Goal: Task Accomplishment & Management: Manage account settings

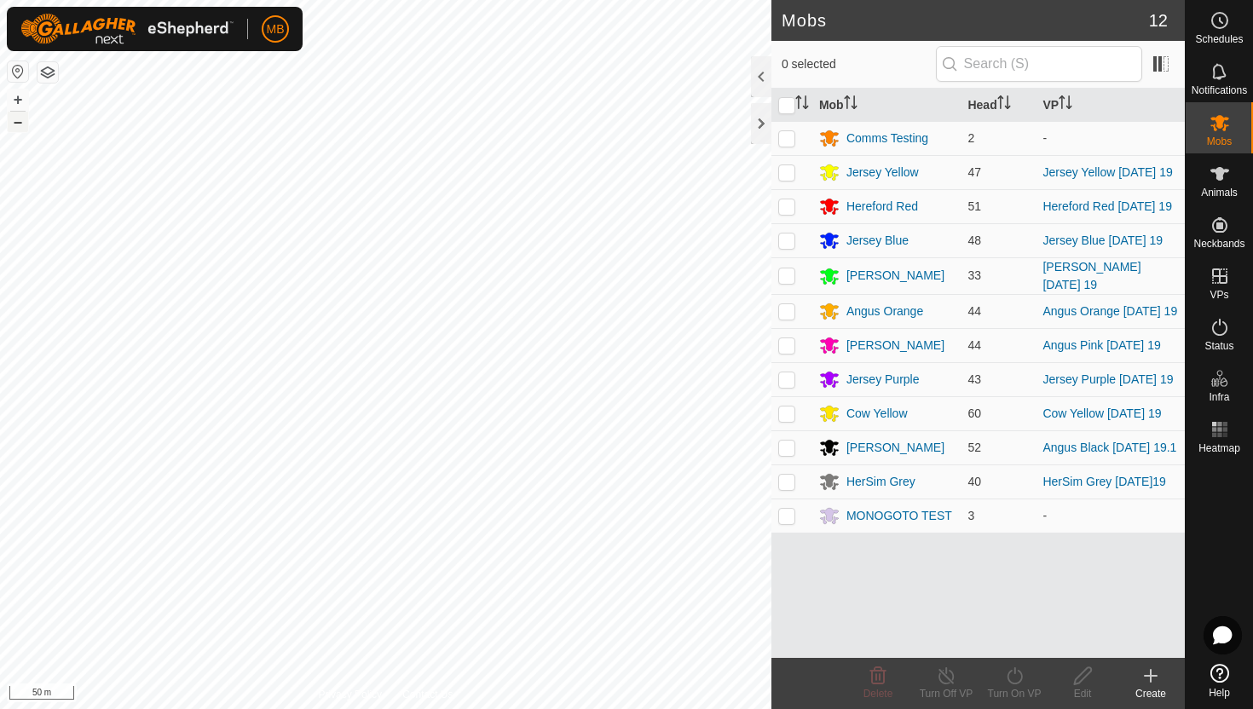
click at [20, 120] on button "–" at bounding box center [18, 122] width 20 height 20
click at [1220, 179] on icon at bounding box center [1220, 174] width 19 height 14
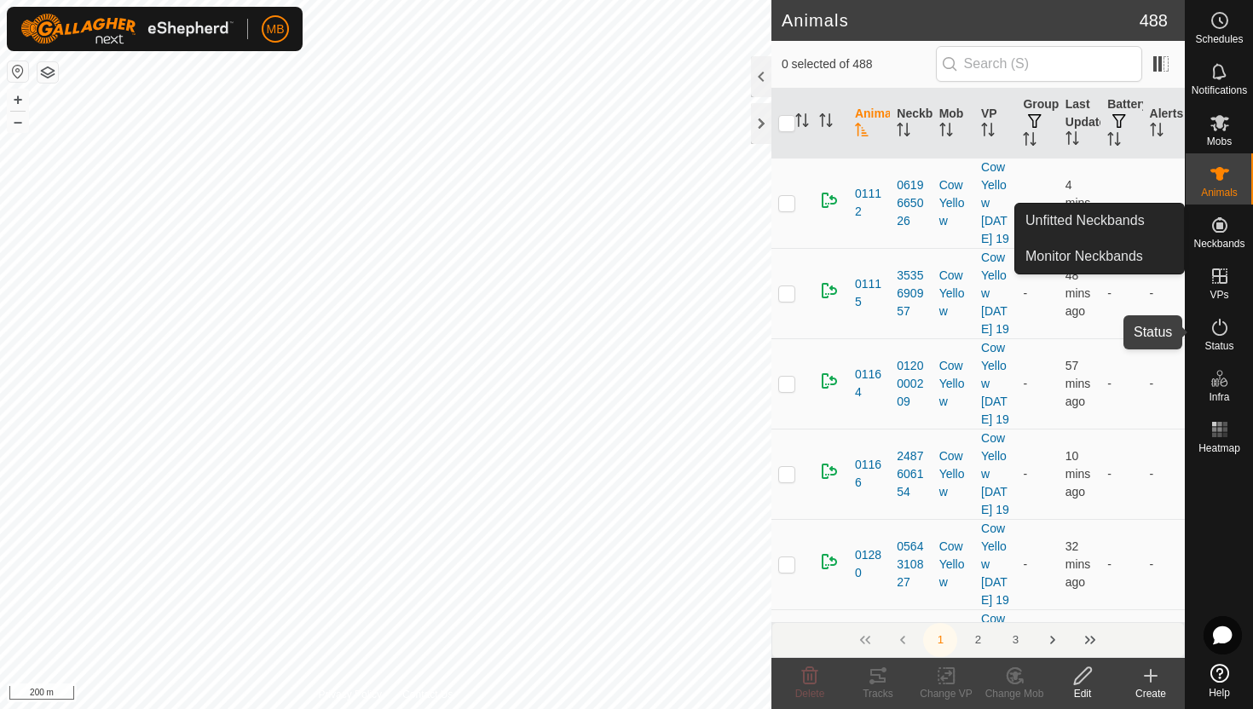
click at [1231, 332] on es-activation-svg-icon at bounding box center [1220, 327] width 31 height 27
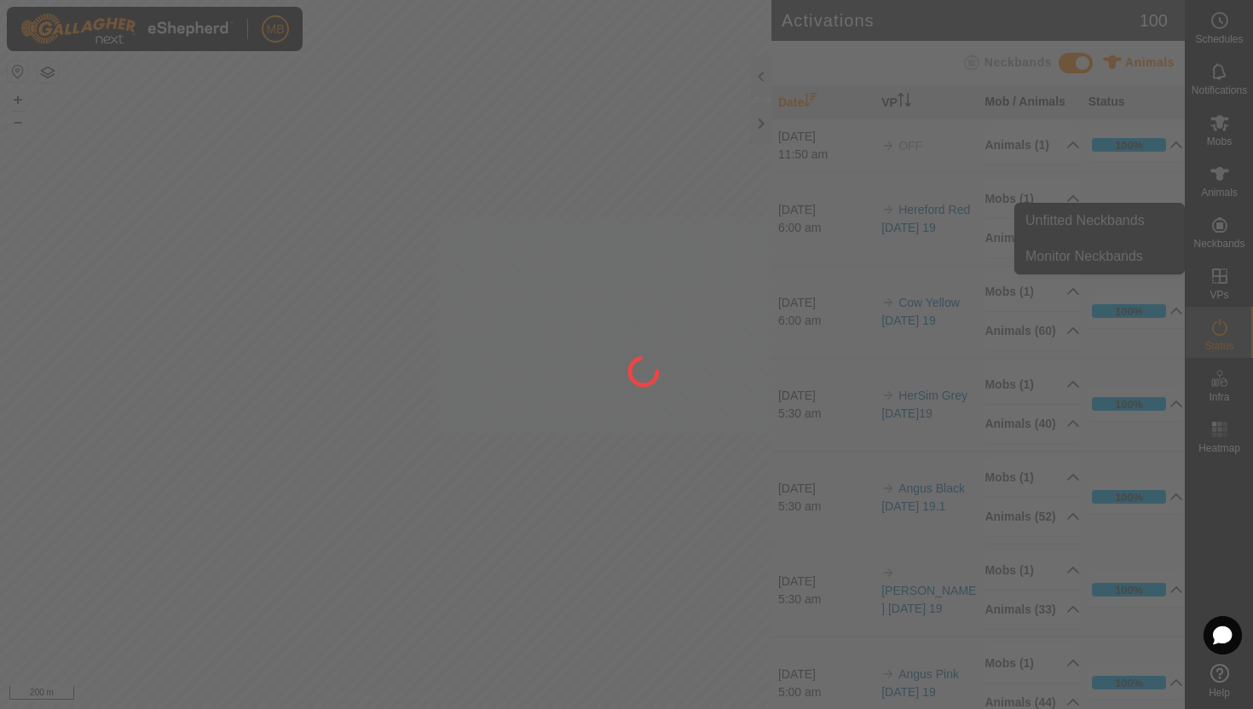
click at [1219, 328] on div at bounding box center [626, 354] width 1253 height 709
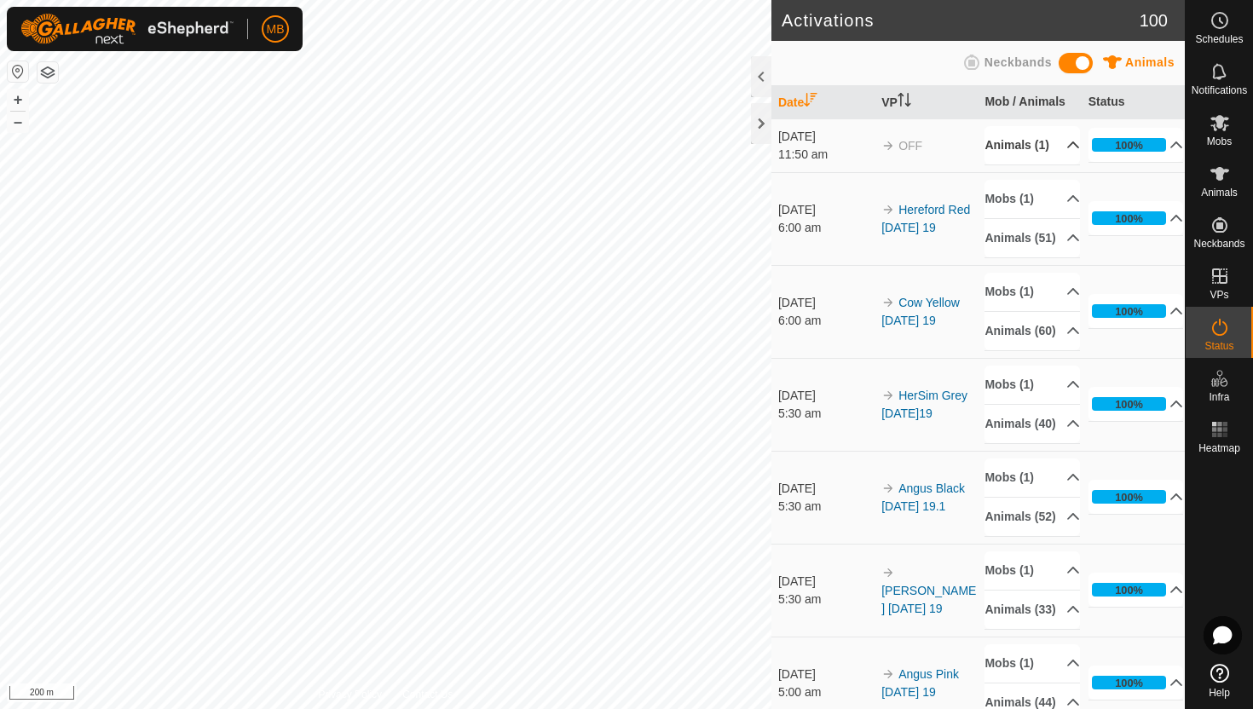
click at [1060, 153] on p-accordion-header "Animals (1)" at bounding box center [1032, 145] width 95 height 38
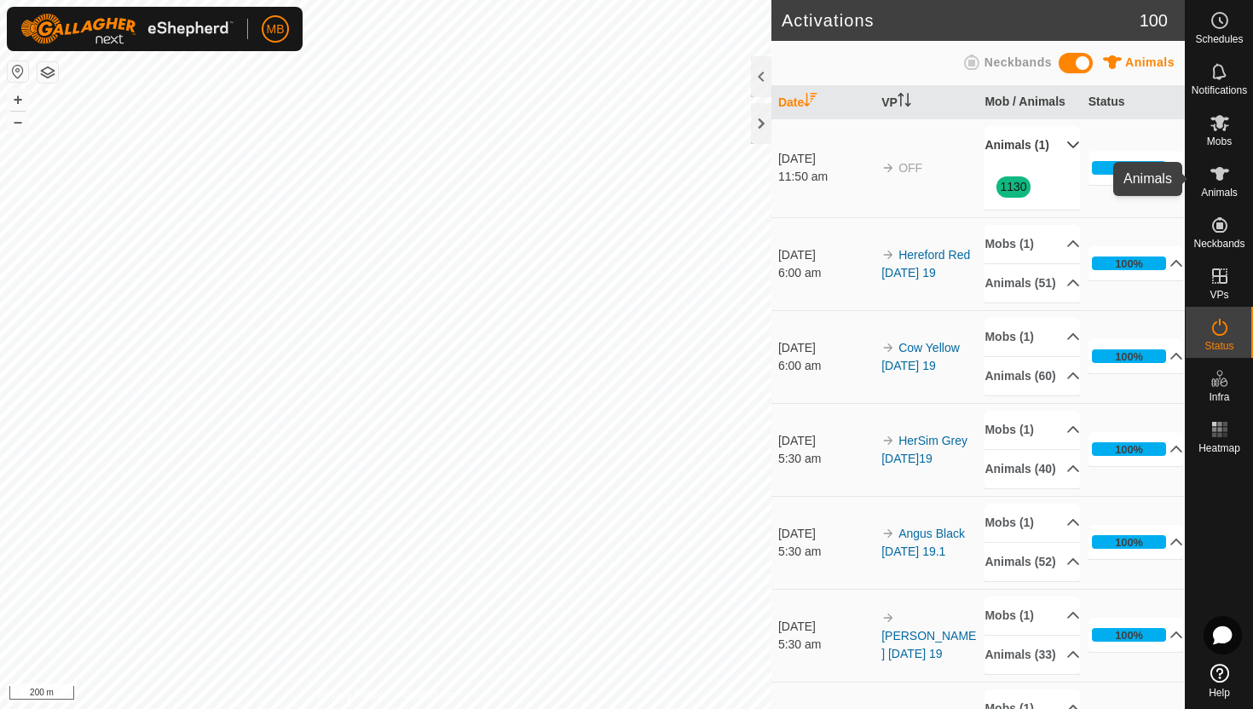
click at [1220, 178] on icon at bounding box center [1220, 174] width 19 height 14
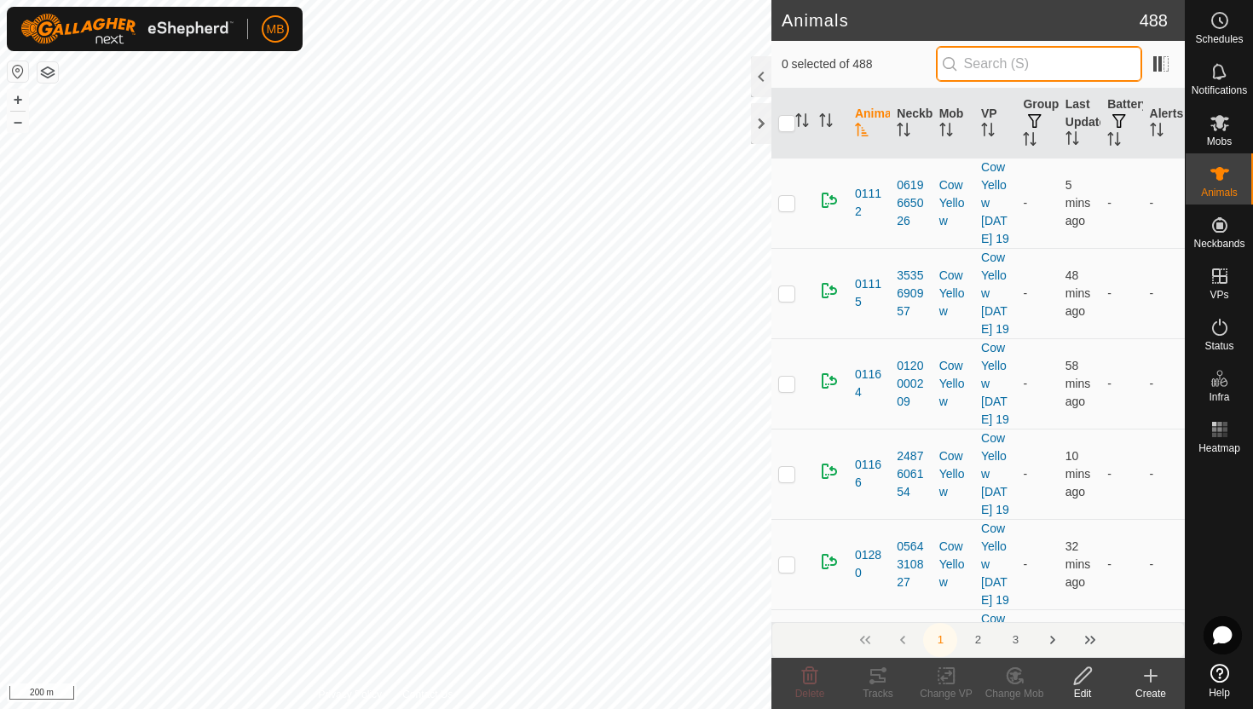
click at [1095, 74] on input "text" at bounding box center [1039, 64] width 206 height 36
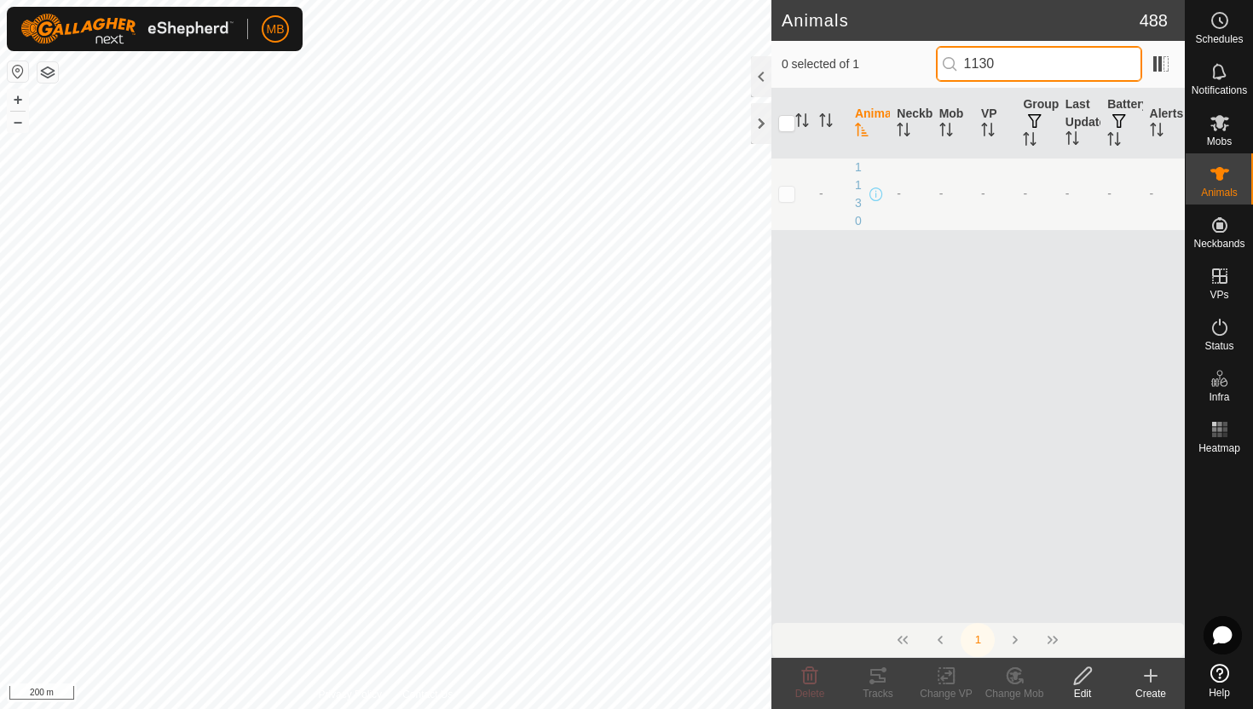
type input "1130"
click at [786, 194] on p-checkbox at bounding box center [786, 194] width 17 height 14
checkbox input "true"
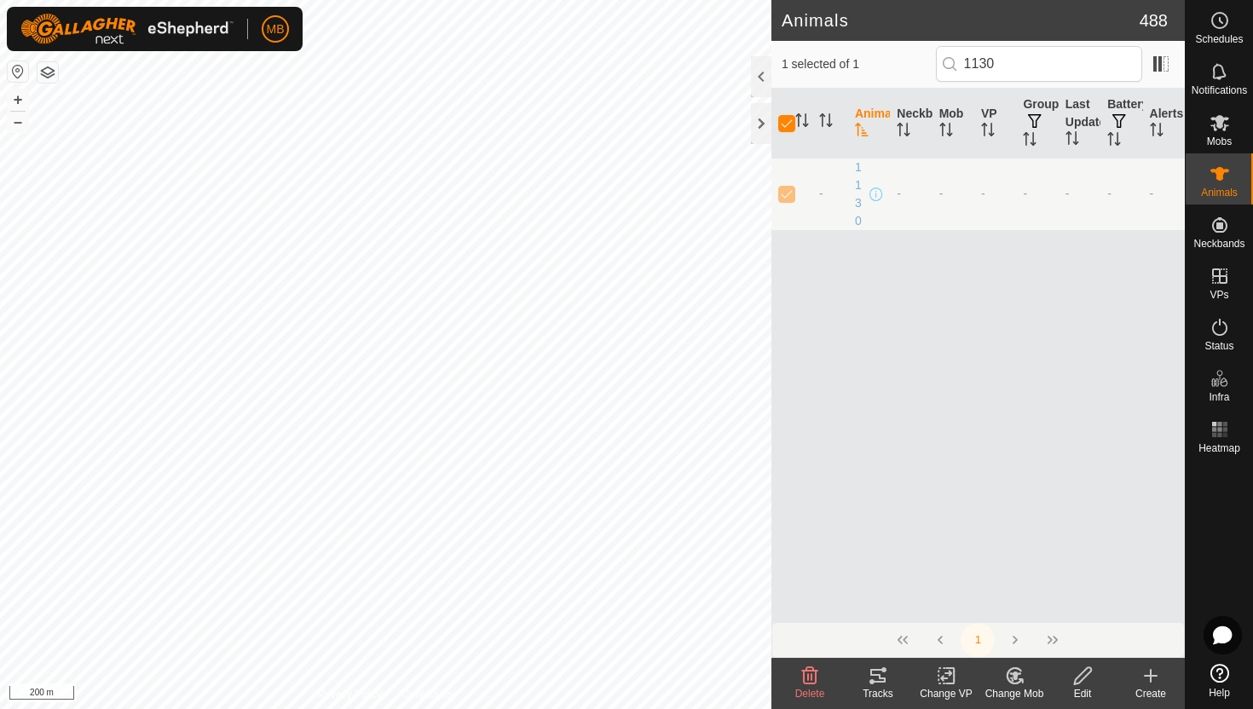
click at [1081, 676] on icon at bounding box center [1082, 676] width 21 height 20
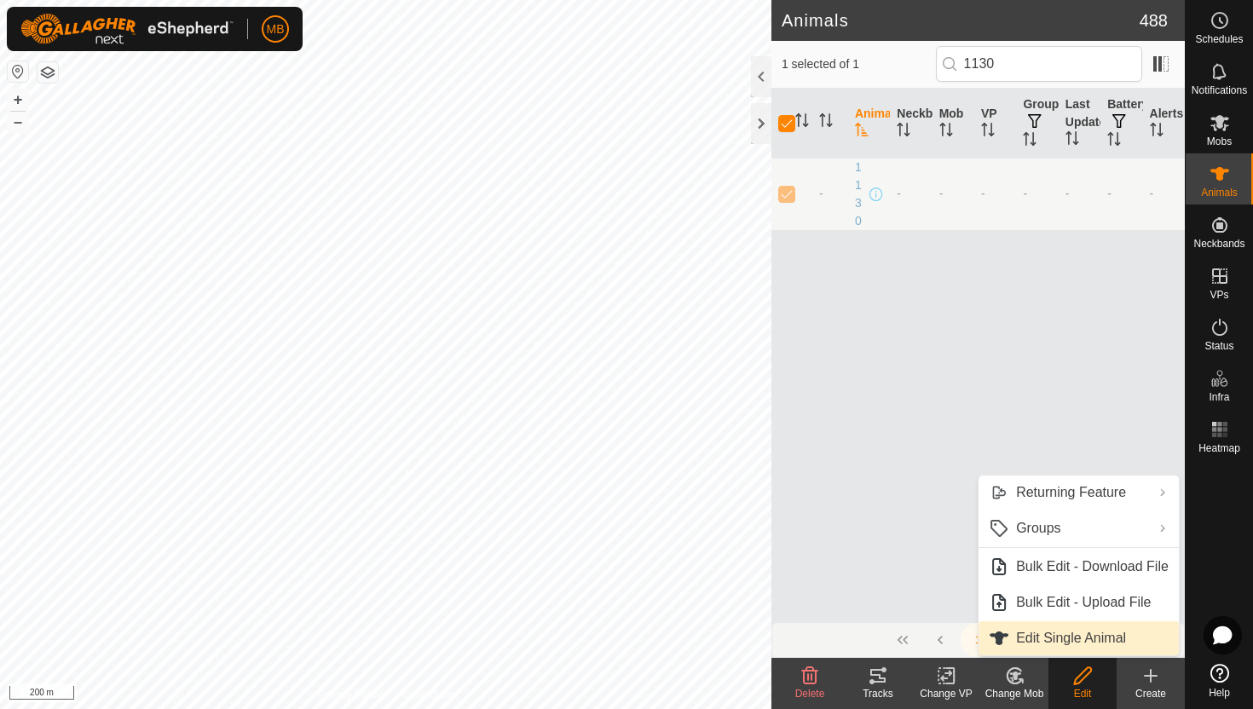
click at [1084, 637] on link "Edit Single Animal" at bounding box center [1079, 638] width 200 height 34
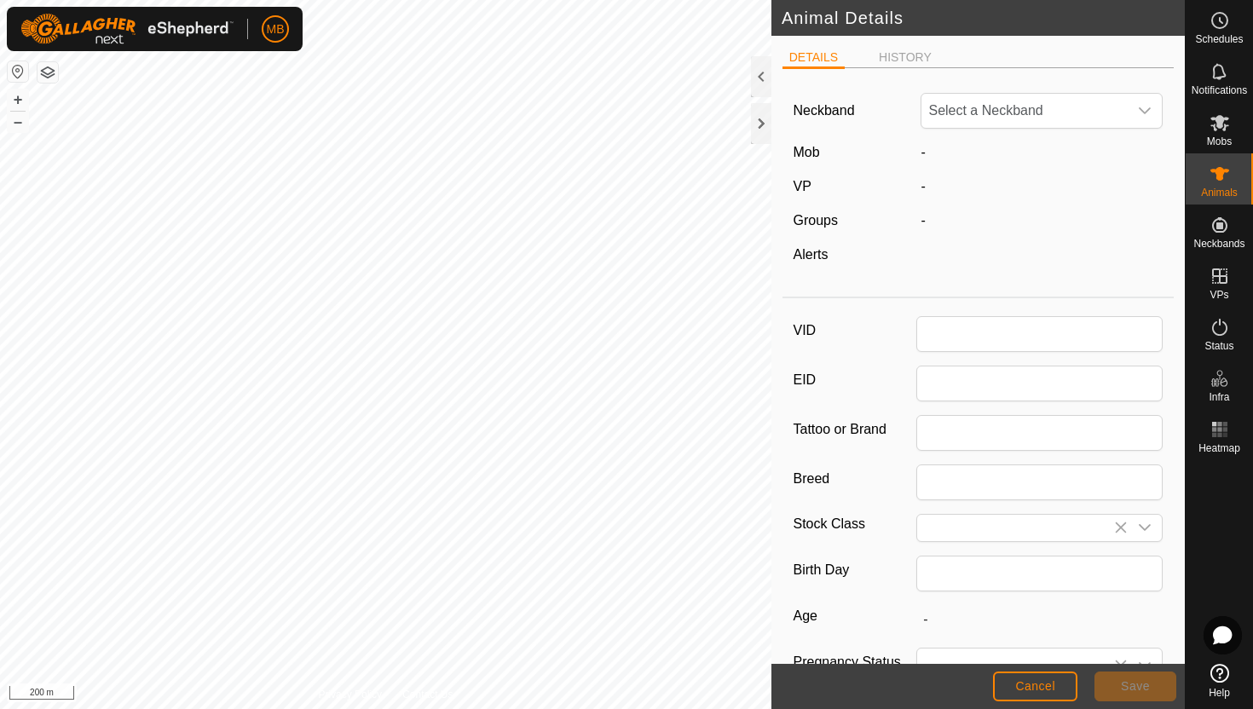
type input "1130"
type input "450"
type input "[DATE]"
click at [1148, 116] on icon "dropdown trigger" at bounding box center [1145, 111] width 14 height 14
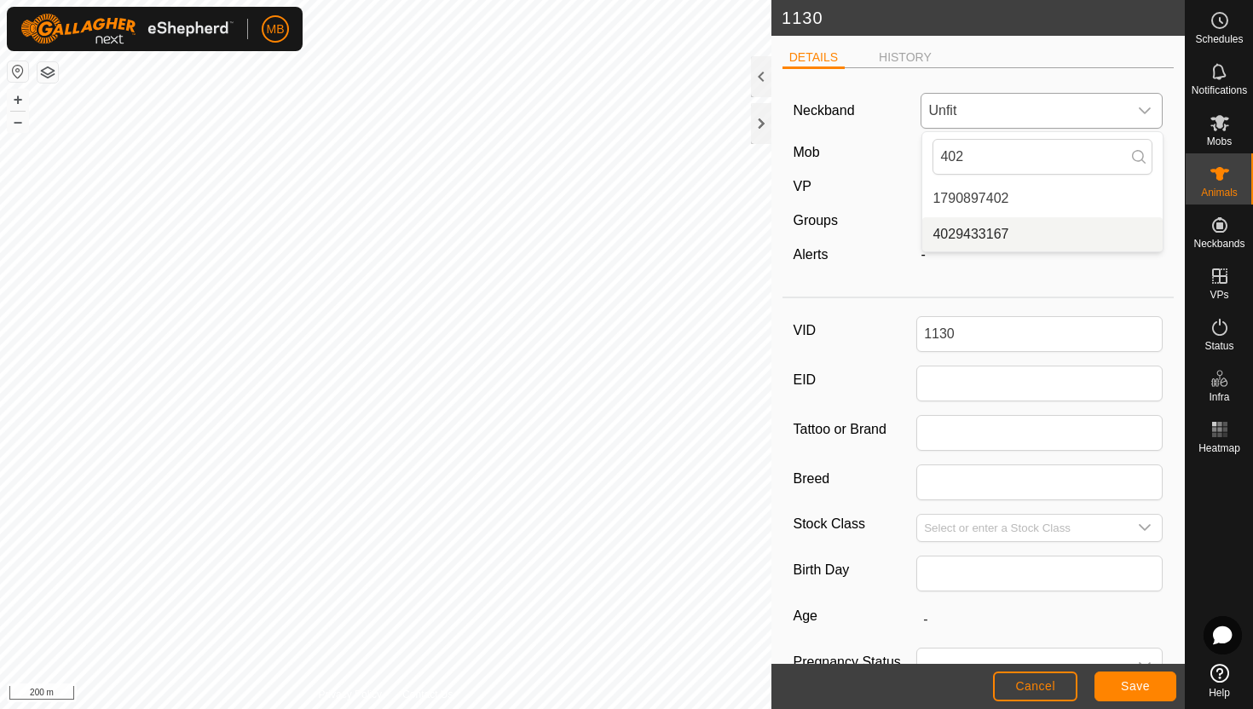
type input "402"
click at [1027, 229] on li "4029433167" at bounding box center [1042, 234] width 240 height 34
click at [1141, 690] on span "Save" at bounding box center [1135, 686] width 29 height 14
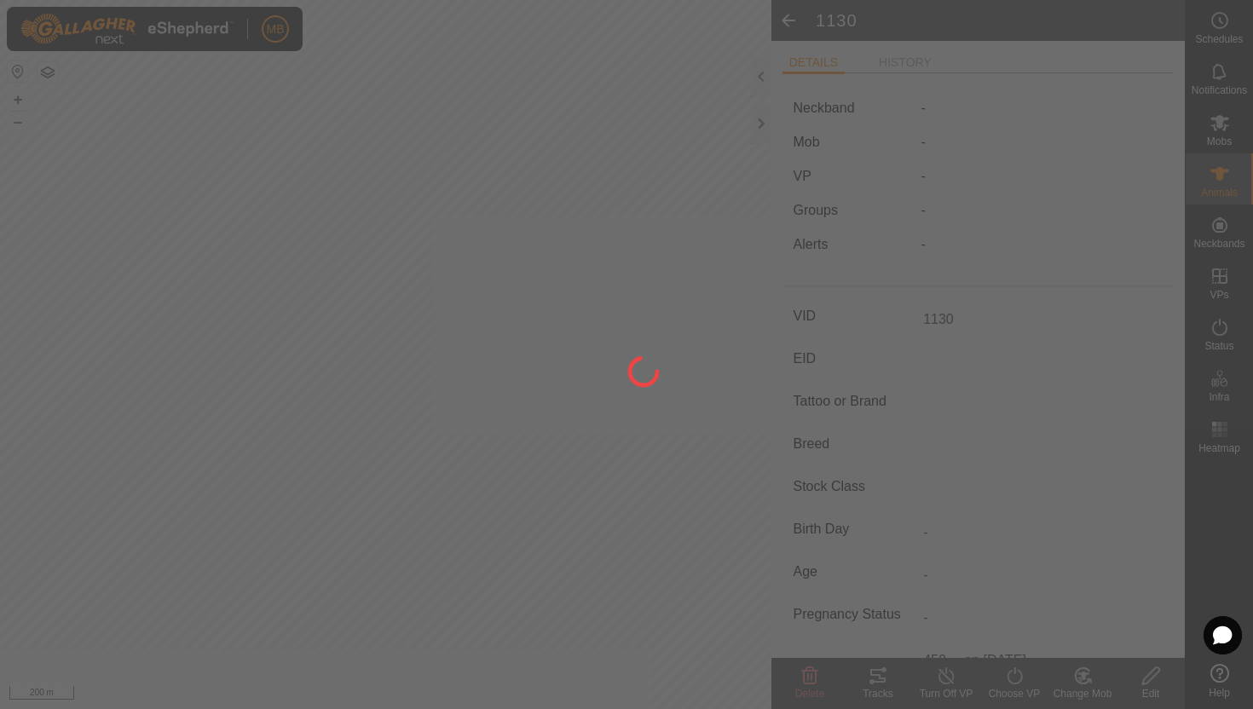
type input "-"
type input "450 kg"
type input "-"
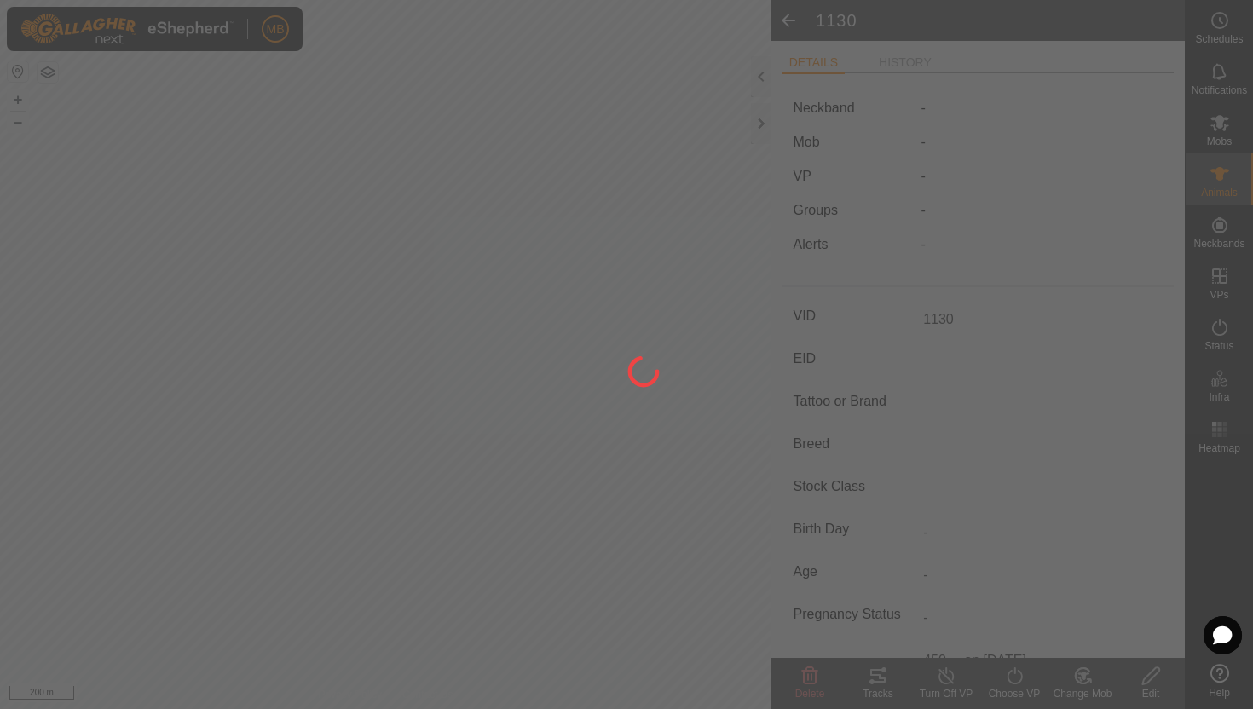
type input "-"
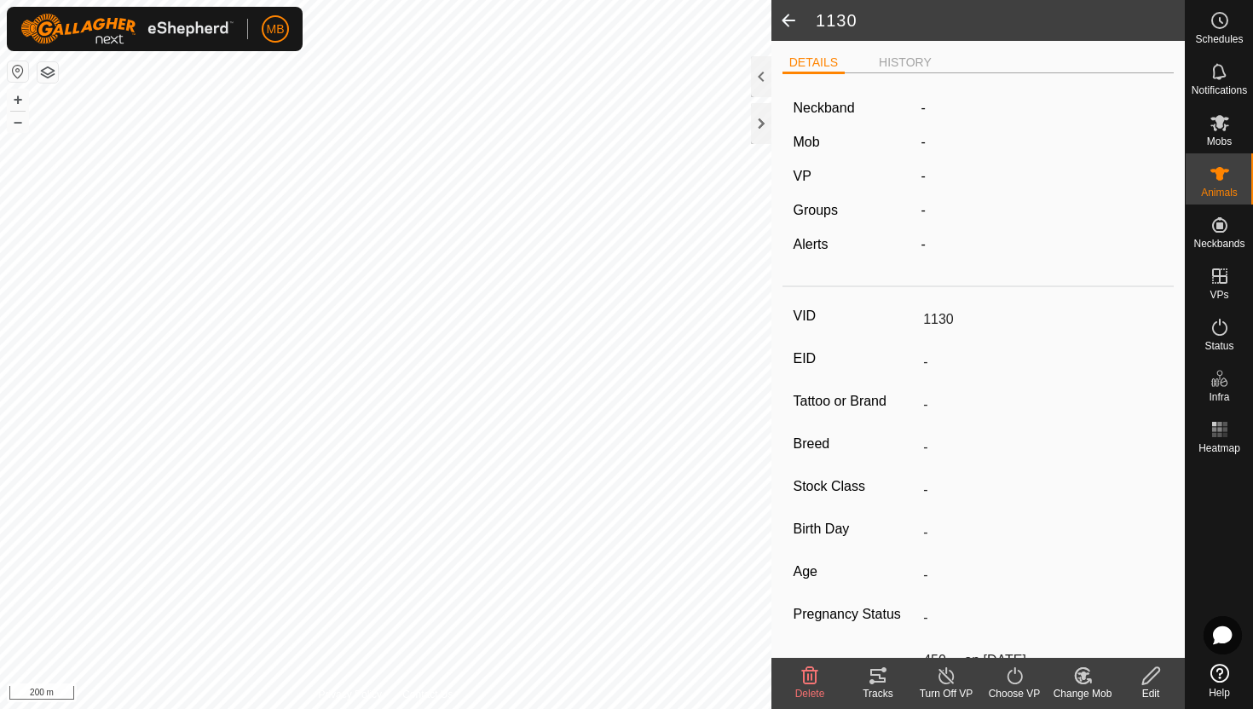
click at [1089, 682] on icon at bounding box center [1088, 680] width 3 height 3
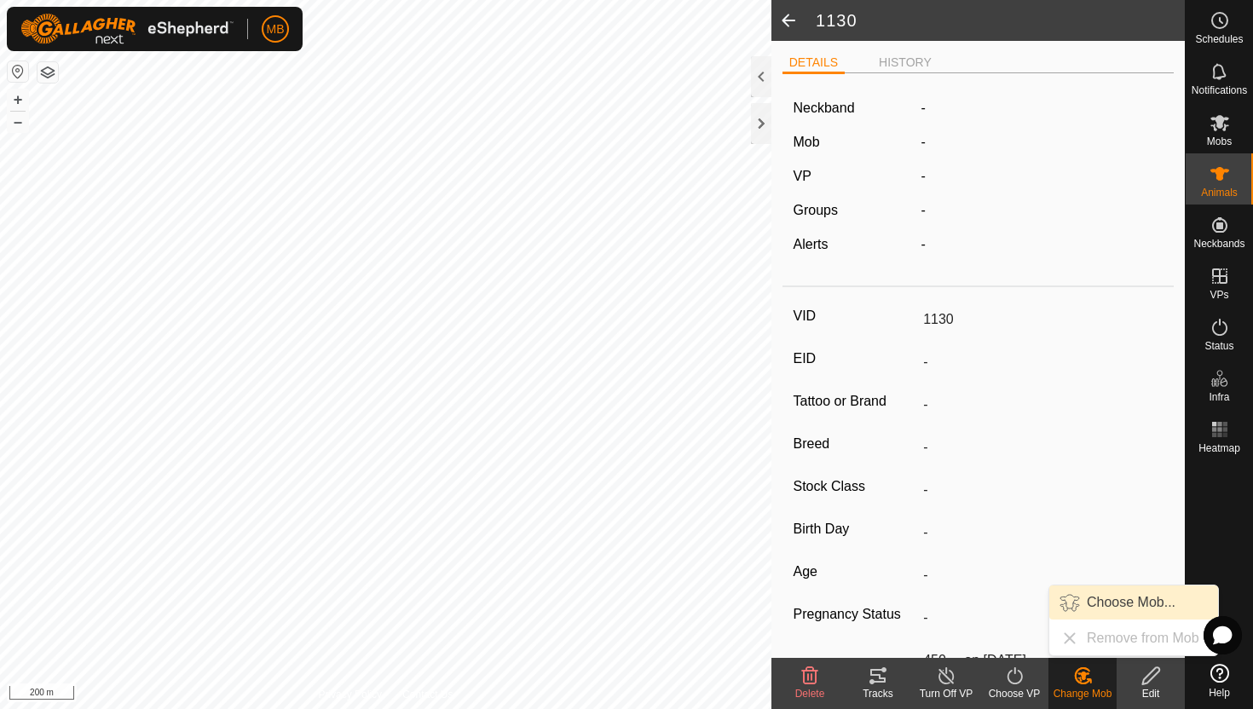
click at [1125, 601] on link "Choose Mob..." at bounding box center [1133, 603] width 169 height 34
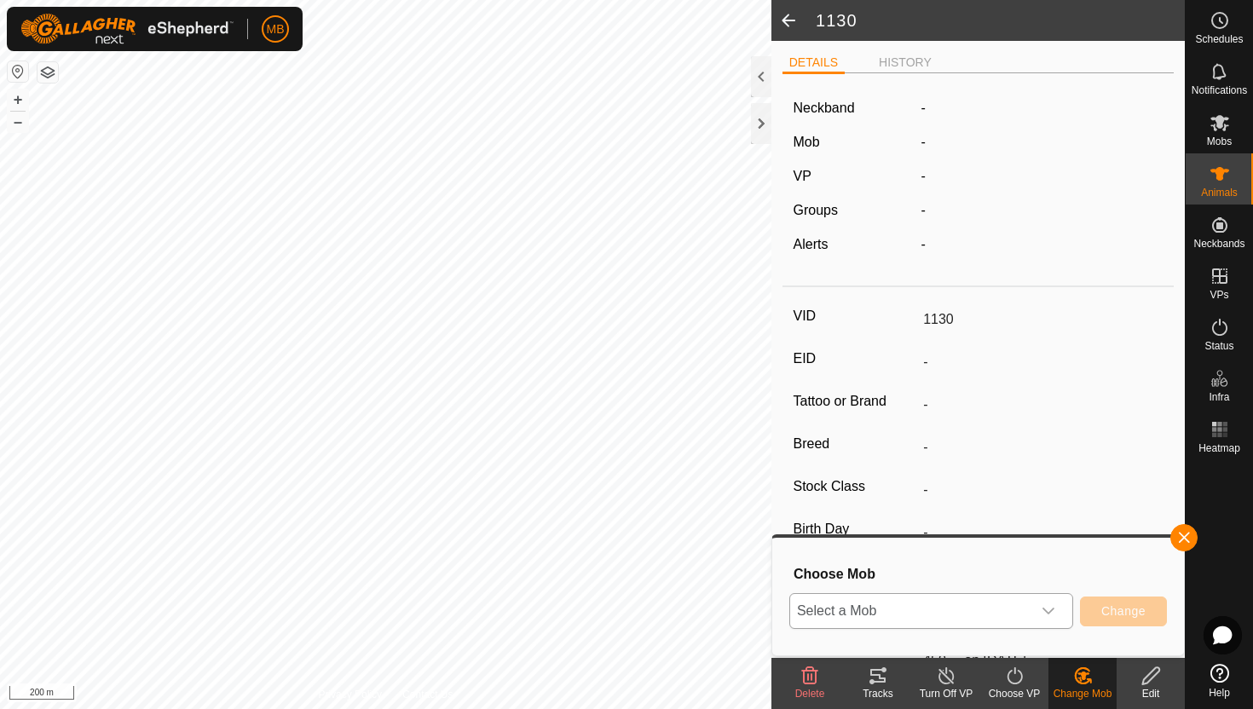
click at [1047, 617] on icon "dropdown trigger" at bounding box center [1049, 611] width 14 height 14
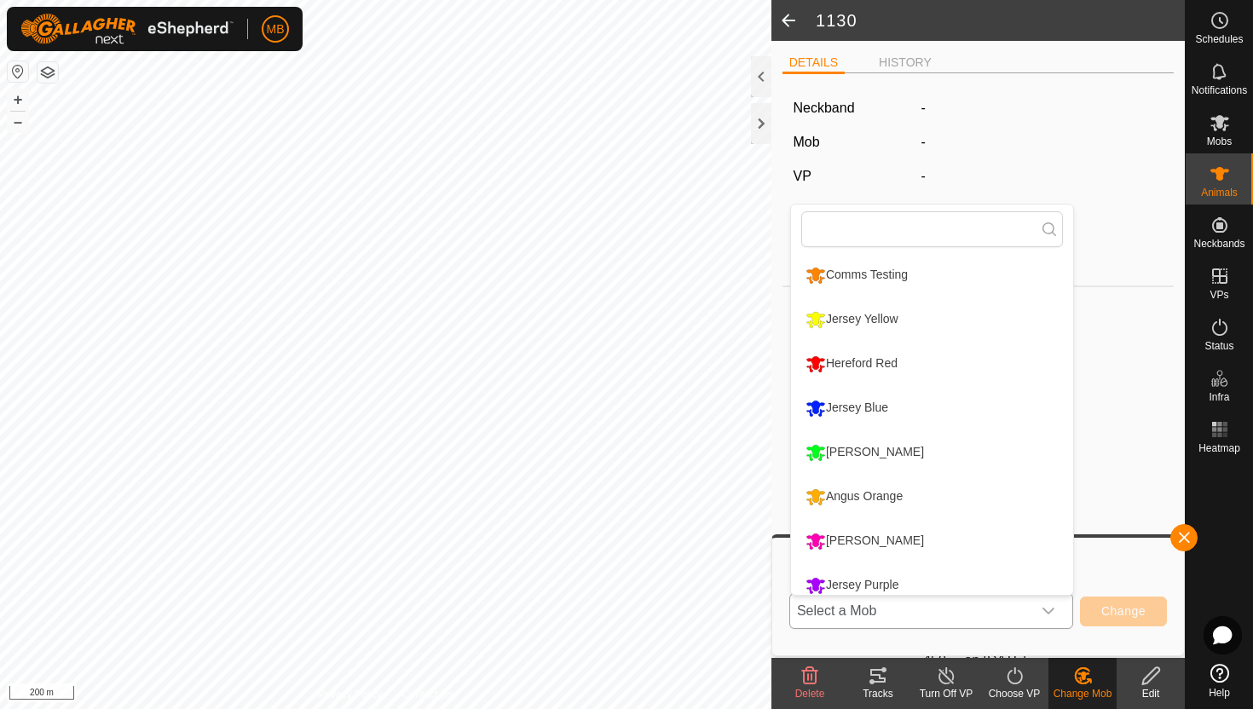
scroll to position [12, 0]
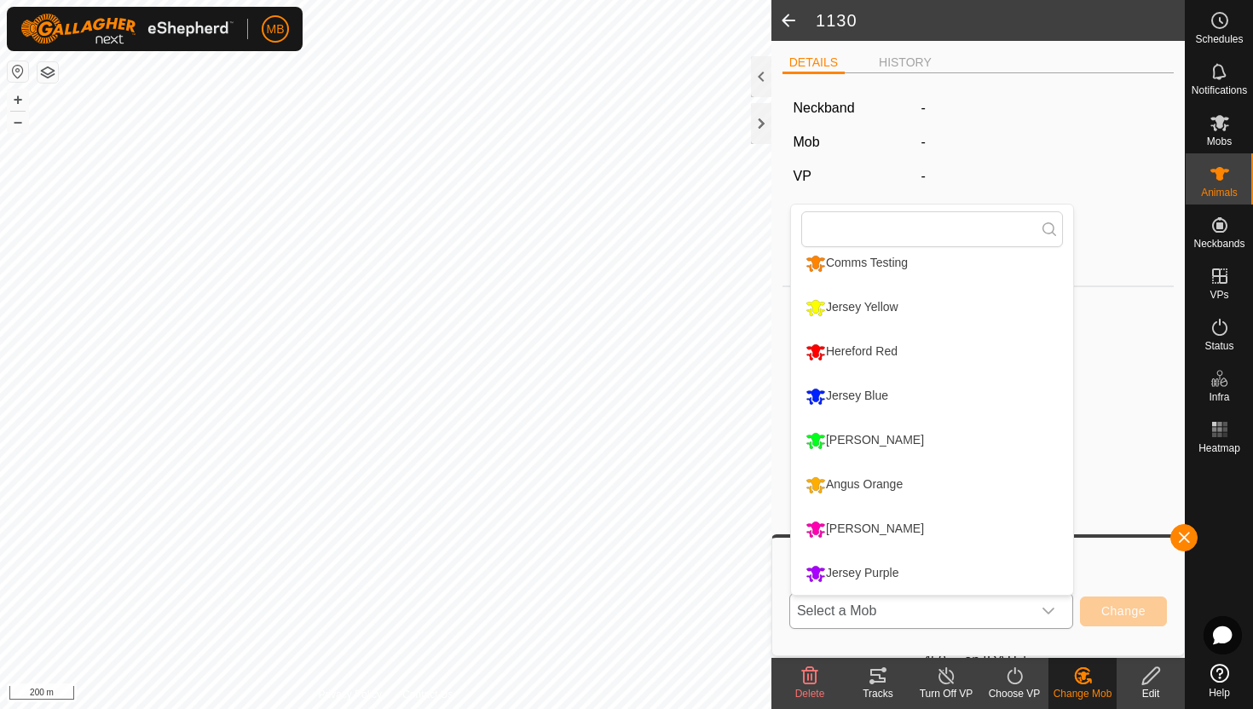
click at [905, 394] on li "Jersey Blue" at bounding box center [932, 396] width 282 height 43
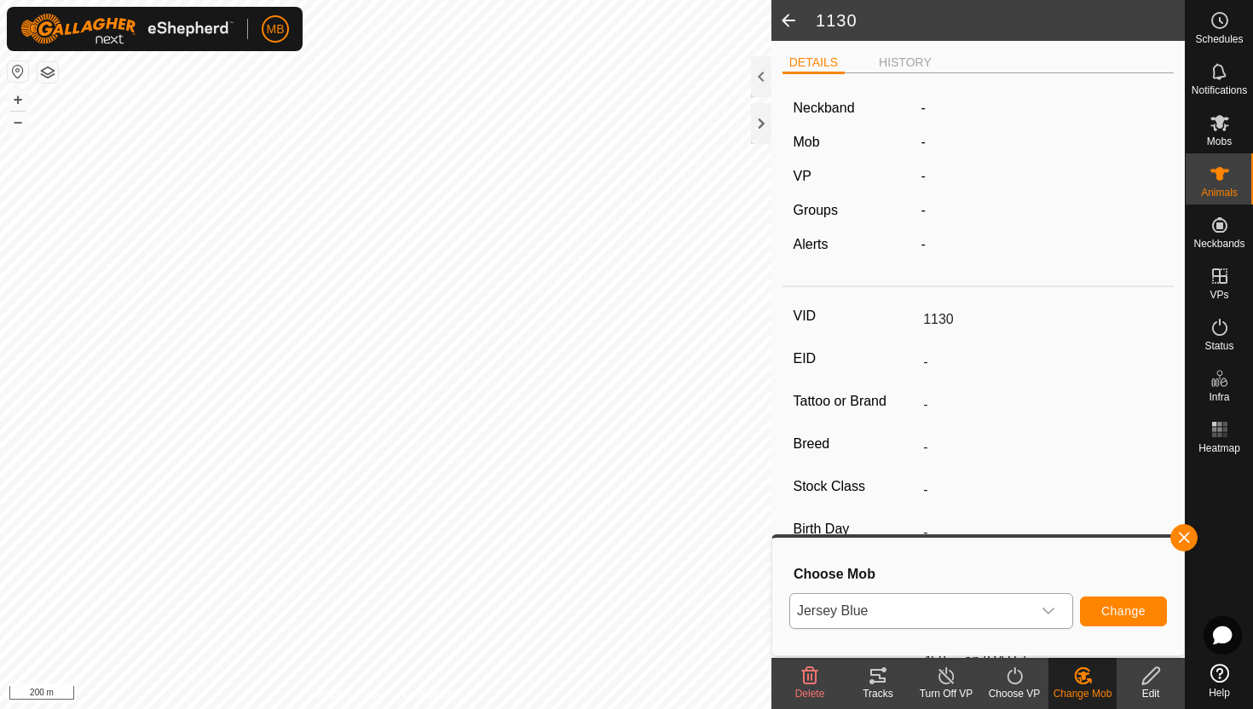
click at [1018, 684] on icon at bounding box center [1014, 676] width 21 height 20
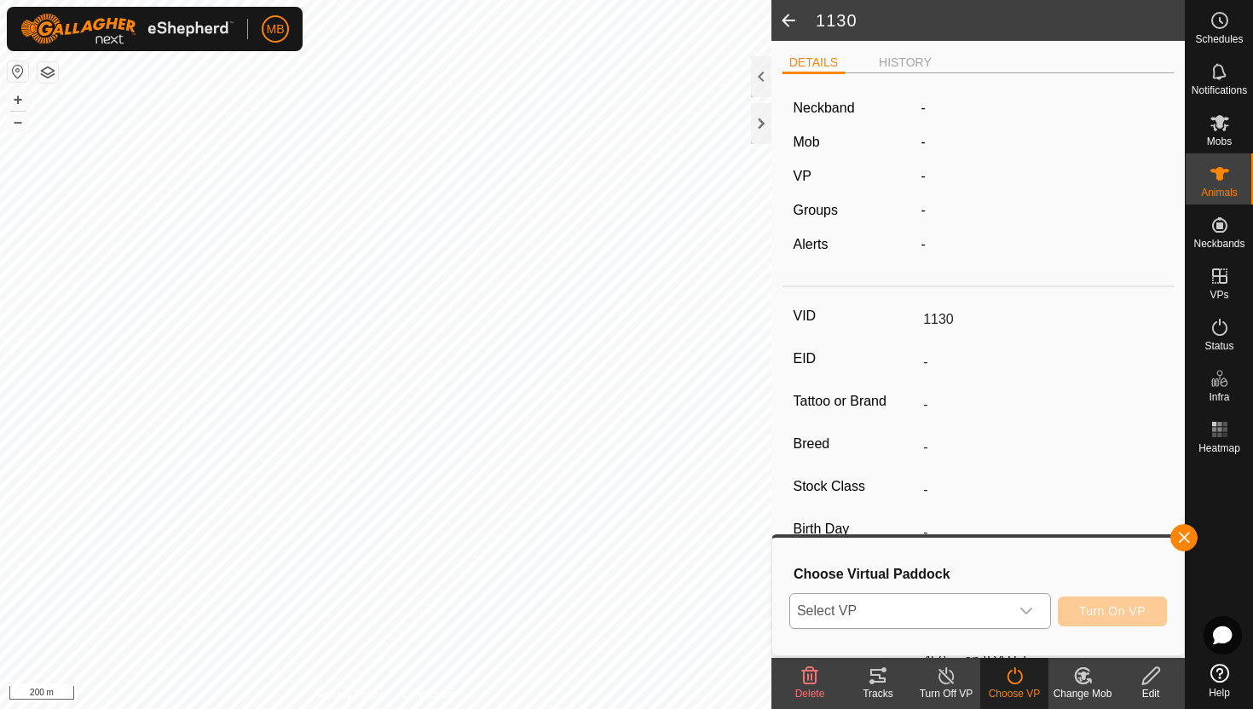
click at [1028, 621] on div "dropdown trigger" at bounding box center [1026, 611] width 34 height 34
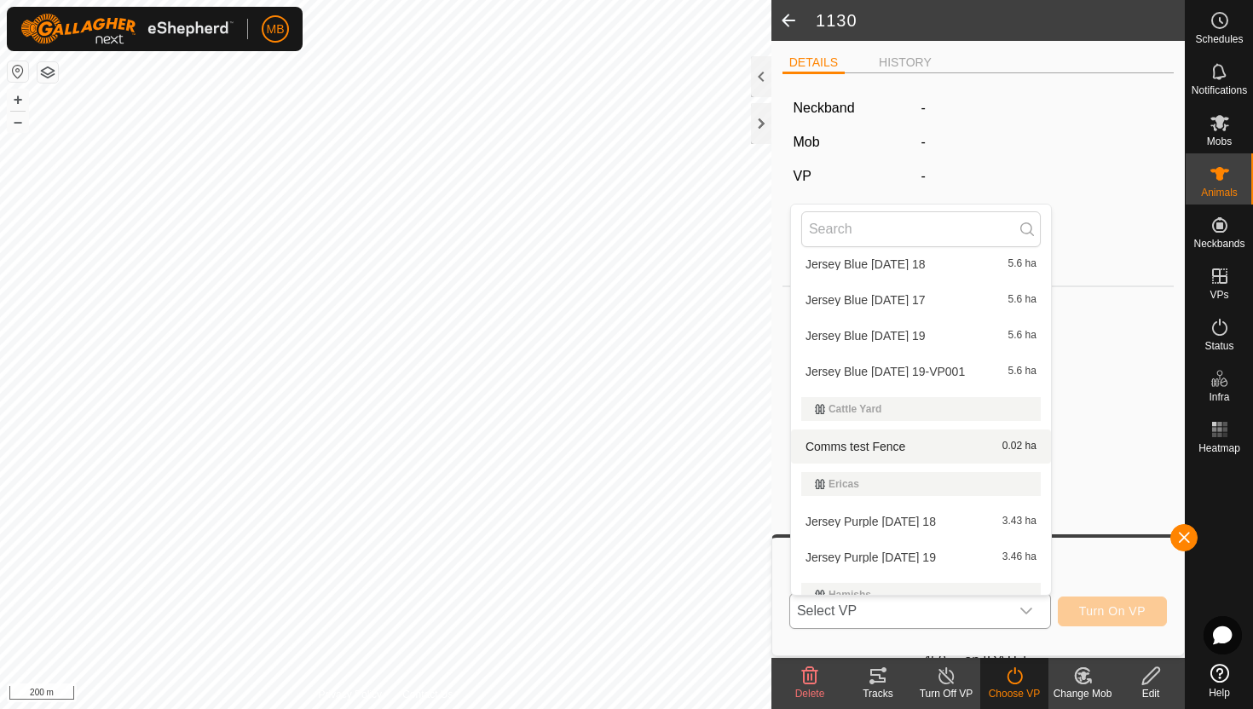
scroll to position [150, 0]
click at [12, 95] on button "+" at bounding box center [18, 100] width 20 height 20
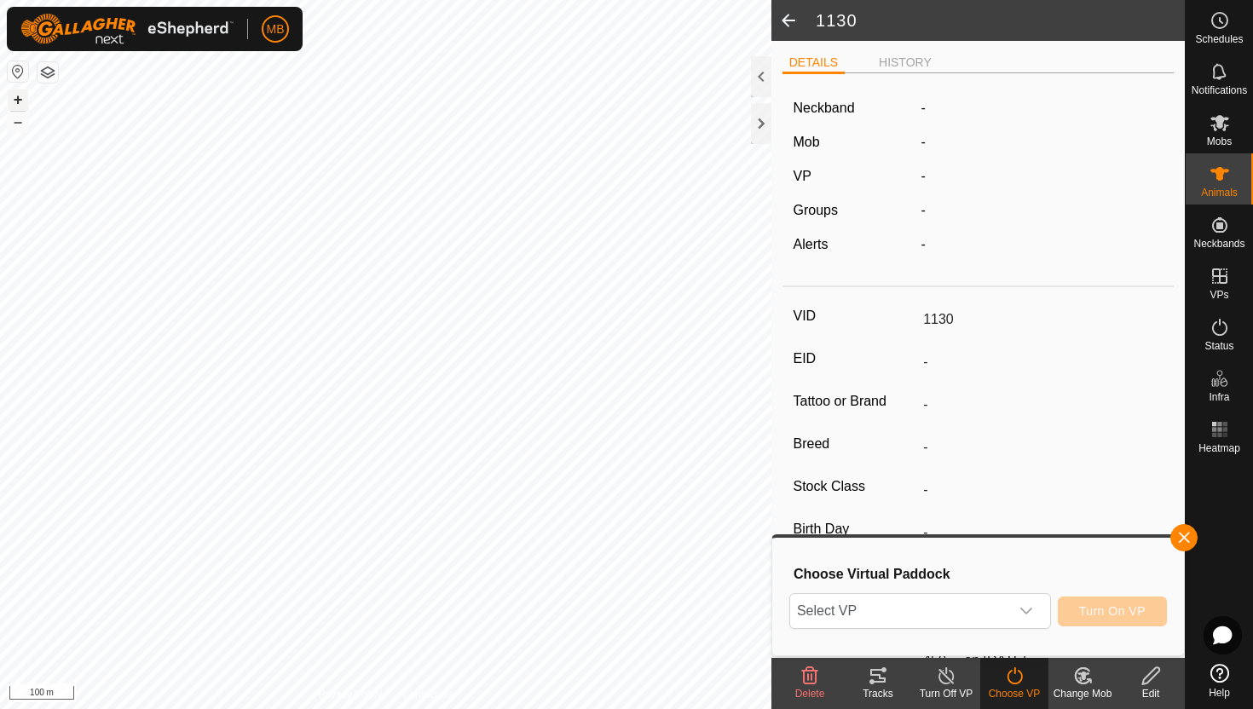
click at [12, 95] on button "+" at bounding box center [18, 100] width 20 height 20
click at [22, 100] on button "+" at bounding box center [18, 100] width 20 height 20
click at [1026, 609] on icon "dropdown trigger" at bounding box center [1027, 611] width 14 height 14
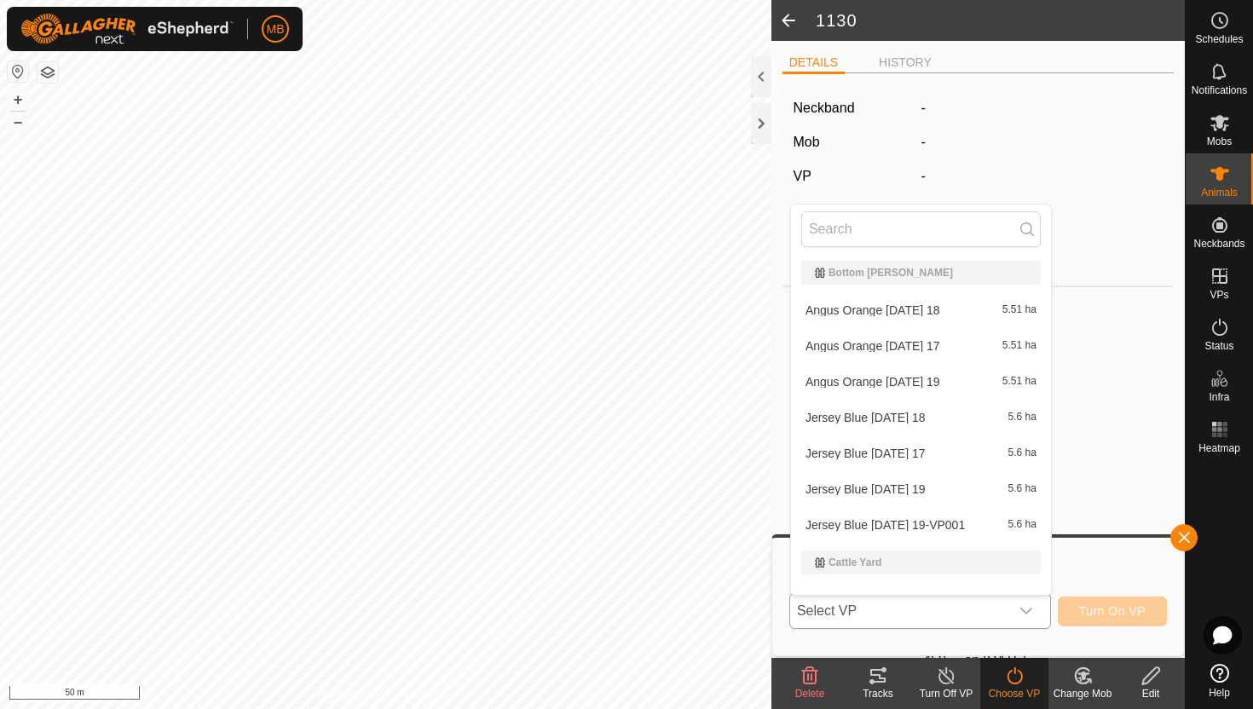
scroll to position [22, 0]
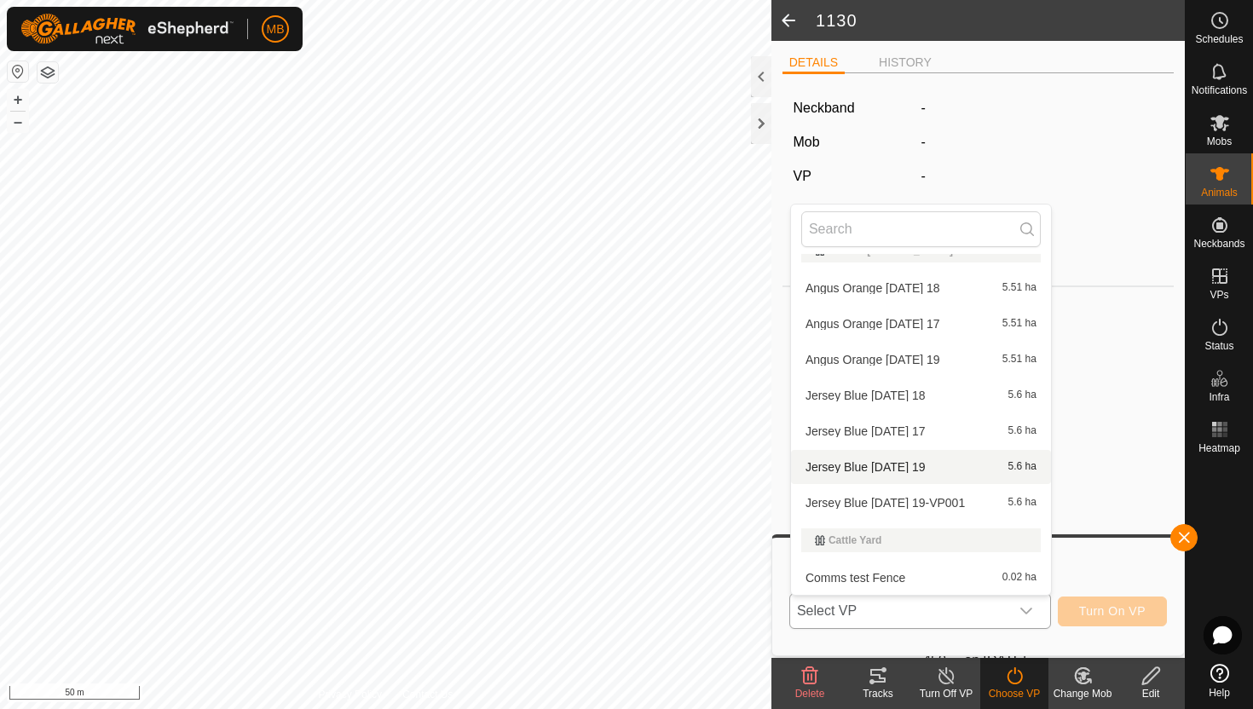
click at [933, 472] on li "Jersey Blue [DATE] 19 5.6 ha" at bounding box center [921, 467] width 260 height 34
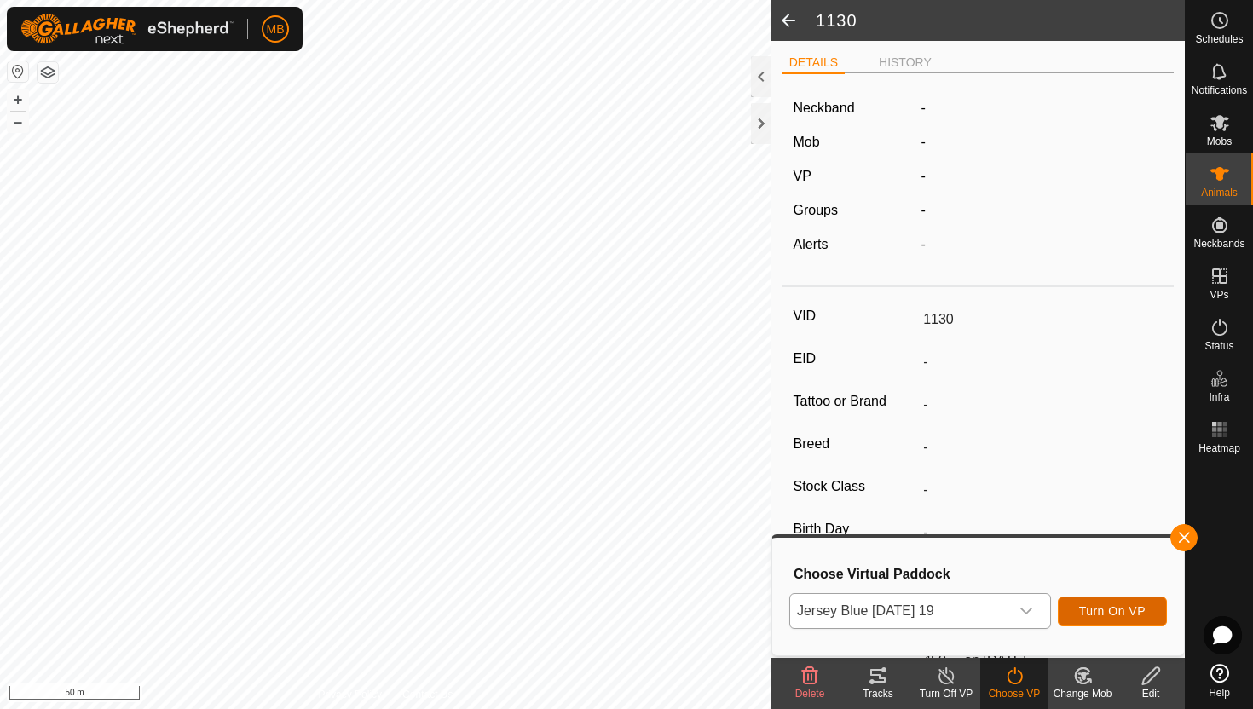
click at [1126, 605] on span "Turn On VP" at bounding box center [1112, 611] width 66 height 14
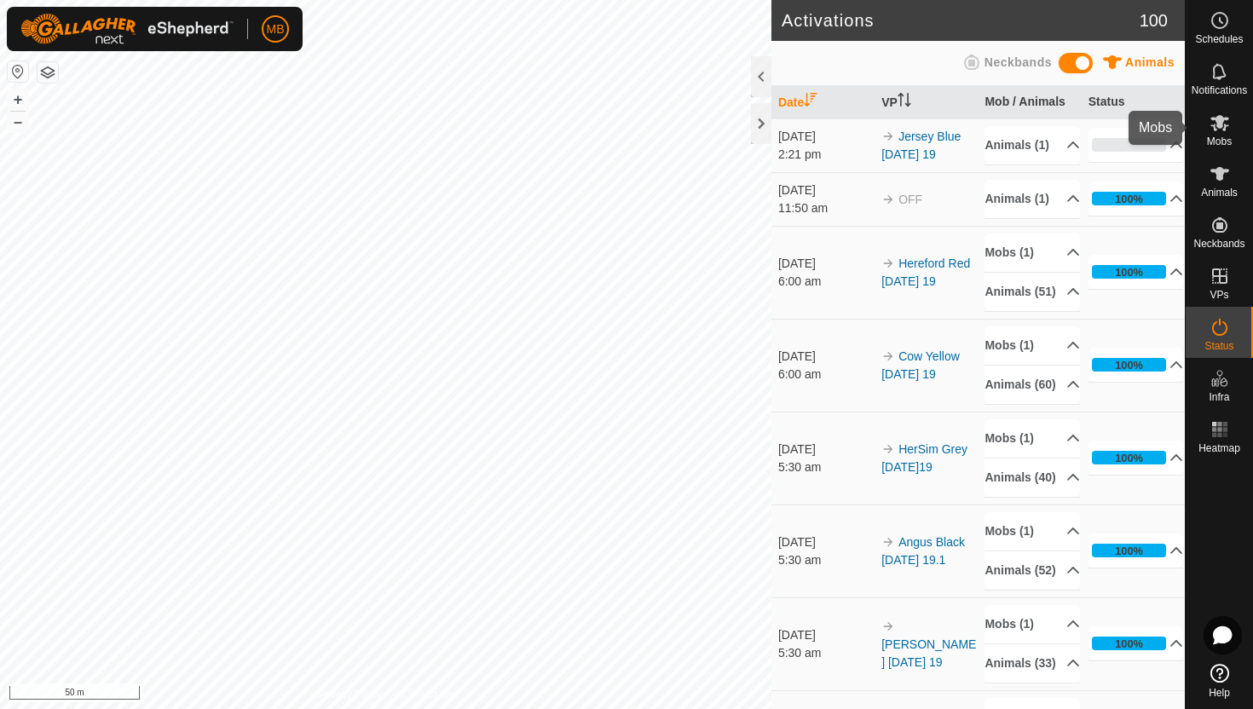
click at [1217, 130] on icon at bounding box center [1220, 123] width 20 height 20
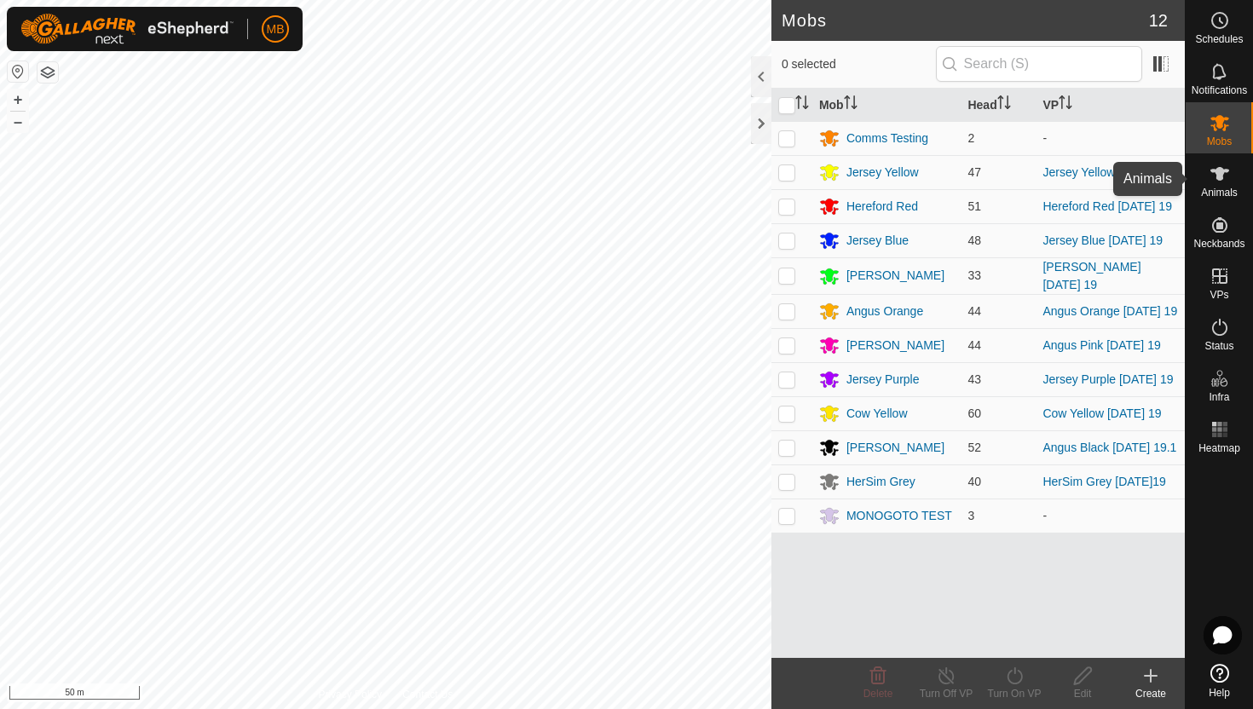
click at [1223, 178] on icon at bounding box center [1220, 174] width 20 height 20
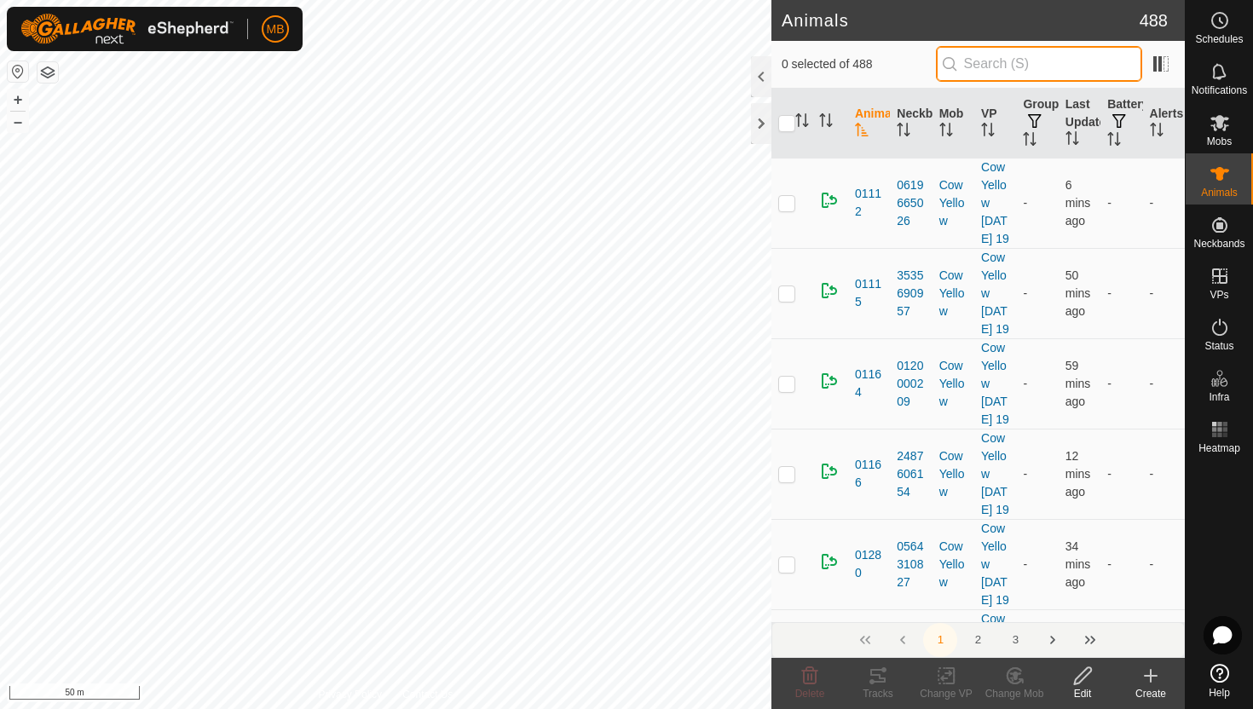
click at [1075, 68] on input "text" at bounding box center [1039, 64] width 206 height 36
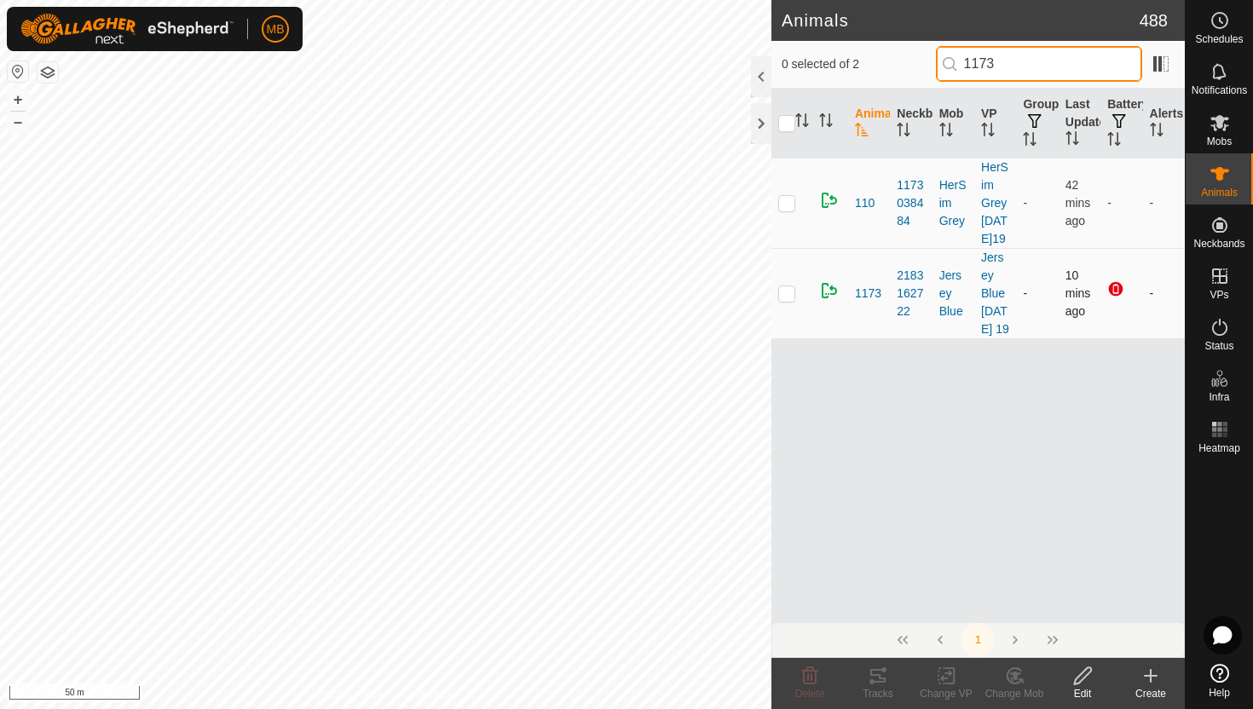
type input "1173"
click at [783, 300] on p-checkbox at bounding box center [786, 293] width 17 height 14
checkbox input "true"
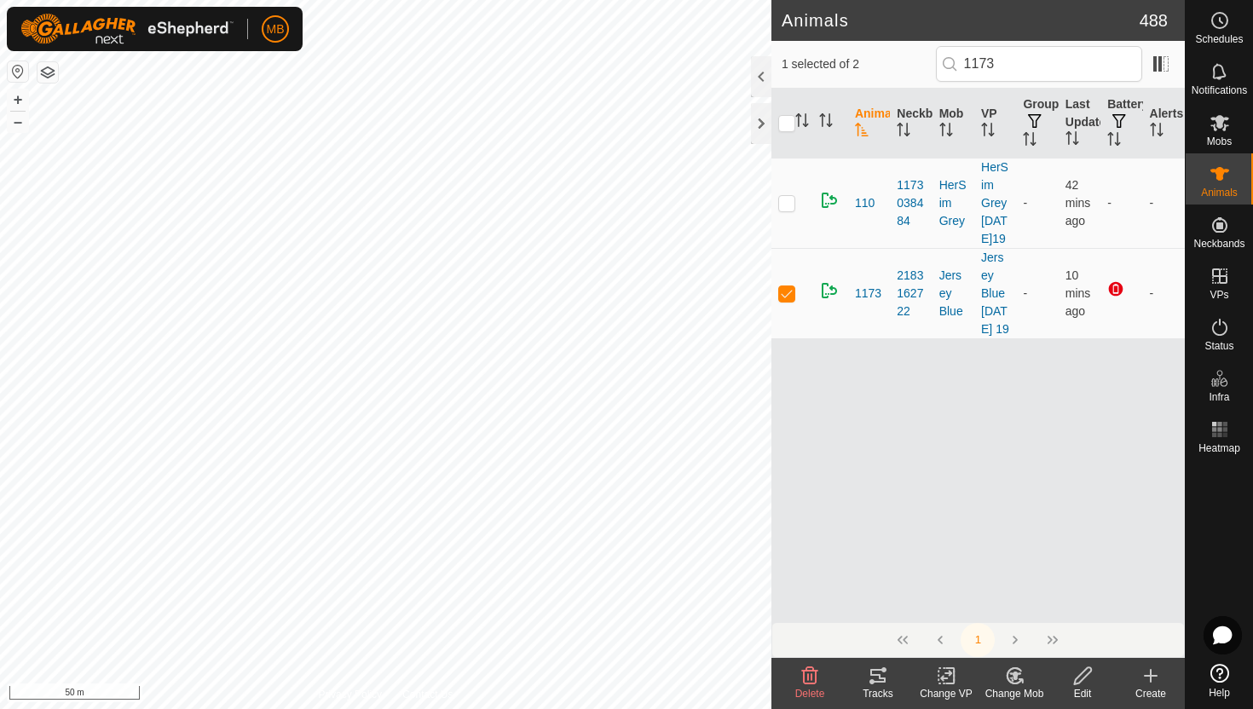
click at [1078, 677] on icon at bounding box center [1082, 675] width 17 height 17
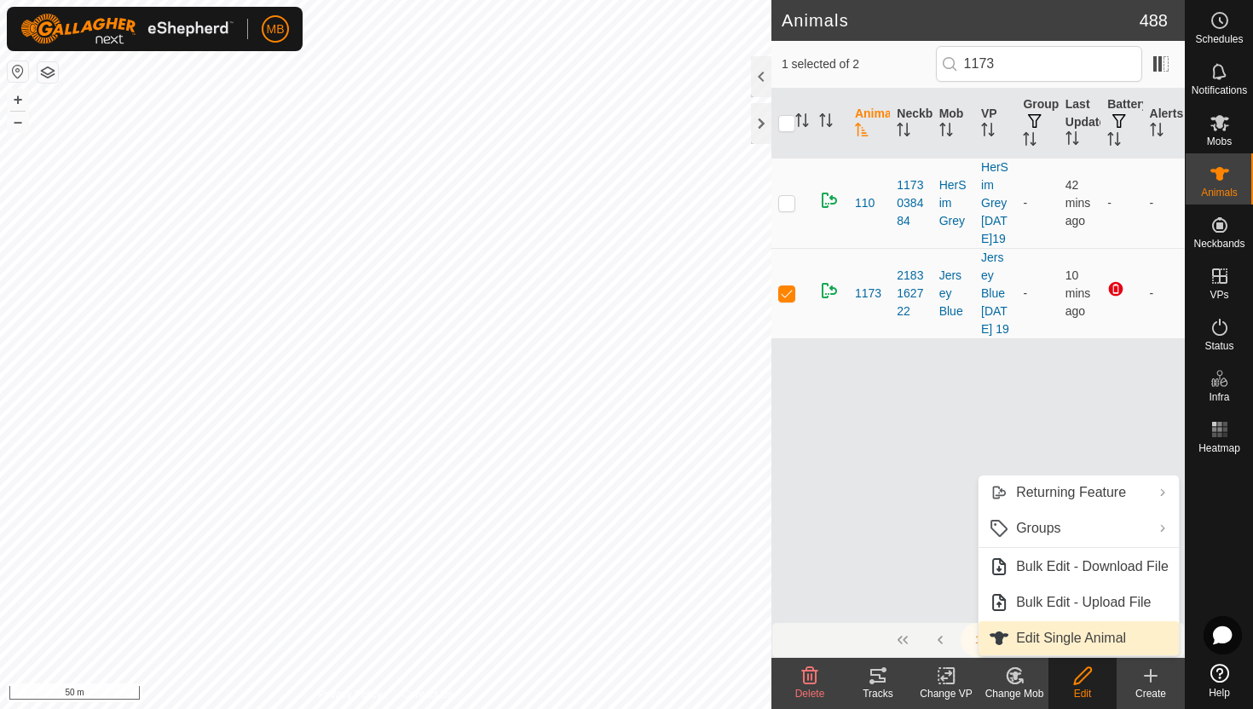
click at [1090, 645] on link "Edit Single Animal" at bounding box center [1079, 638] width 200 height 34
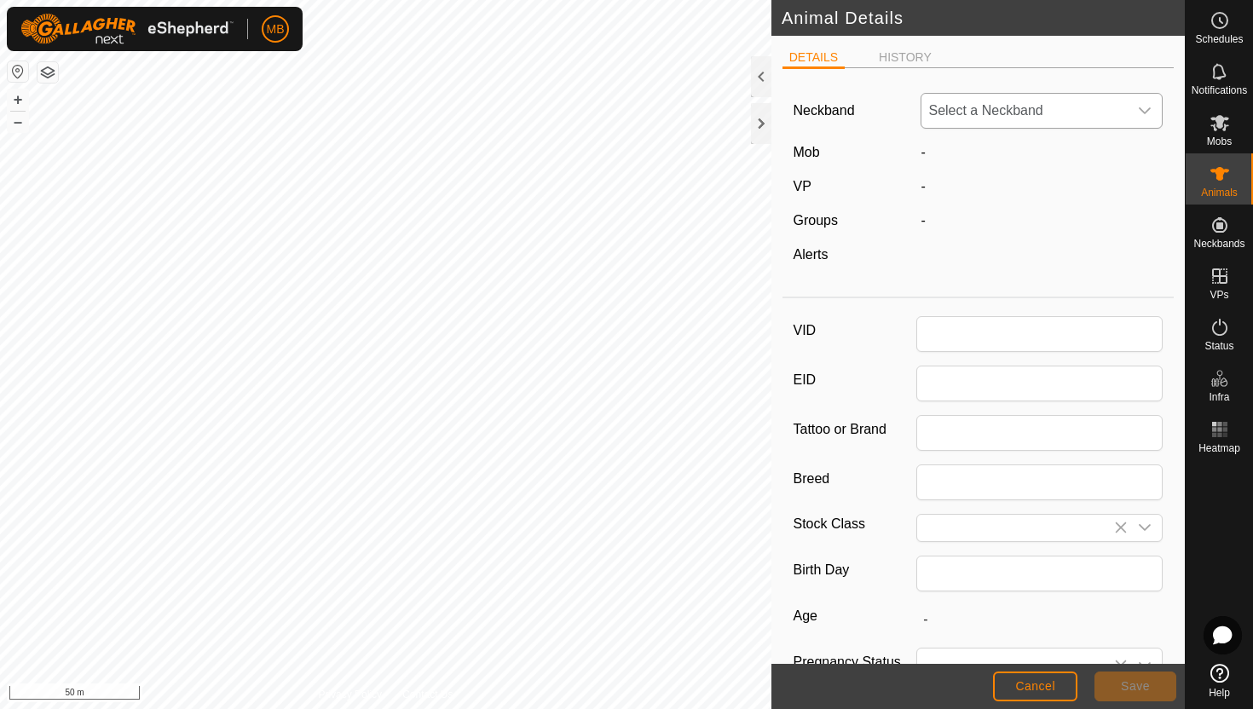
type input "1173"
type input "418"
type input "[DATE]"
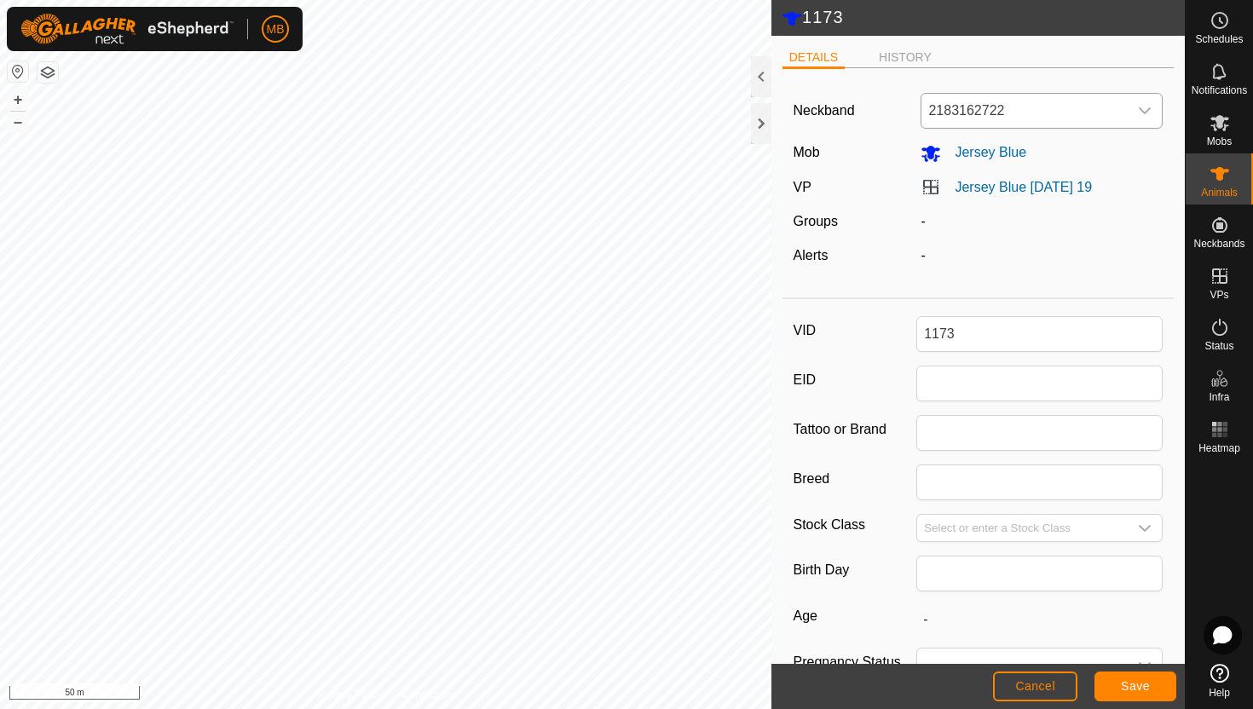
click at [1147, 110] on icon "dropdown trigger" at bounding box center [1145, 111] width 14 height 14
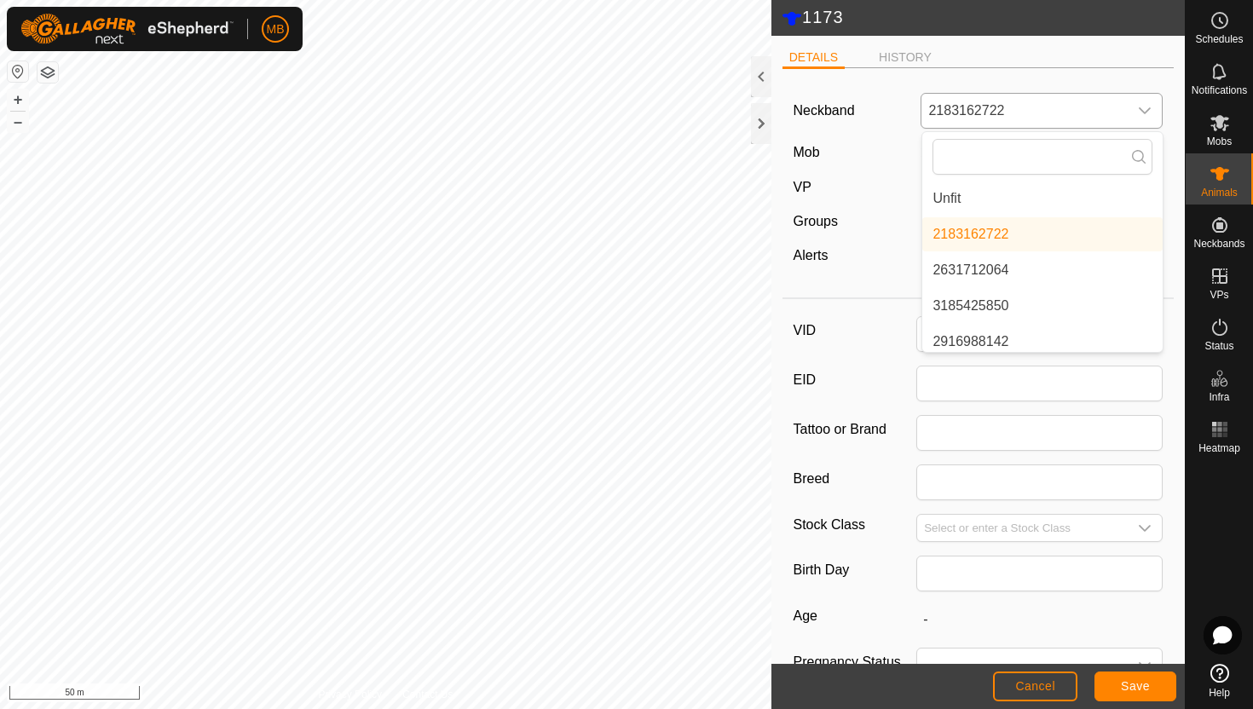
click at [1051, 208] on li "Unfit" at bounding box center [1042, 199] width 240 height 34
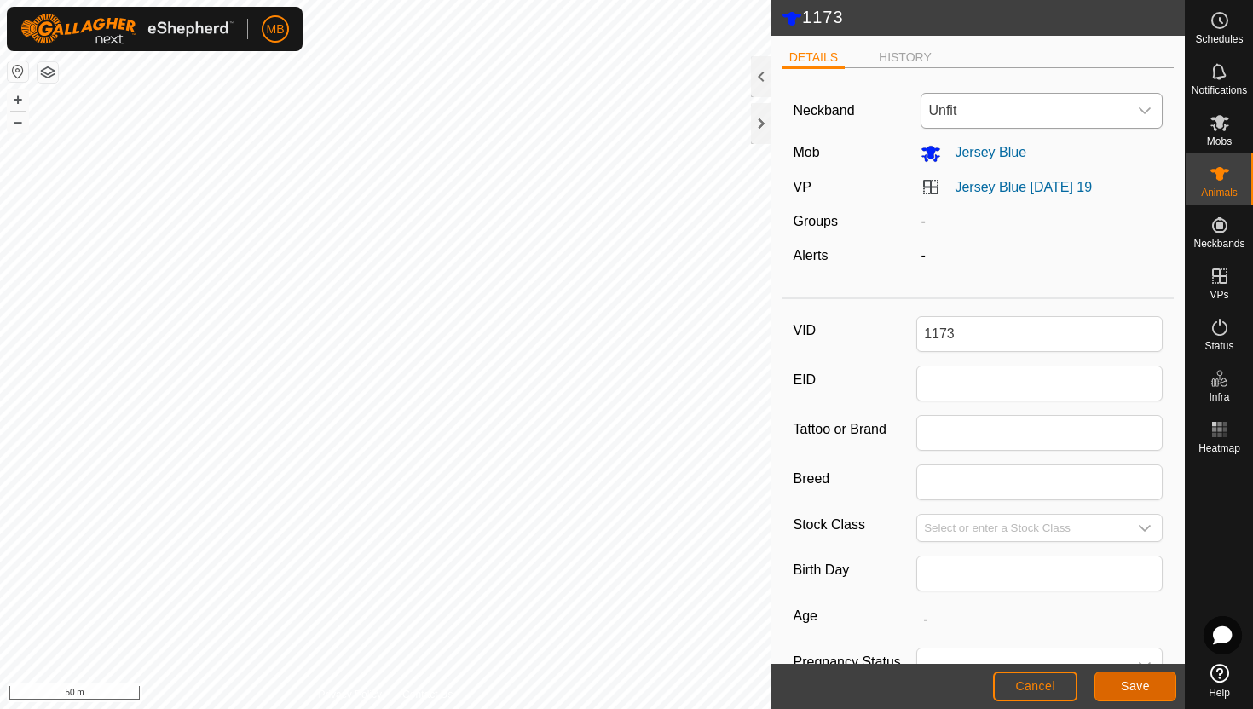
click at [1143, 693] on button "Save" at bounding box center [1136, 687] width 82 height 30
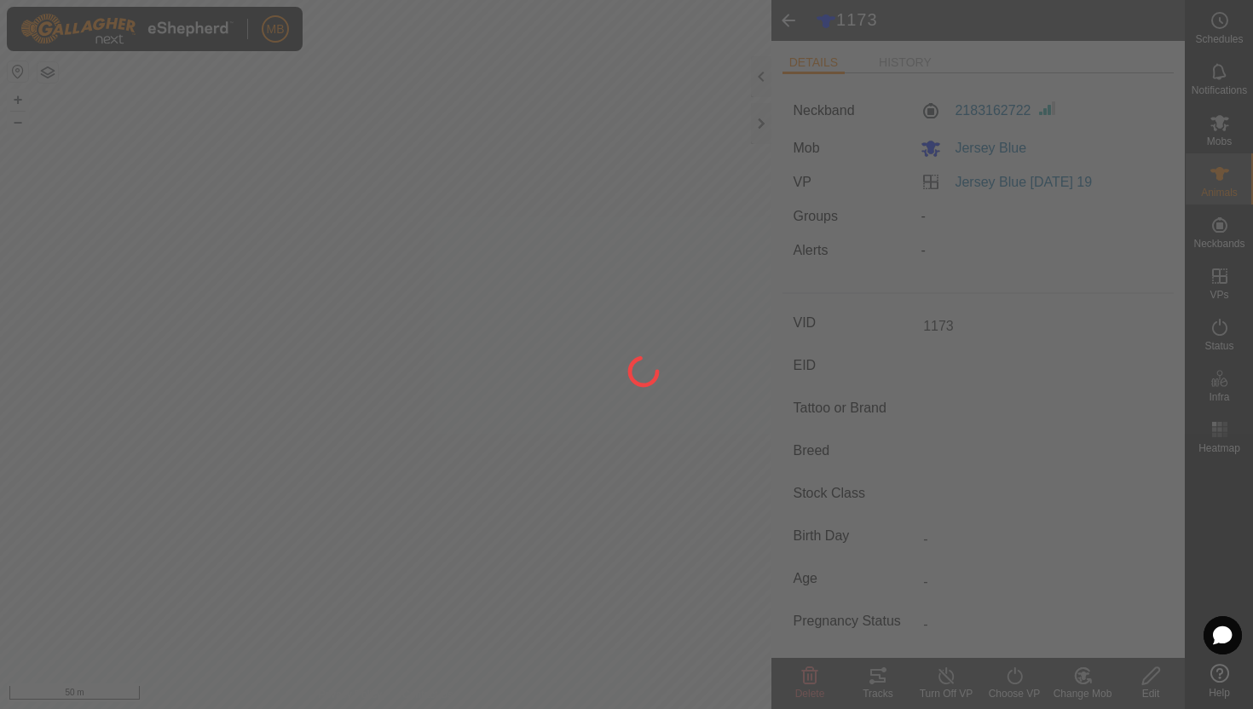
type input "-"
type input "418 kg"
type input "-"
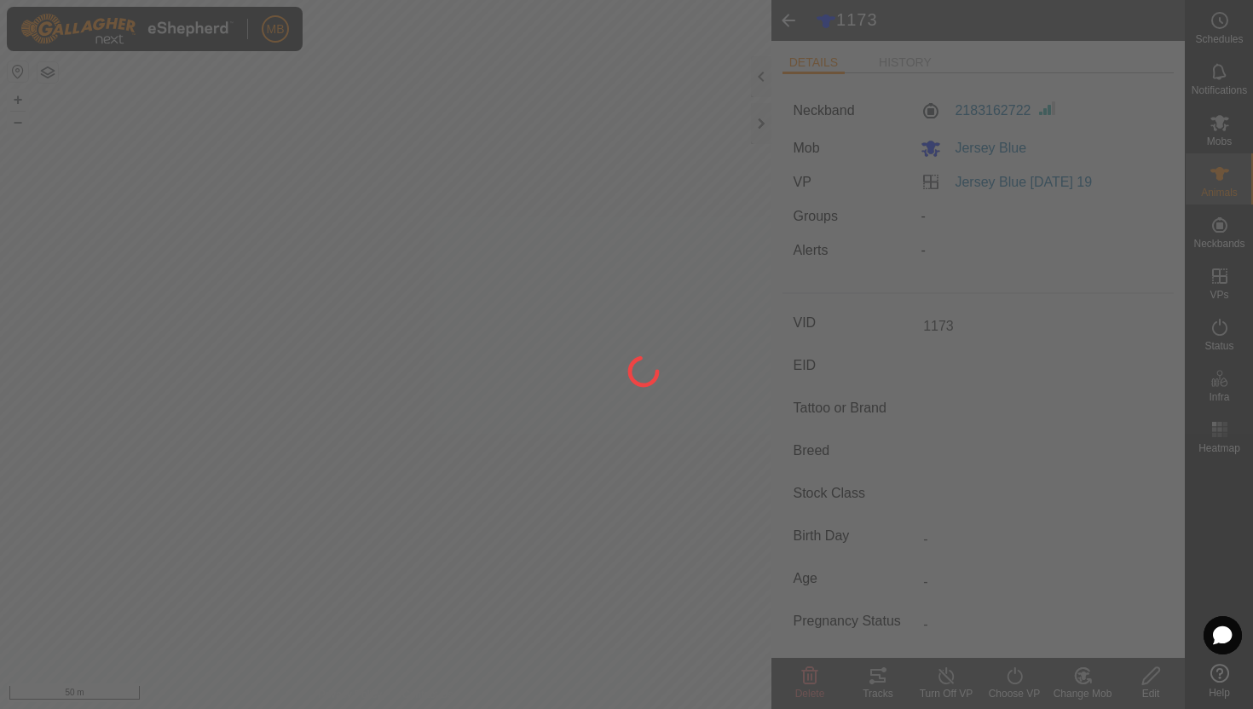
type input "-"
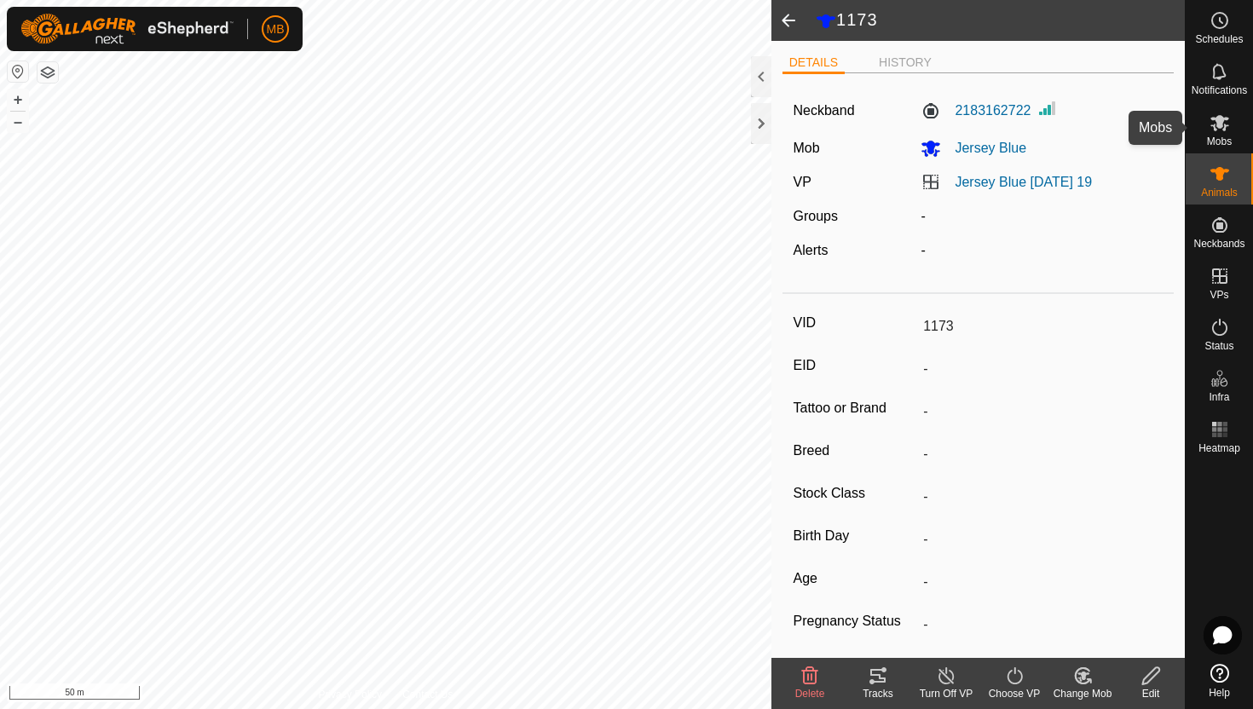
click at [1227, 119] on icon at bounding box center [1220, 123] width 19 height 16
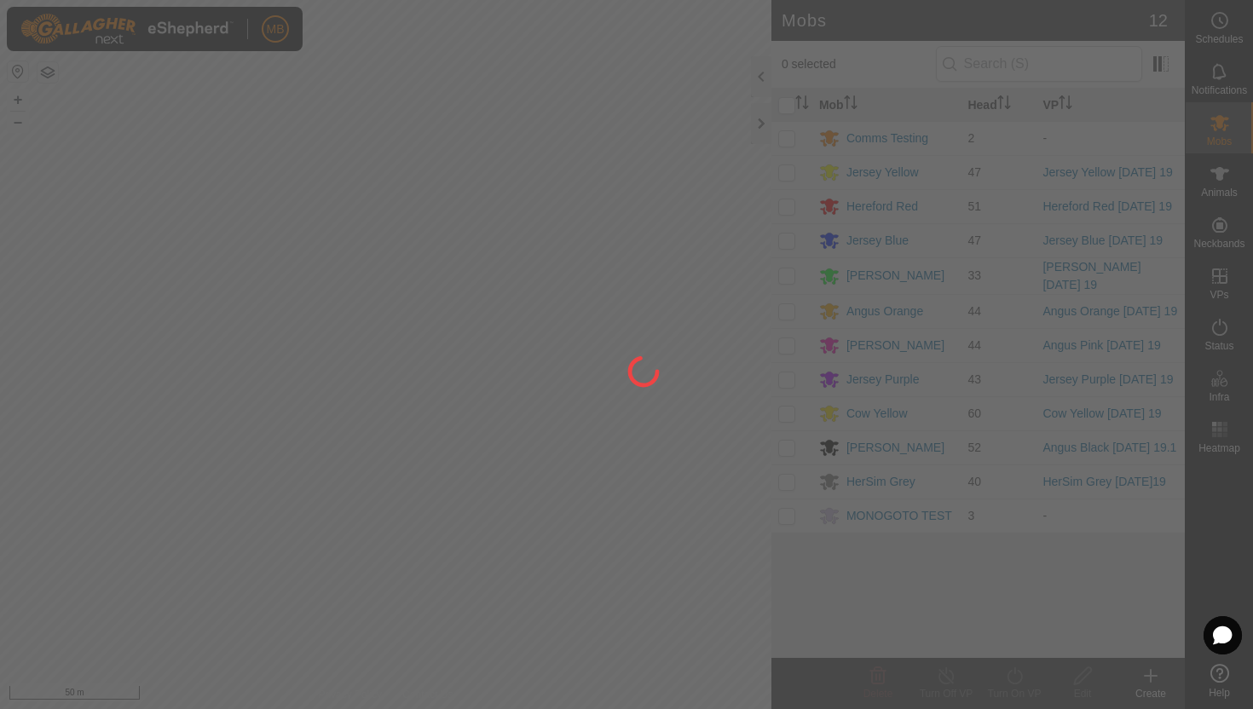
click at [1222, 177] on div at bounding box center [626, 354] width 1253 height 709
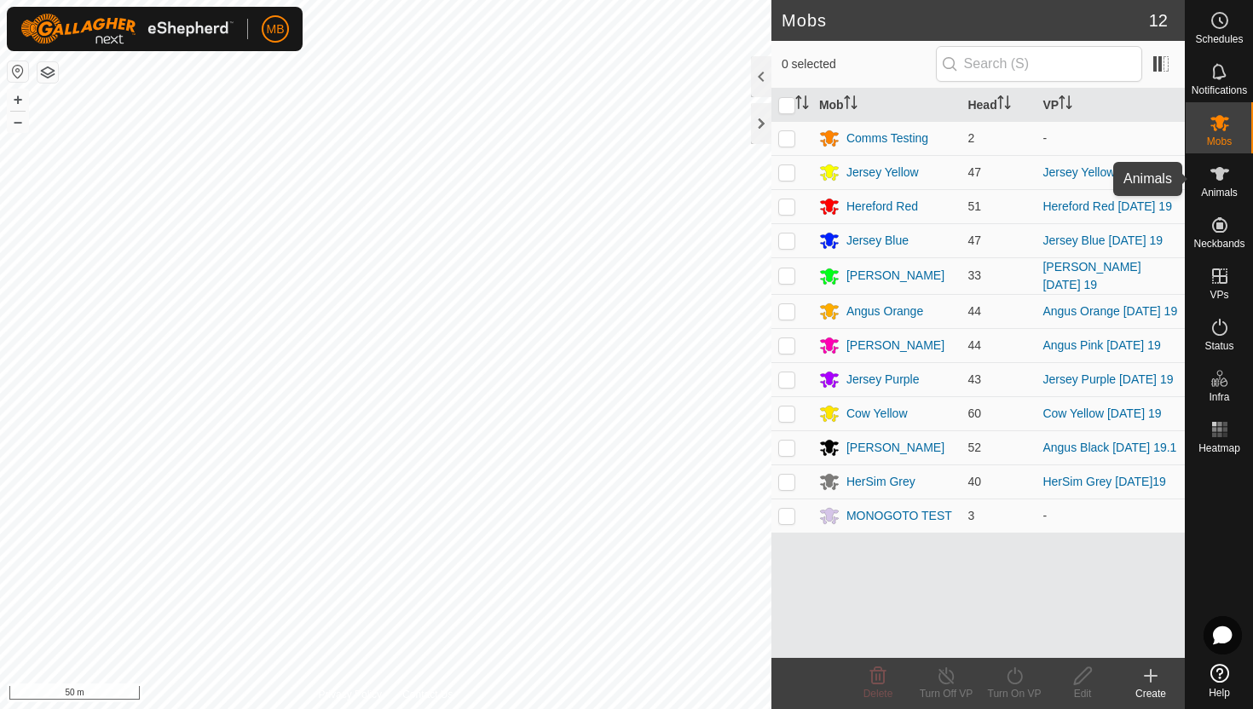
click at [1222, 177] on icon at bounding box center [1220, 174] width 19 height 14
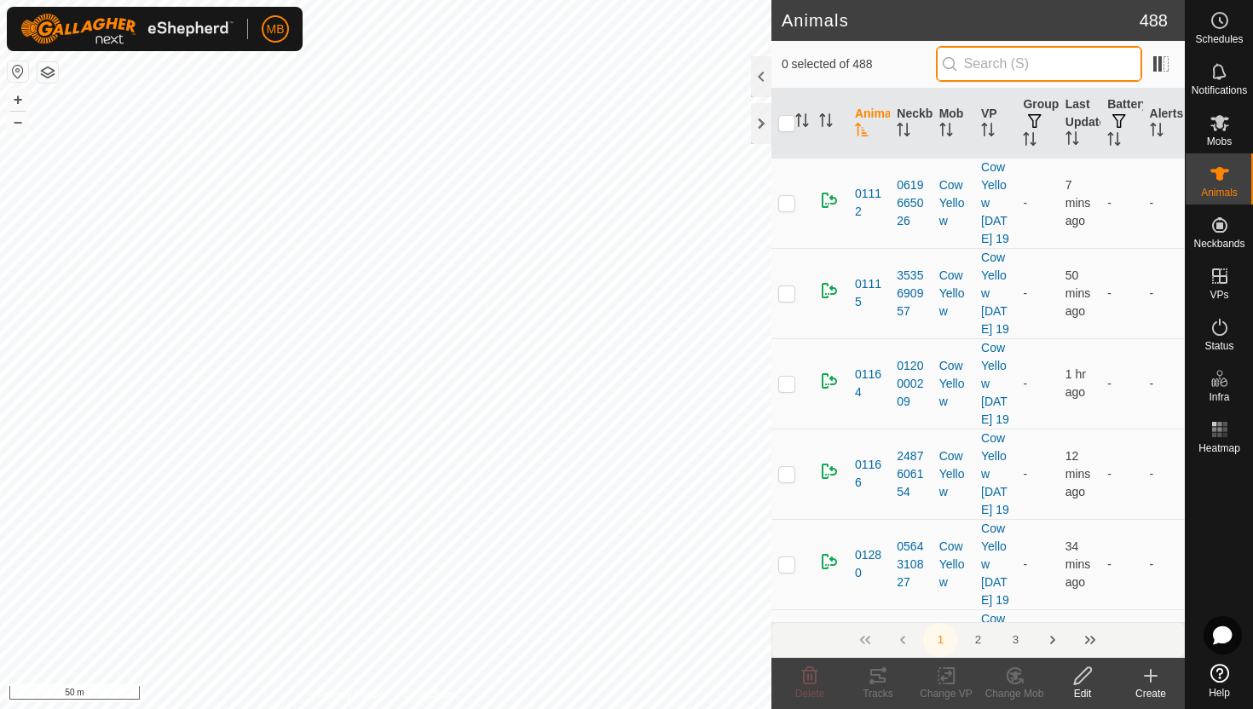
click at [1051, 63] on input "text" at bounding box center [1039, 64] width 206 height 36
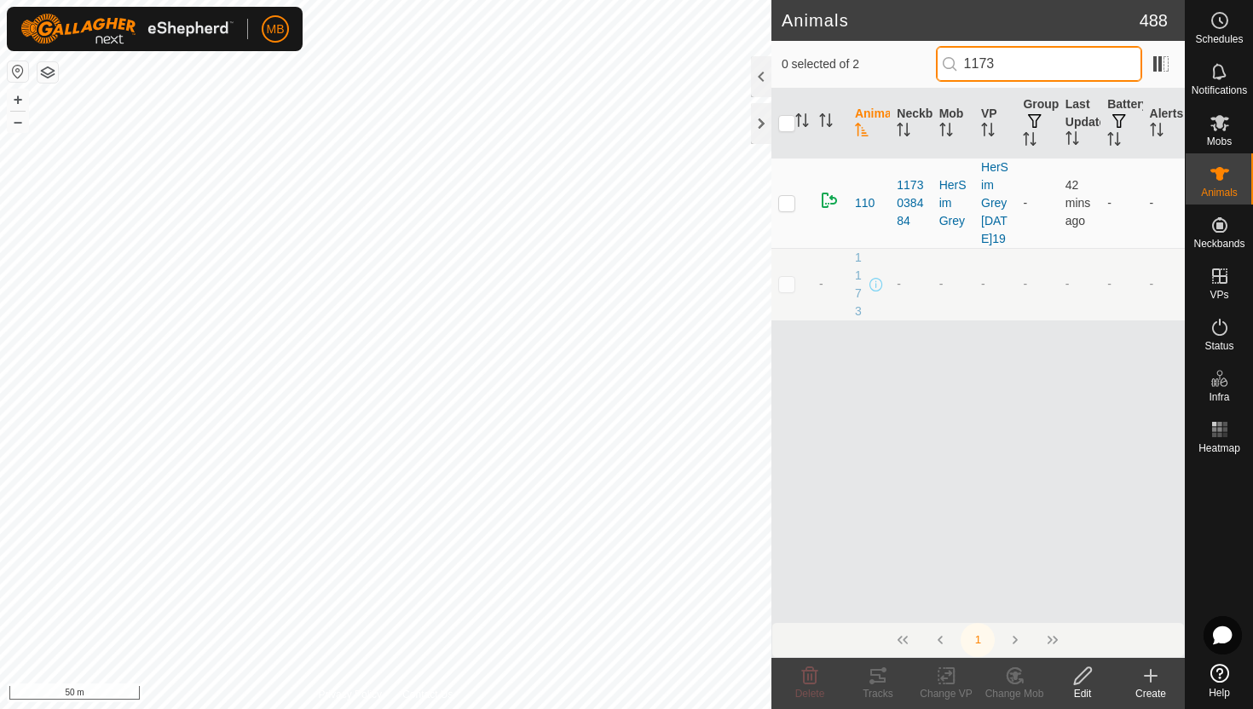
type input "1173"
click at [786, 291] on p-checkbox at bounding box center [786, 284] width 17 height 14
checkbox input "true"
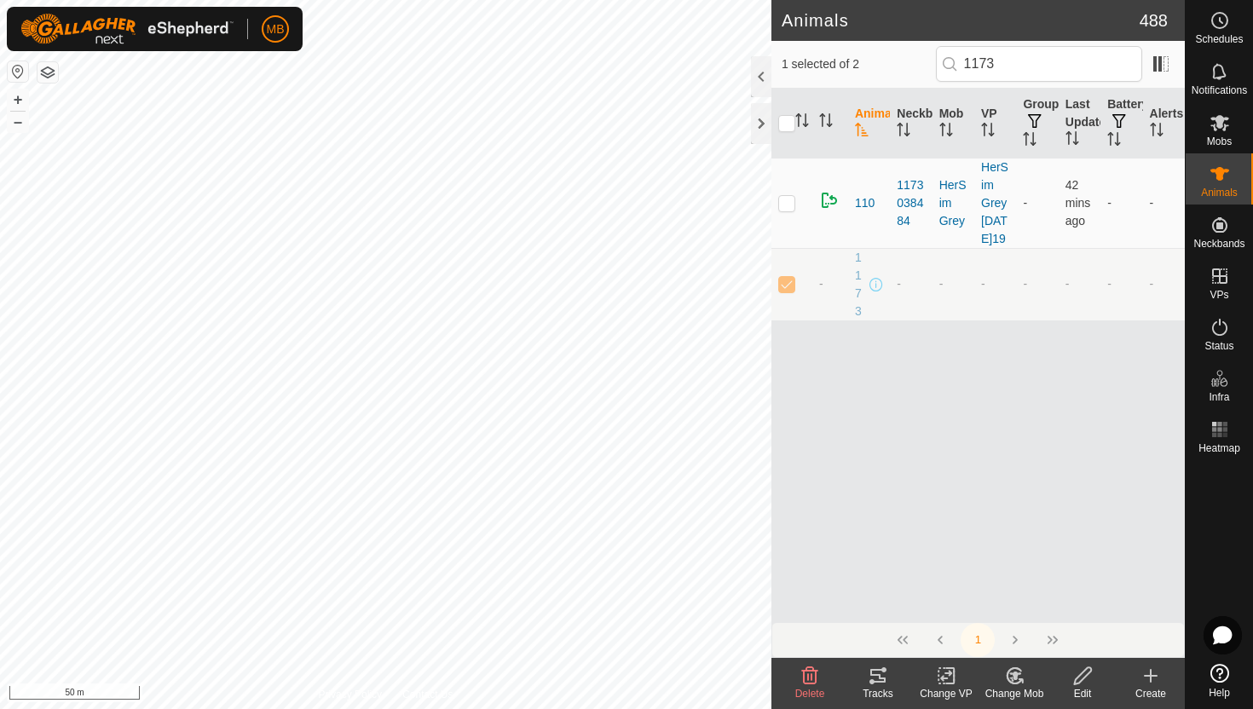
click at [1083, 677] on icon at bounding box center [1082, 676] width 21 height 20
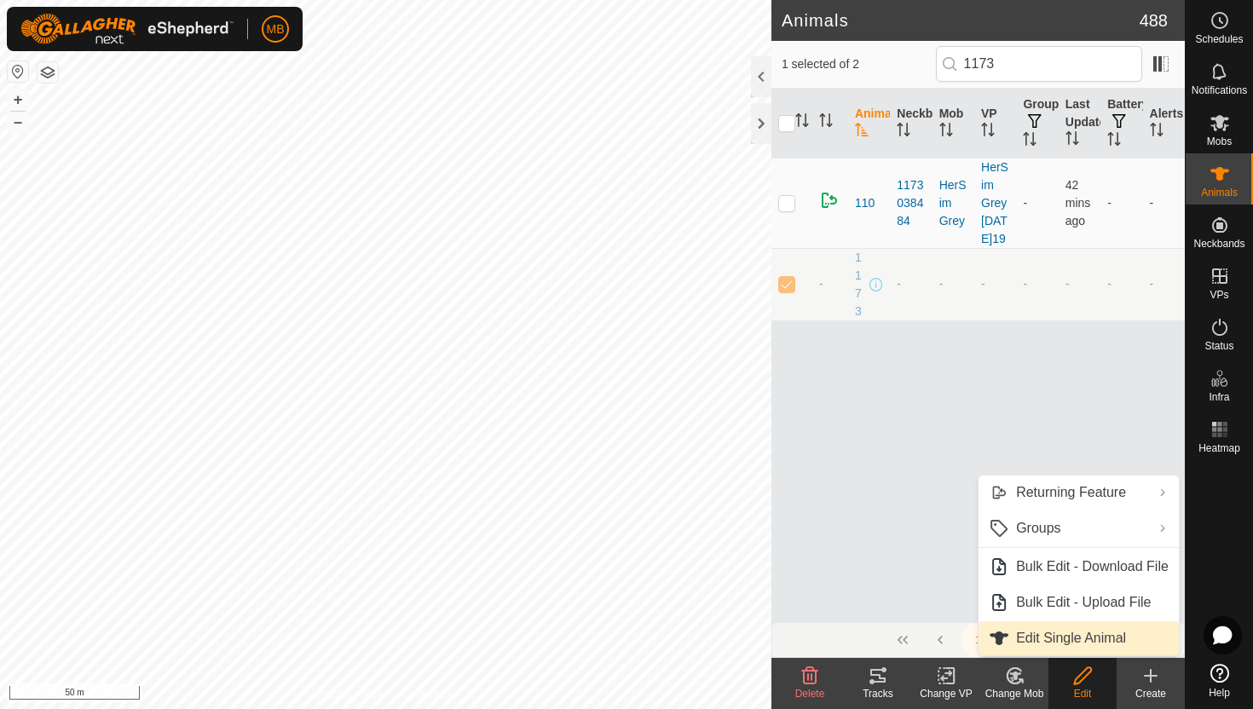
click at [1087, 639] on link "Edit Single Animal" at bounding box center [1079, 638] width 200 height 34
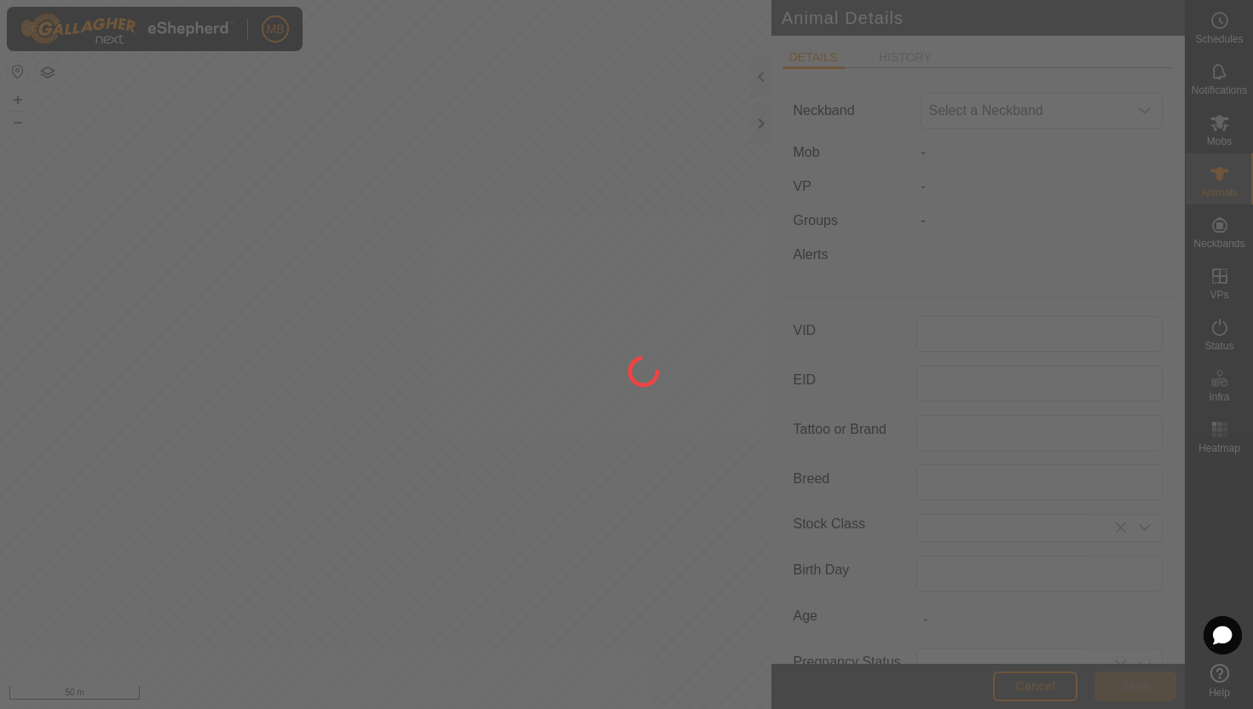
type input "1173"
type input "418"
type input "[DATE]"
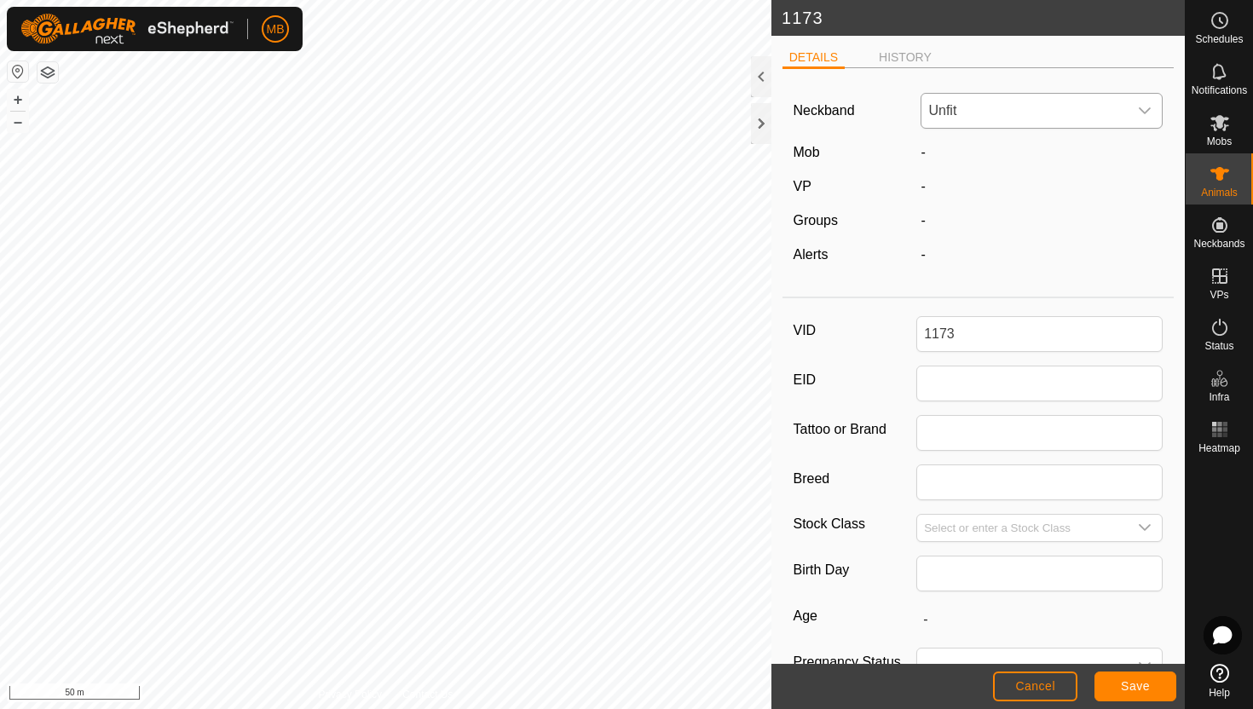
click at [1147, 108] on icon "dropdown trigger" at bounding box center [1145, 111] width 14 height 14
type input "3063"
click at [992, 237] on li "3063750660" at bounding box center [1042, 234] width 240 height 34
click at [1141, 683] on span "Save" at bounding box center [1135, 686] width 29 height 14
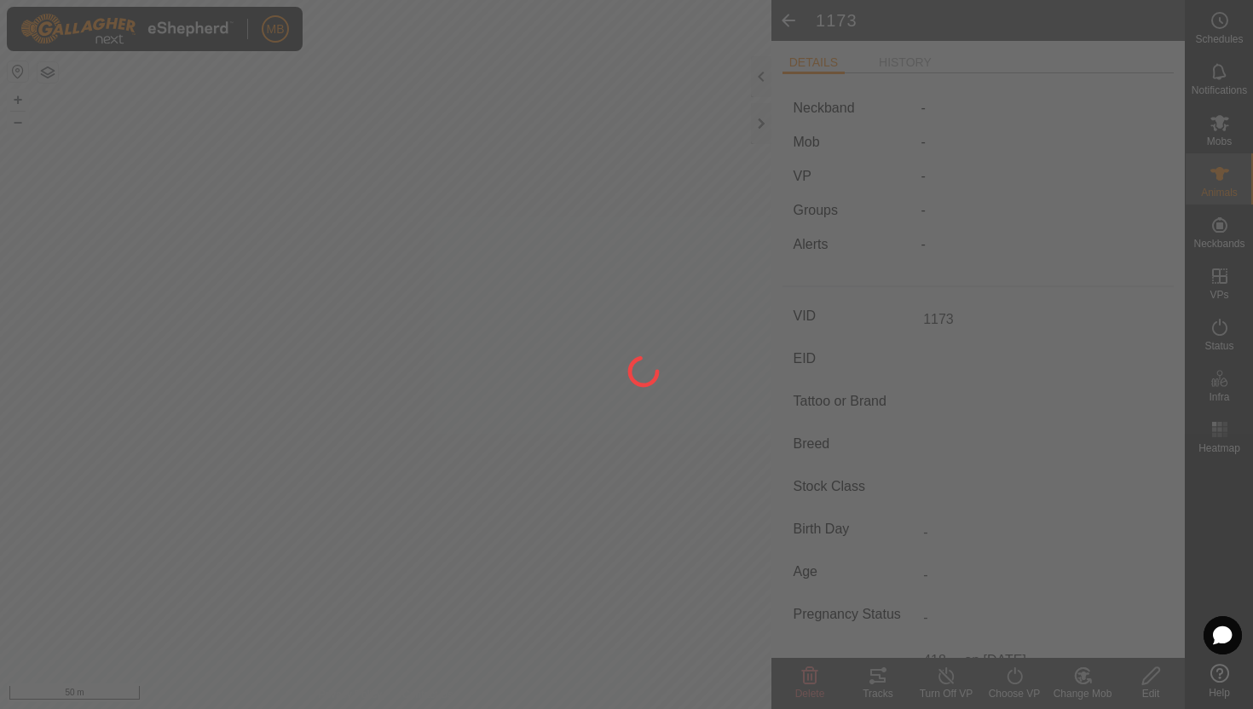
type input "-"
type input "418 kg"
type input "-"
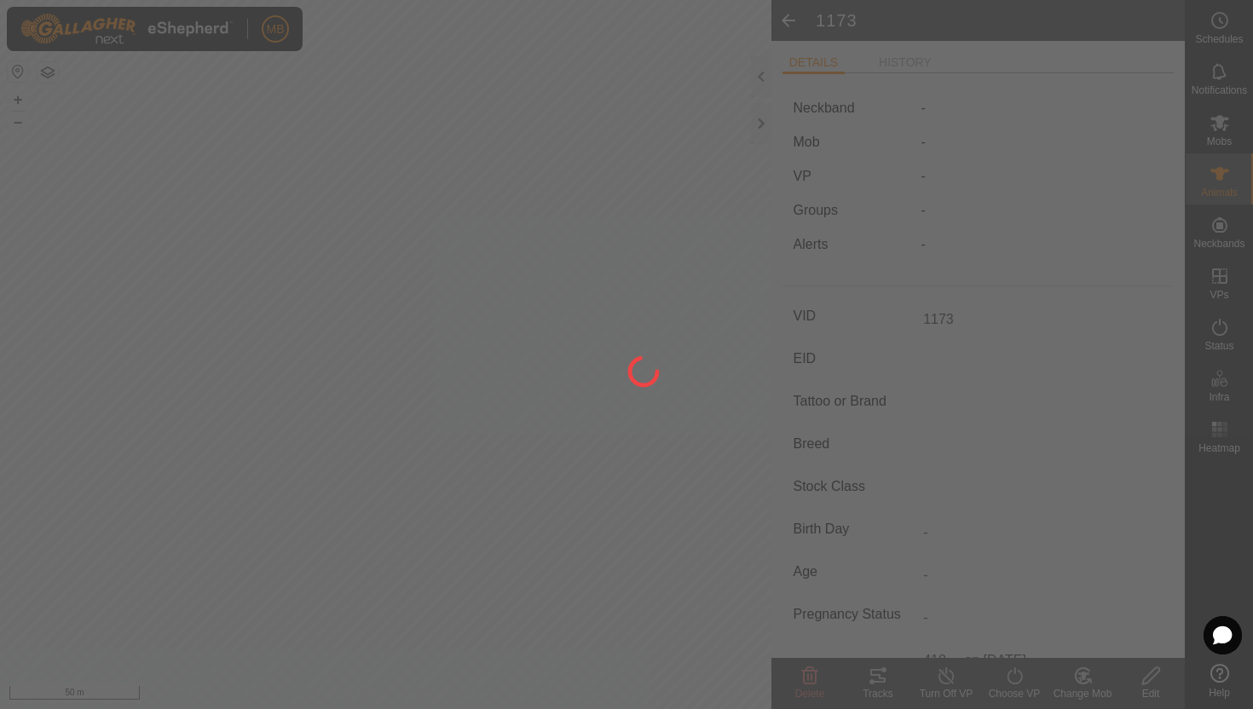
type input "-"
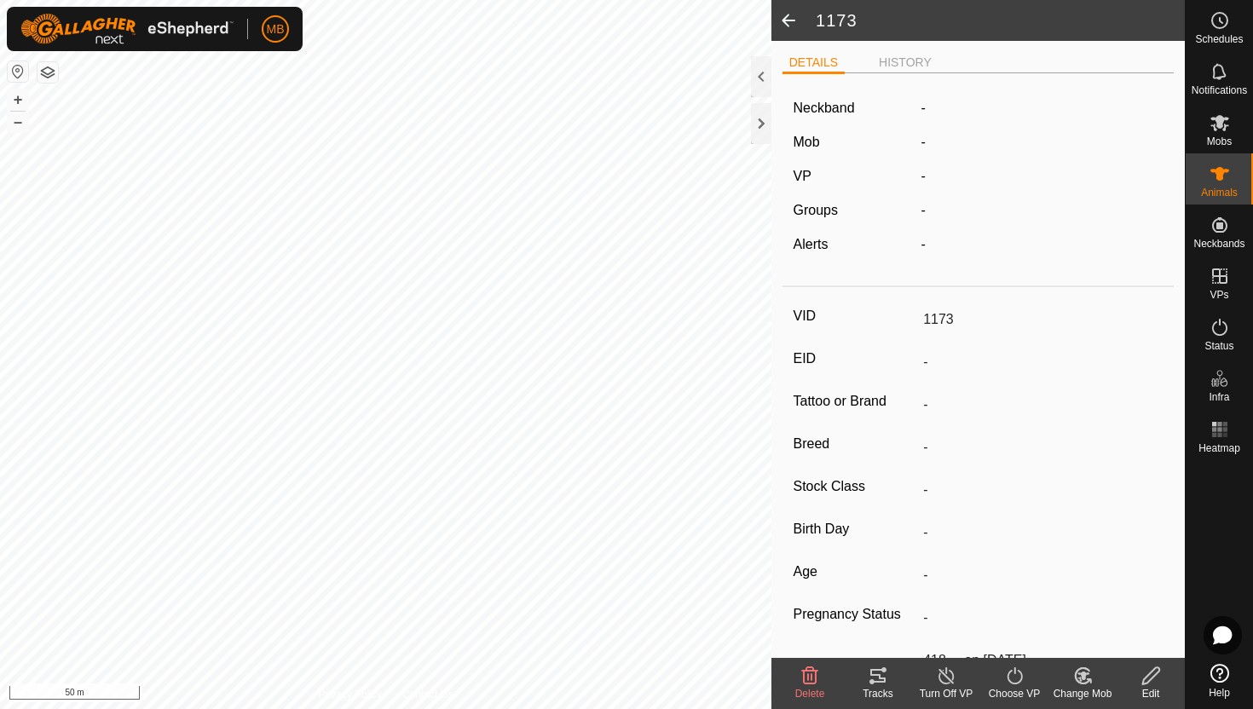
click at [1083, 677] on icon at bounding box center [1084, 676] width 12 height 9
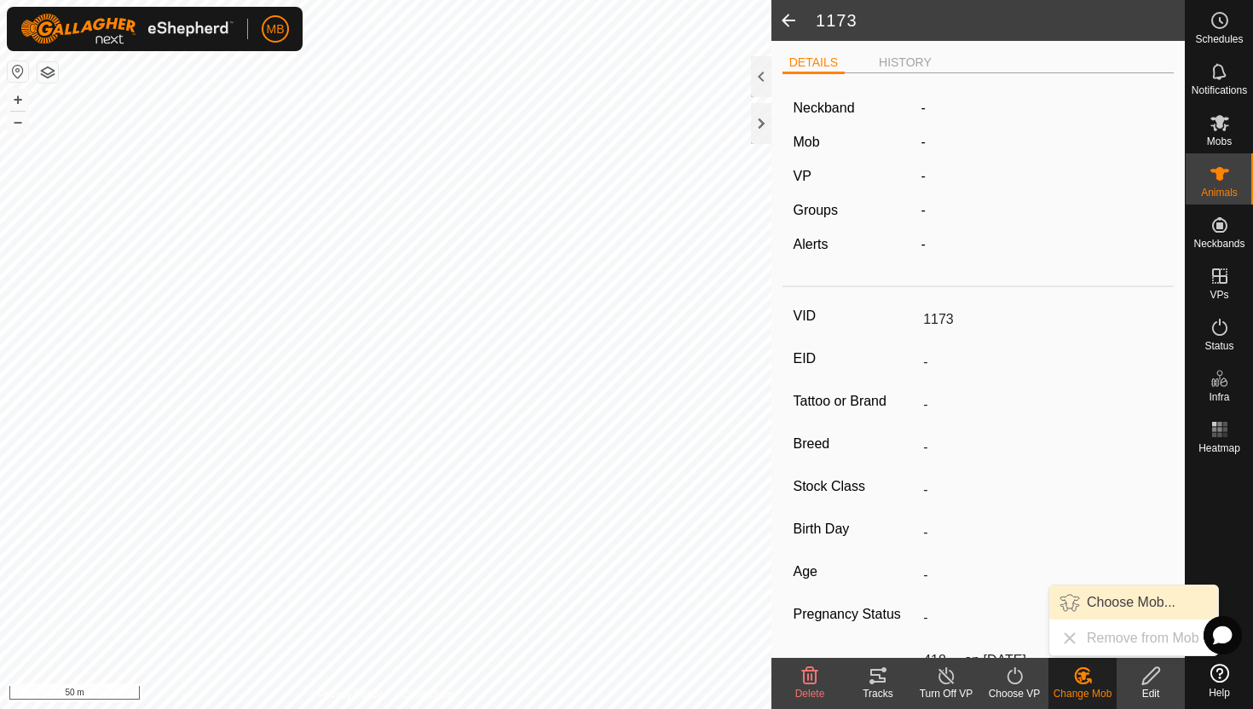
click at [1095, 615] on link "Choose Mob..." at bounding box center [1133, 603] width 169 height 34
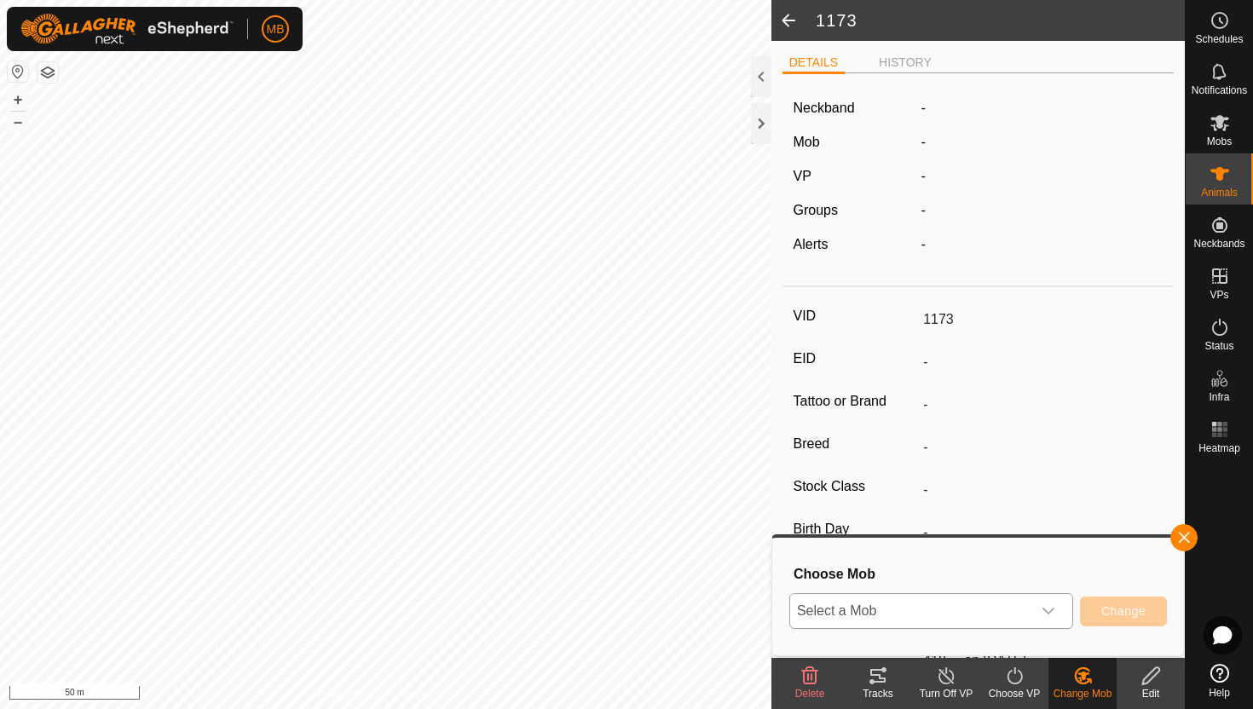
click at [1049, 610] on icon "dropdown trigger" at bounding box center [1049, 611] width 14 height 14
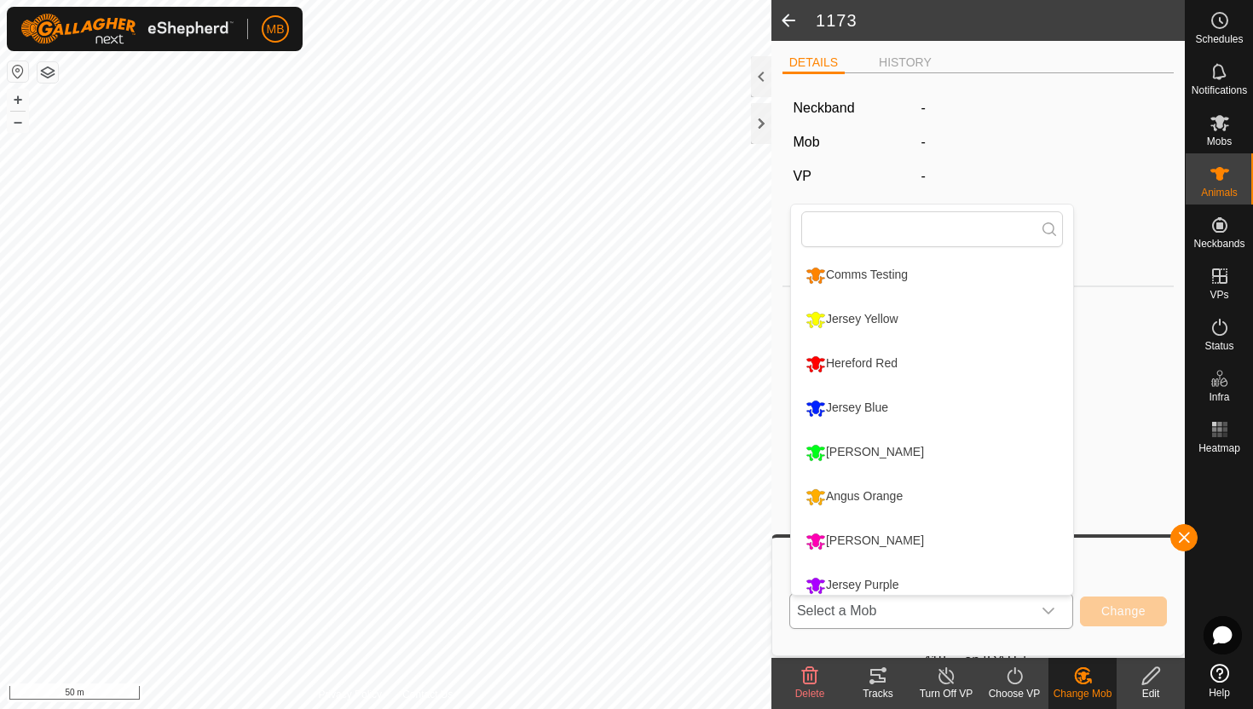
scroll to position [12, 0]
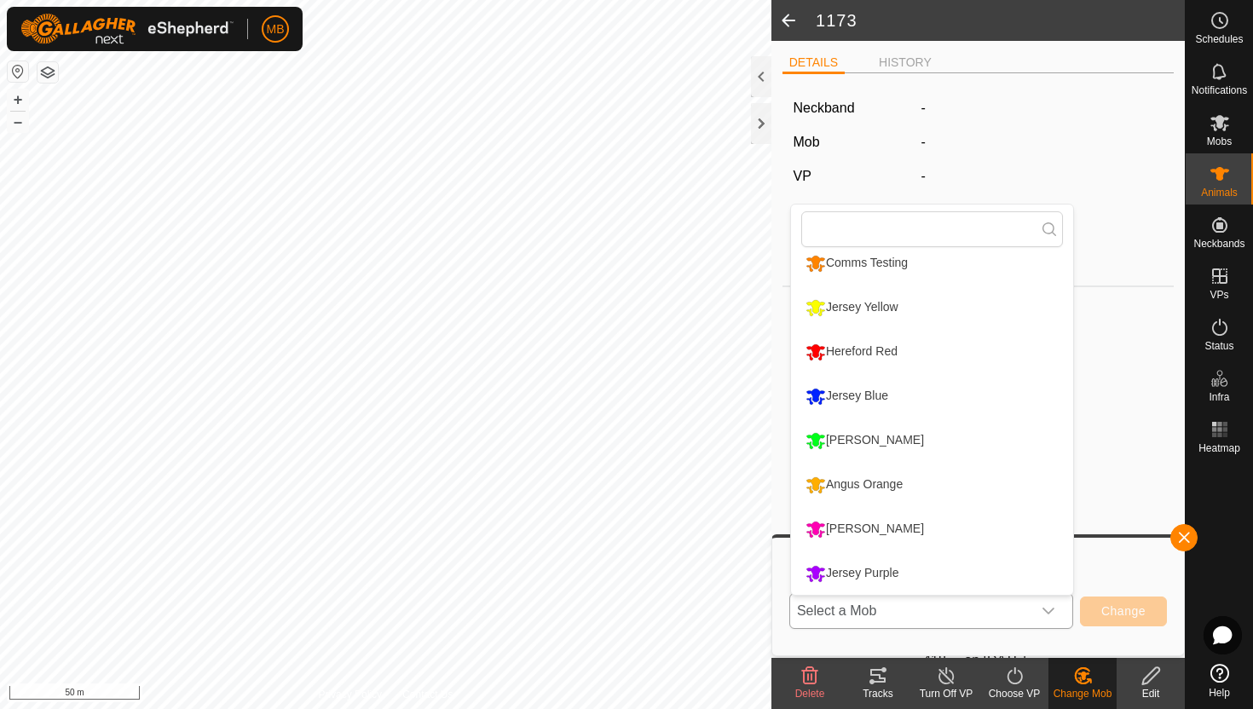
click at [881, 390] on li "Jersey Blue" at bounding box center [932, 396] width 282 height 43
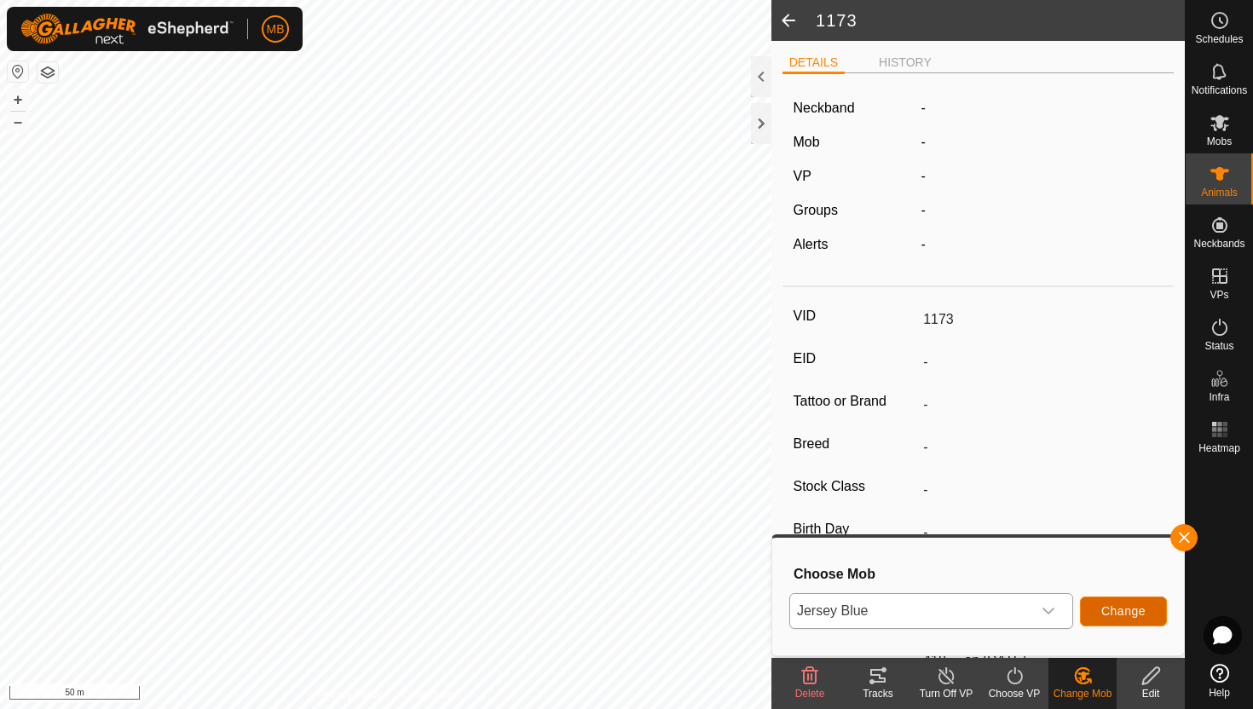
click at [1124, 608] on span "Change" at bounding box center [1123, 611] width 44 height 14
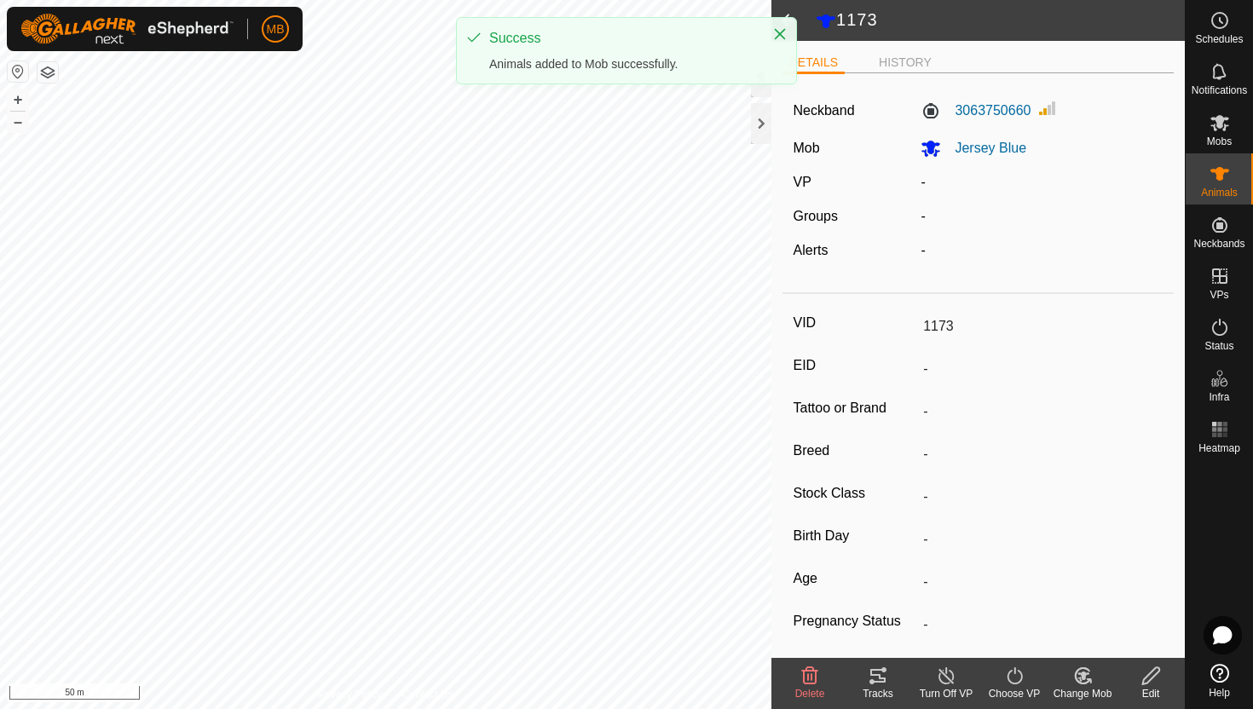
click at [1012, 680] on icon at bounding box center [1014, 676] width 21 height 20
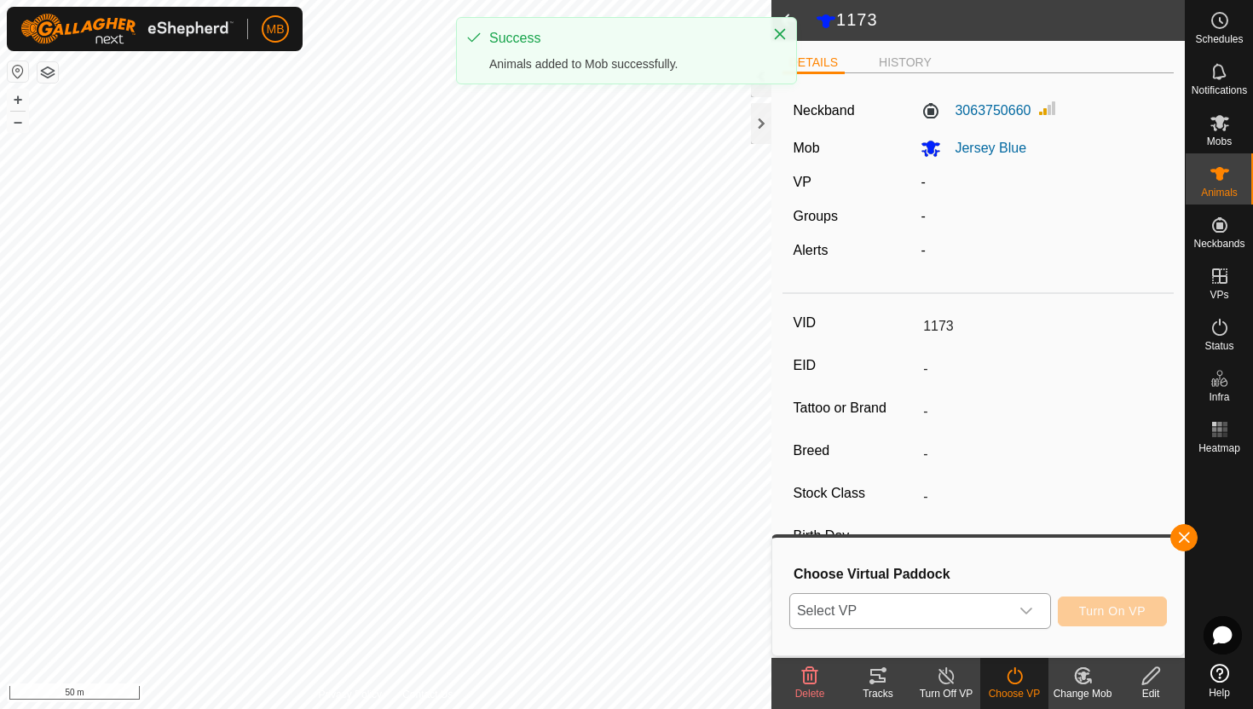
click at [1021, 617] on icon "dropdown trigger" at bounding box center [1027, 611] width 14 height 14
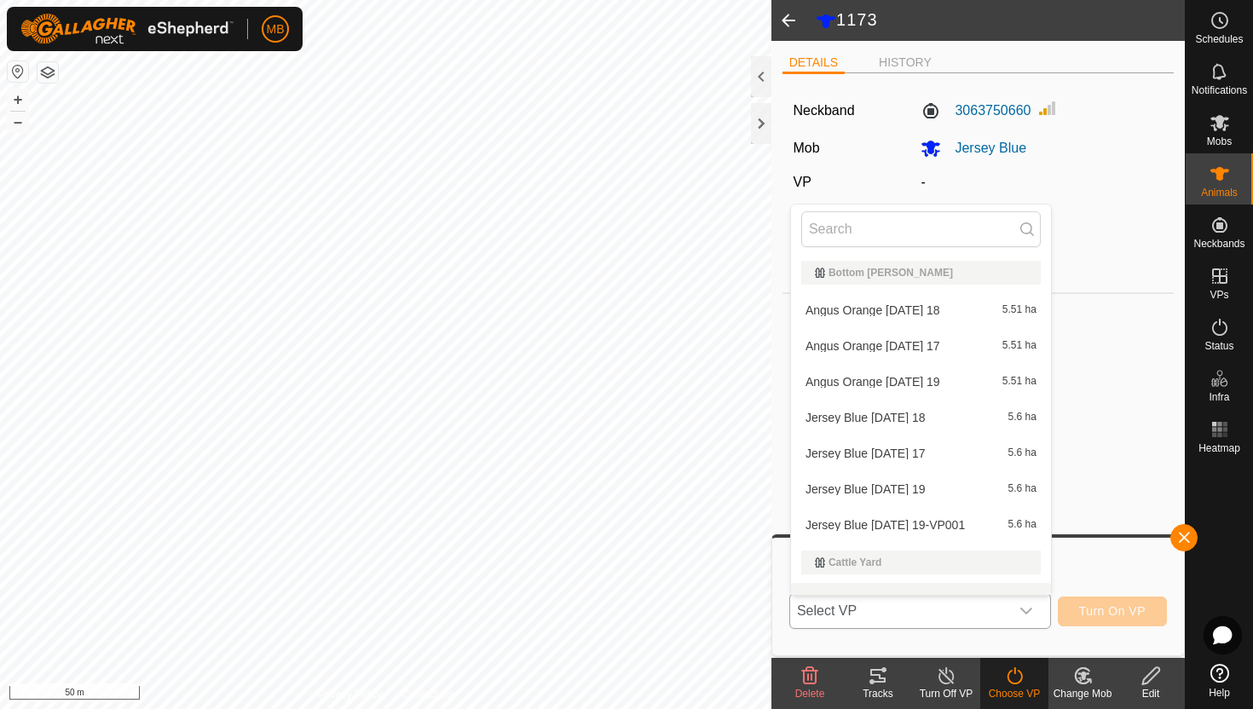
scroll to position [22, 0]
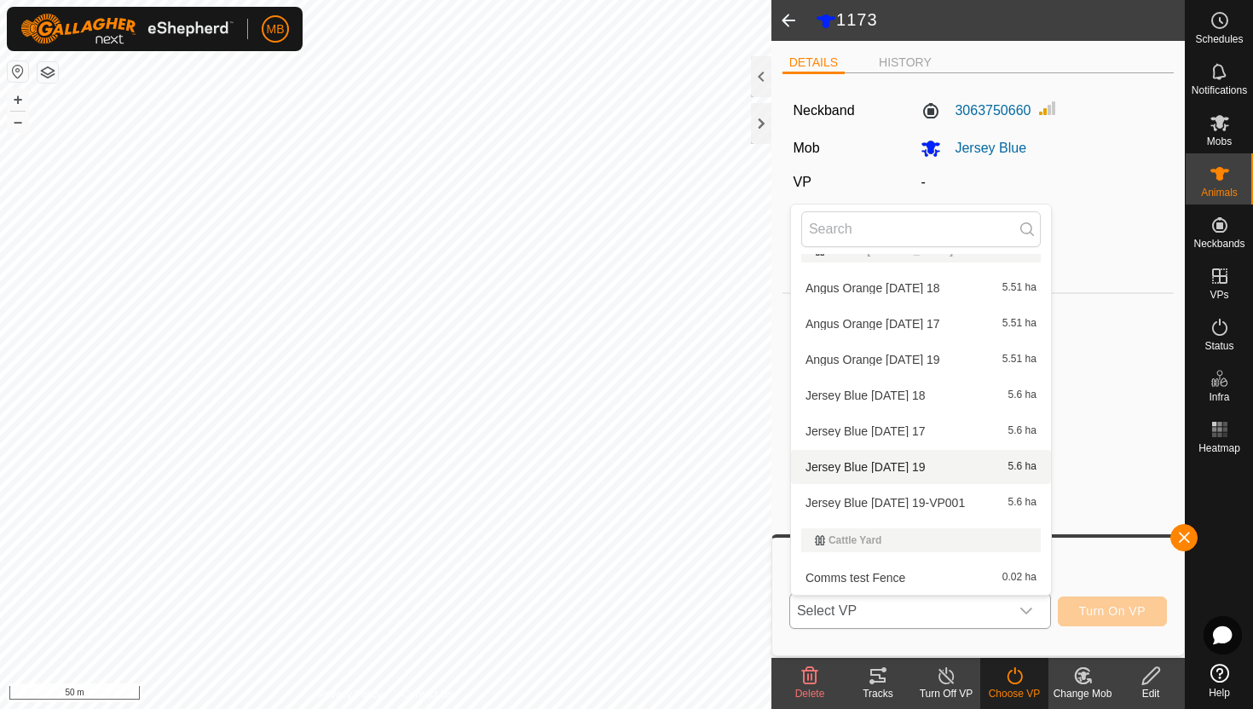
click at [904, 469] on li "Jersey Blue [DATE] 19 5.6 ha" at bounding box center [921, 467] width 260 height 34
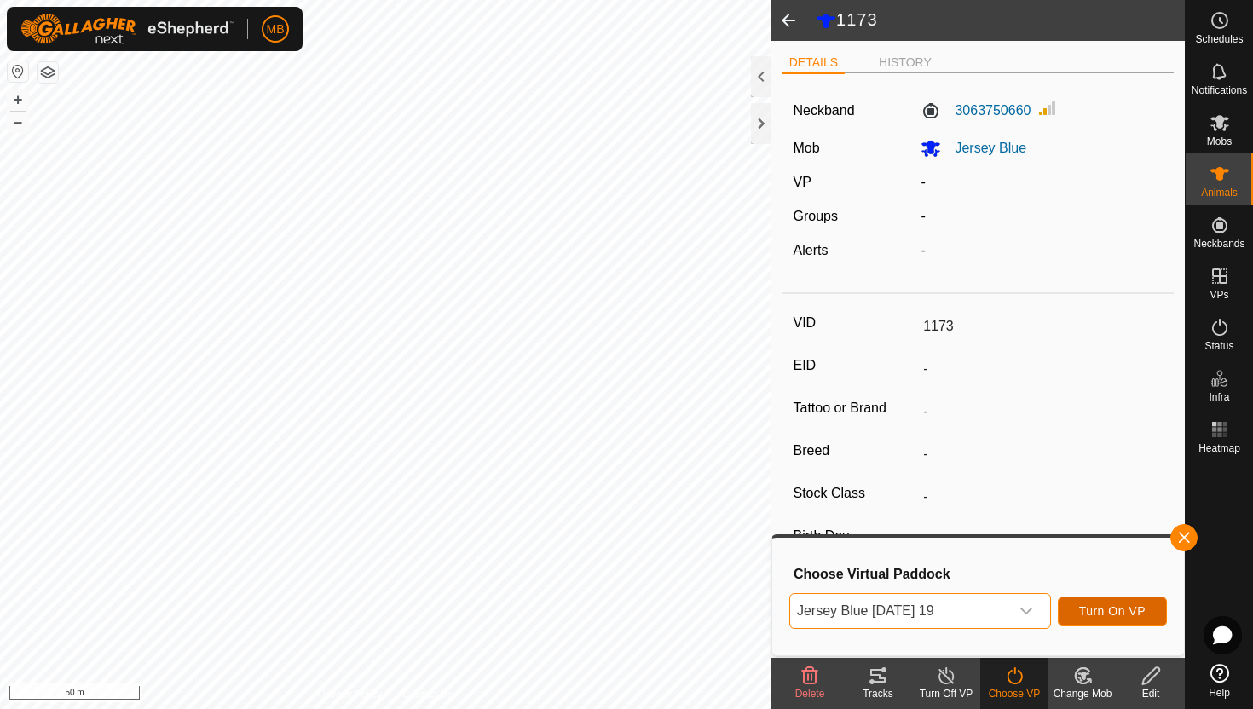
click at [1115, 613] on span "Turn On VP" at bounding box center [1112, 611] width 66 height 14
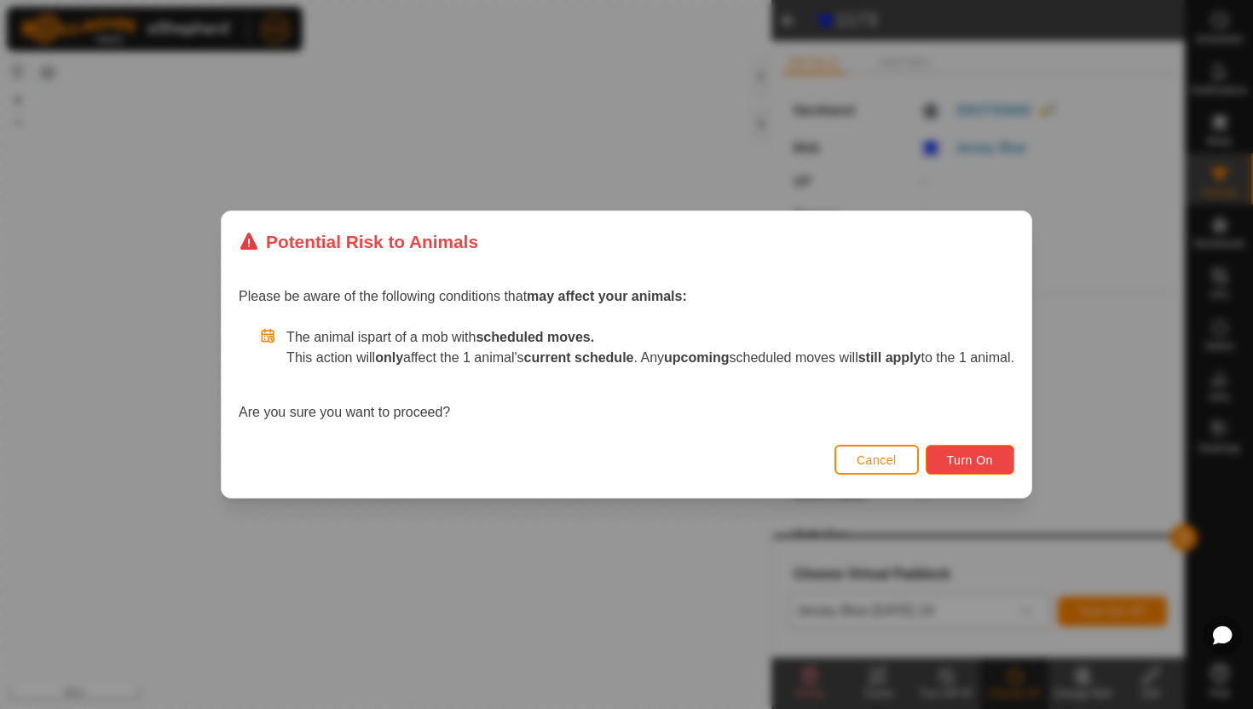
click at [993, 461] on span "Turn On" at bounding box center [970, 461] width 46 height 14
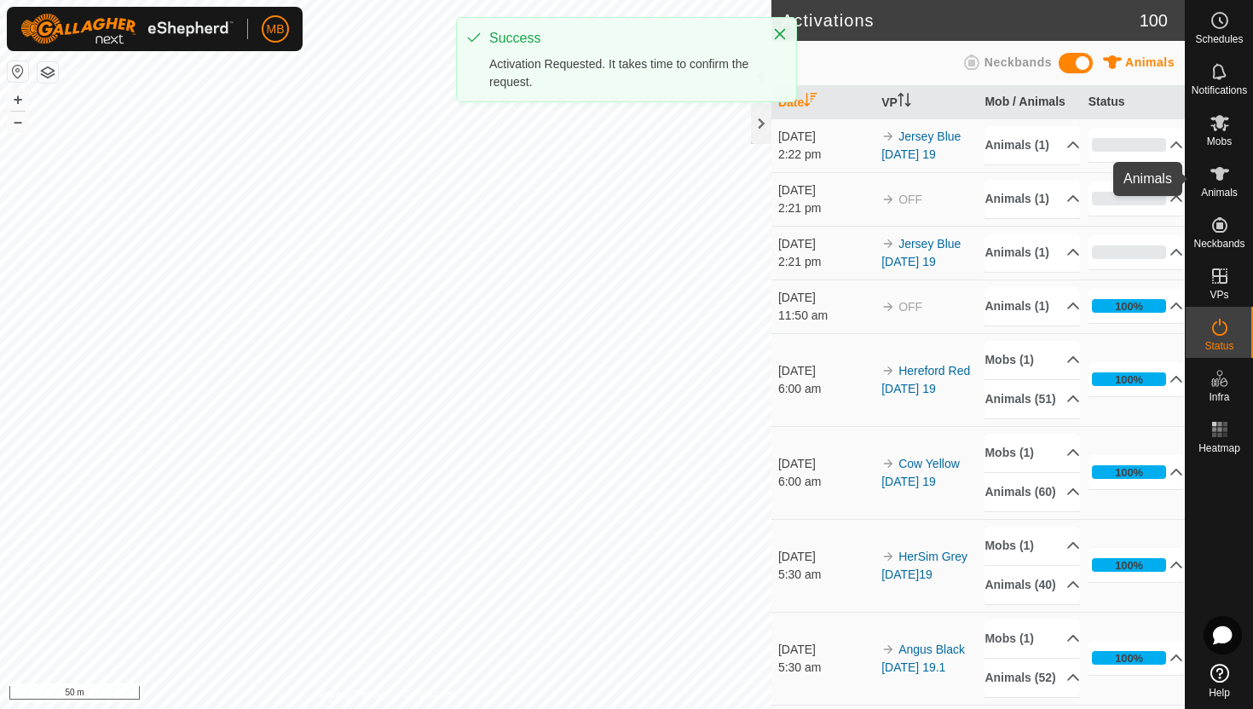
click at [1222, 177] on icon at bounding box center [1220, 174] width 20 height 20
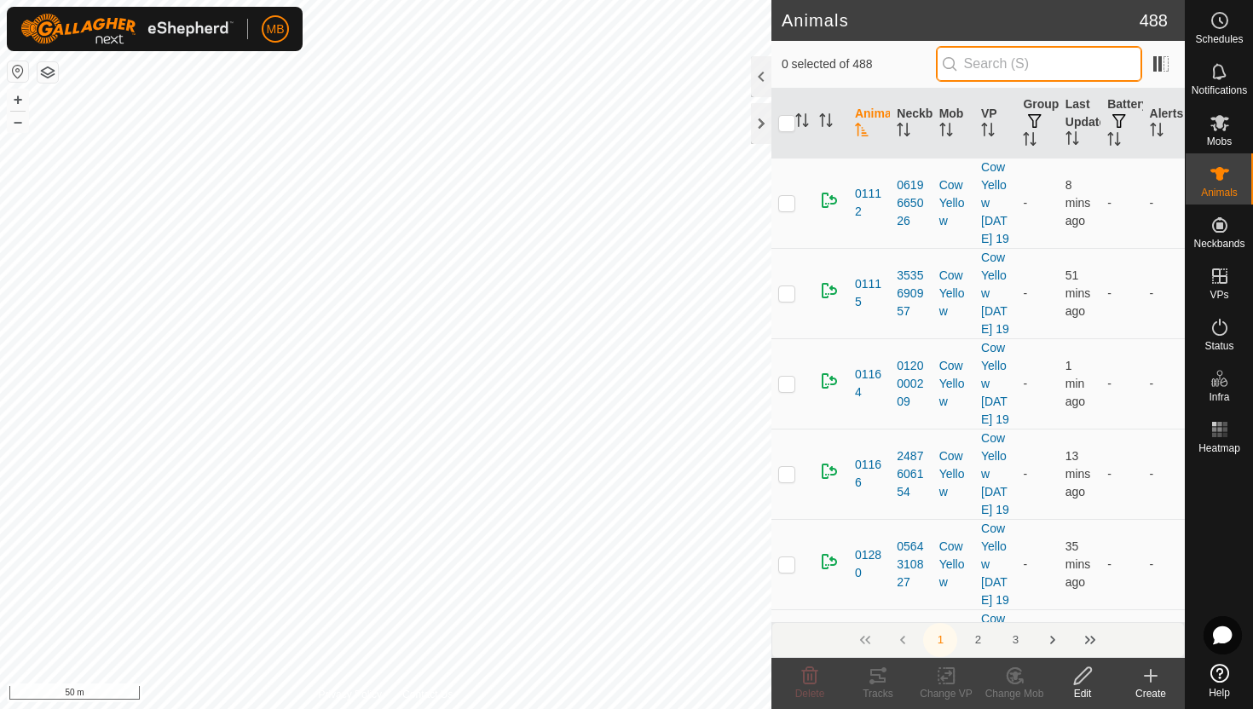
click at [1101, 66] on input "text" at bounding box center [1039, 64] width 206 height 36
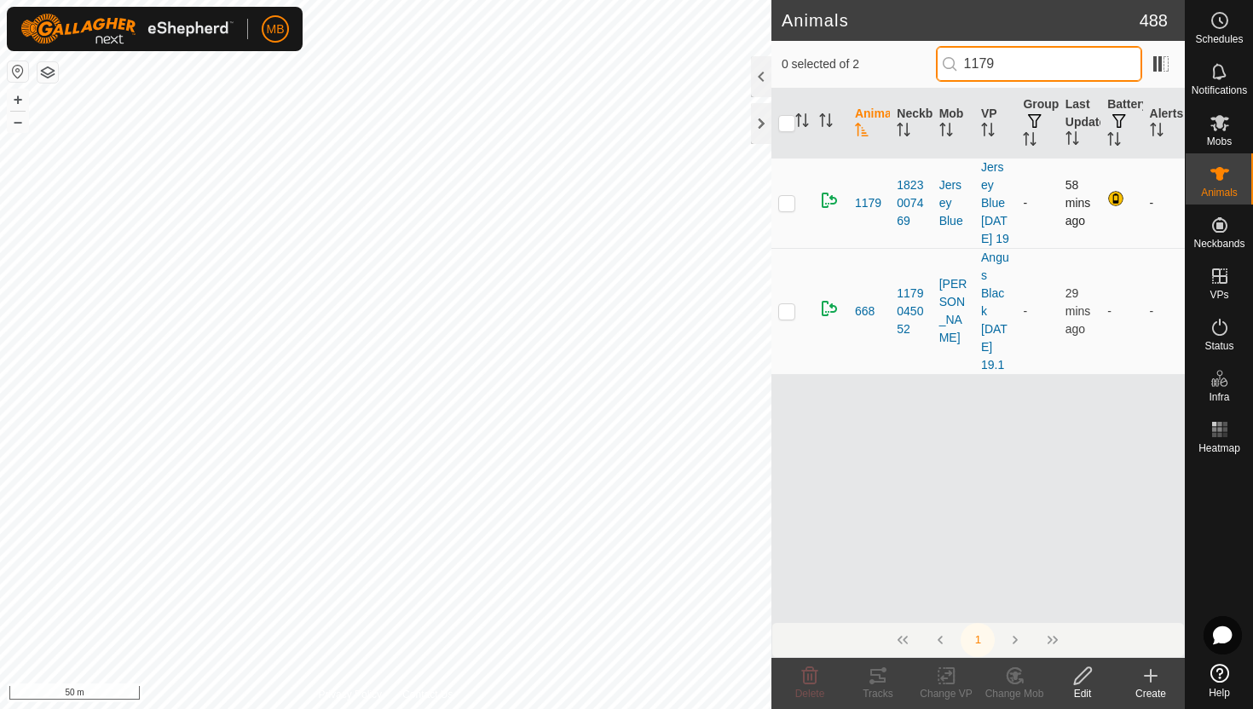
type input "1179"
click at [789, 210] on p-checkbox at bounding box center [786, 203] width 17 height 14
checkbox input "true"
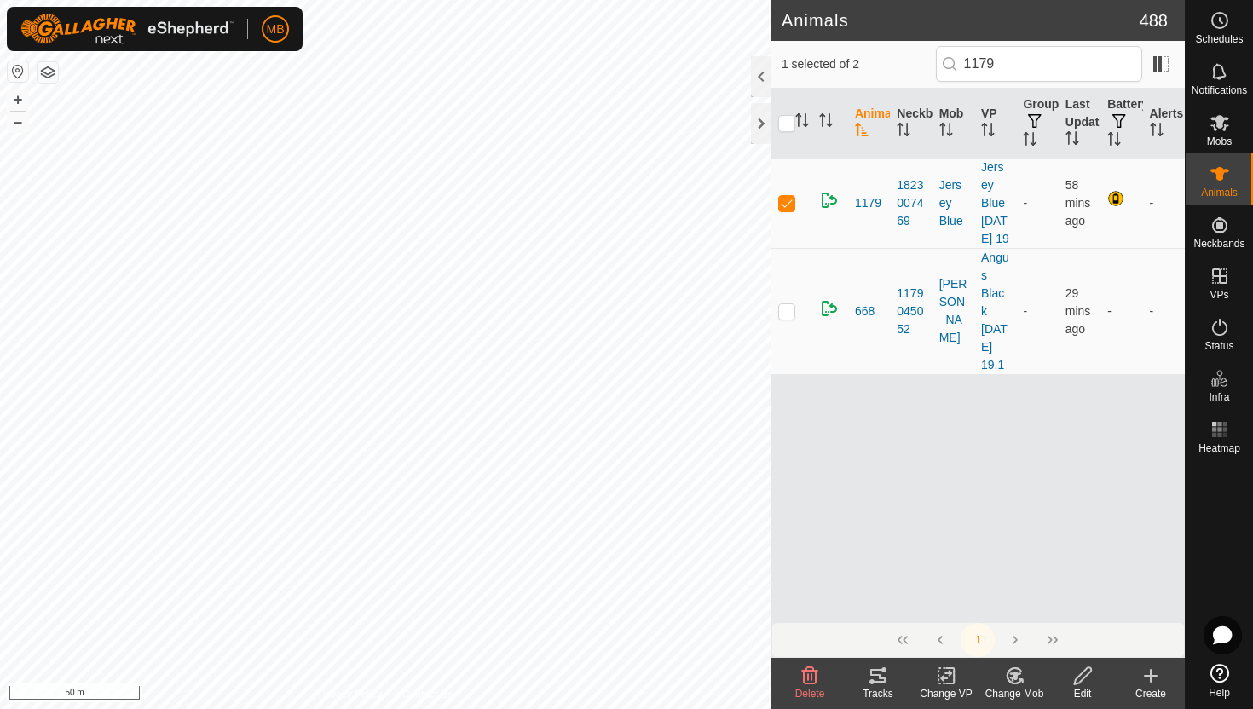
click at [1082, 679] on icon at bounding box center [1082, 675] width 17 height 17
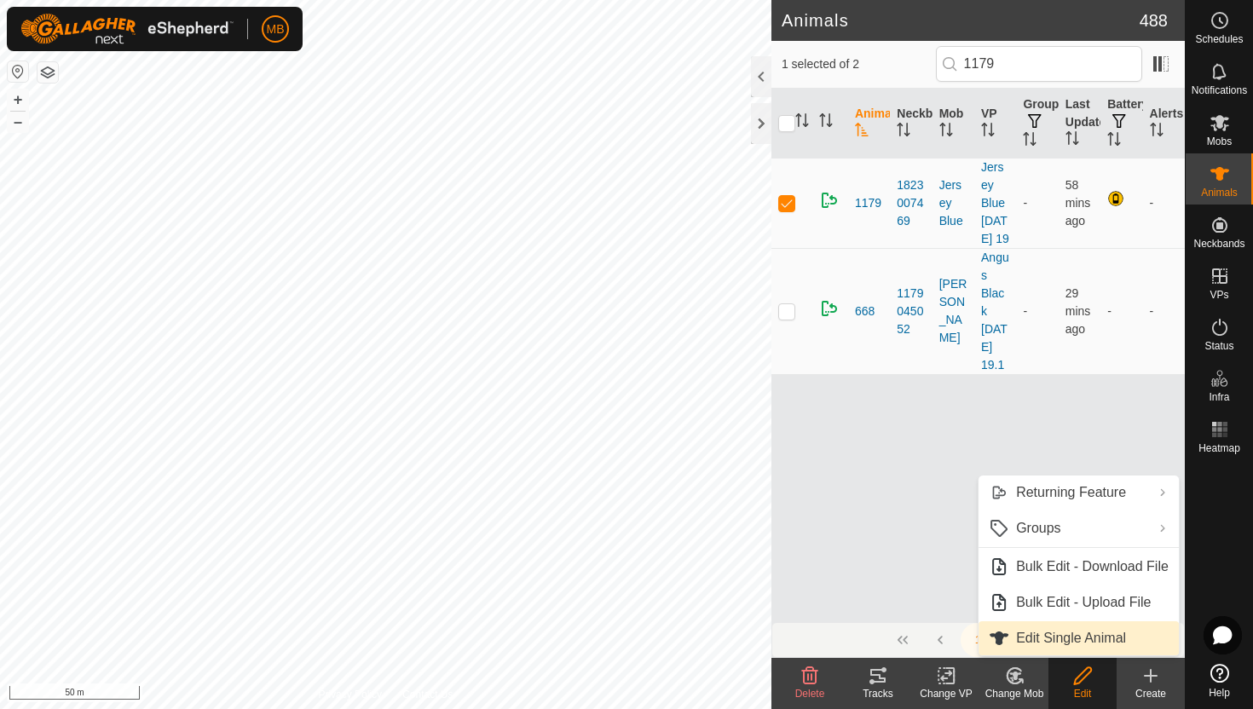
click at [1091, 646] on link "Edit Single Animal" at bounding box center [1079, 638] width 200 height 34
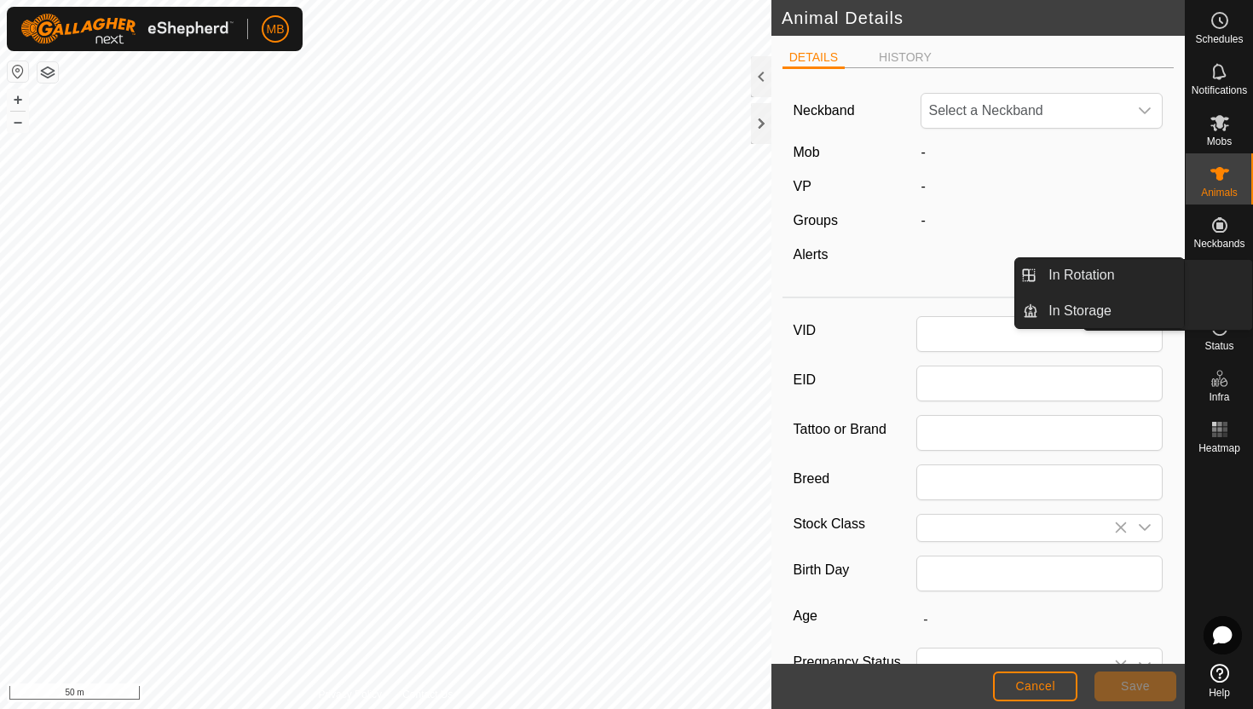
type input "1179"
type input "508"
type input "[DATE]"
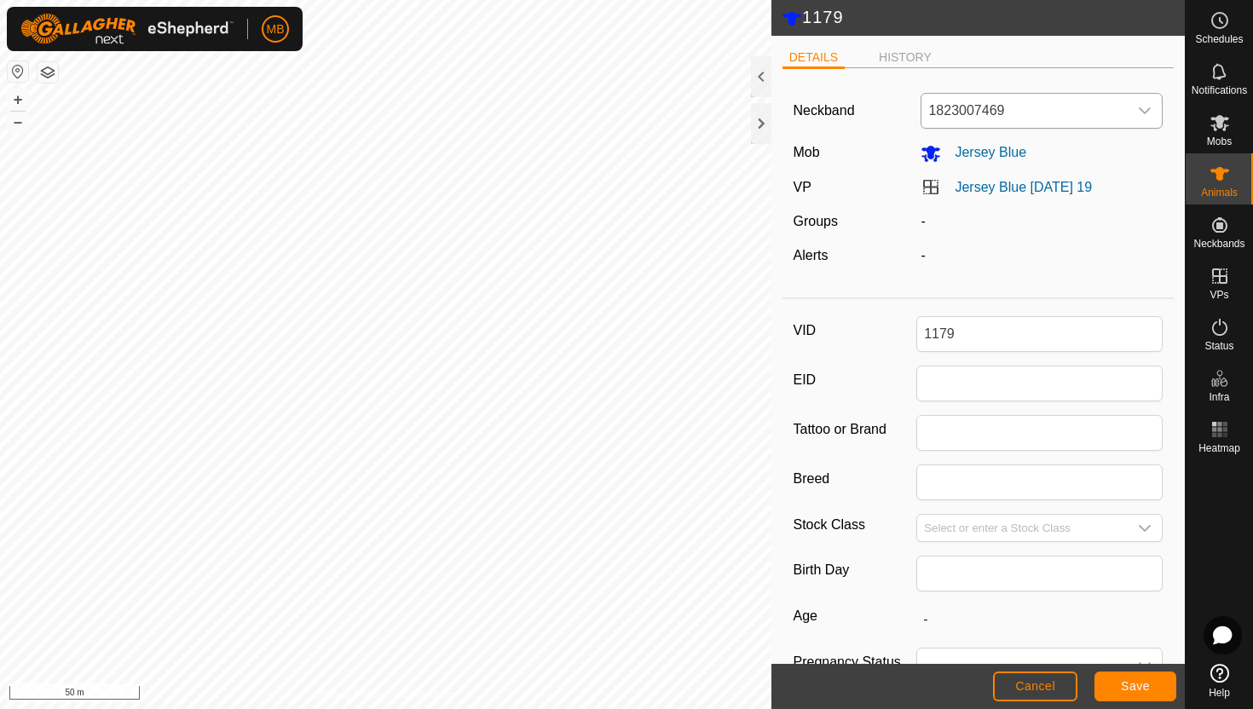
click at [1150, 107] on icon "dropdown trigger" at bounding box center [1145, 111] width 14 height 14
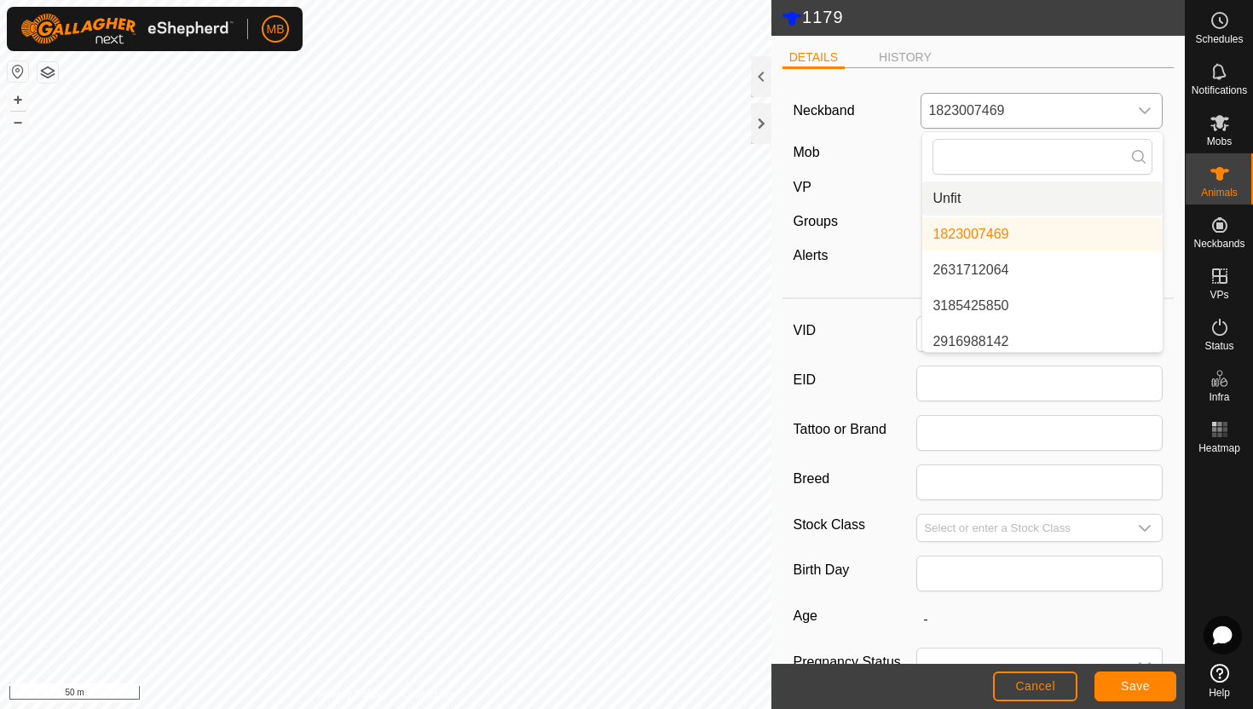
click at [1061, 198] on li "Unfit" at bounding box center [1042, 199] width 240 height 34
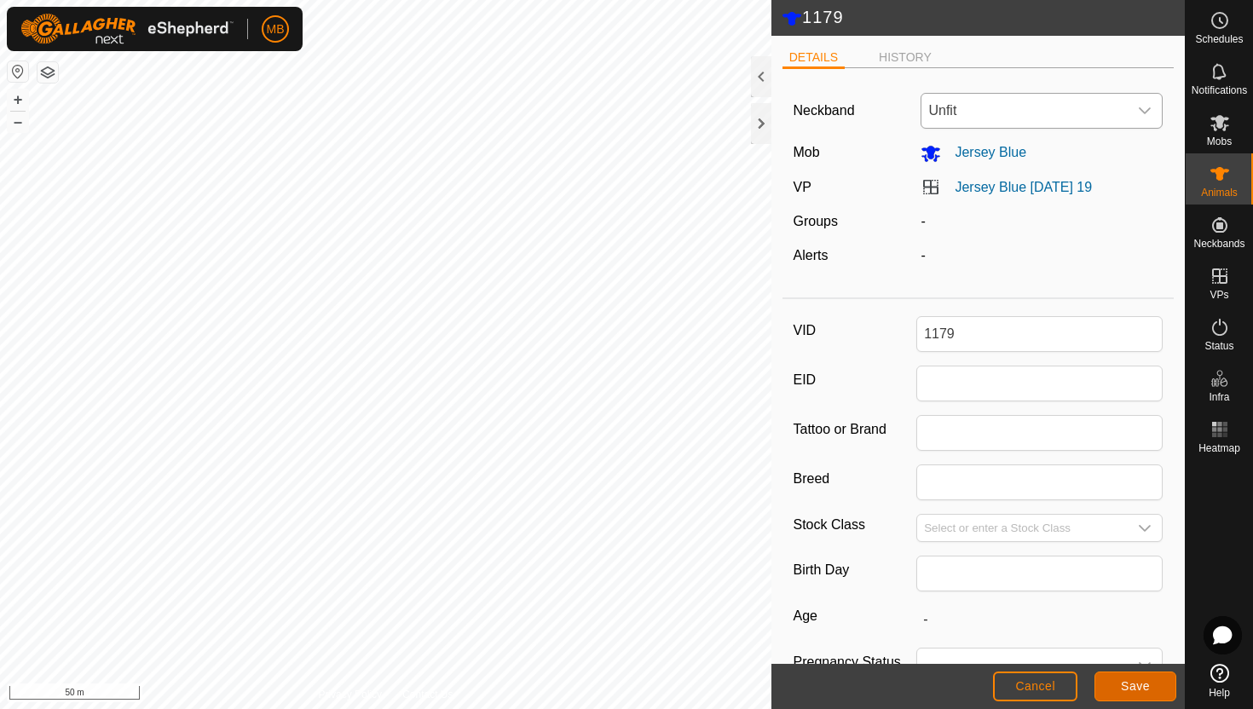
click at [1144, 688] on span "Save" at bounding box center [1135, 686] width 29 height 14
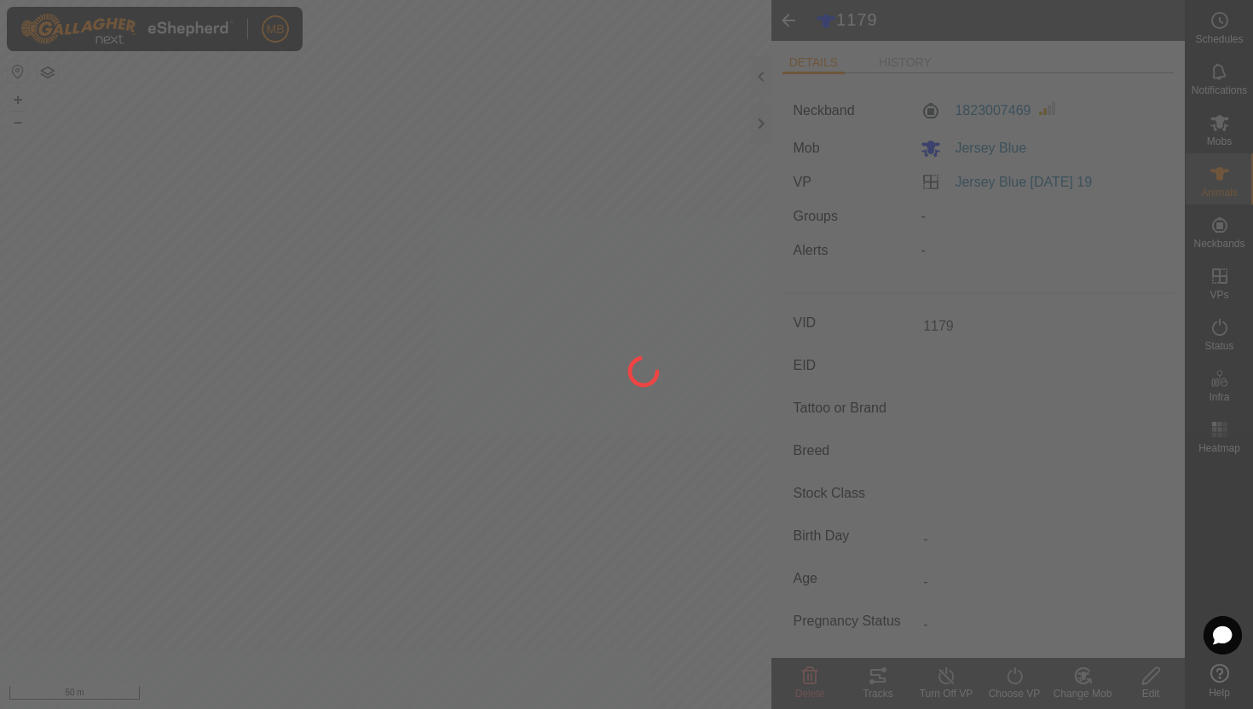
type input "-"
type input "508 kg"
type input "-"
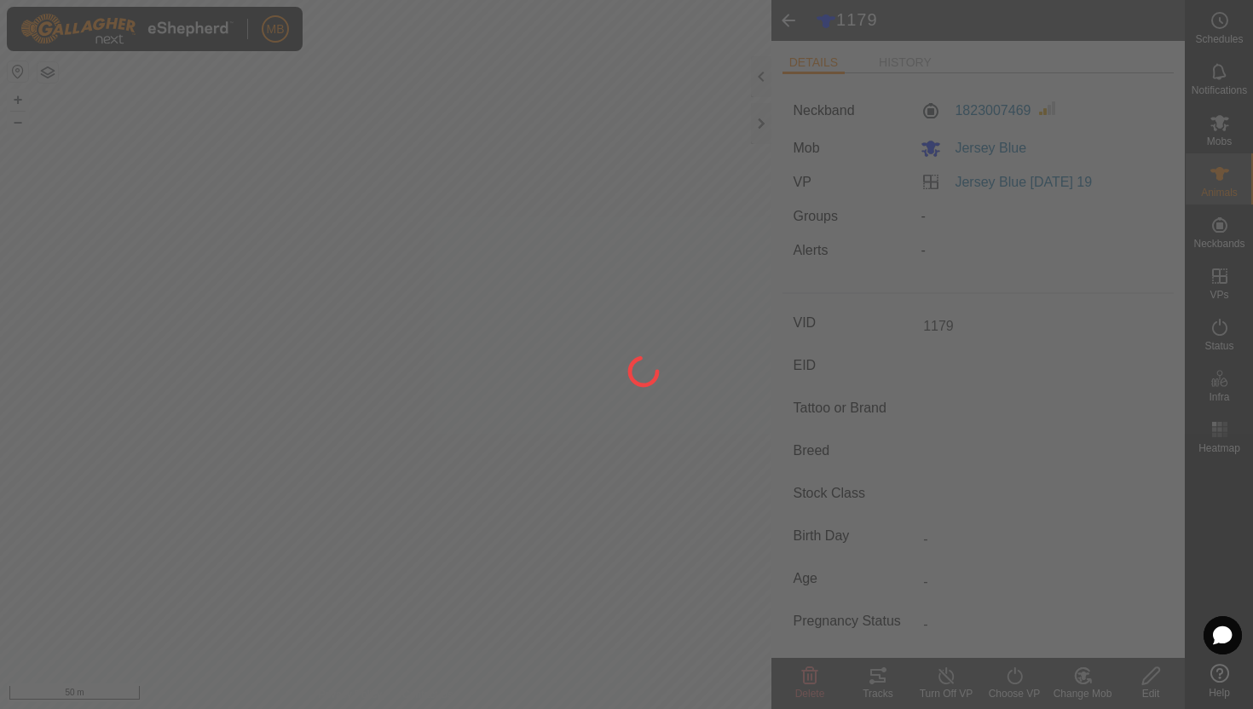
type input "-"
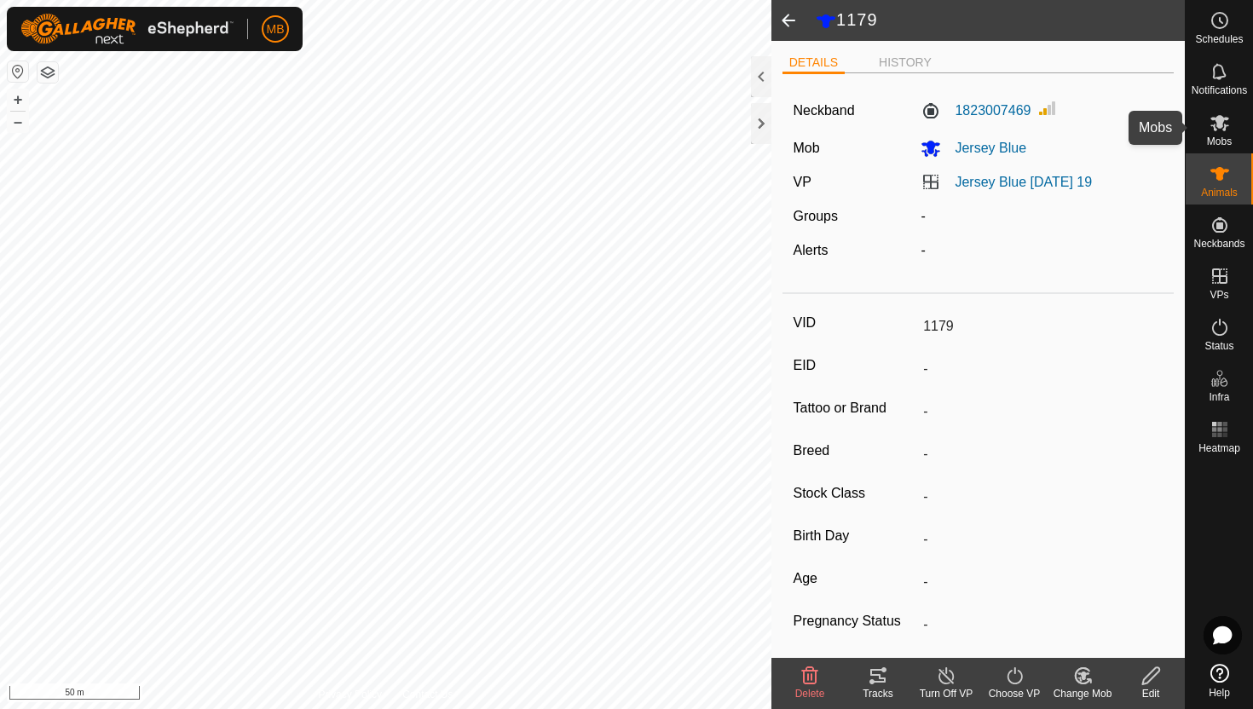
click at [1219, 127] on icon at bounding box center [1220, 123] width 19 height 16
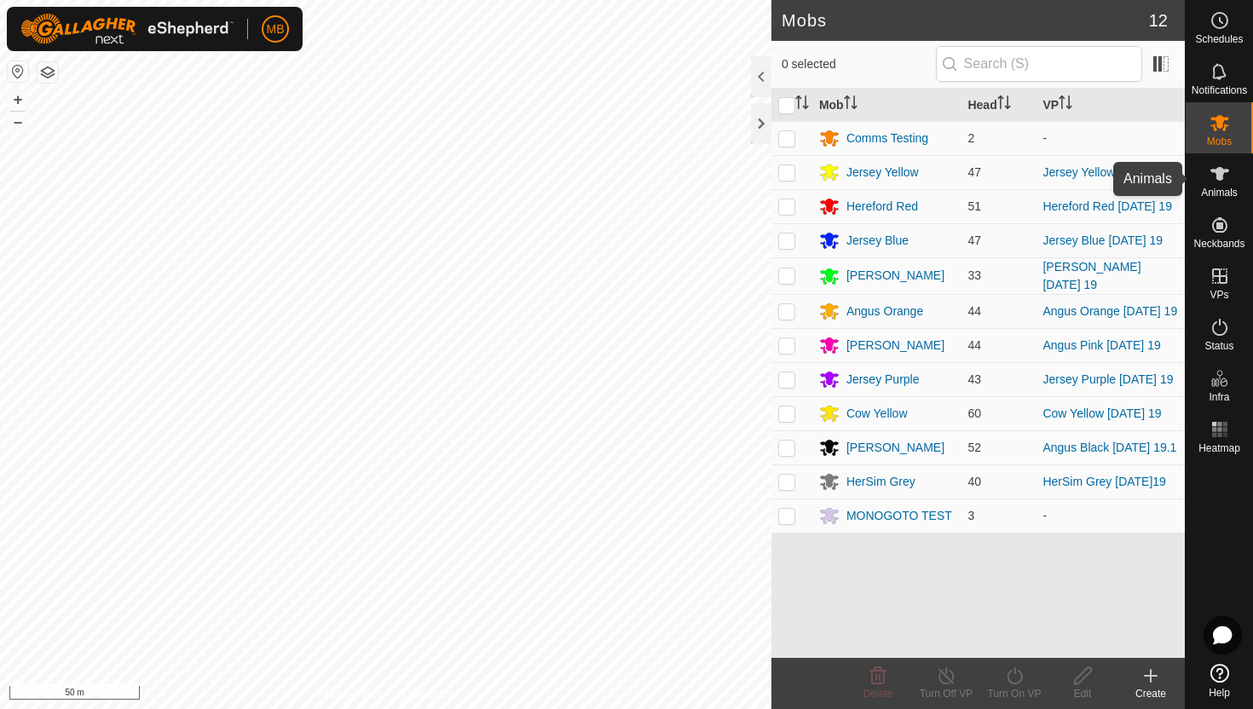
click at [1223, 173] on icon at bounding box center [1220, 174] width 20 height 20
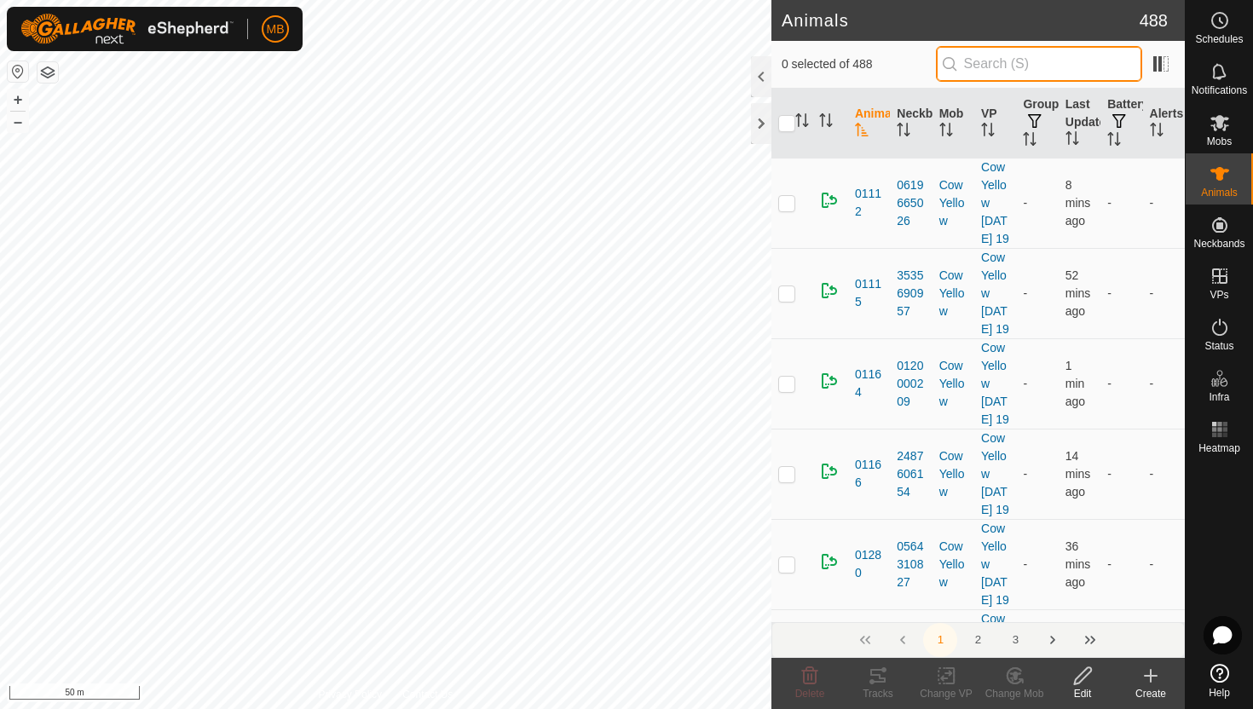
click at [1078, 62] on input "text" at bounding box center [1039, 64] width 206 height 36
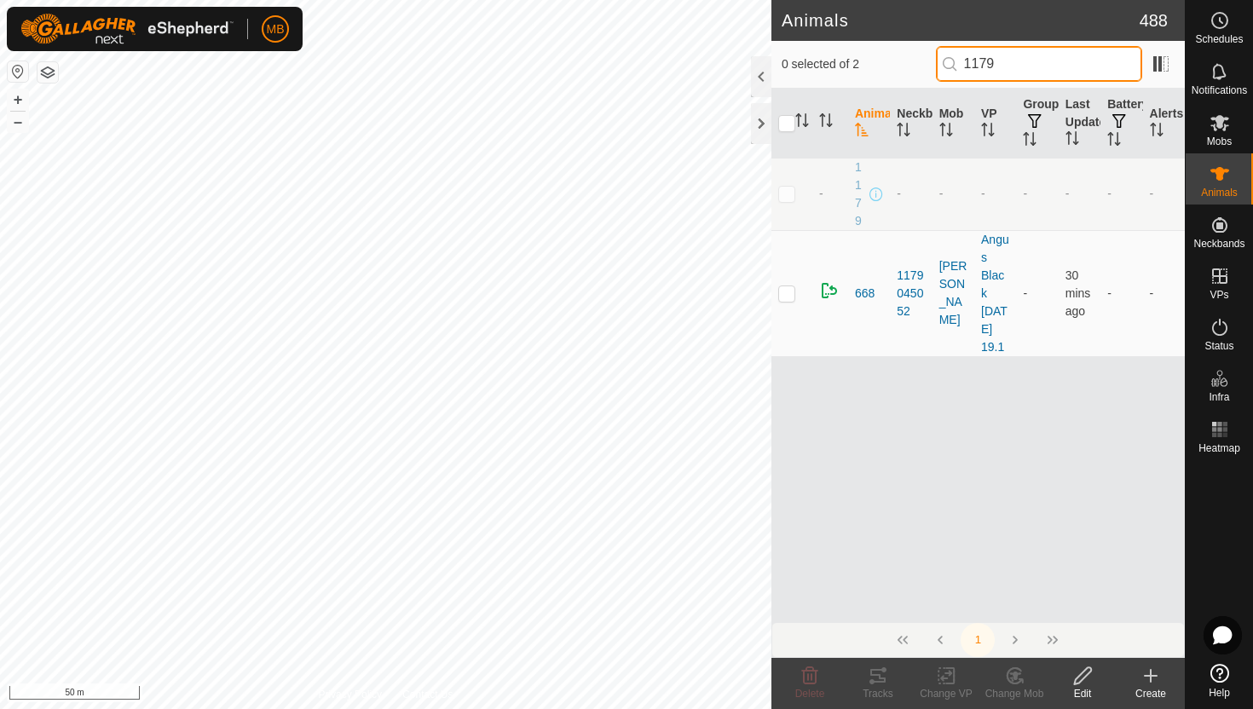
type input "1179"
click at [791, 192] on p-checkbox at bounding box center [786, 194] width 17 height 14
checkbox input "true"
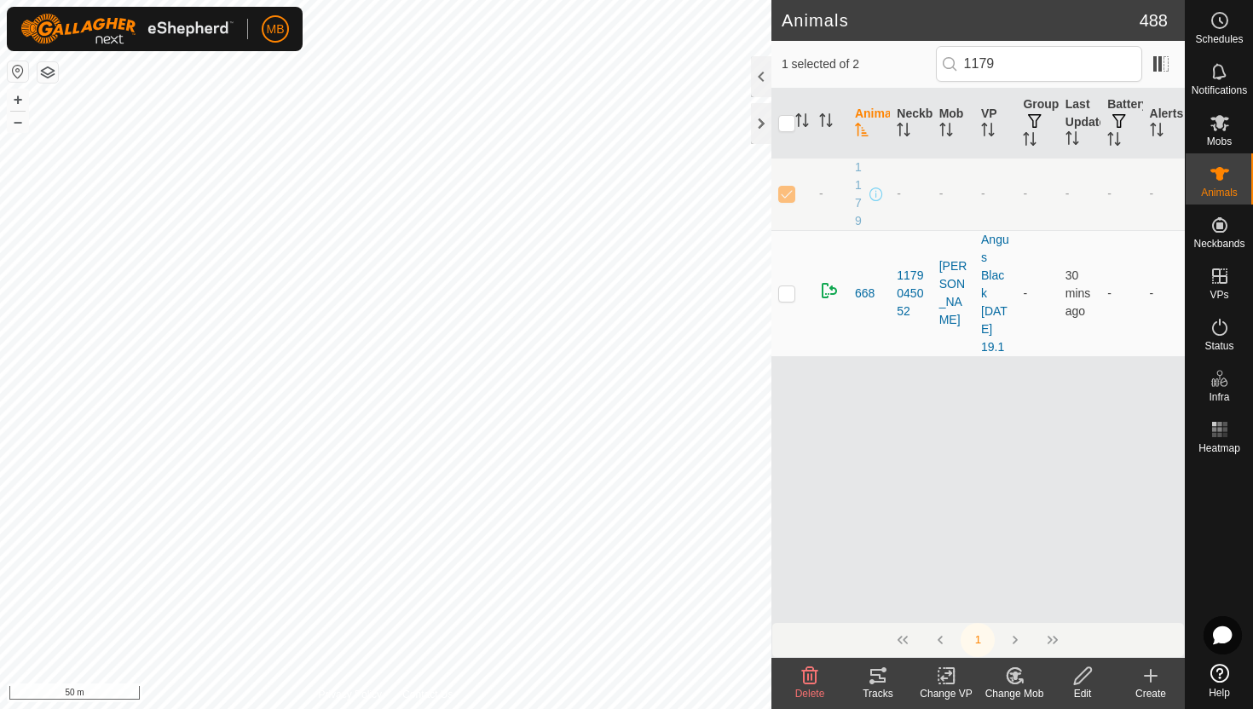
click at [1081, 679] on icon at bounding box center [1082, 675] width 17 height 17
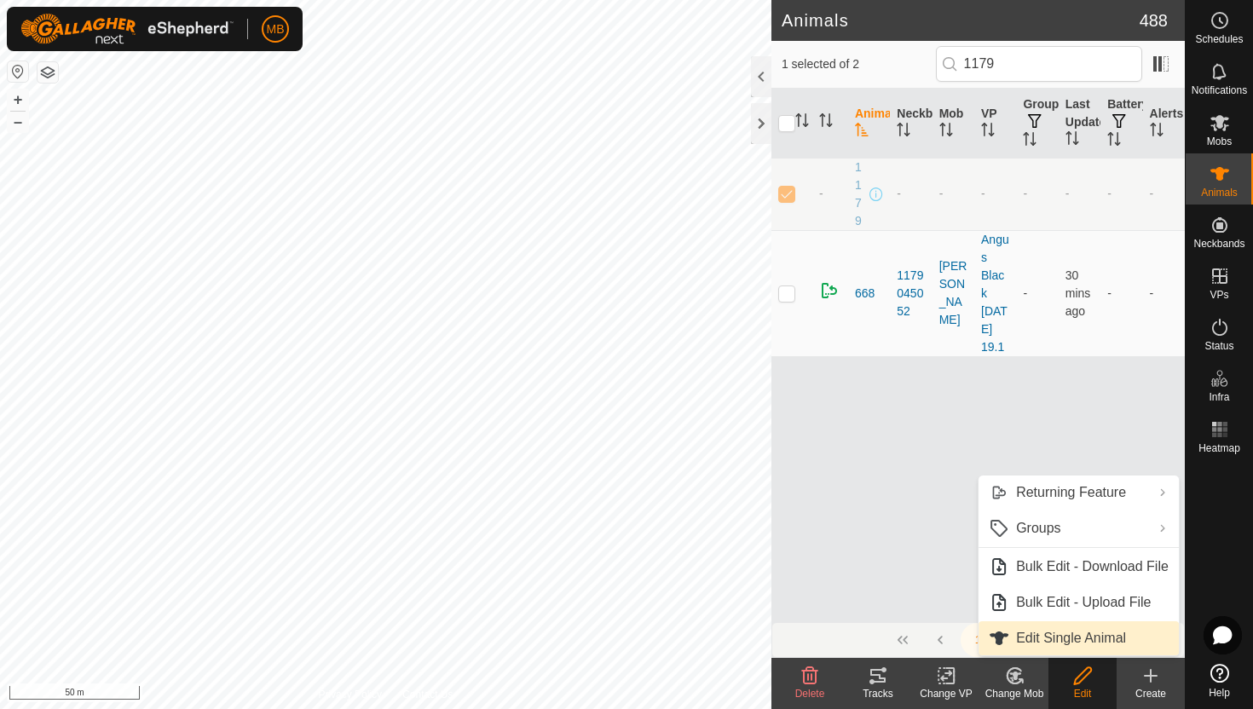
click at [1096, 642] on link "Edit Single Animal" at bounding box center [1079, 638] width 200 height 34
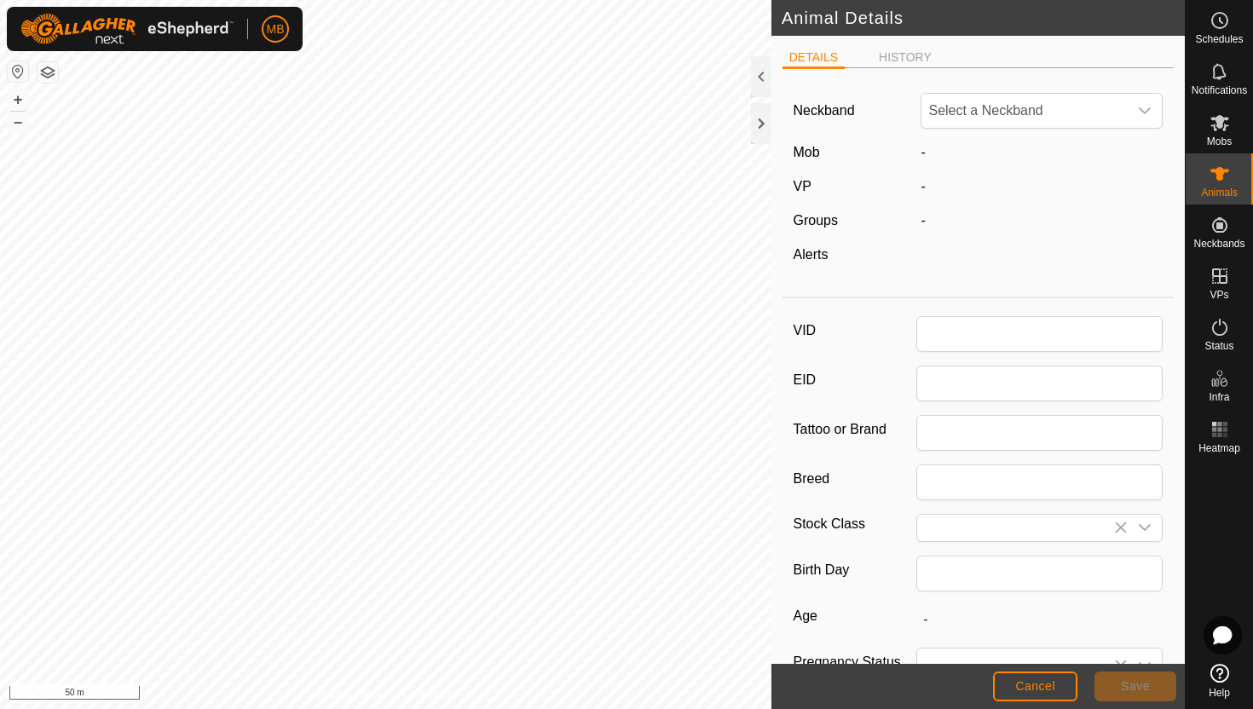
type input "1179"
type input "508"
type input "[DATE]"
click at [1148, 108] on icon "dropdown trigger" at bounding box center [1145, 111] width 14 height 14
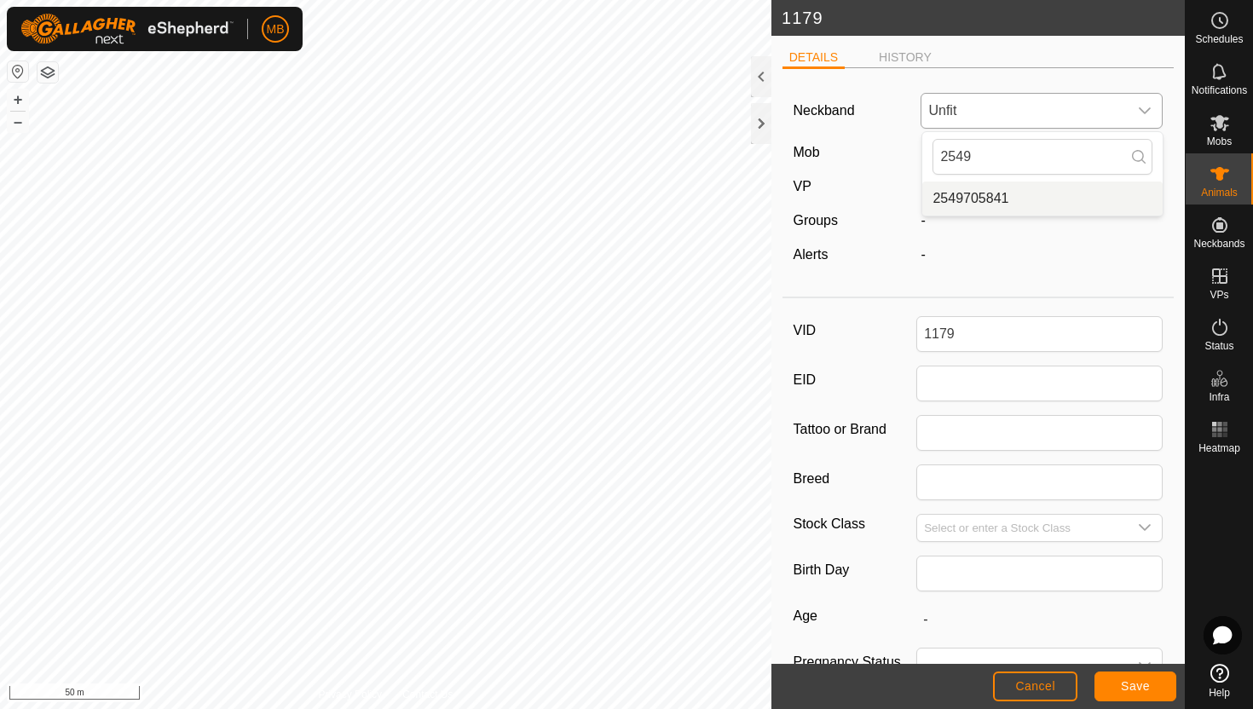
type input "2549"
click at [1042, 194] on li "2549705841" at bounding box center [1042, 199] width 240 height 34
click at [1145, 682] on span "Save" at bounding box center [1135, 686] width 29 height 14
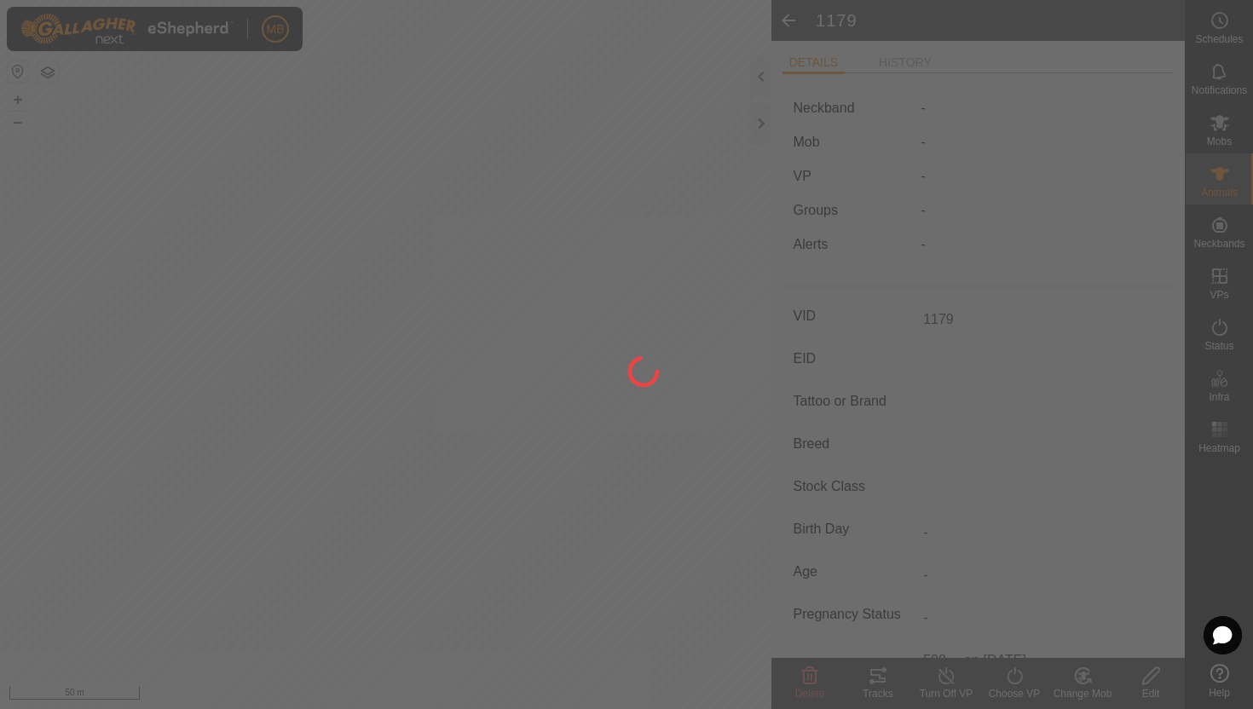
type input "-"
type input "508 kg"
type input "-"
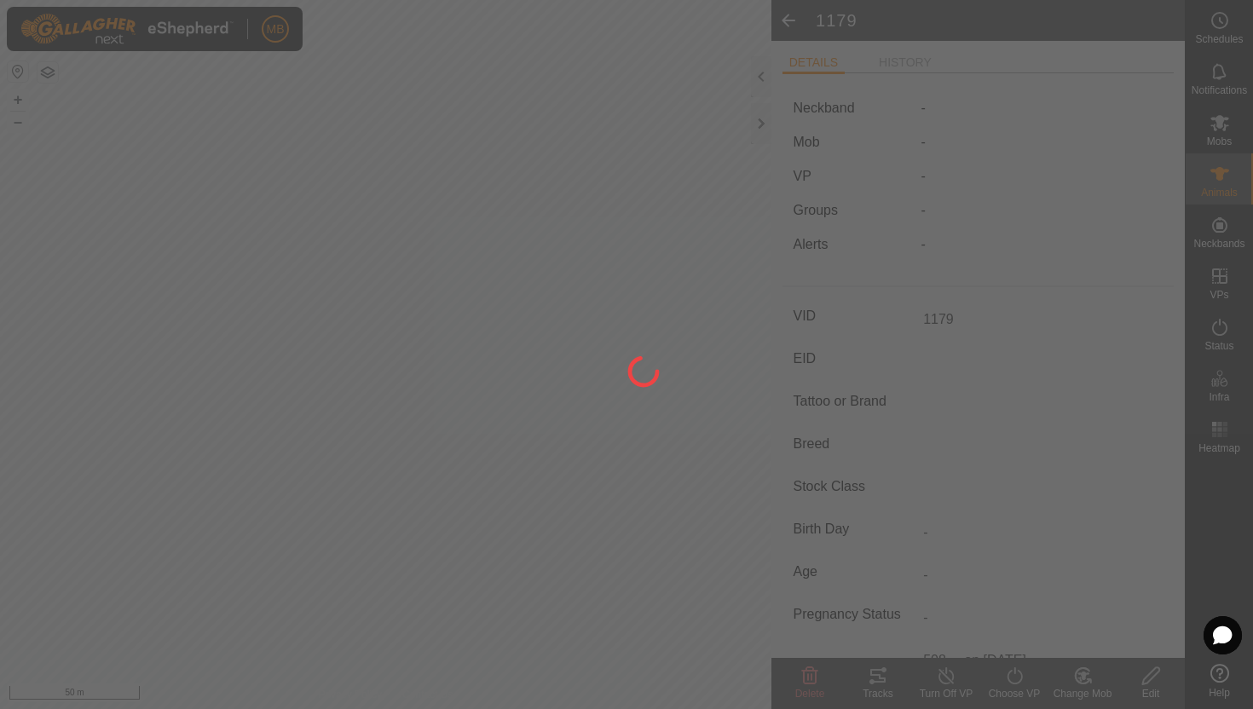
type input "-"
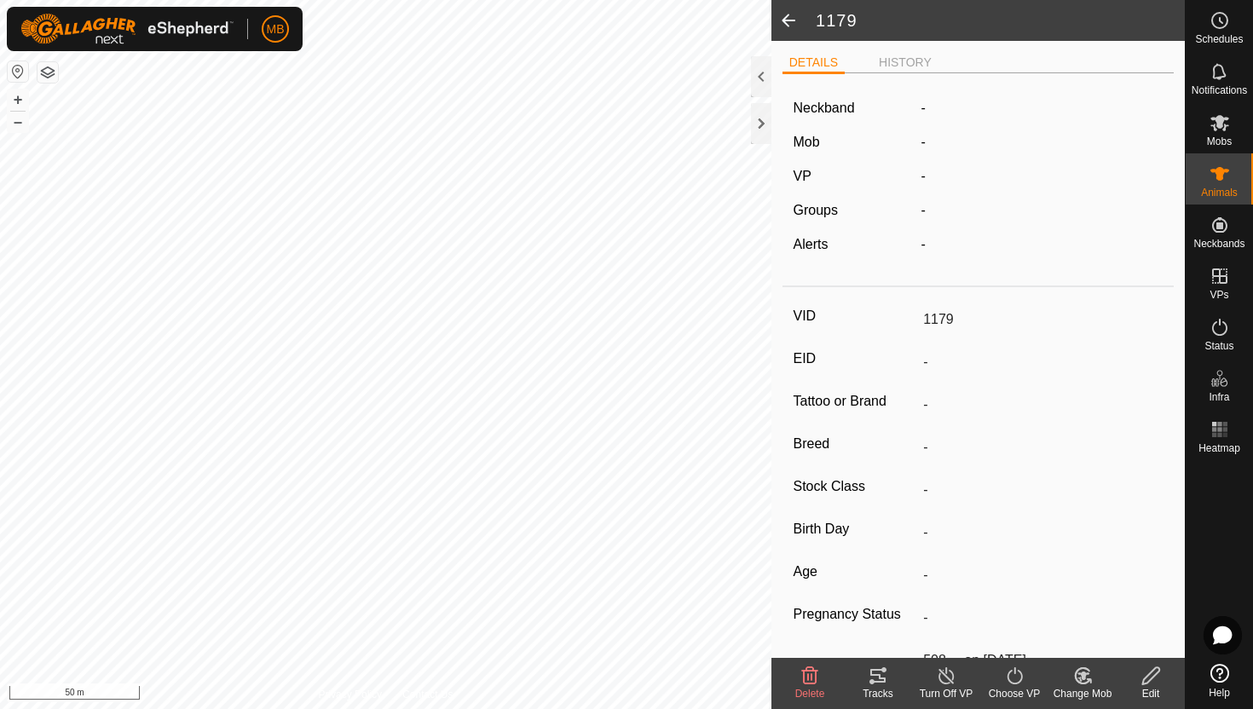
click at [1083, 674] on icon at bounding box center [1084, 676] width 12 height 9
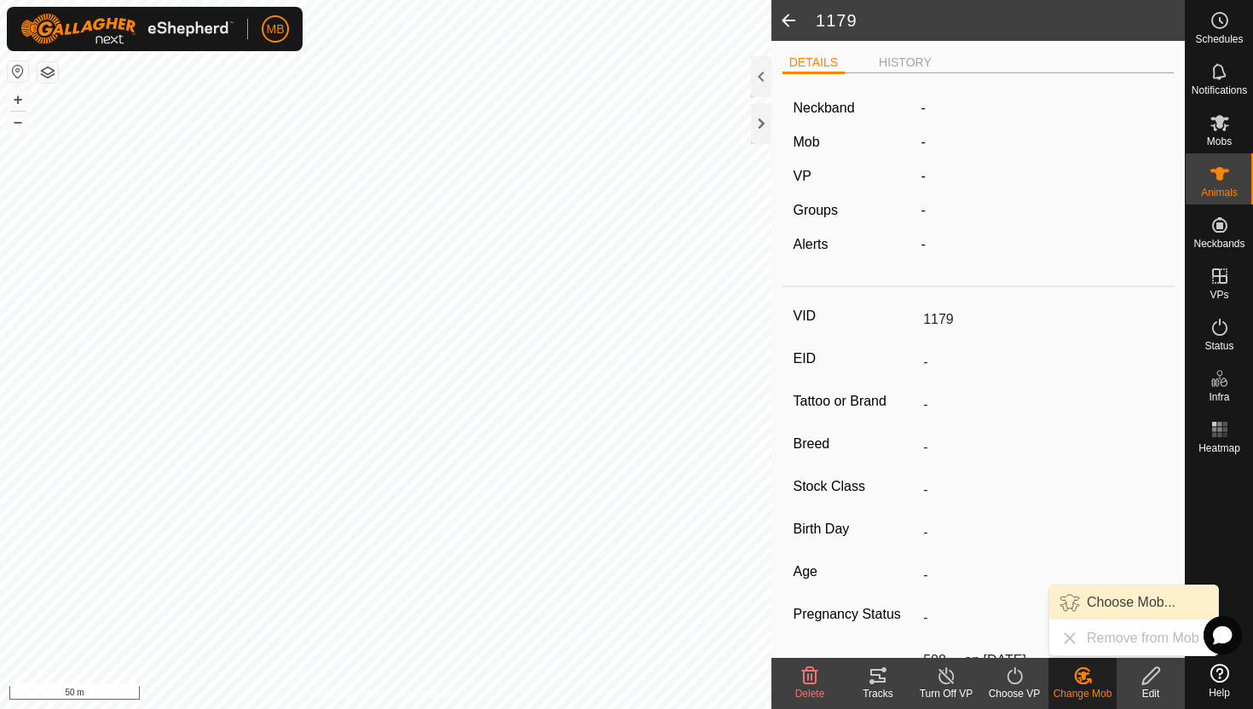
click at [1115, 604] on link "Choose Mob..." at bounding box center [1133, 603] width 169 height 34
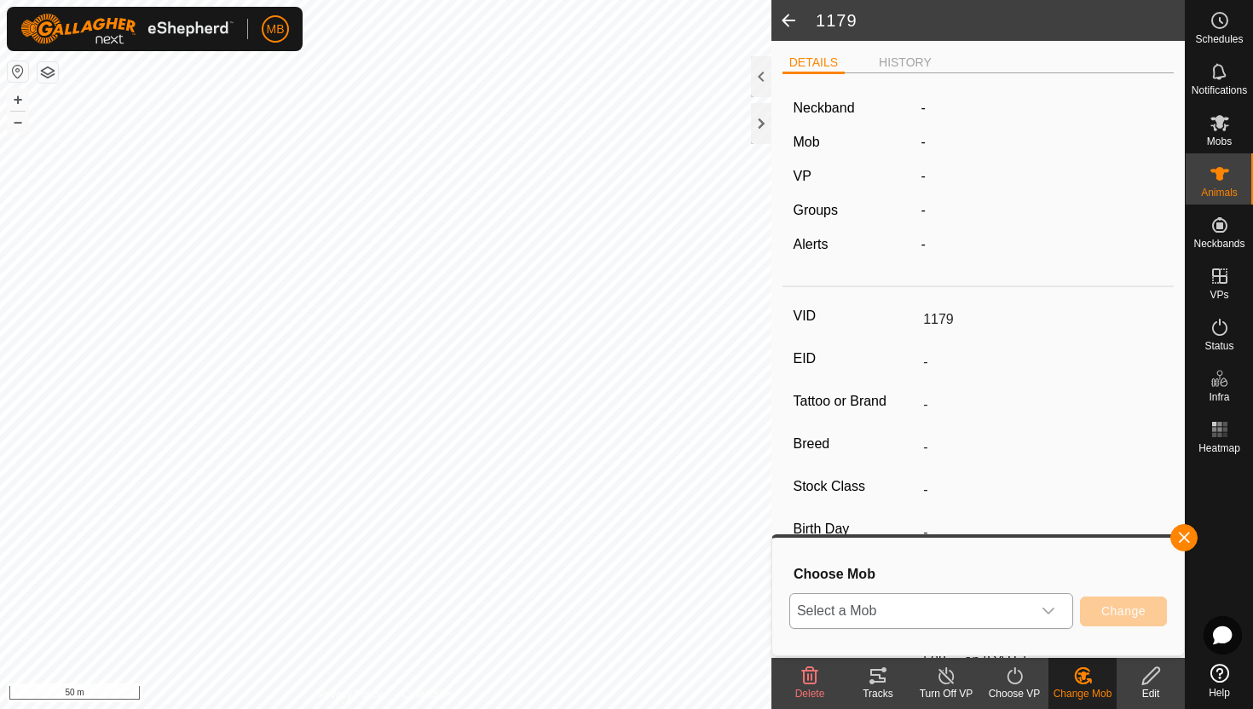
click at [1043, 615] on icon "dropdown trigger" at bounding box center [1049, 611] width 14 height 14
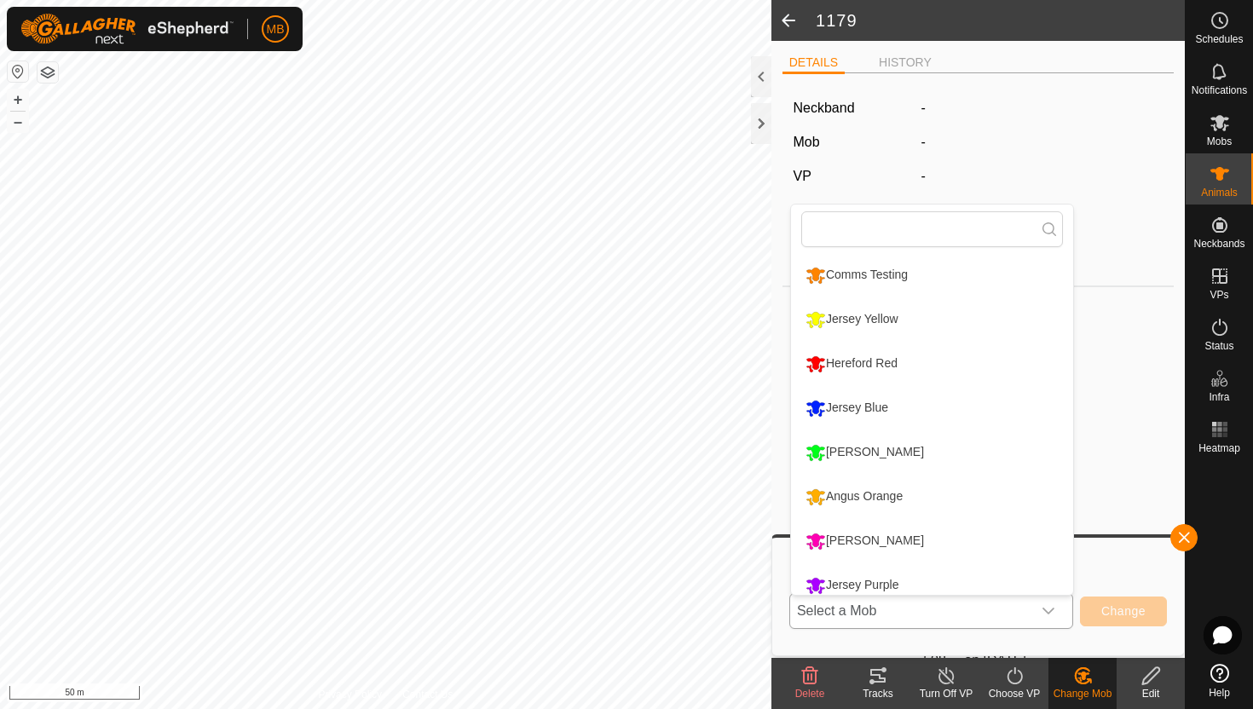
scroll to position [12, 0]
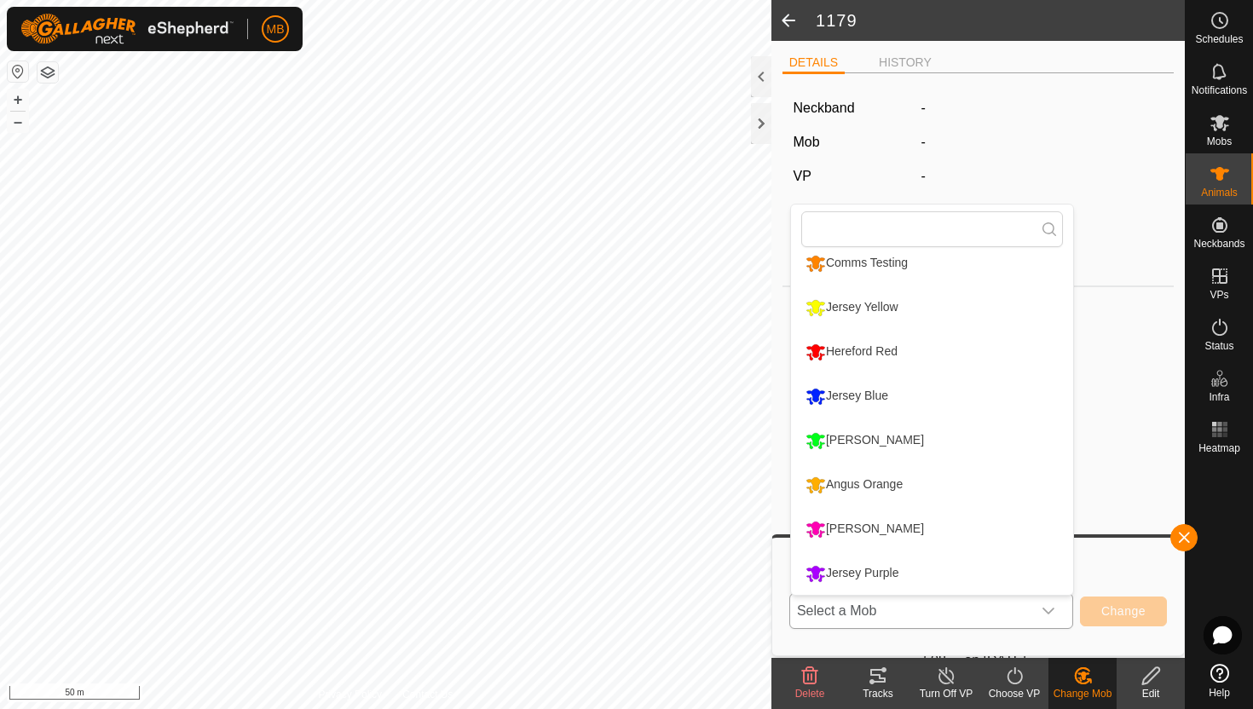
click at [958, 404] on li "Jersey Blue" at bounding box center [932, 396] width 282 height 43
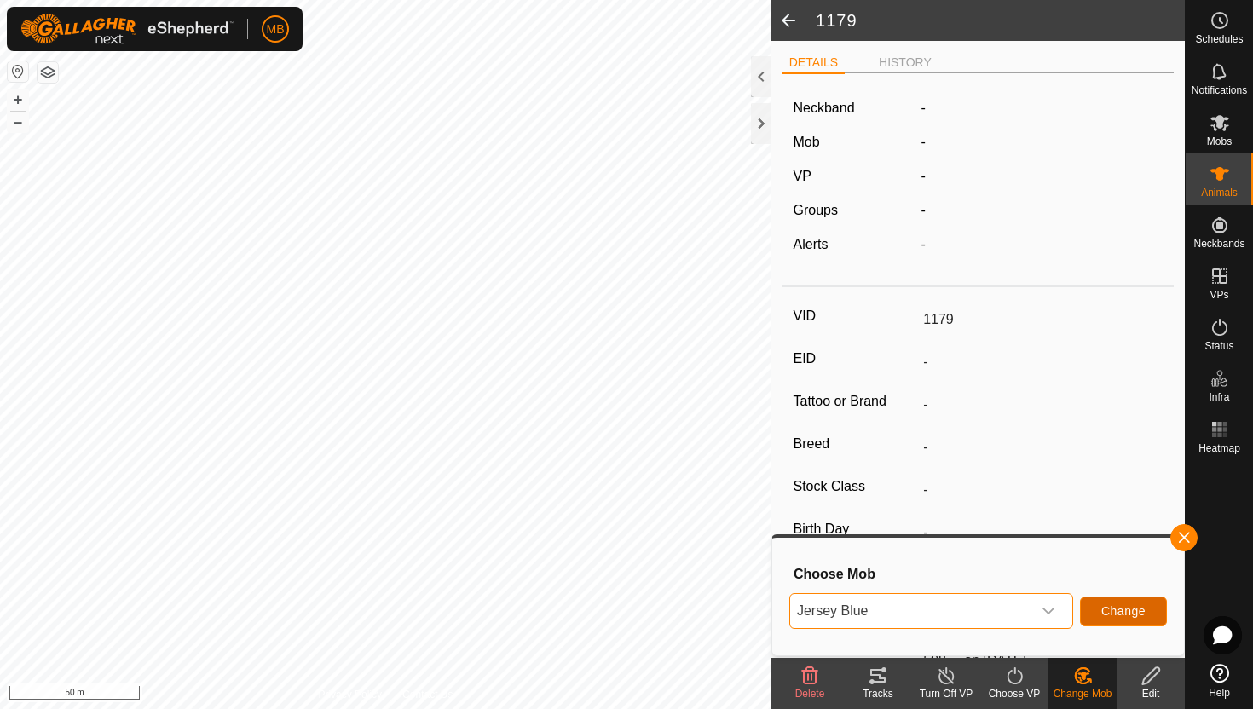
click at [1102, 612] on span "Change" at bounding box center [1123, 611] width 44 height 14
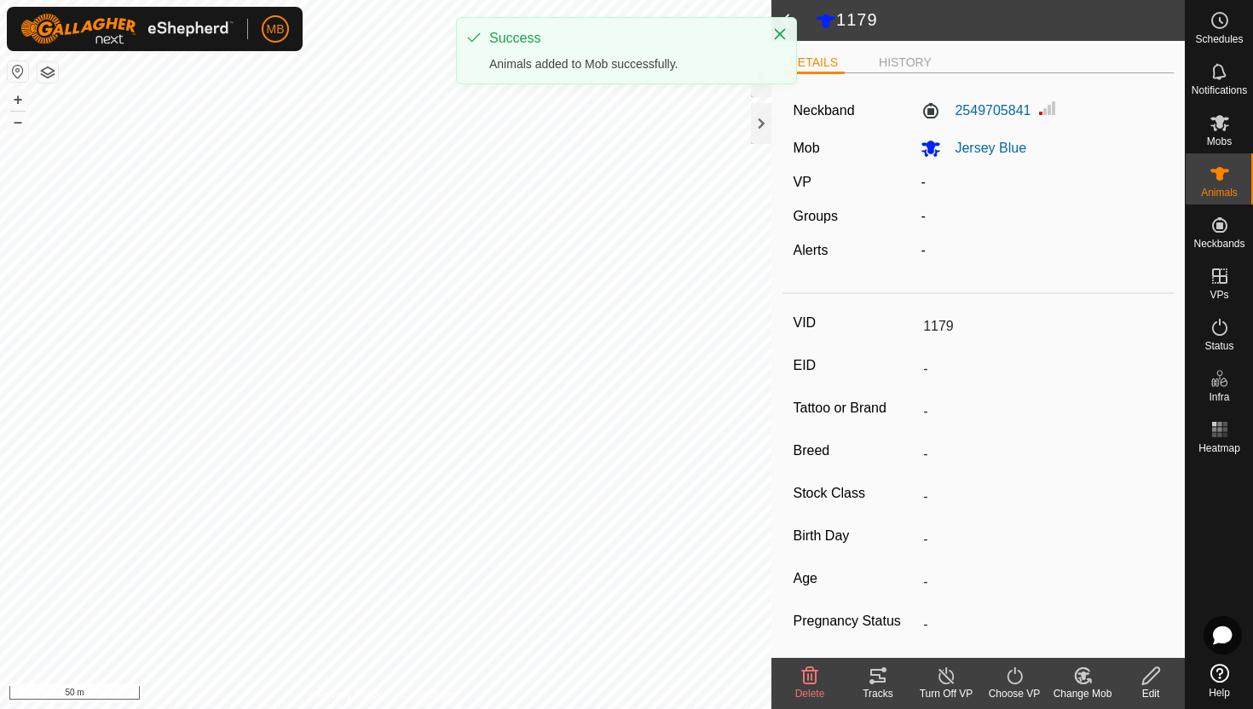
click at [1015, 676] on icon at bounding box center [1014, 676] width 21 height 20
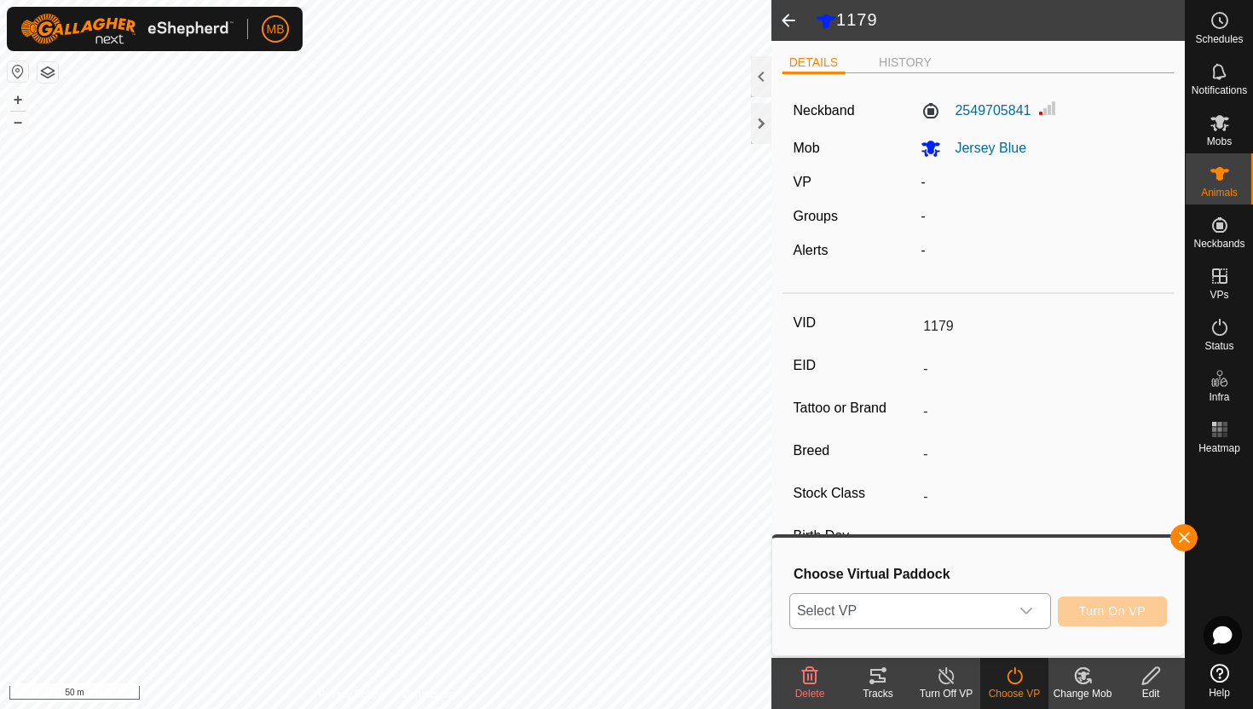
click at [1025, 608] on icon "dropdown trigger" at bounding box center [1027, 611] width 14 height 14
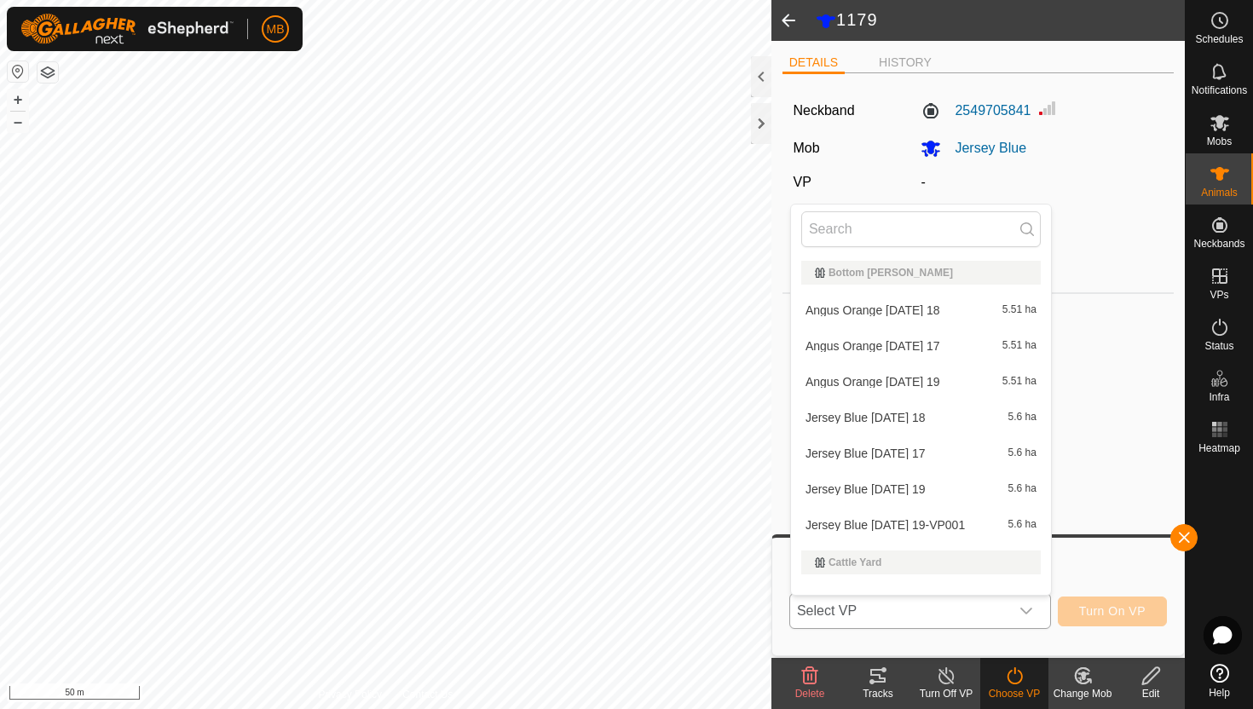
scroll to position [22, 0]
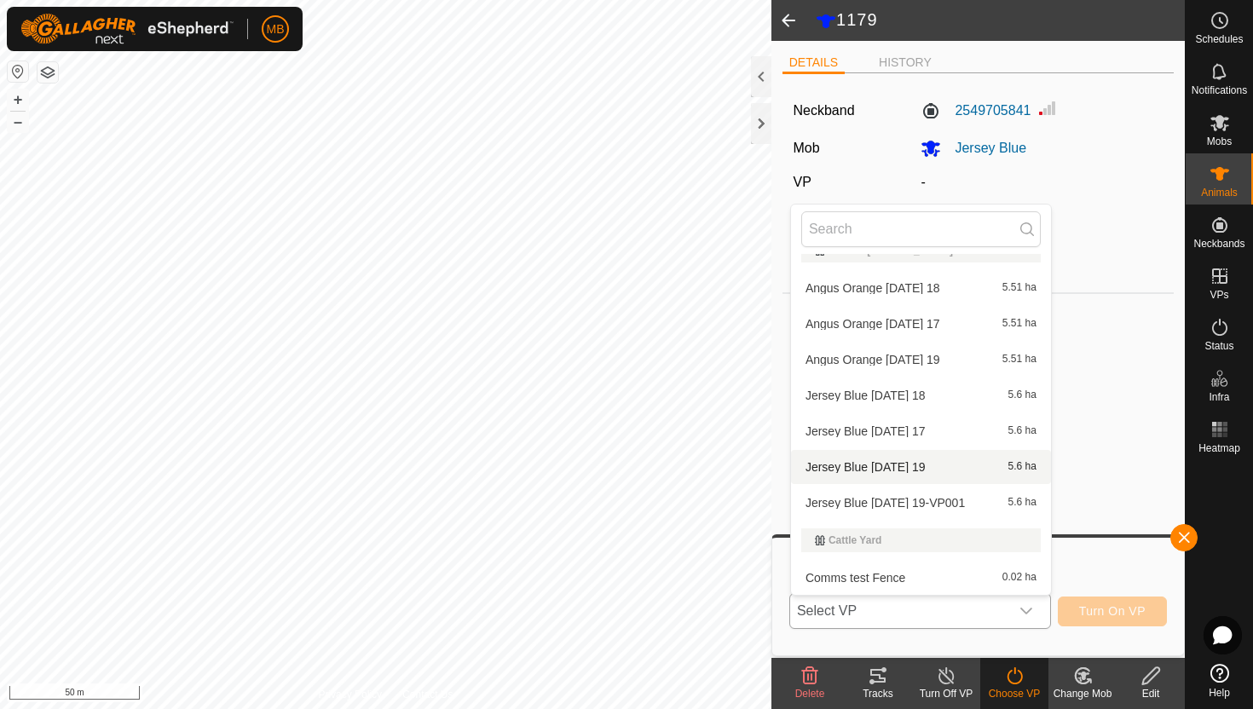
click at [945, 470] on li "Jersey Blue Tuesday 19 5.6 ha" at bounding box center [921, 467] width 260 height 34
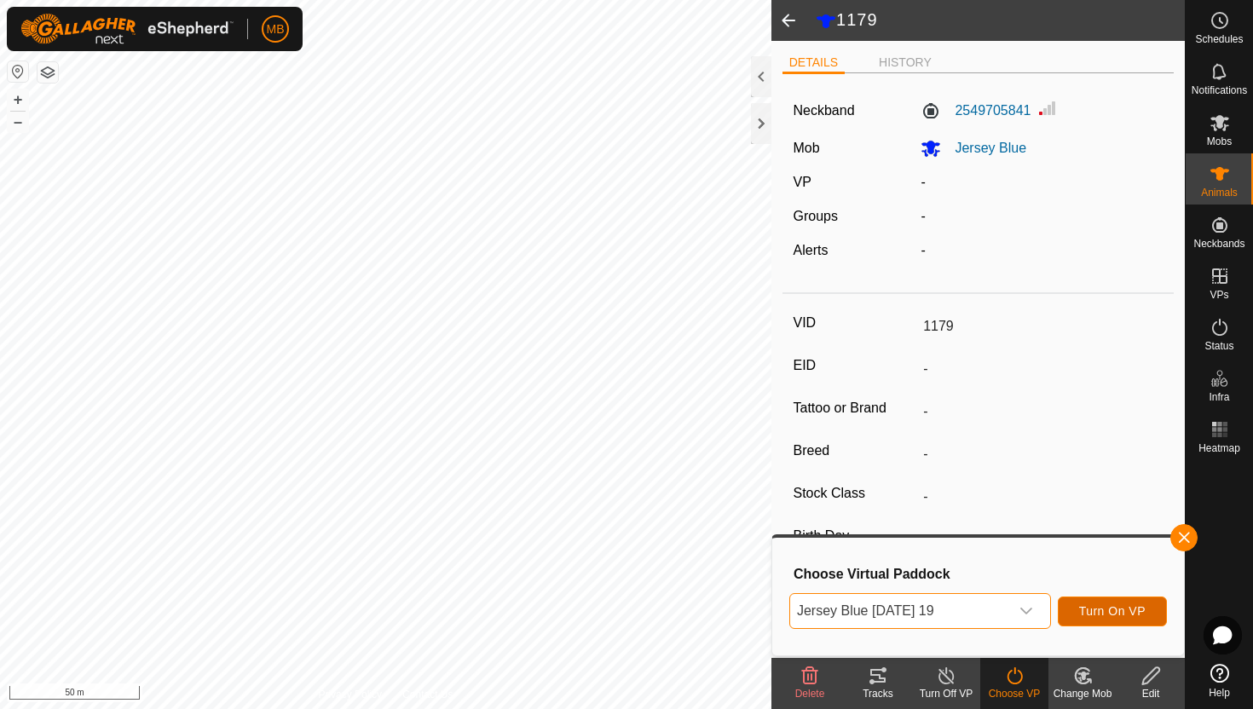
click at [1113, 612] on span "Turn On VP" at bounding box center [1112, 611] width 66 height 14
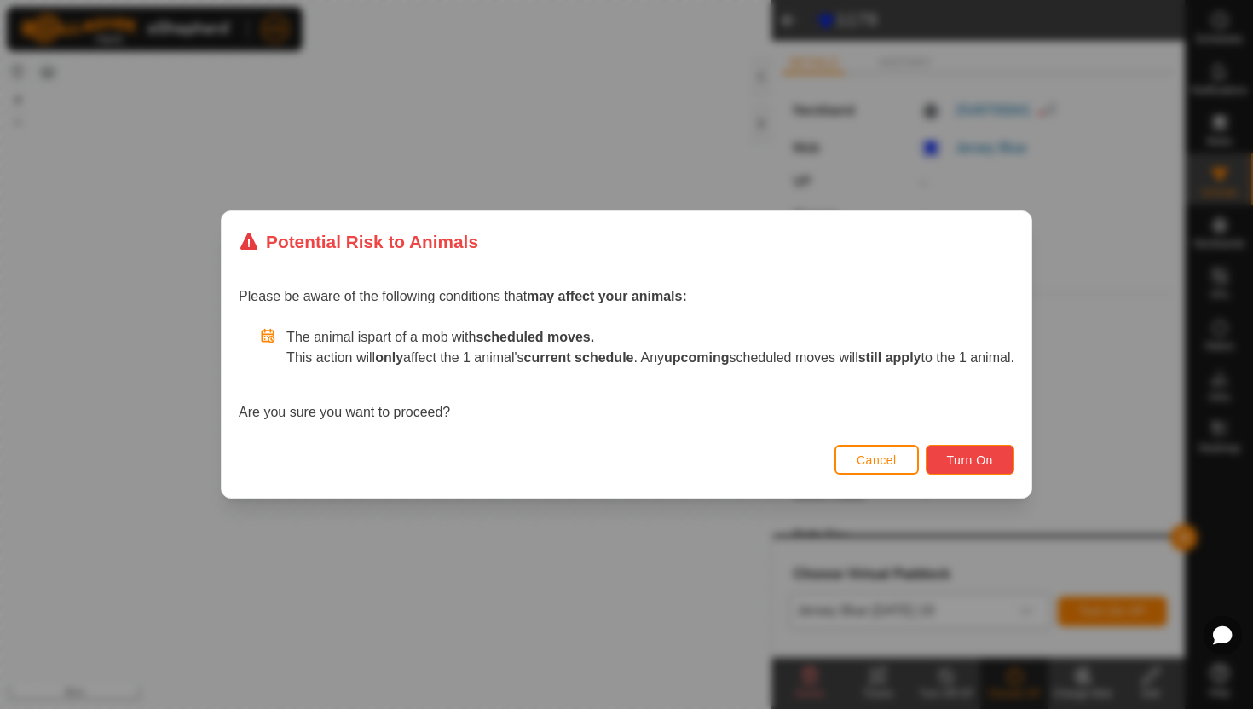
click at [991, 454] on span "Turn On" at bounding box center [970, 461] width 46 height 14
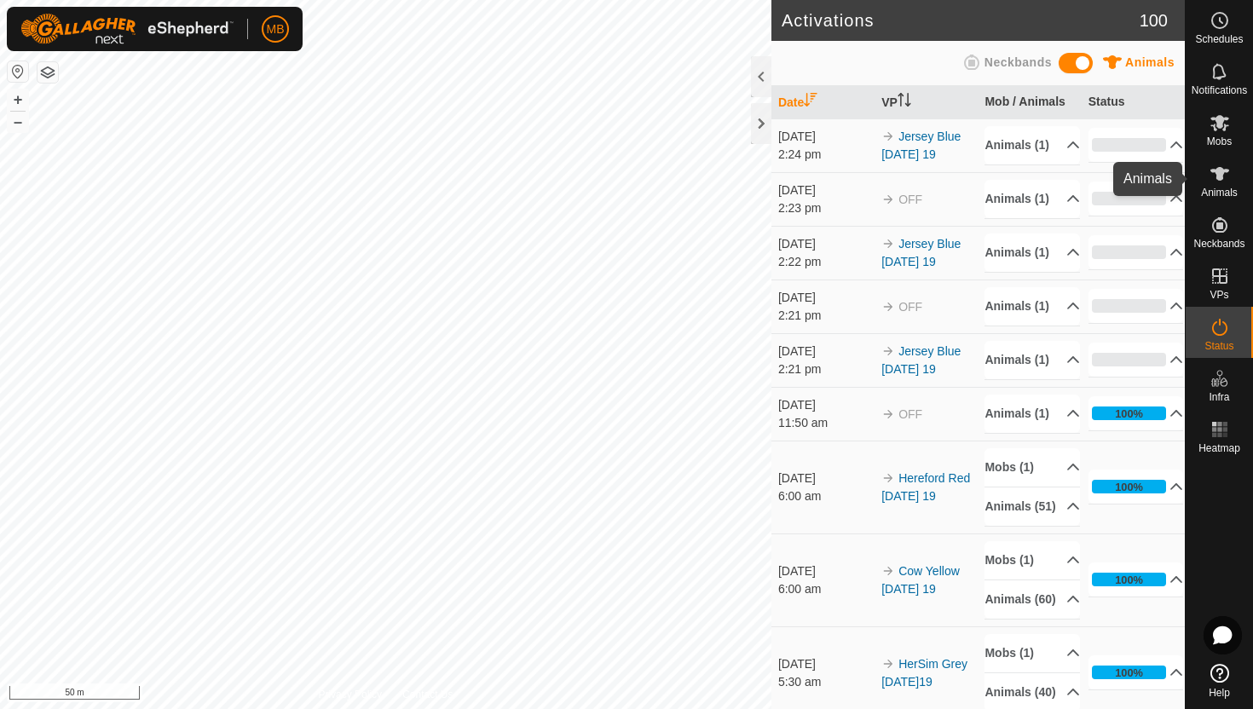
click at [1221, 180] on icon at bounding box center [1220, 174] width 20 height 20
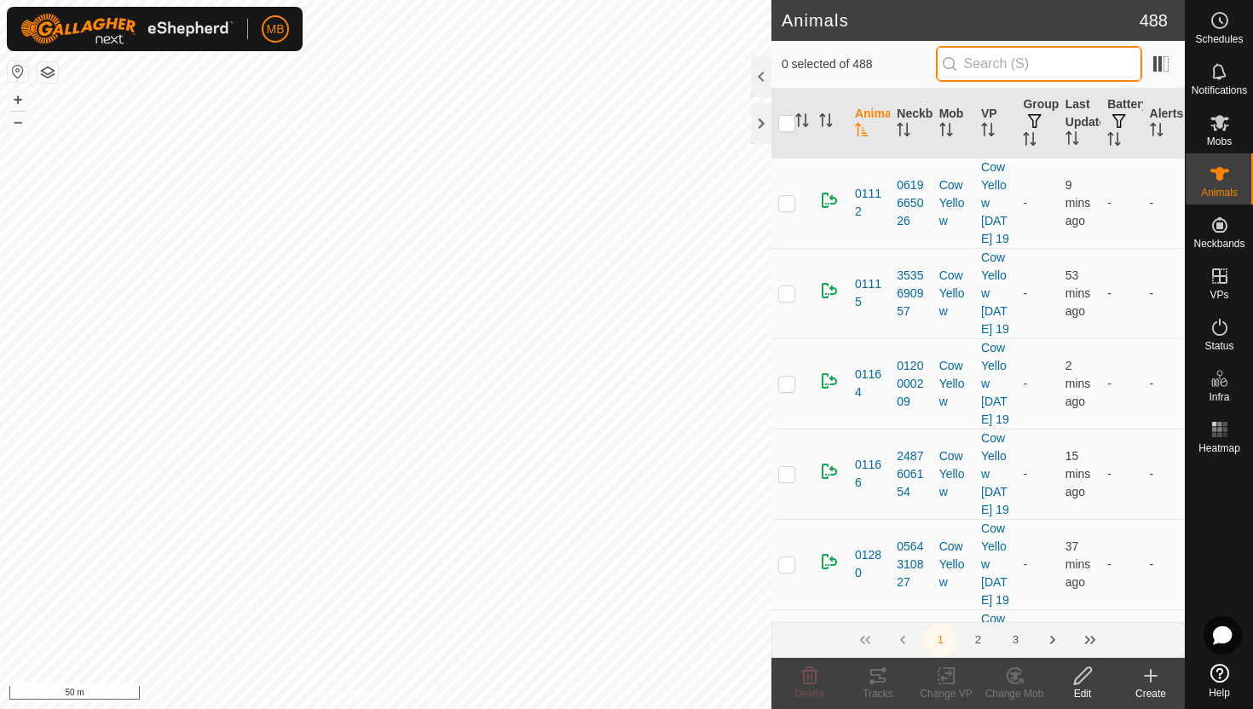
click at [1102, 66] on input "text" at bounding box center [1039, 64] width 206 height 36
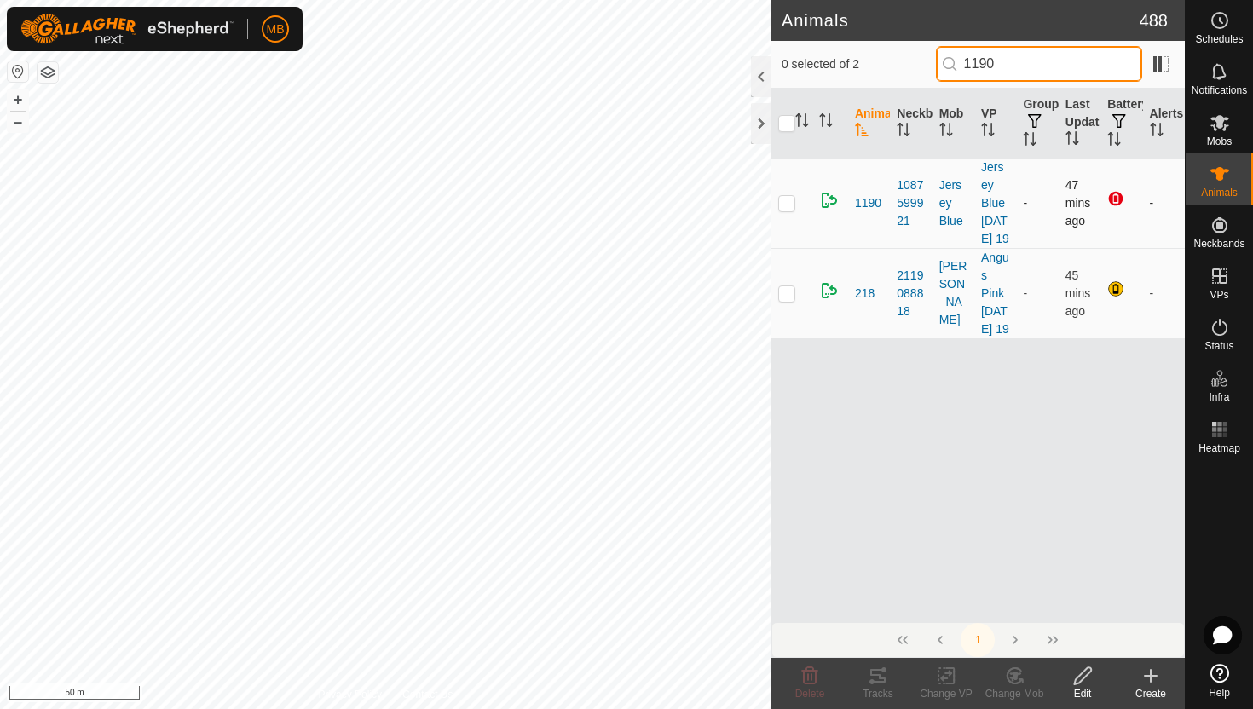
type input "1190"
click at [787, 208] on p-checkbox at bounding box center [786, 203] width 17 height 14
checkbox input "true"
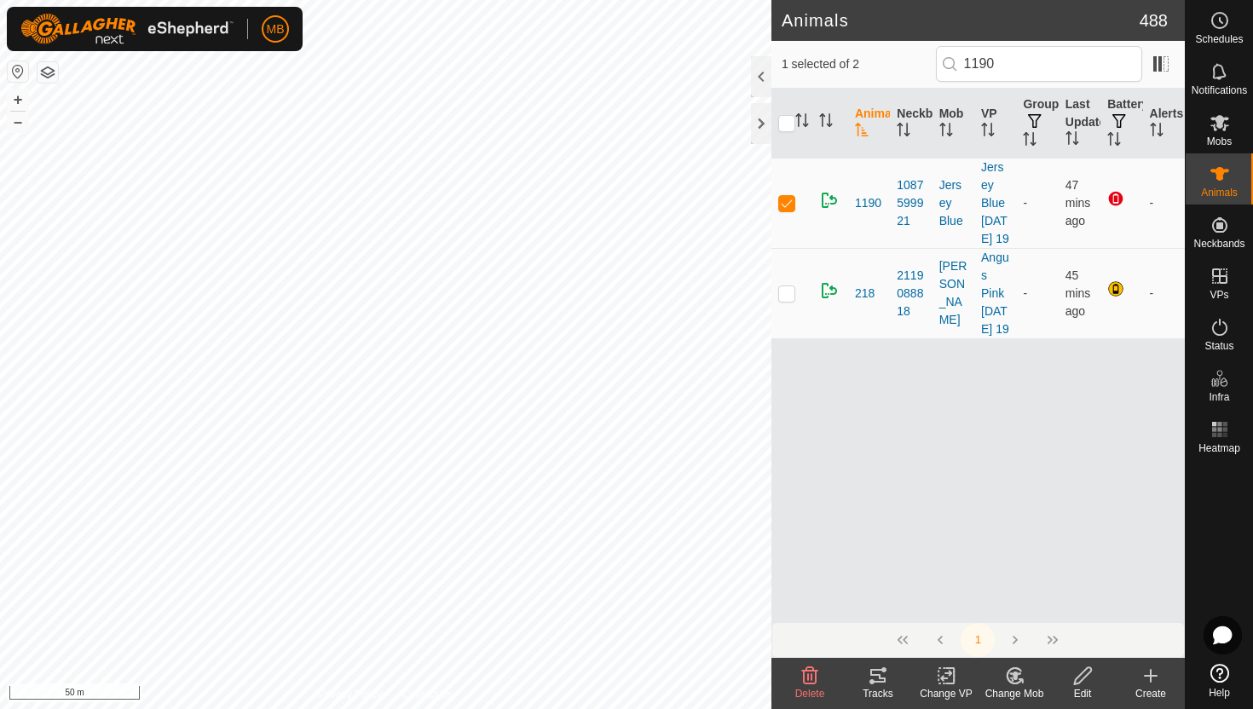
click at [1085, 673] on icon at bounding box center [1082, 676] width 21 height 20
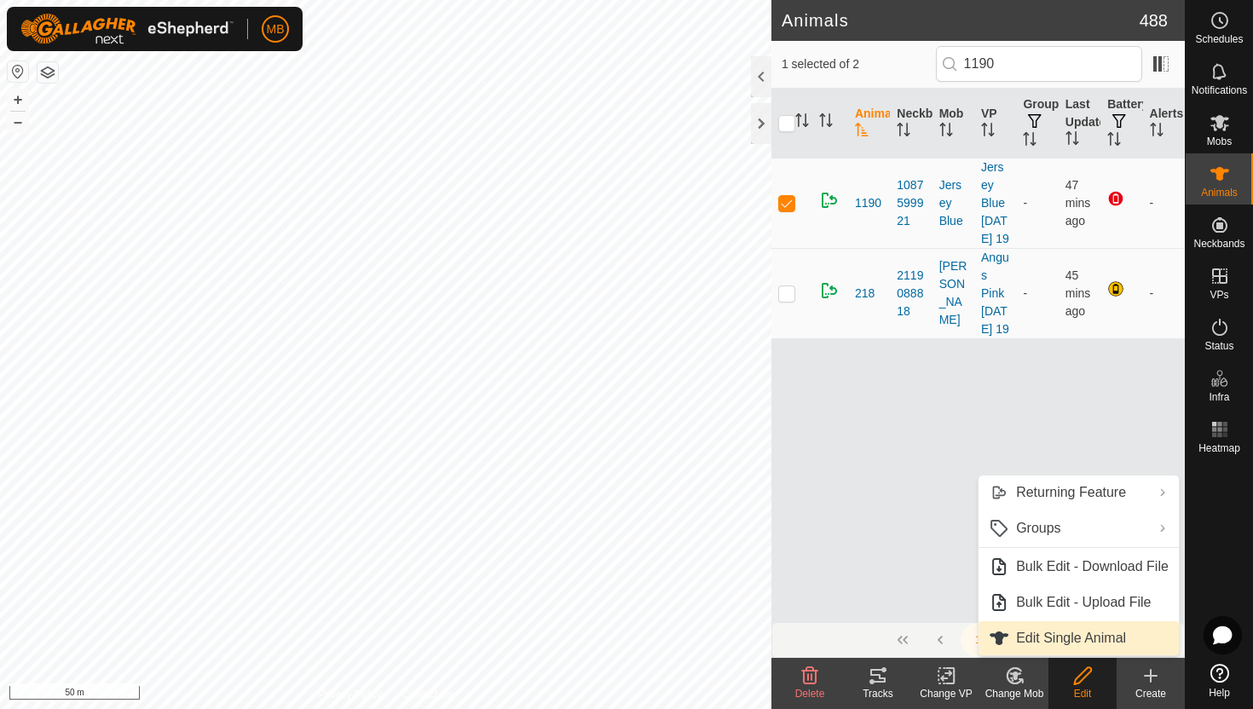
click at [1099, 638] on link "Edit Single Animal" at bounding box center [1079, 638] width 200 height 34
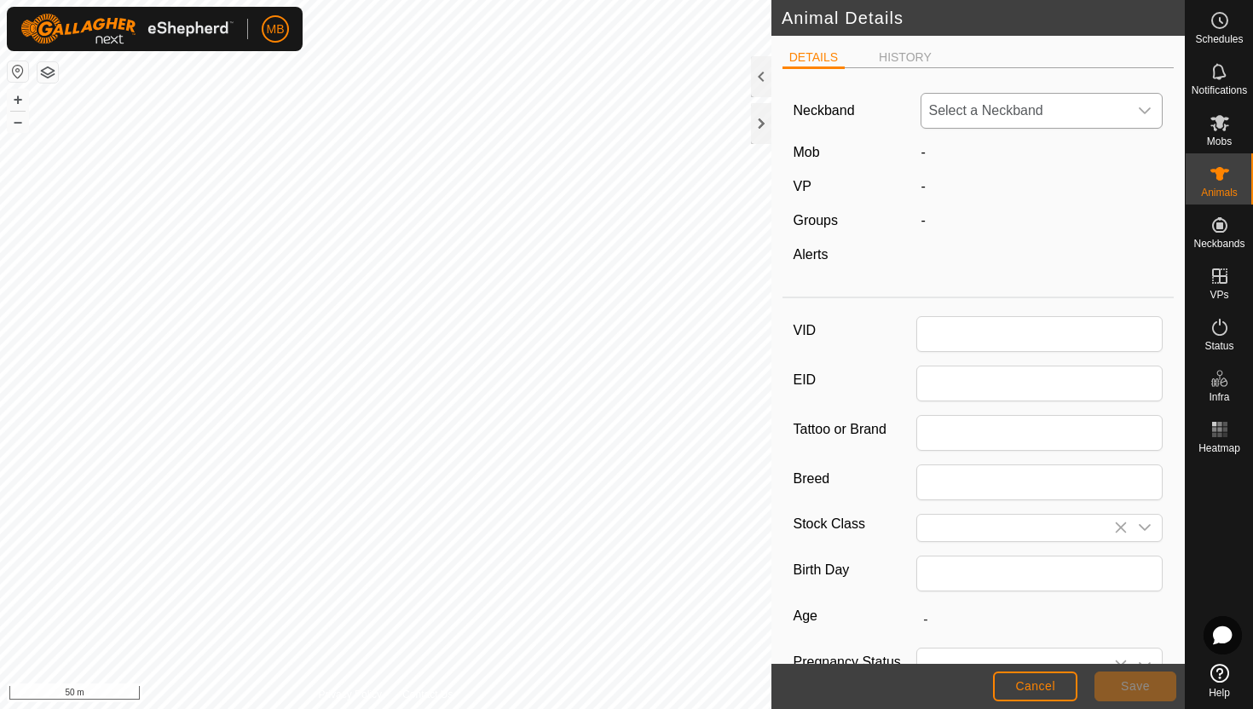
click at [1131, 113] on div "dropdown trigger" at bounding box center [1145, 111] width 34 height 34
type input "1190"
type input "479"
type input "[DATE]"
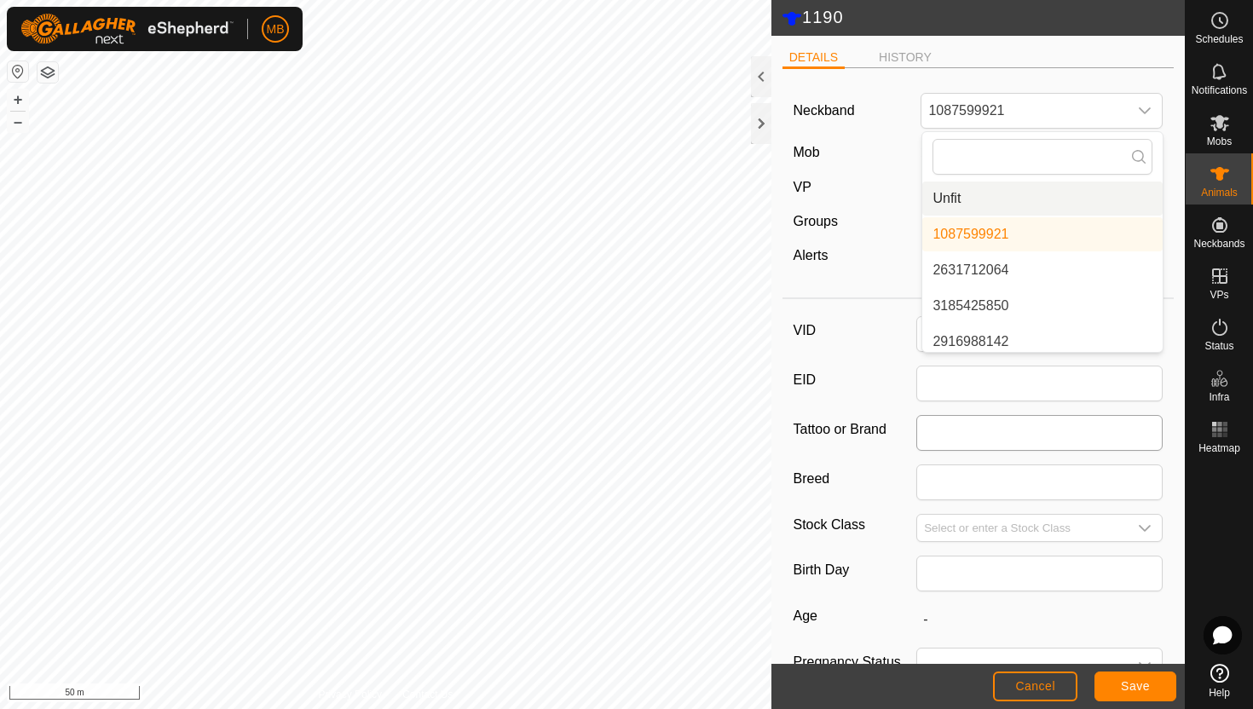
scroll to position [7, 0]
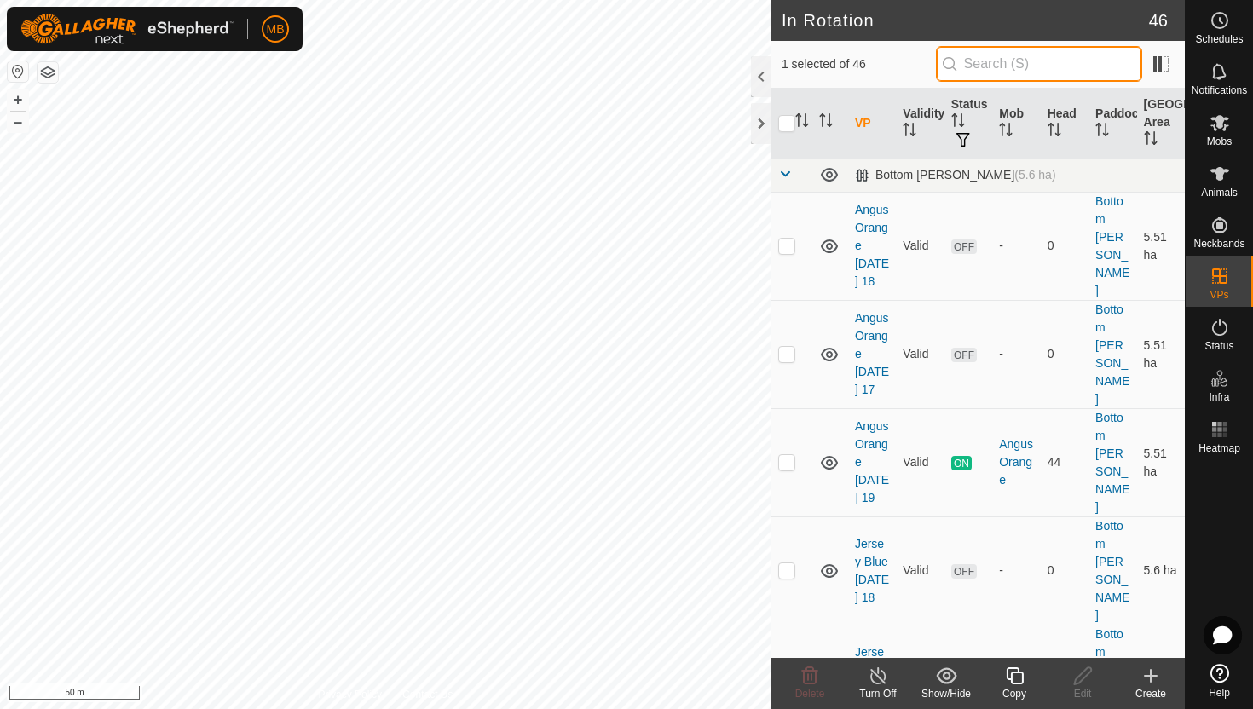
click at [1076, 64] on input "text" at bounding box center [1039, 64] width 206 height 36
click at [1218, 173] on icon at bounding box center [1220, 174] width 19 height 14
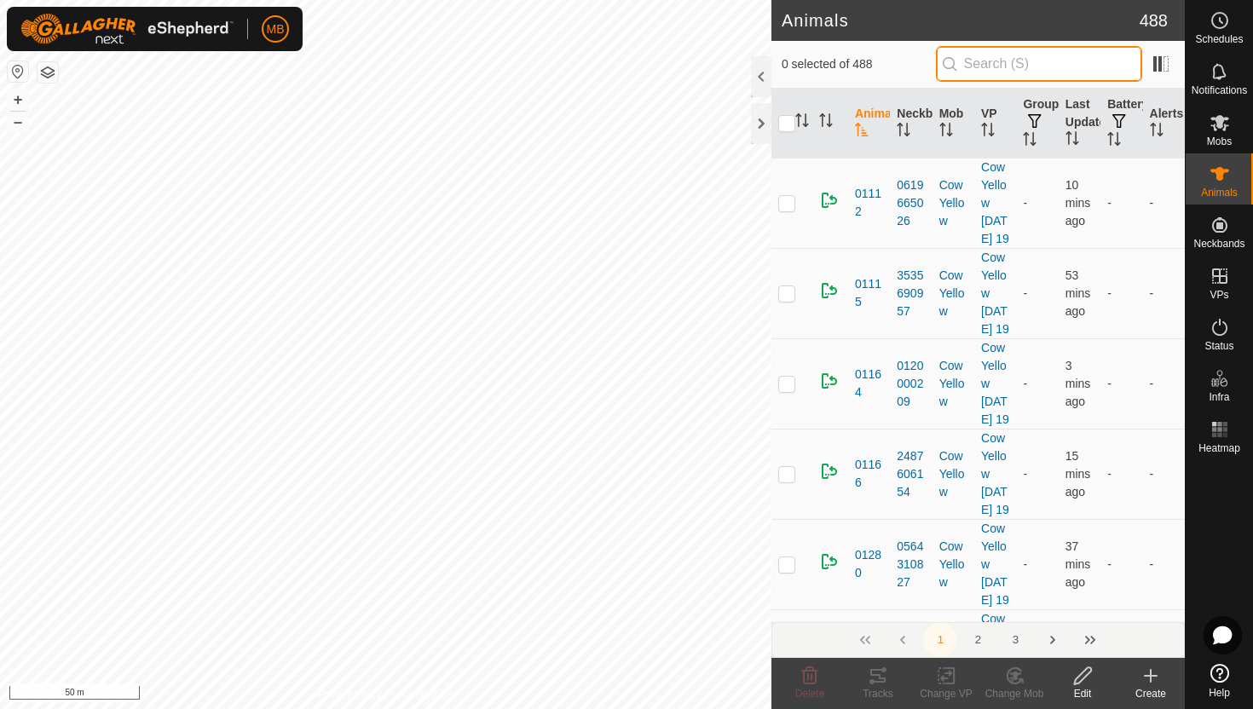
click at [1077, 59] on input "text" at bounding box center [1039, 64] width 206 height 36
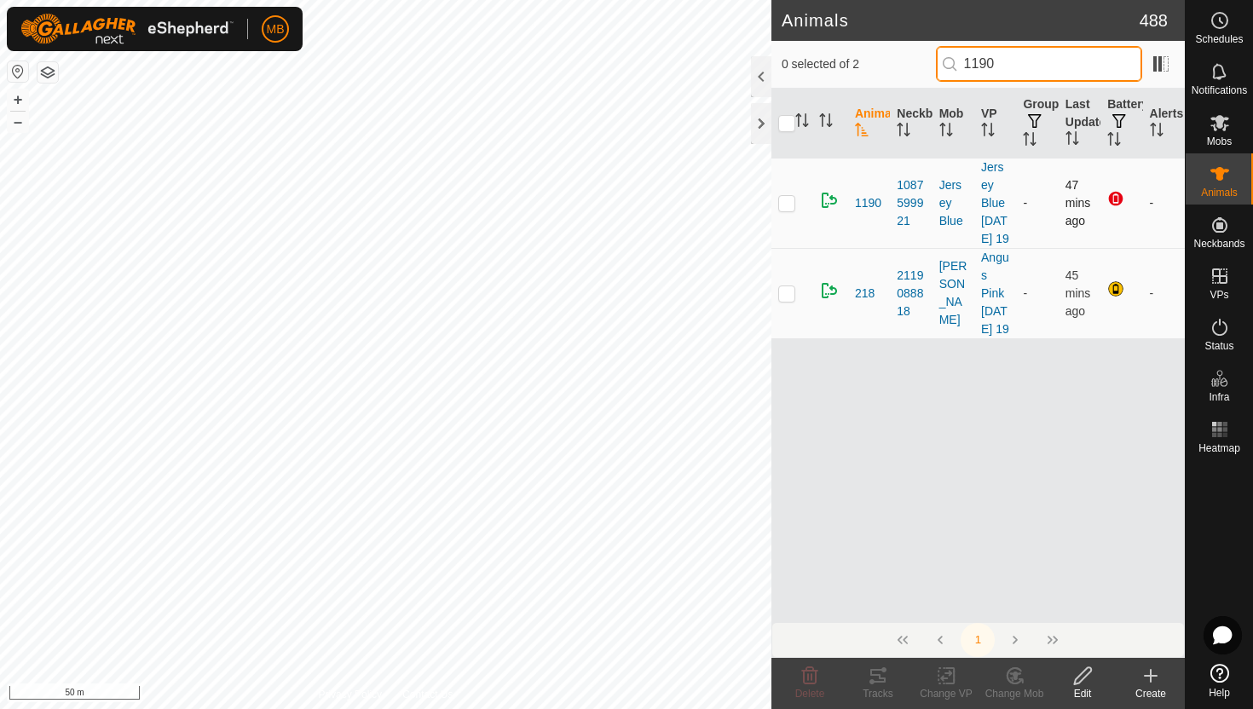
type input "1190"
click at [784, 210] on p-checkbox at bounding box center [786, 203] width 17 height 14
checkbox input "true"
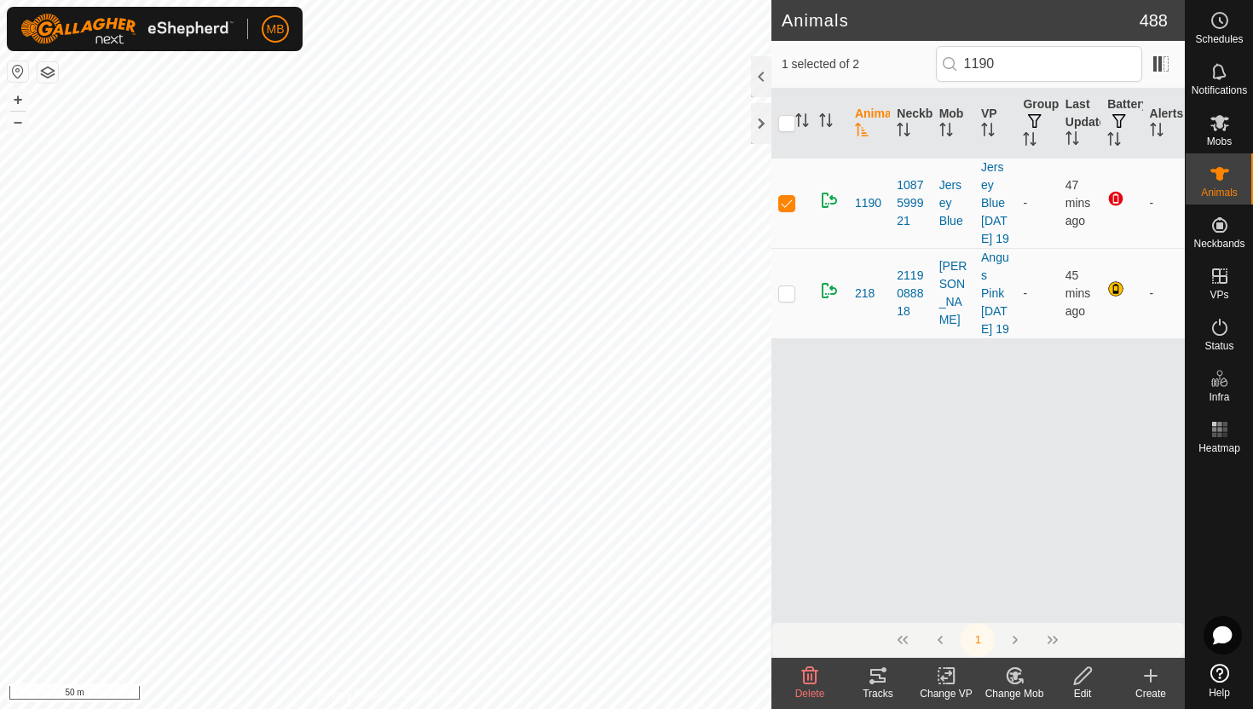
click at [1078, 701] on div "Edit" at bounding box center [1083, 693] width 68 height 15
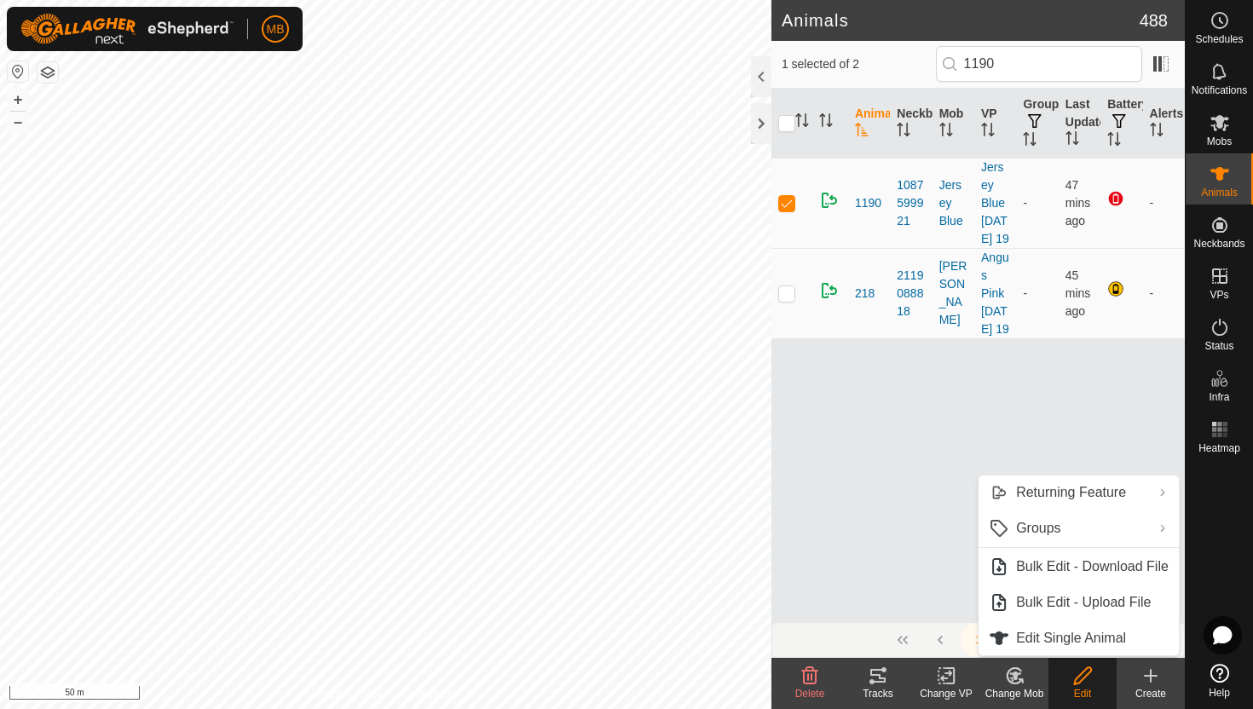
click at [1078, 672] on icon at bounding box center [1082, 676] width 21 height 20
click at [1071, 641] on link "Edit Single Animal" at bounding box center [1079, 638] width 200 height 34
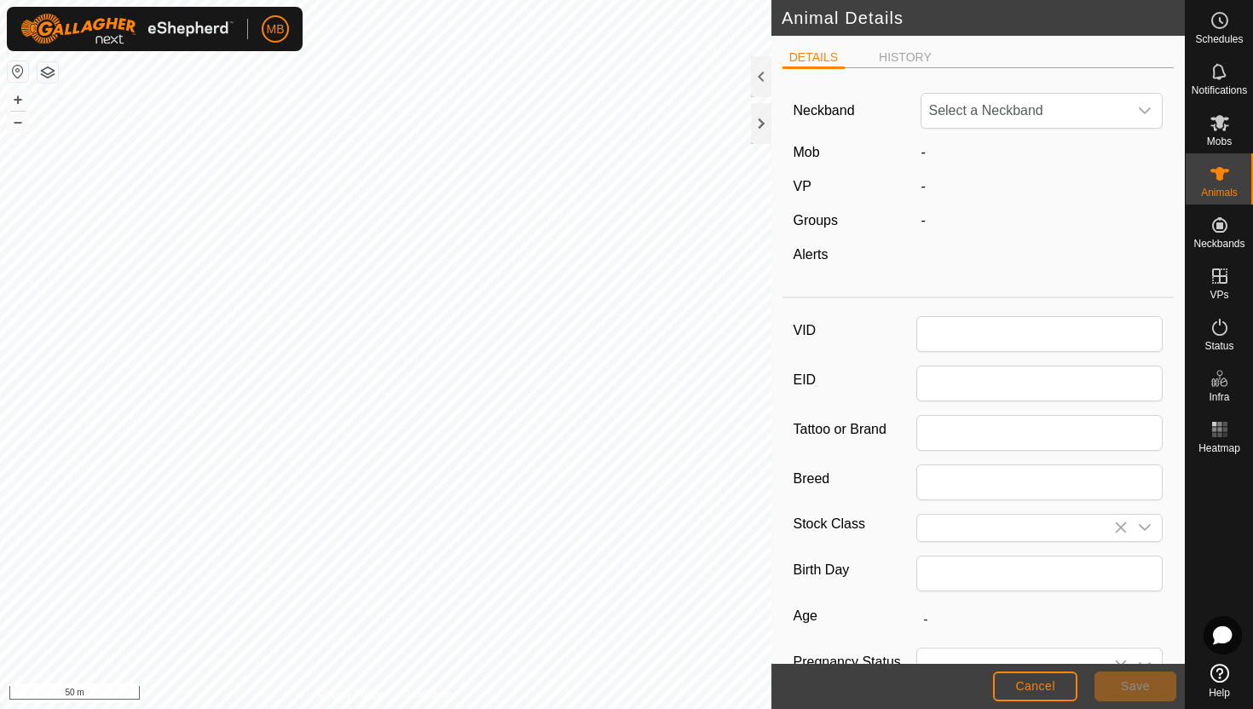
type input "1190"
type input "479"
type input "[DATE]"
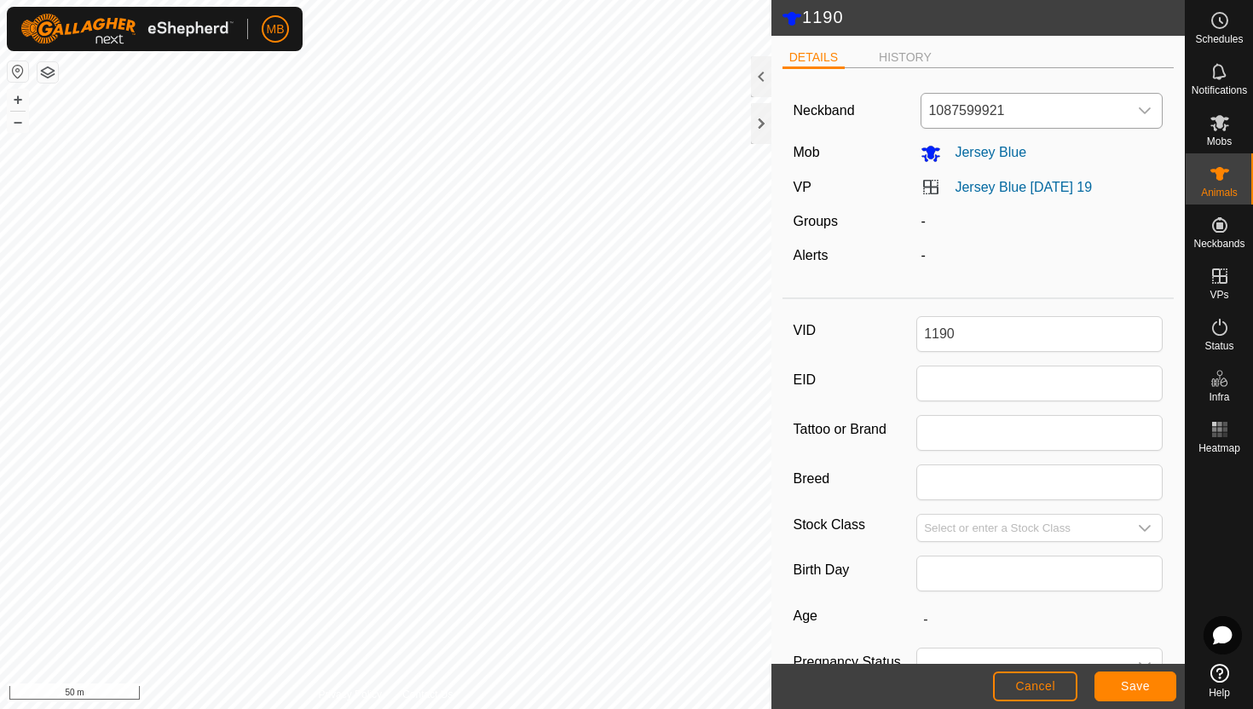
click at [1137, 99] on div "dropdown trigger" at bounding box center [1145, 111] width 34 height 34
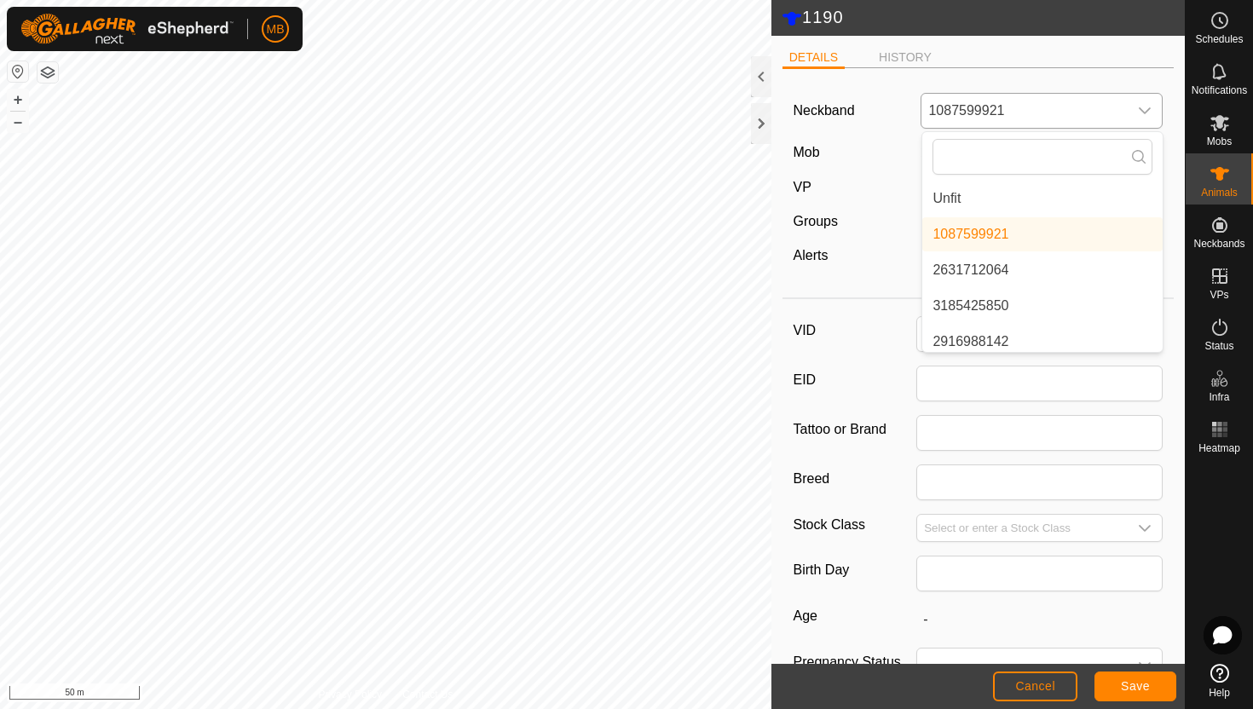
click at [1071, 203] on li "Unfit" at bounding box center [1042, 199] width 240 height 34
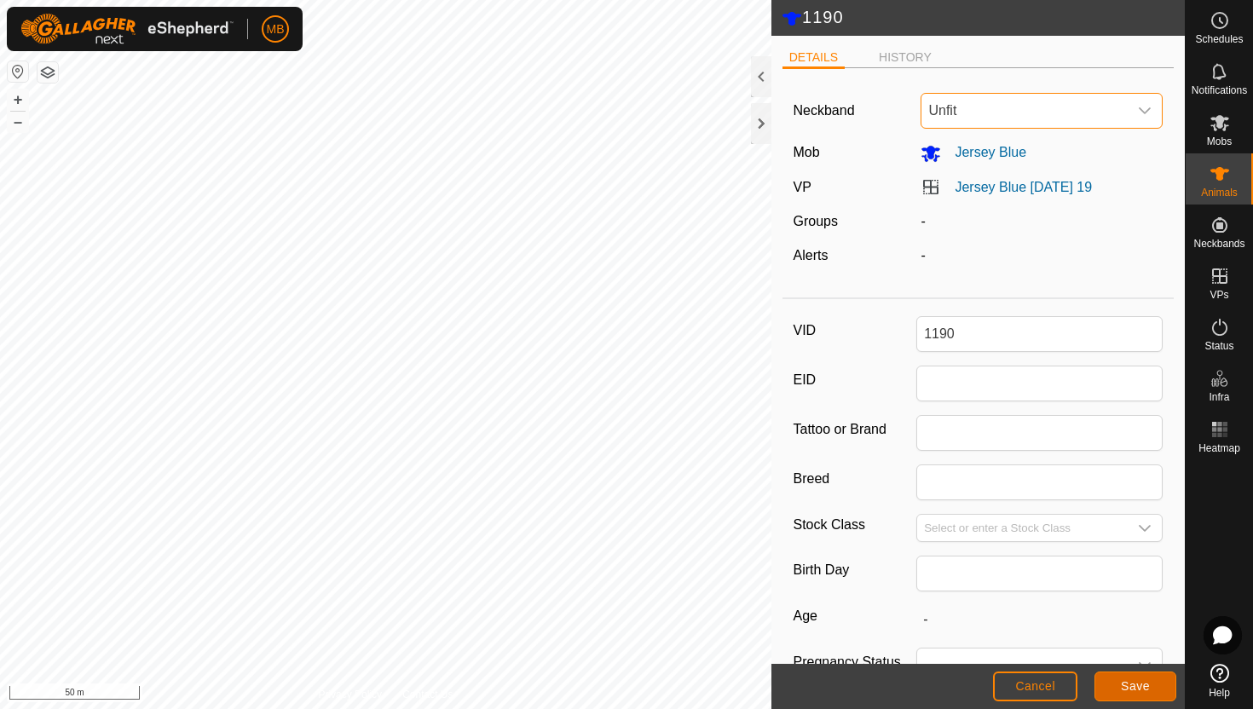
click at [1136, 686] on span "Save" at bounding box center [1135, 686] width 29 height 14
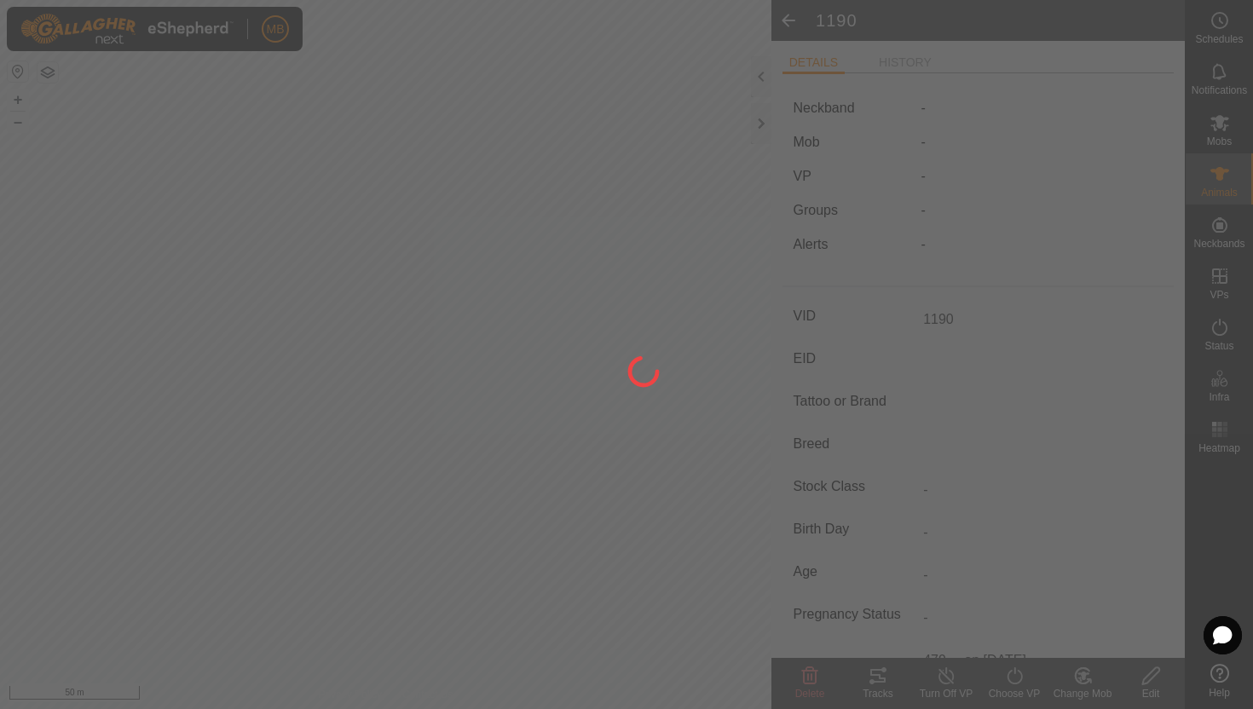
type input "-"
type input "479 kg"
type input "-"
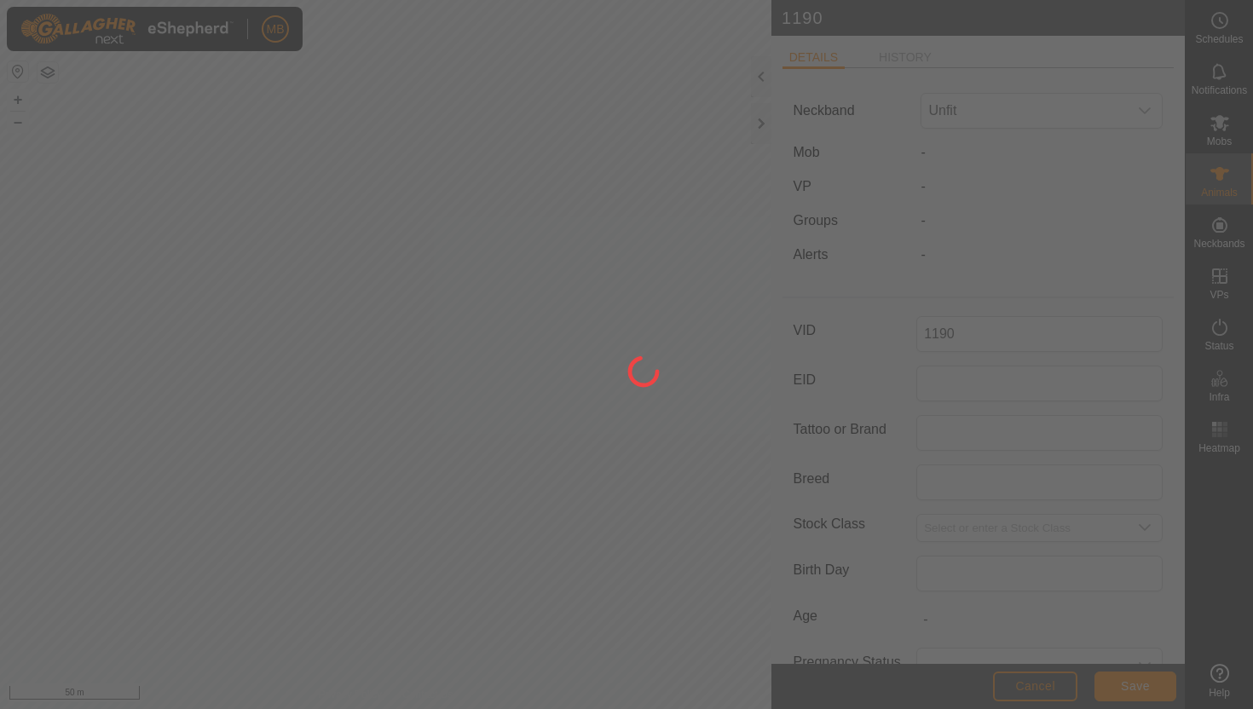
type input "479"
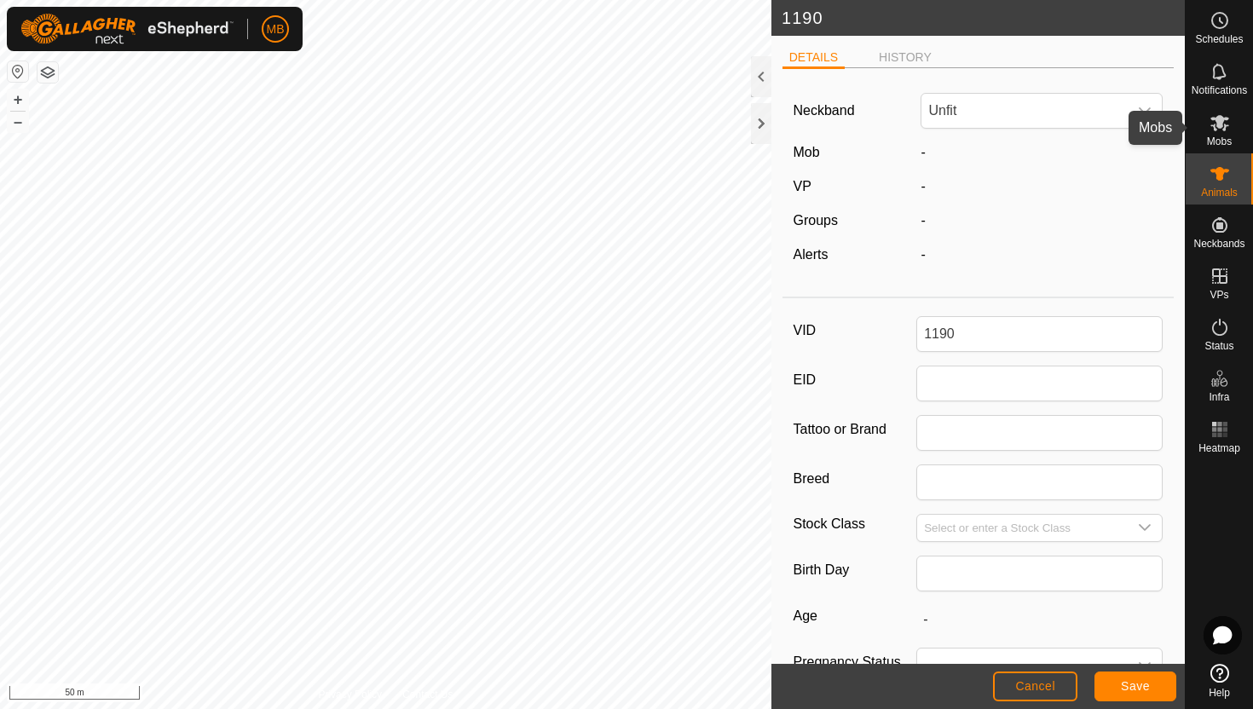
click at [1228, 124] on icon at bounding box center [1220, 123] width 20 height 20
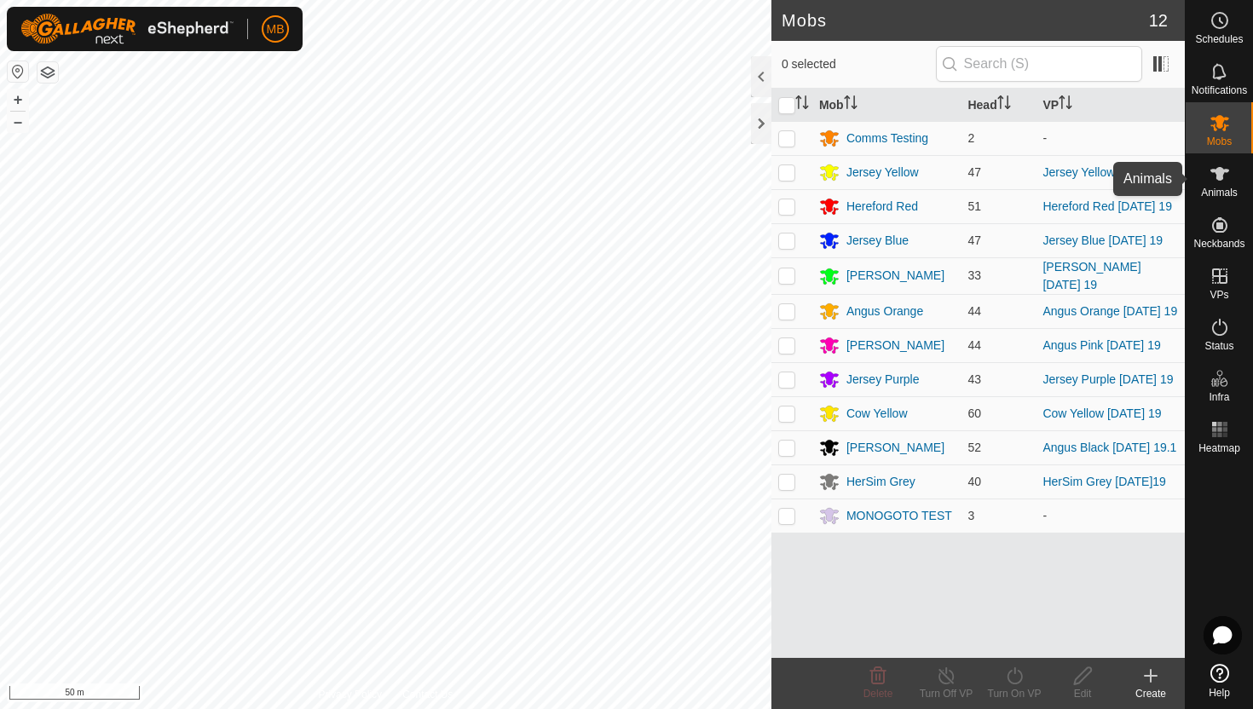
click at [1225, 176] on icon at bounding box center [1220, 174] width 20 height 20
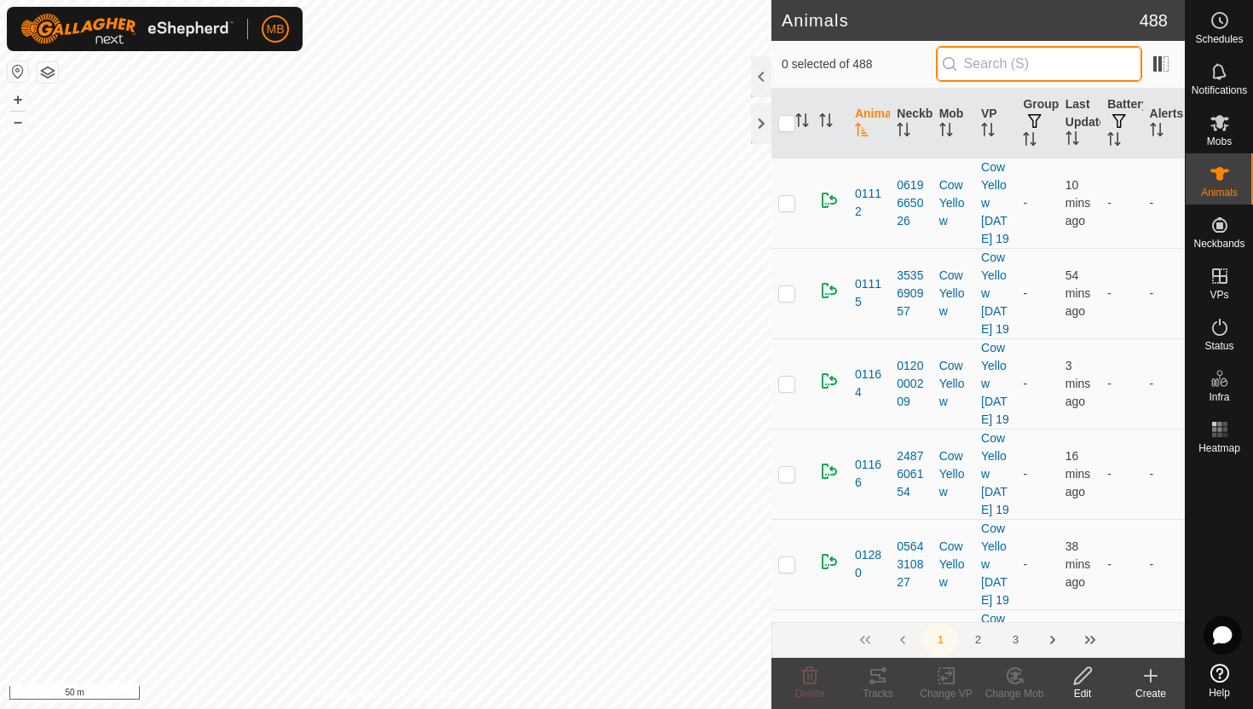
click at [1095, 66] on input "text" at bounding box center [1039, 64] width 206 height 36
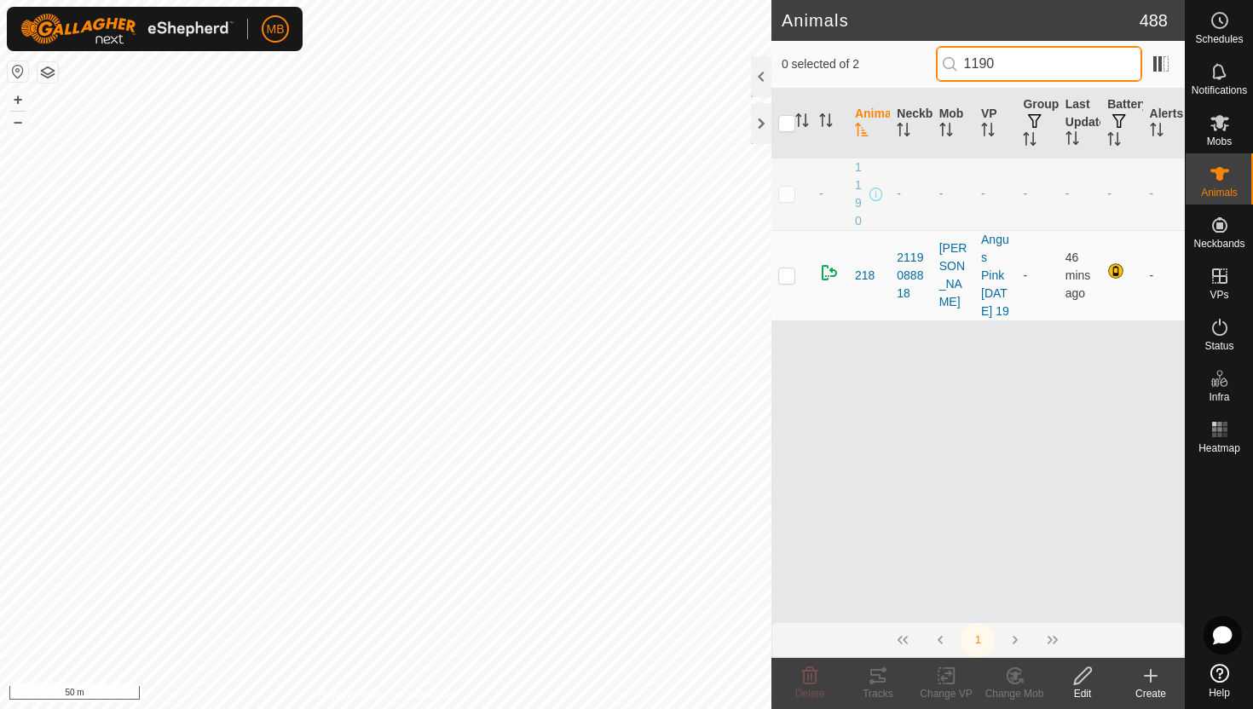
type input "1190"
click at [789, 193] on p-checkbox at bounding box center [786, 194] width 17 height 14
checkbox input "true"
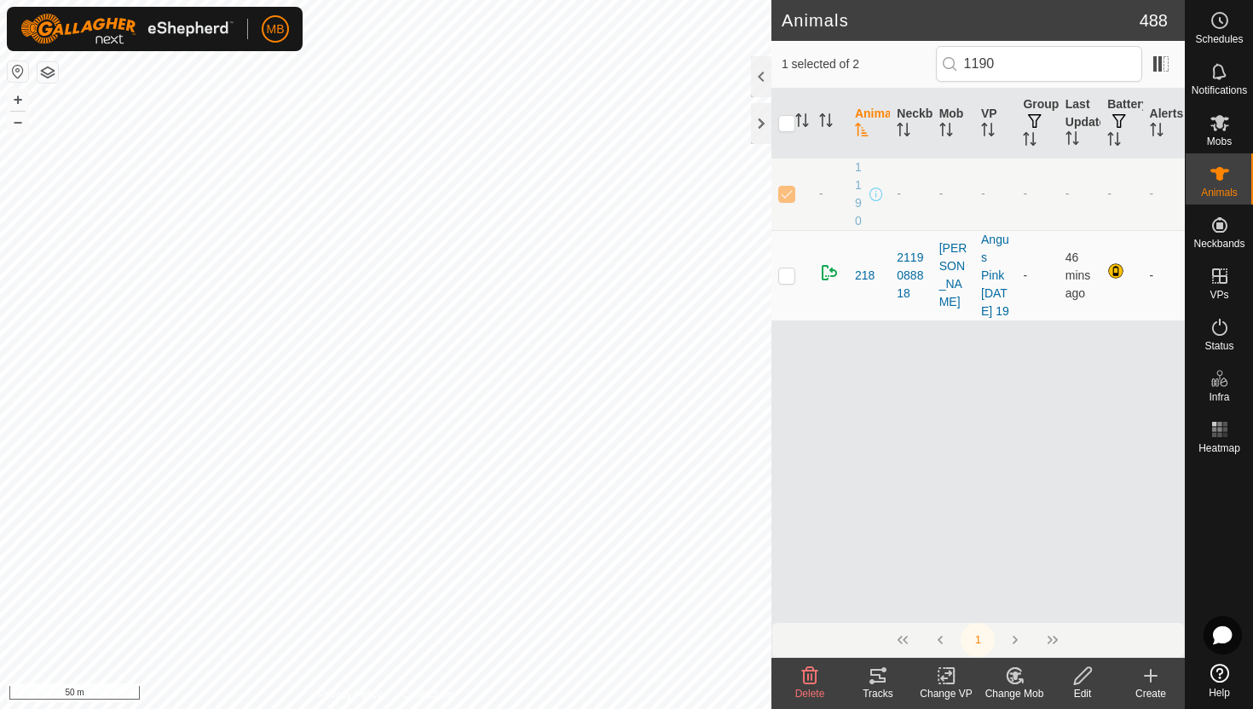
click at [1078, 677] on icon at bounding box center [1082, 675] width 17 height 17
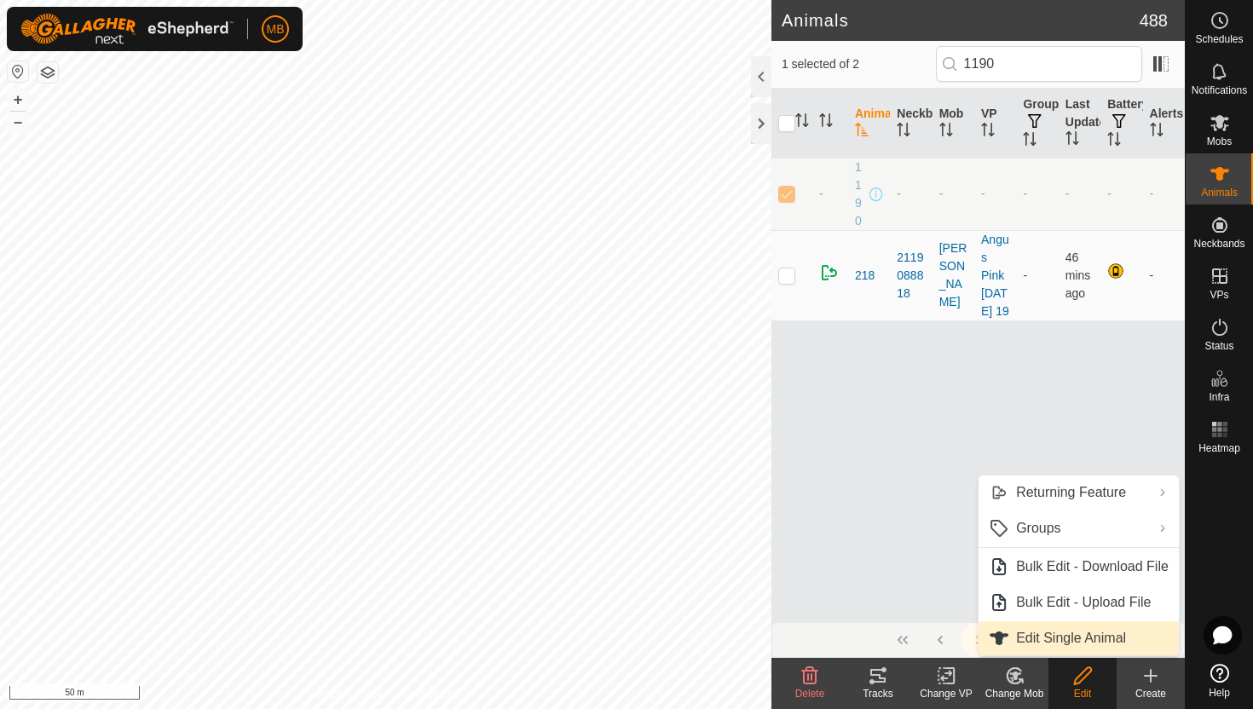
click at [1101, 637] on link "Edit Single Animal" at bounding box center [1079, 638] width 200 height 34
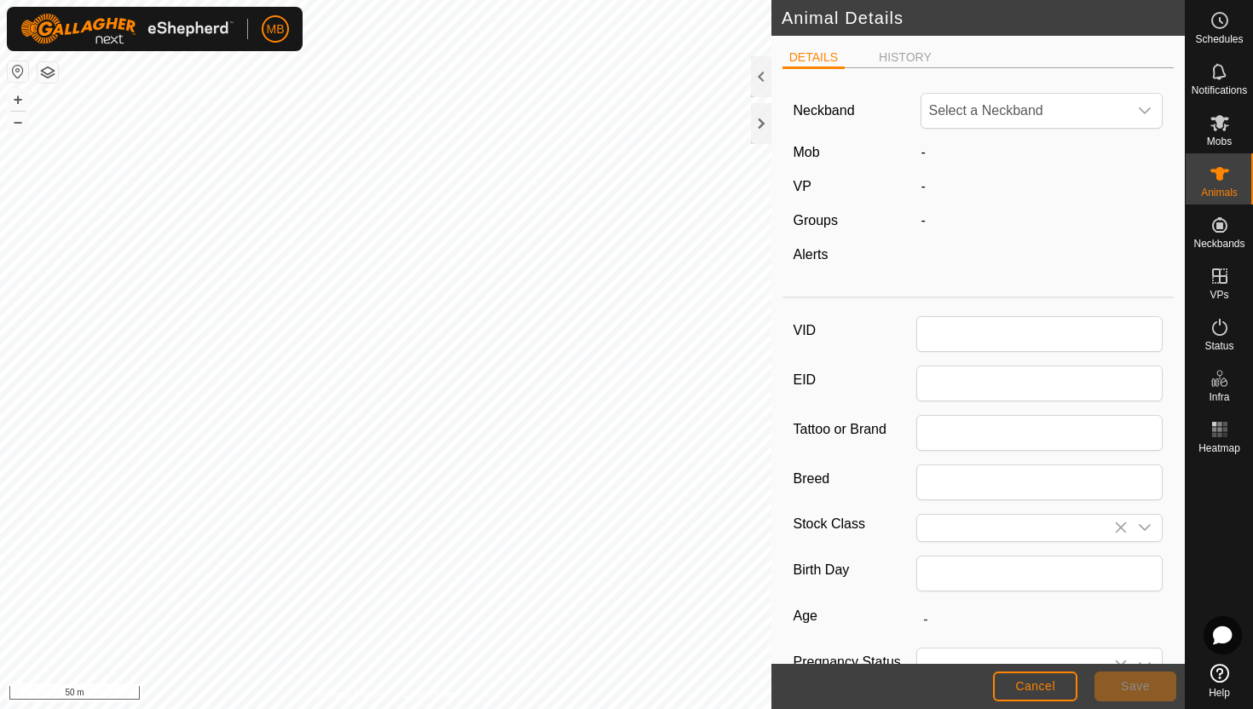
type input "1190"
type input "479"
type input "[DATE]"
click at [1051, 118] on span "Unfit" at bounding box center [1025, 111] width 206 height 34
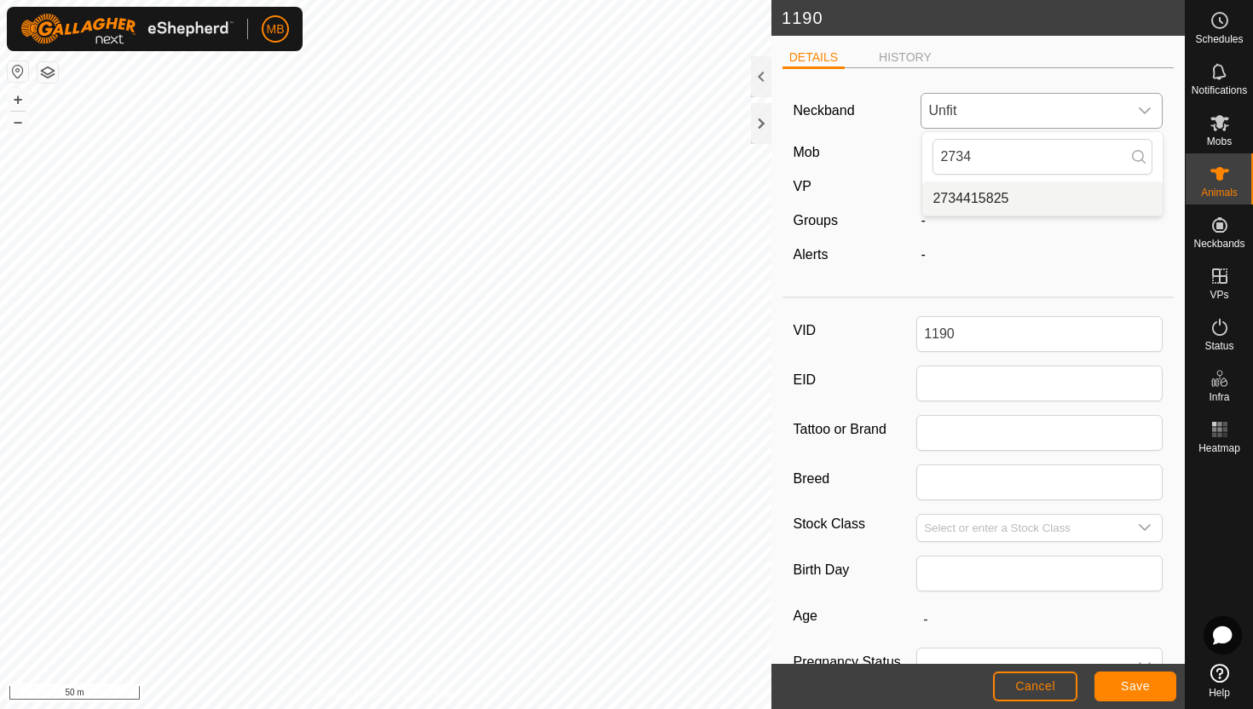
type input "2734"
click at [1002, 199] on li "2734415825" at bounding box center [1042, 199] width 240 height 34
click at [1135, 685] on span "Save" at bounding box center [1135, 686] width 29 height 14
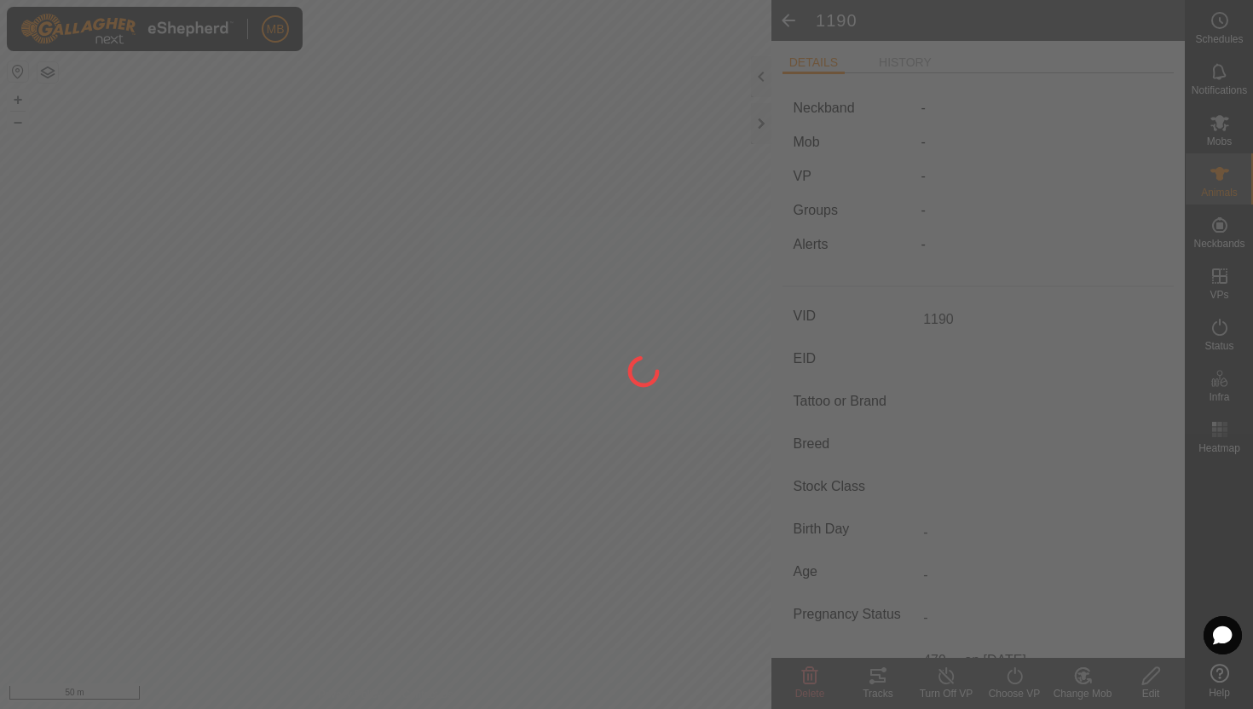
type input "-"
type input "479 kg"
type input "-"
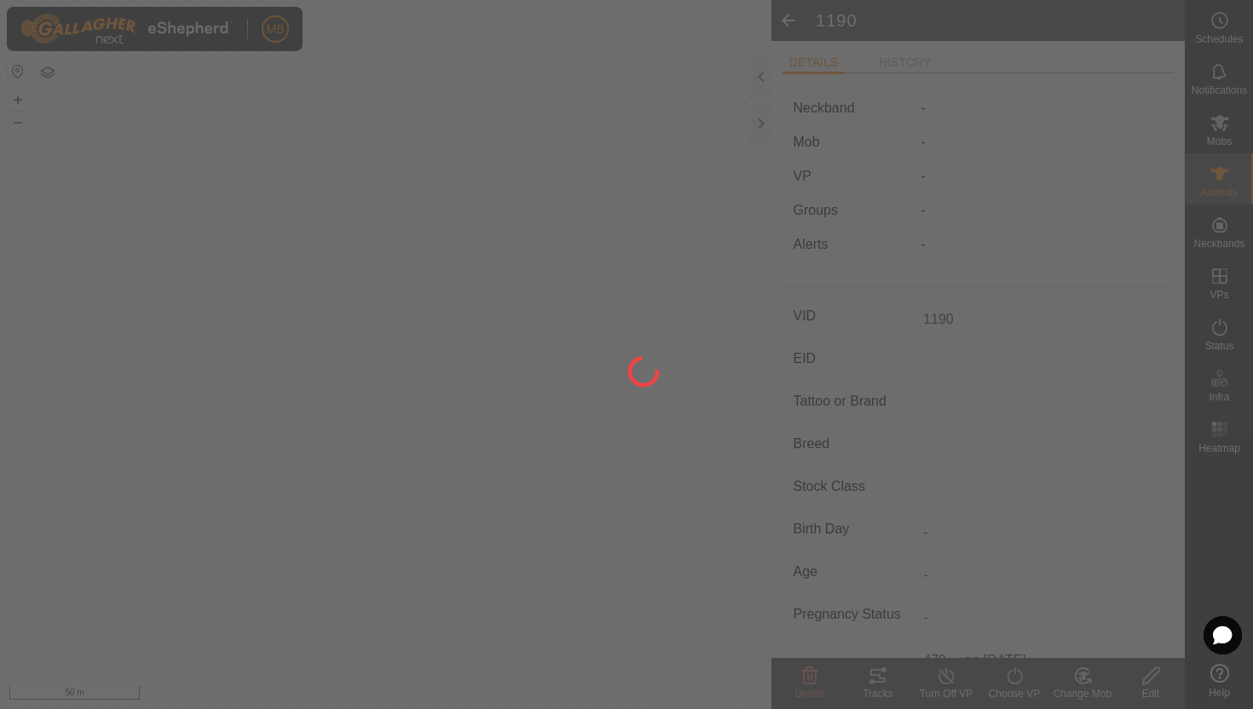
type input "-"
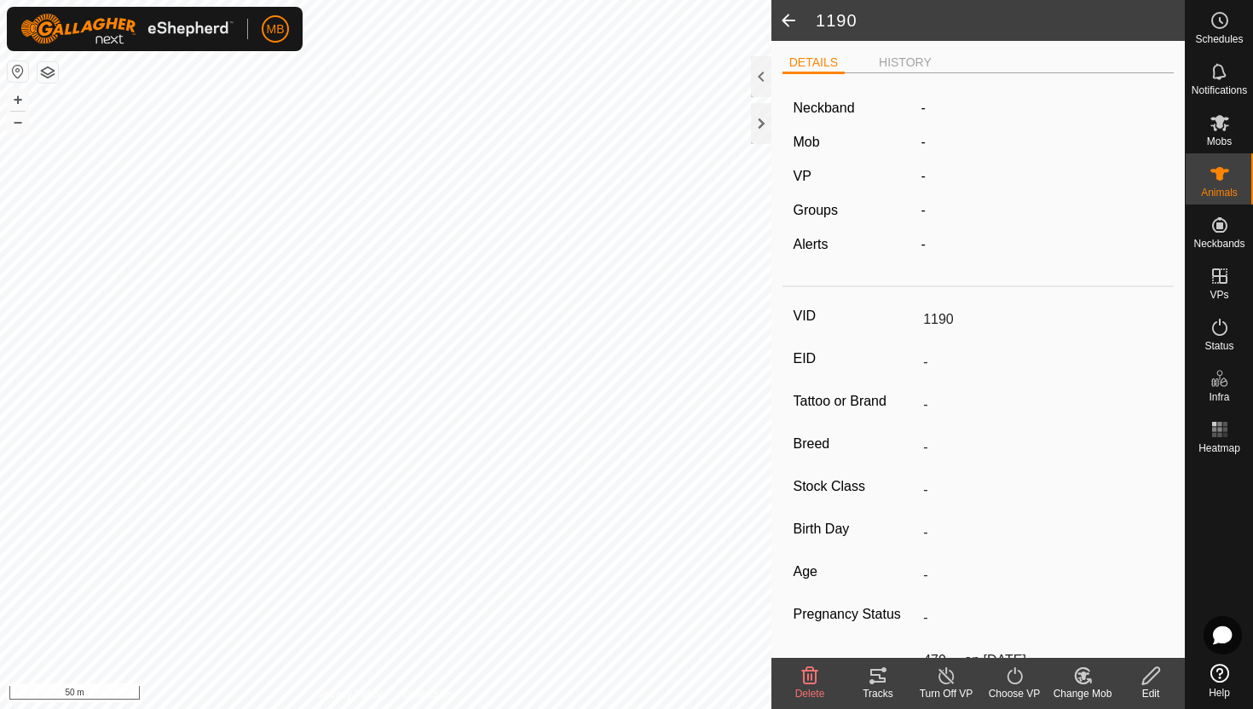
click at [1083, 675] on icon at bounding box center [1084, 676] width 12 height 9
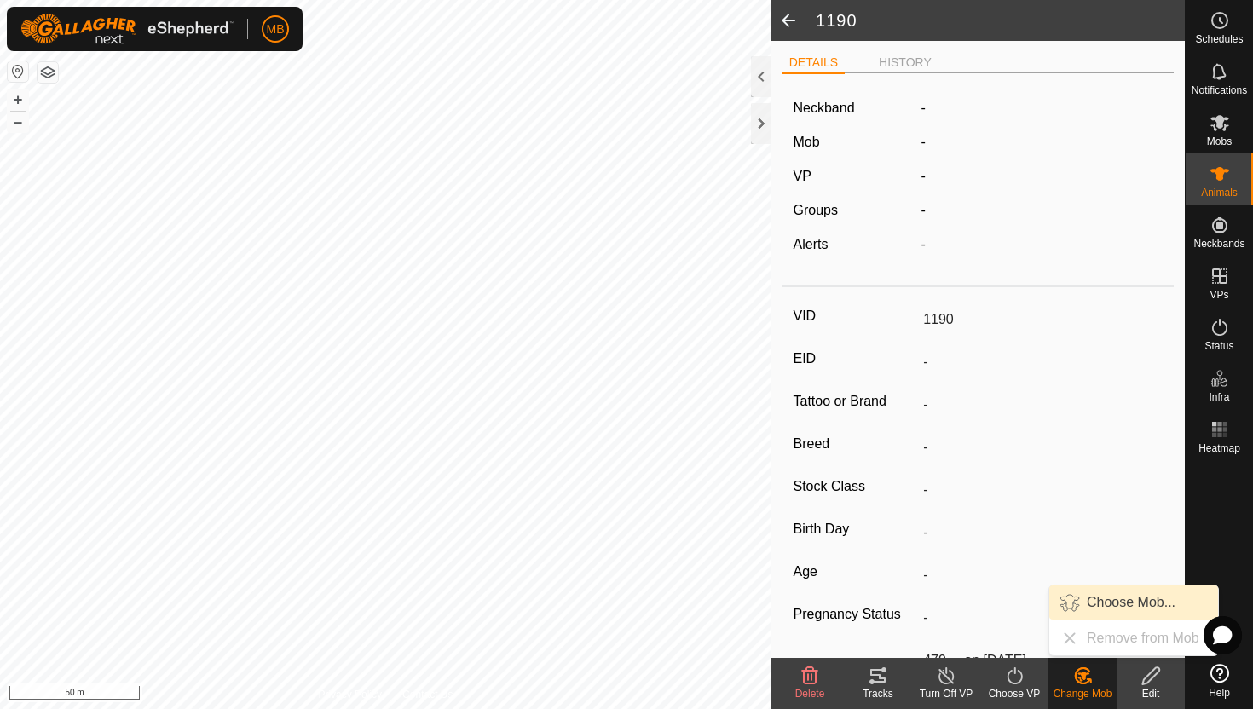
click at [1117, 603] on link "Choose Mob..." at bounding box center [1133, 603] width 169 height 34
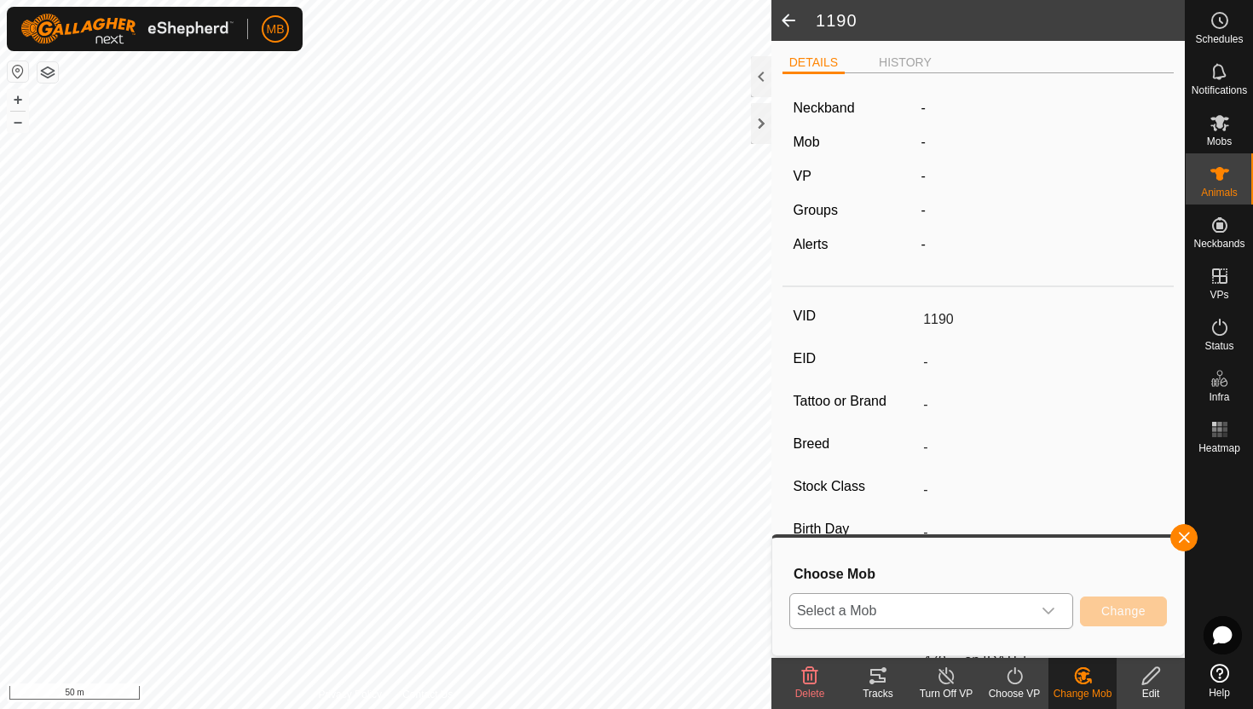
click at [1042, 602] on div "dropdown trigger" at bounding box center [1048, 611] width 34 height 34
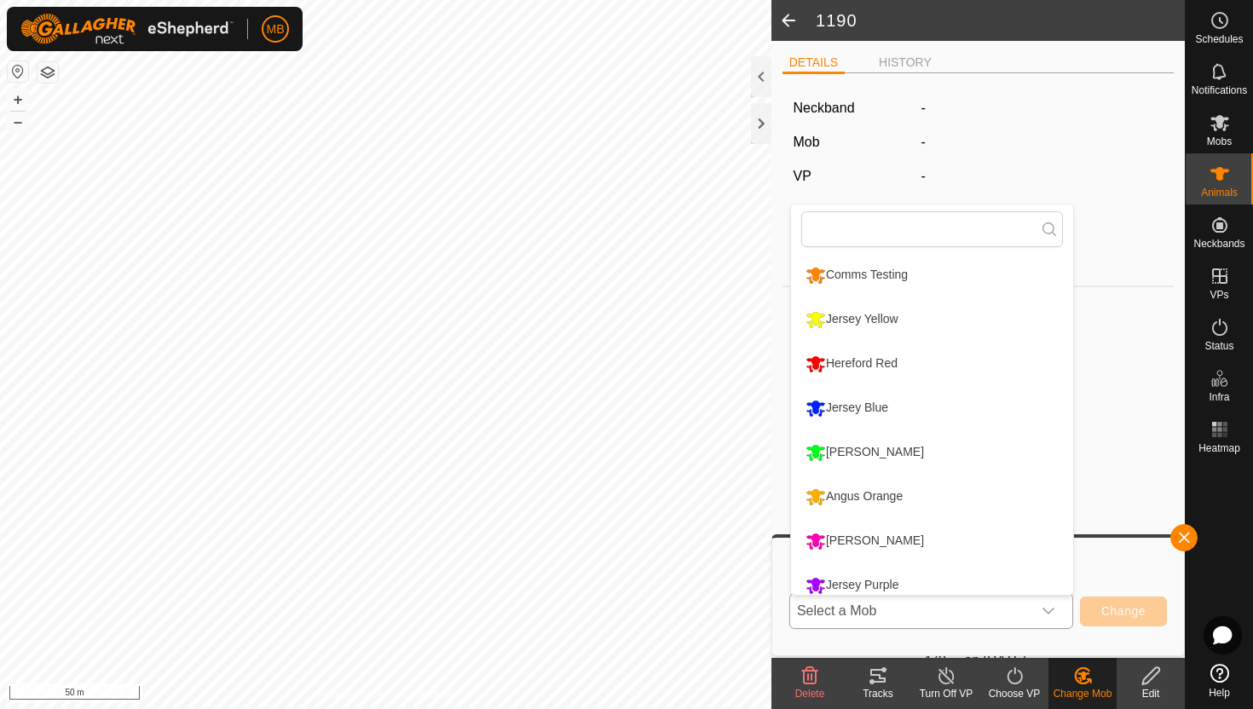
scroll to position [12, 0]
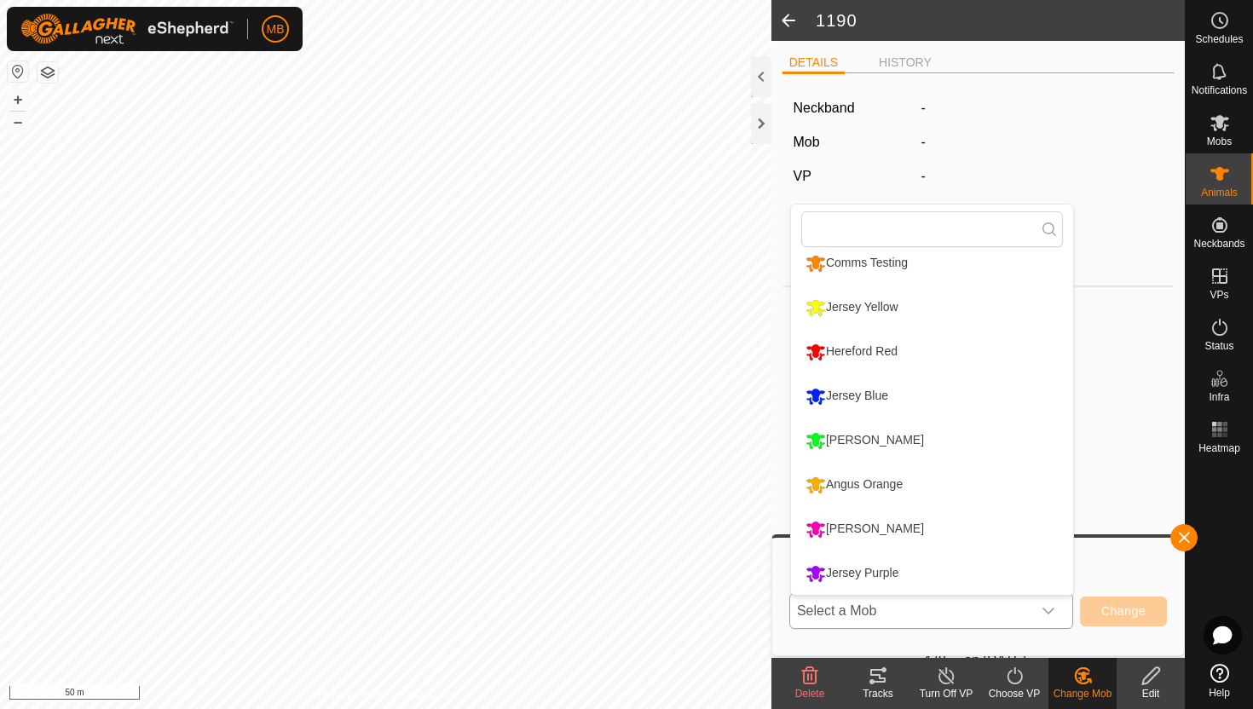
click at [905, 396] on li "Jersey Blue" at bounding box center [932, 396] width 282 height 43
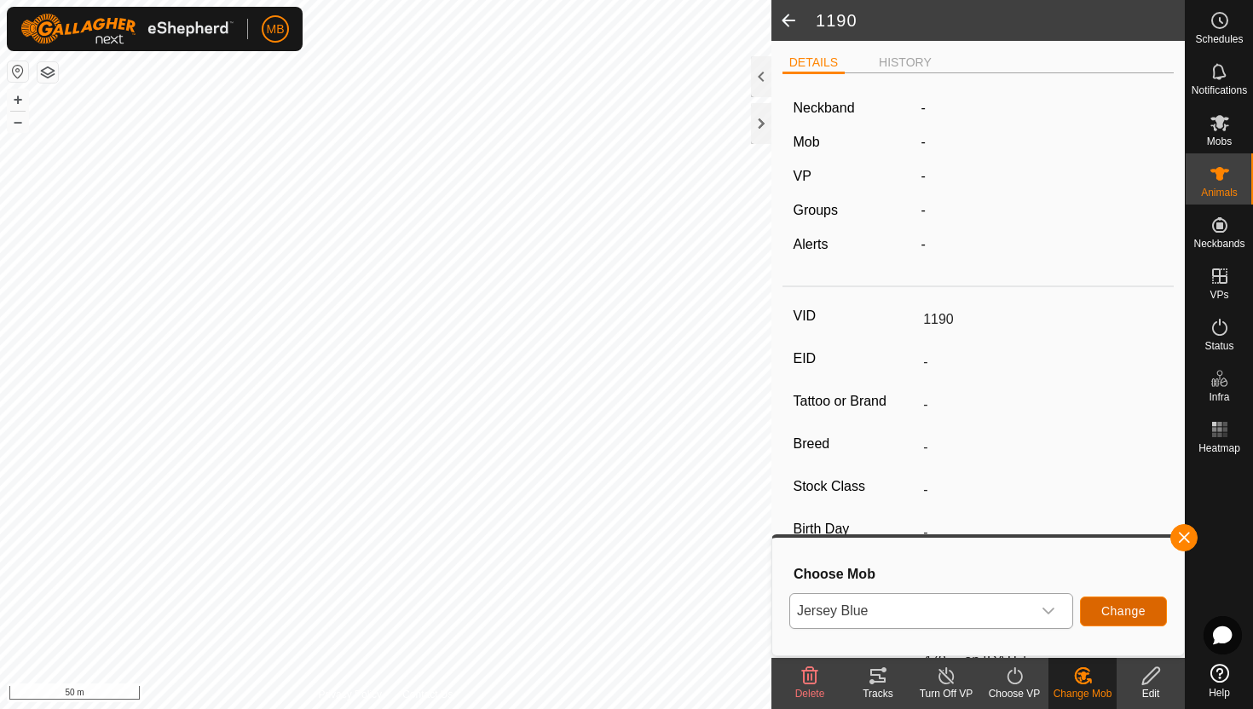
click at [1106, 607] on span "Change" at bounding box center [1123, 611] width 44 height 14
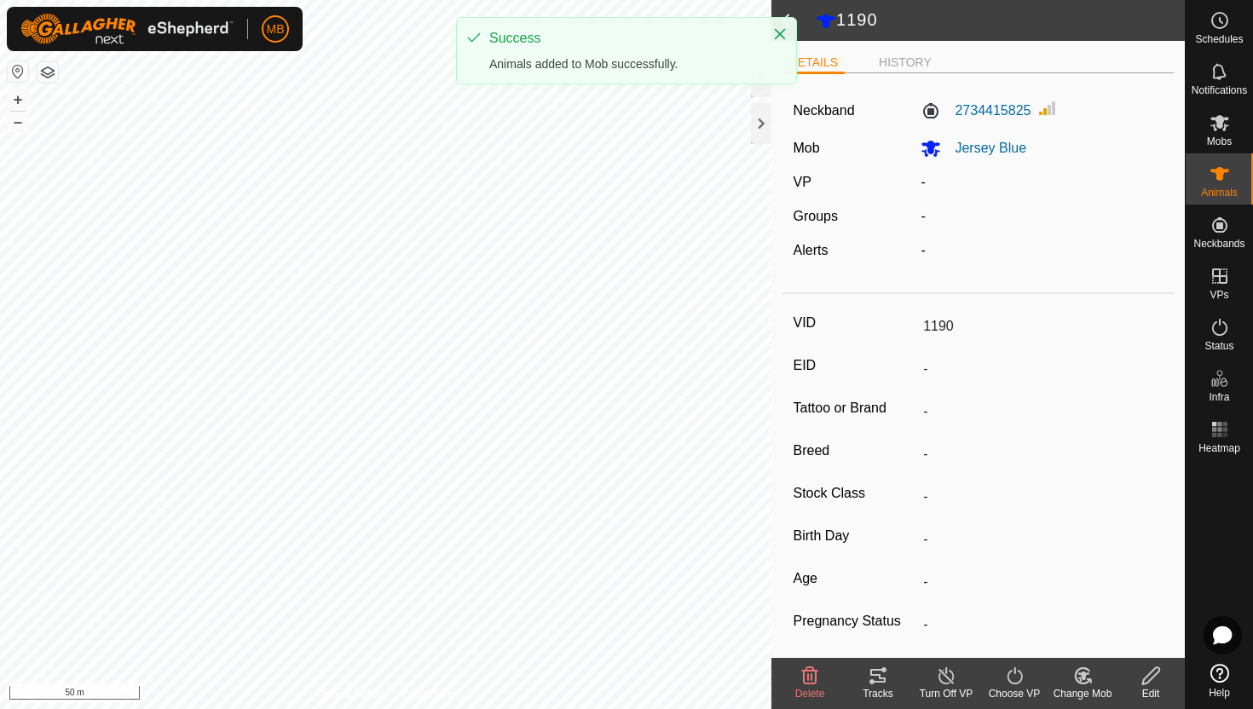
click at [1013, 674] on icon at bounding box center [1014, 676] width 21 height 20
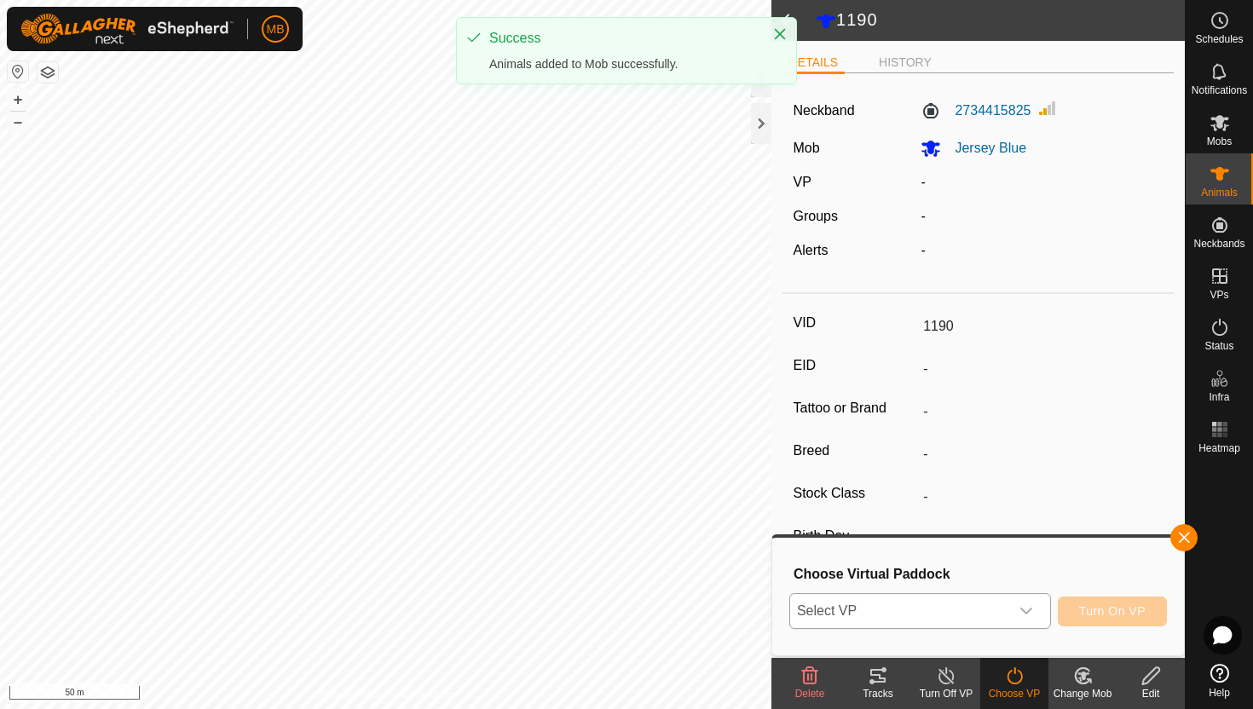
click at [1023, 614] on icon "dropdown trigger" at bounding box center [1027, 611] width 14 height 14
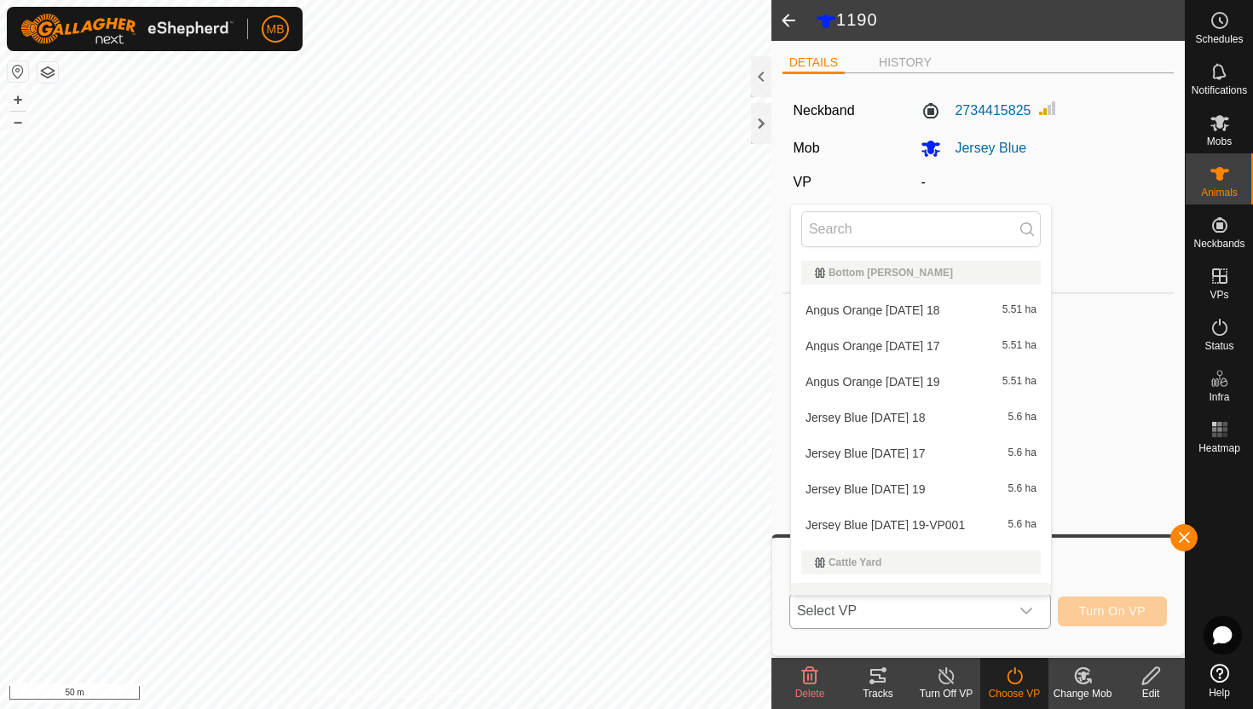
scroll to position [22, 0]
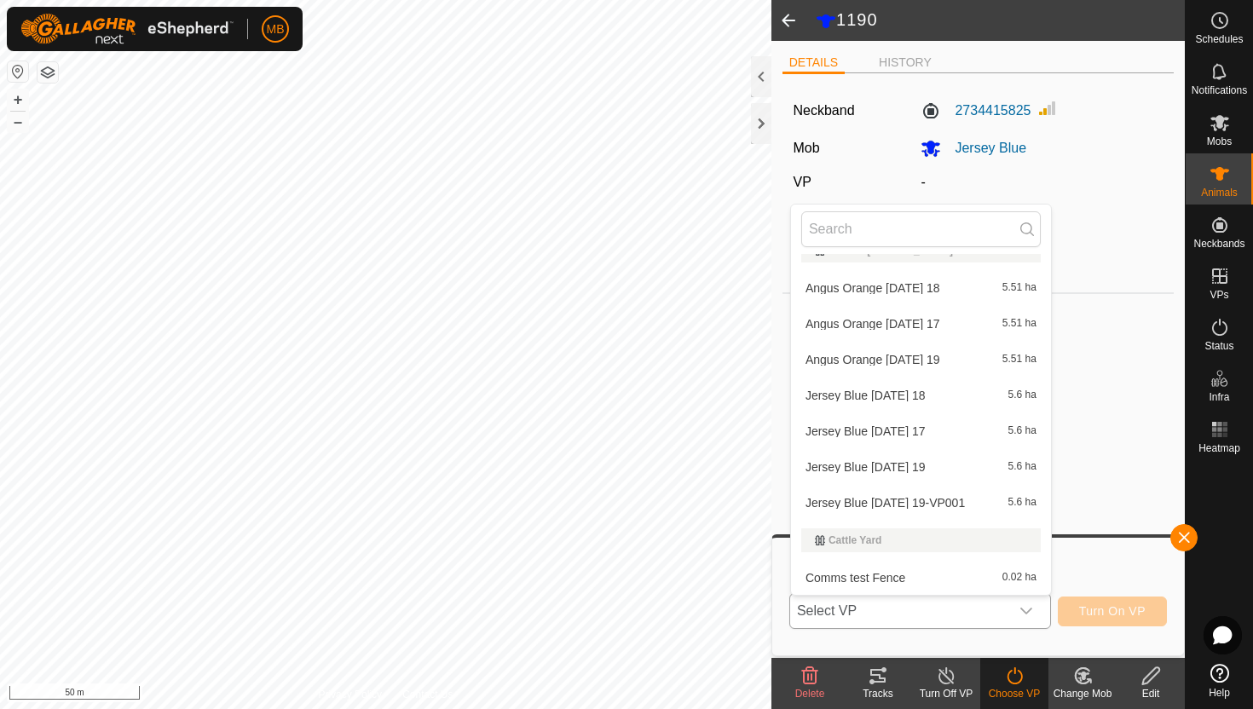
click at [933, 471] on li "Jersey Blue Tuesday 19 5.6 ha" at bounding box center [921, 467] width 260 height 34
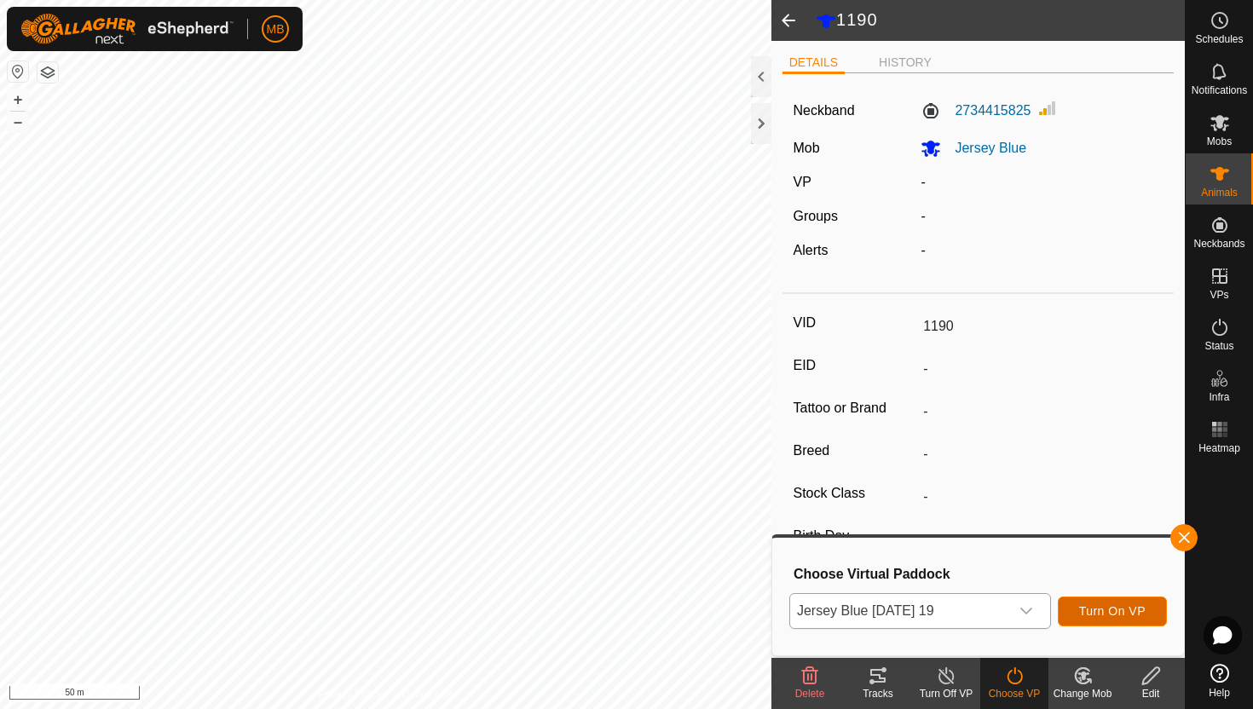
click at [1082, 605] on span "Turn On VP" at bounding box center [1112, 611] width 66 height 14
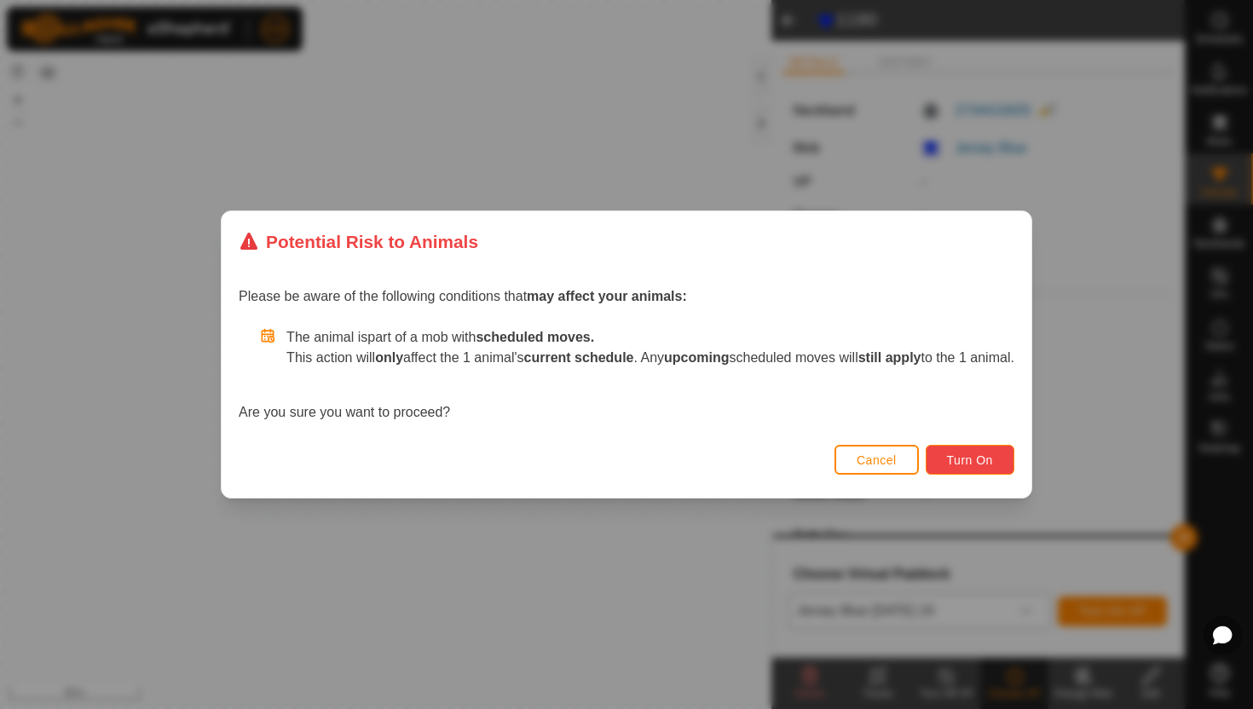
click at [974, 459] on span "Turn On" at bounding box center [970, 461] width 46 height 14
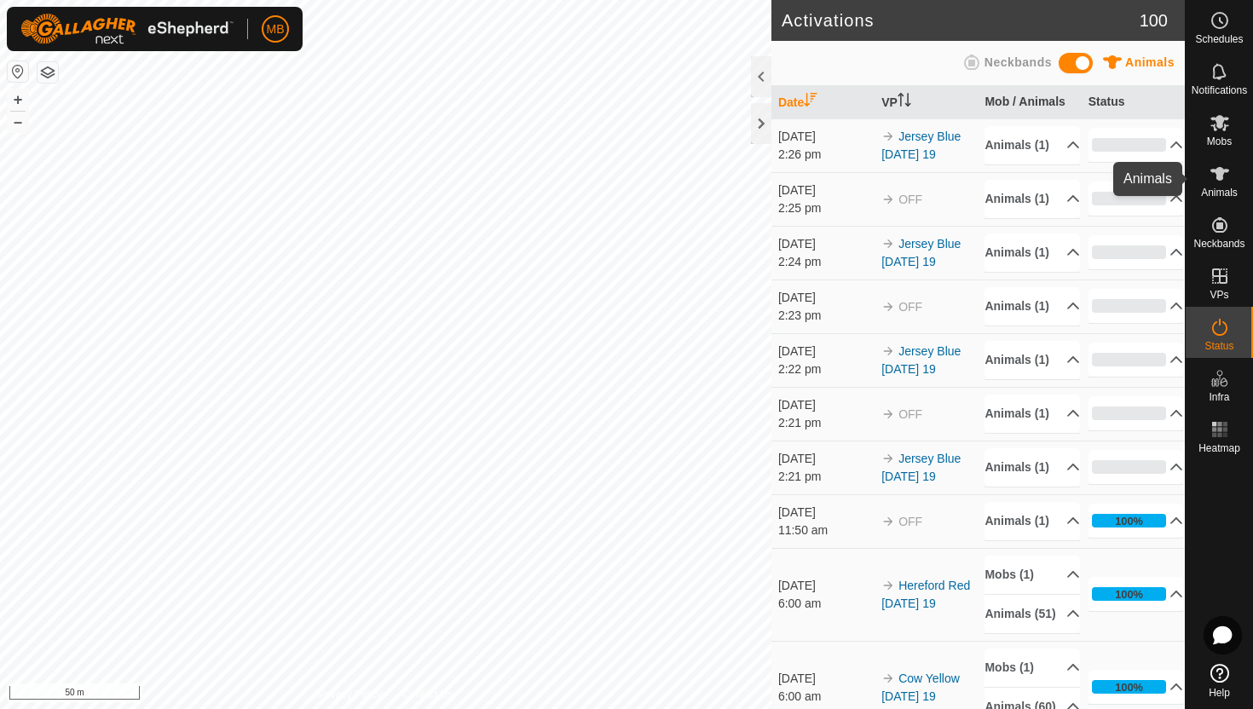
click at [1216, 176] on icon at bounding box center [1220, 174] width 19 height 14
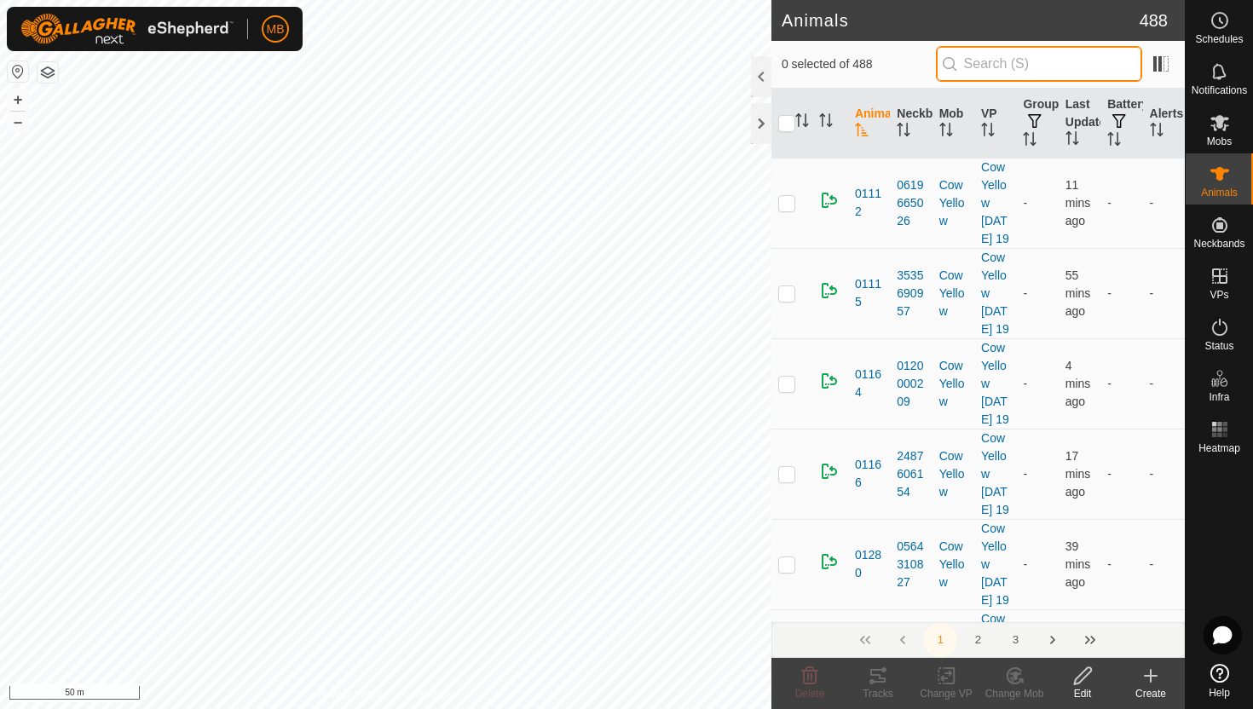
click at [1069, 64] on input "text" at bounding box center [1039, 64] width 206 height 36
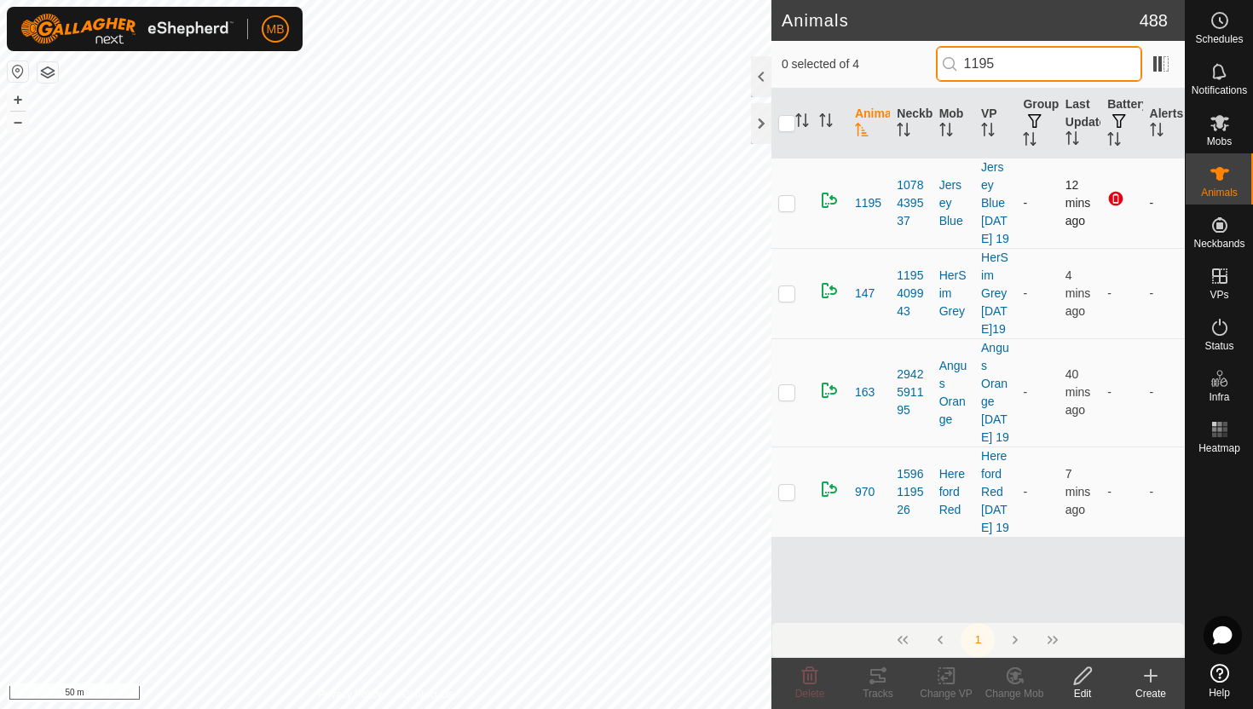
type input "1195"
click at [783, 210] on p-checkbox at bounding box center [786, 203] width 17 height 14
checkbox input "true"
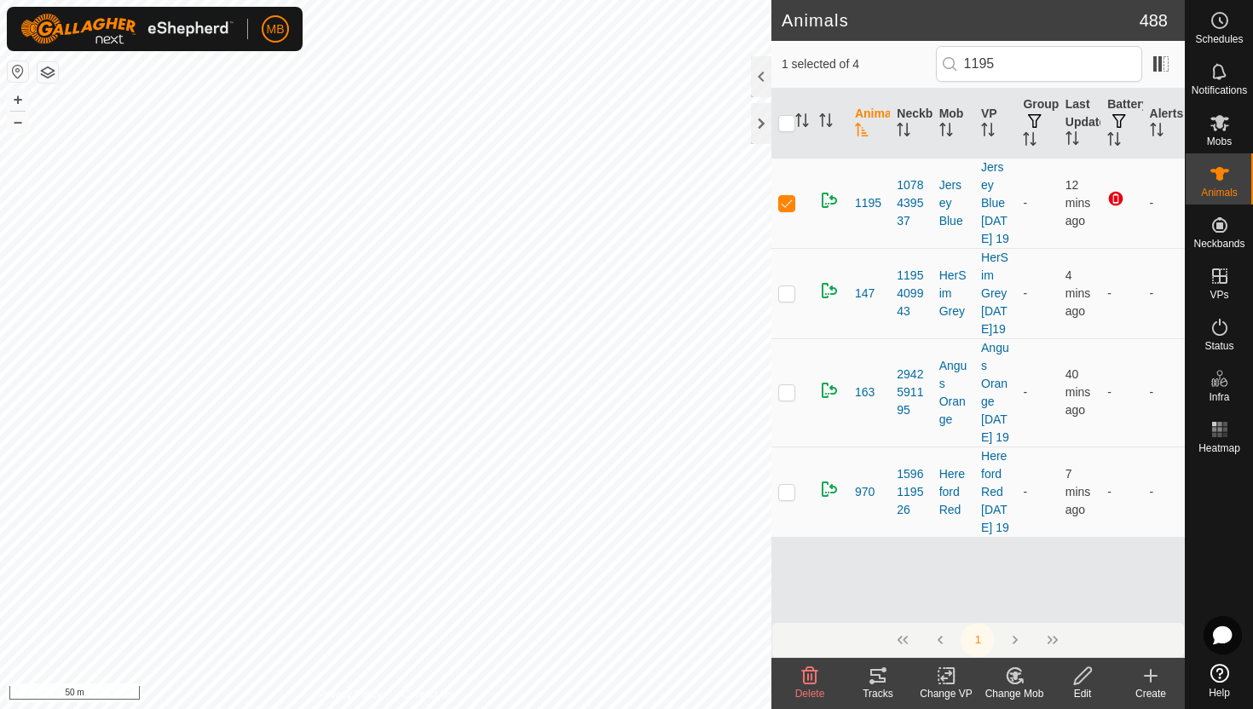
click at [1079, 673] on icon at bounding box center [1082, 676] width 21 height 20
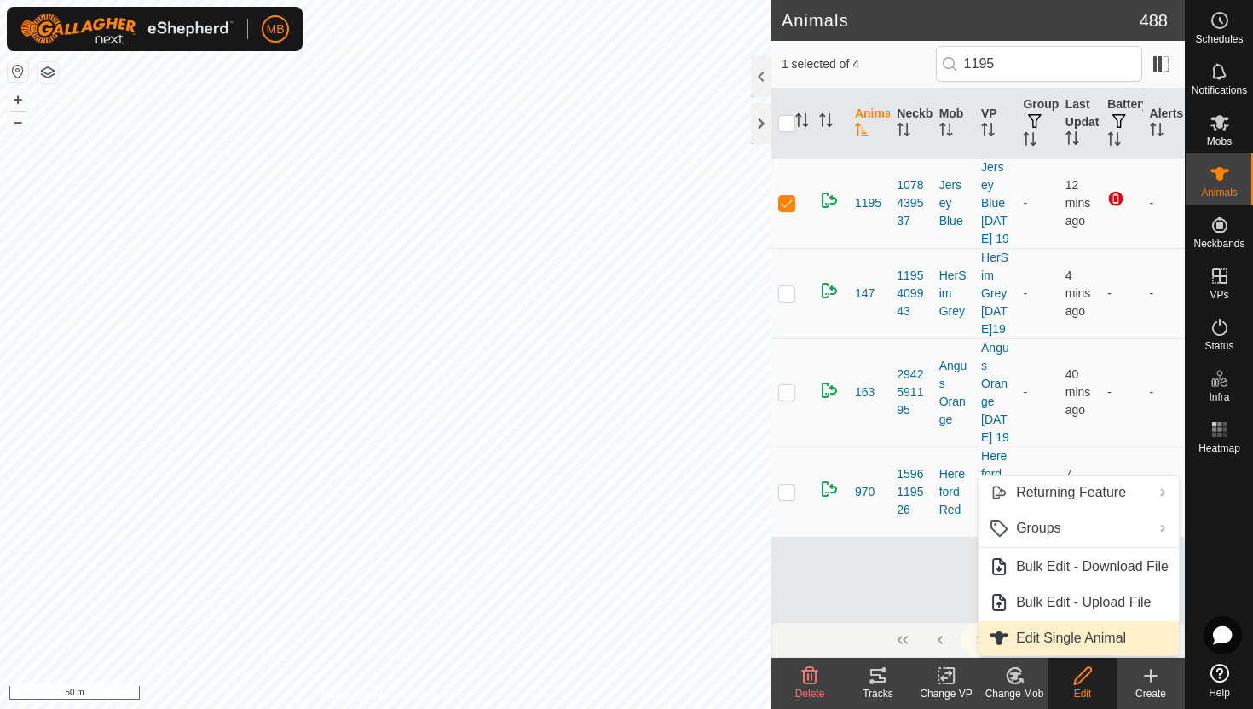
click at [1079, 638] on link "Edit Single Animal" at bounding box center [1079, 638] width 200 height 34
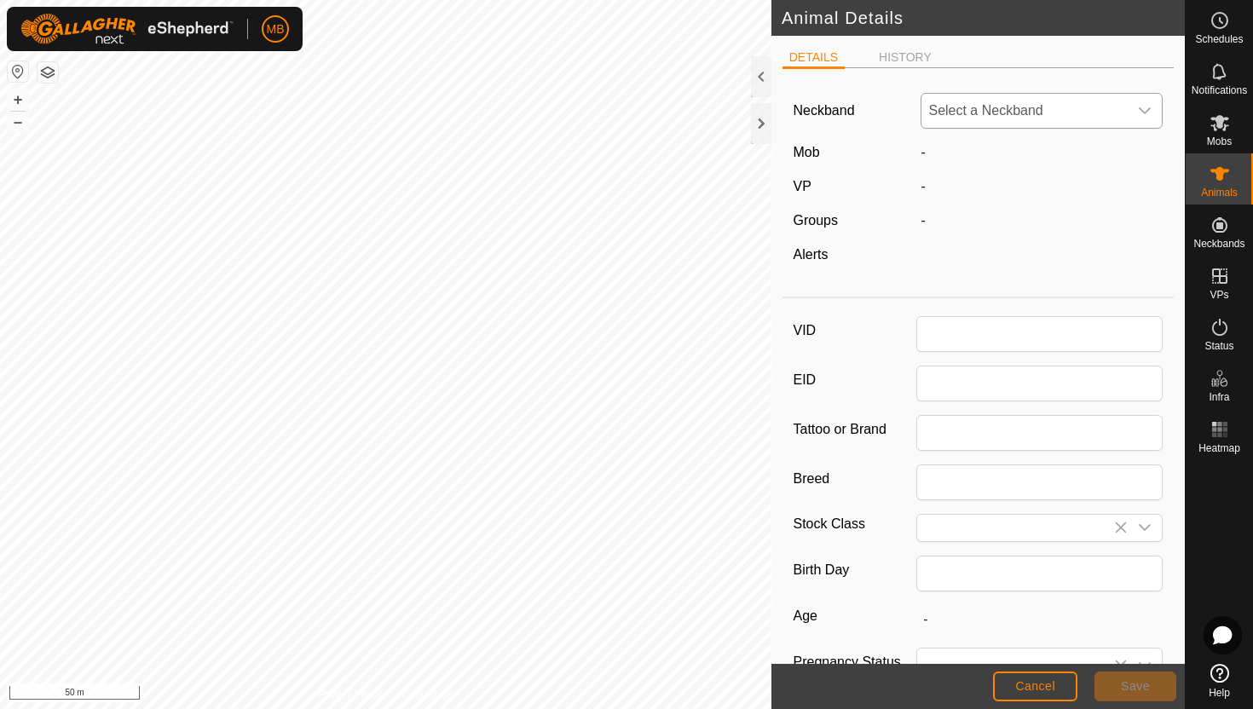
type input "1195"
type input "495"
type input "17 Feb, 2025"
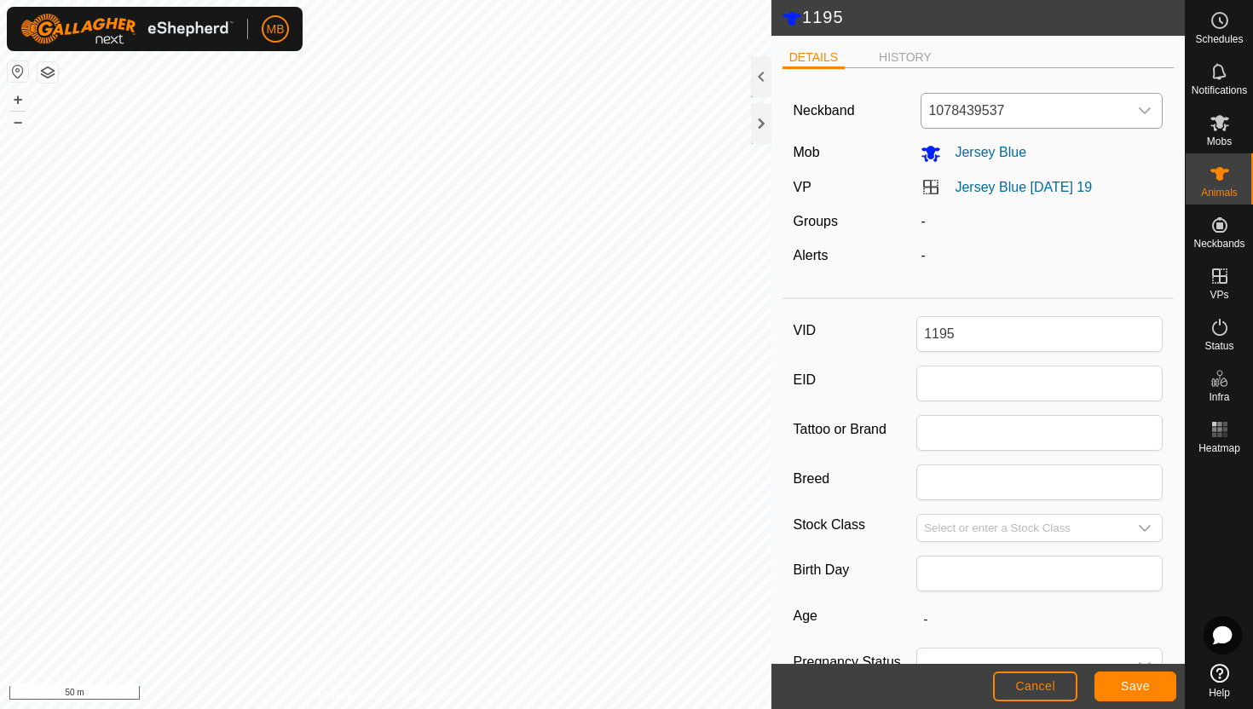
click at [1151, 110] on icon "dropdown trigger" at bounding box center [1145, 111] width 14 height 14
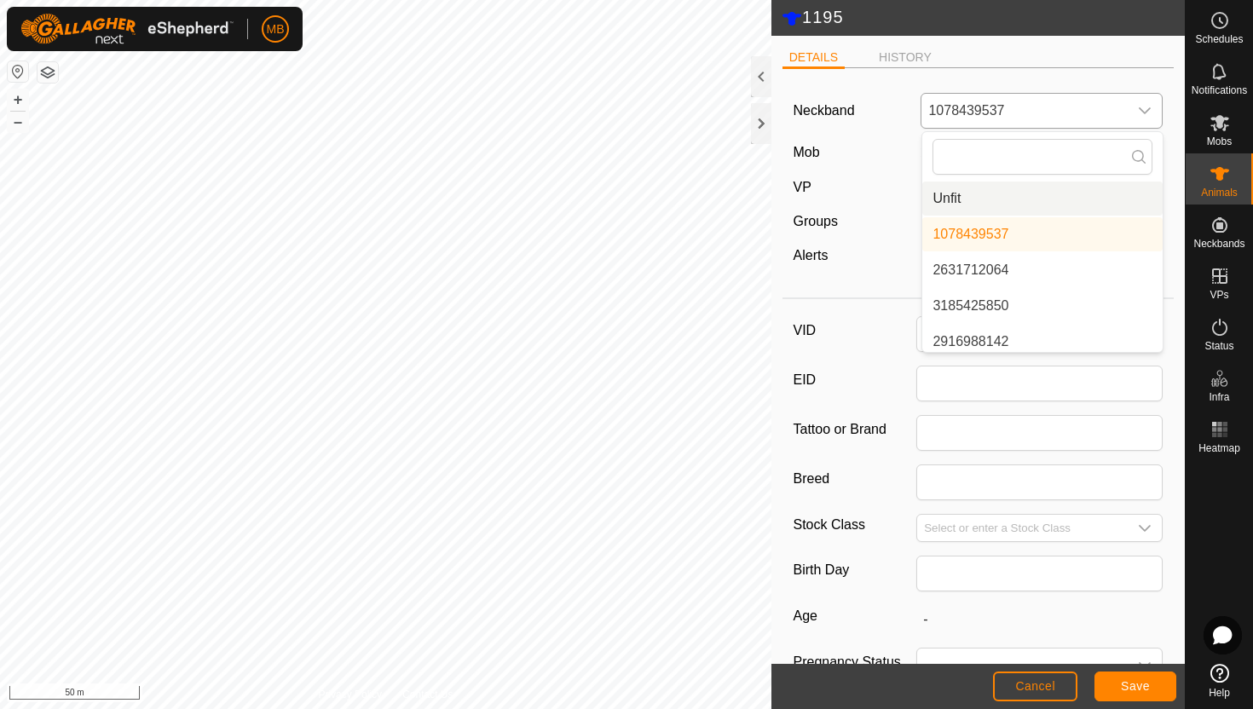
click at [1101, 206] on li "Unfit" at bounding box center [1042, 199] width 240 height 34
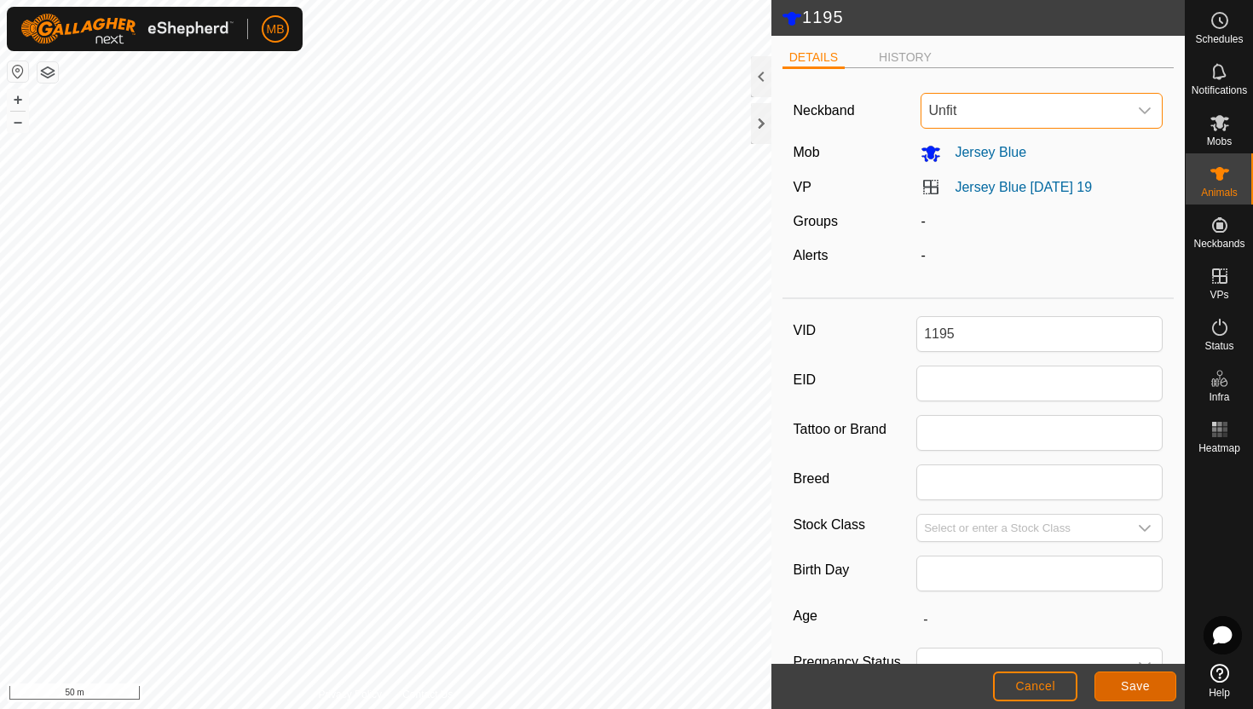
click at [1140, 684] on span "Save" at bounding box center [1135, 686] width 29 height 14
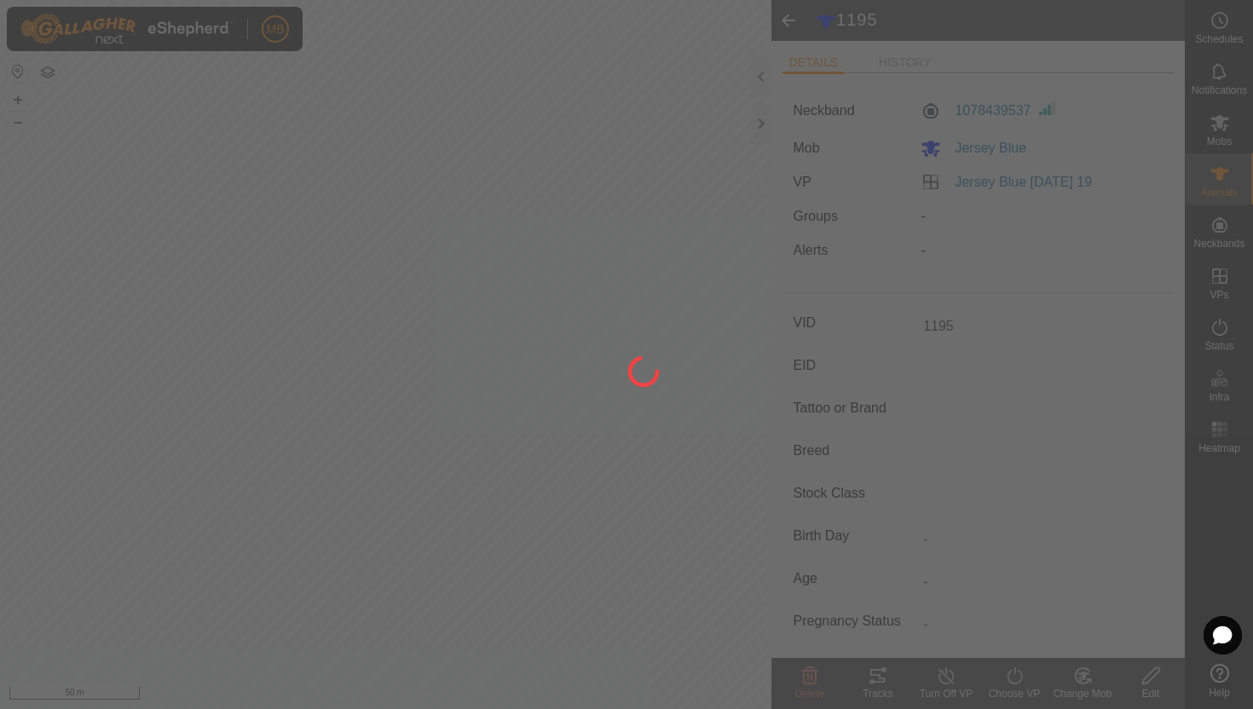
type input "-"
type input "495 kg"
type input "-"
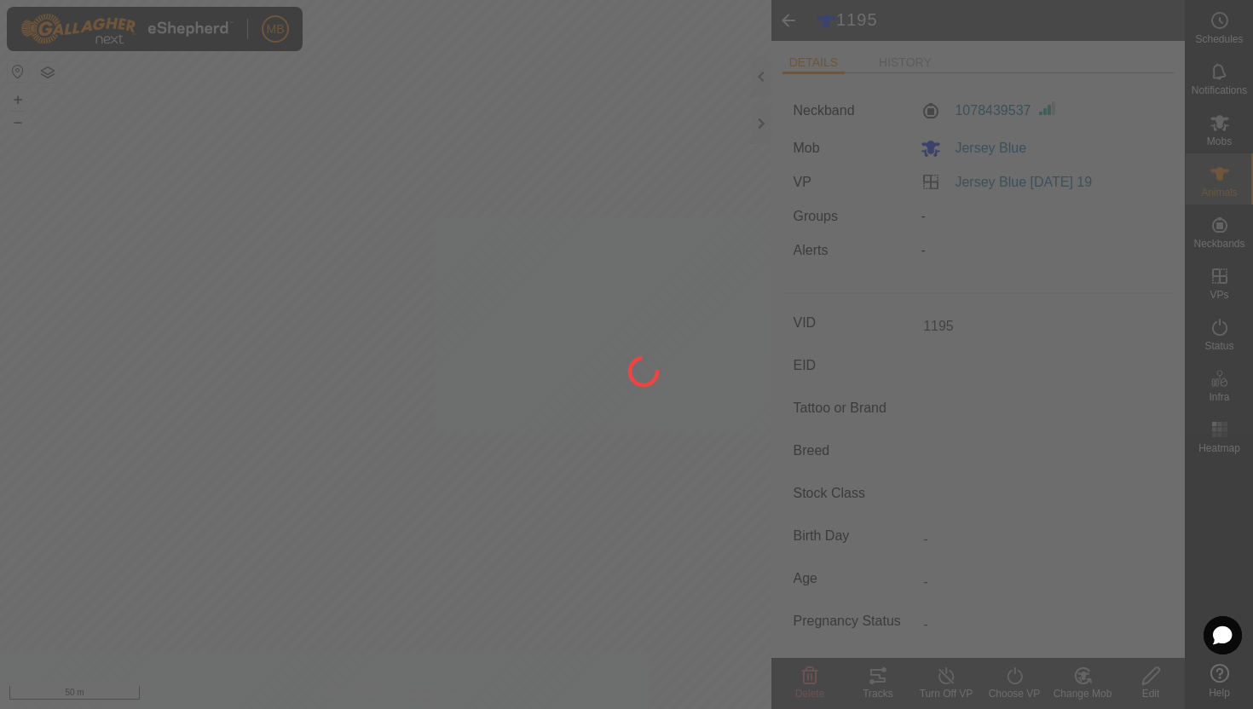
type input "-"
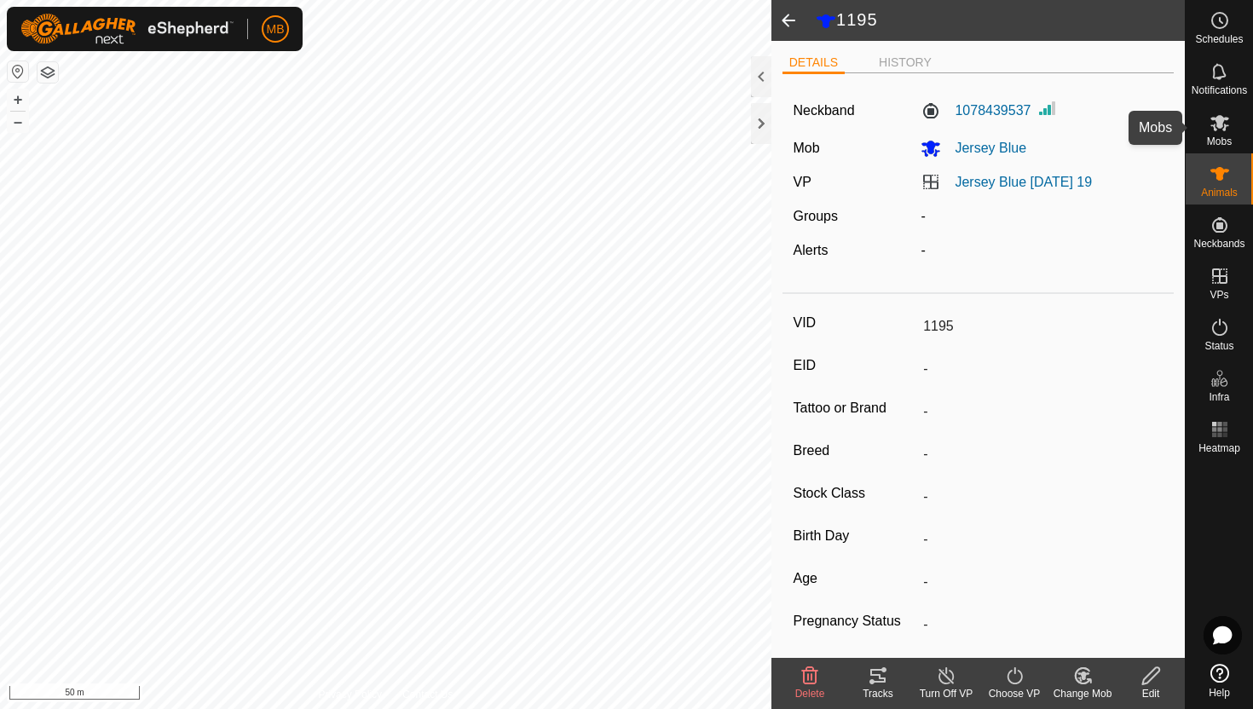
click at [1228, 130] on icon at bounding box center [1220, 123] width 20 height 20
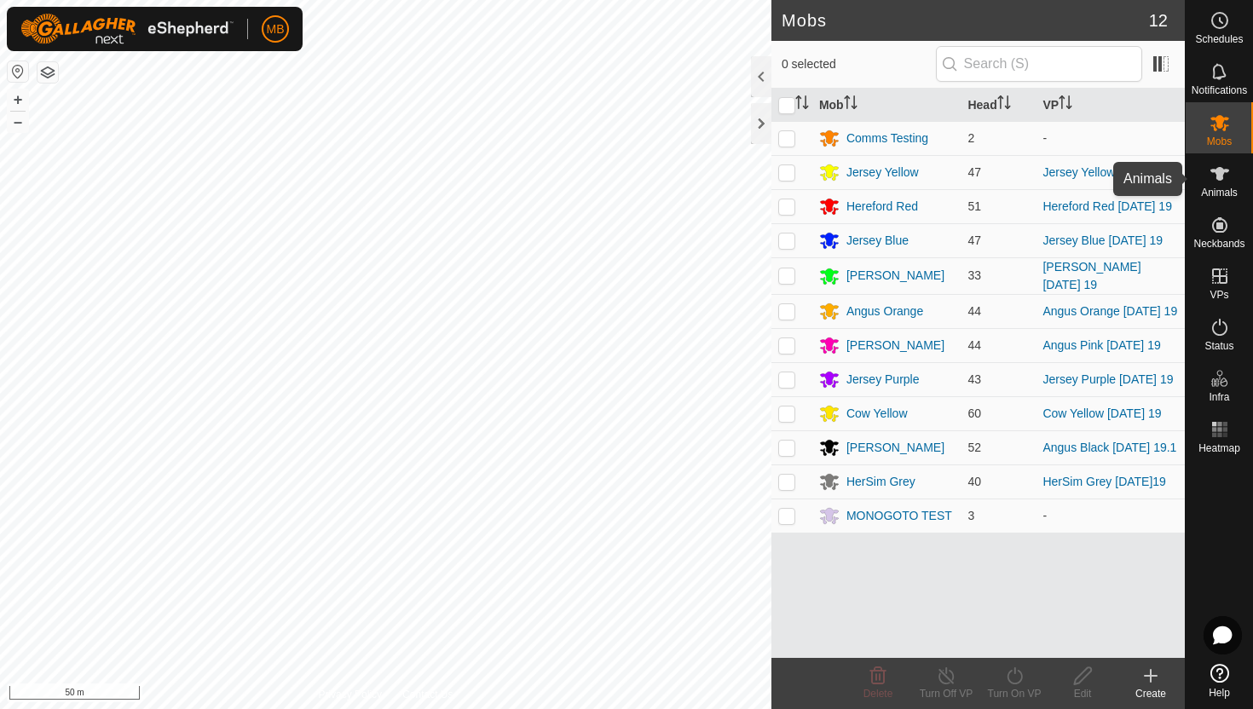
click at [1217, 176] on icon at bounding box center [1220, 174] width 19 height 14
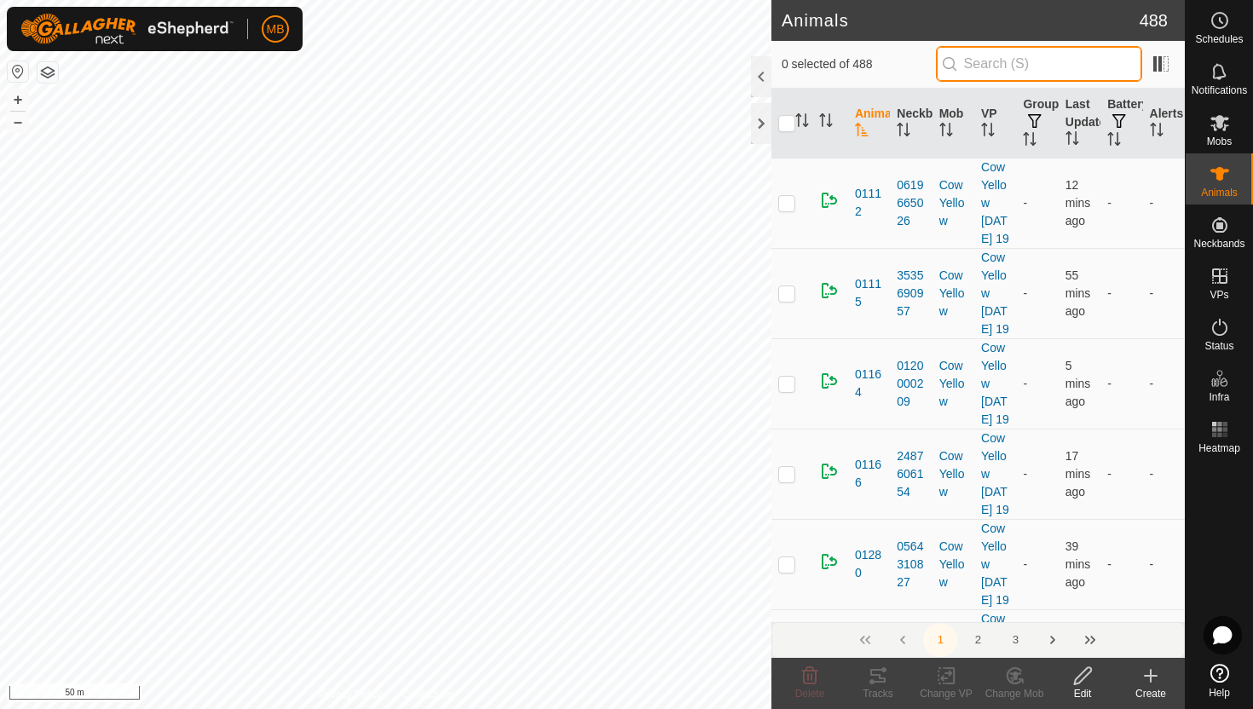
click at [1078, 56] on input "text" at bounding box center [1039, 64] width 206 height 36
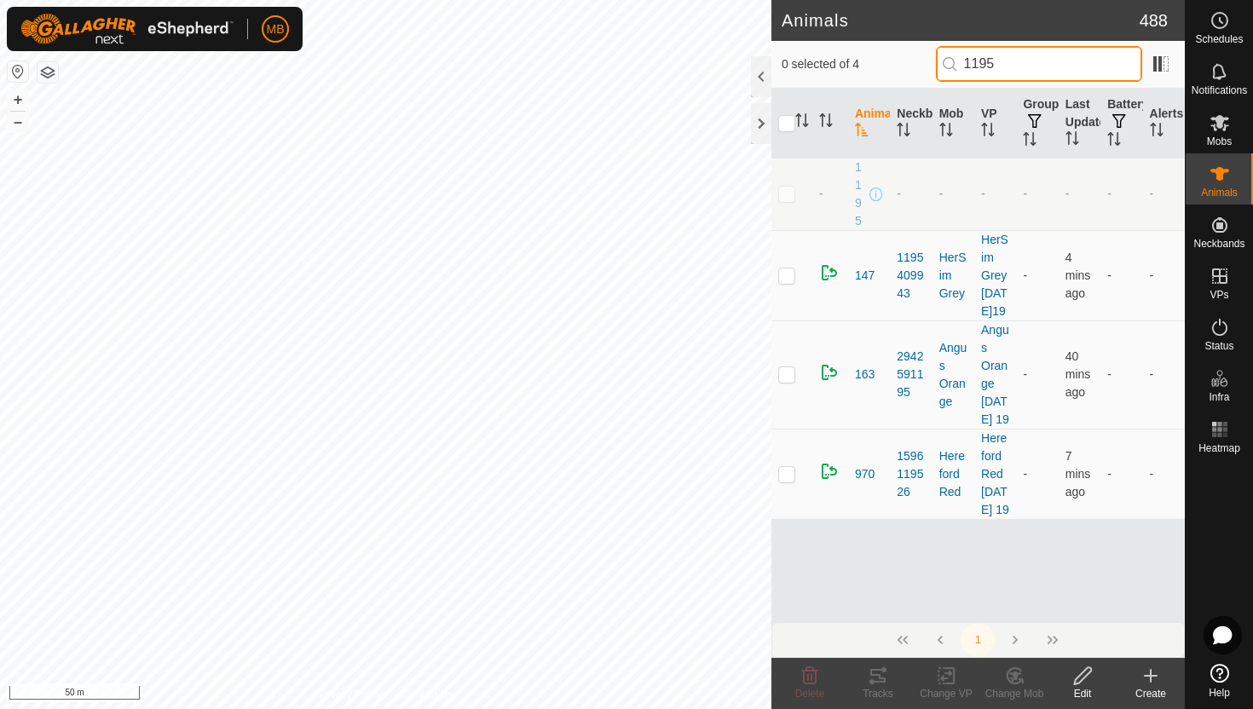
type input "1195"
click at [783, 194] on p-checkbox at bounding box center [786, 194] width 17 height 14
checkbox input "true"
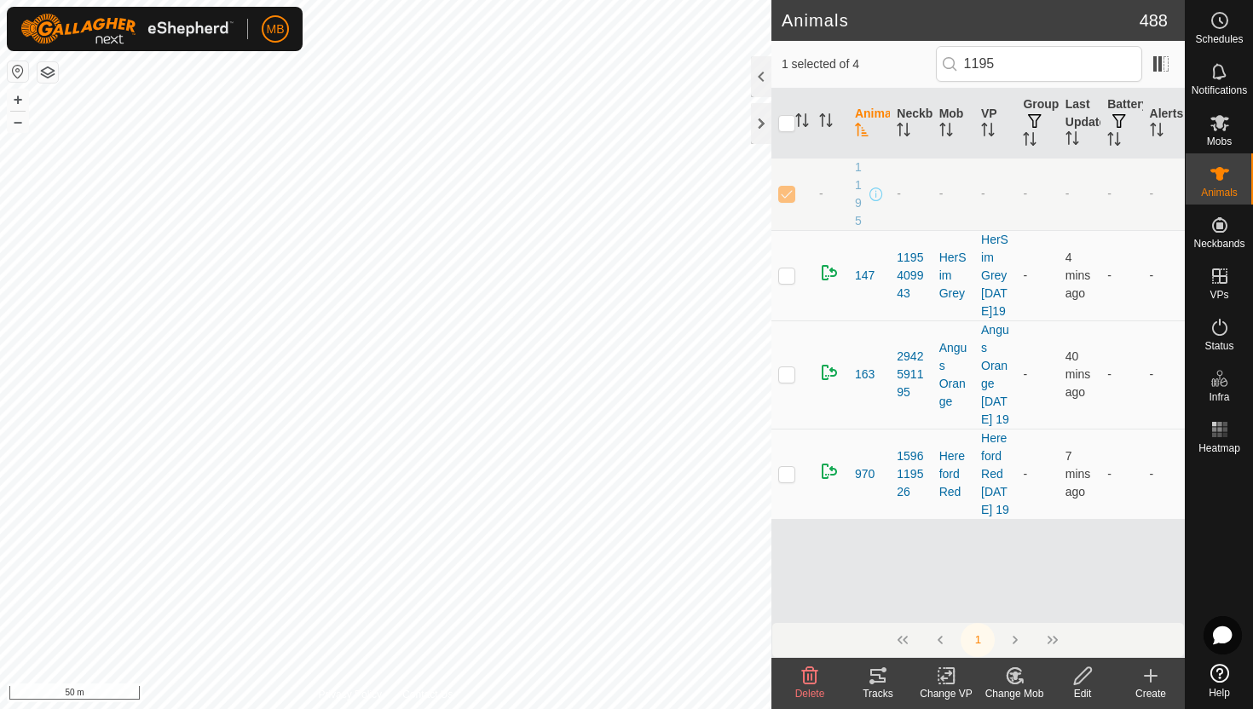
click at [1082, 680] on icon at bounding box center [1082, 676] width 21 height 20
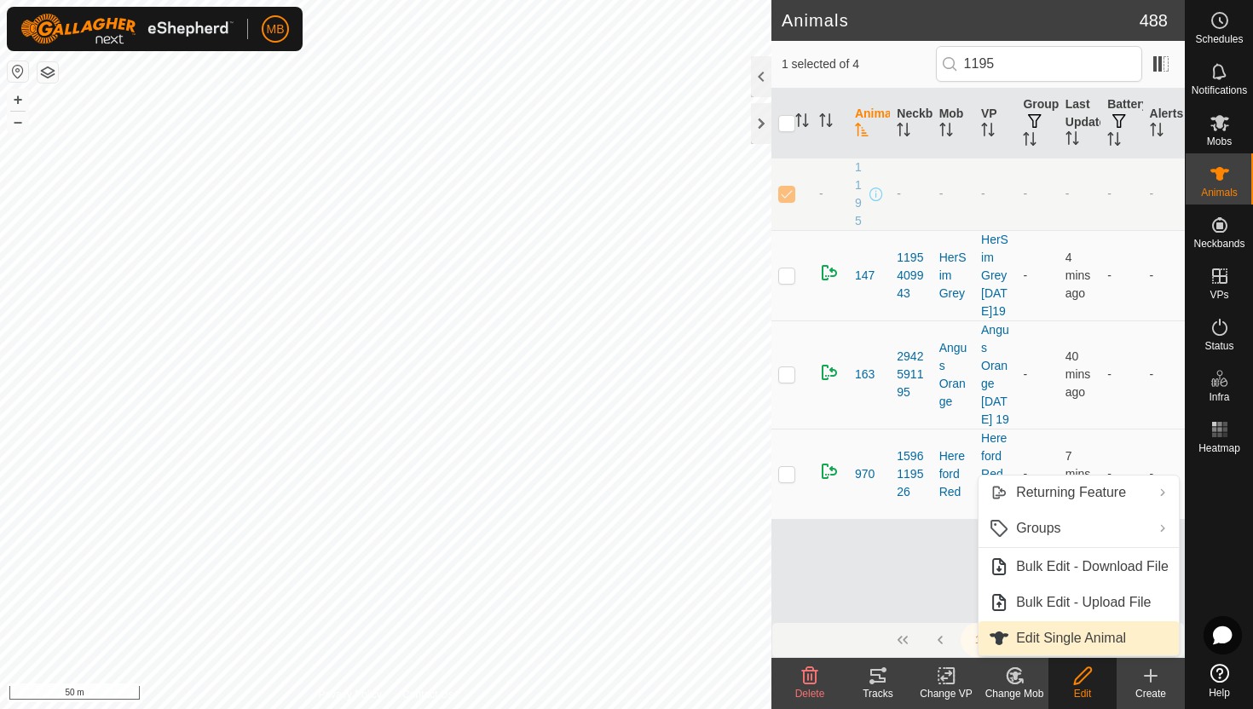
click at [1092, 651] on link "Edit Single Animal" at bounding box center [1079, 638] width 200 height 34
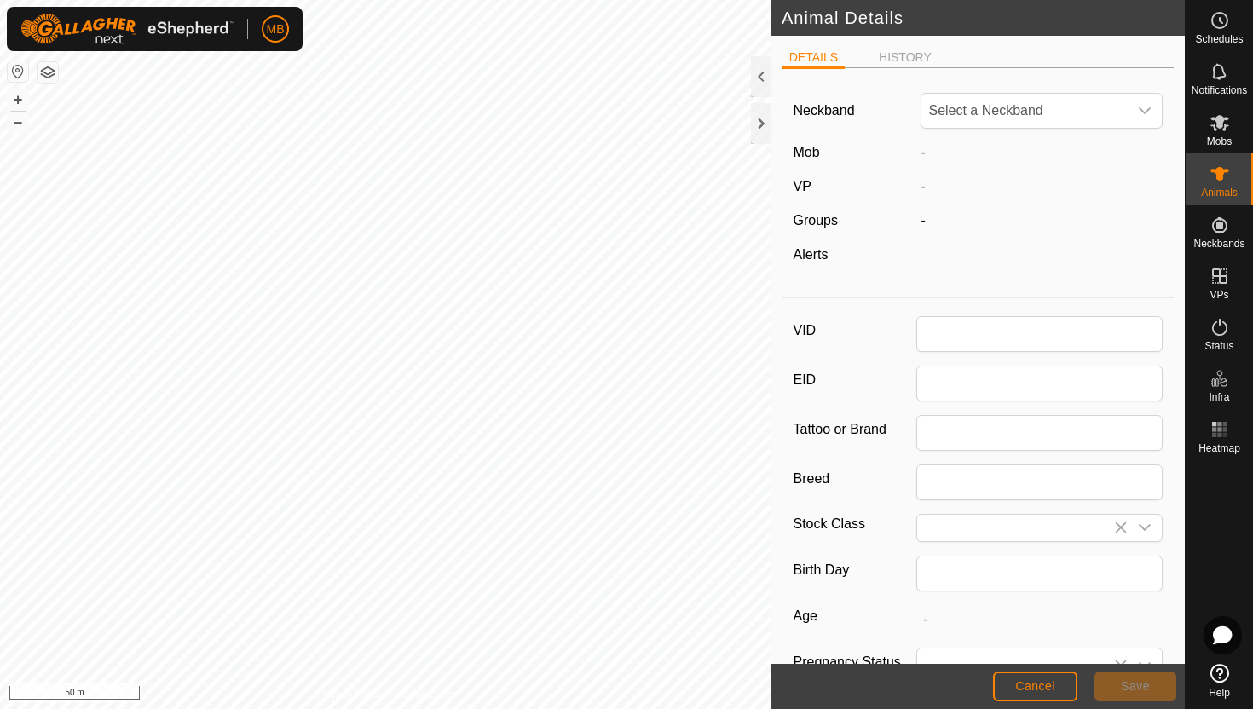
type input "1195"
type input "495"
type input "[DATE]"
click at [1149, 111] on icon "dropdown trigger" at bounding box center [1145, 111] width 14 height 14
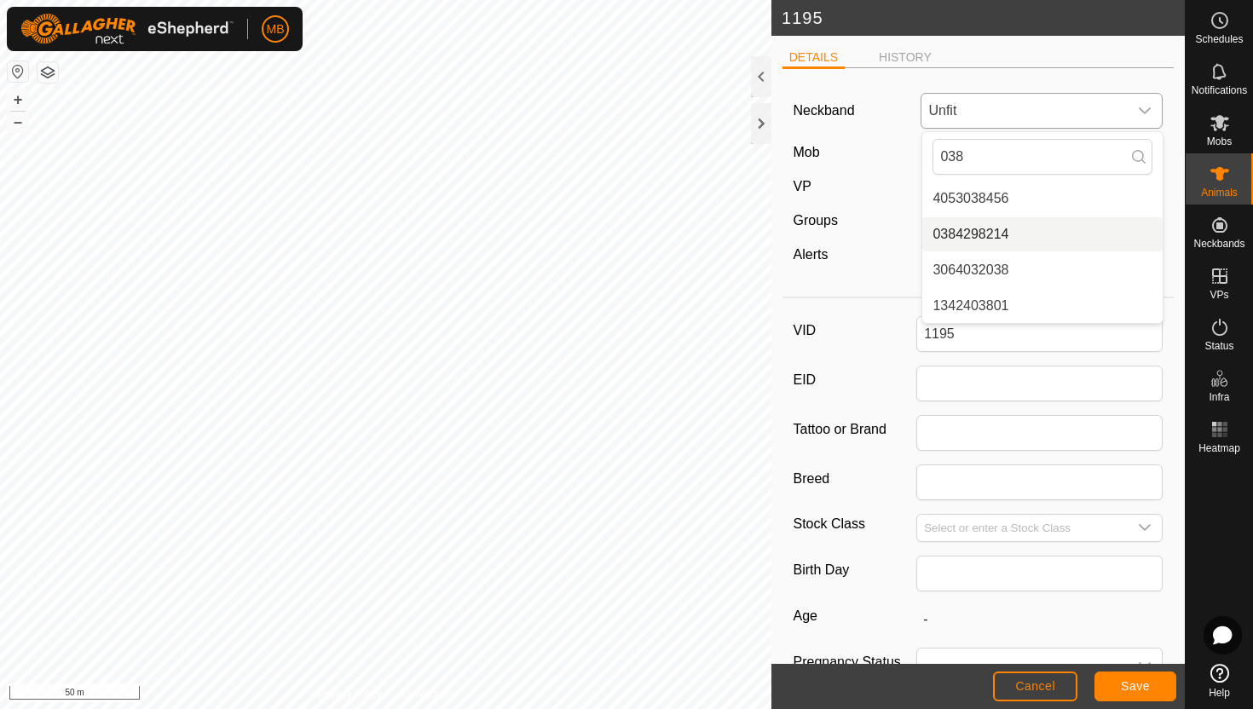
type input "038"
click at [1021, 233] on li "0384298214" at bounding box center [1042, 234] width 240 height 34
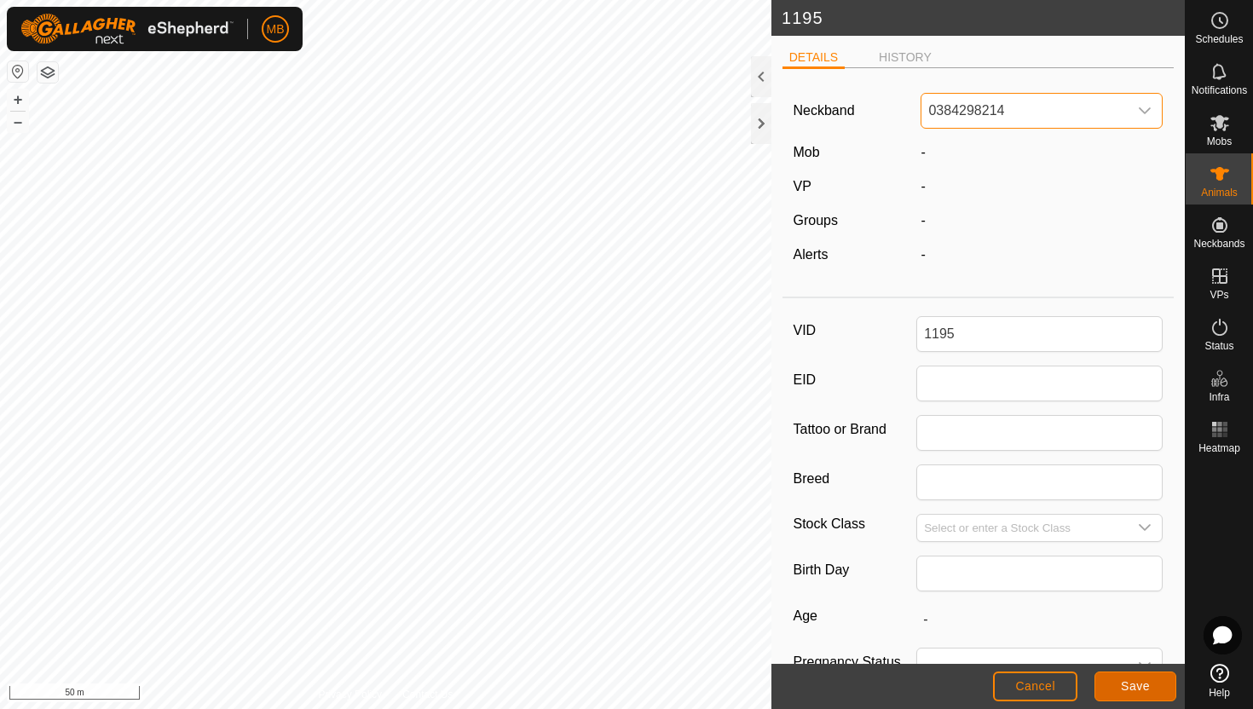
click at [1133, 681] on span "Save" at bounding box center [1135, 686] width 29 height 14
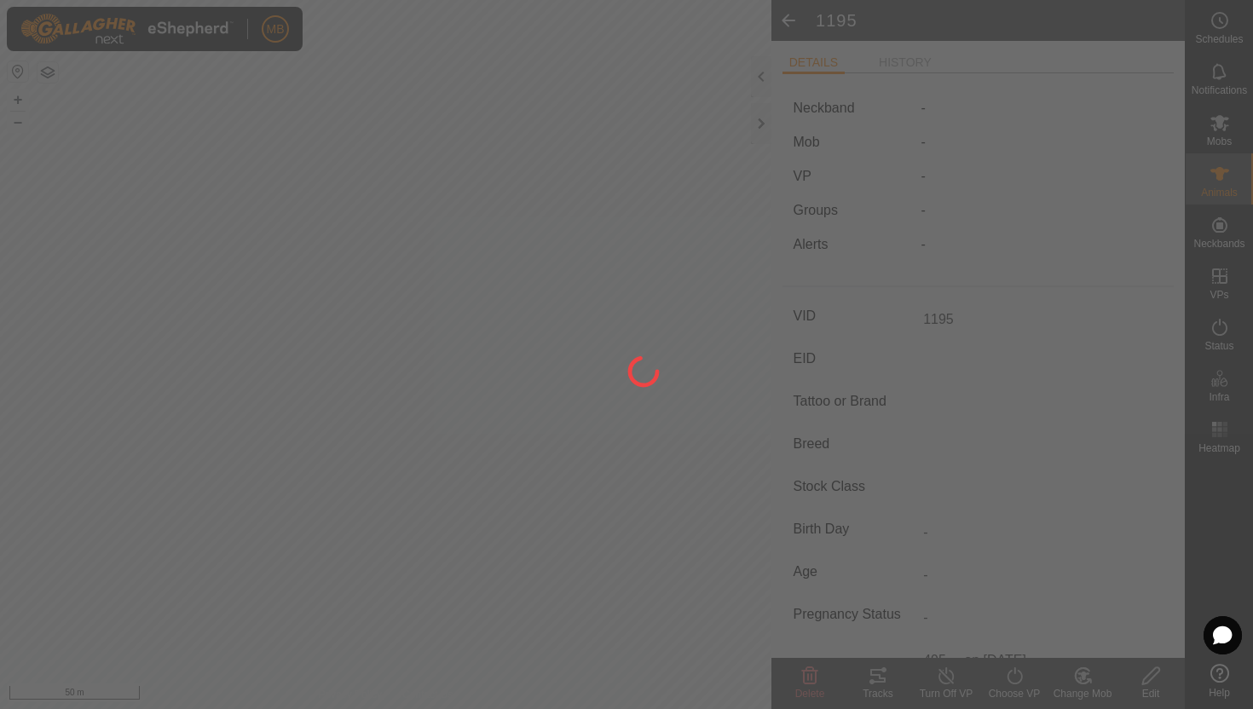
type input "-"
type input "495 kg"
type input "-"
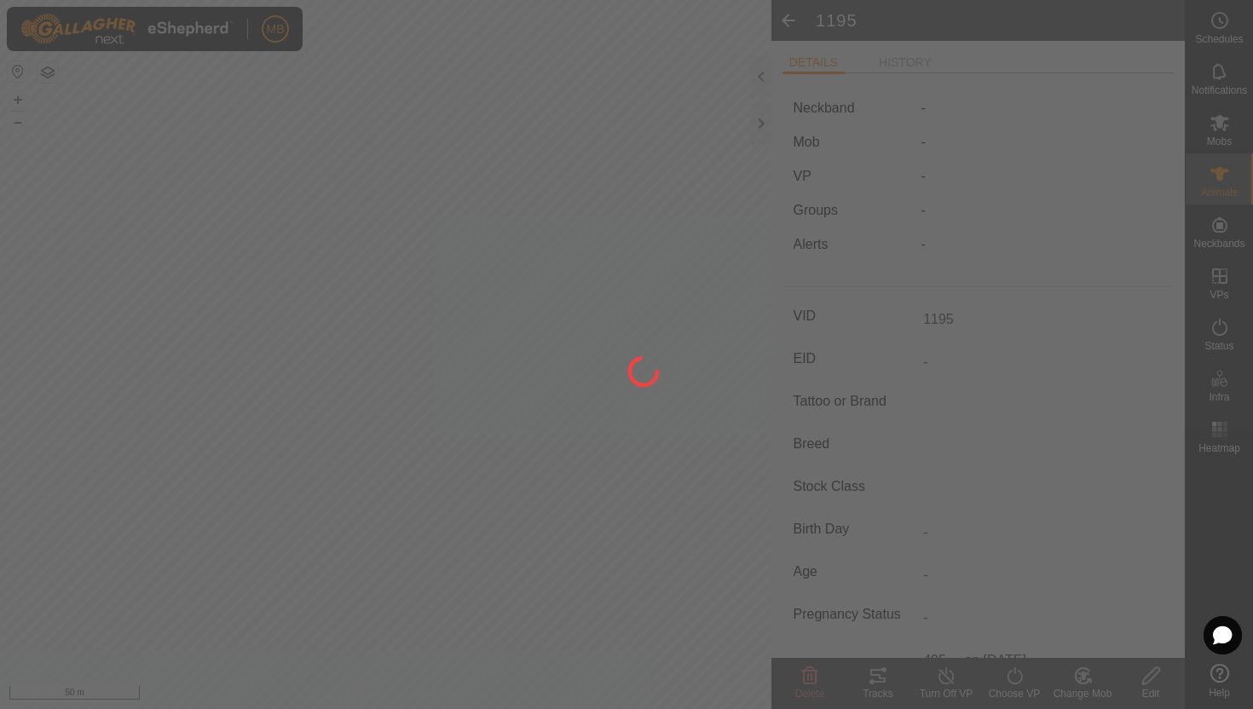
type input "-"
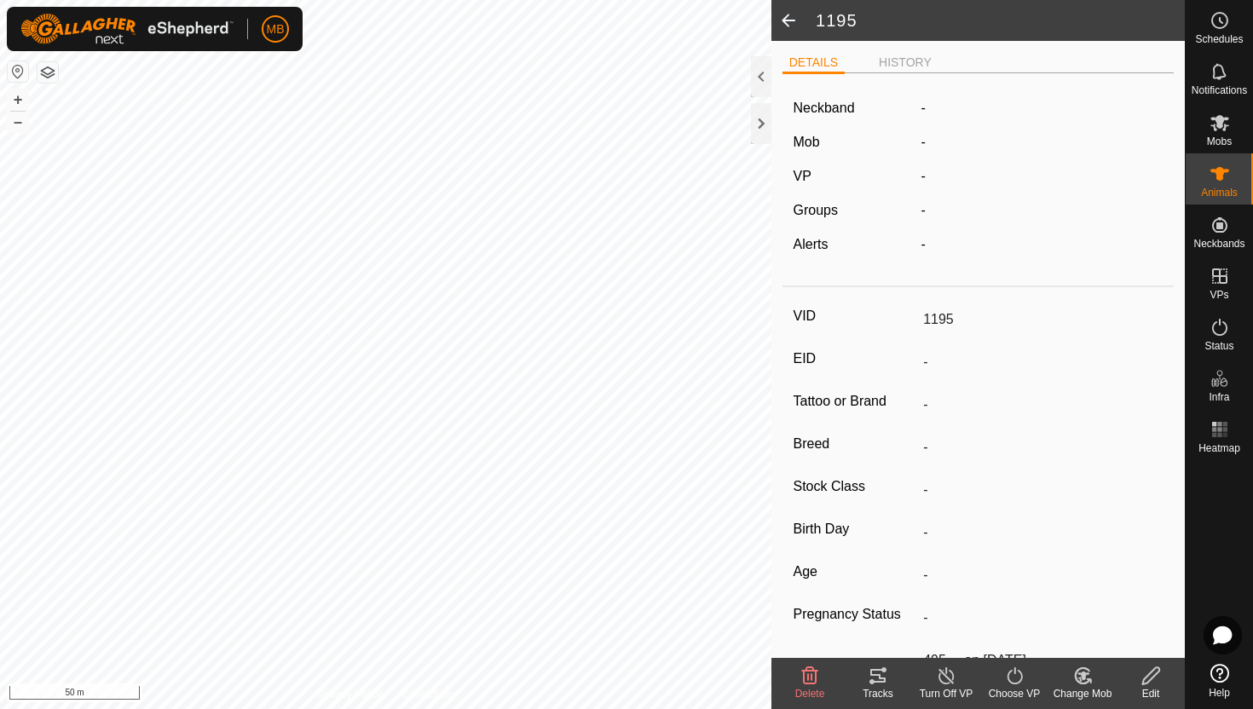
click at [1083, 681] on icon at bounding box center [1082, 676] width 21 height 20
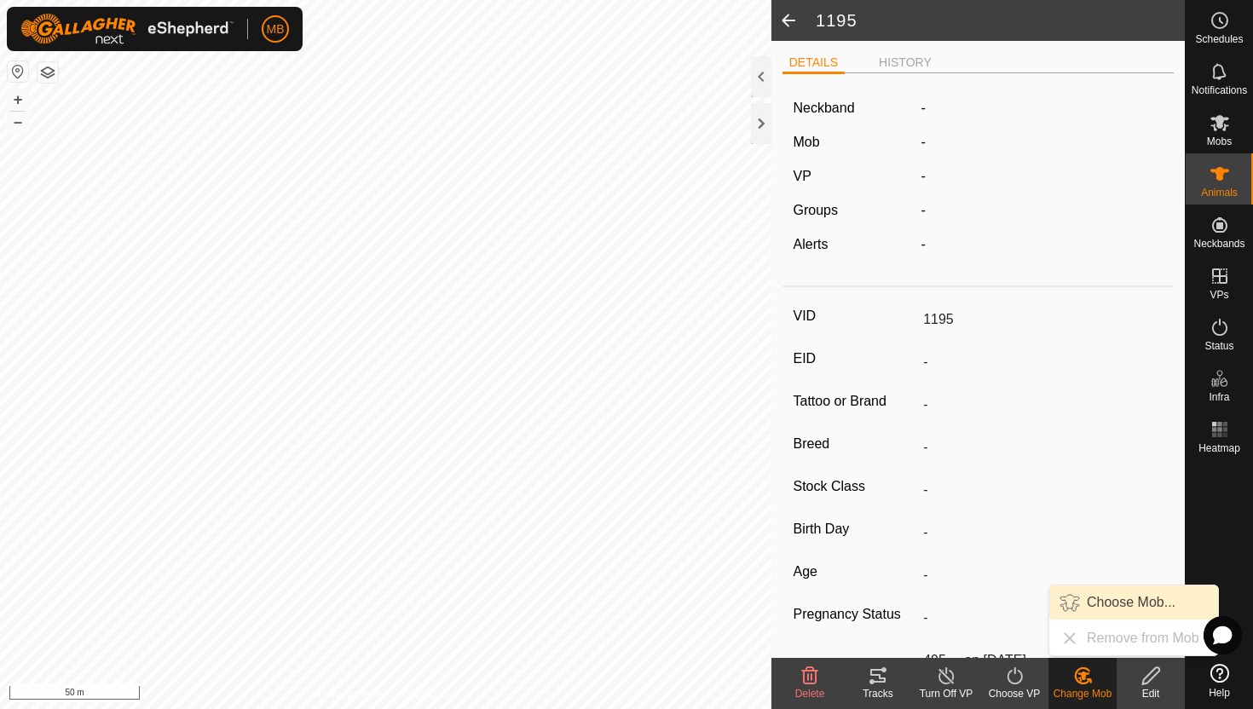
click at [1126, 603] on link "Choose Mob..." at bounding box center [1133, 603] width 169 height 34
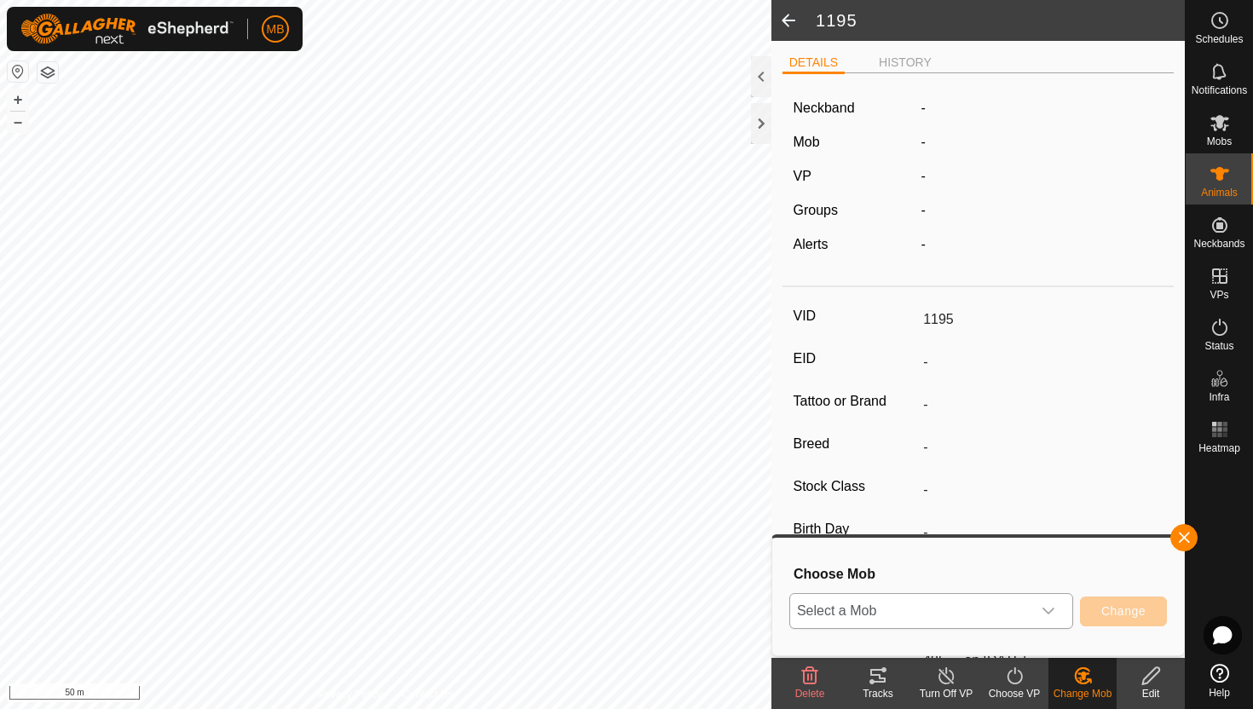
click at [1046, 620] on div "dropdown trigger" at bounding box center [1048, 611] width 34 height 34
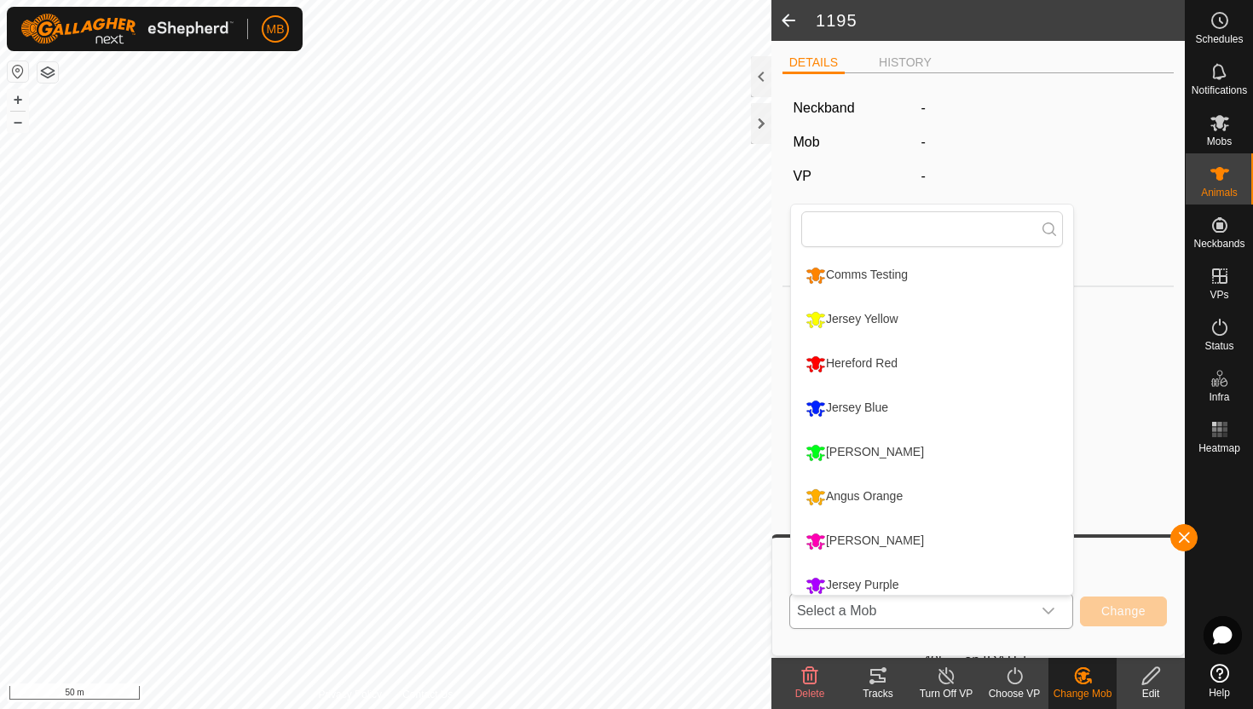
scroll to position [12, 0]
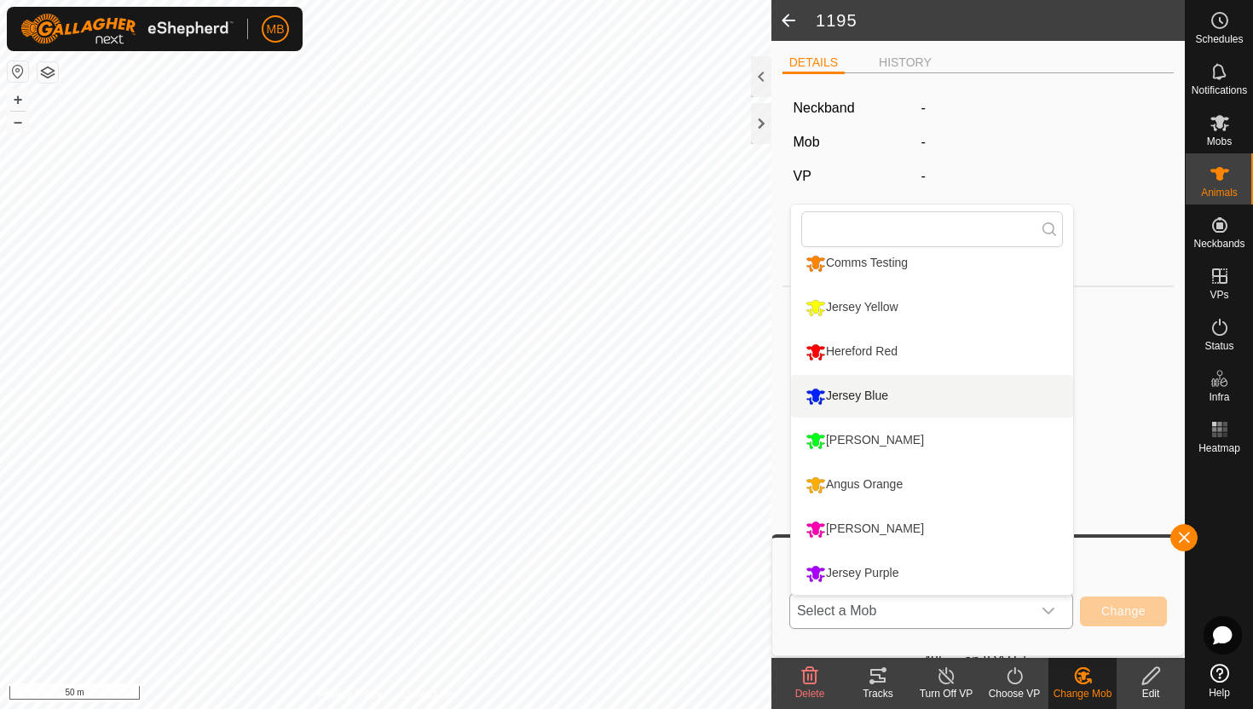
click at [888, 393] on li "Jersey Blue" at bounding box center [932, 396] width 282 height 43
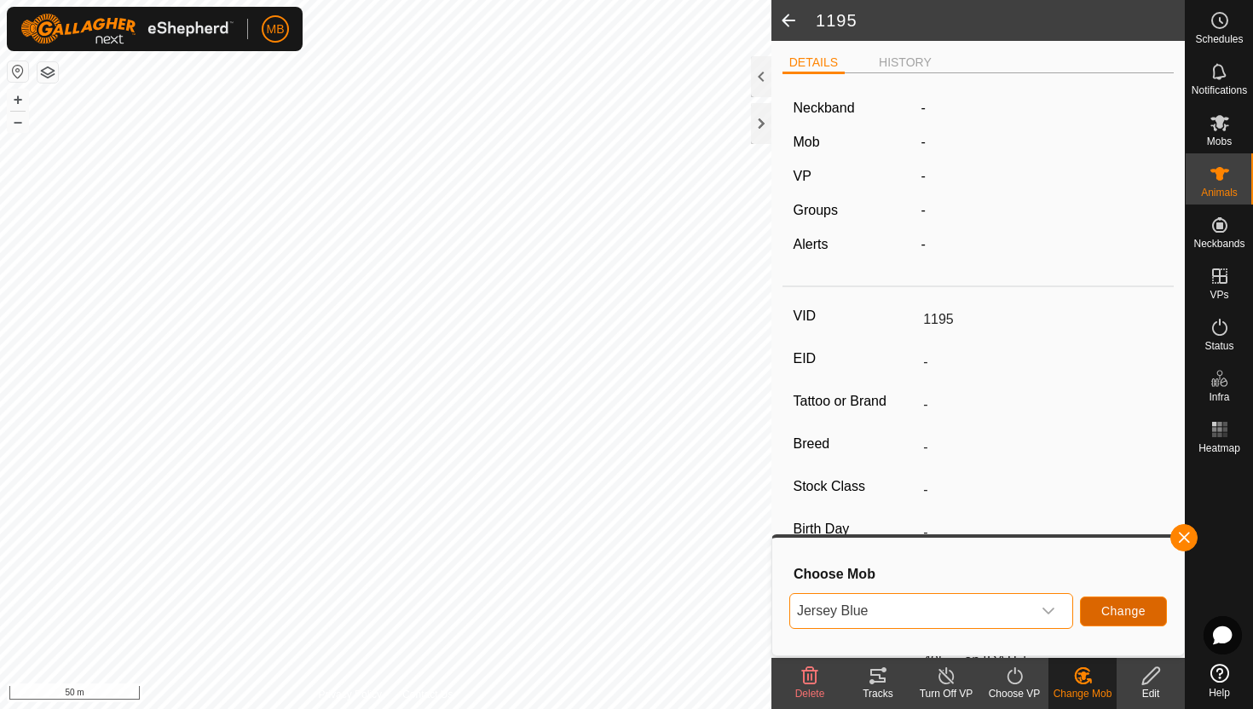
click at [1115, 615] on span "Change" at bounding box center [1123, 611] width 44 height 14
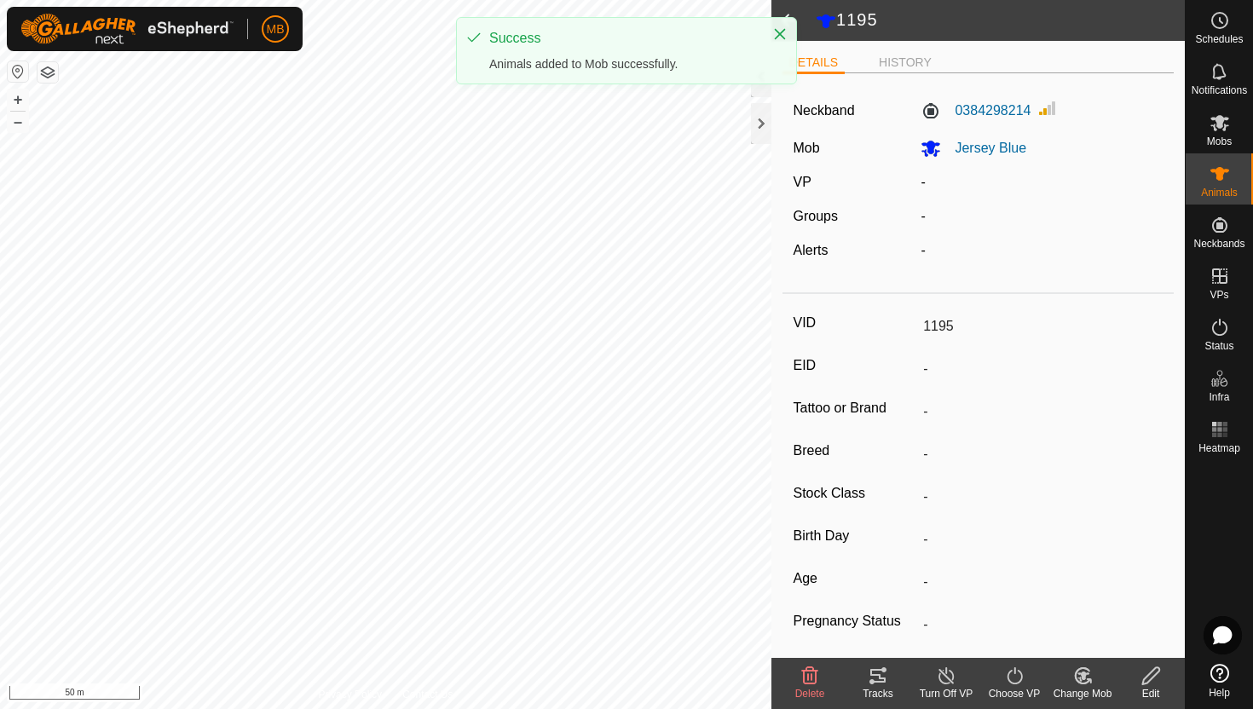
click at [1020, 675] on icon at bounding box center [1014, 676] width 21 height 20
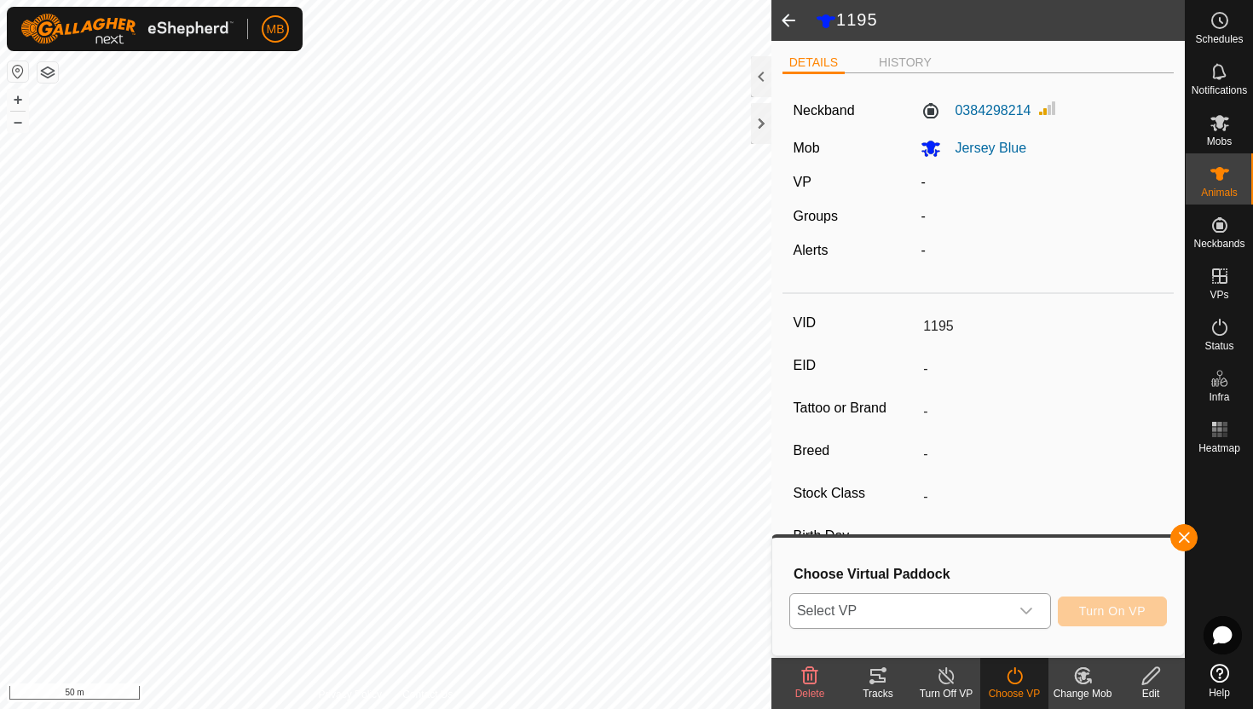
click at [1030, 615] on icon "dropdown trigger" at bounding box center [1027, 611] width 14 height 14
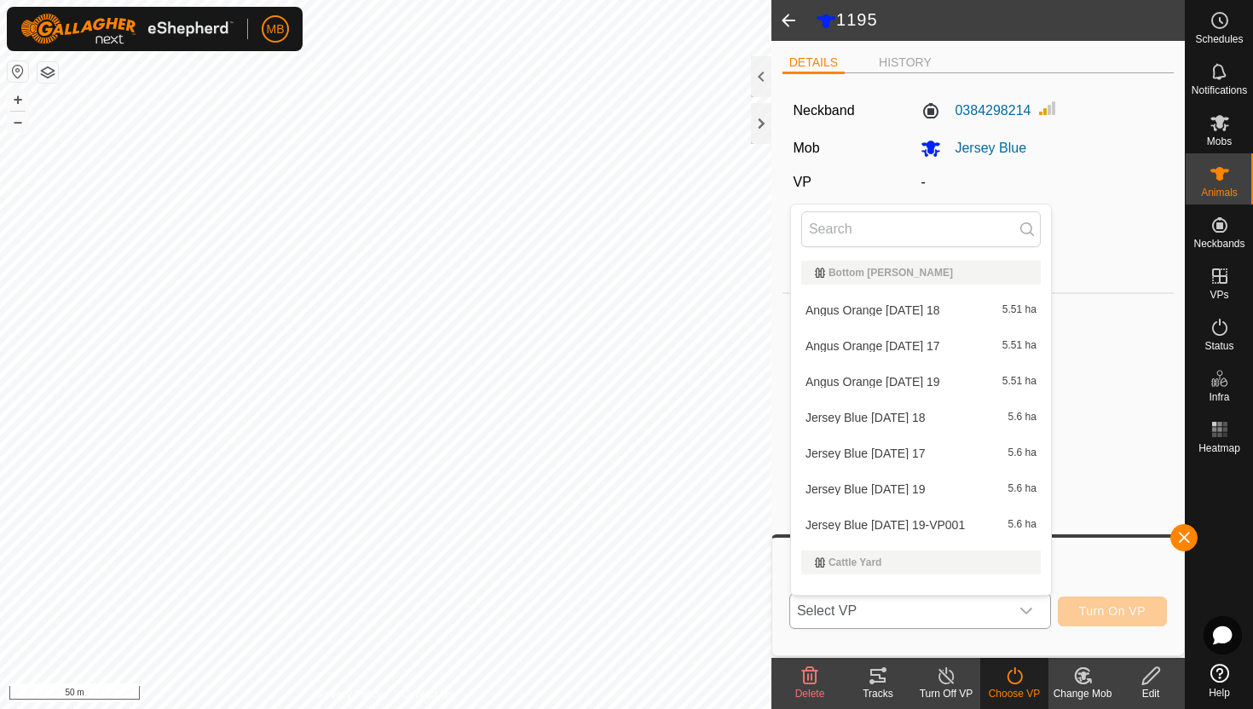
scroll to position [22, 0]
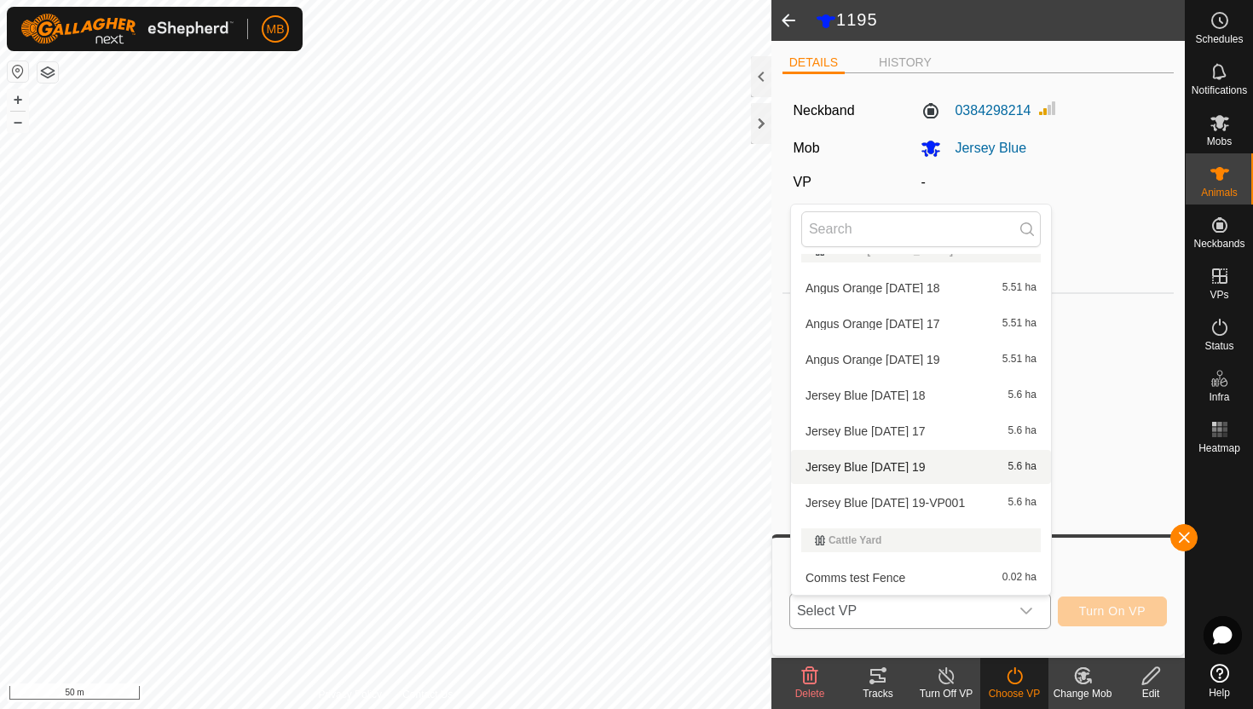
click at [968, 470] on li "Jersey Blue [DATE] 19 5.6 ha" at bounding box center [921, 467] width 260 height 34
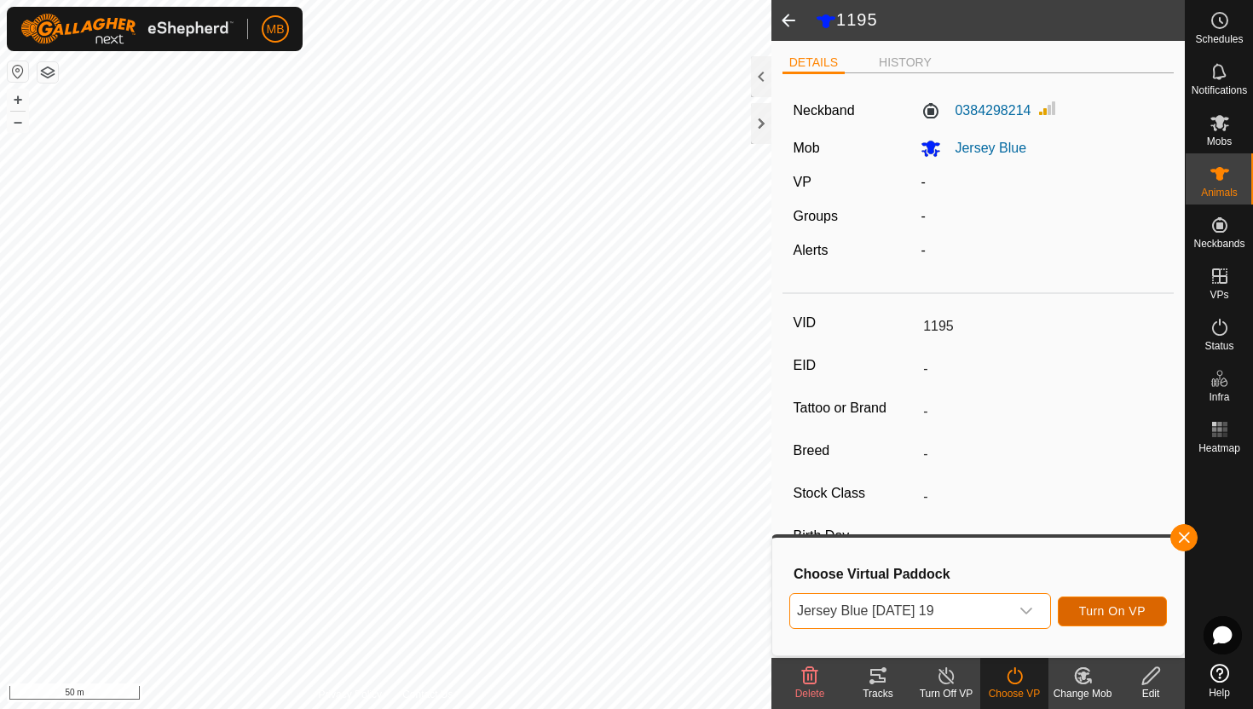
click at [1118, 611] on span "Turn On VP" at bounding box center [1112, 611] width 66 height 14
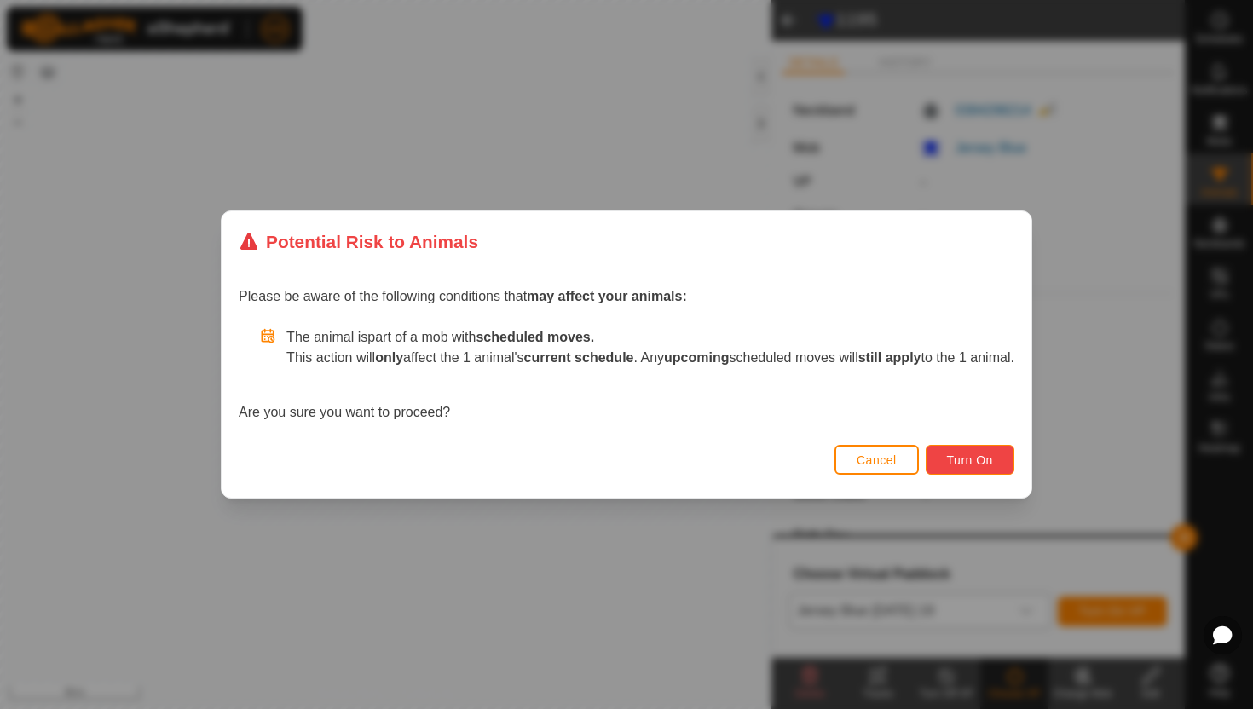
click at [1009, 461] on button "Turn On" at bounding box center [970, 460] width 89 height 30
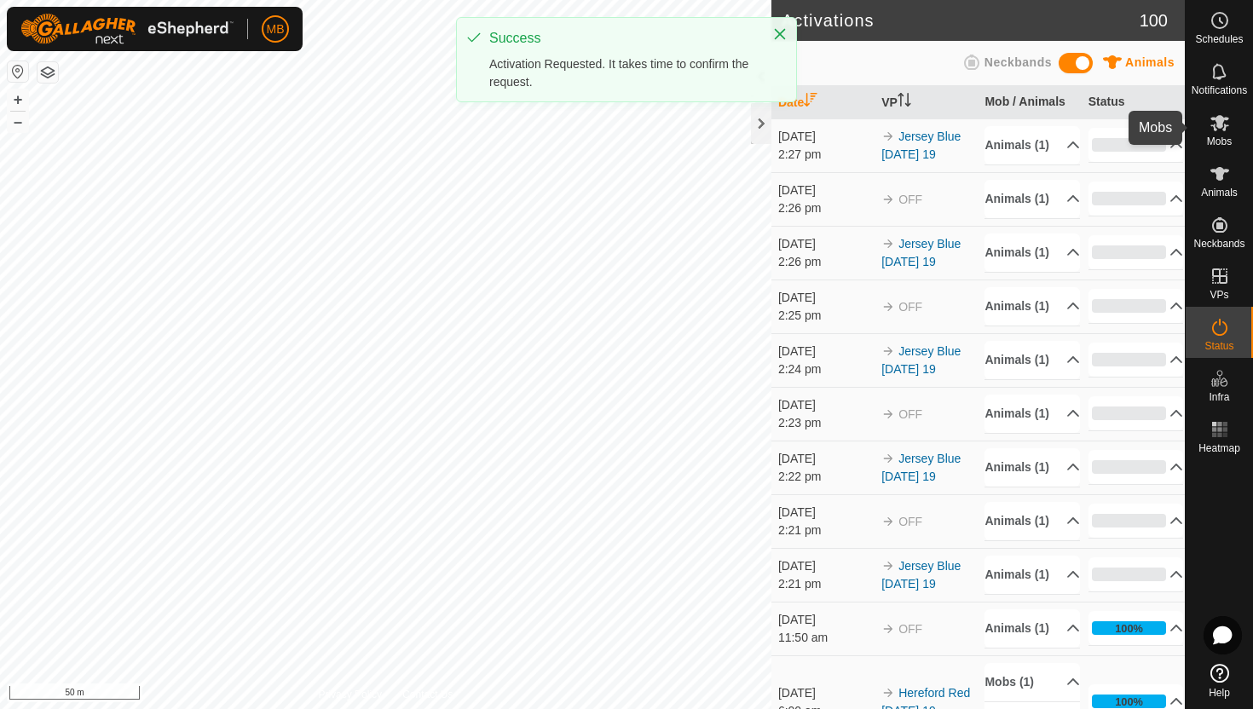
click at [1218, 130] on icon at bounding box center [1220, 123] width 20 height 20
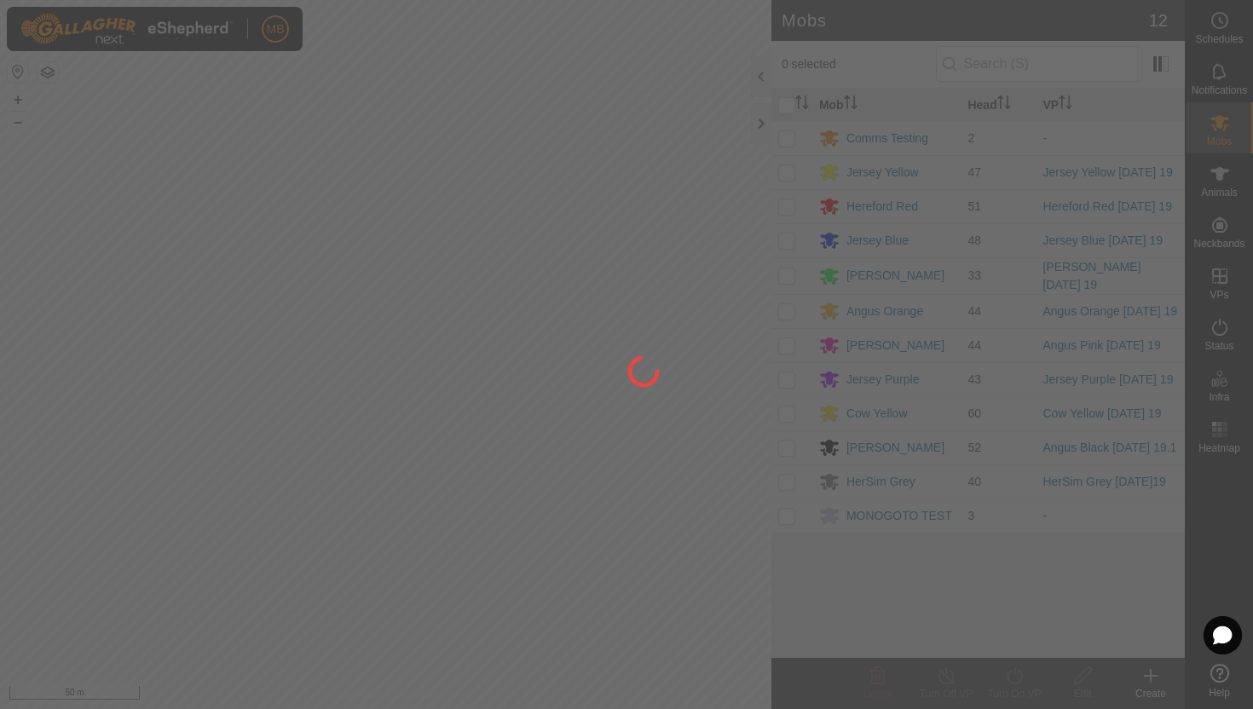
click at [1222, 177] on div at bounding box center [626, 354] width 1253 height 709
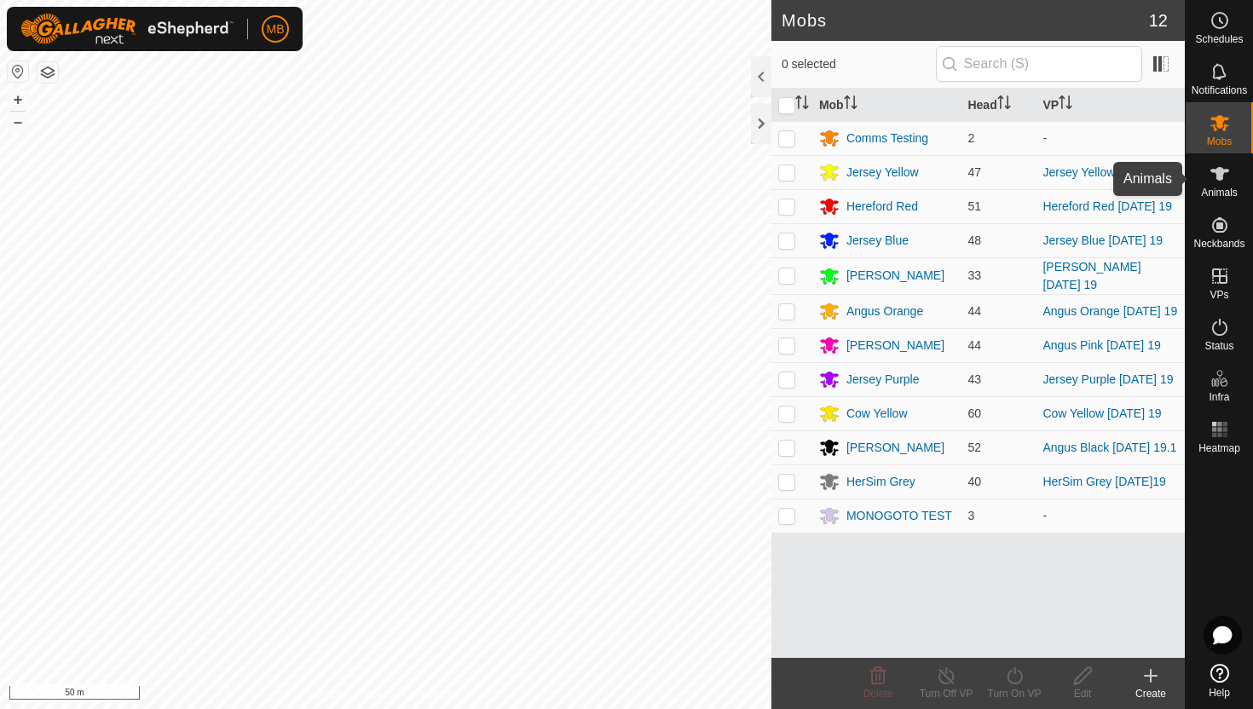
click at [1222, 177] on icon at bounding box center [1220, 174] width 19 height 14
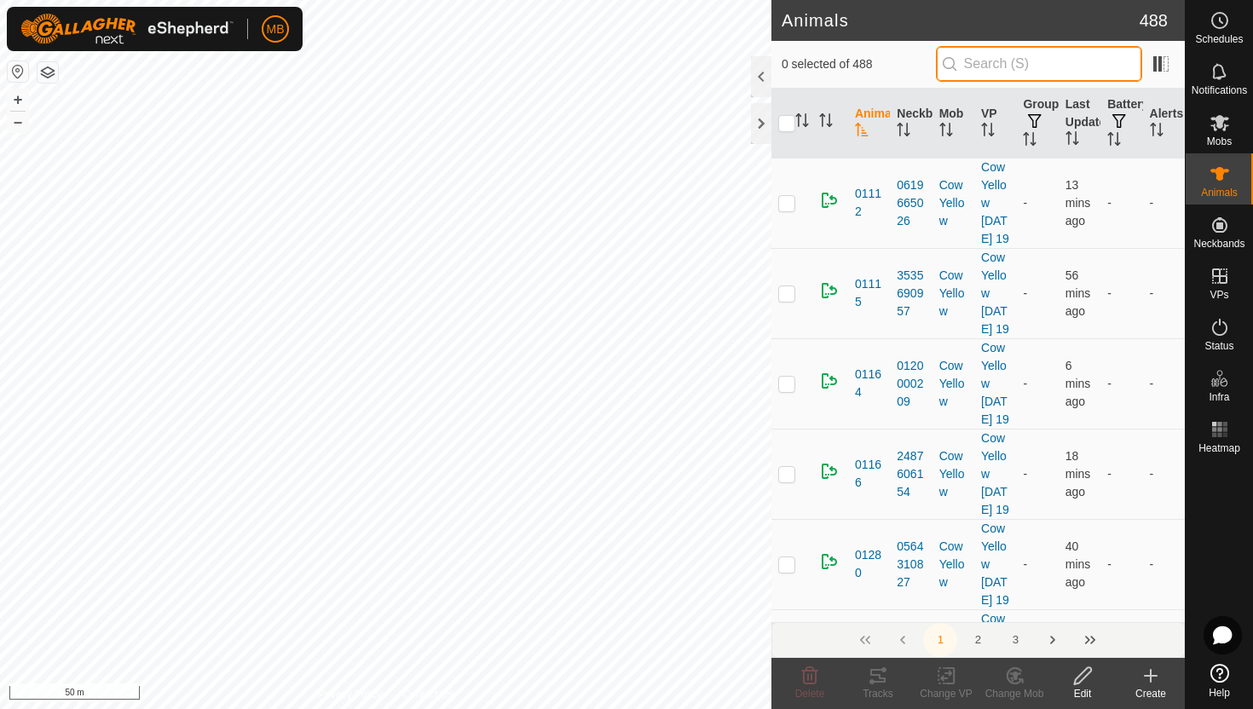
click at [1079, 64] on input "text" at bounding box center [1039, 64] width 206 height 36
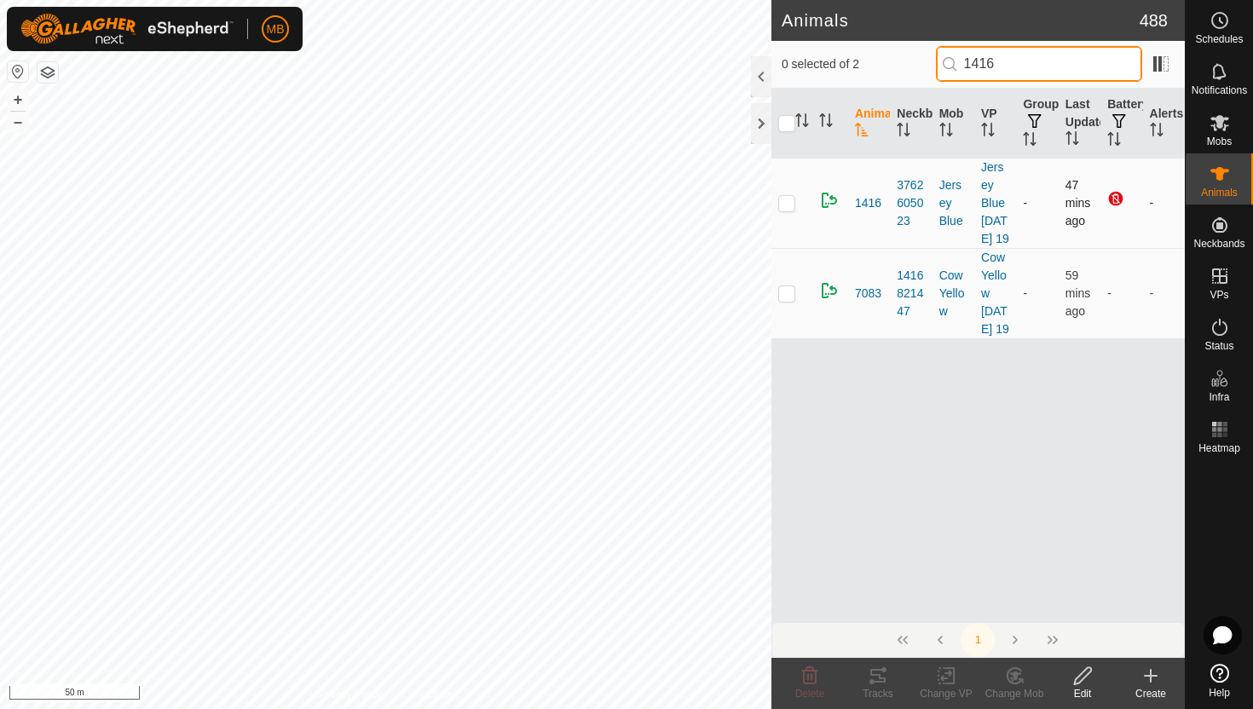
type input "1416"
click at [782, 210] on p-checkbox at bounding box center [786, 203] width 17 height 14
checkbox input "true"
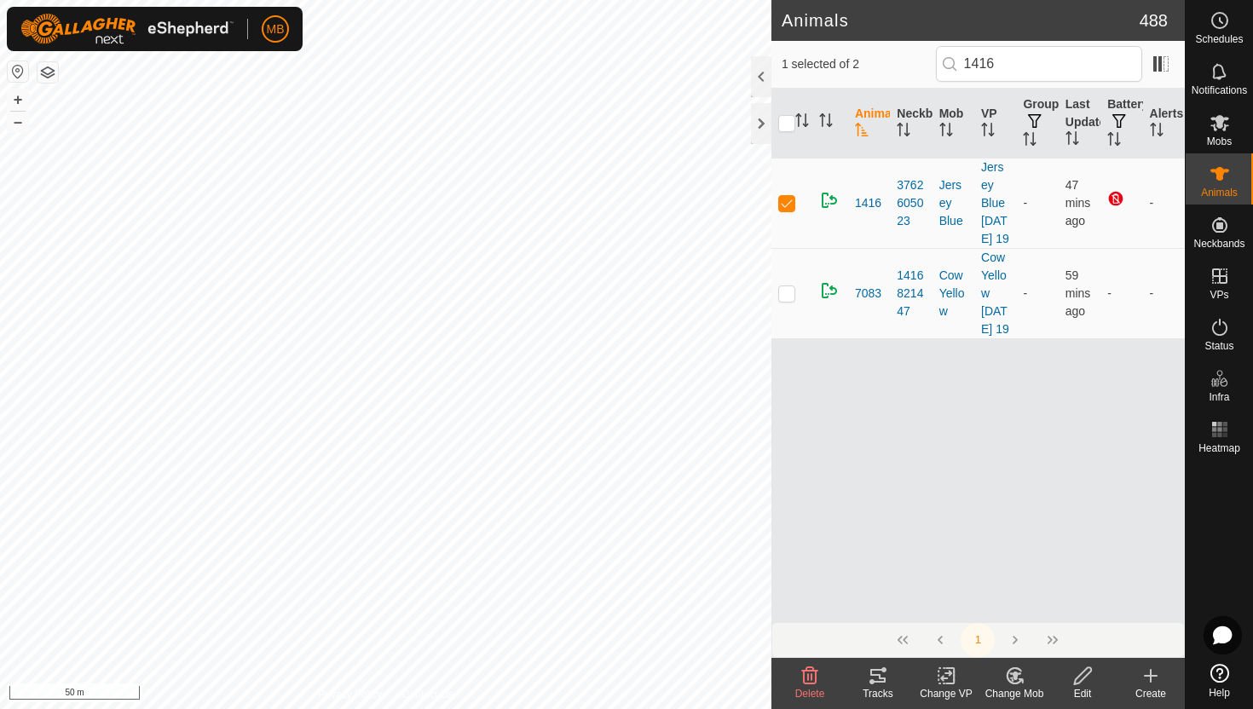
click at [1083, 676] on icon at bounding box center [1082, 676] width 21 height 20
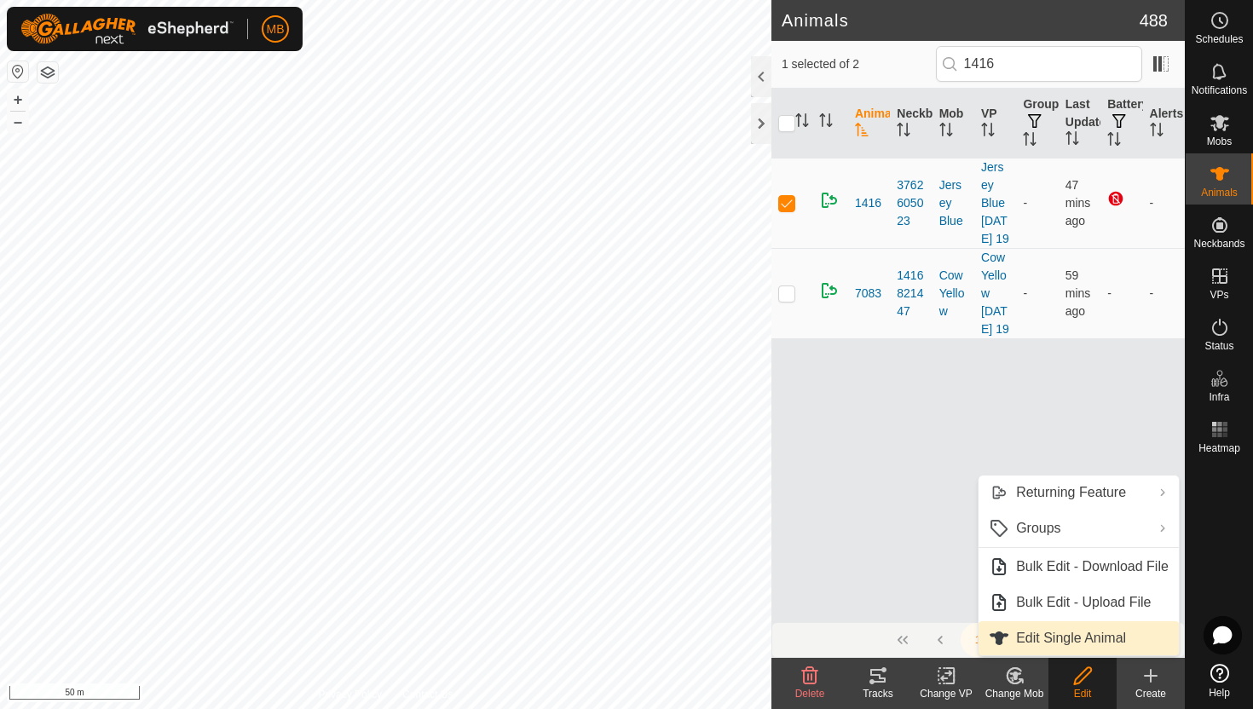
click at [1087, 635] on link "Edit Single Animal" at bounding box center [1079, 638] width 200 height 34
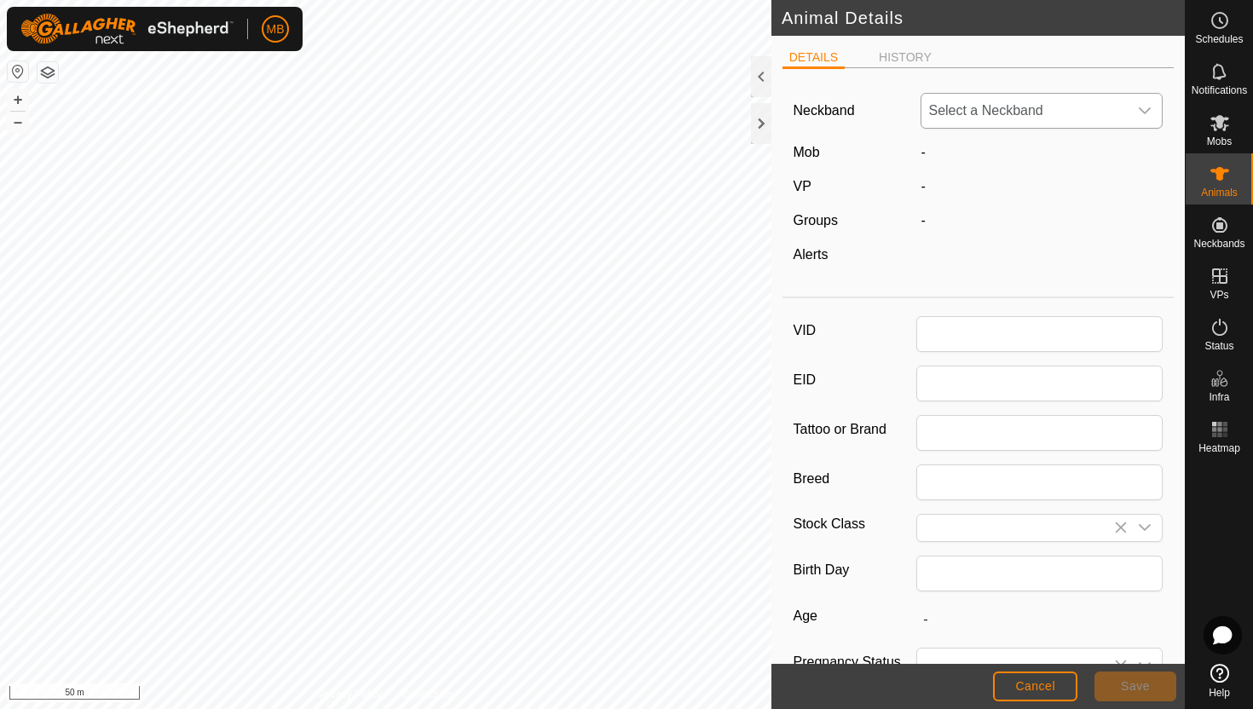
click at [1143, 107] on icon "dropdown trigger" at bounding box center [1145, 111] width 14 height 14
type input "1416"
type input "446"
type input "[DATE]"
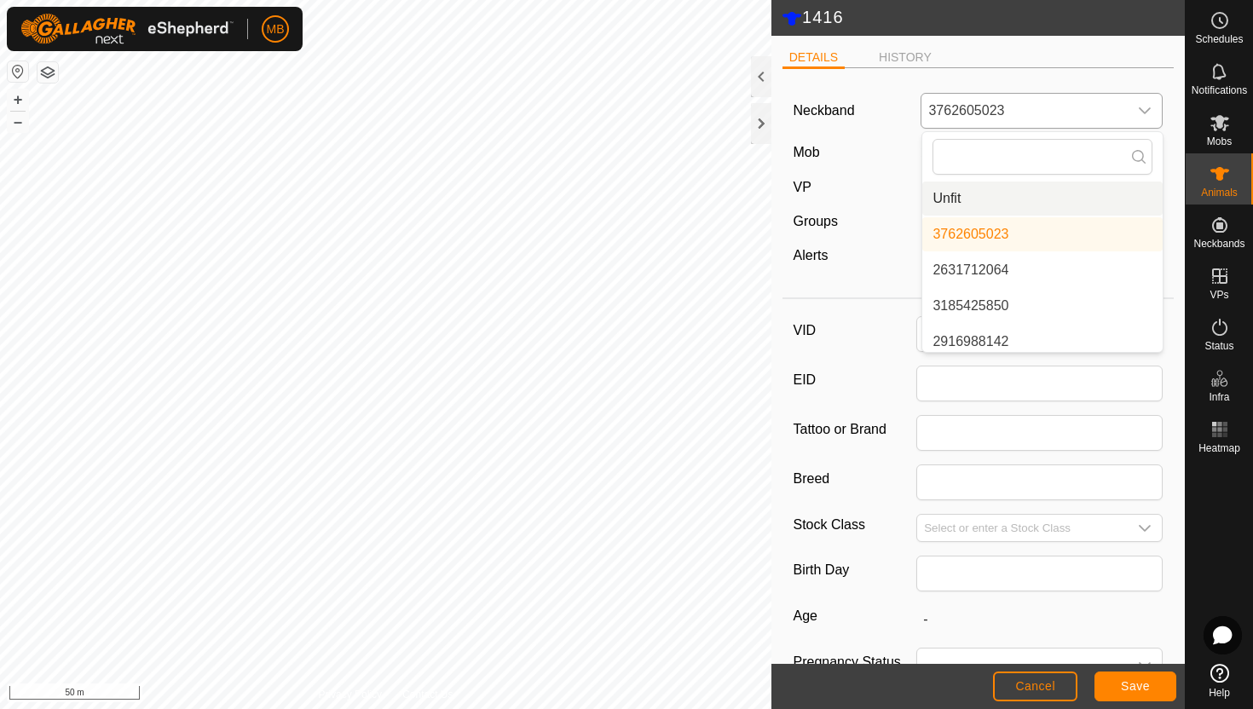
click at [1036, 200] on li "Unfit" at bounding box center [1042, 199] width 240 height 34
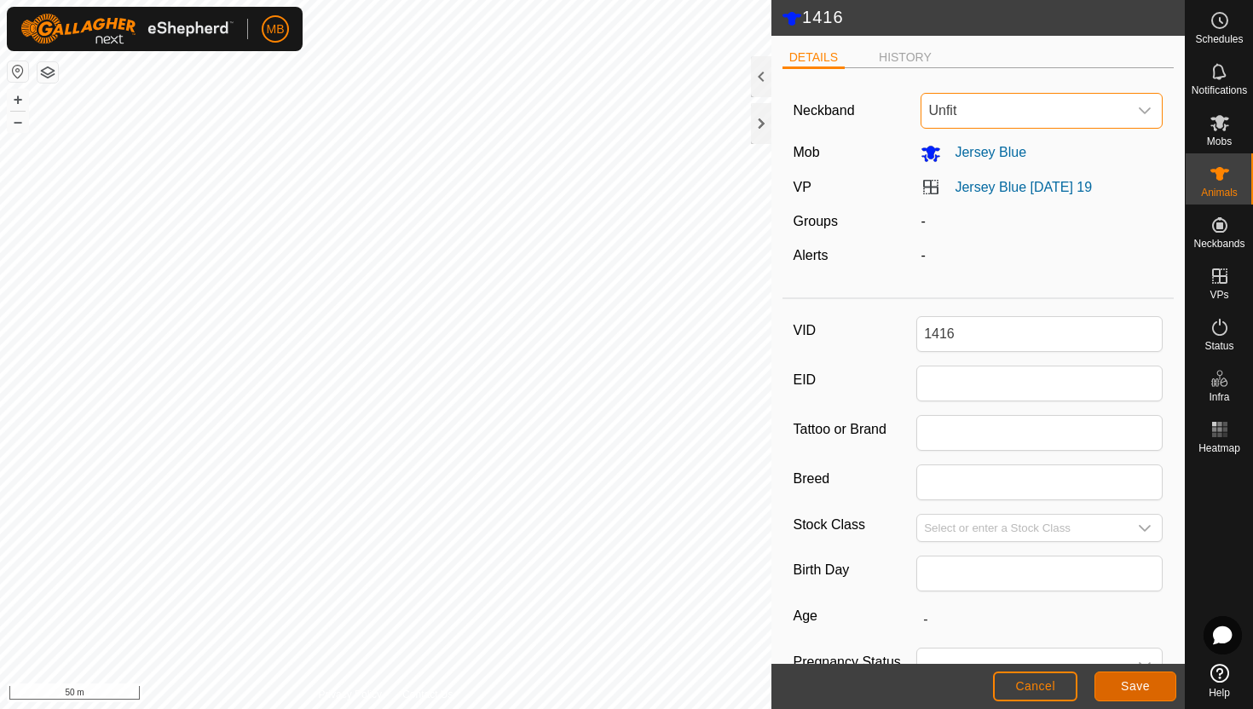
click at [1145, 685] on span "Save" at bounding box center [1135, 686] width 29 height 14
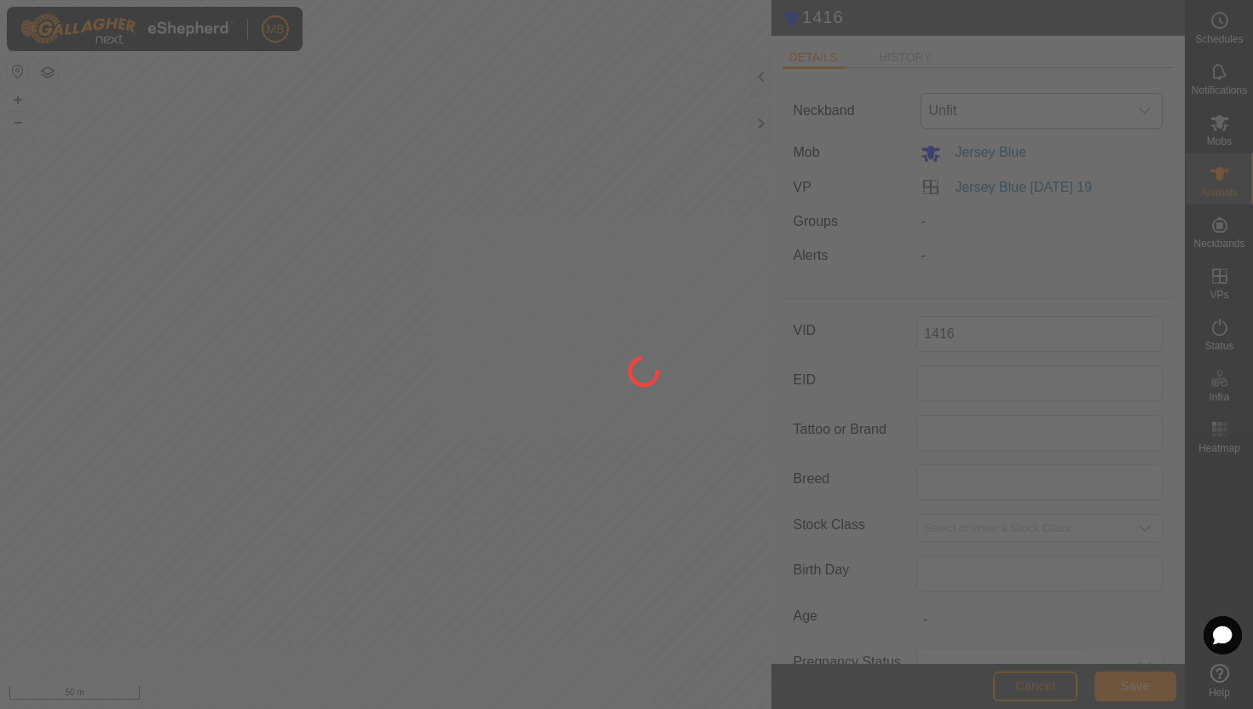
type input "-"
type input "446 kg"
type input "-"
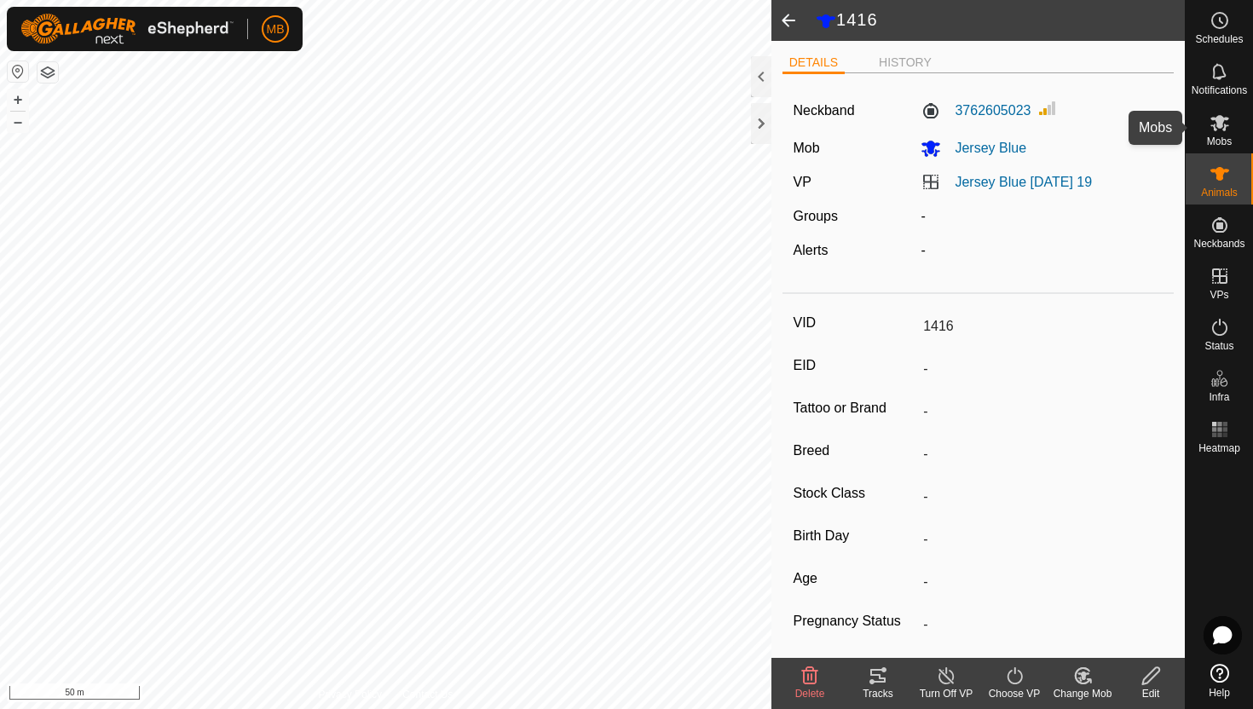
click at [1226, 126] on icon at bounding box center [1220, 123] width 19 height 16
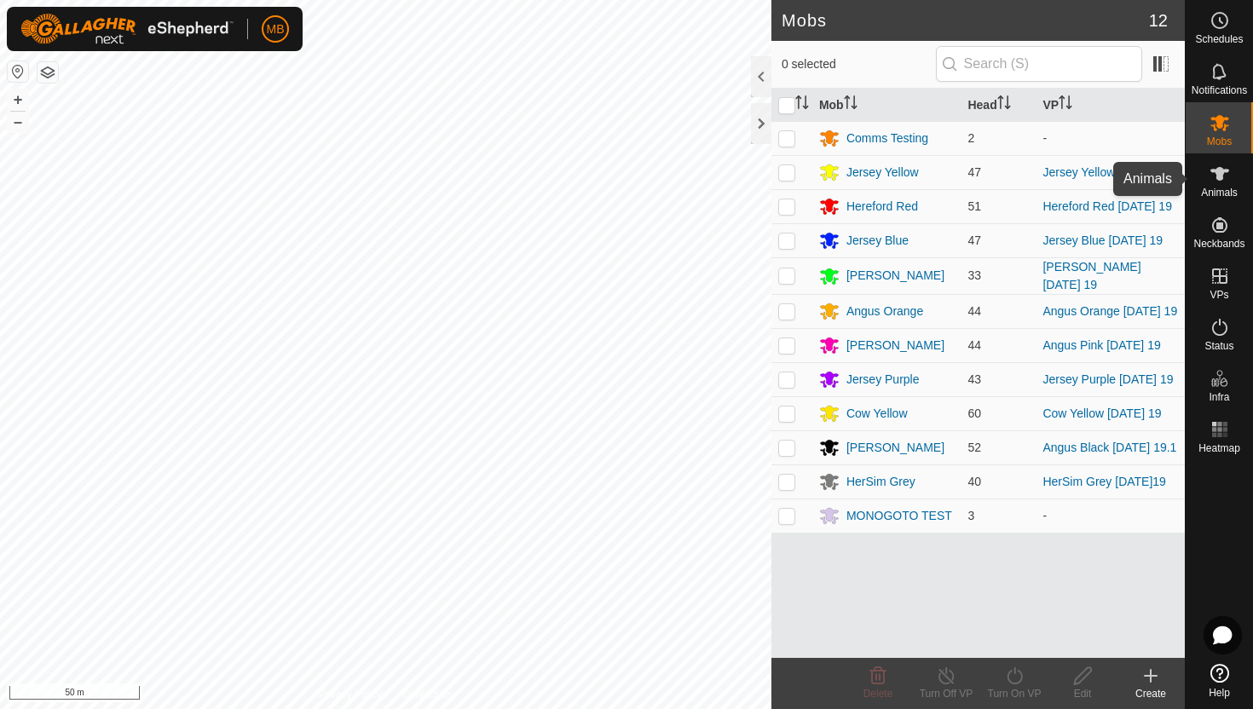
click at [1221, 184] on es-animals-svg-icon at bounding box center [1220, 173] width 31 height 27
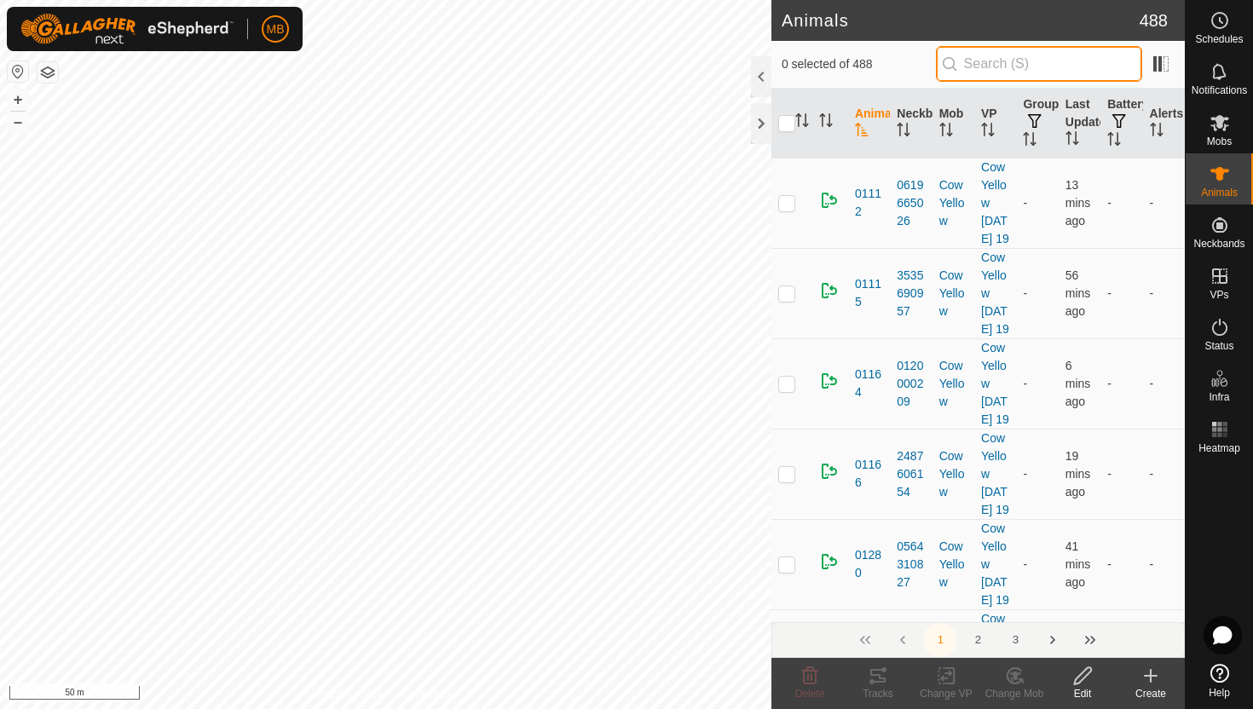
click at [1014, 62] on input "text" at bounding box center [1039, 64] width 206 height 36
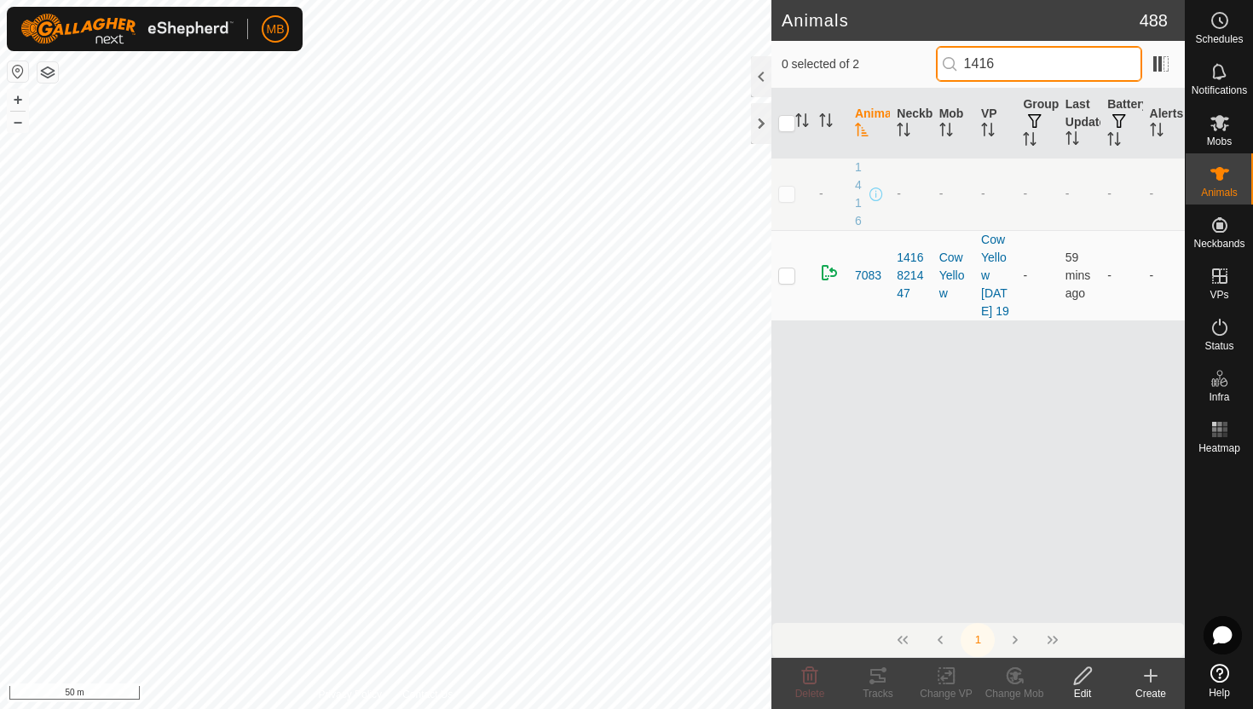
type input "1416"
click at [785, 192] on p-checkbox at bounding box center [786, 194] width 17 height 14
checkbox input "true"
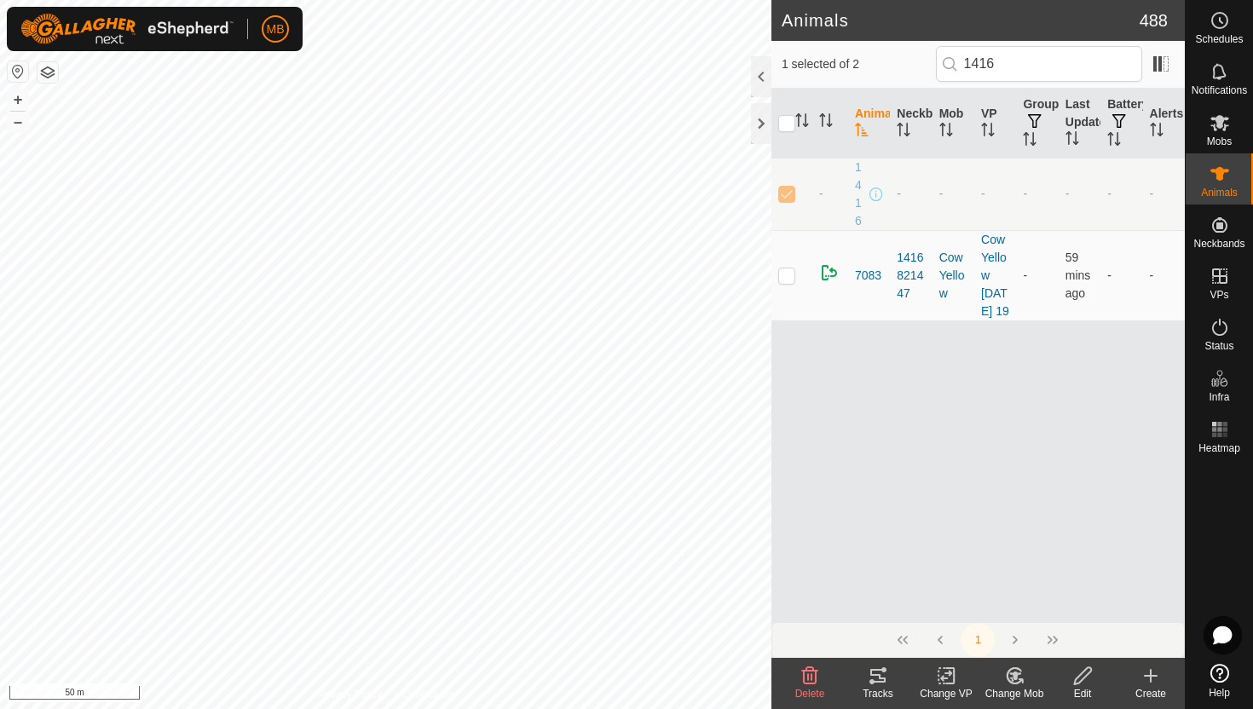
click at [1083, 677] on icon at bounding box center [1082, 676] width 21 height 20
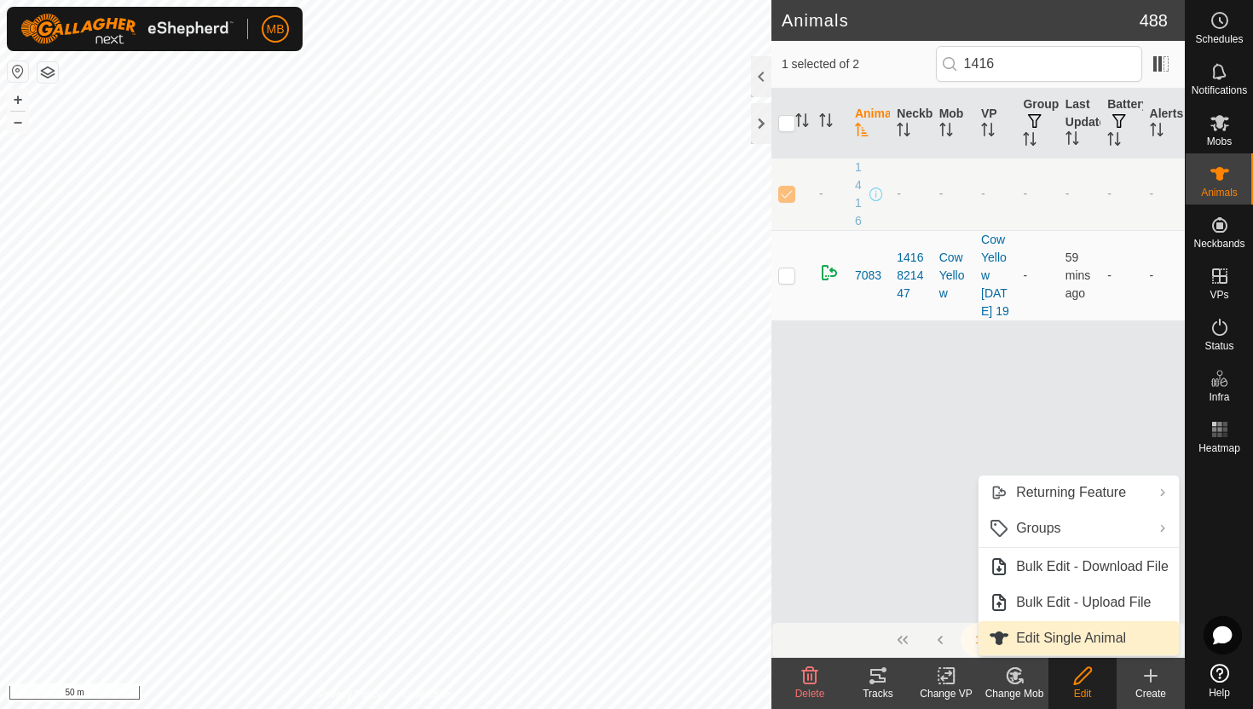
click at [1082, 637] on link "Edit Single Animal" at bounding box center [1079, 638] width 200 height 34
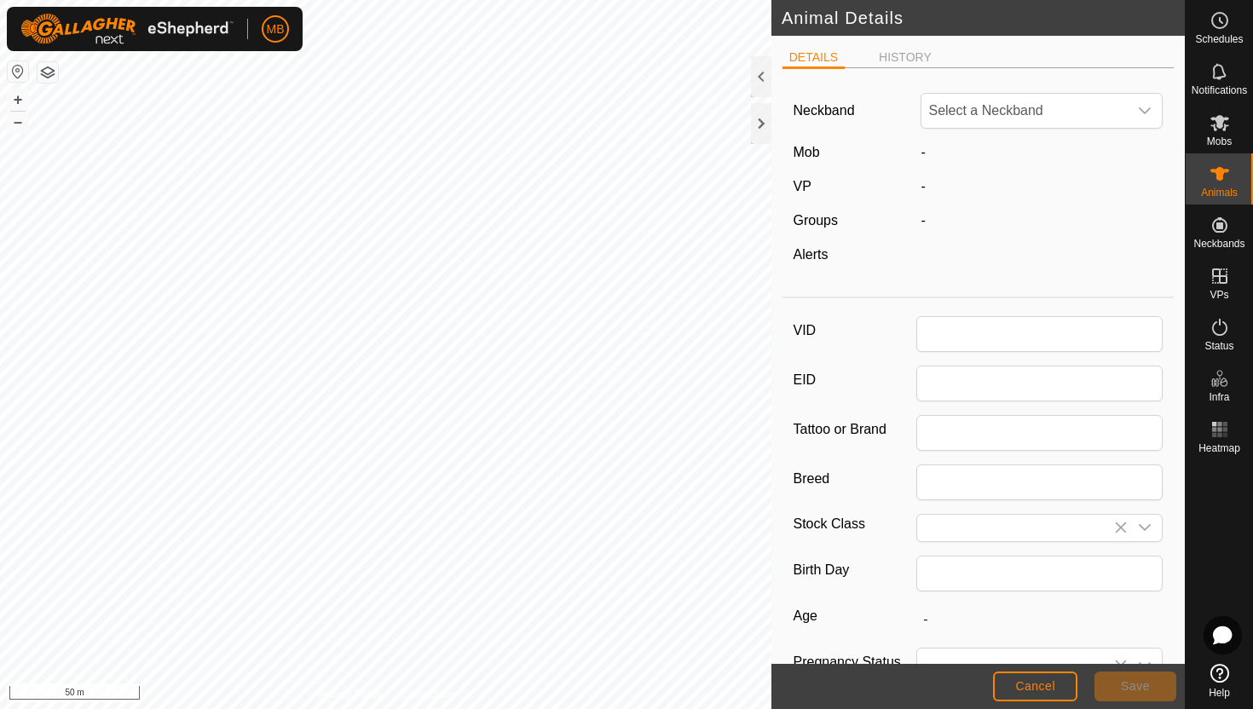
type input "1416"
type input "446"
type input "[DATE]"
click at [1135, 118] on div "dropdown trigger" at bounding box center [1145, 111] width 34 height 34
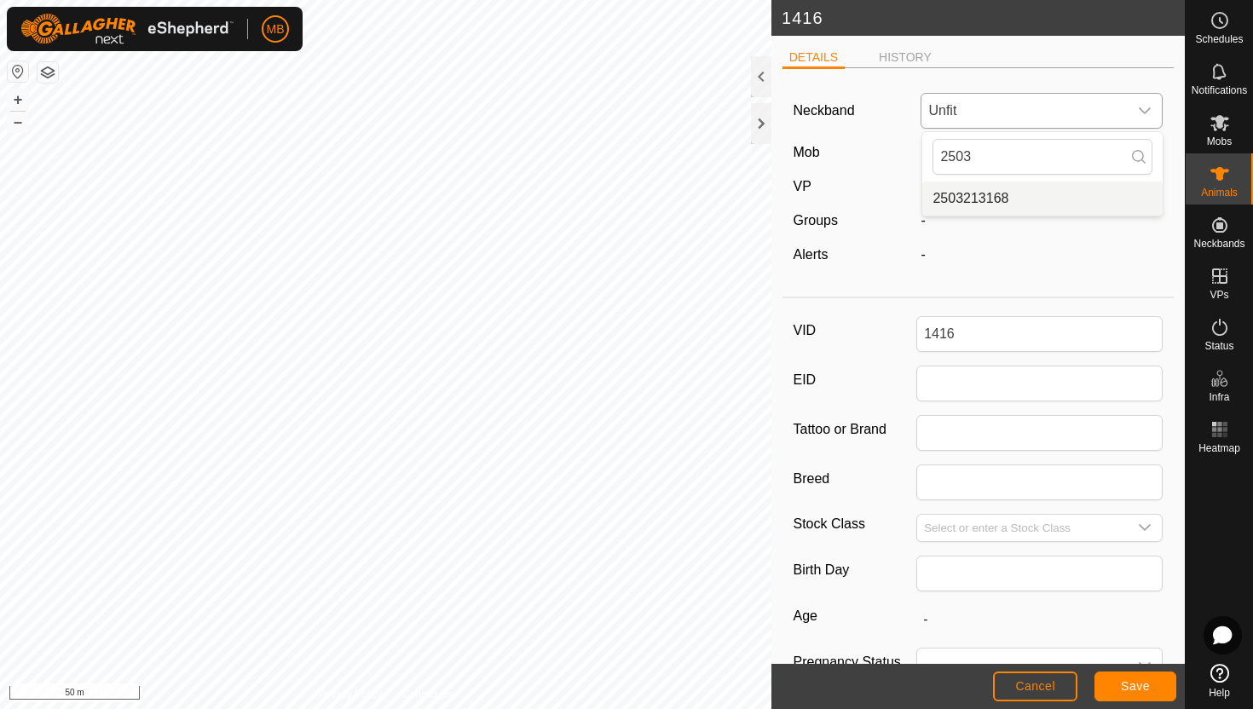
type input "2503"
click at [1061, 205] on li "2503213168" at bounding box center [1042, 199] width 240 height 34
click at [1153, 690] on button "Save" at bounding box center [1136, 687] width 82 height 30
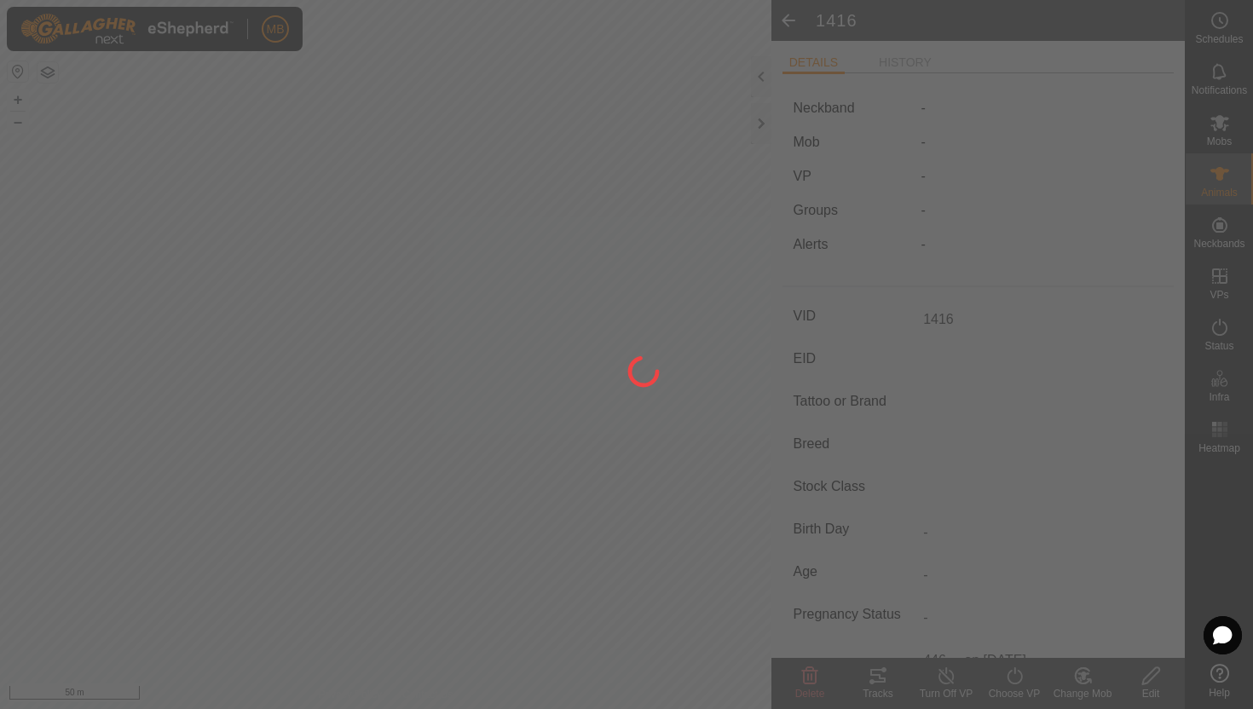
type input "-"
type input "446 kg"
type input "-"
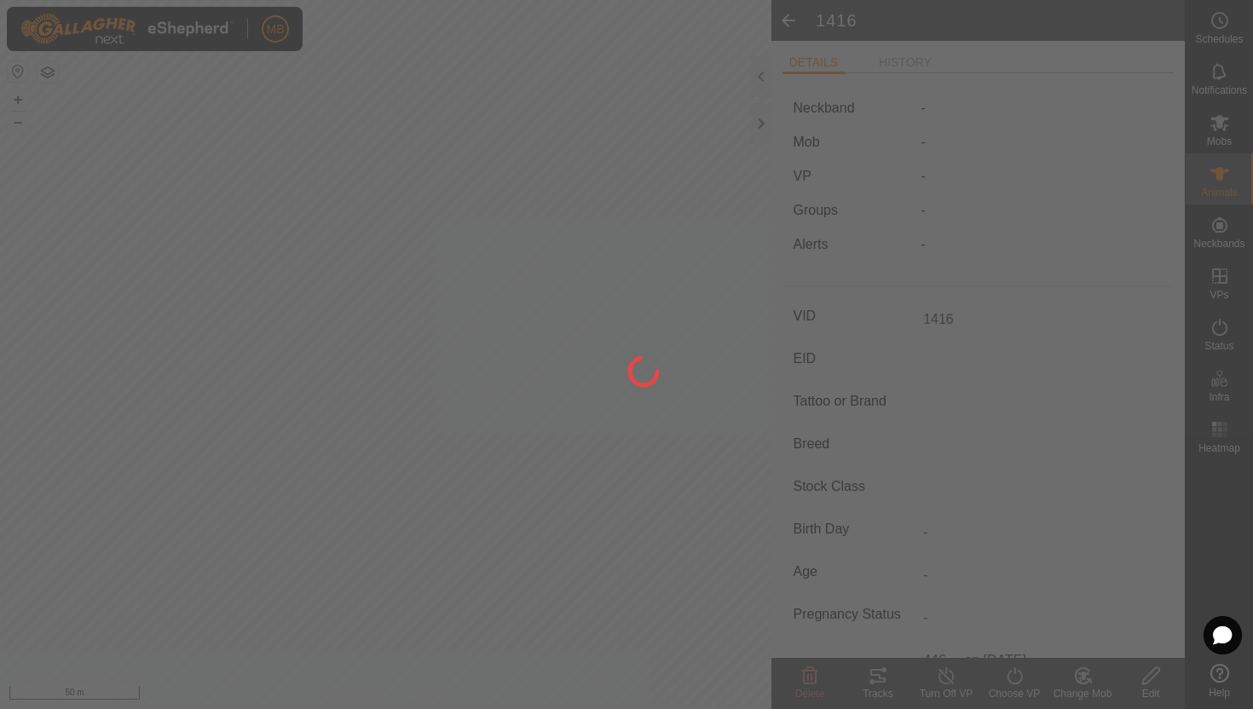
type input "-"
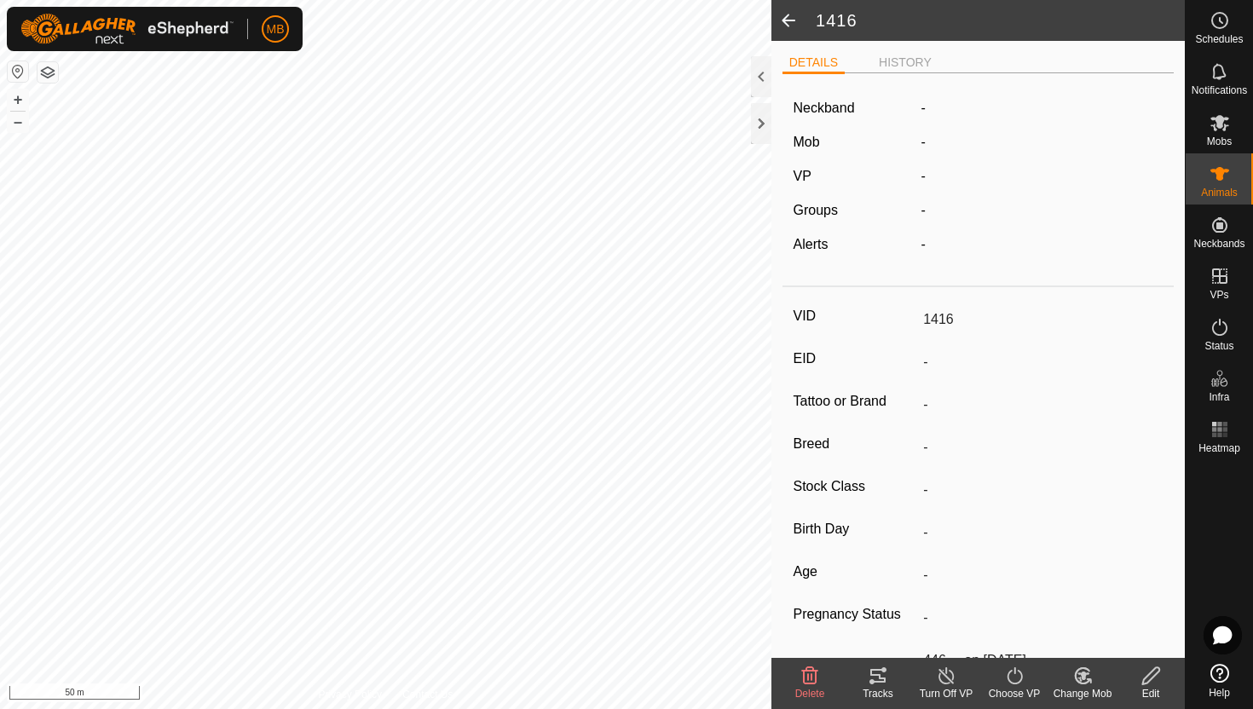
click at [1085, 675] on icon at bounding box center [1082, 676] width 21 height 20
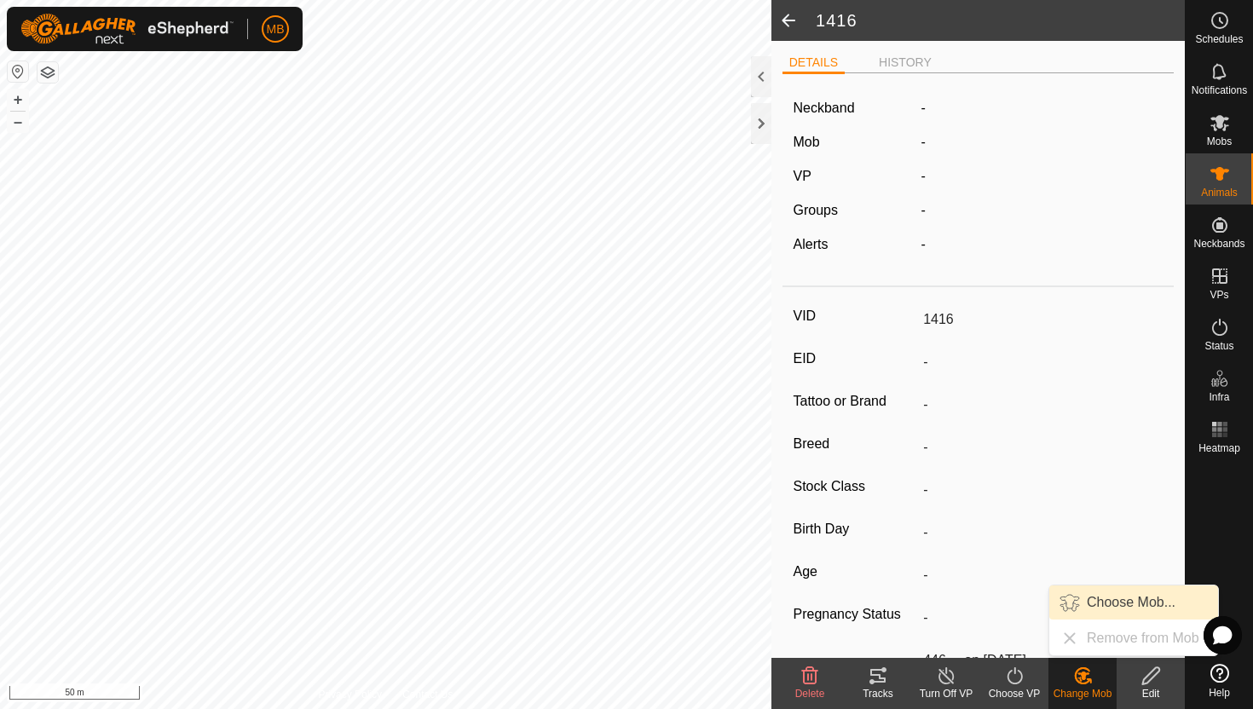
click at [1118, 607] on link "Choose Mob..." at bounding box center [1133, 603] width 169 height 34
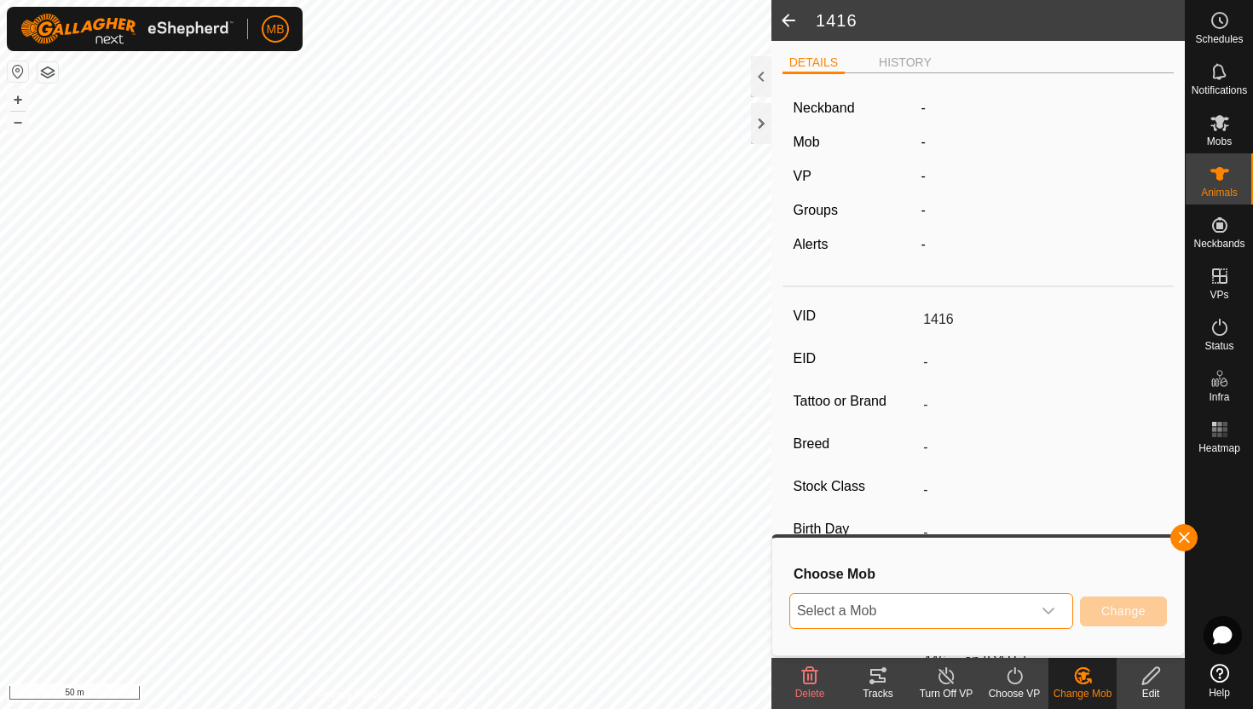
click at [1026, 622] on span "Select a Mob" at bounding box center [910, 611] width 241 height 34
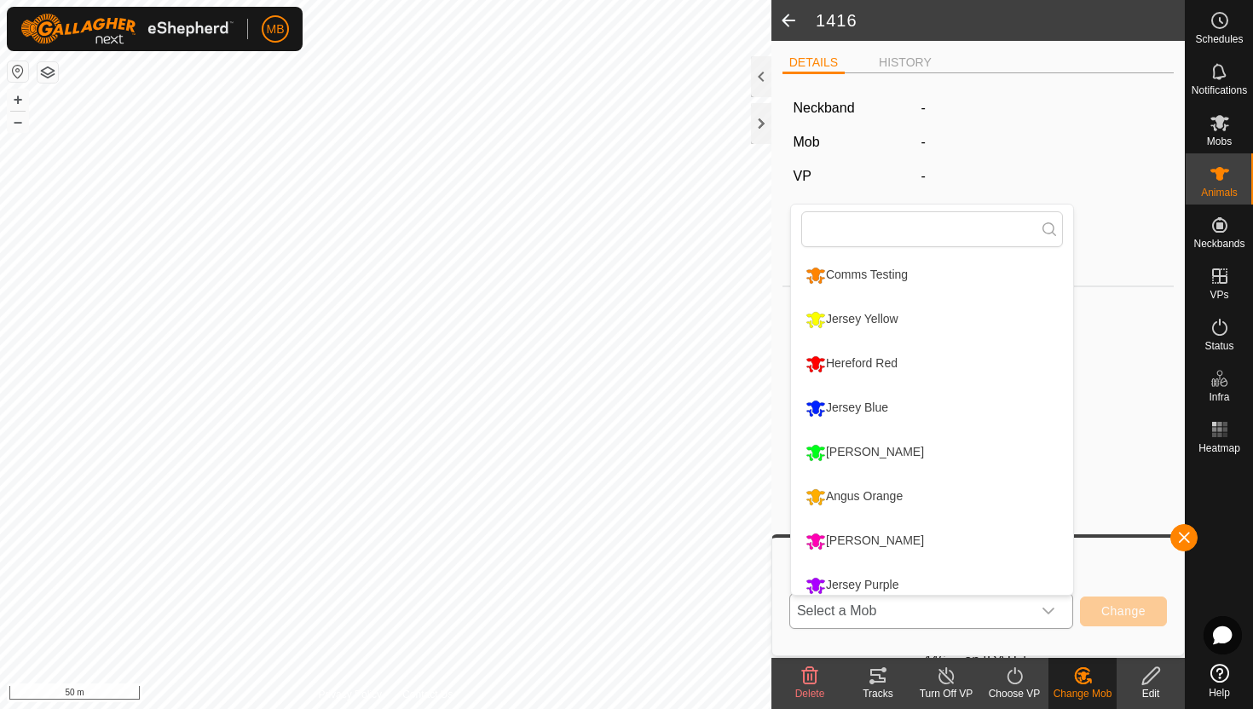
scroll to position [12, 0]
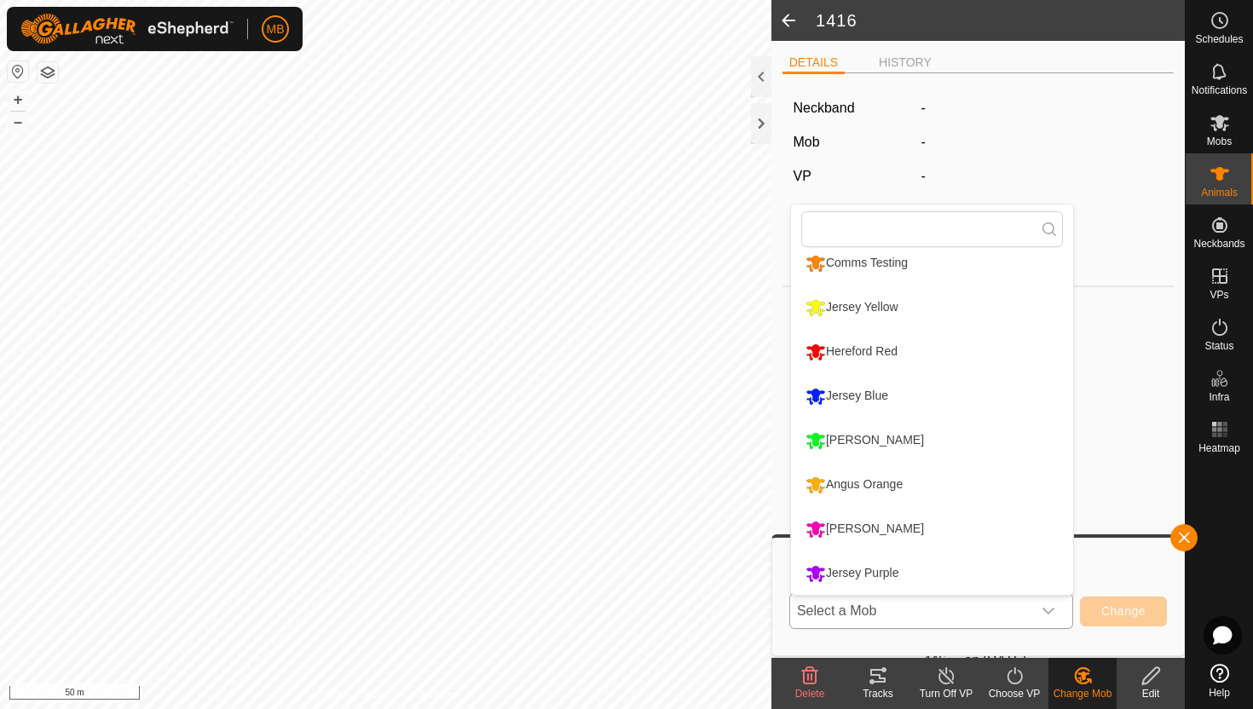
click at [881, 402] on li "Jersey Blue" at bounding box center [932, 396] width 282 height 43
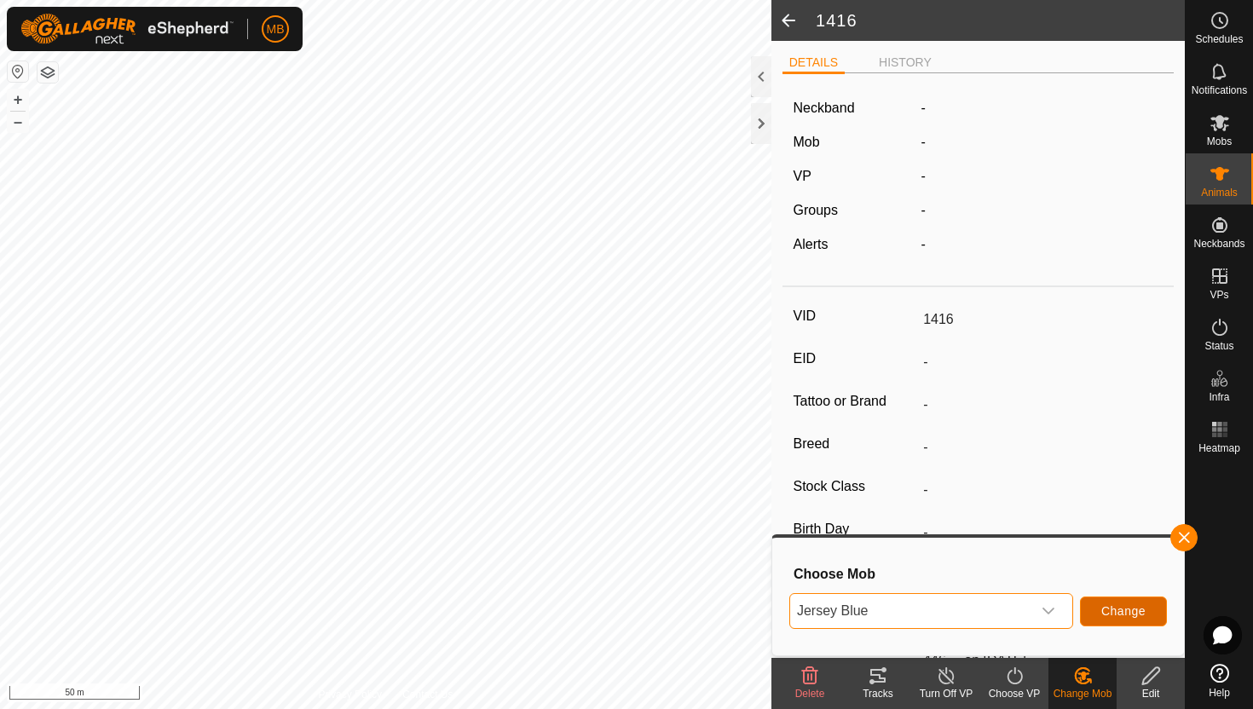
click at [1117, 610] on span "Change" at bounding box center [1123, 611] width 44 height 14
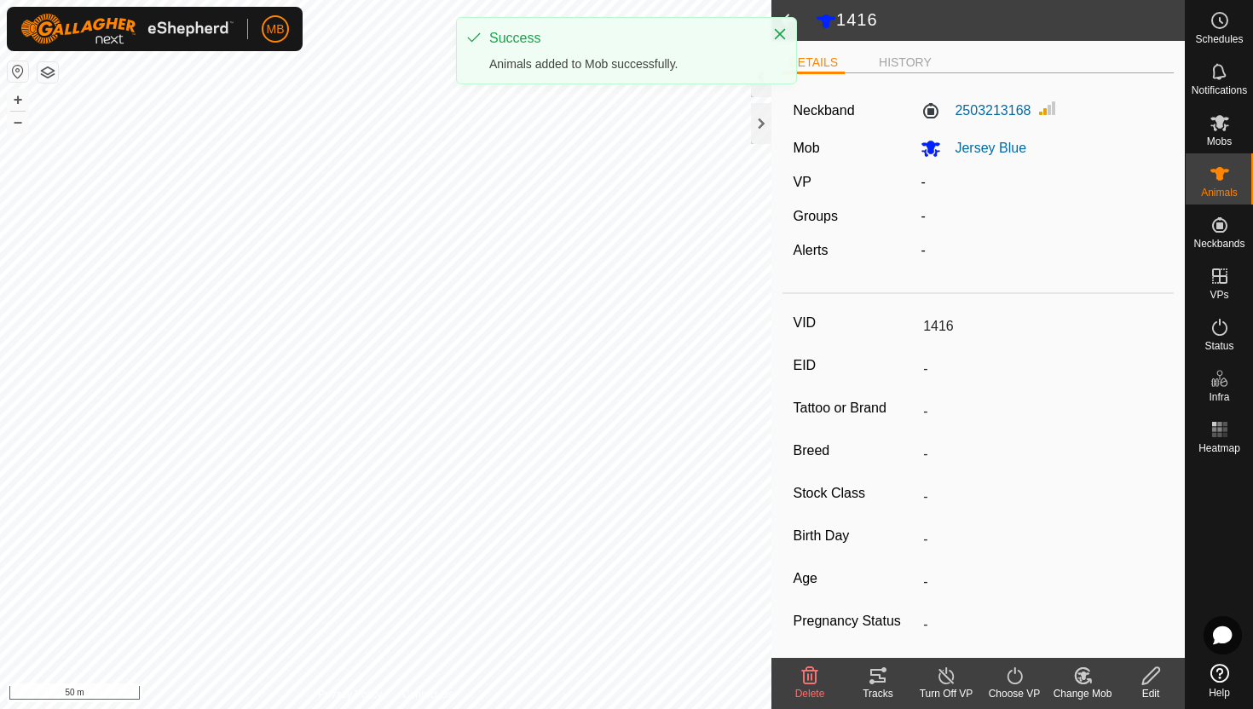
click at [1085, 677] on icon at bounding box center [1082, 676] width 21 height 20
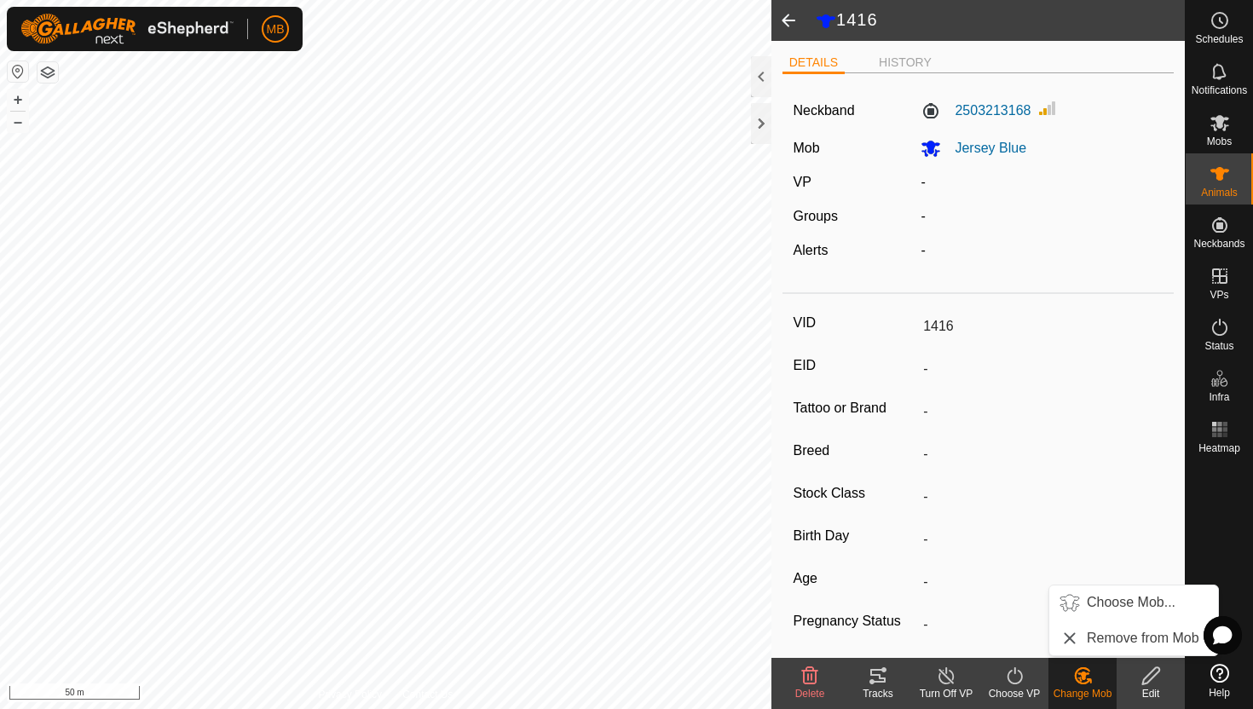
click at [1085, 677] on icon at bounding box center [1082, 676] width 21 height 20
click at [1013, 676] on icon at bounding box center [1014, 676] width 21 height 20
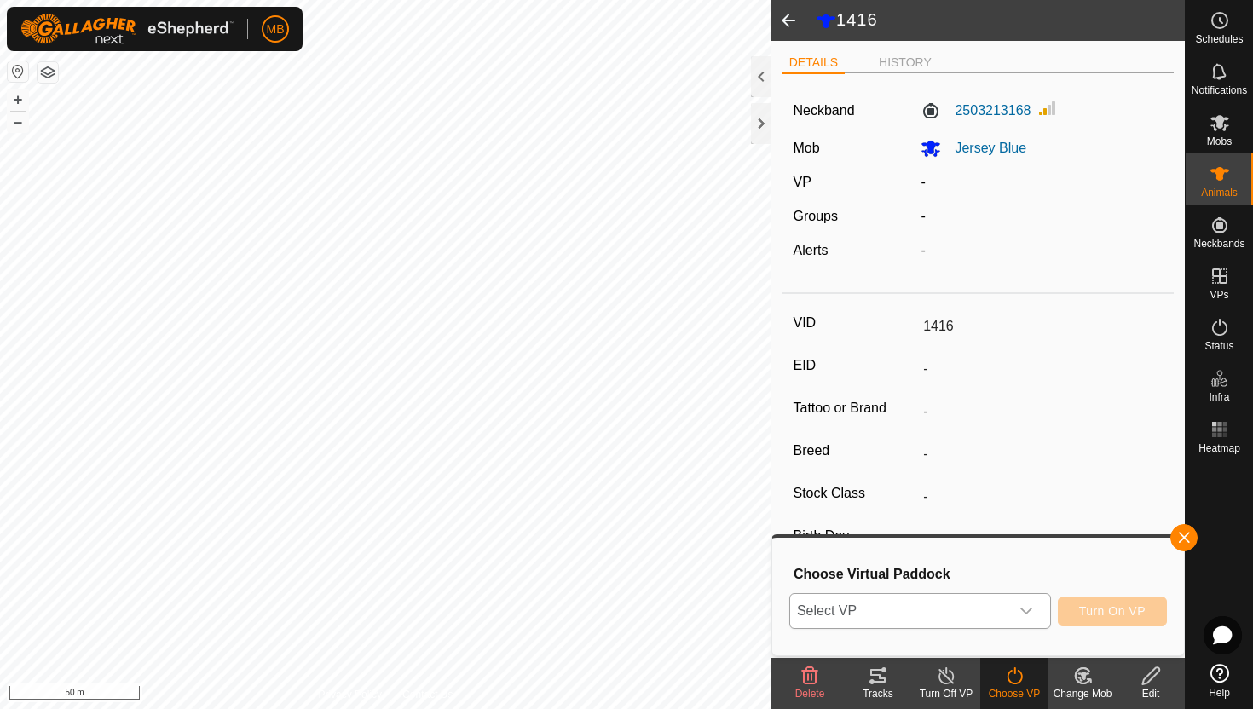
click at [1022, 611] on icon "dropdown trigger" at bounding box center [1026, 611] width 12 height 7
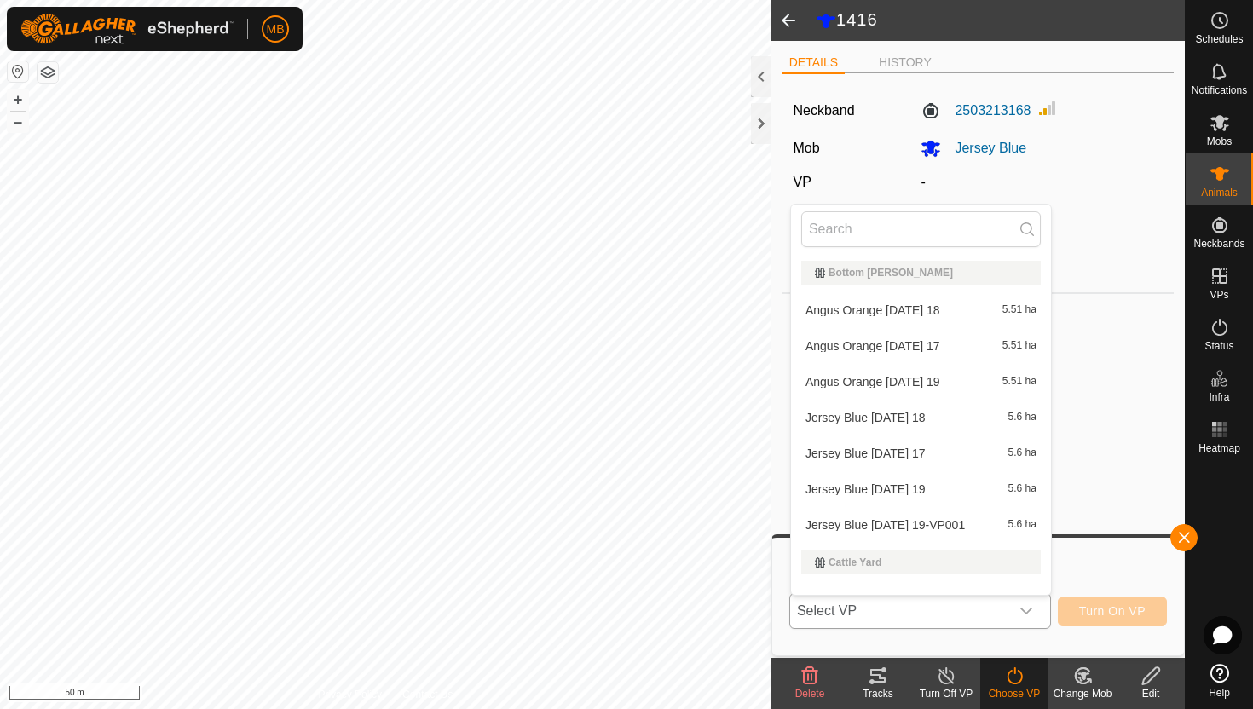
scroll to position [22, 0]
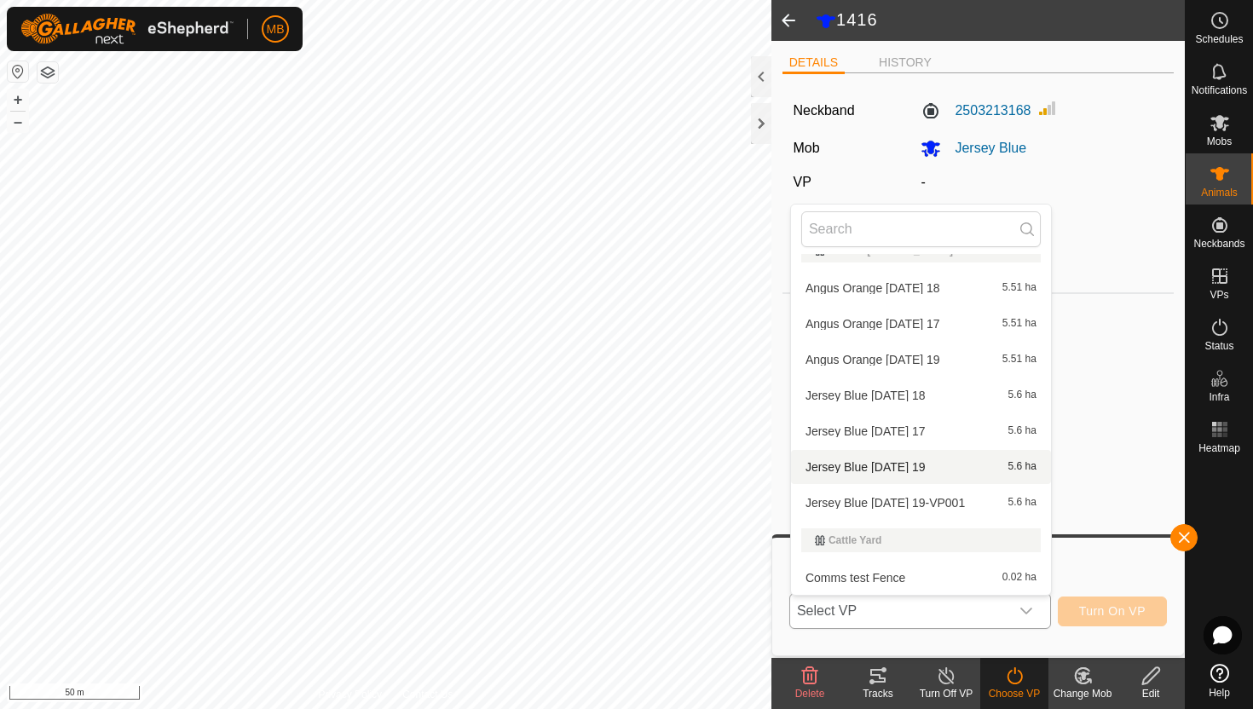
click at [944, 465] on li "Jersey Blue Tuesday 19 5.6 ha" at bounding box center [921, 467] width 260 height 34
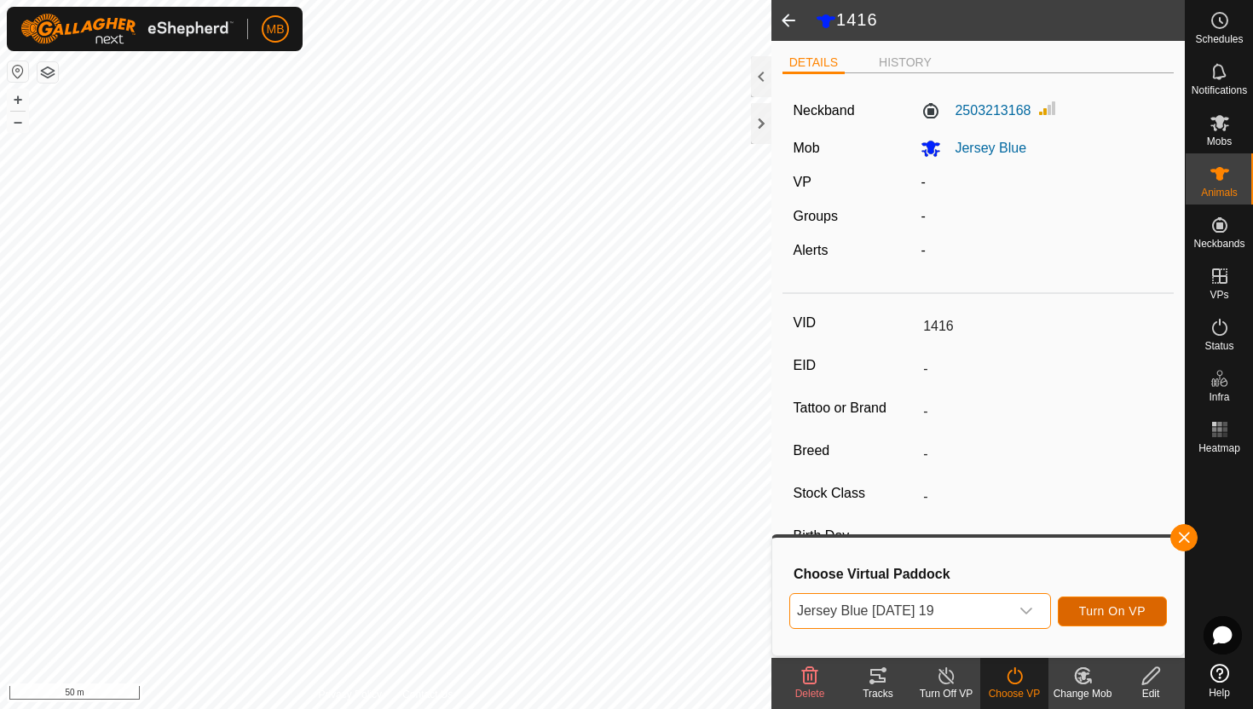
click at [1135, 606] on span "Turn On VP" at bounding box center [1112, 611] width 66 height 14
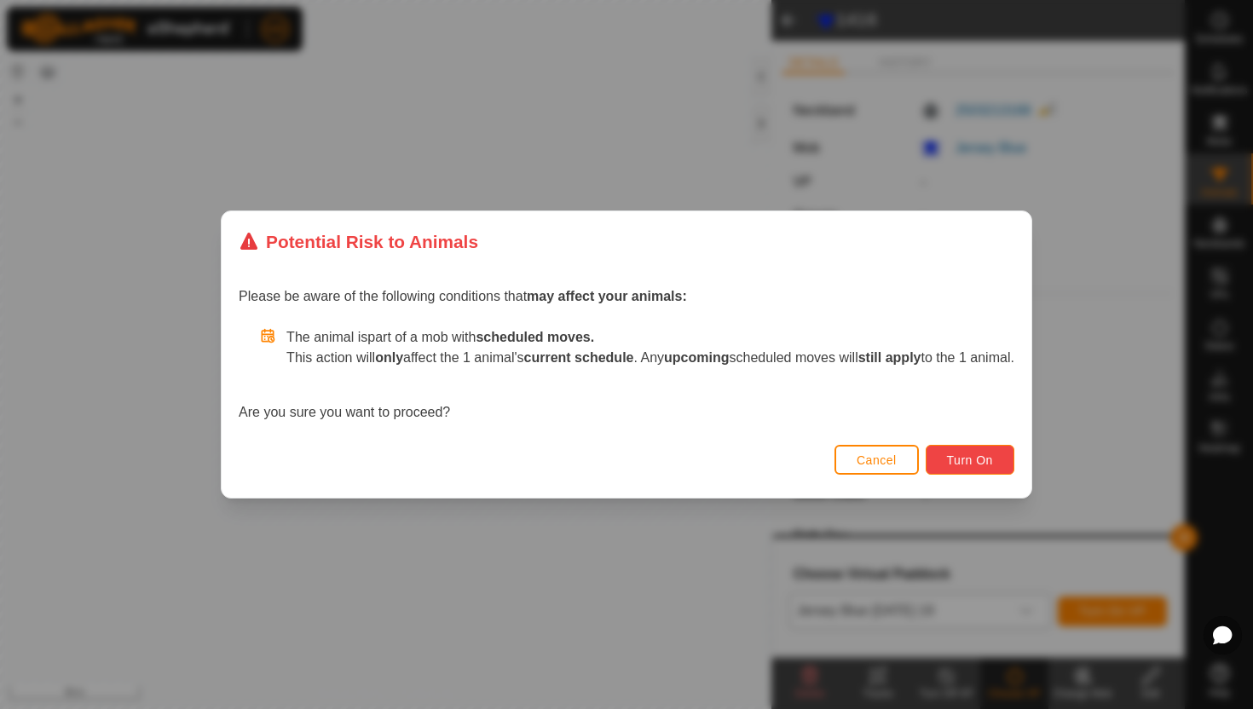
click at [987, 460] on span "Turn On" at bounding box center [970, 461] width 46 height 14
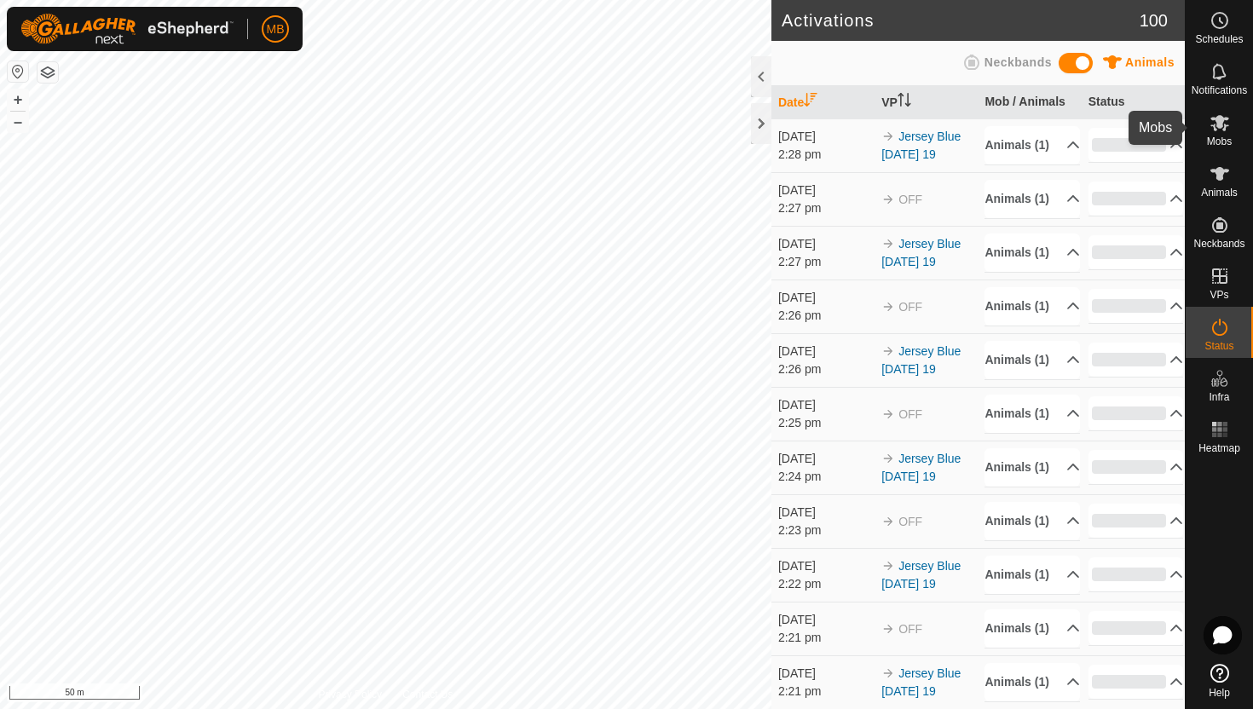
click at [1214, 132] on icon at bounding box center [1220, 123] width 20 height 20
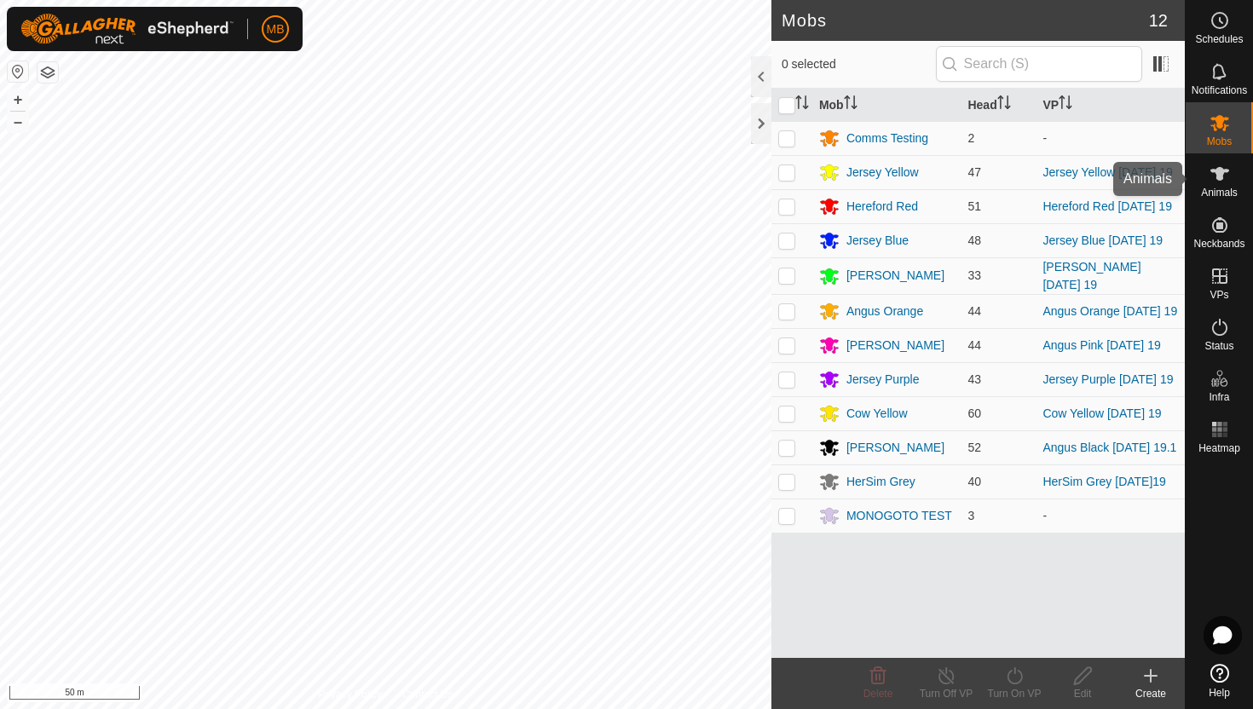
click at [1229, 166] on icon at bounding box center [1220, 174] width 20 height 20
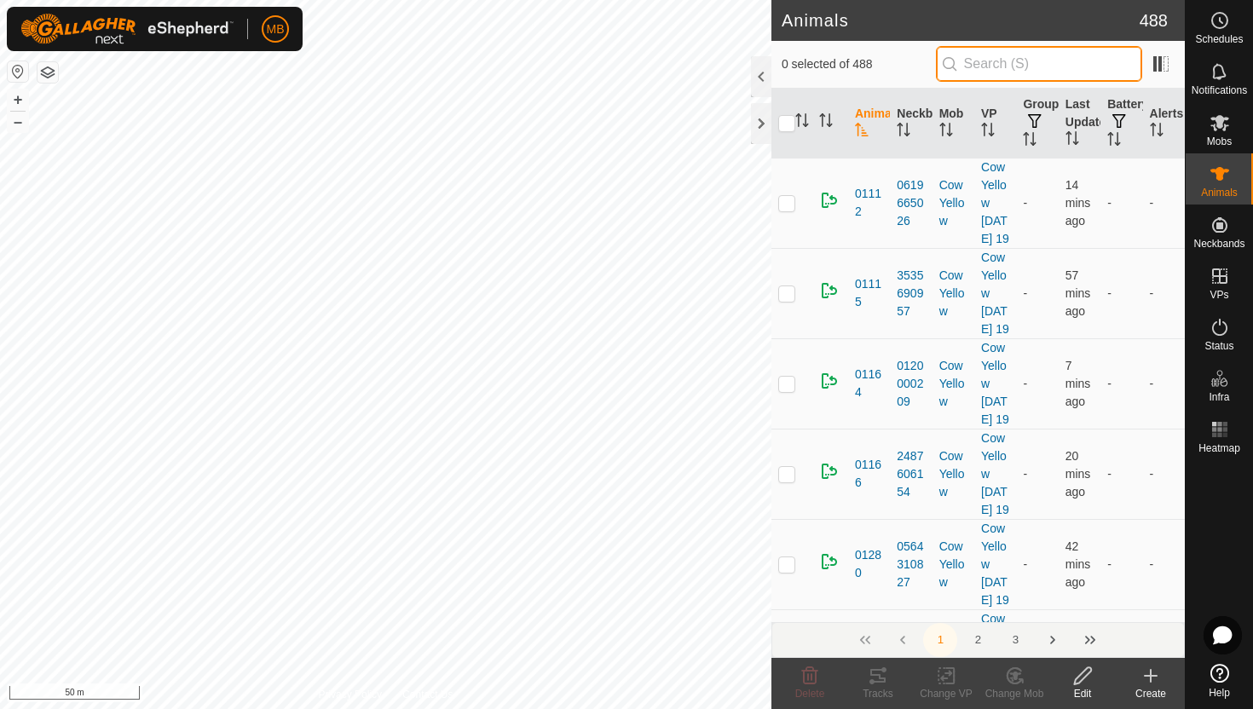
click at [1060, 64] on input "text" at bounding box center [1039, 64] width 206 height 36
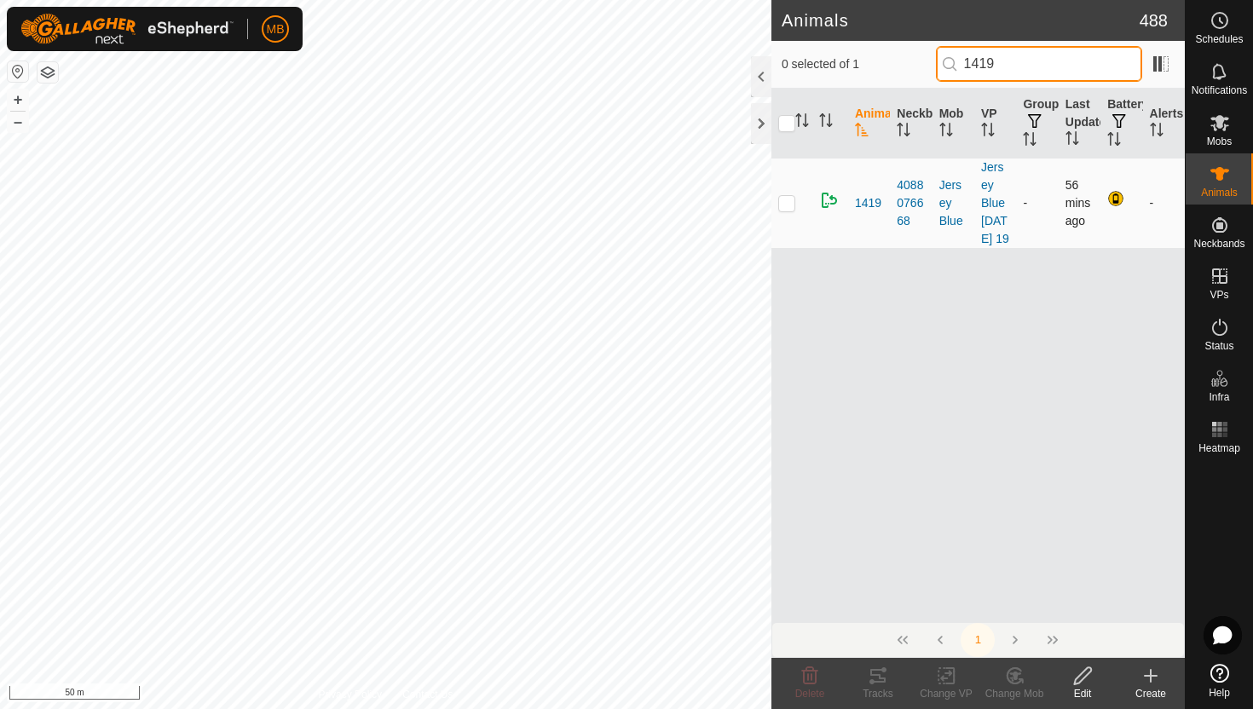
type input "1419"
click at [789, 210] on p-checkbox at bounding box center [786, 203] width 17 height 14
checkbox input "true"
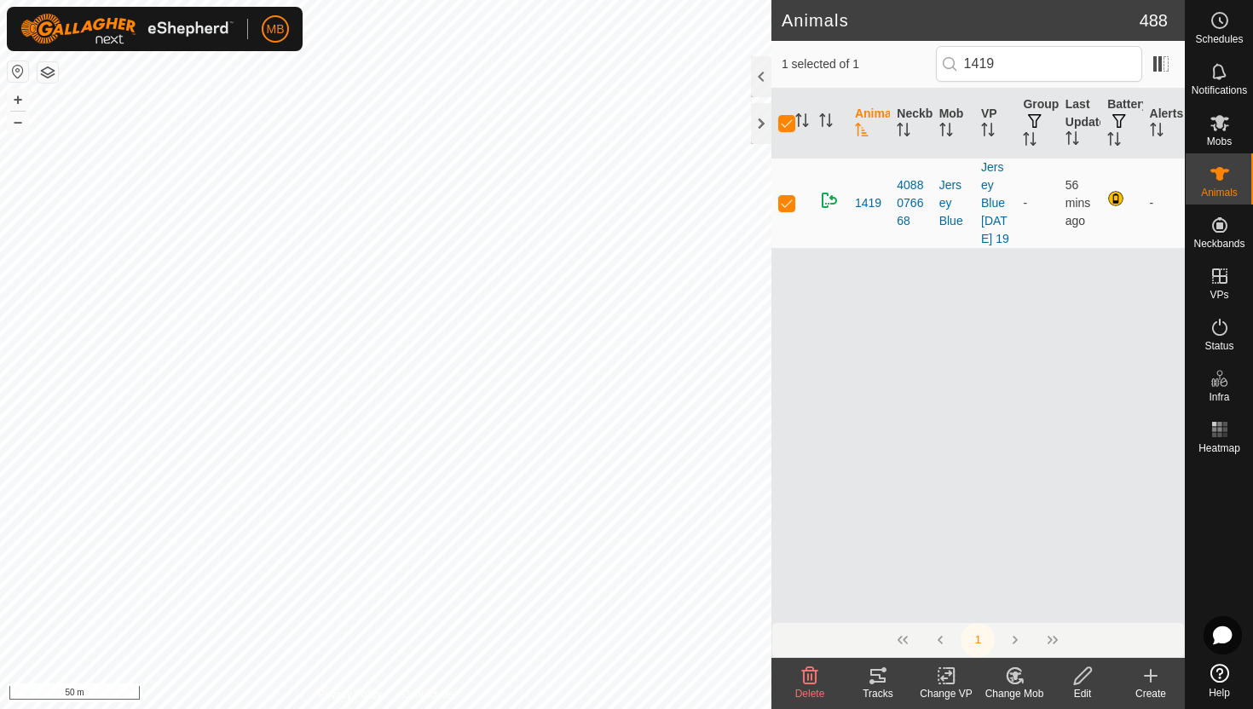
click at [1081, 674] on icon at bounding box center [1082, 675] width 17 height 17
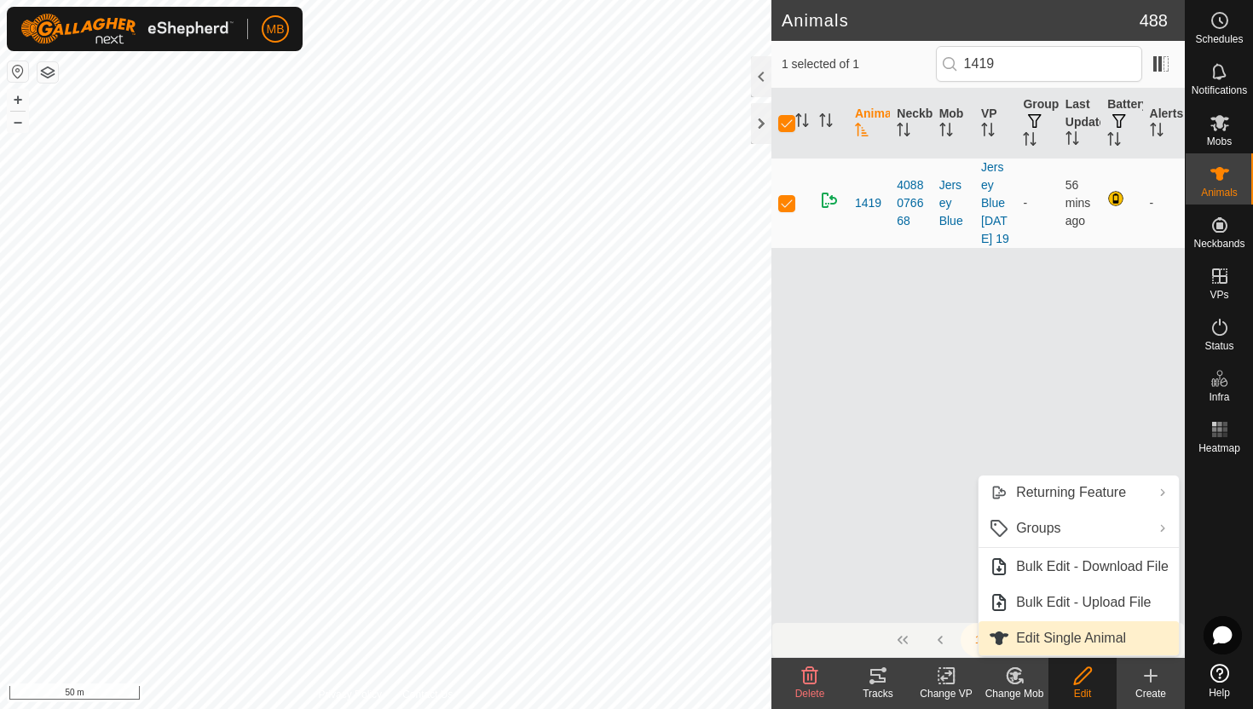
click at [1080, 644] on link "Edit Single Animal" at bounding box center [1079, 638] width 200 height 34
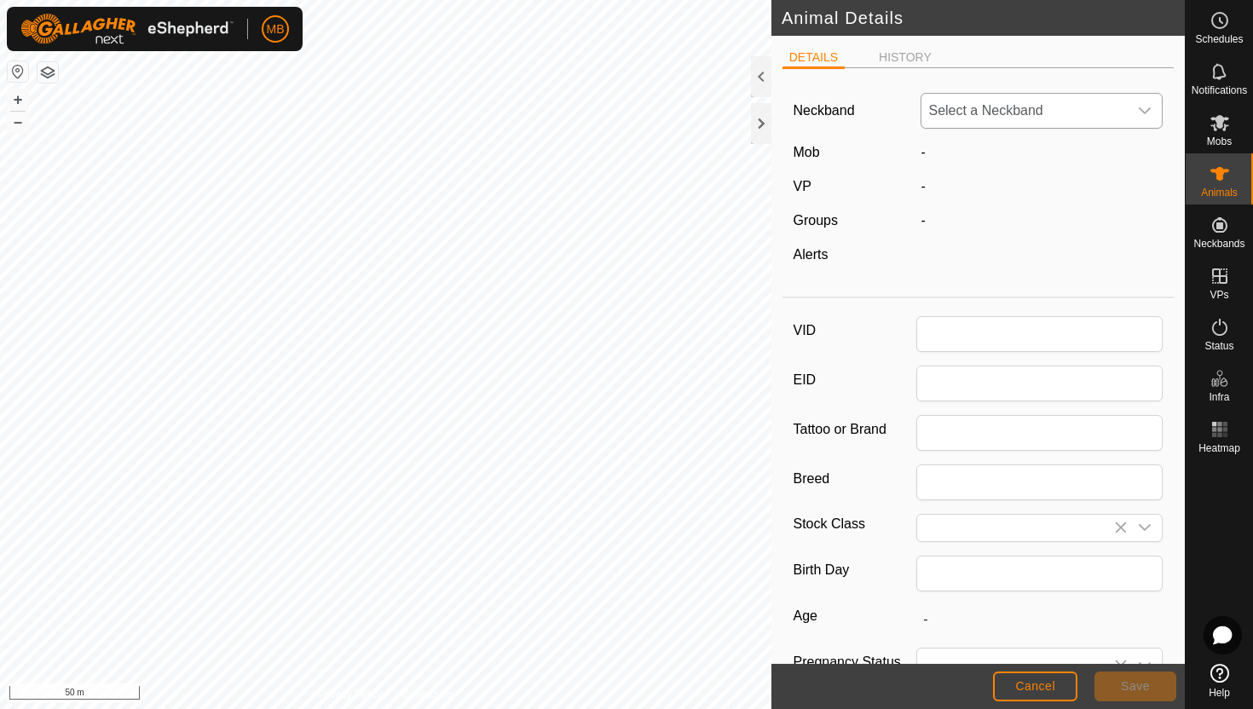
type input "1419"
type input "418"
type input "[DATE]"
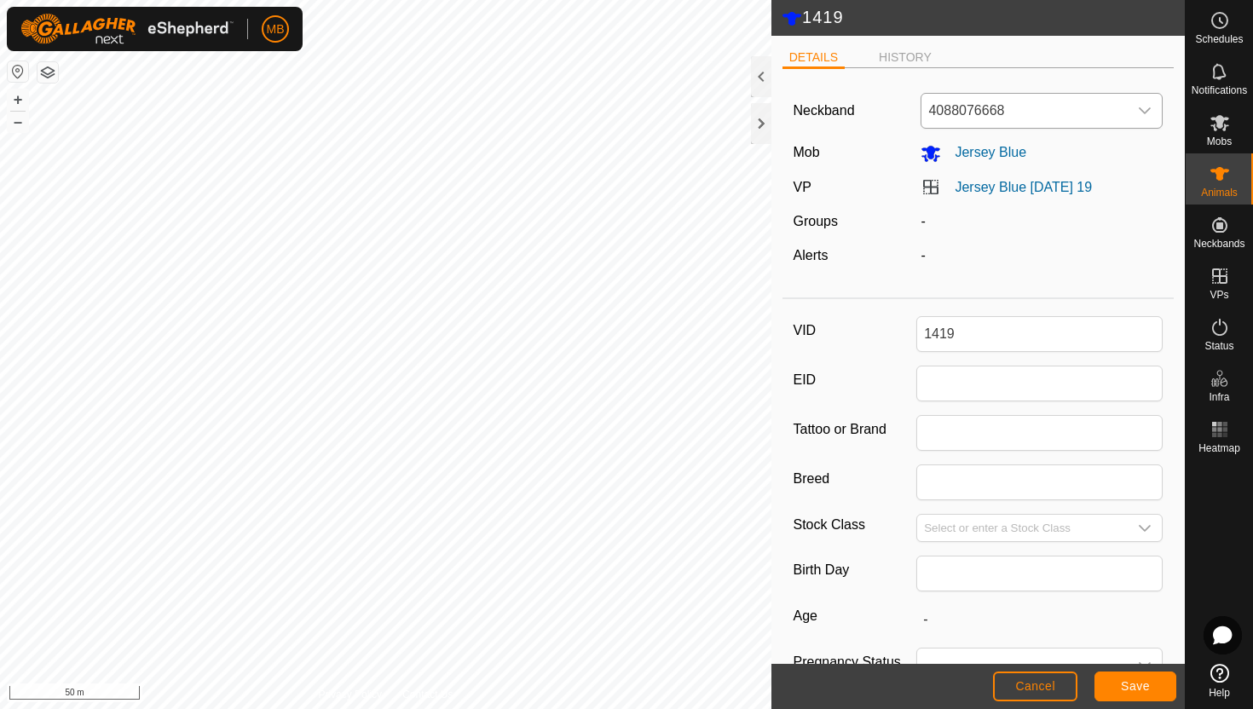
click at [1150, 115] on icon "dropdown trigger" at bounding box center [1145, 111] width 14 height 14
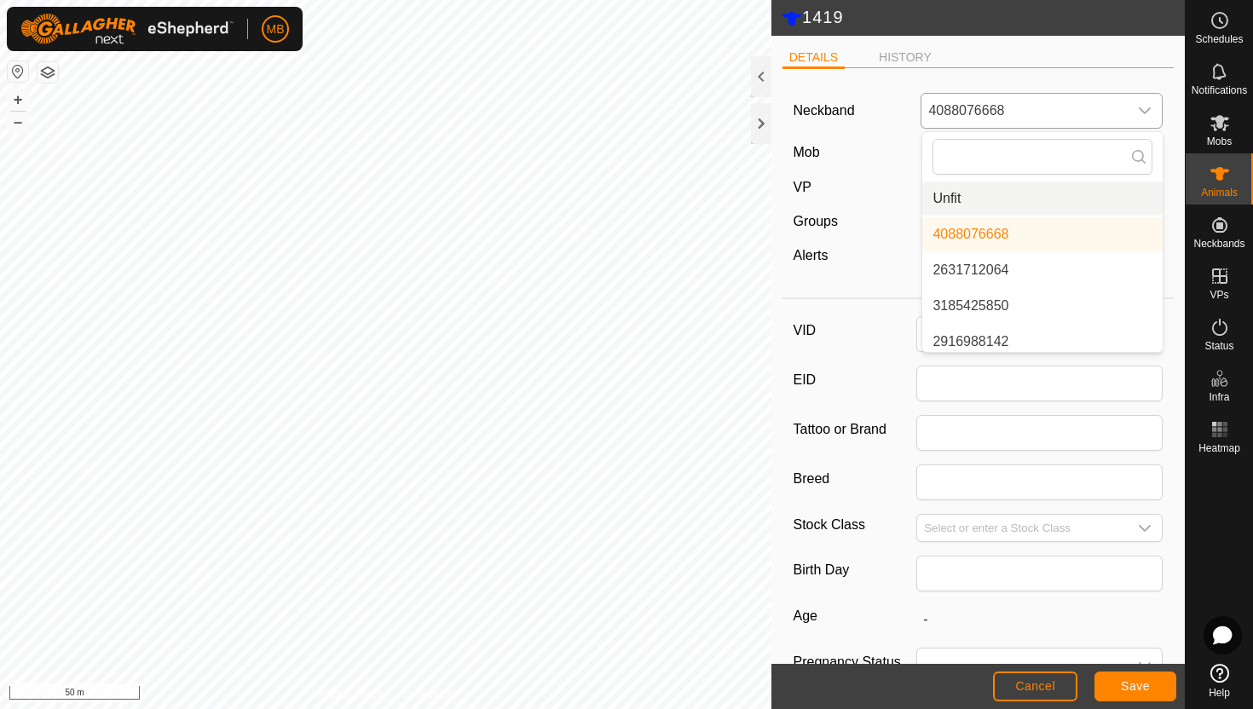
click at [1116, 195] on li "Unfit" at bounding box center [1042, 199] width 240 height 34
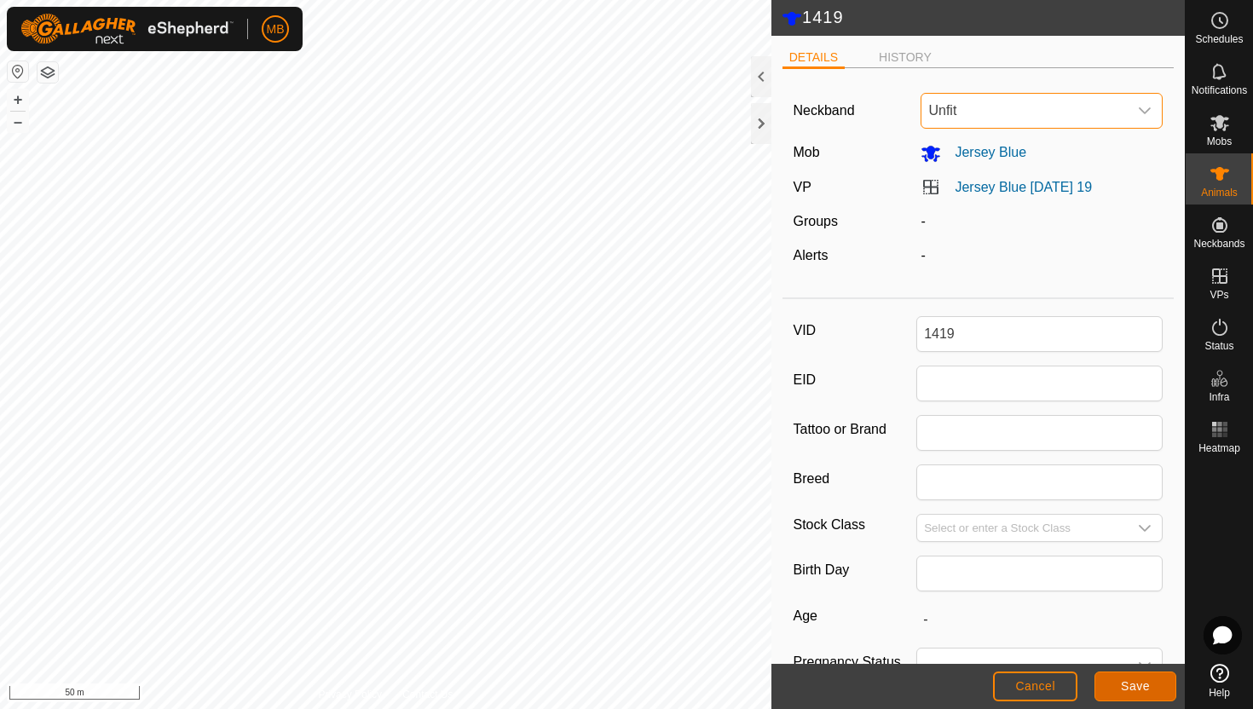
click at [1146, 684] on span "Save" at bounding box center [1135, 686] width 29 height 14
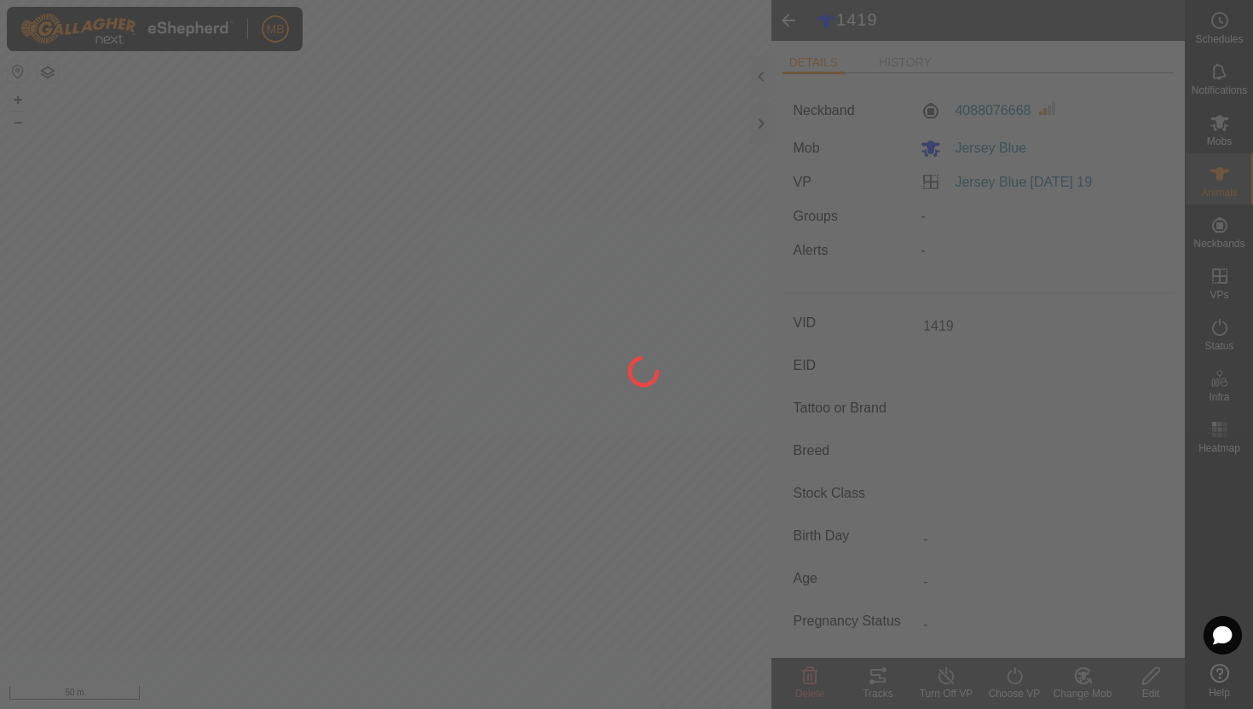
type input "-"
type input "418 kg"
type input "-"
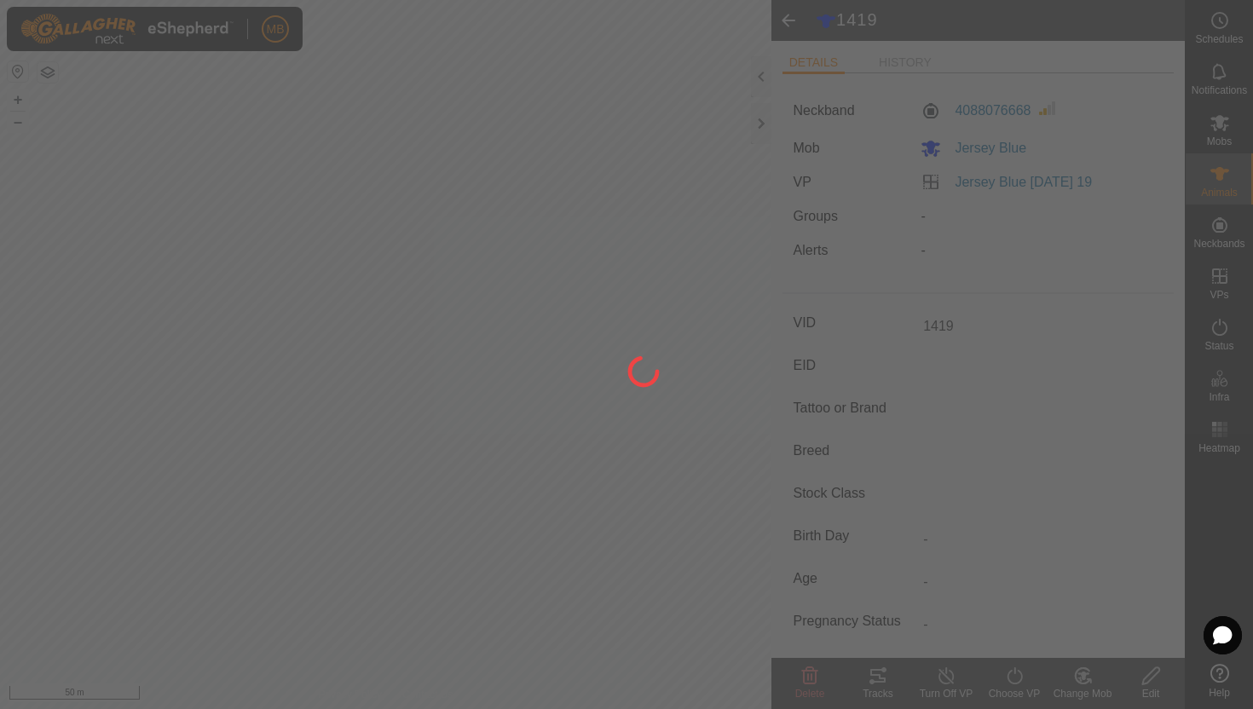
type input "-"
click at [1228, 132] on div at bounding box center [626, 354] width 1253 height 709
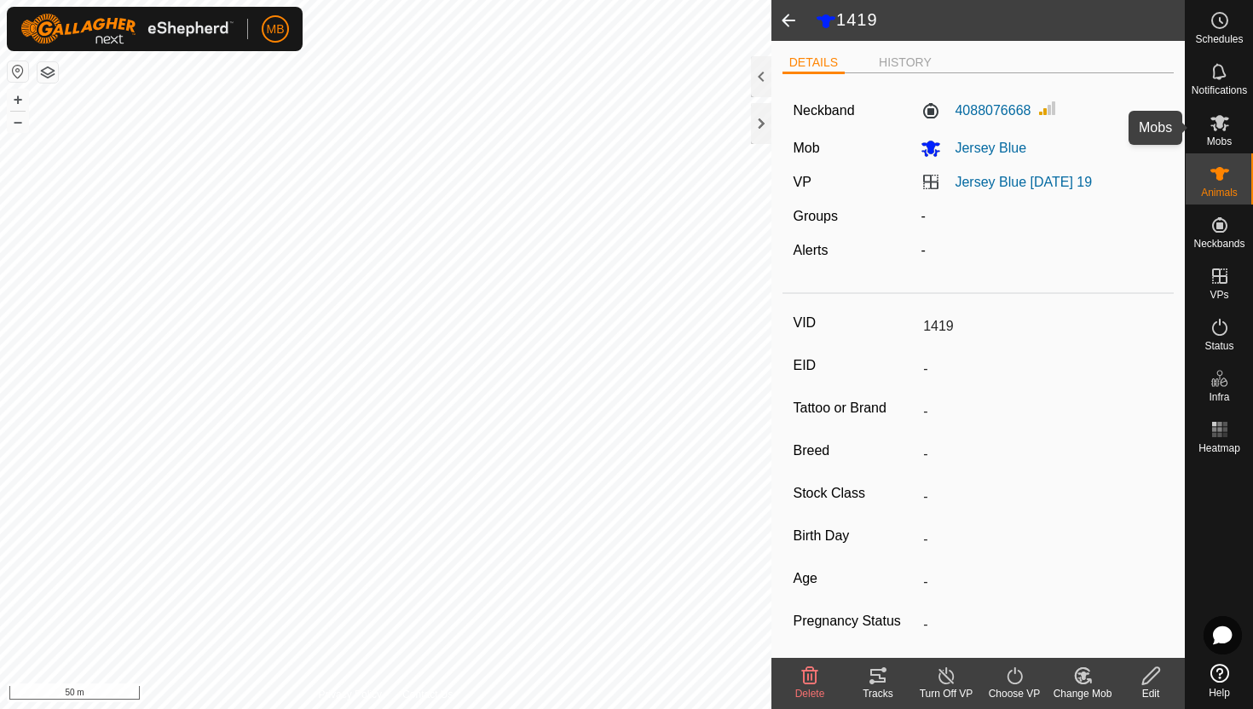
click at [1228, 132] on icon at bounding box center [1220, 123] width 20 height 20
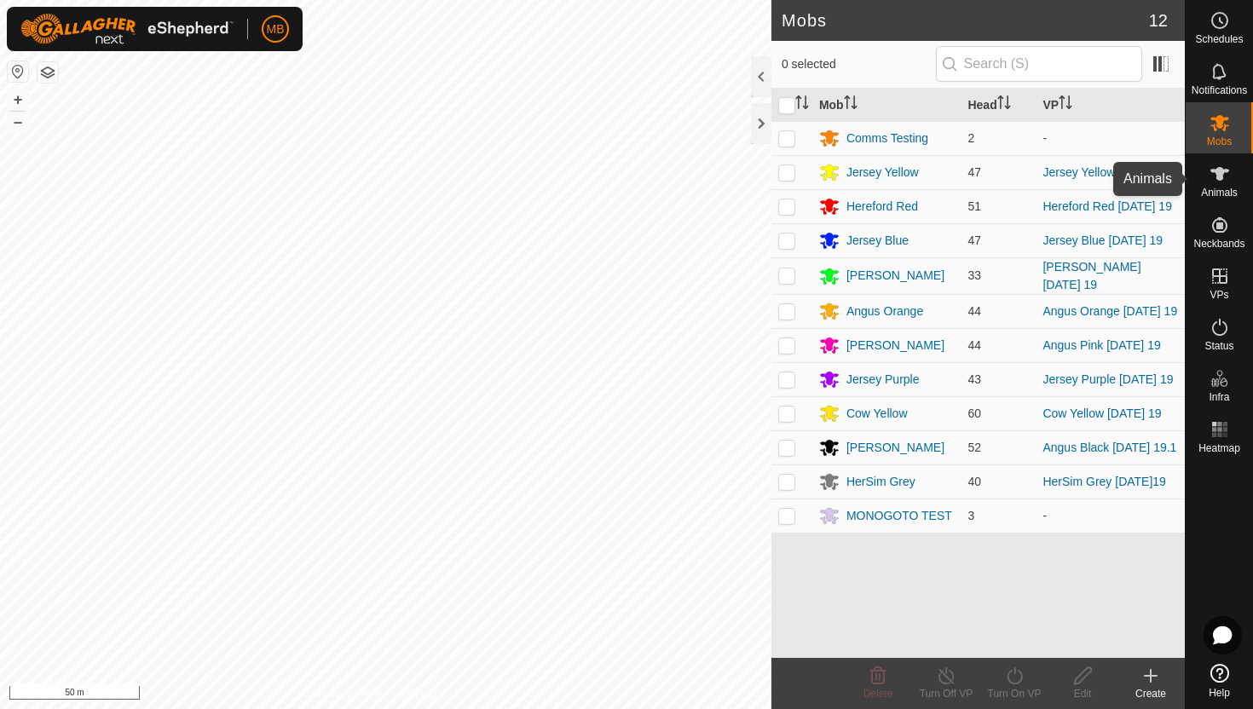
click at [1211, 183] on icon at bounding box center [1220, 174] width 20 height 20
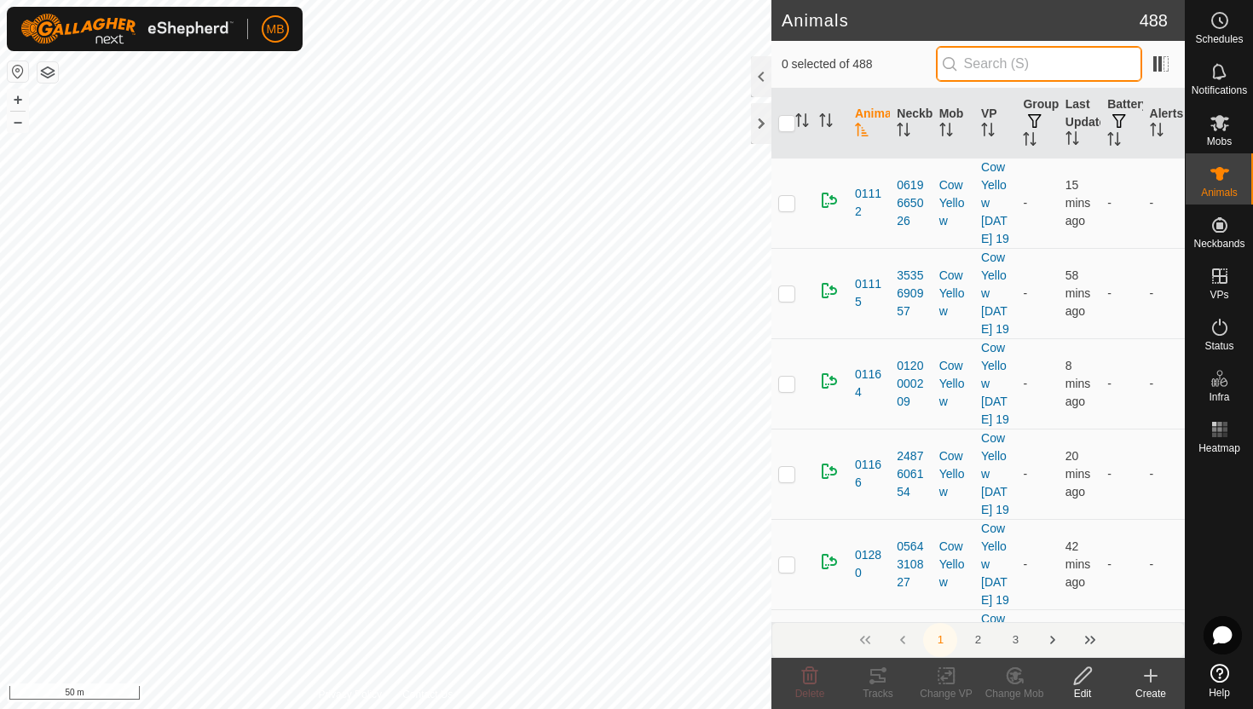
click at [1010, 65] on input "text" at bounding box center [1039, 64] width 206 height 36
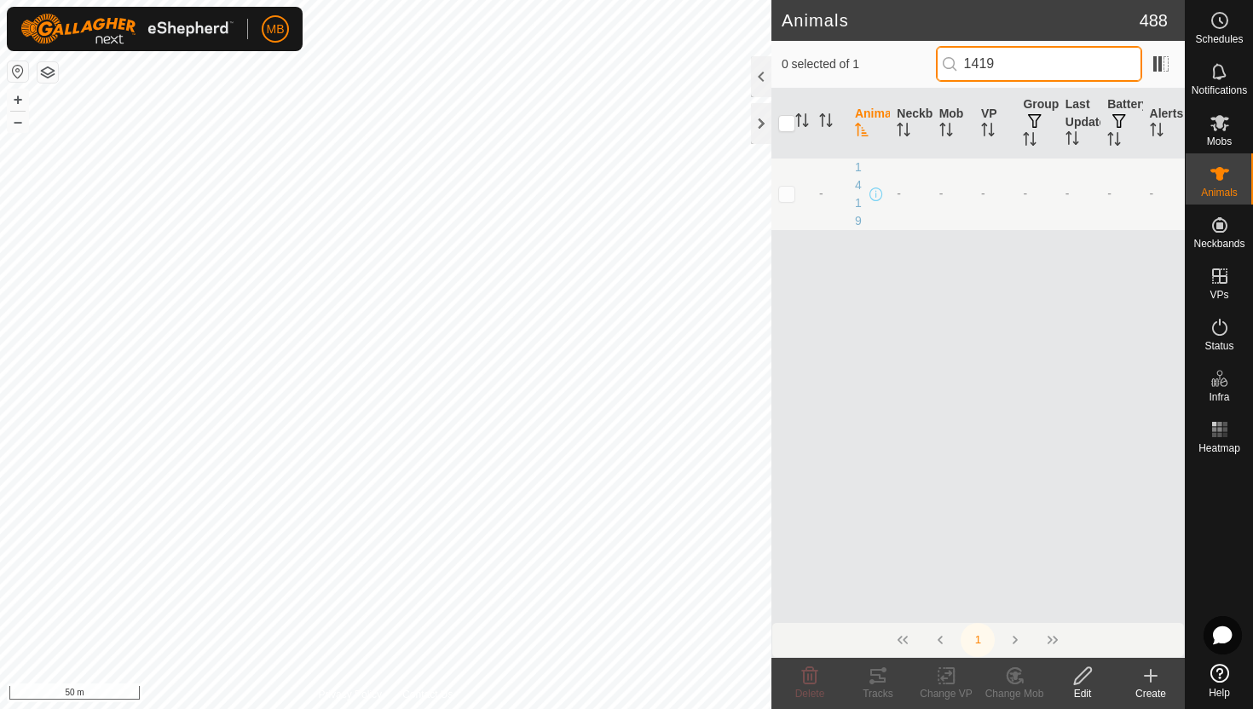
type input "1419"
click at [792, 188] on p-checkbox at bounding box center [786, 194] width 17 height 14
checkbox input "true"
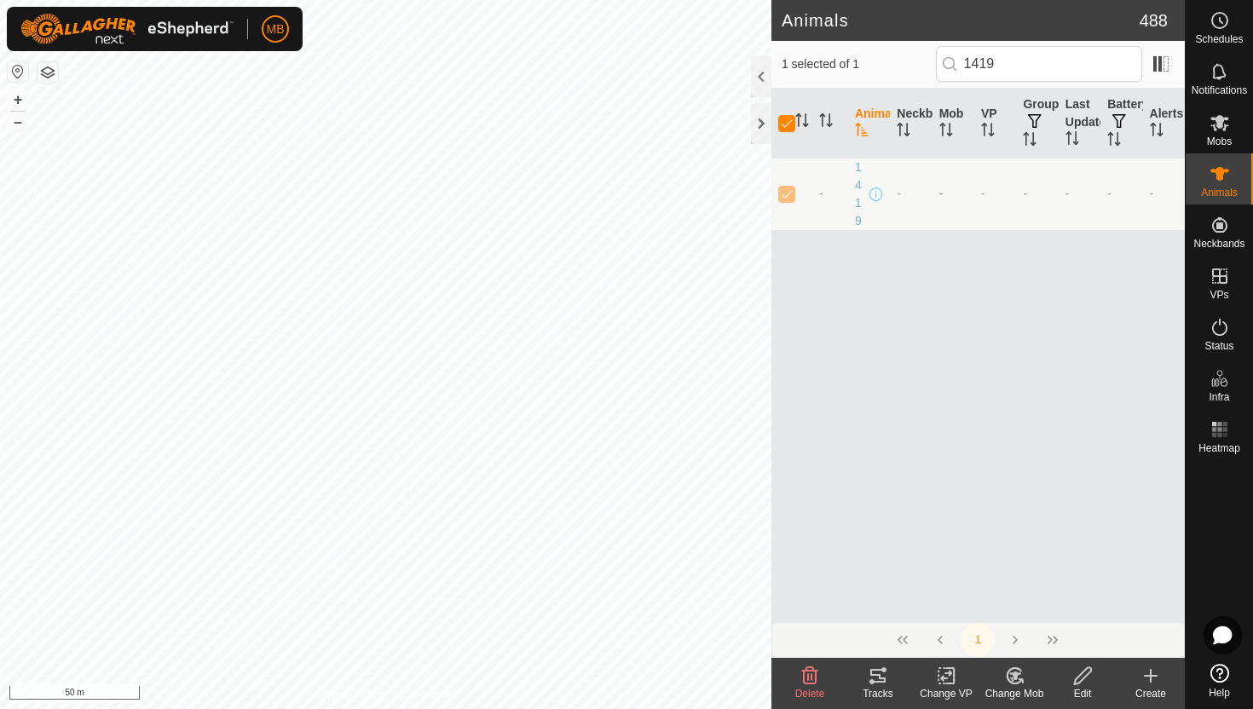
click at [1083, 672] on icon at bounding box center [1082, 675] width 17 height 17
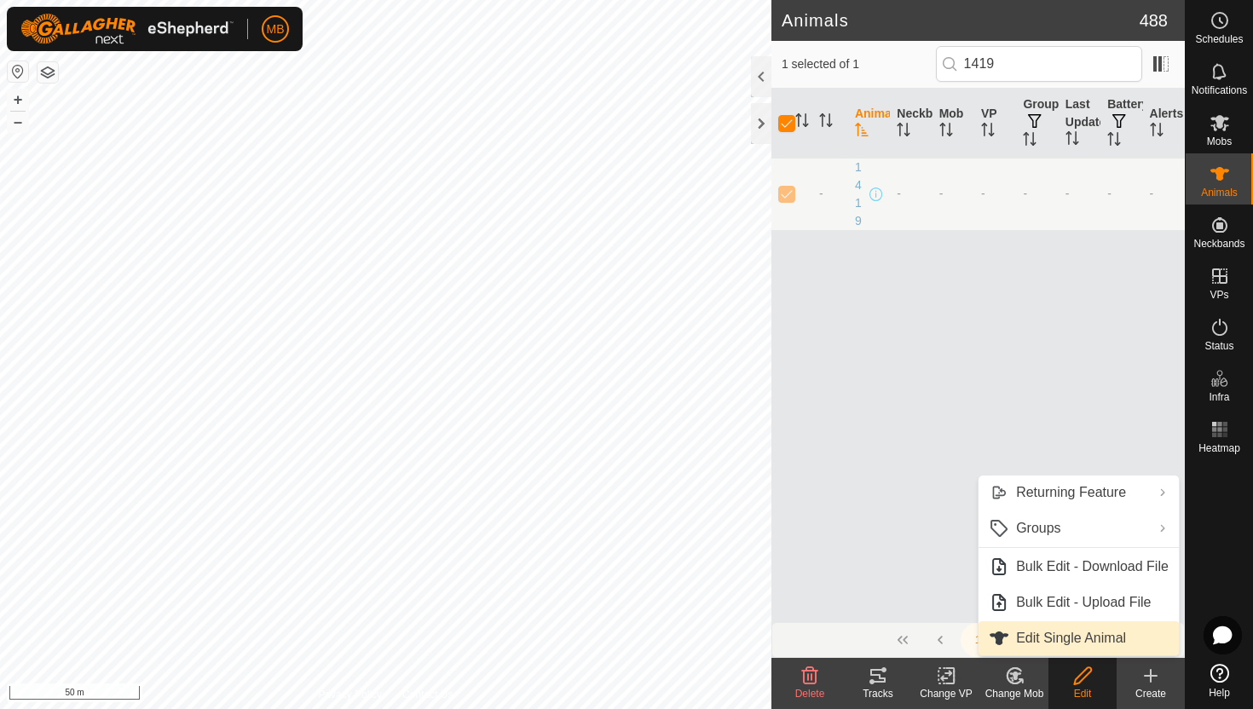
click at [1087, 647] on link "Edit Single Animal" at bounding box center [1079, 638] width 200 height 34
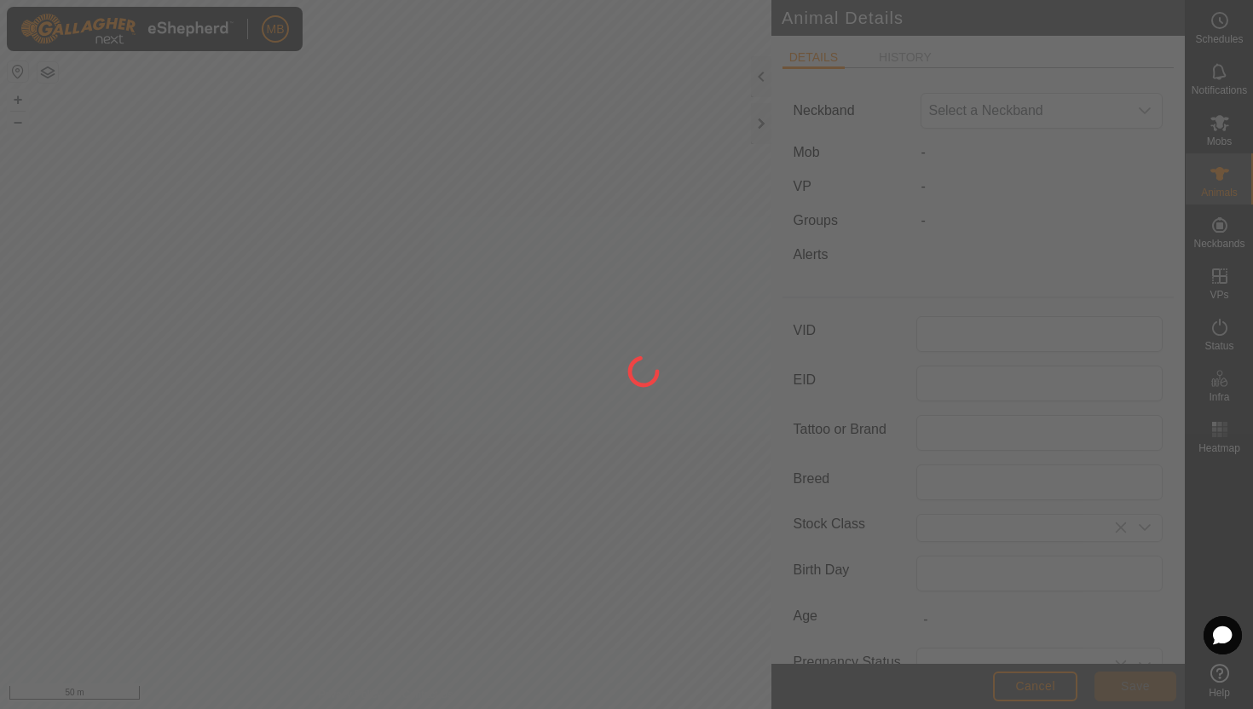
type input "1419"
type input "418"
type input "17 Feb, 2025"
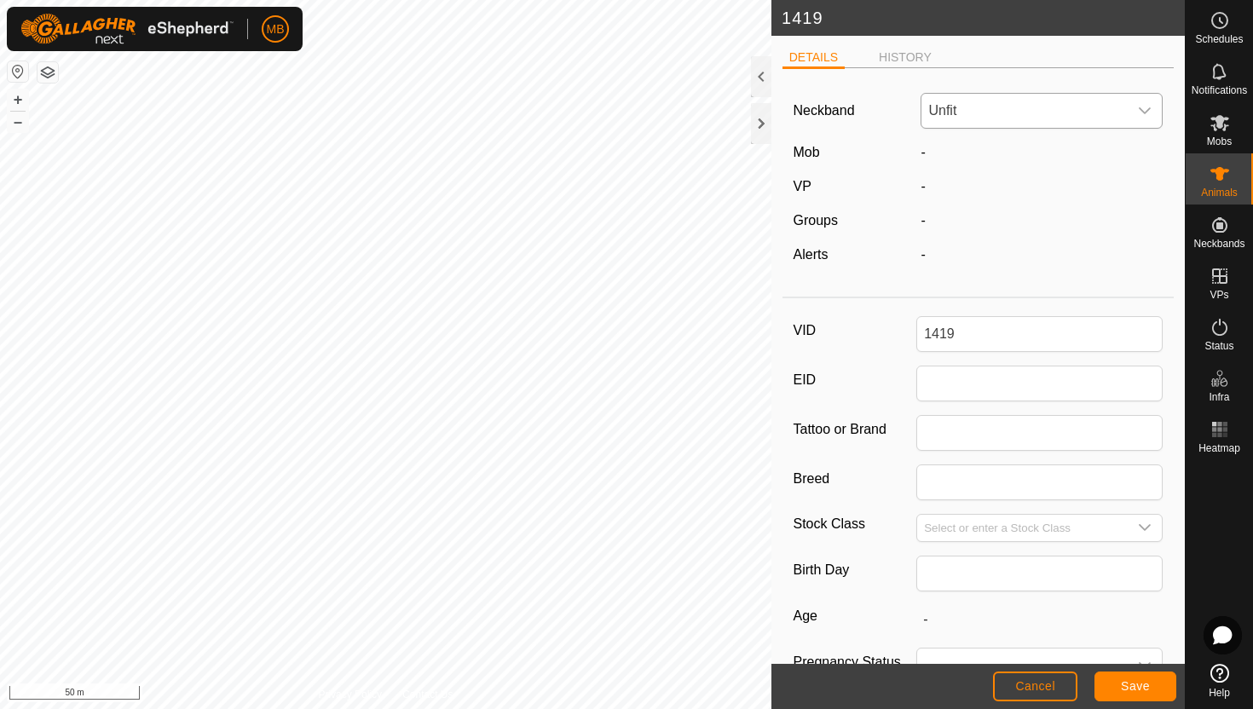
click at [1145, 114] on icon "dropdown trigger" at bounding box center [1145, 111] width 14 height 14
type input "2354"
click at [1054, 188] on li "2354163654" at bounding box center [1042, 199] width 240 height 34
click at [1137, 675] on button "Save" at bounding box center [1136, 687] width 82 height 30
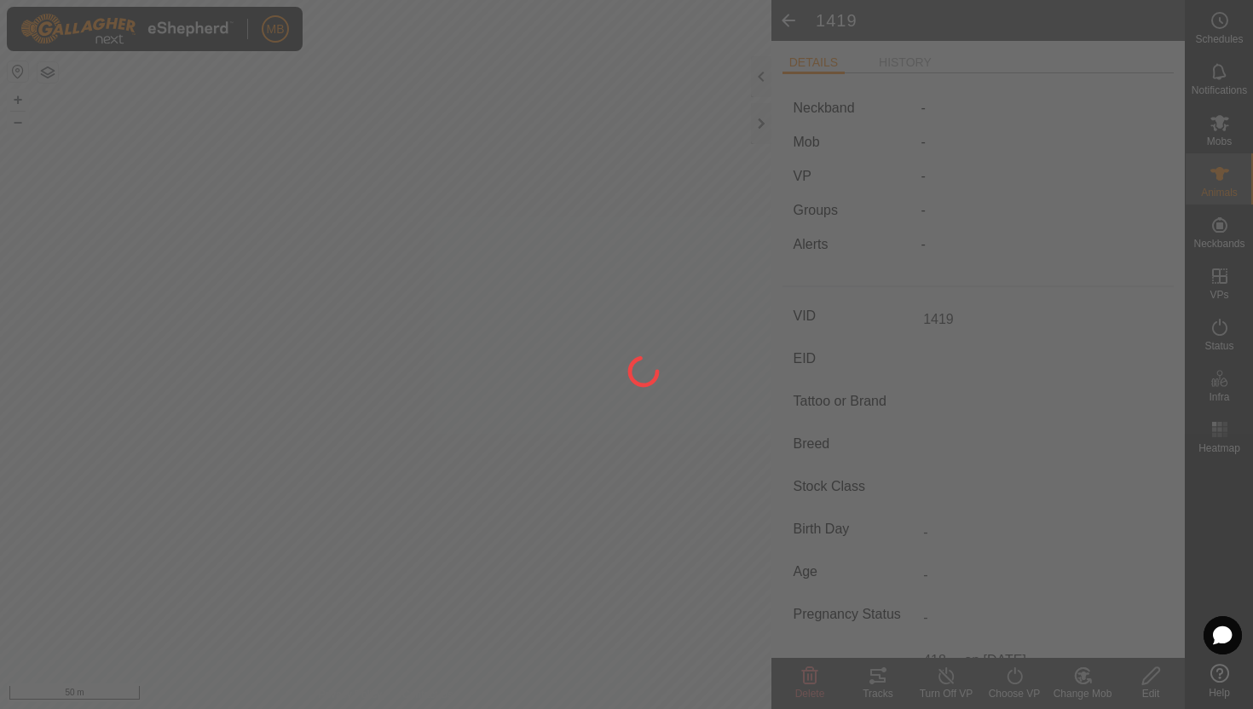
type input "-"
type input "418 kg"
type input "-"
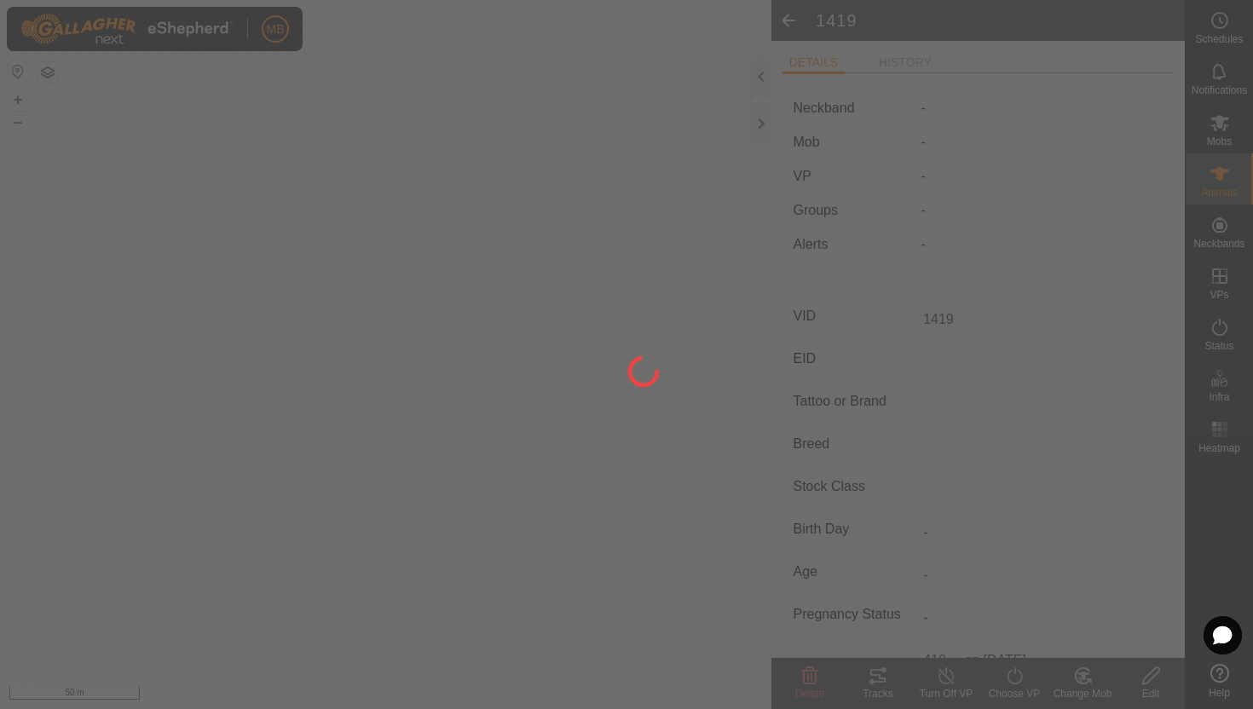
type input "-"
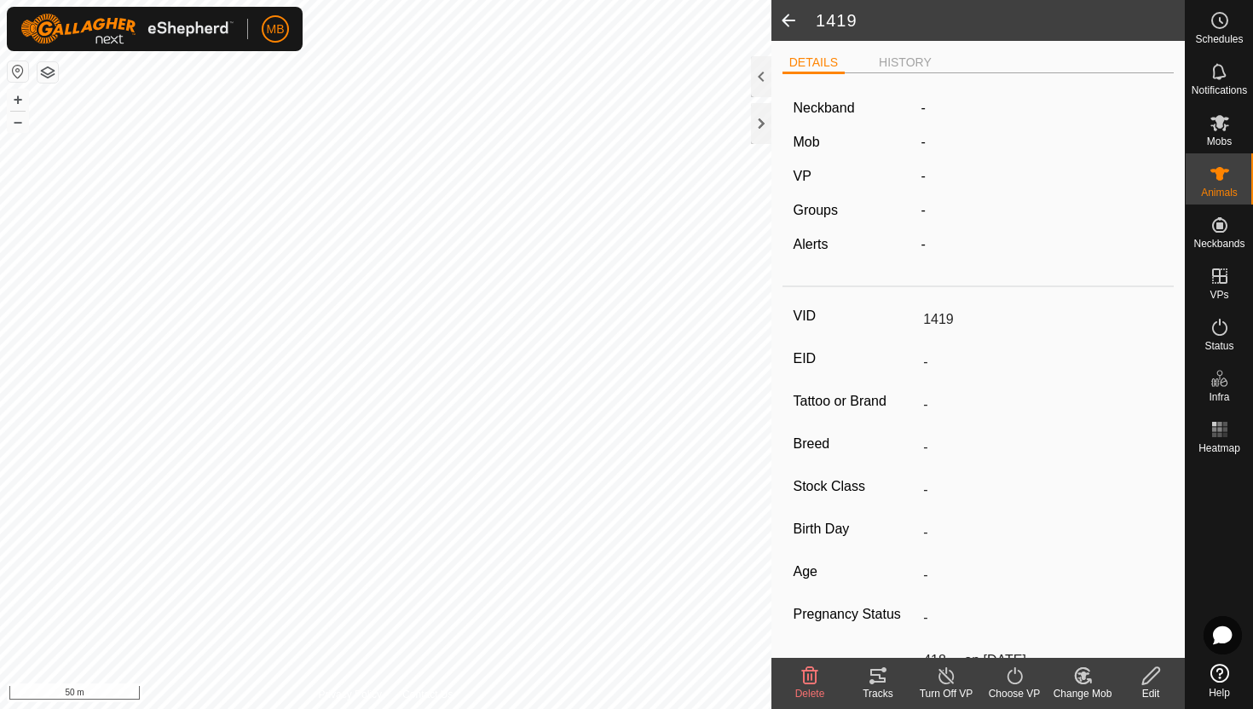
click at [1085, 682] on icon at bounding box center [1082, 675] width 14 height 15
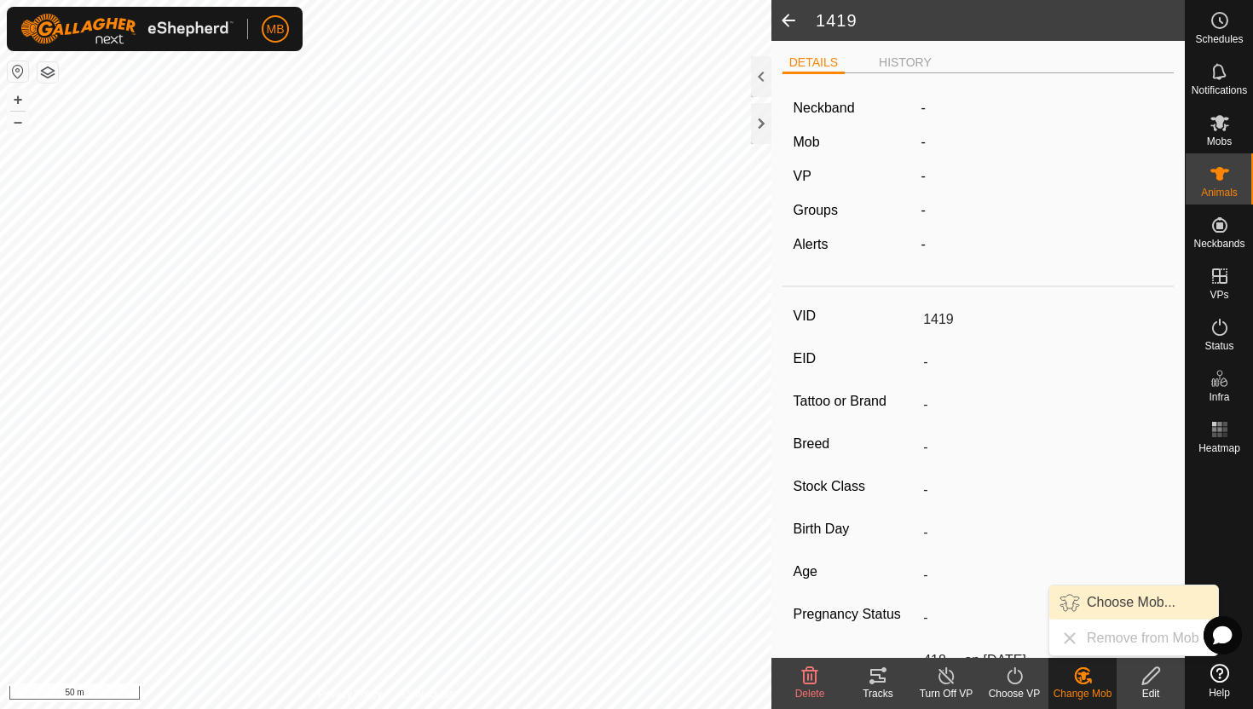
click at [1107, 600] on link "Choose Mob..." at bounding box center [1133, 603] width 169 height 34
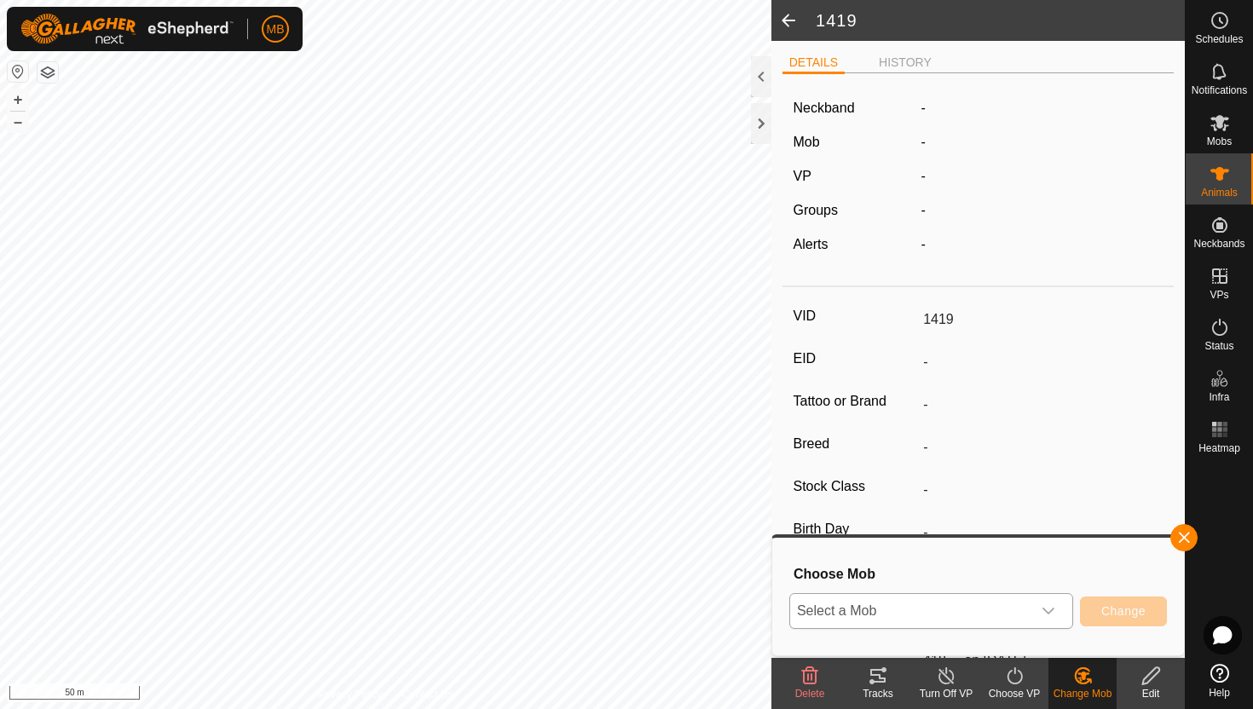
click at [1055, 614] on div "dropdown trigger" at bounding box center [1048, 611] width 34 height 34
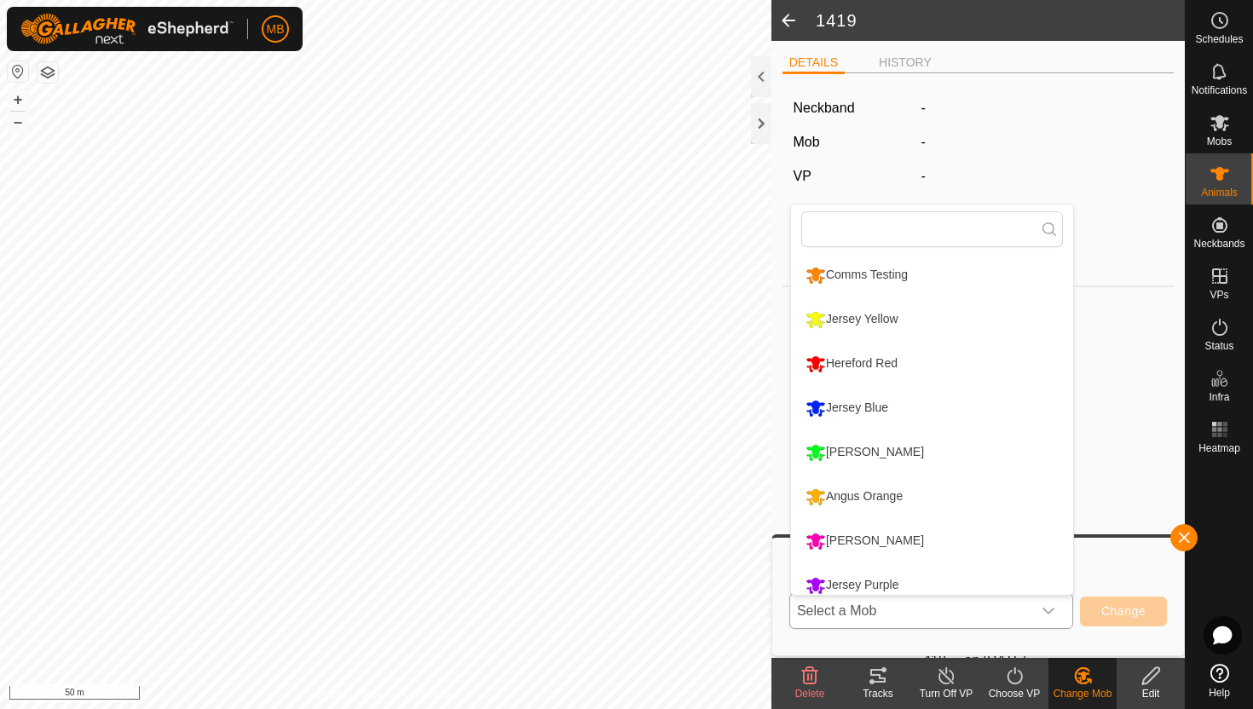
scroll to position [12, 0]
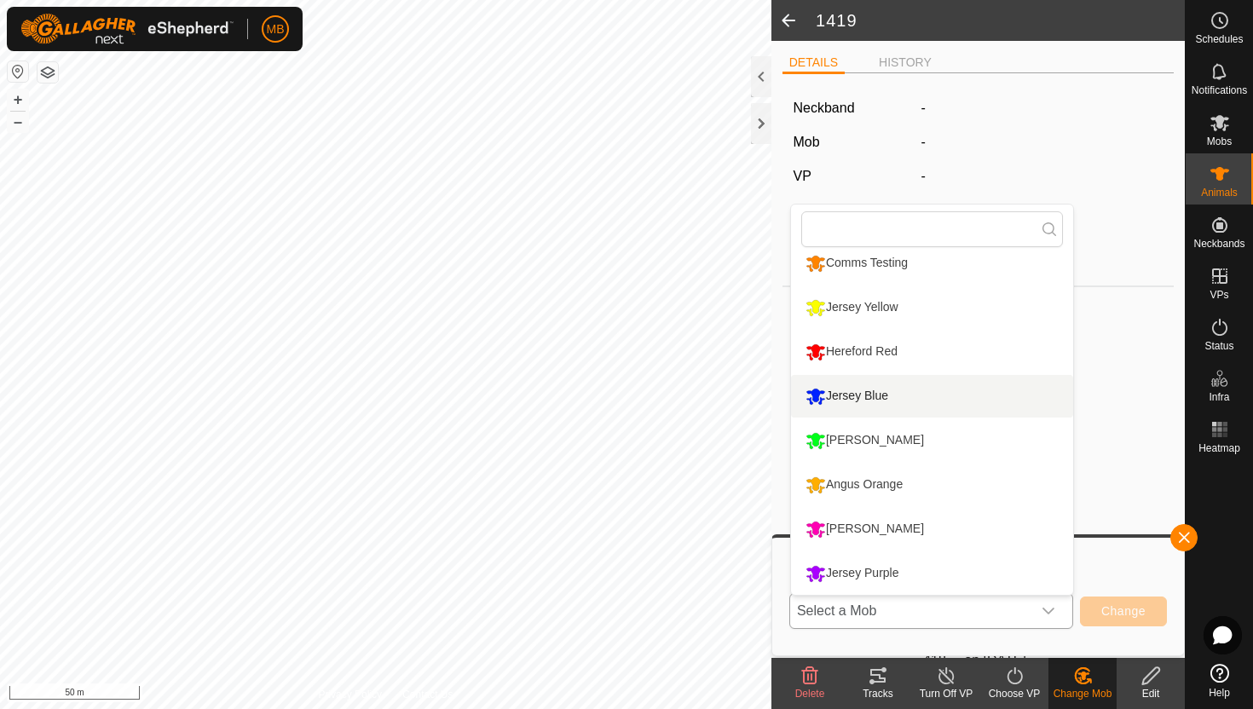
click at [904, 395] on li "Jersey Blue" at bounding box center [932, 396] width 282 height 43
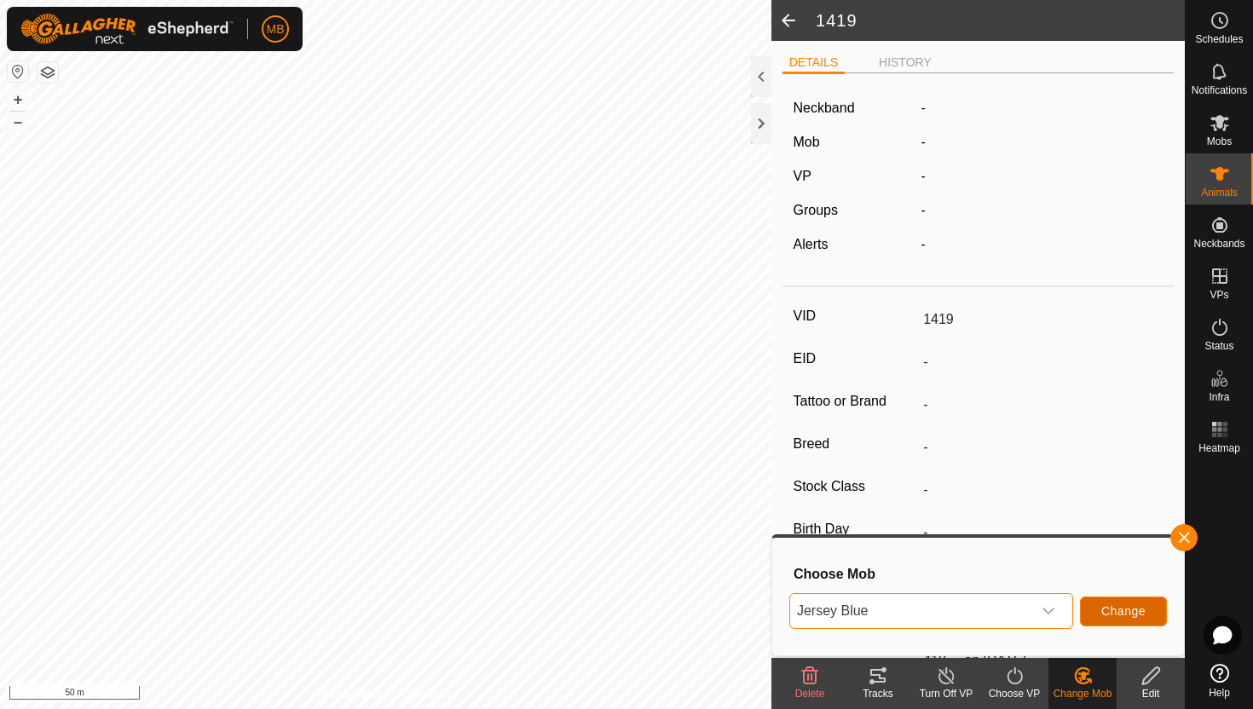
click at [1144, 610] on span "Change" at bounding box center [1123, 611] width 44 height 14
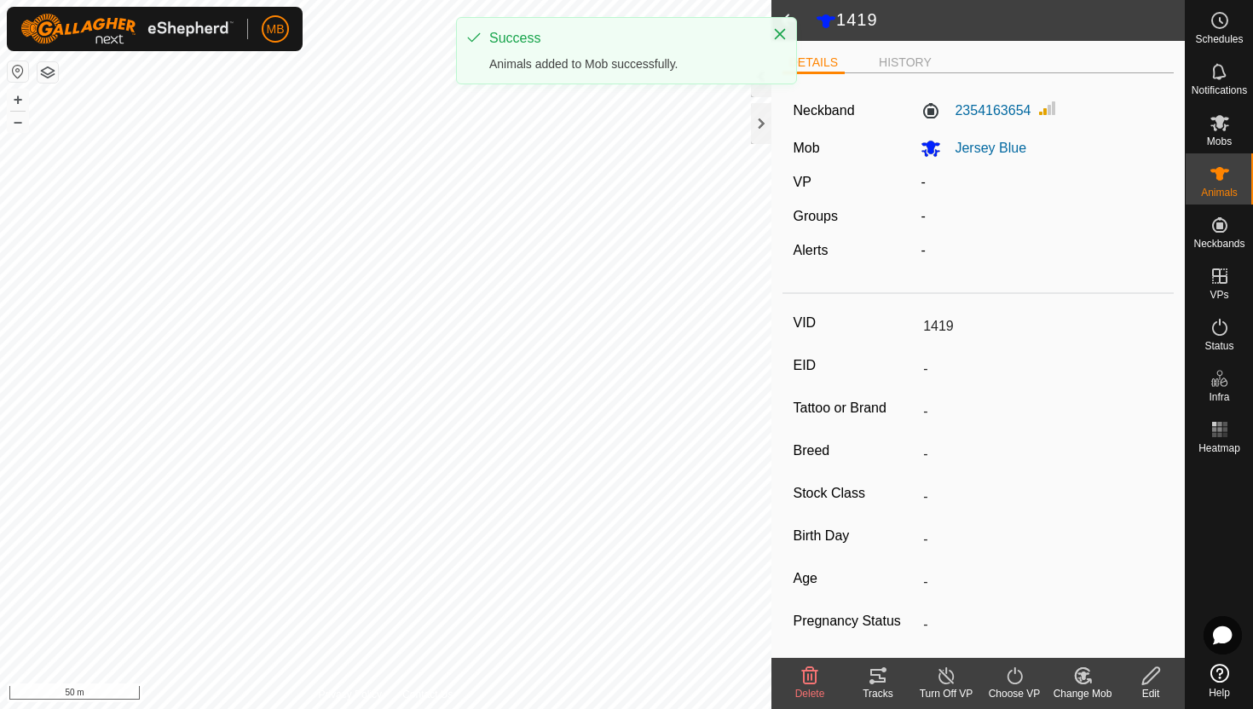
click at [1016, 676] on icon at bounding box center [1014, 676] width 21 height 20
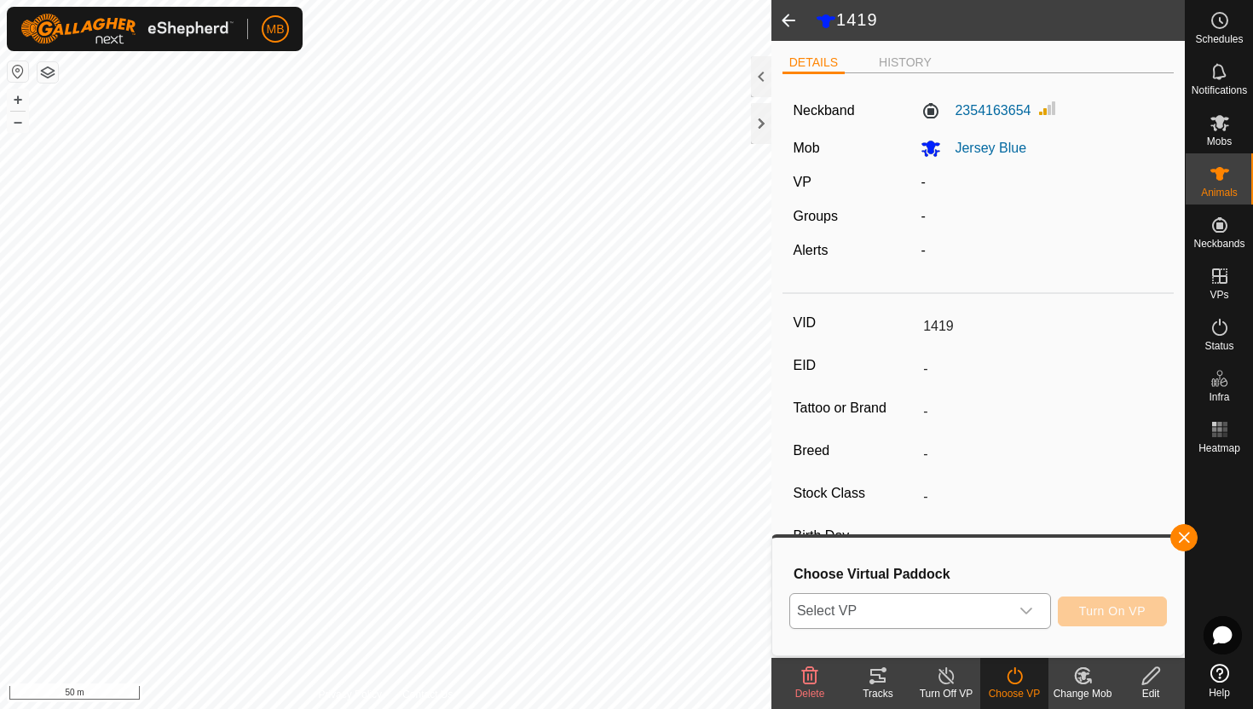
click at [1019, 621] on div "dropdown trigger" at bounding box center [1026, 611] width 34 height 34
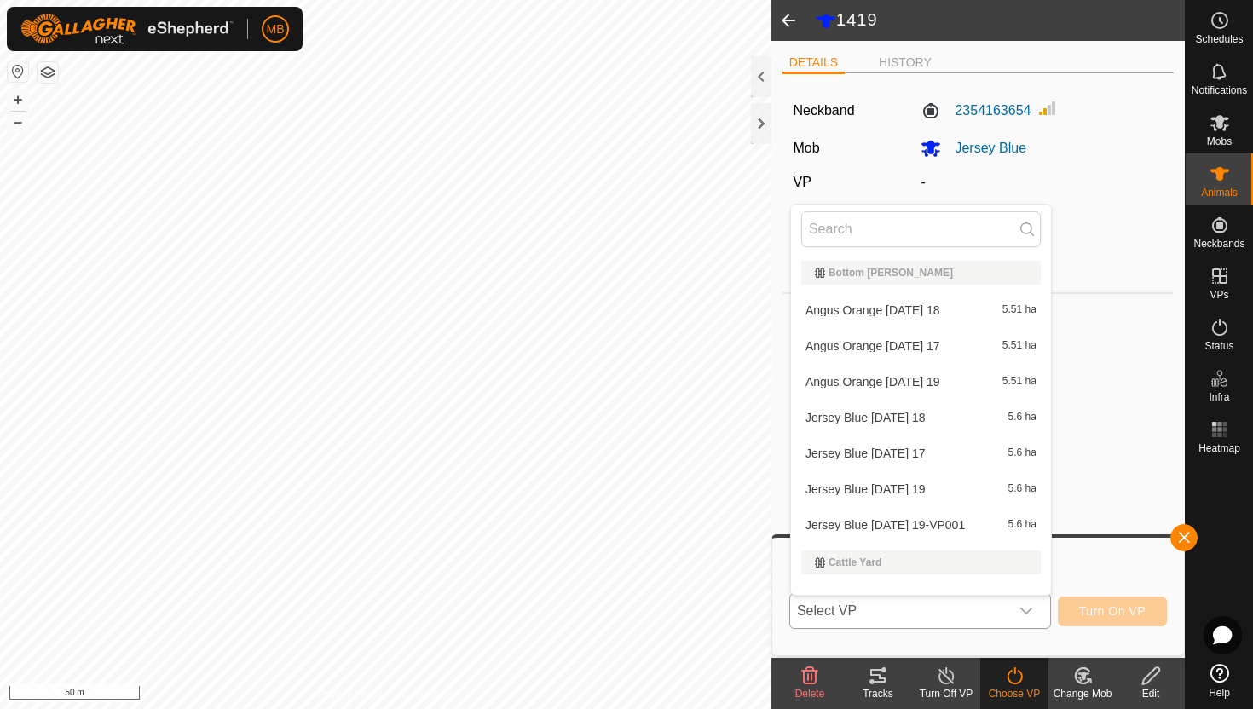
scroll to position [22, 0]
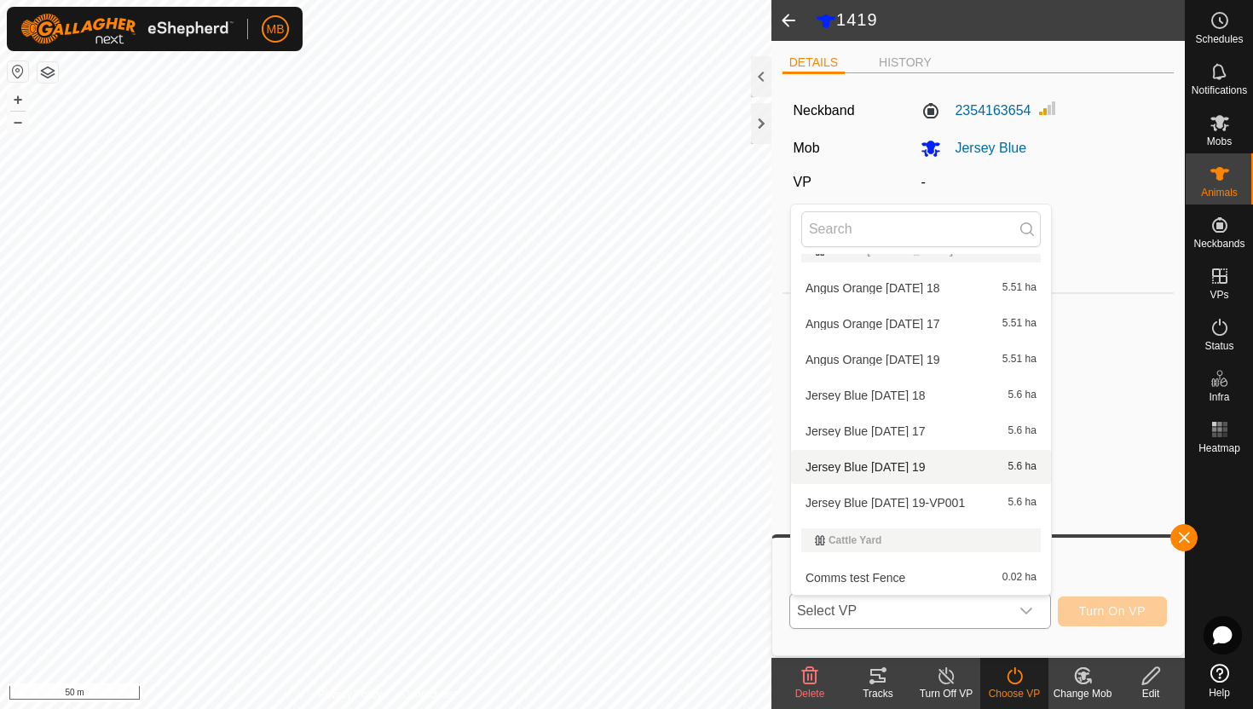
click at [944, 474] on li "Jersey Blue Tuesday 19 5.6 ha" at bounding box center [921, 467] width 260 height 34
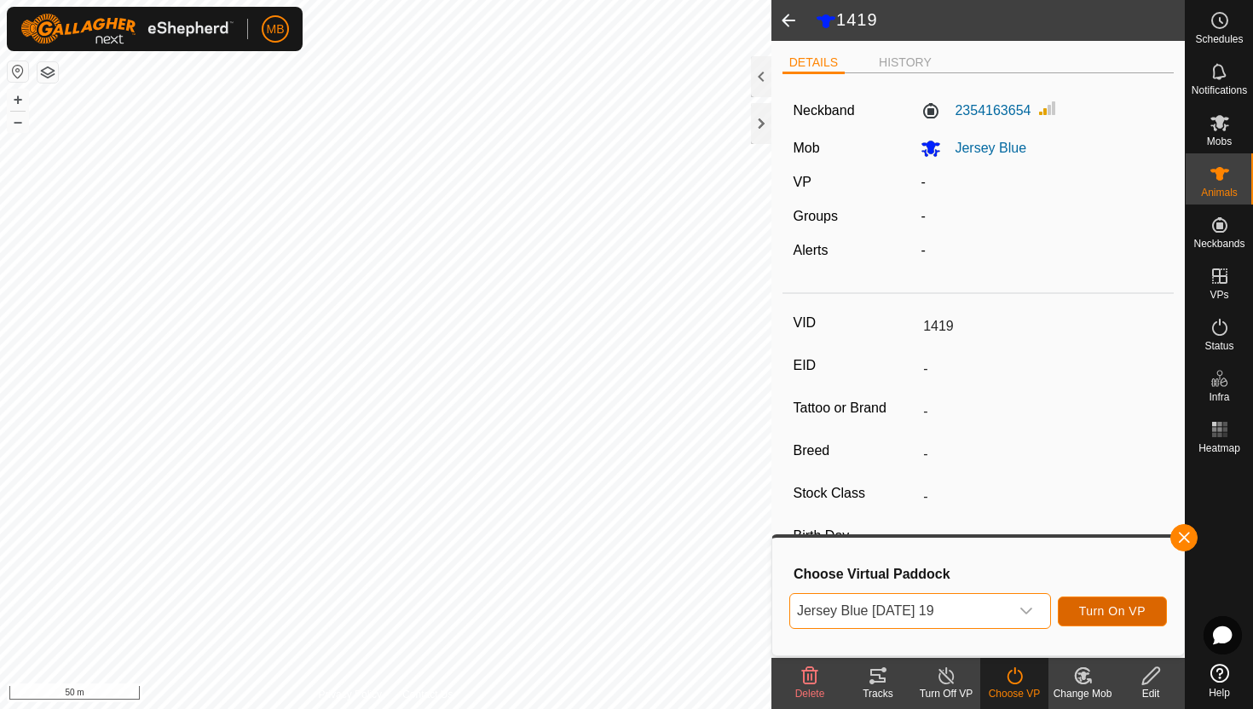
click at [1110, 608] on span "Turn On VP" at bounding box center [1112, 611] width 66 height 14
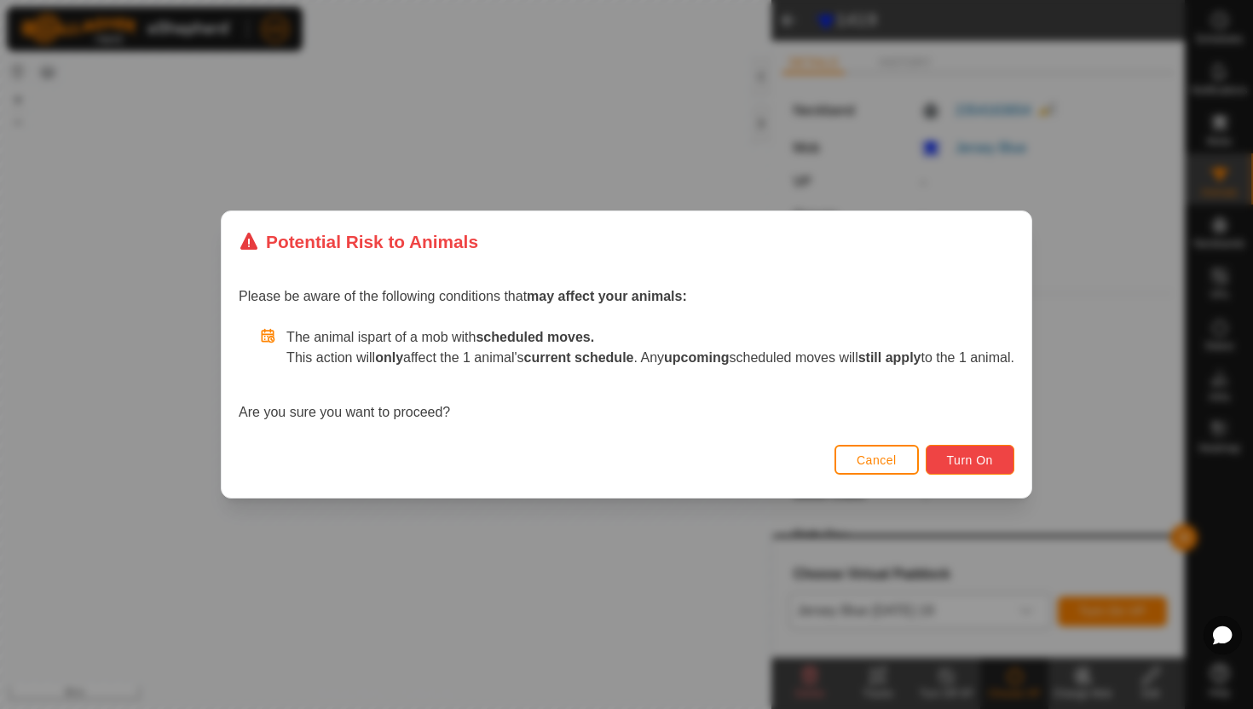
click at [993, 455] on span "Turn On" at bounding box center [970, 461] width 46 height 14
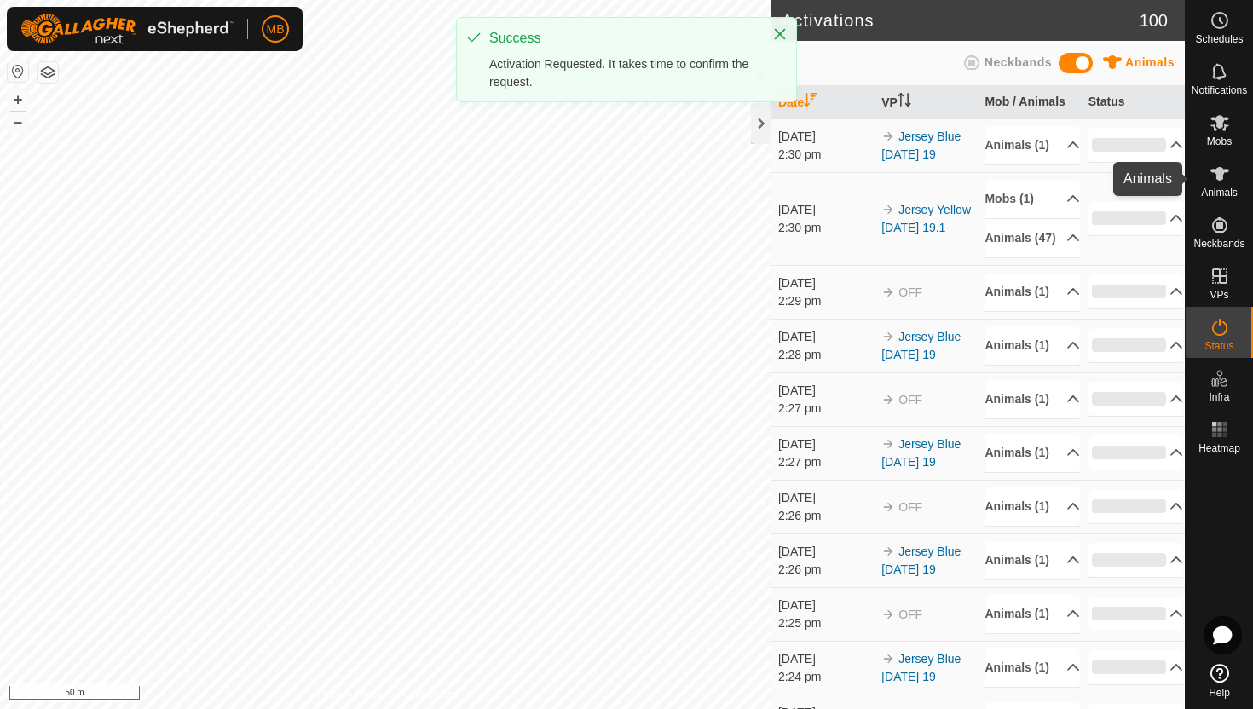
click at [1224, 179] on icon at bounding box center [1220, 174] width 20 height 20
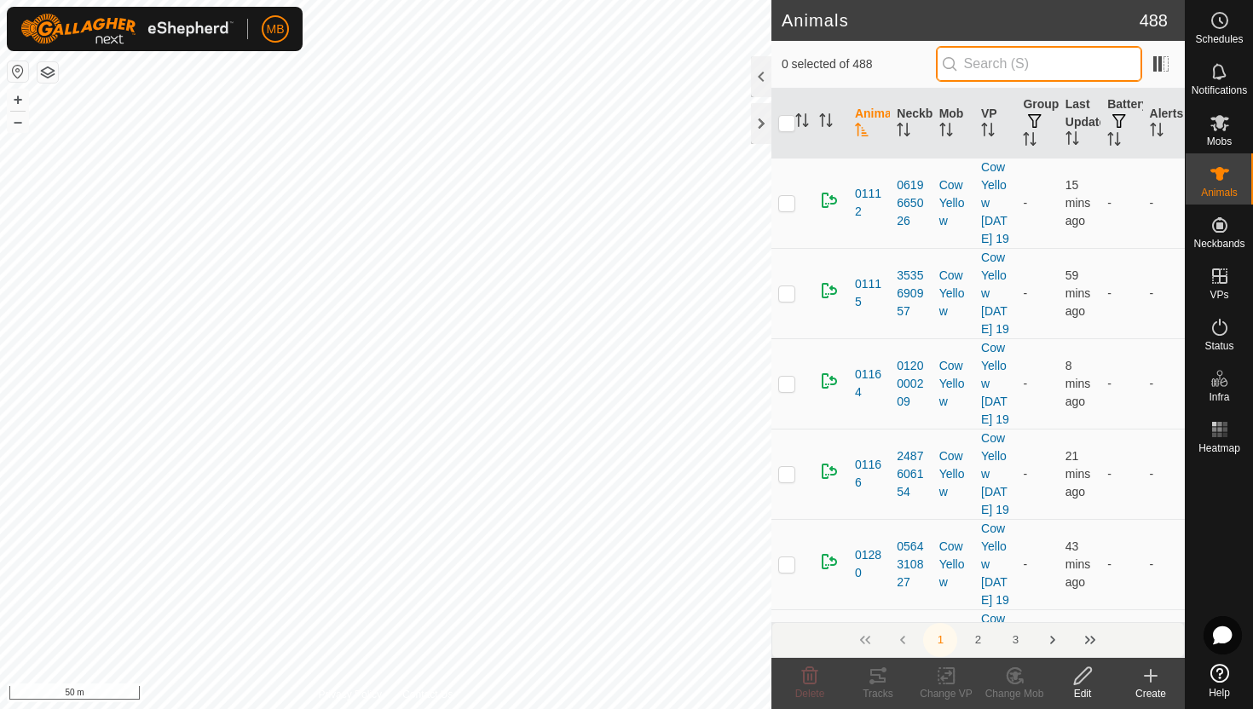
click at [1097, 69] on input "text" at bounding box center [1039, 64] width 206 height 36
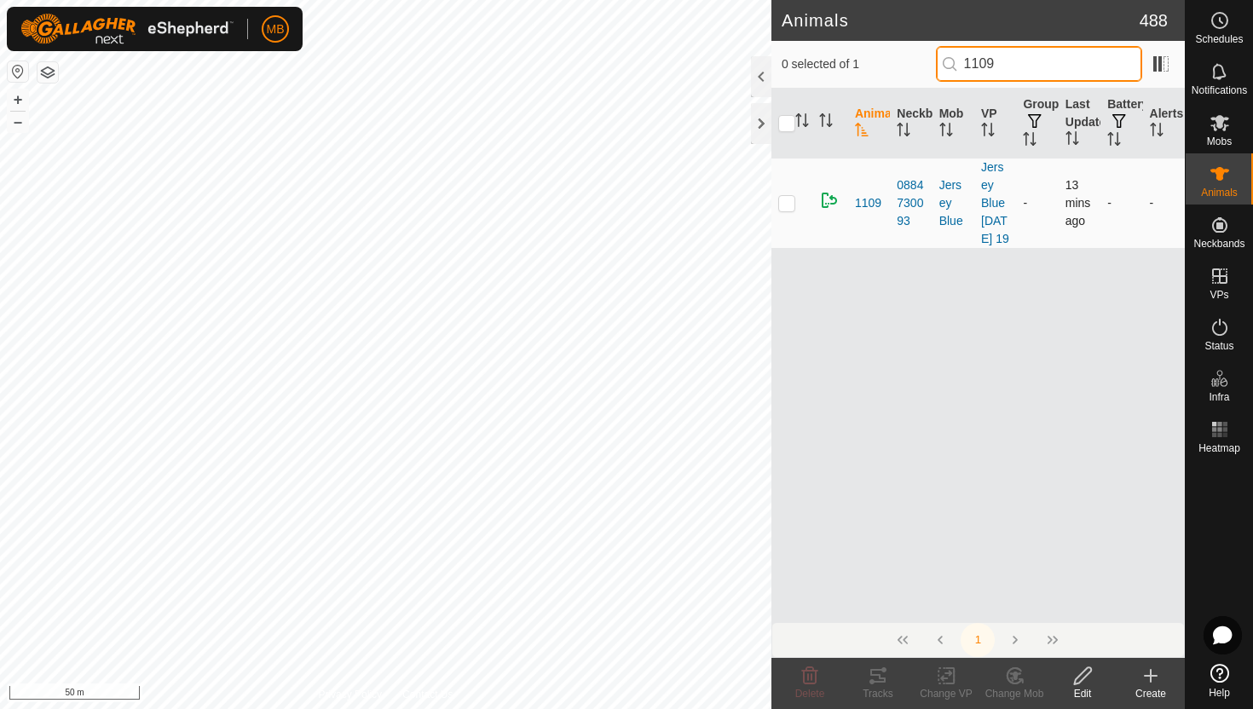
type input "1109"
click at [789, 210] on p-checkbox at bounding box center [786, 203] width 17 height 14
checkbox input "true"
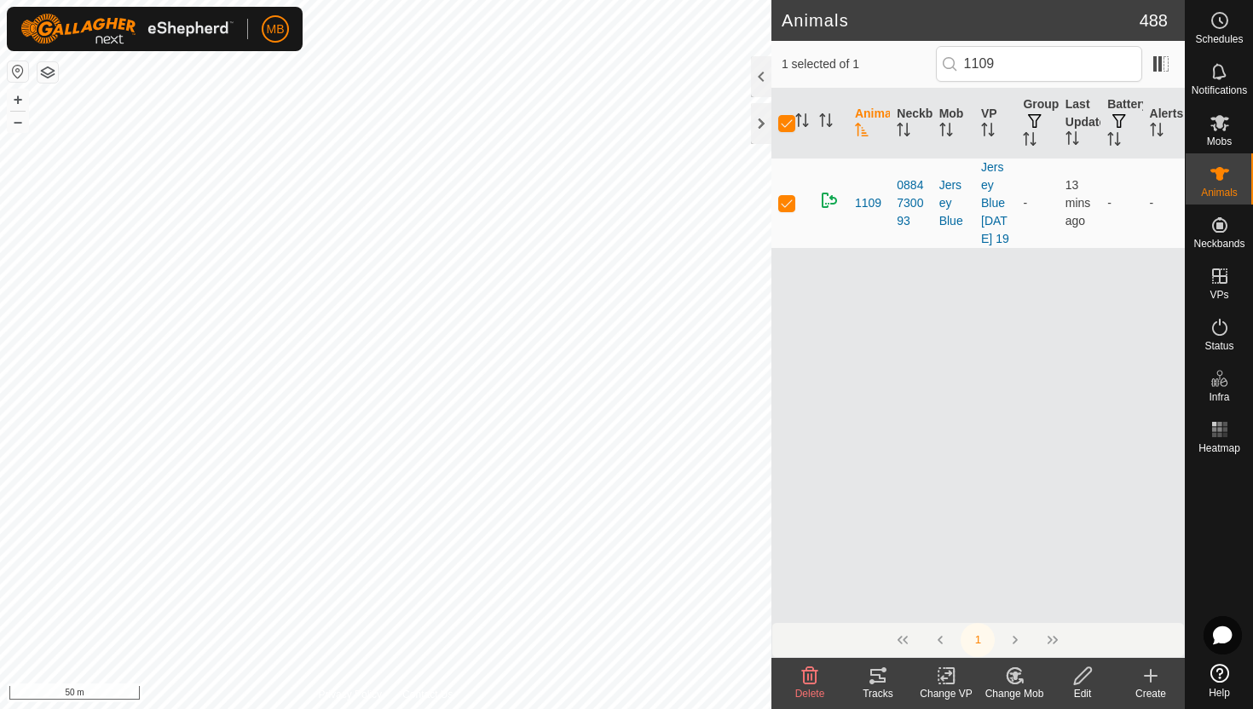
click at [1081, 679] on icon at bounding box center [1082, 676] width 21 height 20
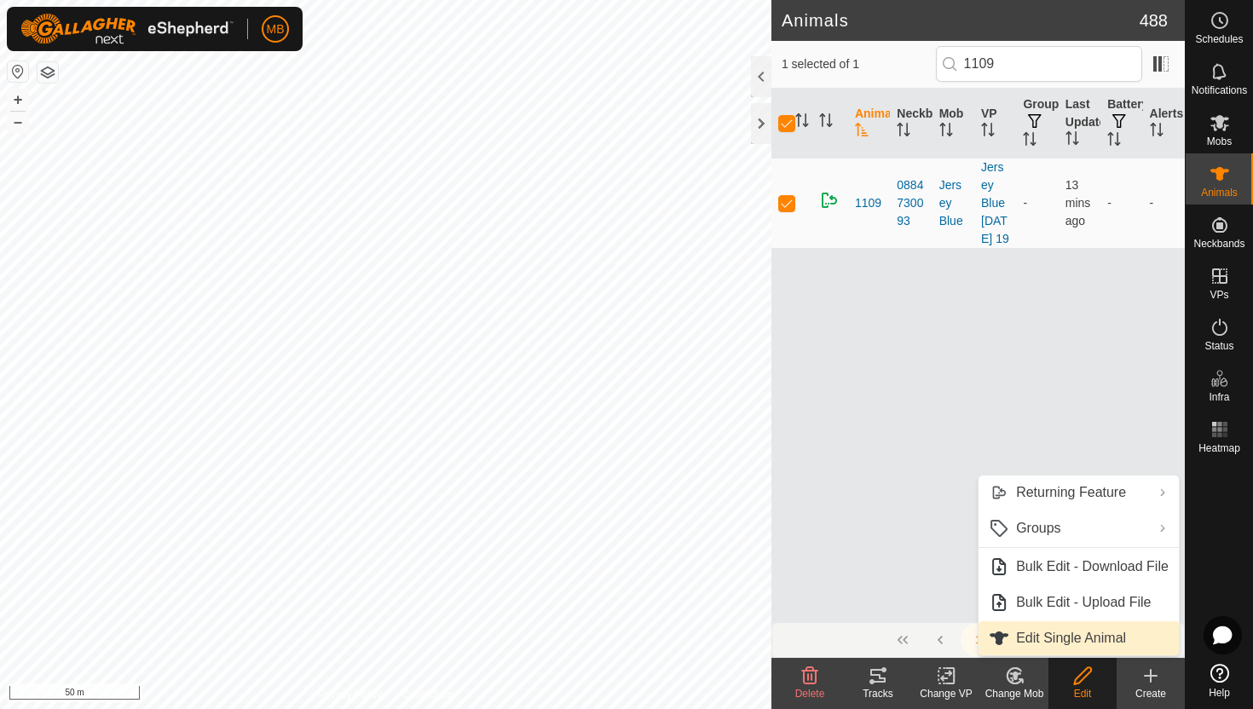
click at [1086, 636] on link "Edit Single Animal" at bounding box center [1079, 638] width 200 height 34
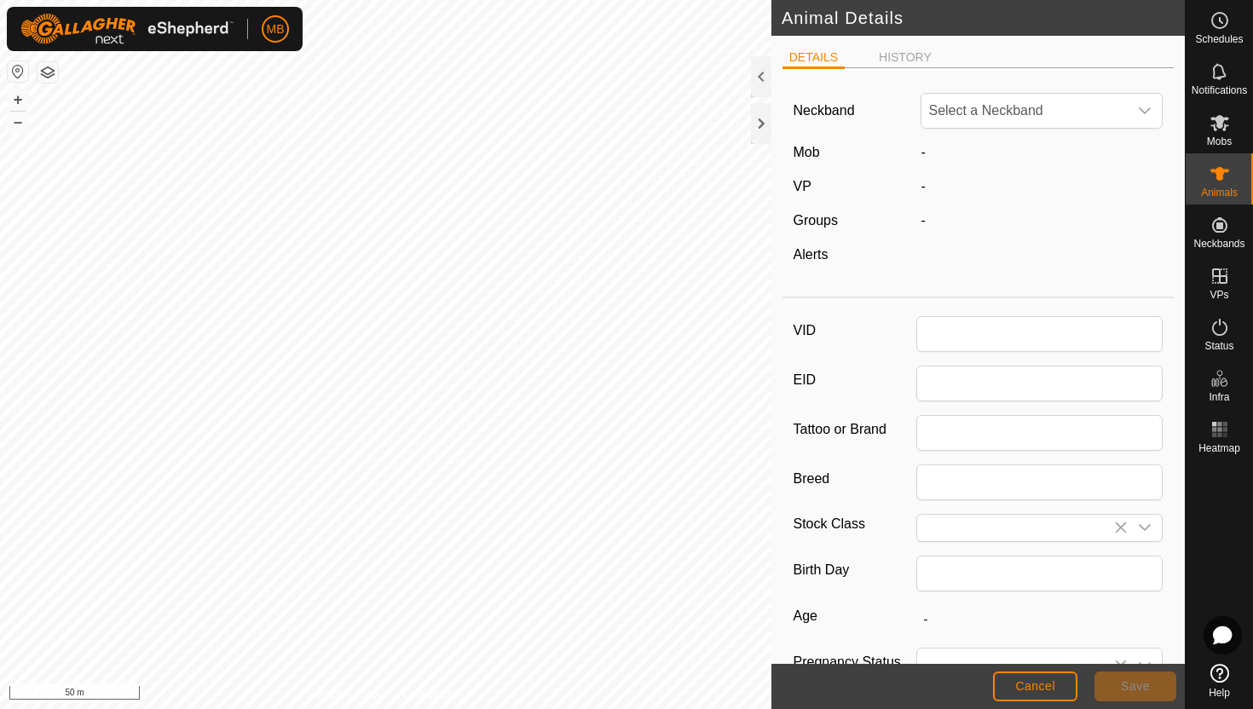
type input "1109"
type input "428"
type input "17 Feb, 2025"
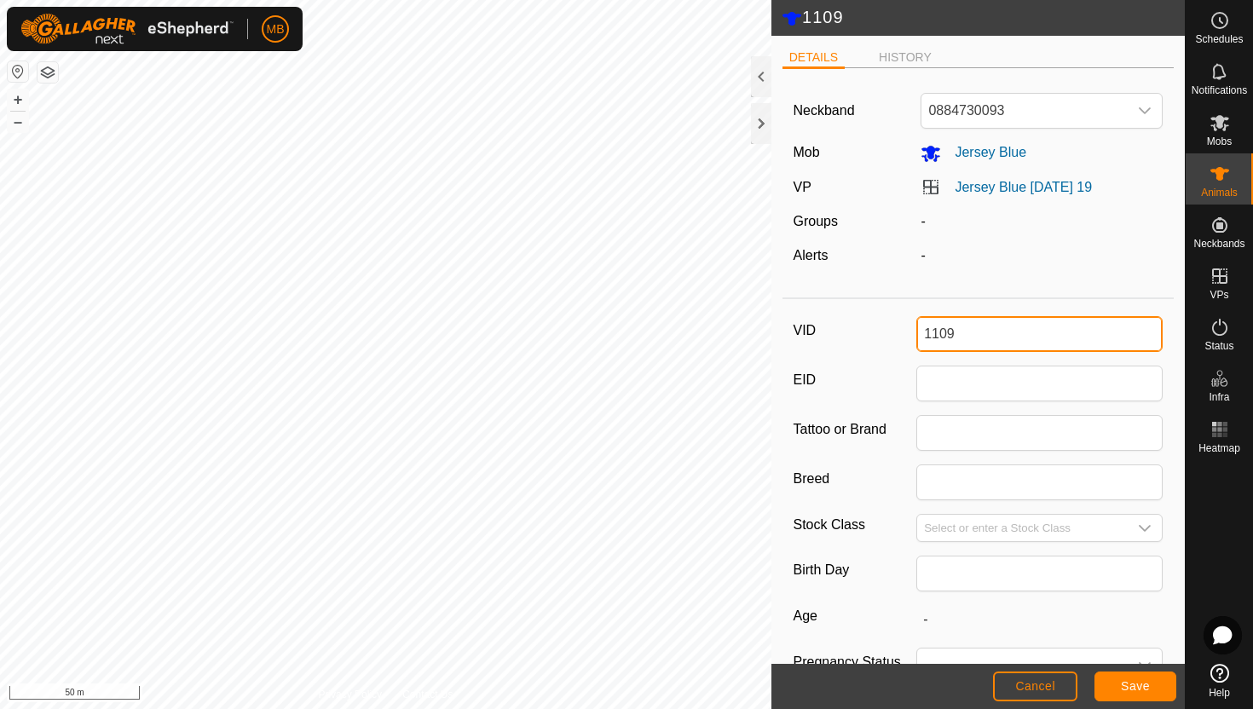
click at [1016, 338] on input "1109" at bounding box center [1039, 334] width 246 height 36
type input "1"
type input "701"
click at [1143, 688] on span "Save" at bounding box center [1135, 686] width 29 height 14
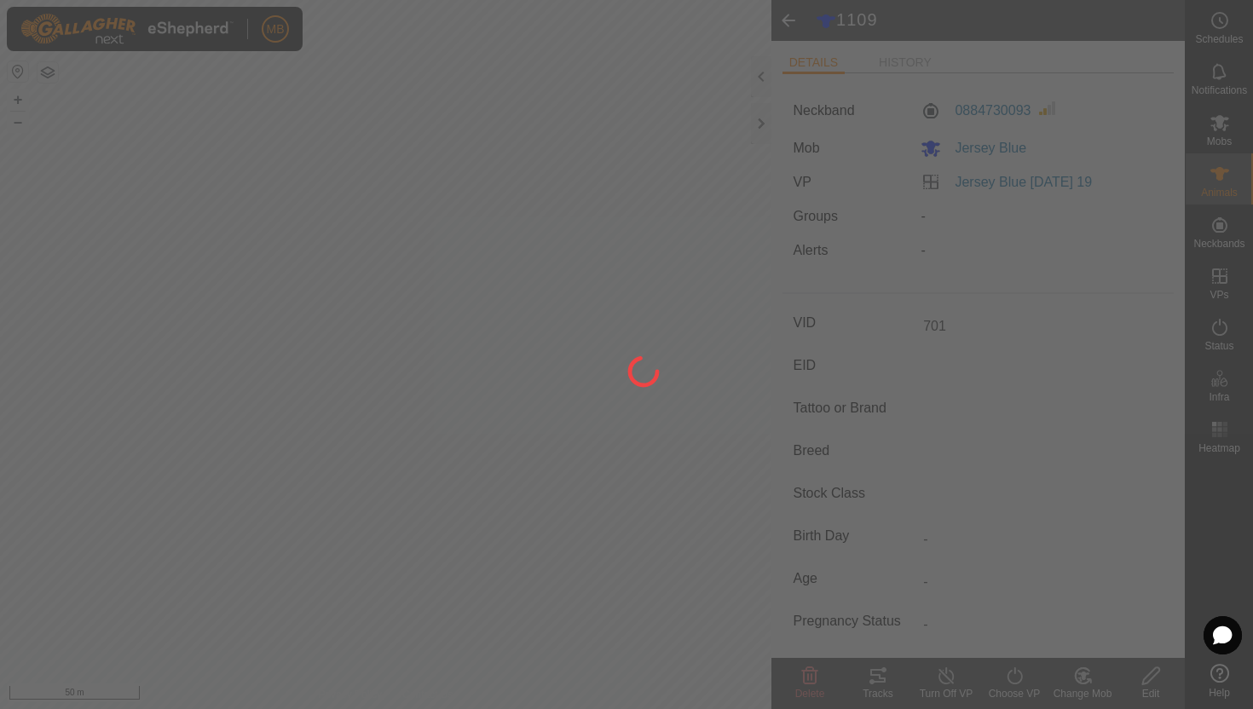
type input "-"
type input "428 kg"
type input "-"
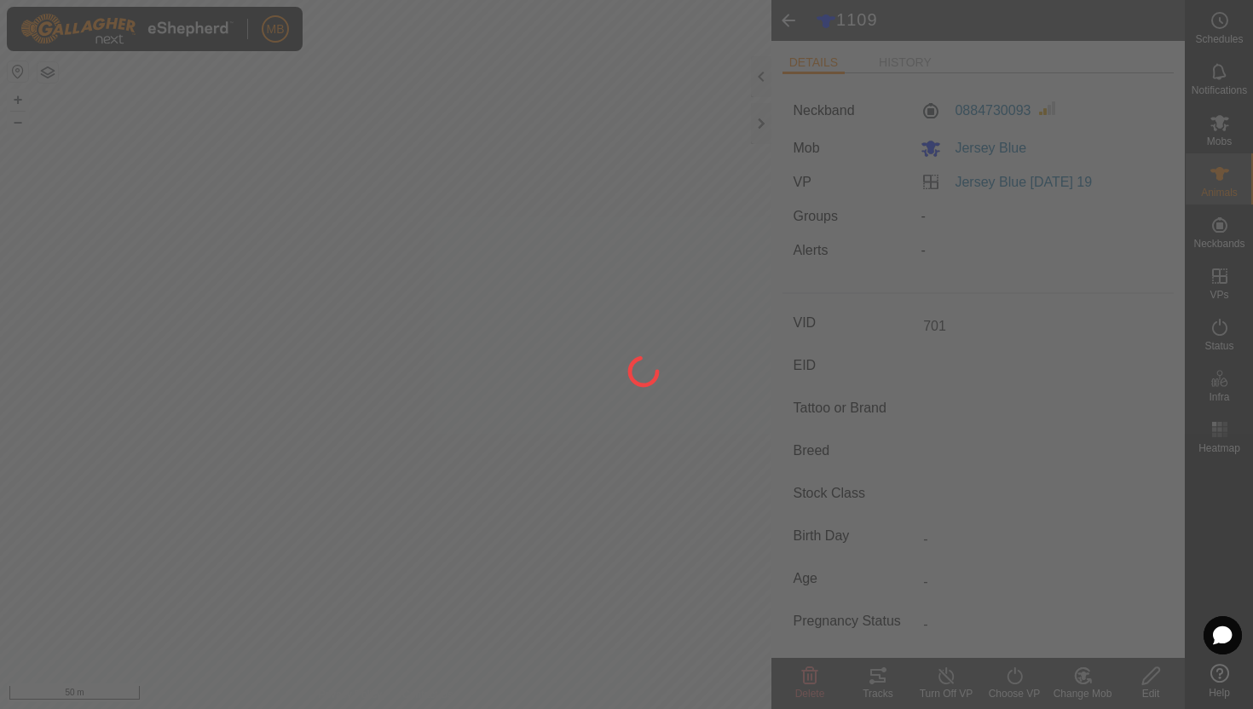
type input "-"
type input "1109"
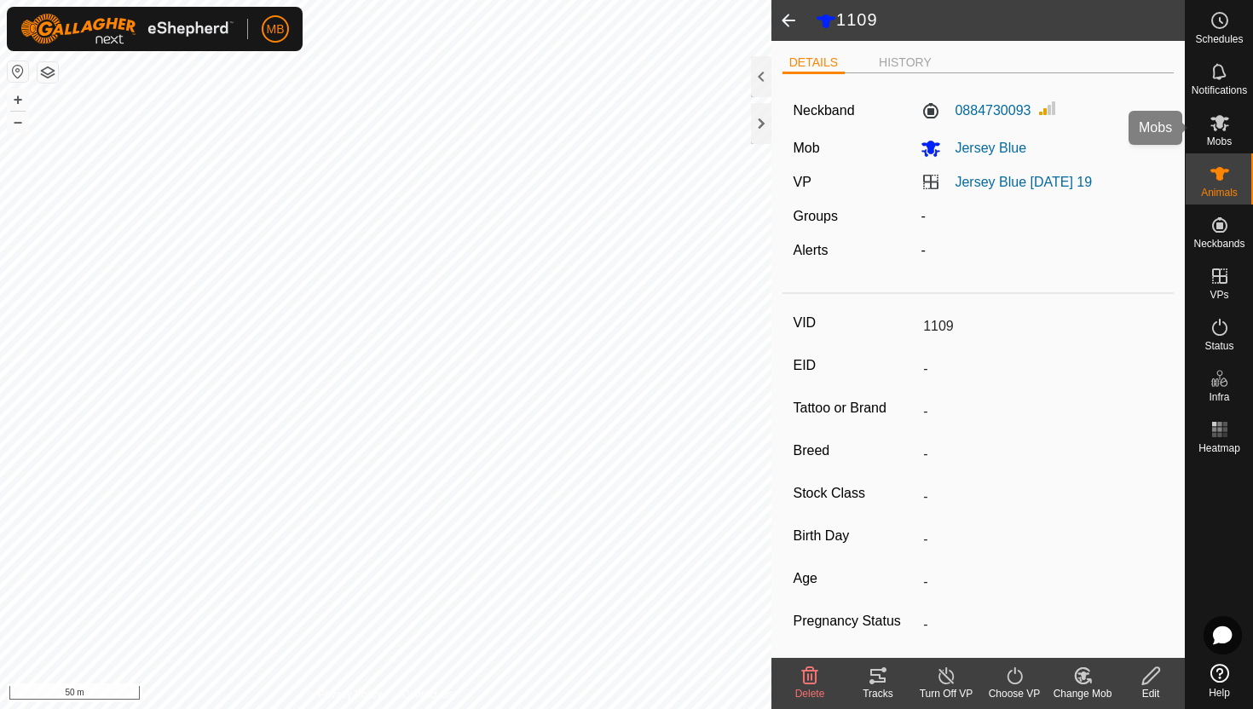
click at [1221, 126] on icon at bounding box center [1220, 123] width 19 height 16
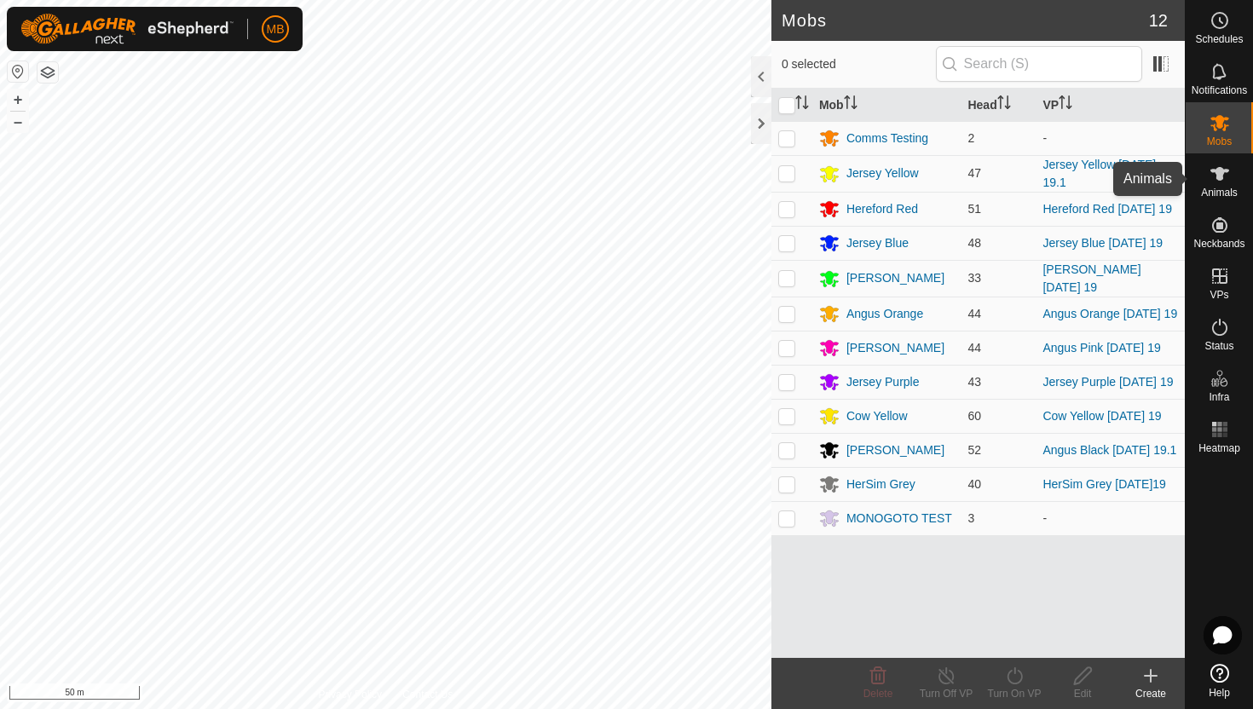
click at [1225, 178] on icon at bounding box center [1220, 174] width 20 height 20
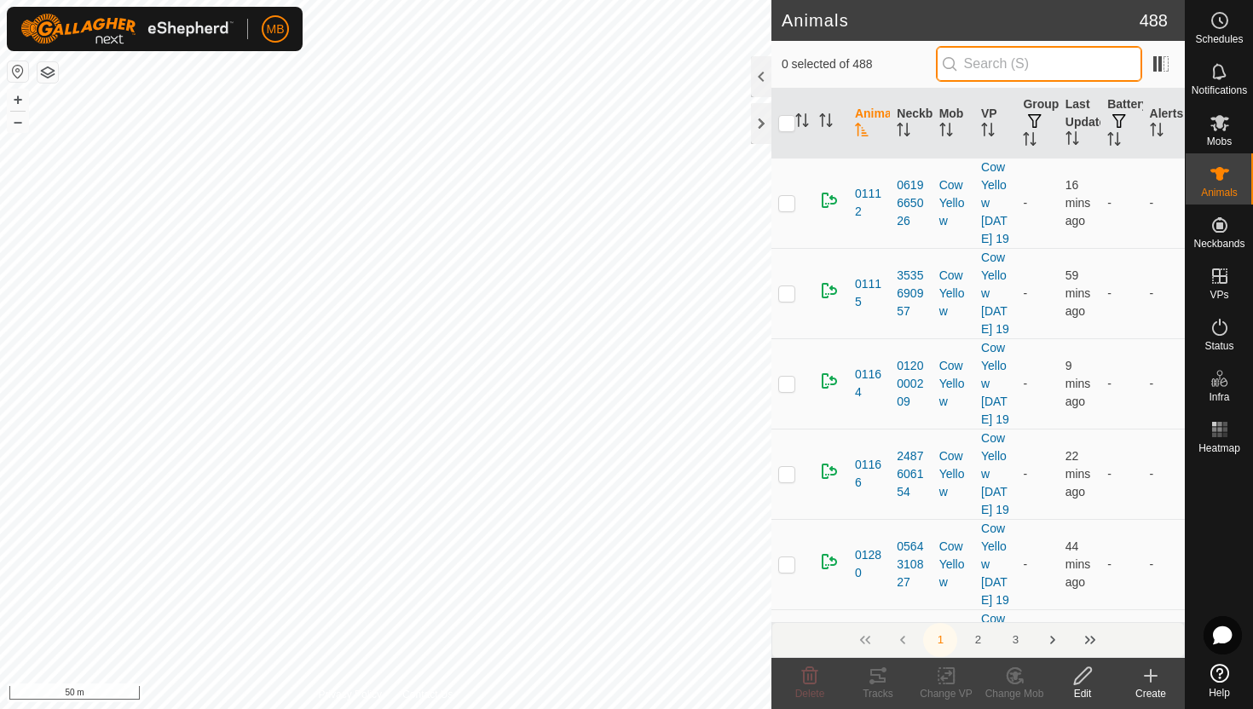
click at [1105, 71] on input "text" at bounding box center [1039, 64] width 206 height 36
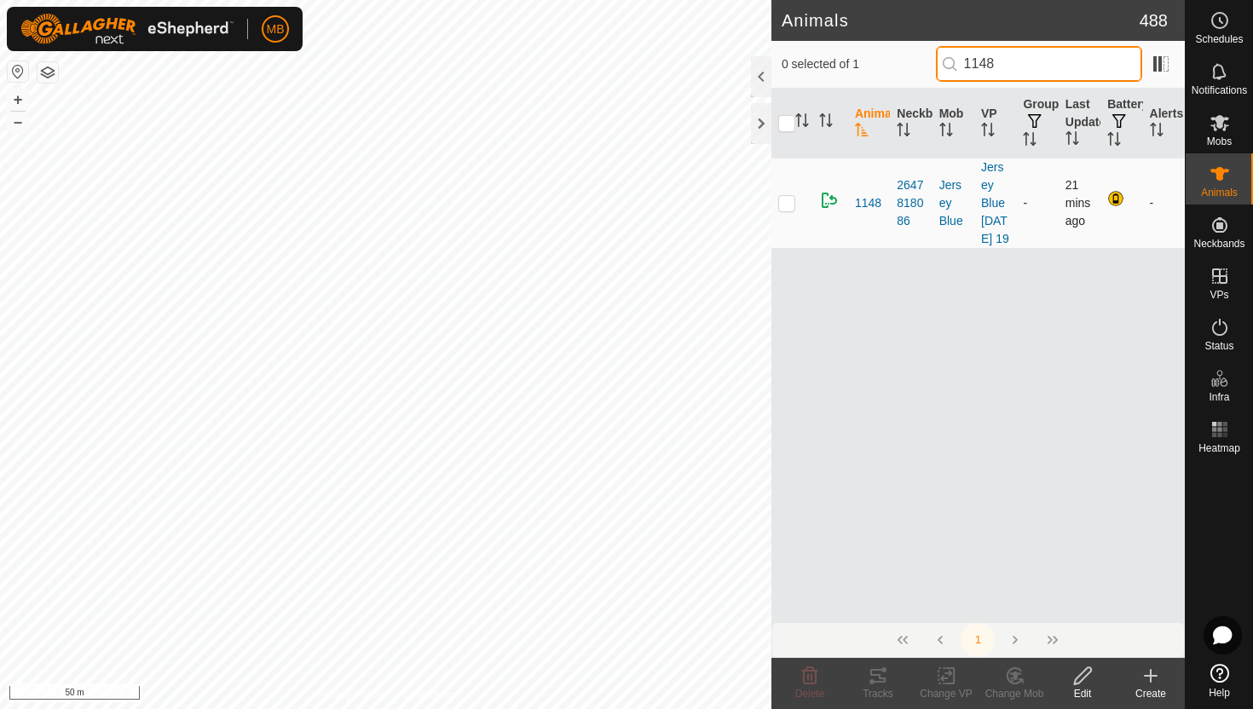
type input "1148"
click at [785, 210] on p-checkbox at bounding box center [786, 203] width 17 height 14
checkbox input "true"
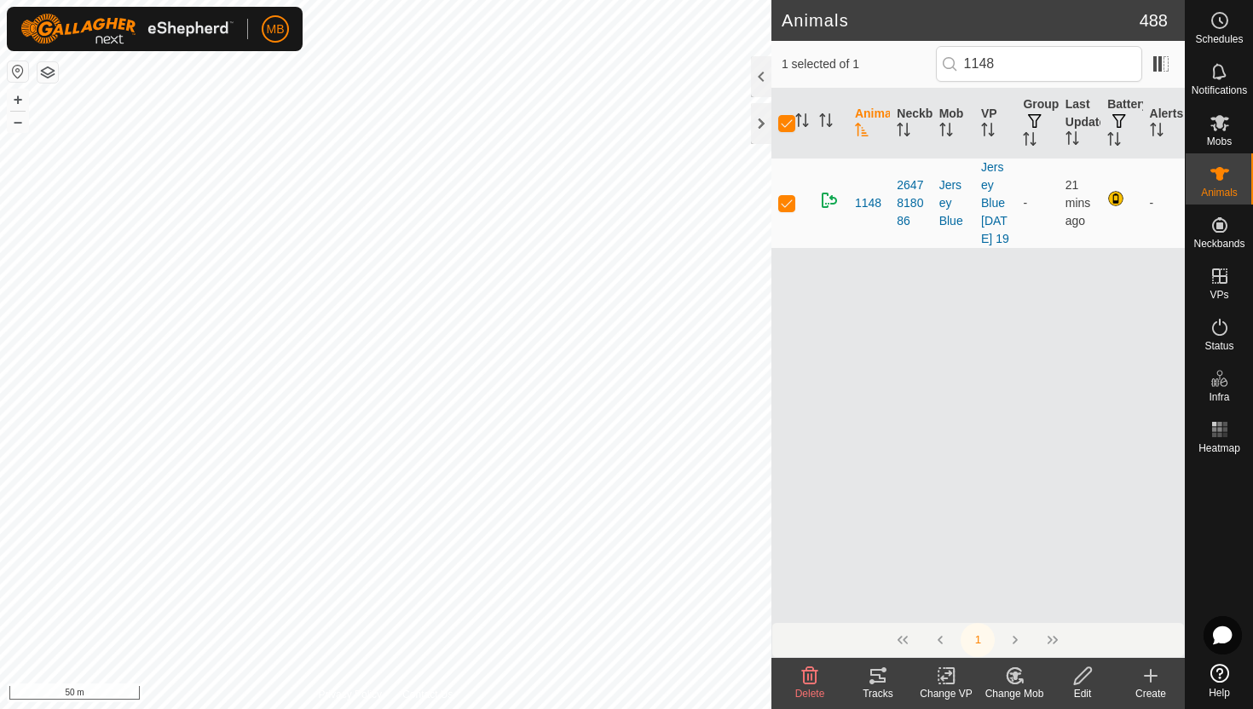
click at [1080, 674] on icon at bounding box center [1082, 675] width 17 height 17
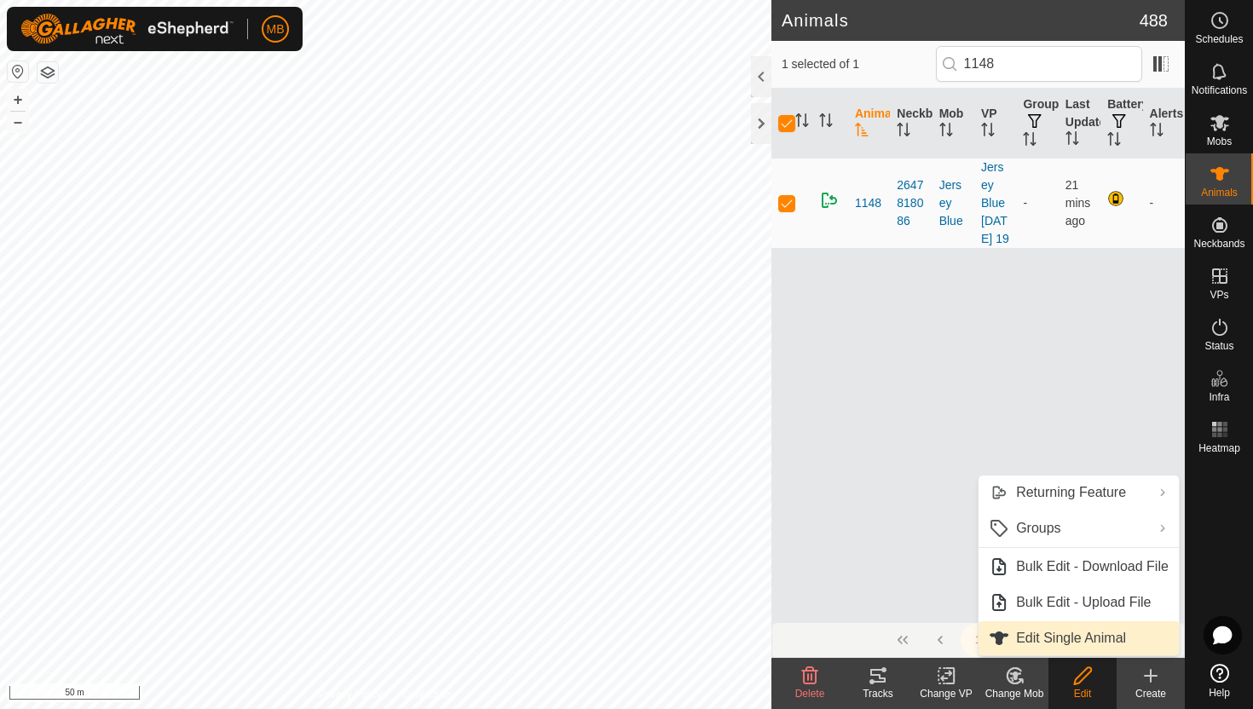
click at [1081, 644] on link "Edit Single Animal" at bounding box center [1079, 638] width 200 height 34
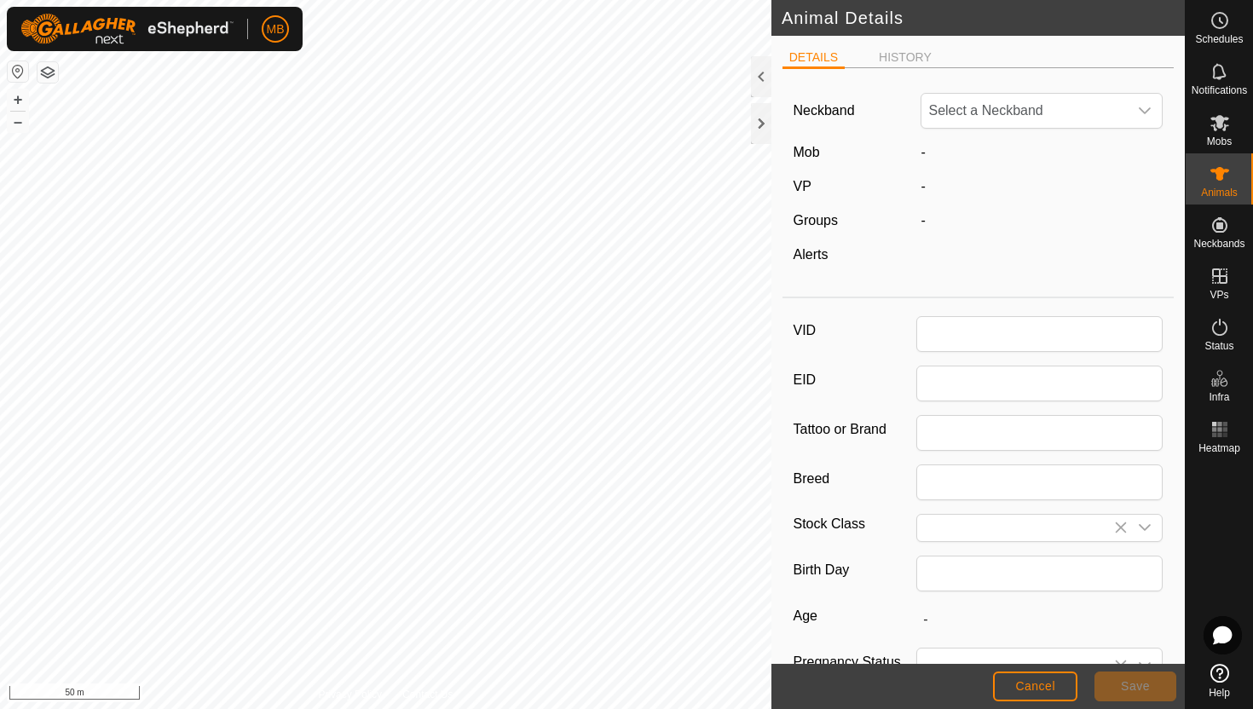
type input "1148"
type input "450"
type input "[DATE]"
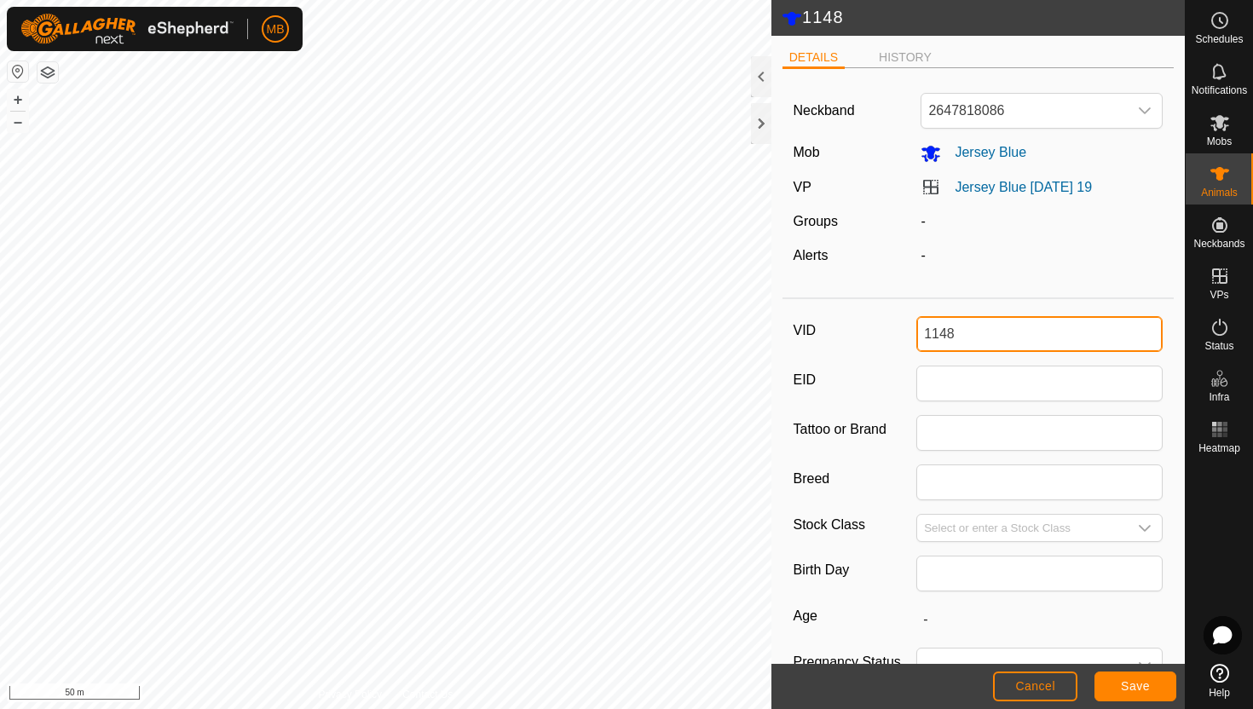
click at [1093, 337] on input "1148" at bounding box center [1039, 334] width 246 height 36
type input "1"
type input "702"
click at [1144, 694] on button "Save" at bounding box center [1136, 687] width 82 height 30
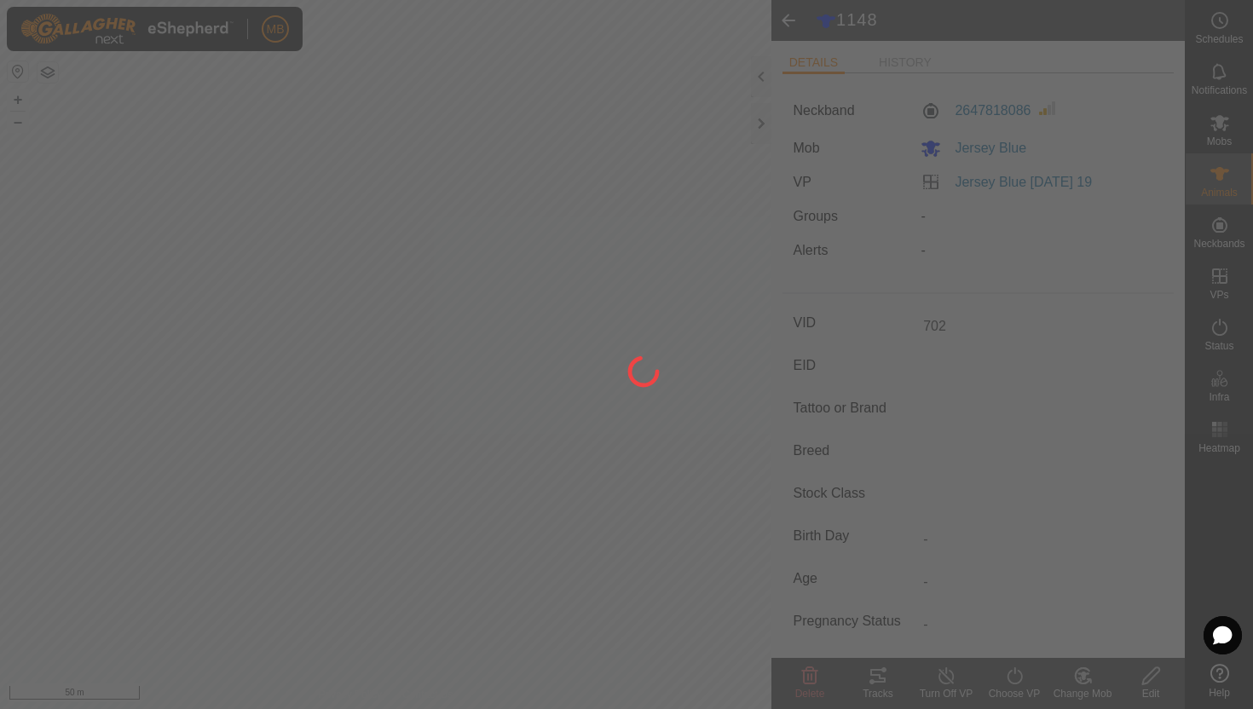
type input "-"
type input "450 kg"
type input "-"
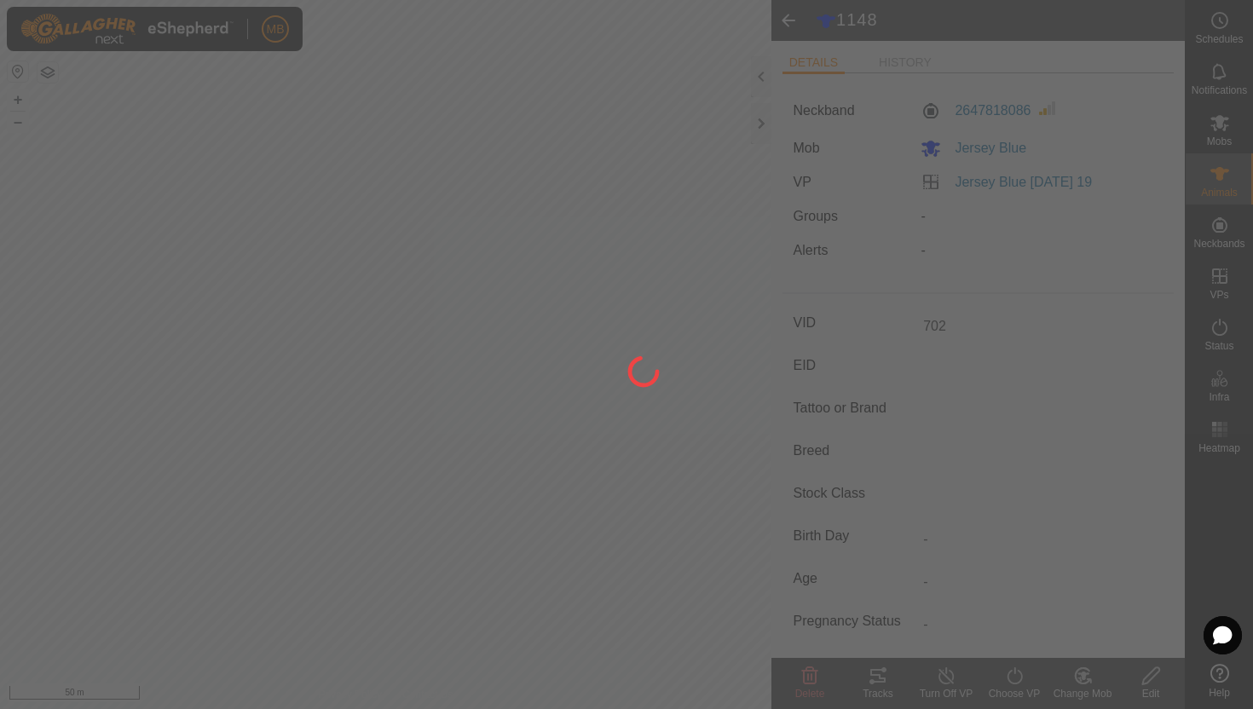
type input "-"
type input "1148"
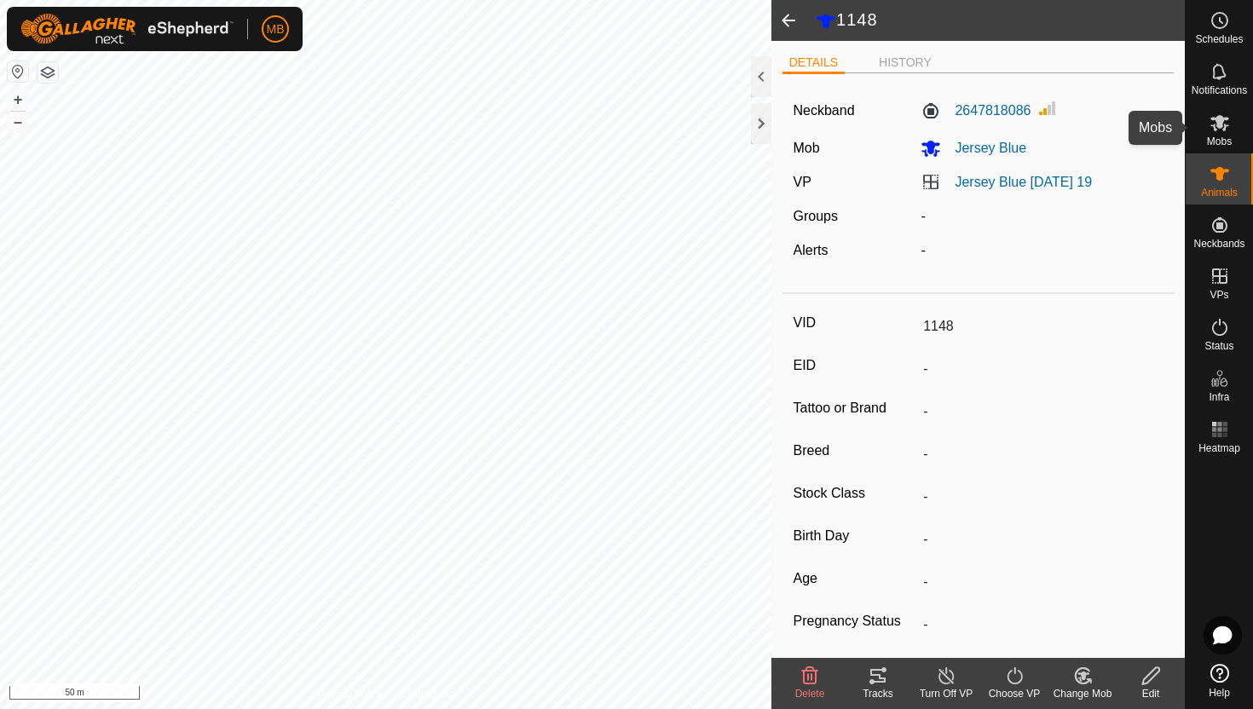
click at [1224, 124] on icon at bounding box center [1220, 123] width 19 height 16
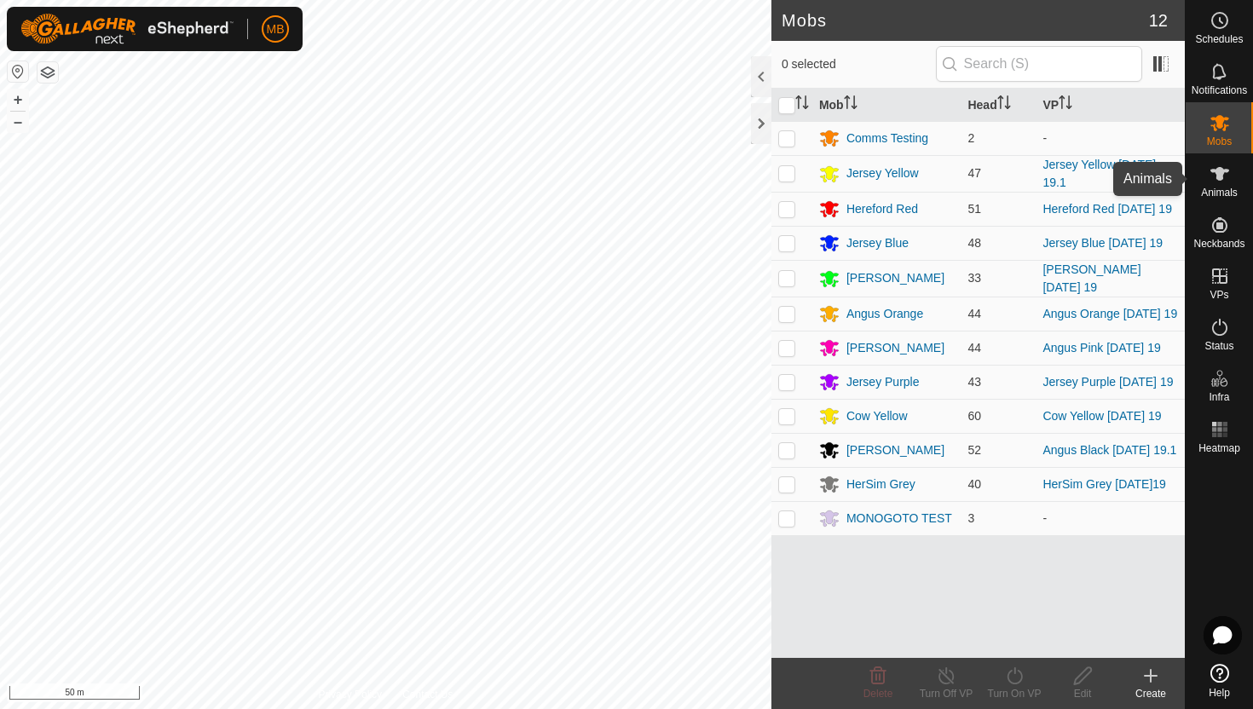
click at [1218, 176] on icon at bounding box center [1220, 174] width 19 height 14
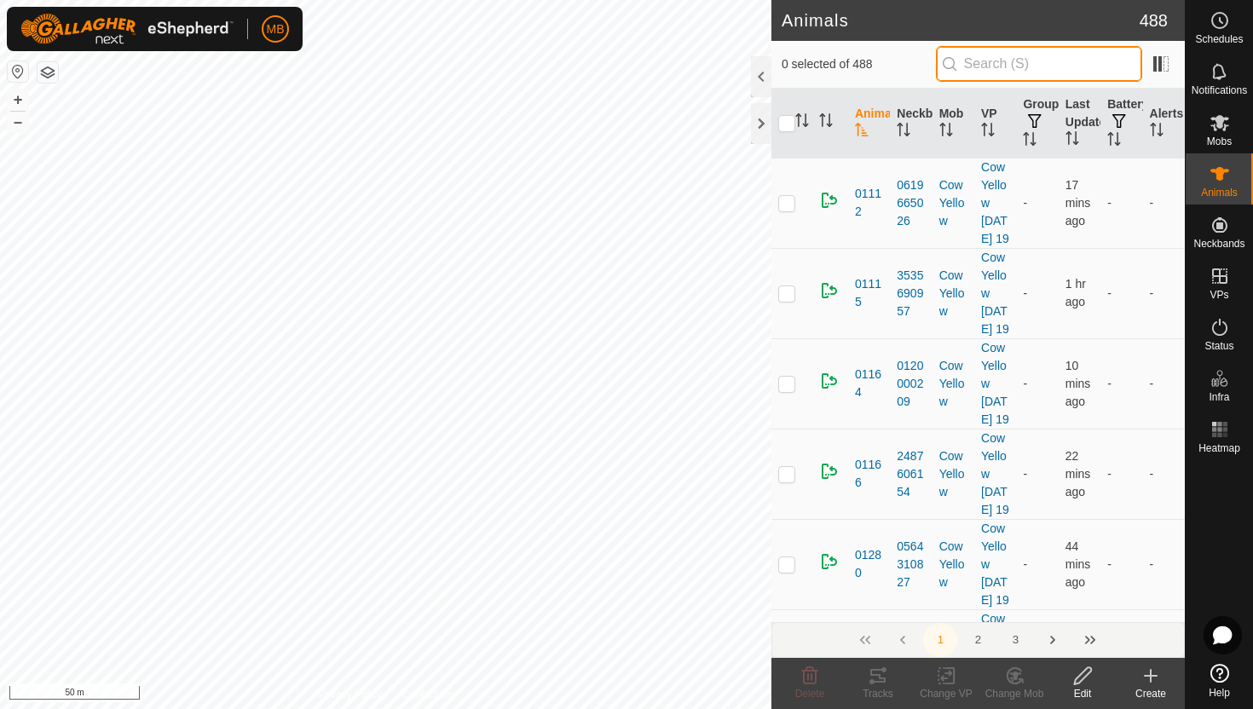
click at [1093, 63] on input "text" at bounding box center [1039, 64] width 206 height 36
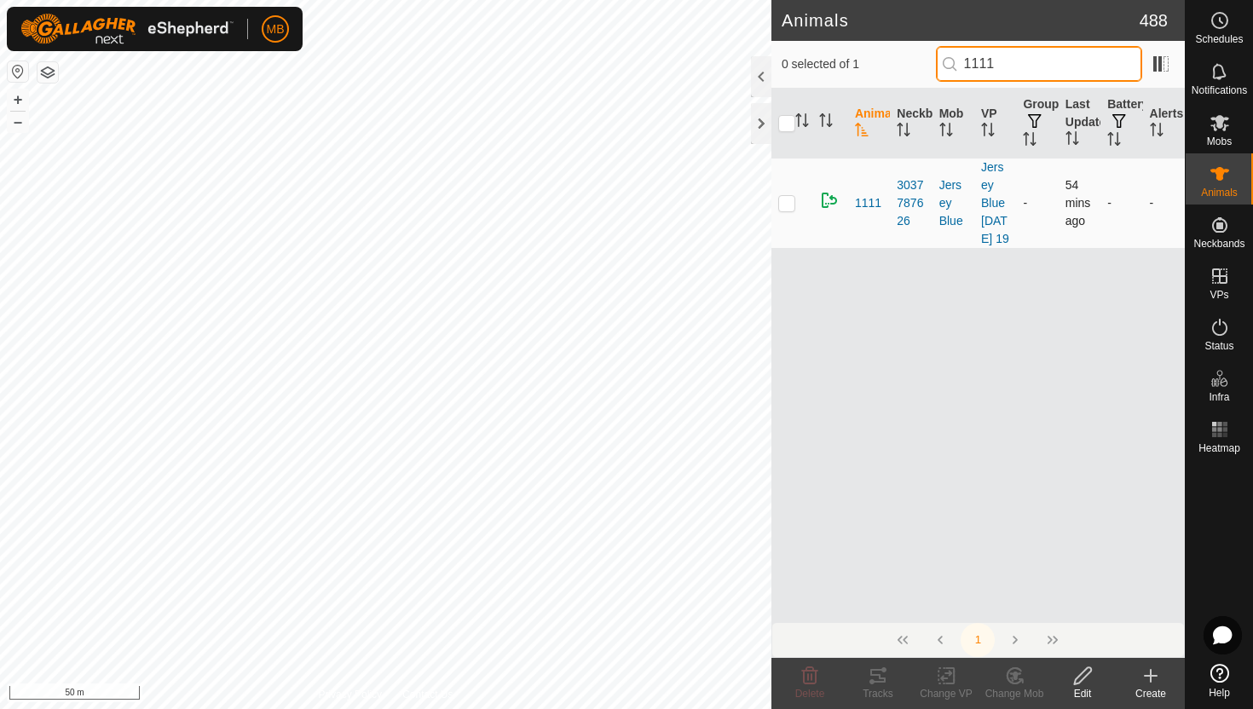
type input "1111"
click at [787, 210] on p-checkbox at bounding box center [786, 203] width 17 height 14
checkbox input "true"
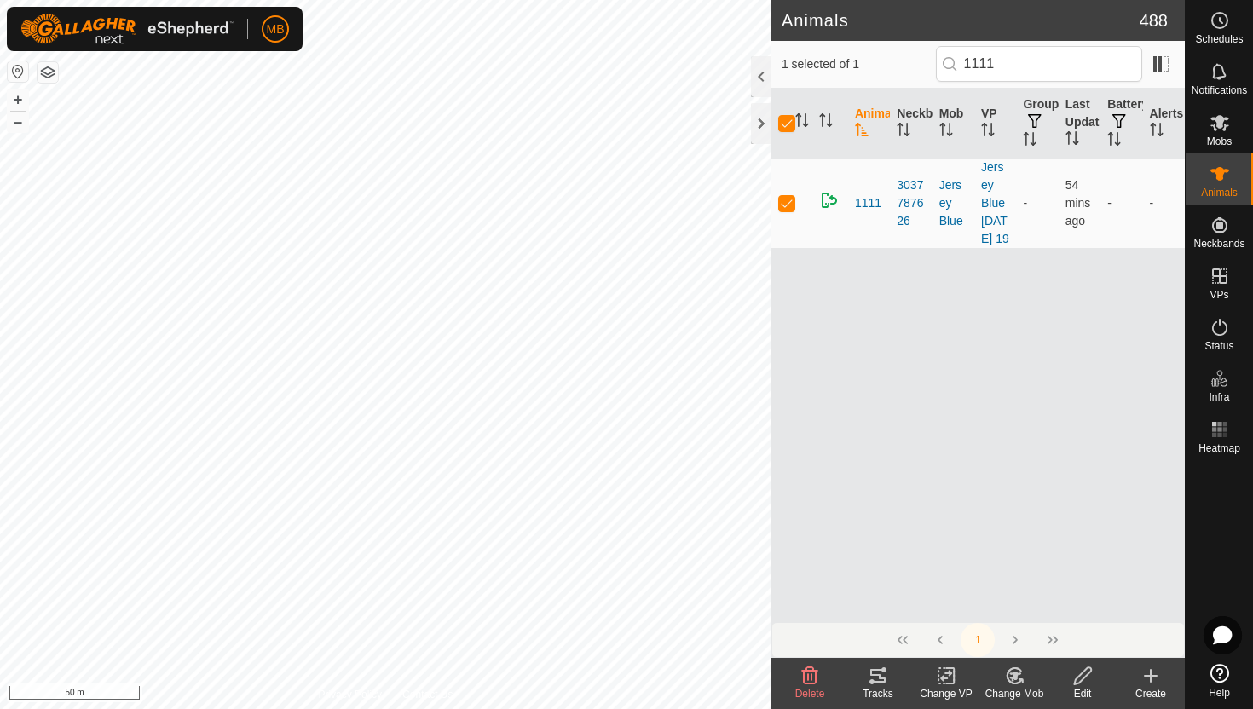
click at [1083, 677] on icon at bounding box center [1082, 675] width 17 height 17
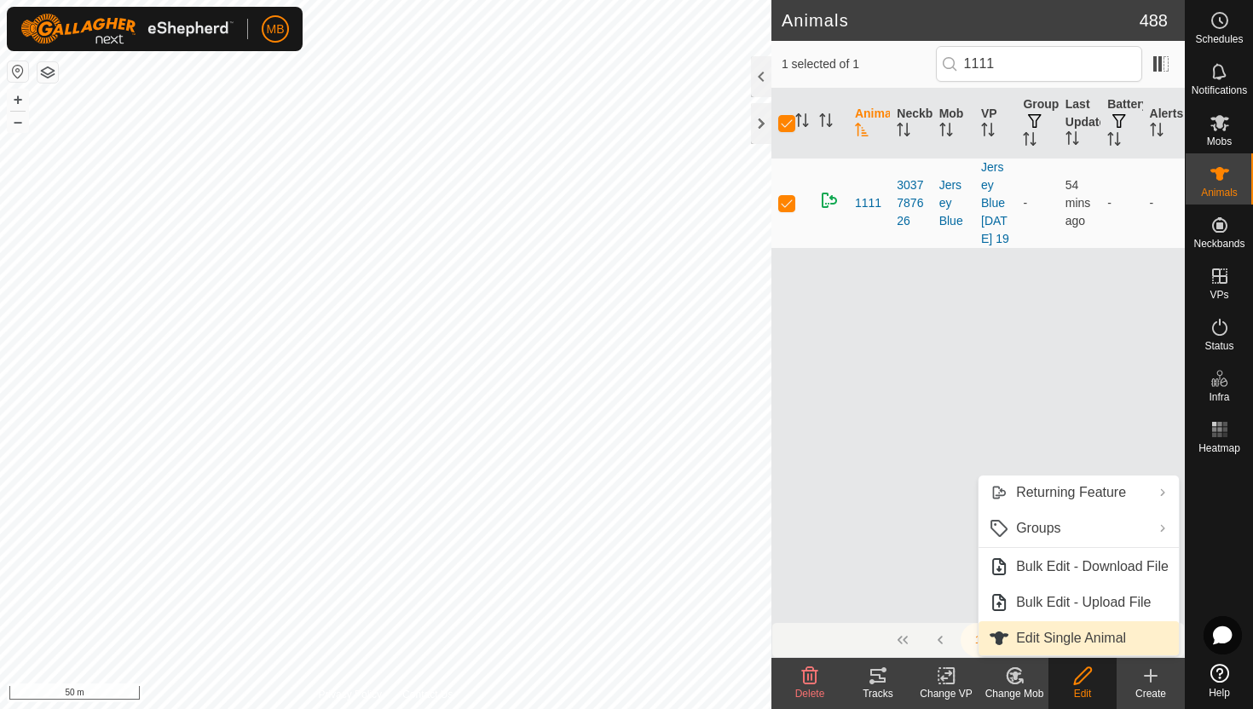
click at [1089, 643] on link "Edit Single Animal" at bounding box center [1079, 638] width 200 height 34
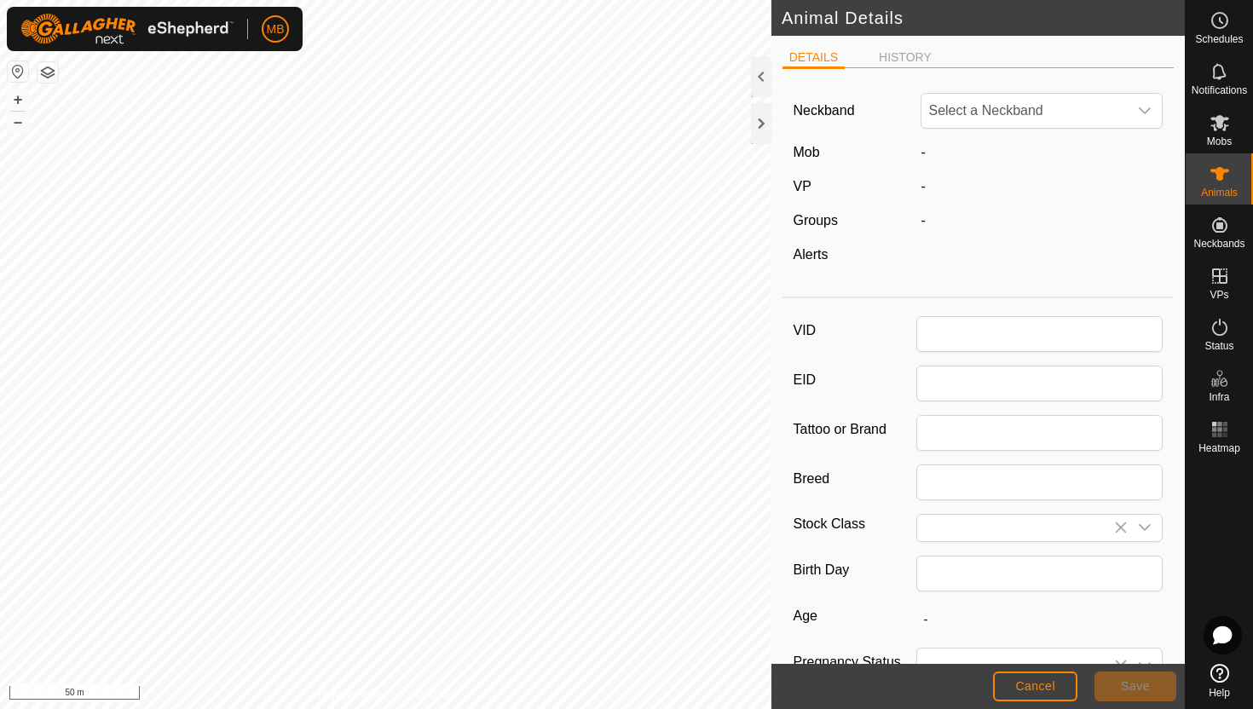
type input "1111"
type input "417"
type input "[DATE]"
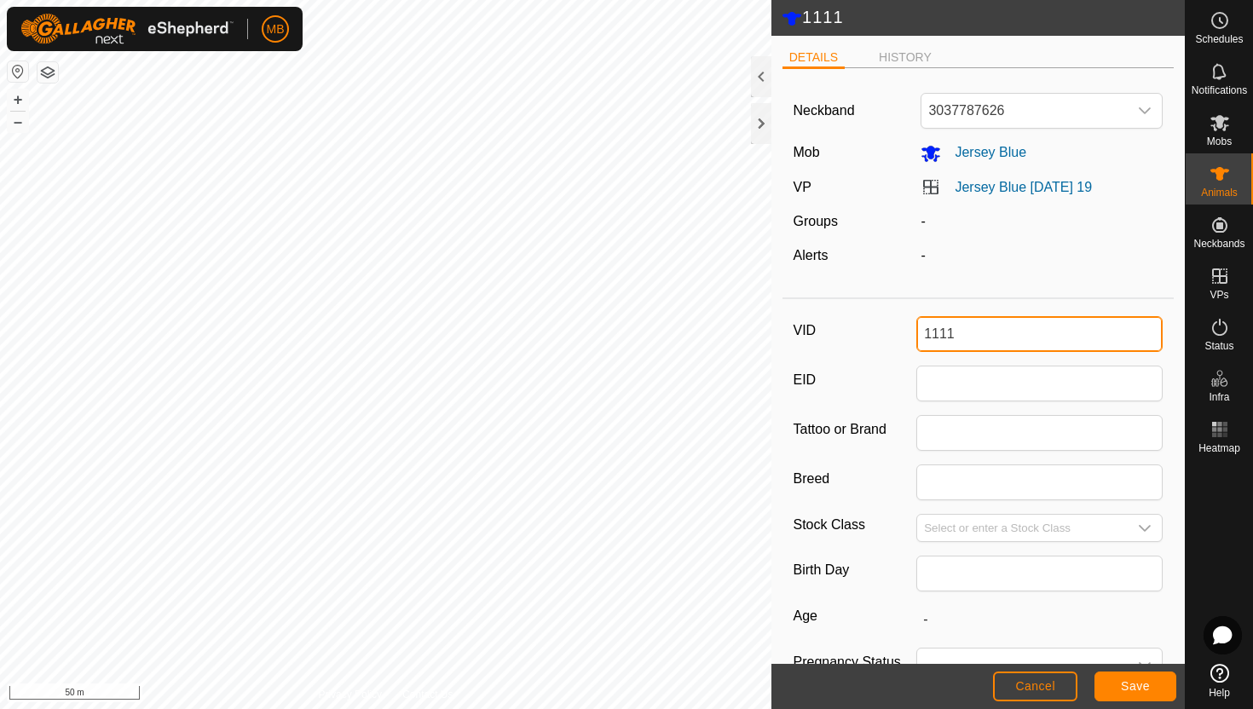
click at [1055, 335] on input "1111" at bounding box center [1039, 334] width 246 height 36
type input "1"
type input "703"
click at [1141, 685] on span "Save" at bounding box center [1135, 686] width 29 height 14
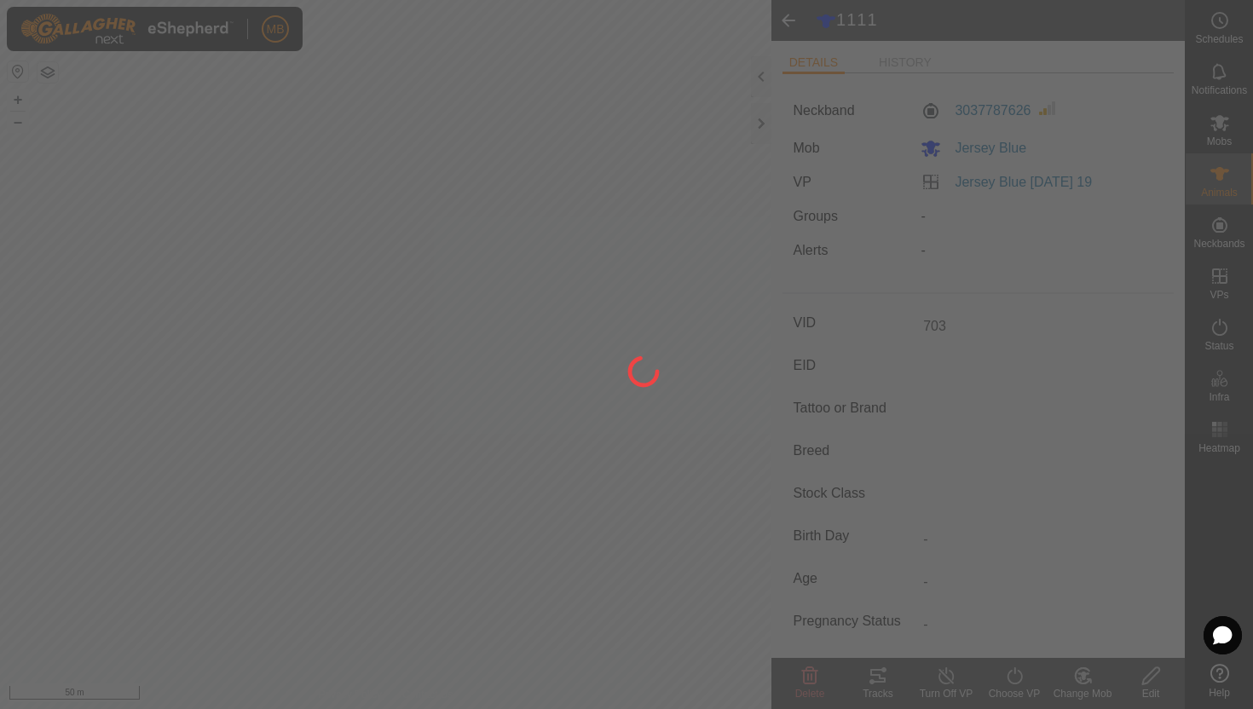
type input "-"
type input "417 kg"
type input "-"
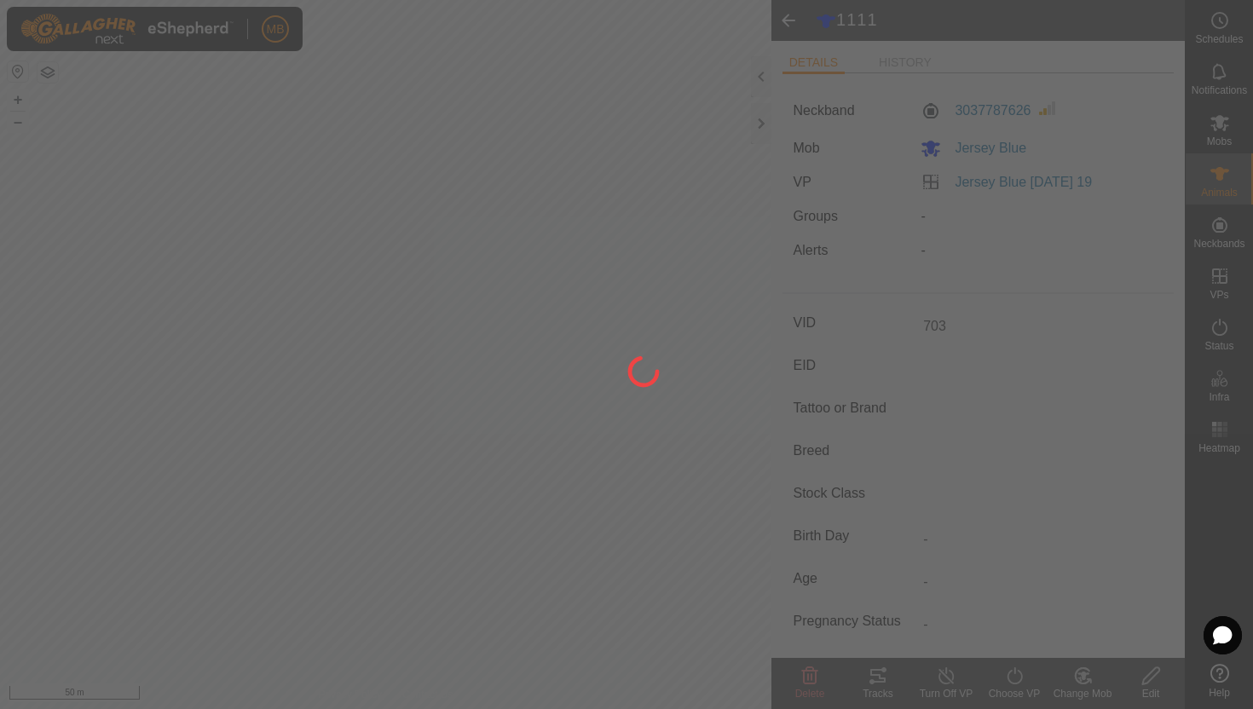
type input "-"
type input "1111"
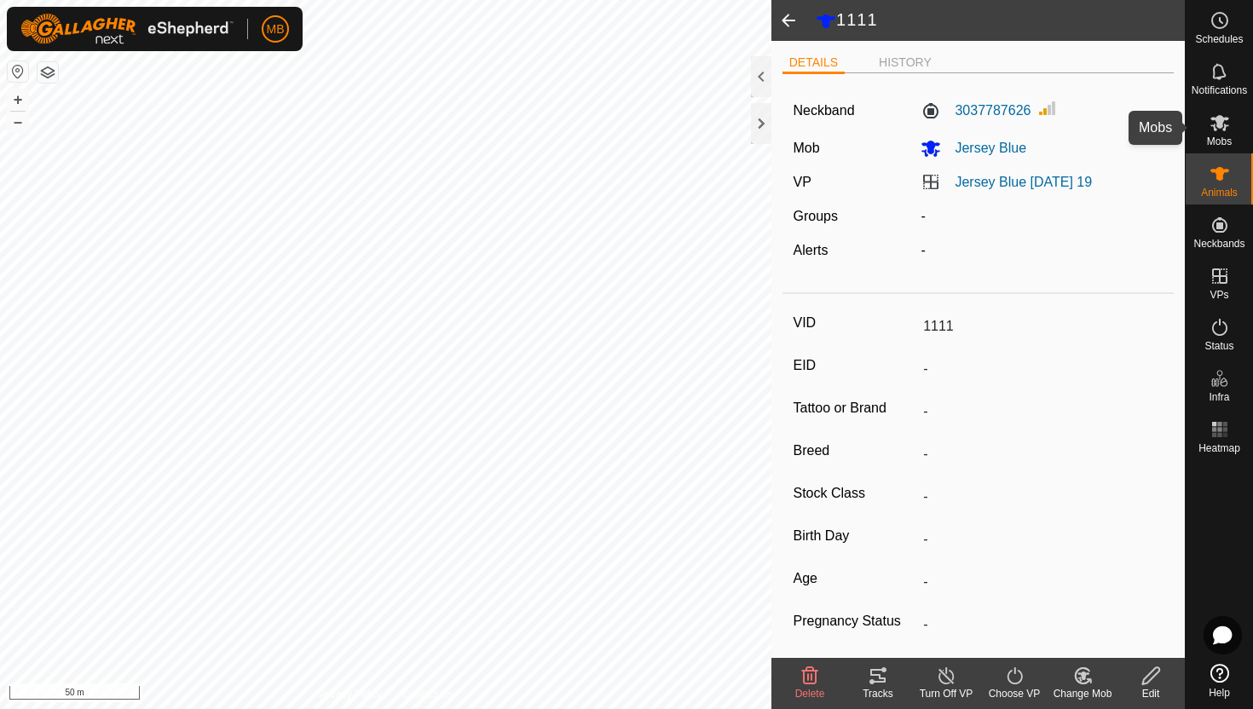
click at [1213, 128] on icon at bounding box center [1220, 123] width 19 height 16
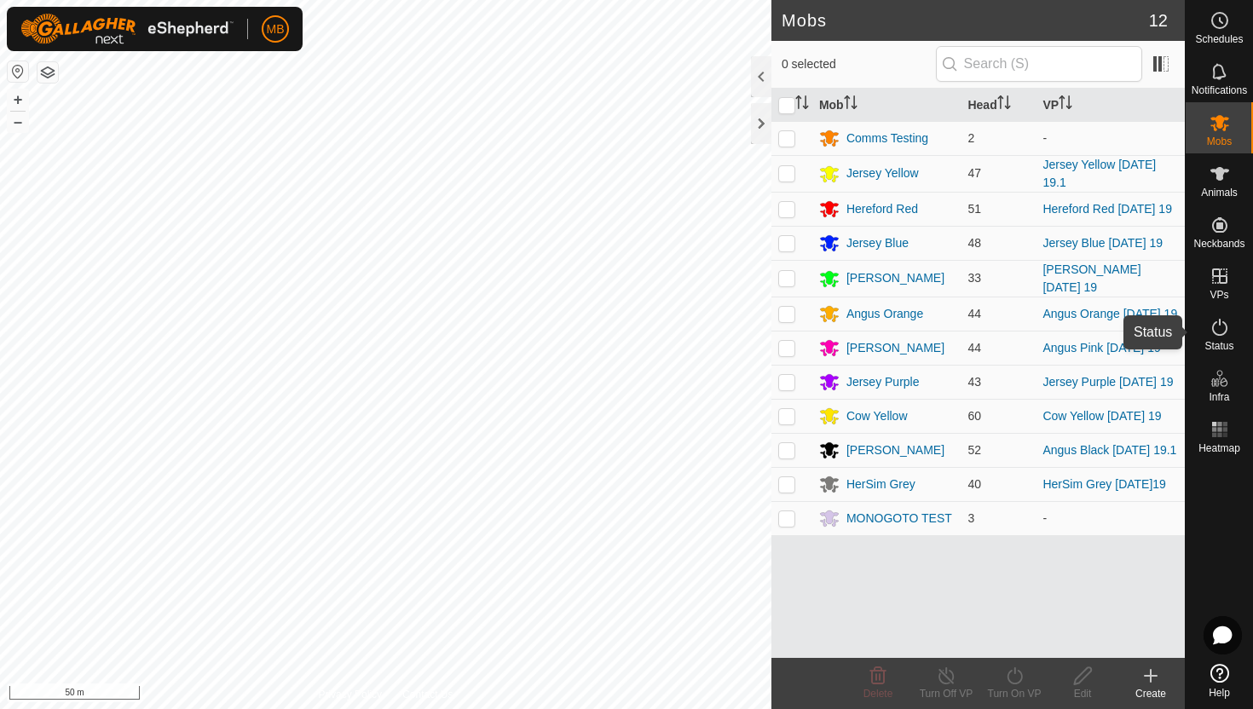
click at [1221, 331] on icon at bounding box center [1220, 327] width 20 height 20
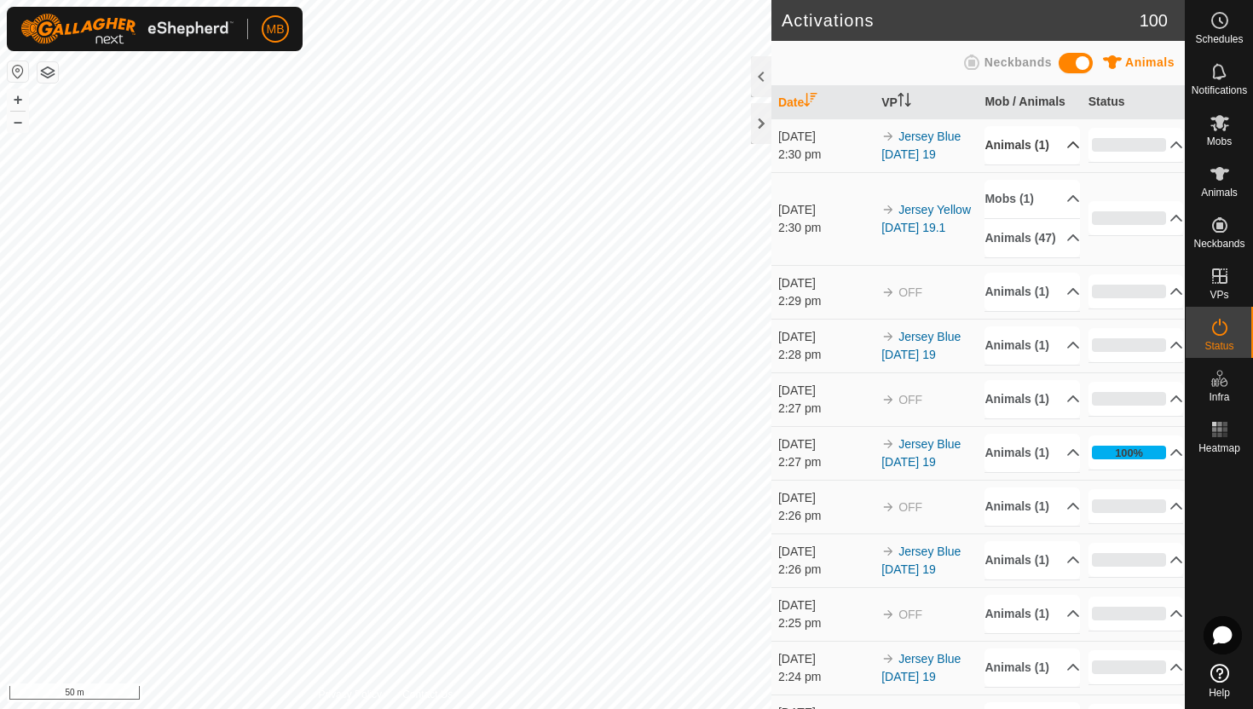
click at [1062, 150] on p-accordion-header "Animals (1)" at bounding box center [1032, 145] width 95 height 38
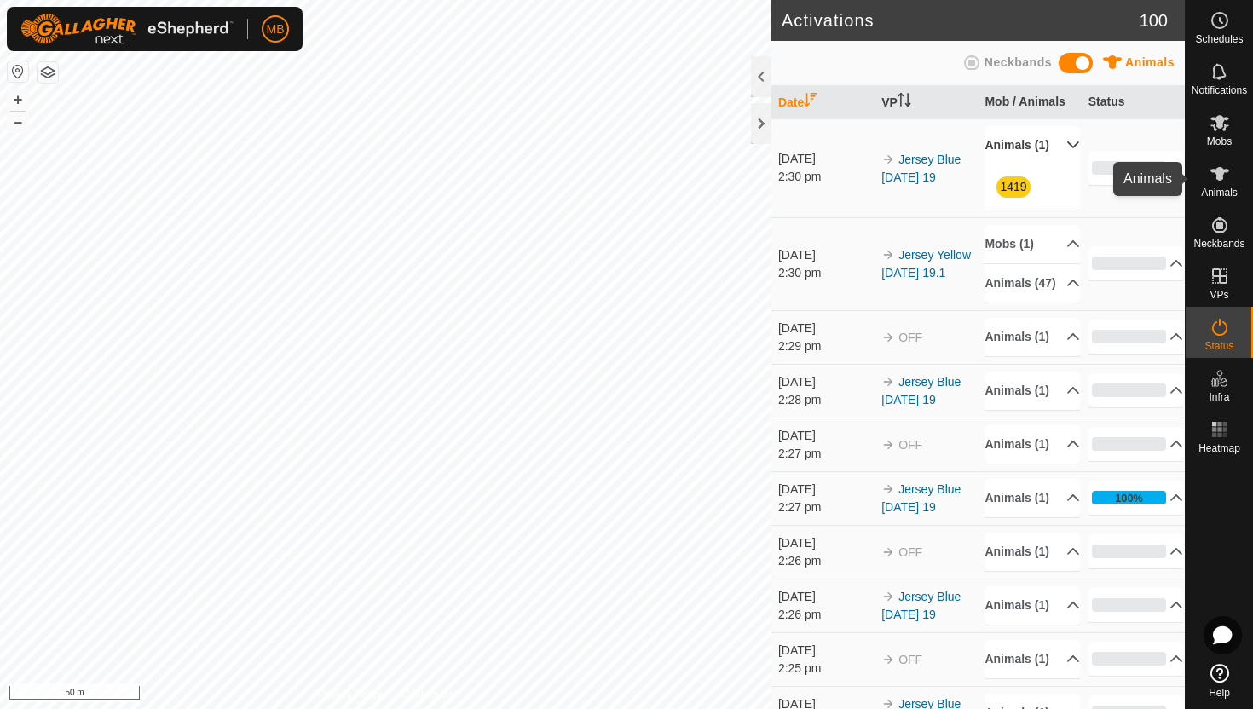
click at [1215, 172] on icon at bounding box center [1220, 174] width 19 height 14
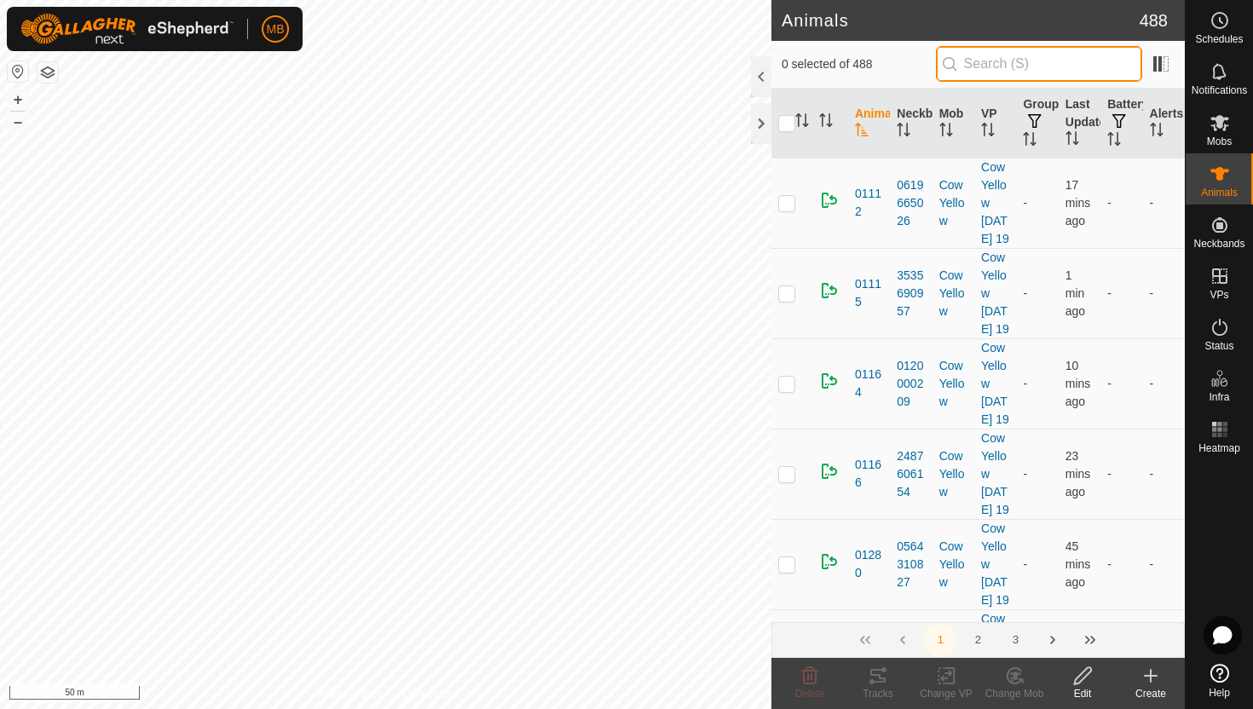
click at [1045, 63] on input "text" at bounding box center [1039, 64] width 206 height 36
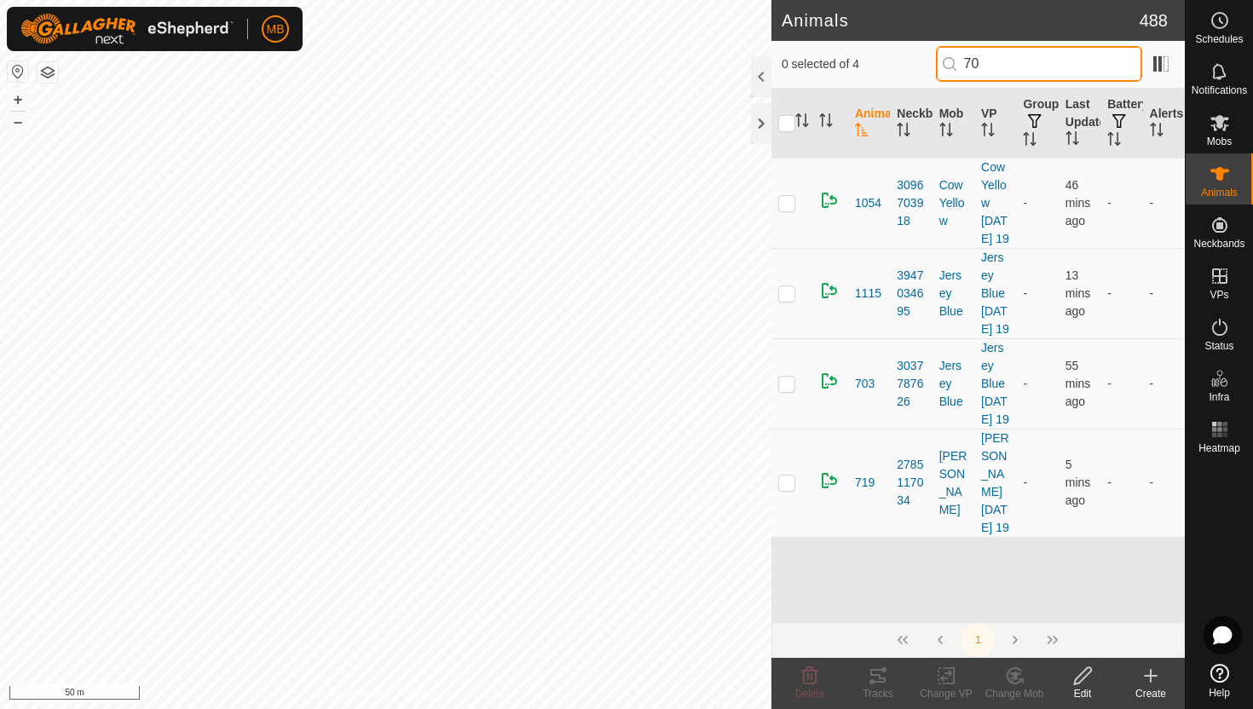
type input "7"
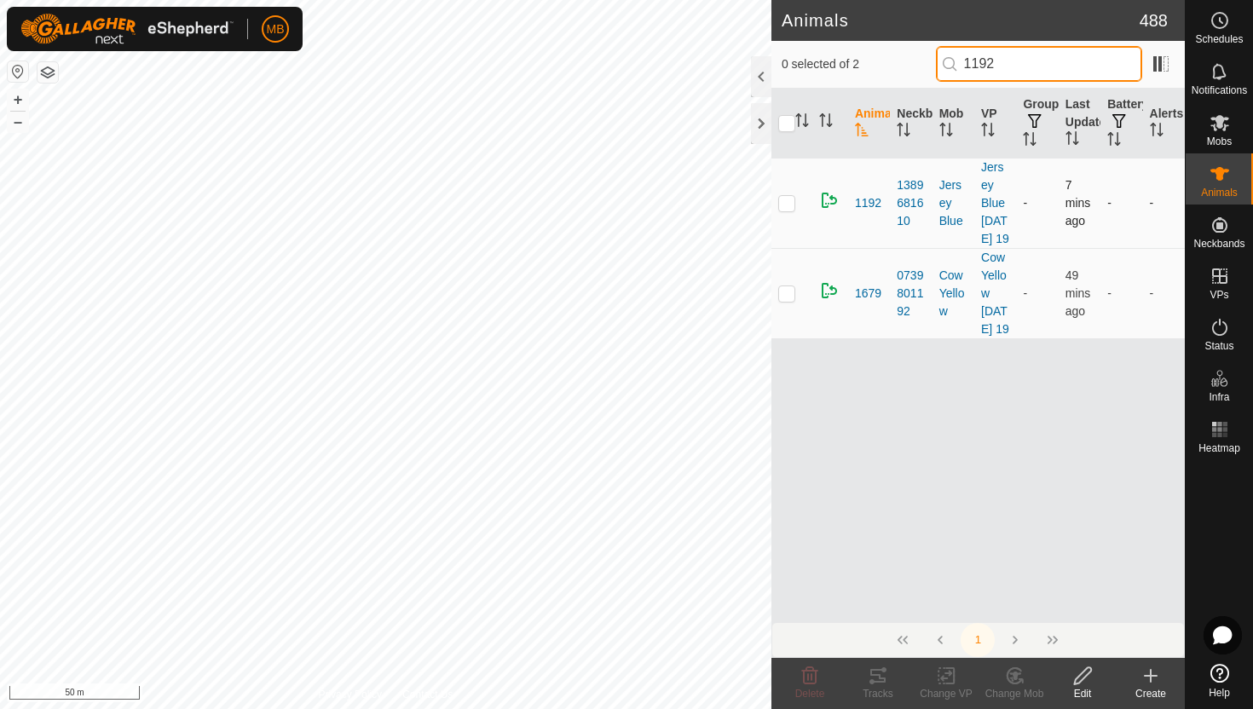
type input "1192"
click at [785, 210] on p-checkbox at bounding box center [786, 203] width 17 height 14
checkbox input "true"
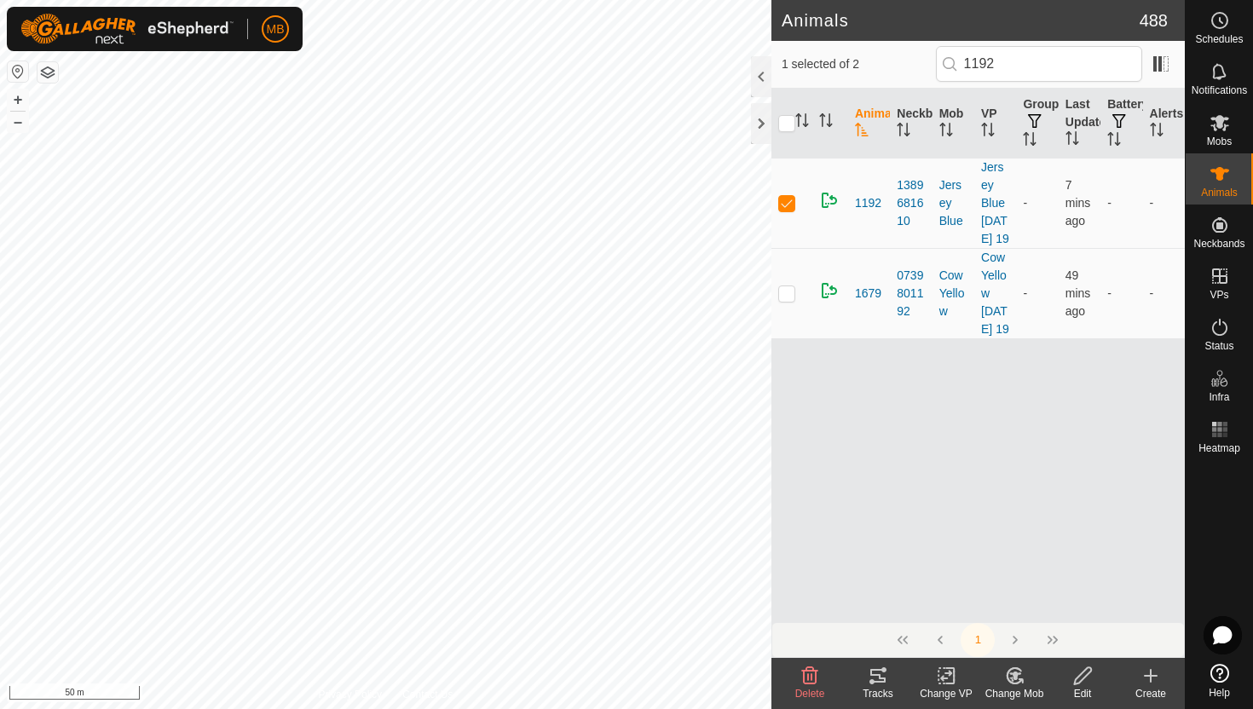
click at [1083, 674] on icon at bounding box center [1082, 676] width 21 height 20
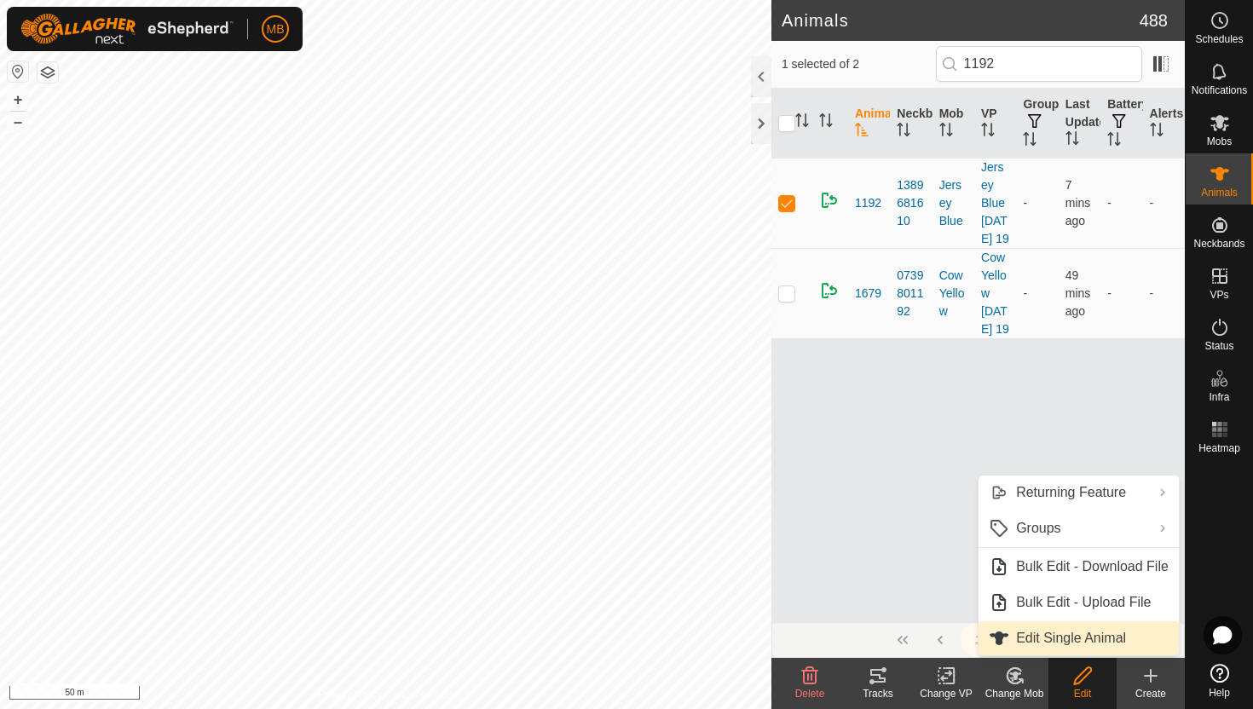
click at [1103, 644] on link "Edit Single Animal" at bounding box center [1079, 638] width 200 height 34
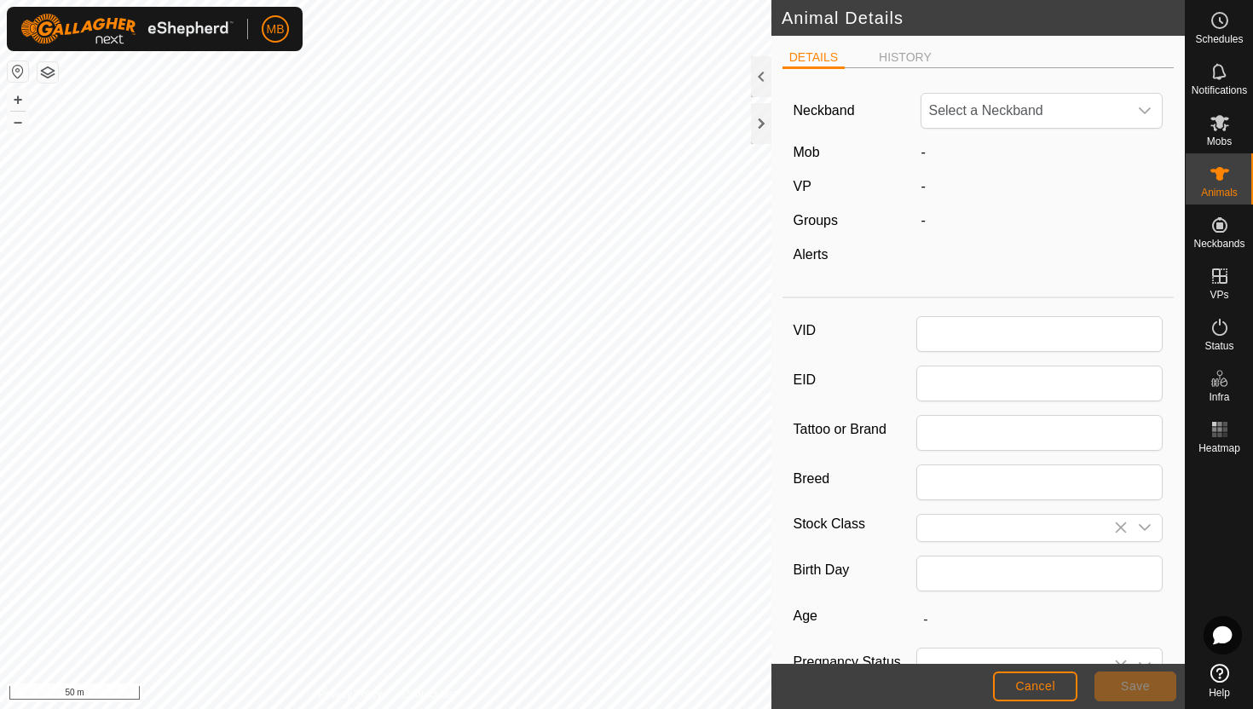
type input "1192"
type input "466"
type input "[DATE]"
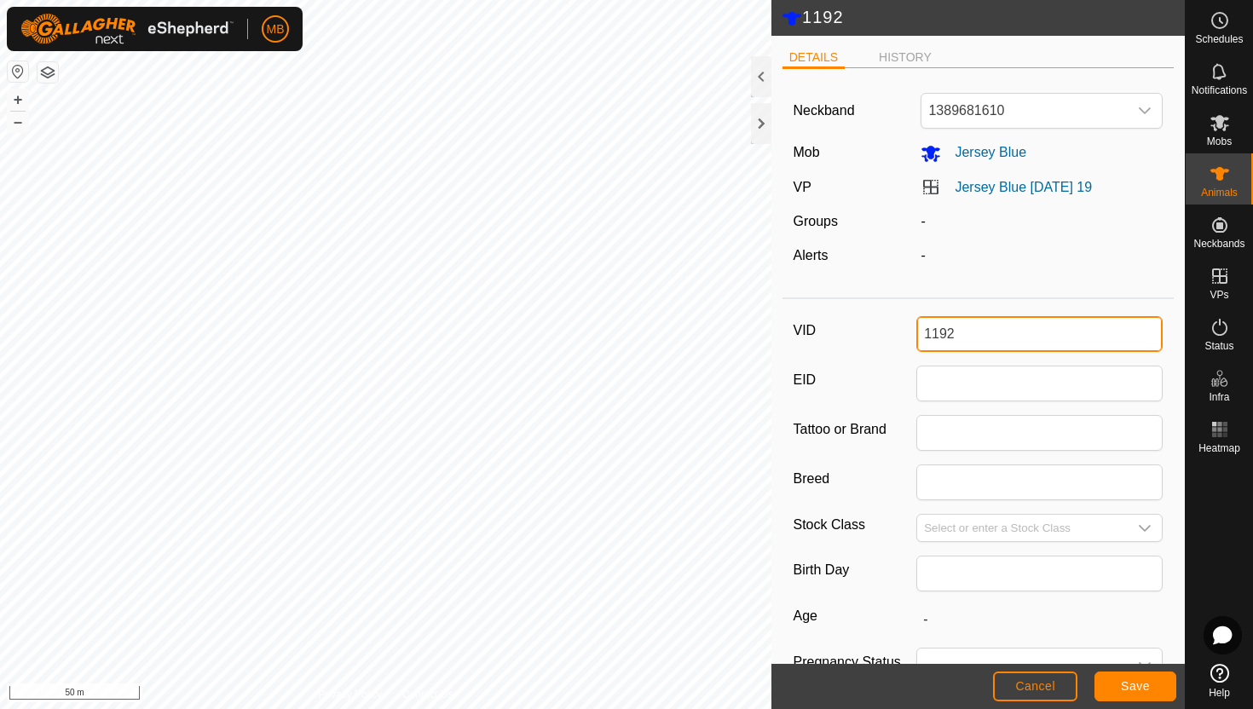
click at [1094, 338] on input "1192" at bounding box center [1039, 334] width 246 height 36
type input "1"
type input "704"
click at [1132, 687] on span "Save" at bounding box center [1135, 686] width 29 height 14
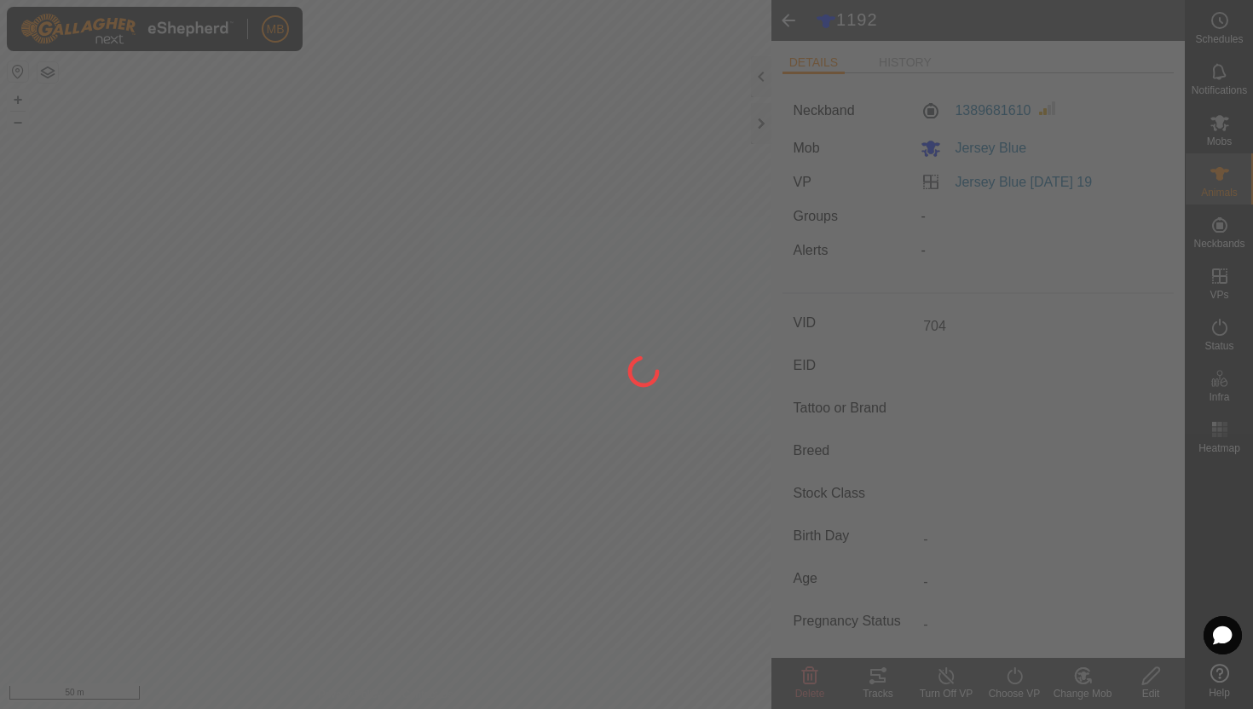
type input "-"
type input "466 kg"
type input "-"
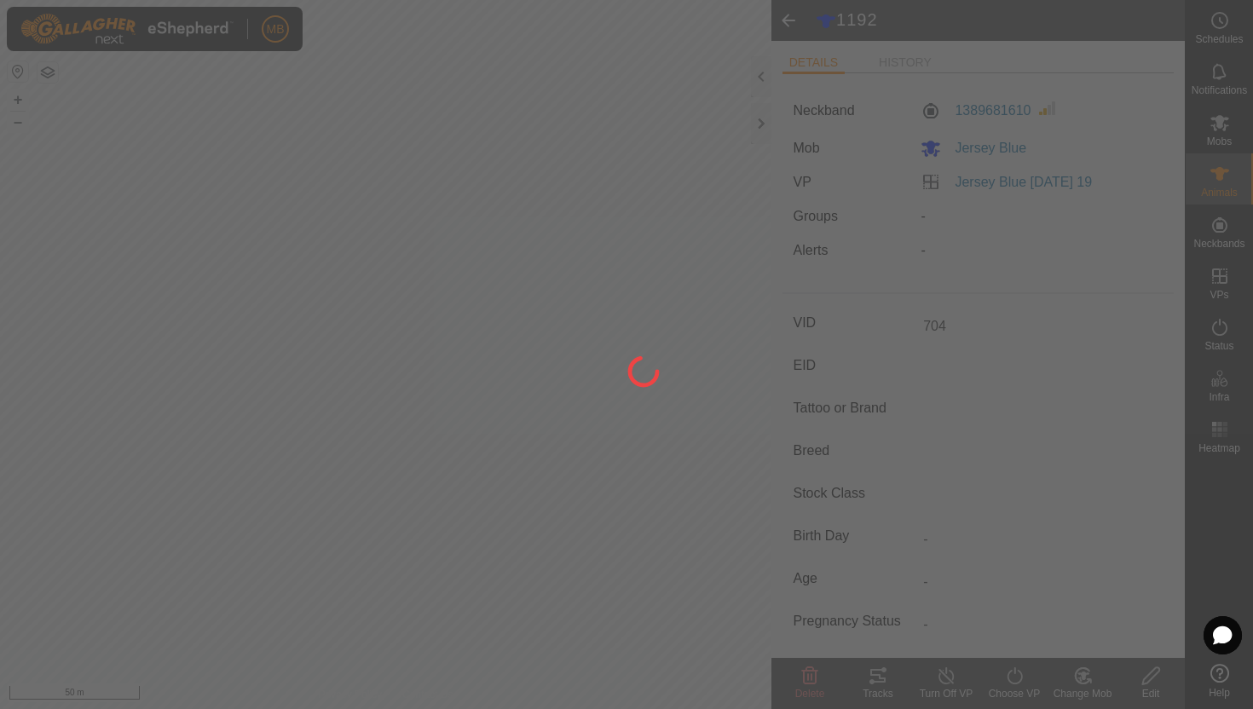
type input "-"
type input "1192"
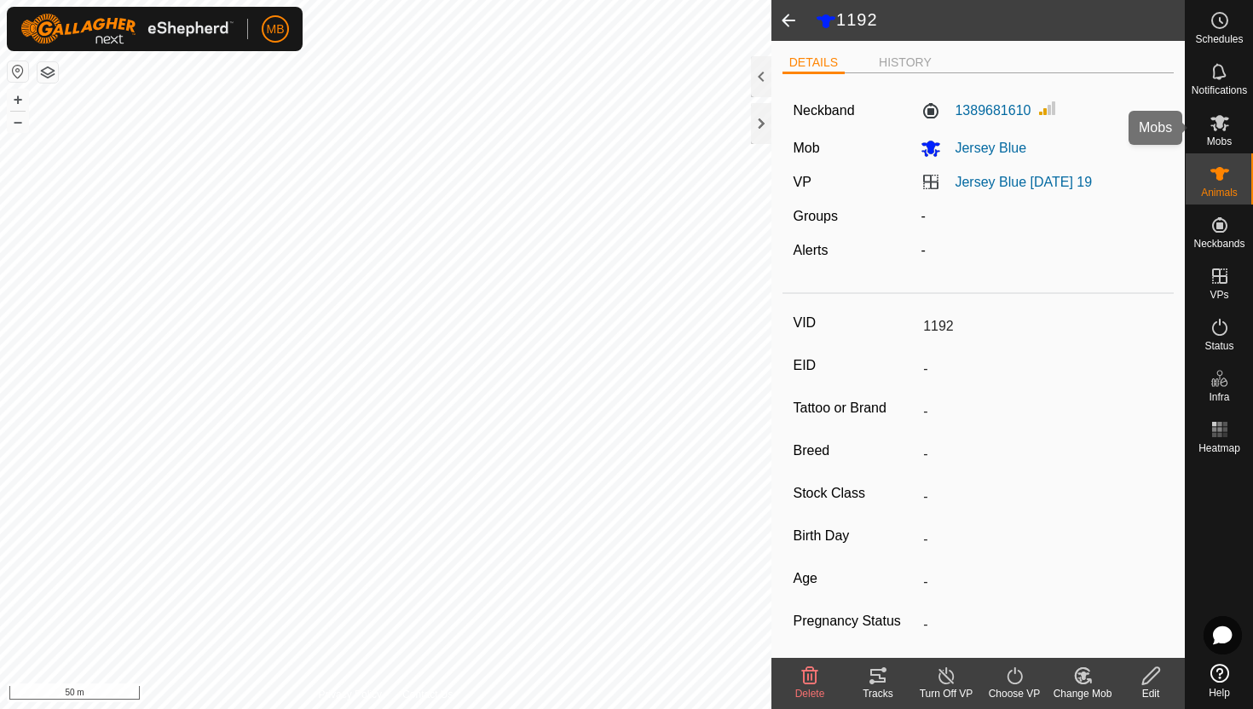
click at [1238, 124] on div "Mobs" at bounding box center [1219, 127] width 67 height 51
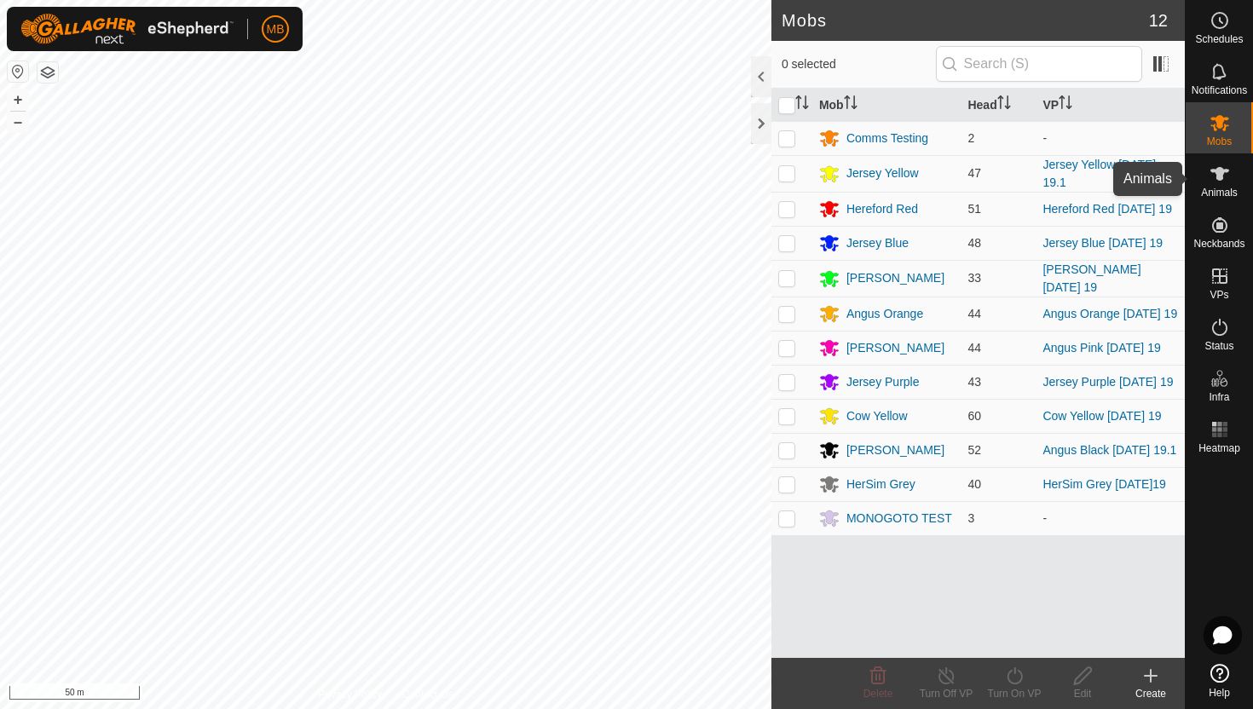
click at [1217, 188] on span "Animals" at bounding box center [1219, 193] width 37 height 10
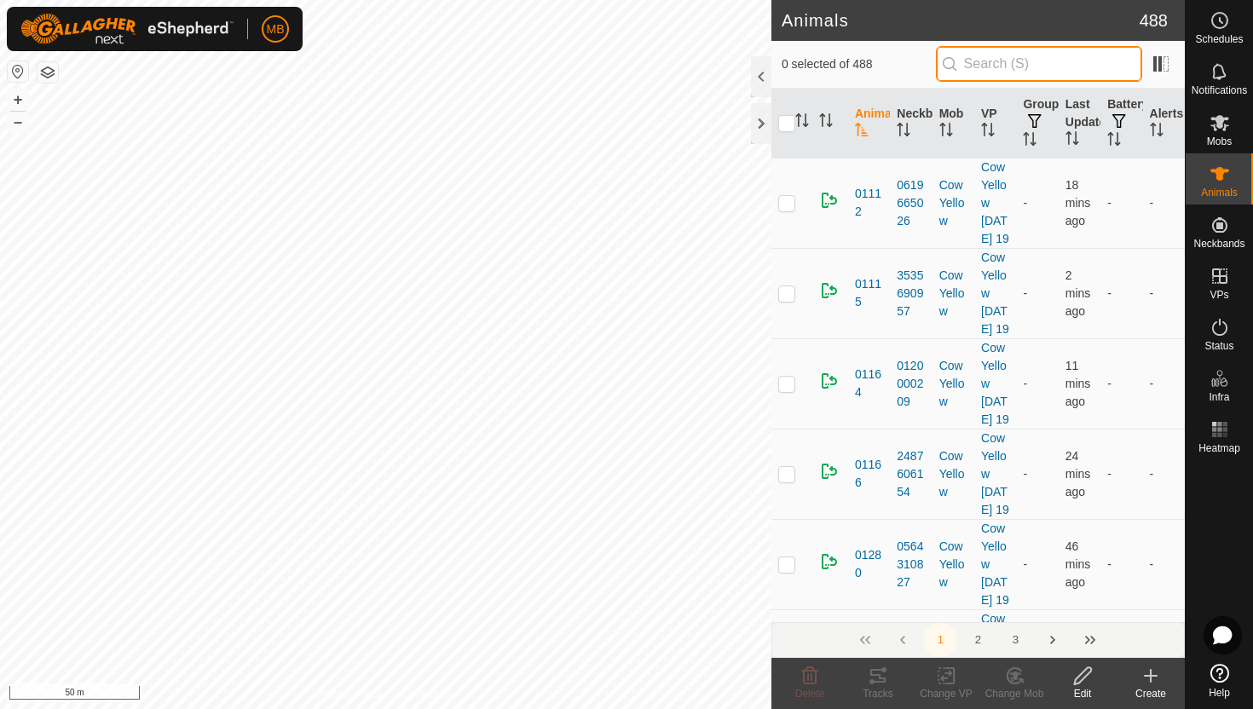
click at [1117, 69] on input "text" at bounding box center [1039, 64] width 206 height 36
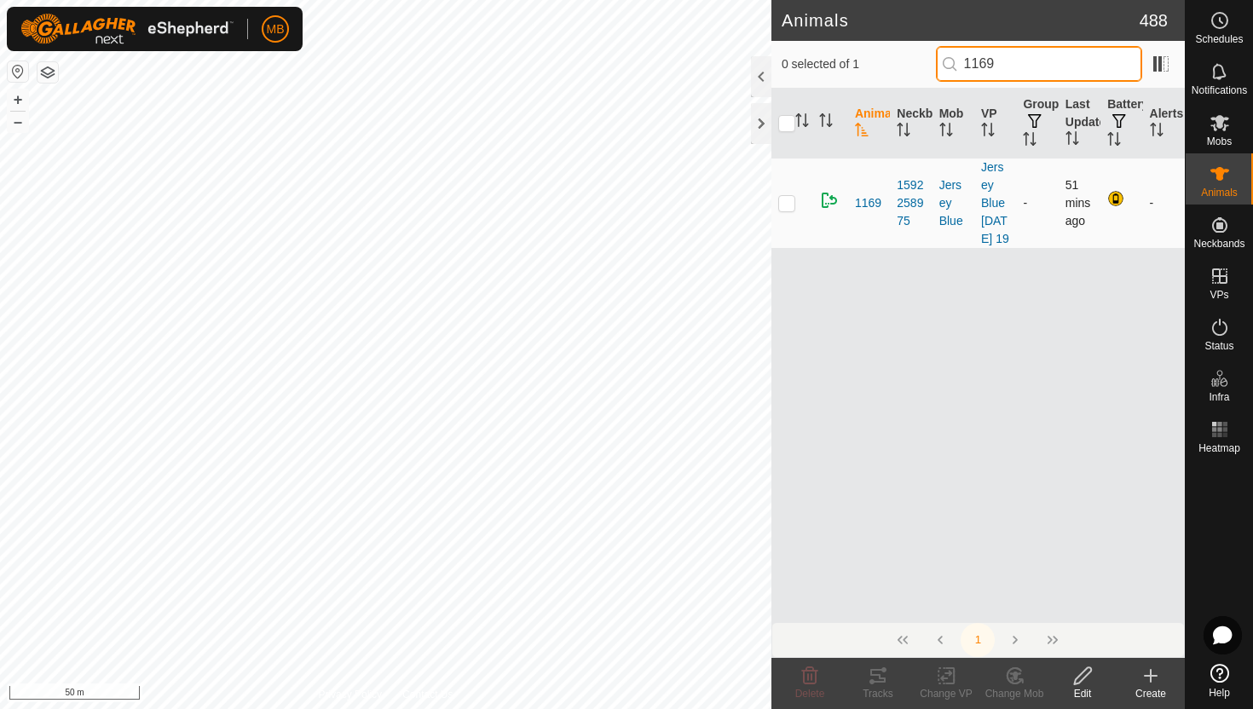
type input "1169"
click at [788, 210] on p-checkbox at bounding box center [786, 203] width 17 height 14
checkbox input "true"
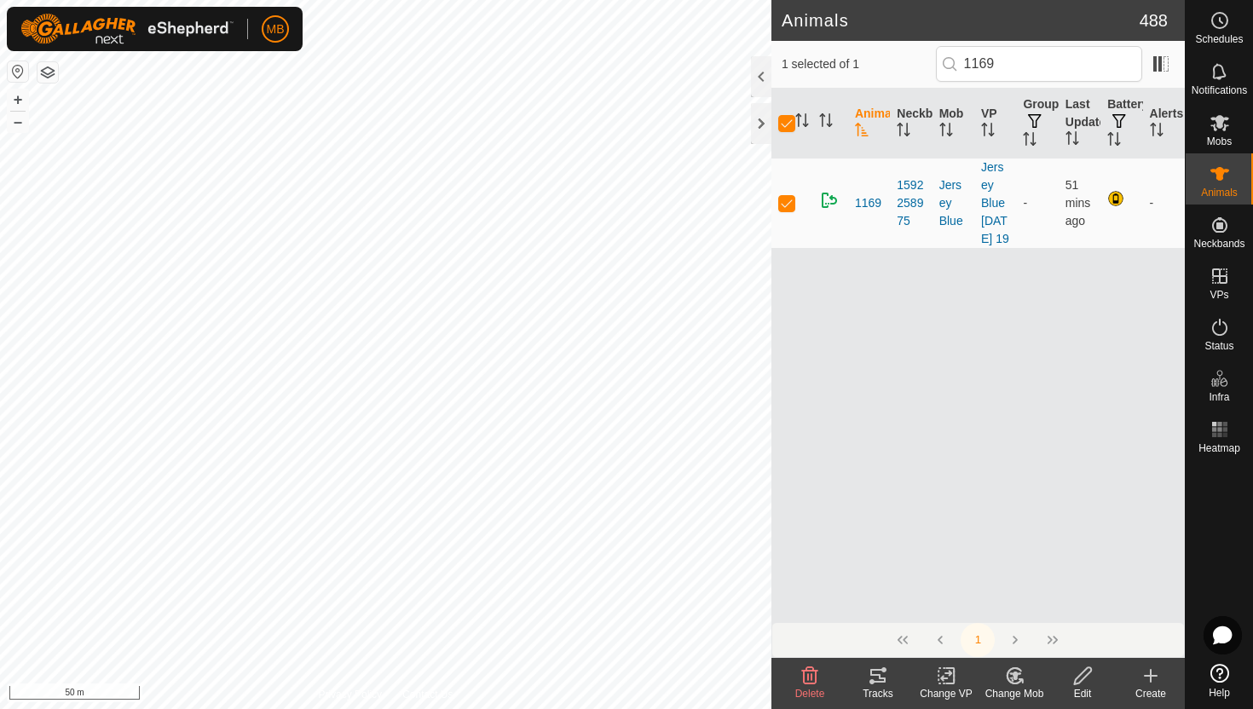
click at [1082, 671] on icon at bounding box center [1082, 676] width 21 height 20
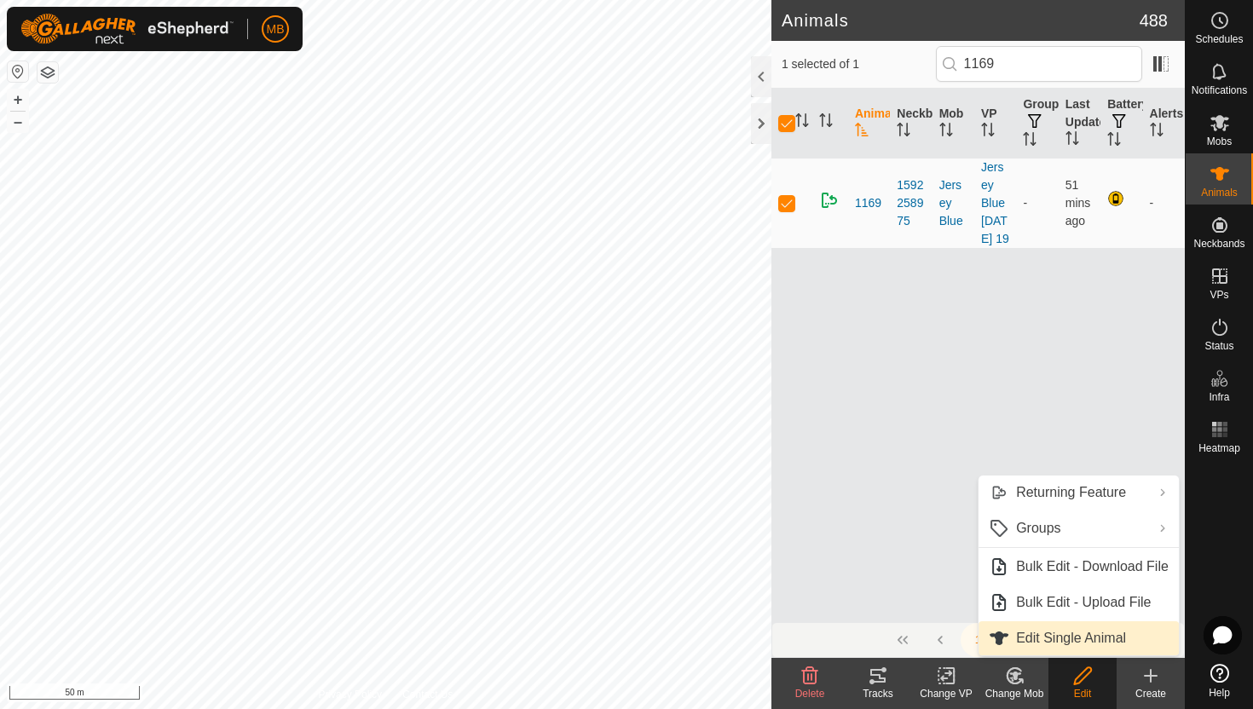
click at [1086, 636] on link "Edit Single Animal" at bounding box center [1079, 638] width 200 height 34
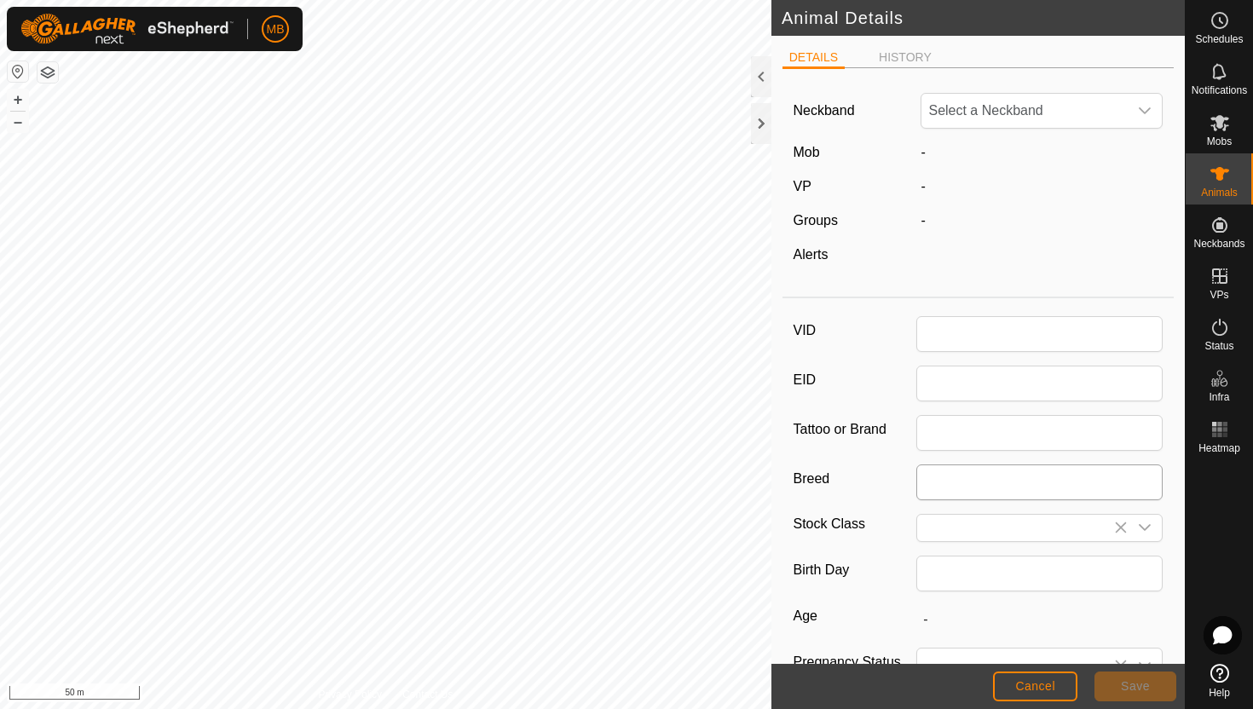
type input "1169"
type input "405"
type input "[DATE]"
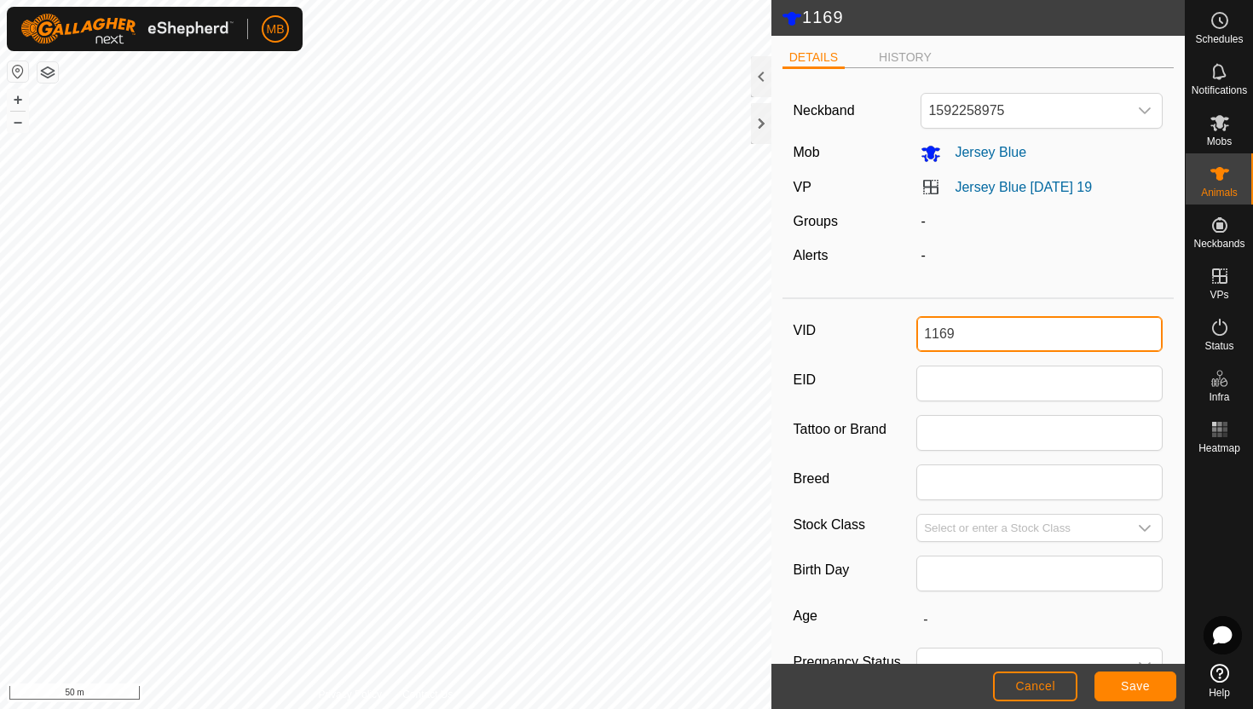
click at [1071, 339] on input "1169" at bounding box center [1039, 334] width 246 height 36
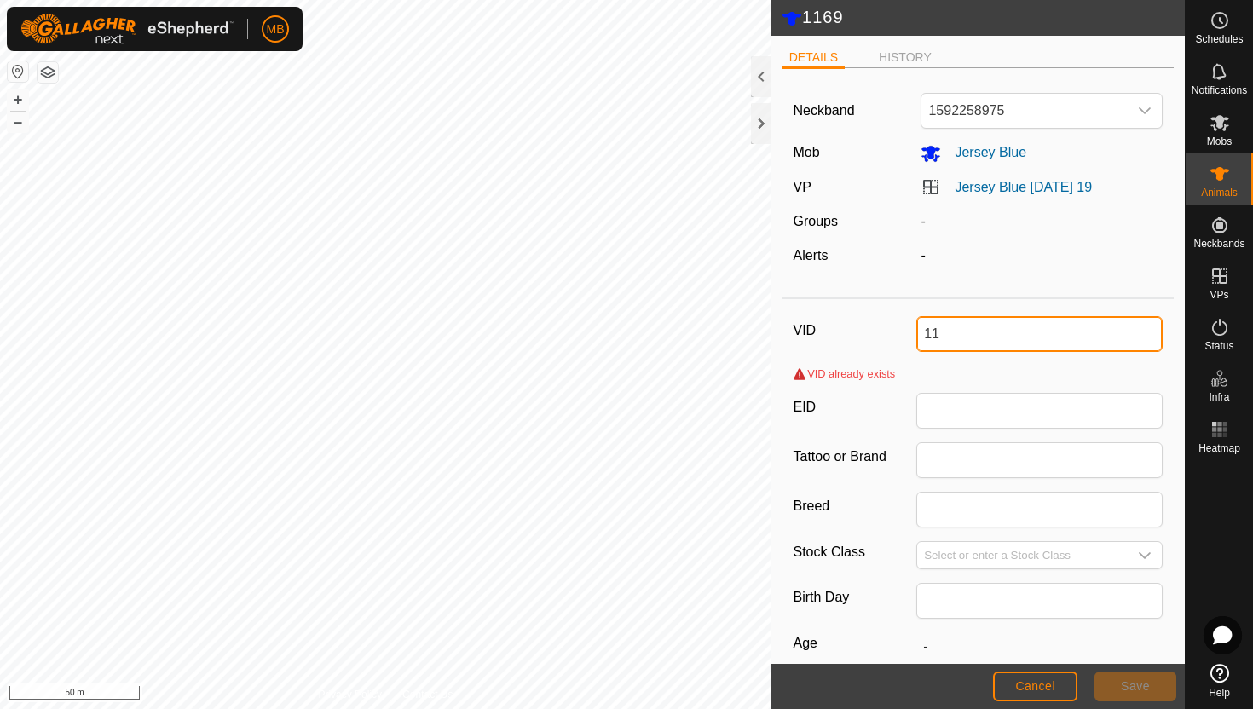
type input "1"
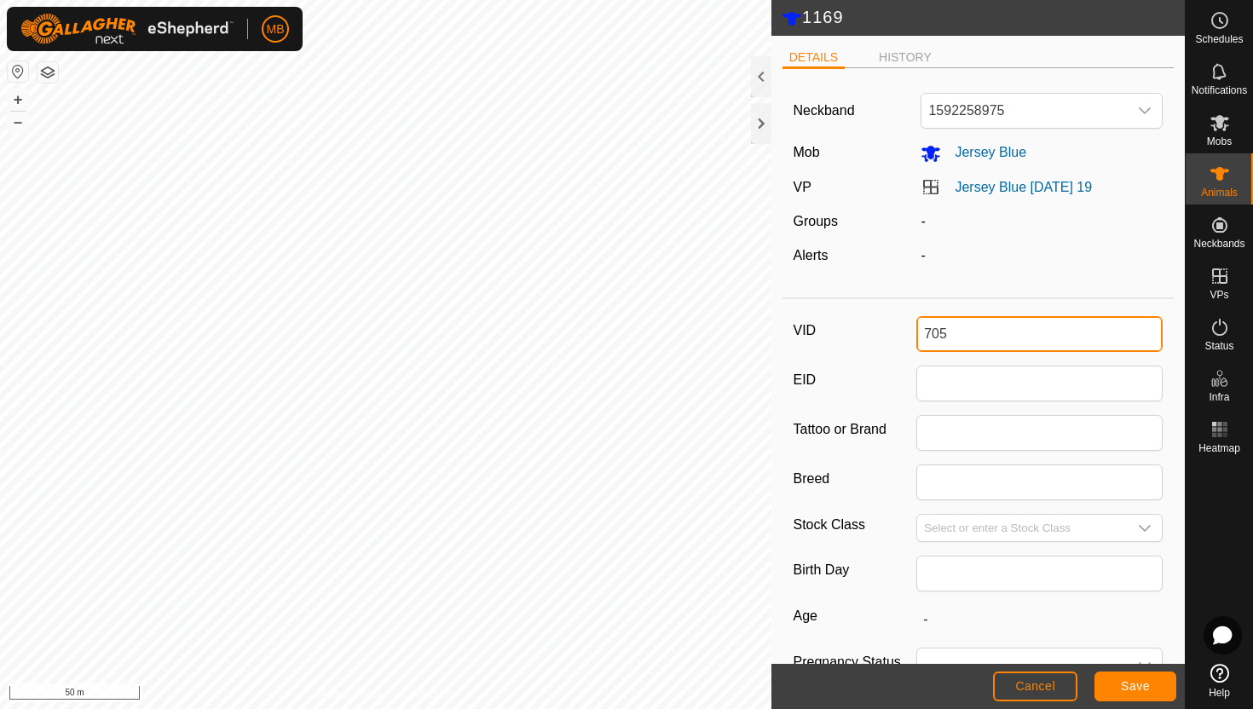
type input "705"
click at [1150, 692] on button "Save" at bounding box center [1136, 687] width 82 height 30
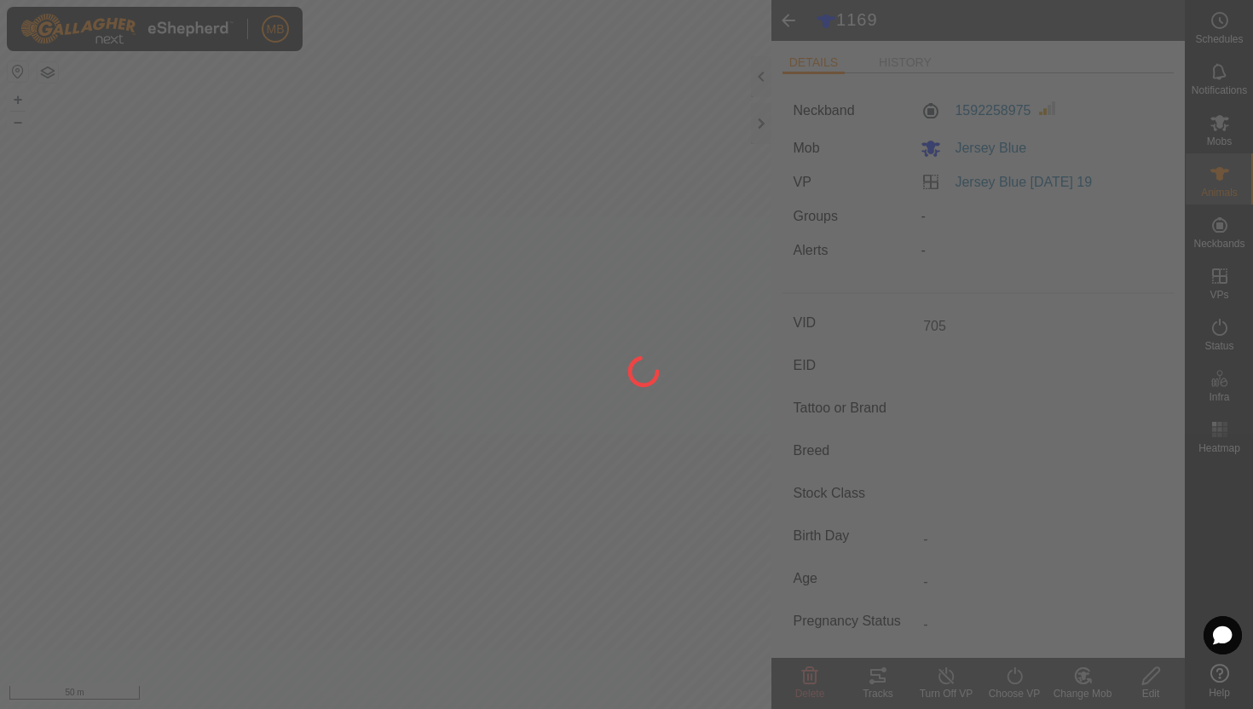
type input "-"
type input "405 kg"
type input "-"
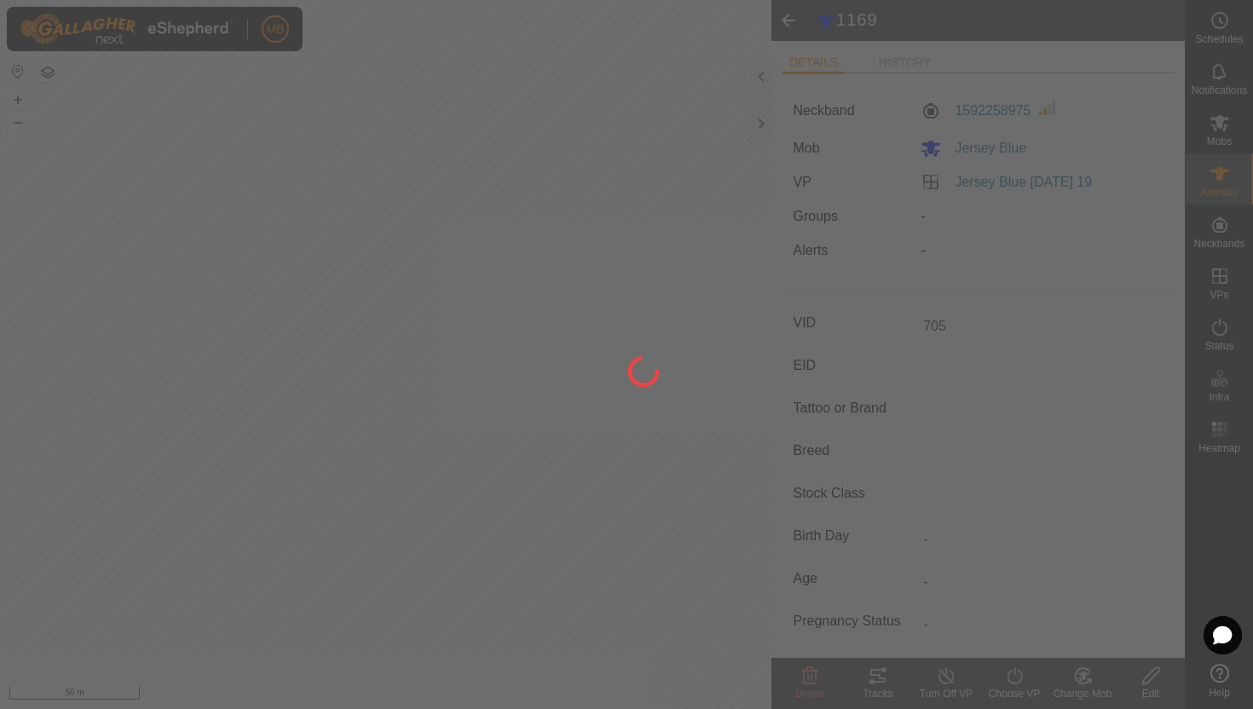
type input "-"
type input "1169"
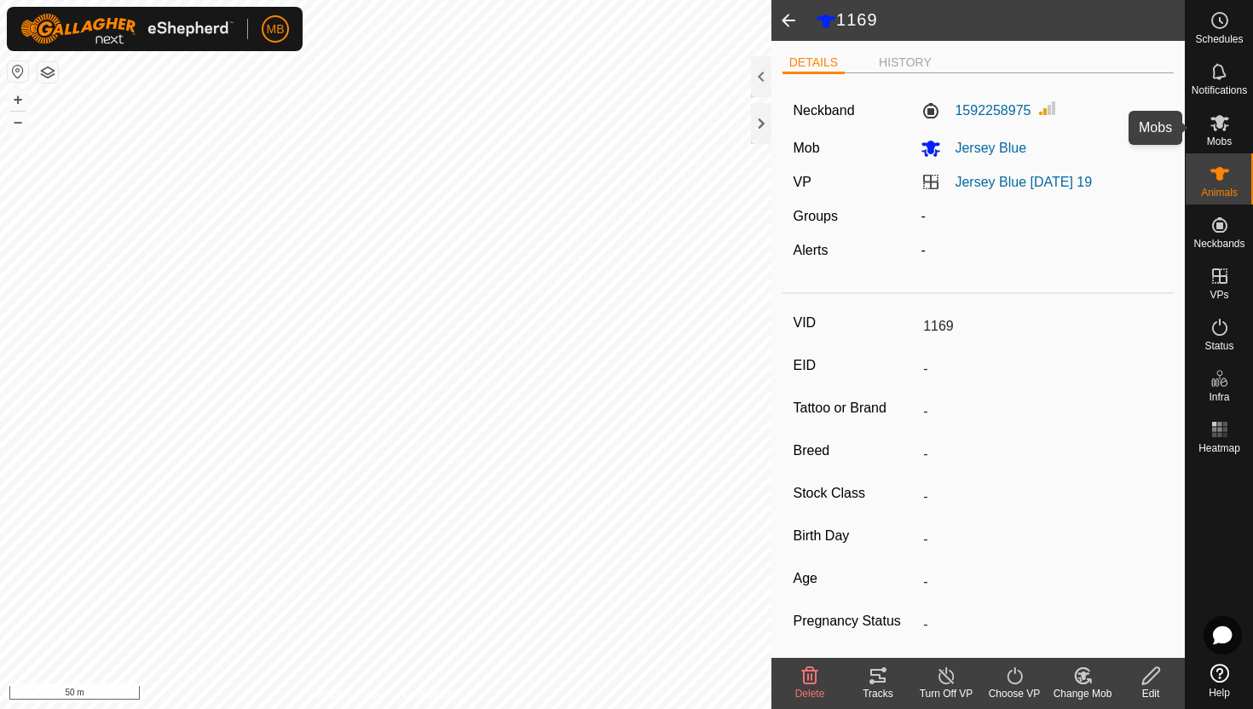
click at [1222, 134] on es-mob-svg-icon at bounding box center [1220, 122] width 31 height 27
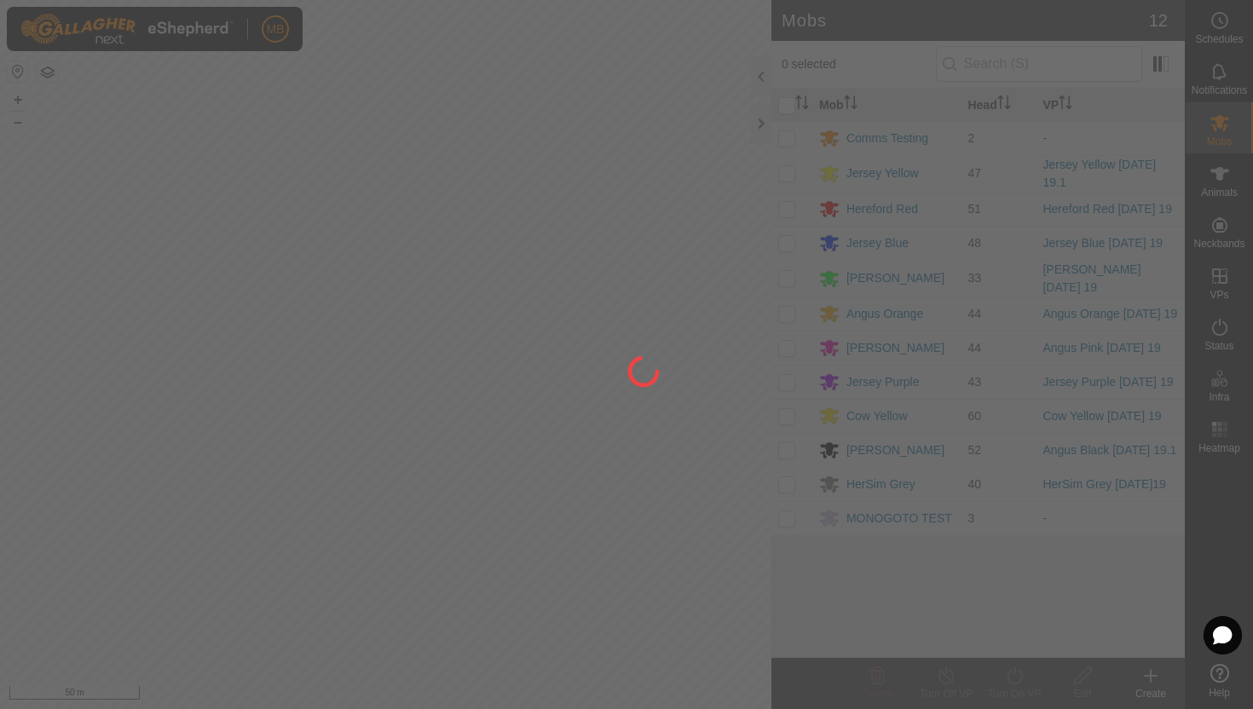
click at [1221, 176] on div at bounding box center [626, 354] width 1253 height 709
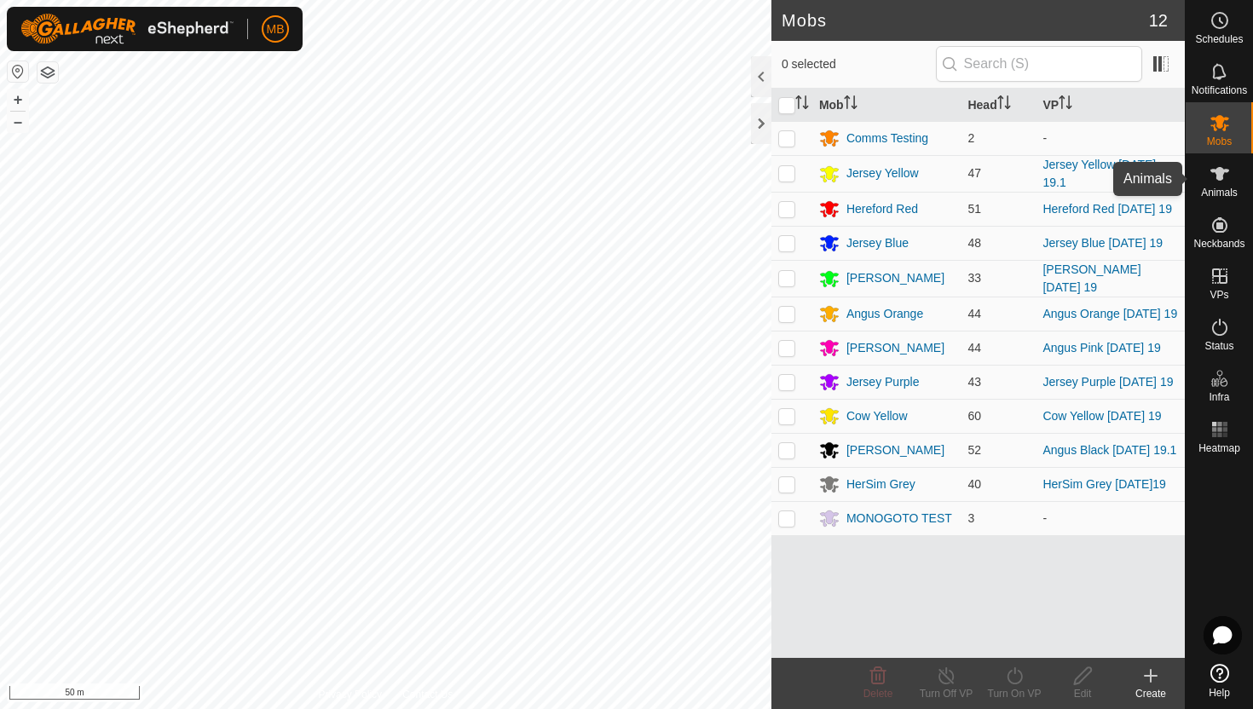
click at [1221, 176] on icon at bounding box center [1220, 174] width 19 height 14
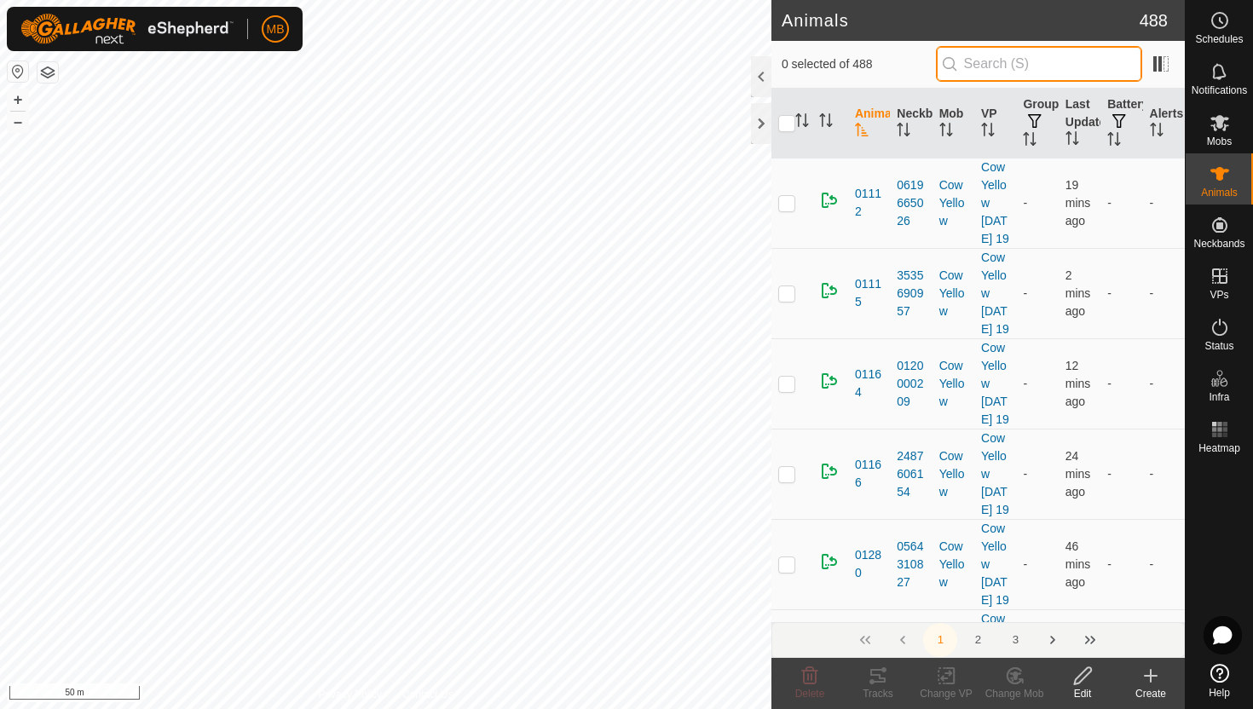
click at [1096, 69] on input "text" at bounding box center [1039, 64] width 206 height 36
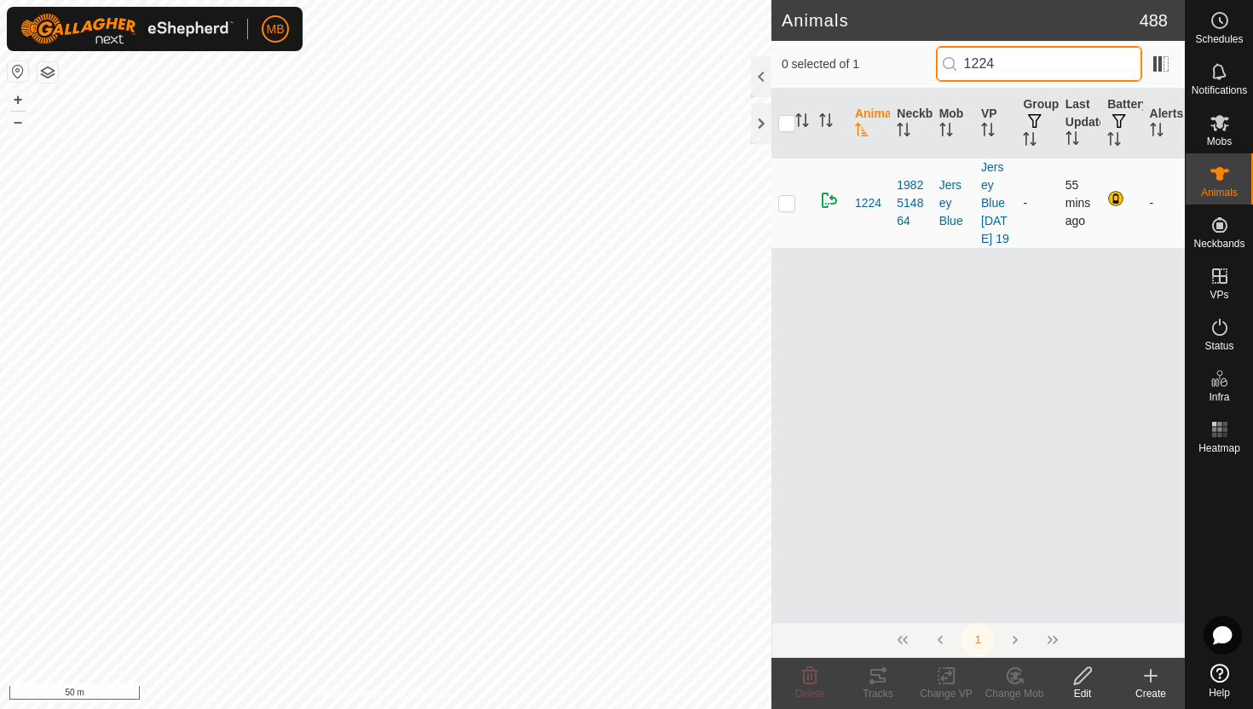
type input "1224"
click at [789, 210] on p-checkbox at bounding box center [786, 203] width 17 height 14
checkbox input "true"
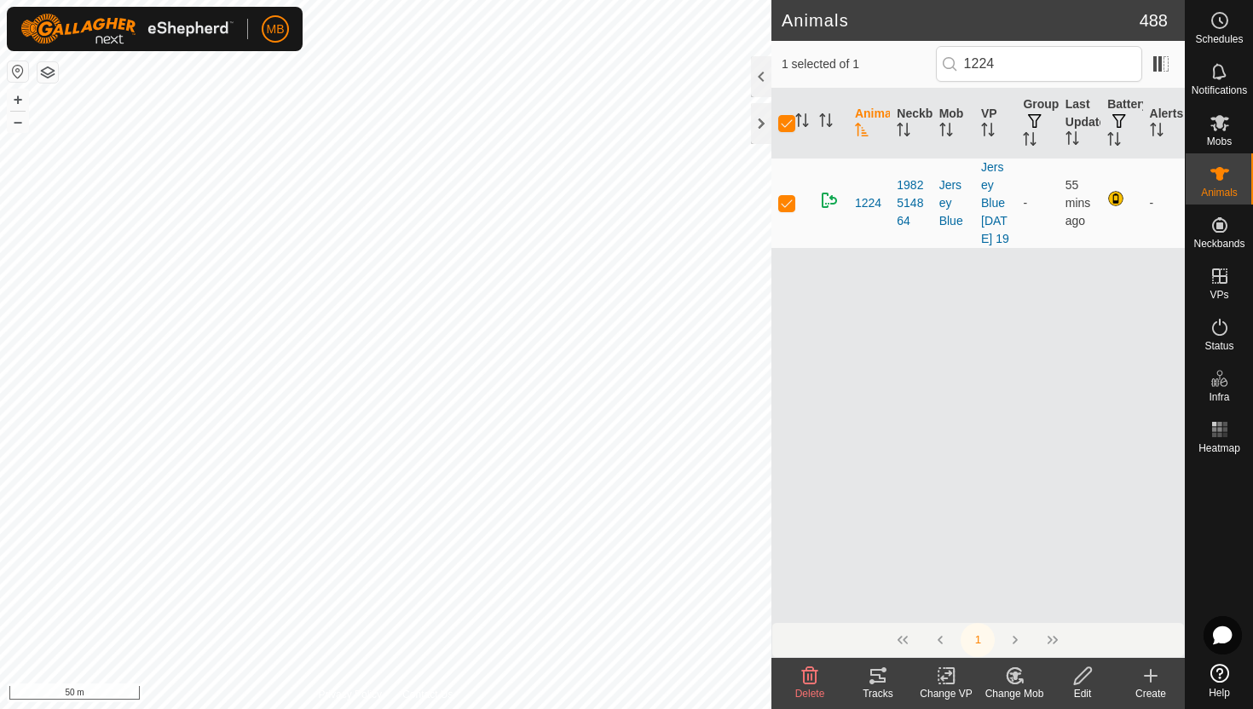
click at [1080, 679] on icon at bounding box center [1082, 676] width 21 height 20
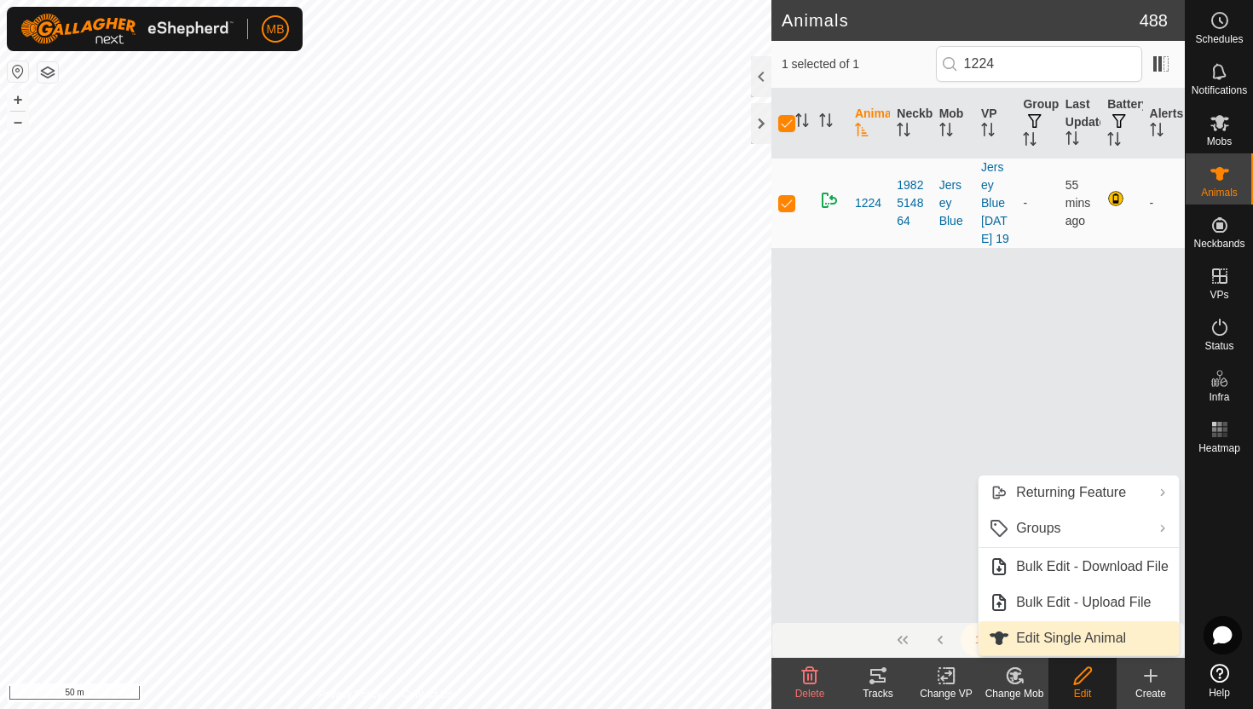
click at [1083, 641] on link "Edit Single Animal" at bounding box center [1079, 638] width 200 height 34
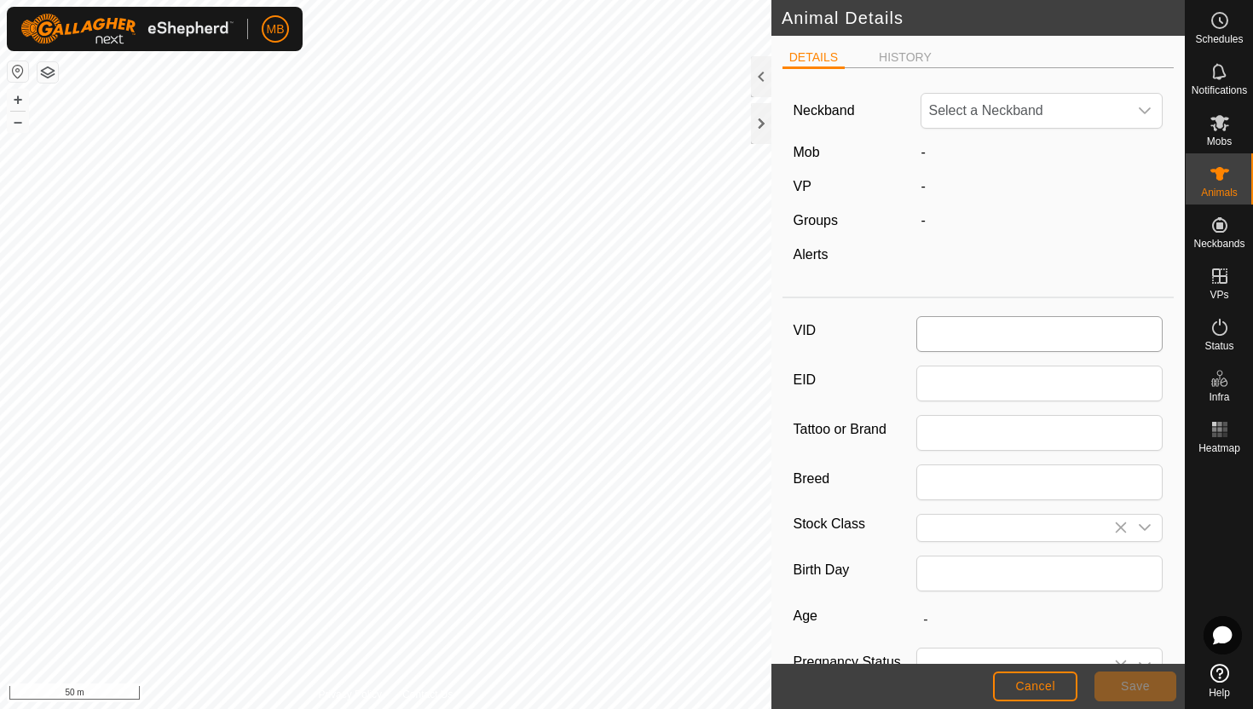
type input "1224"
type input "457"
type input "17 Feb, 2025"
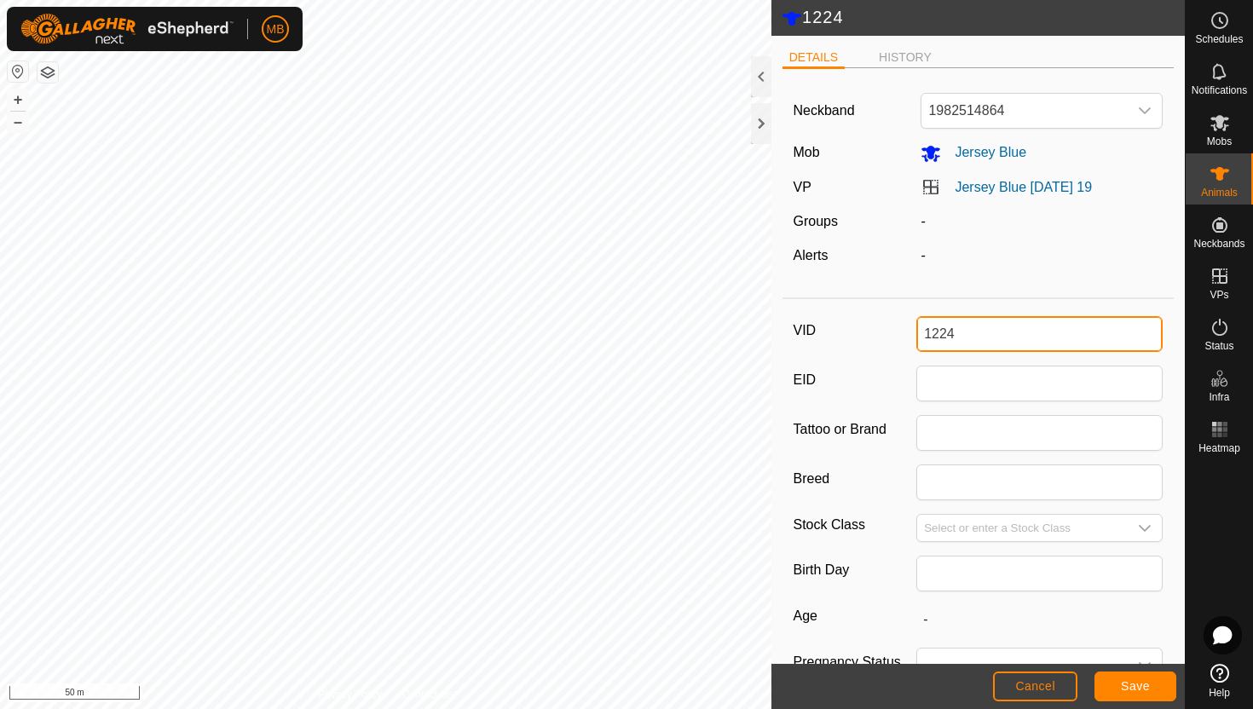
click at [1070, 338] on input "1224" at bounding box center [1039, 334] width 246 height 36
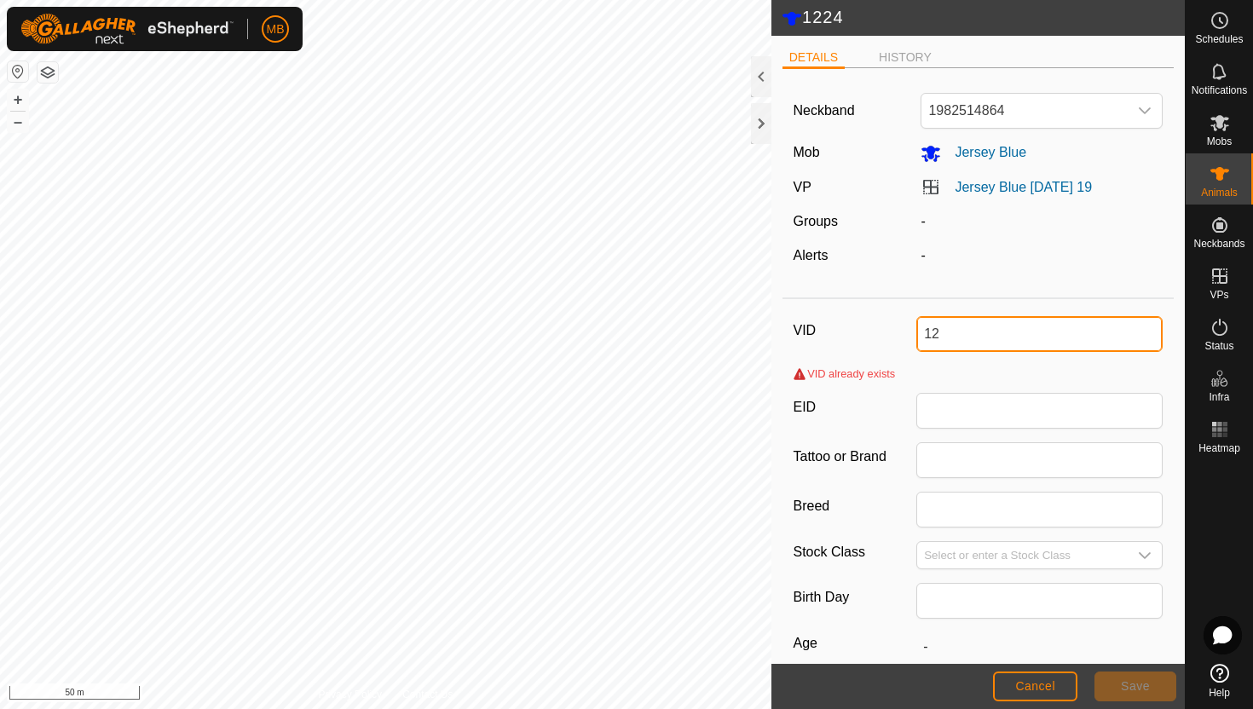
type input "1"
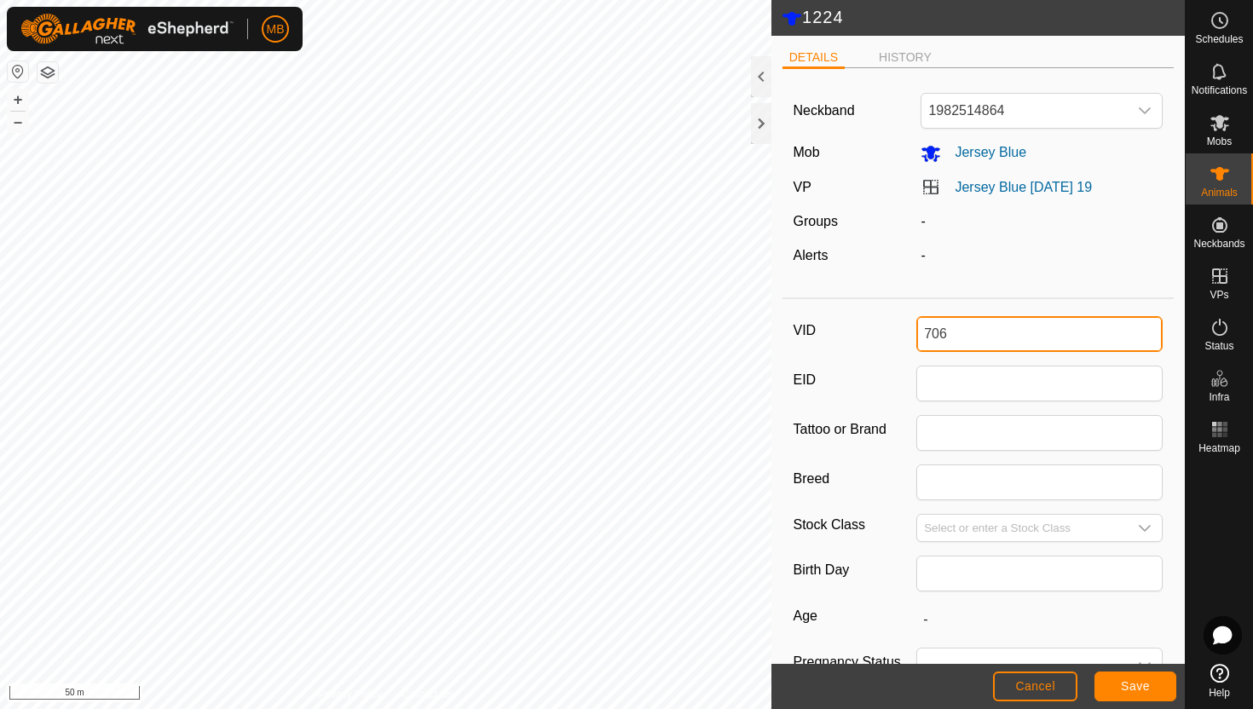
type input "706"
click at [1146, 683] on span "Save" at bounding box center [1135, 686] width 29 height 14
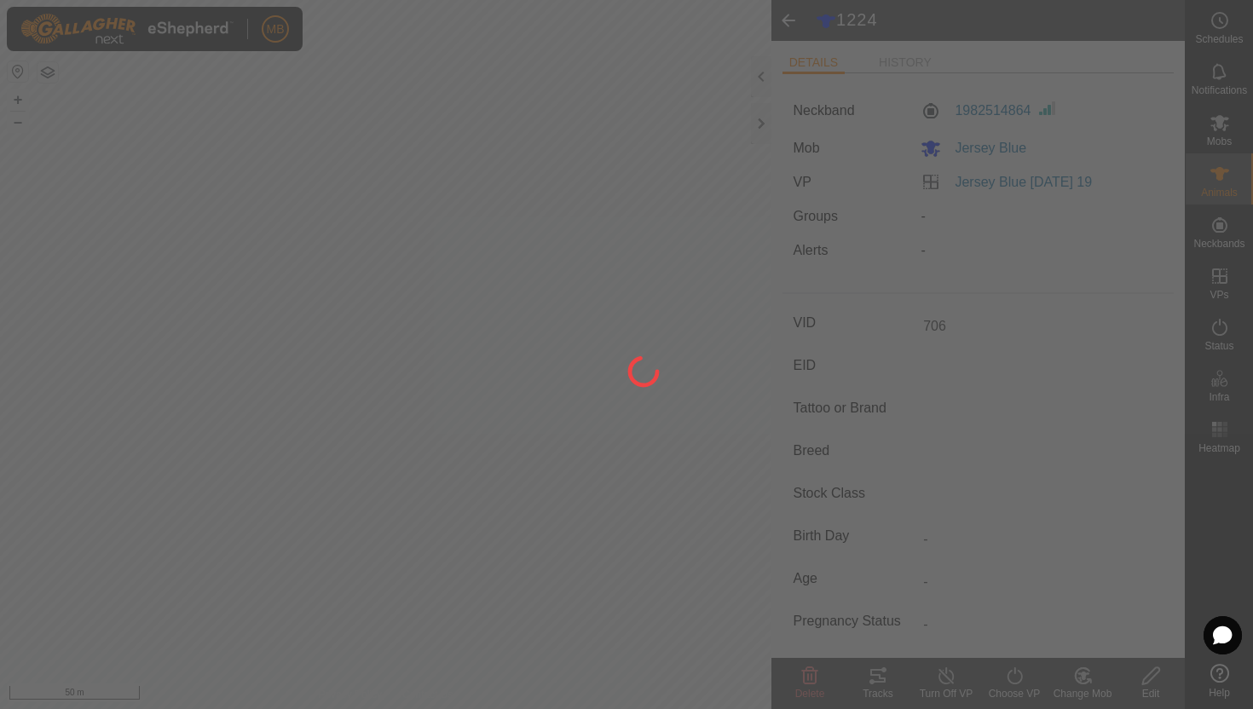
type input "-"
type input "457 kg"
type input "-"
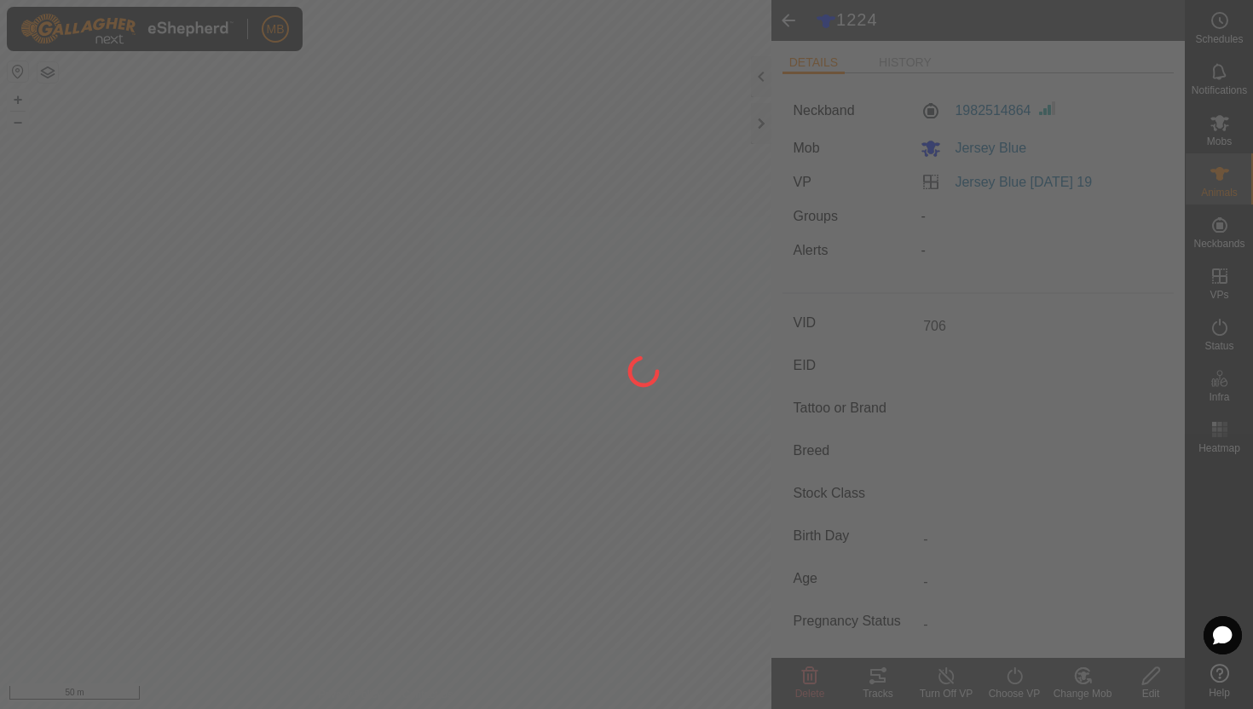
type input "-"
type input "1224"
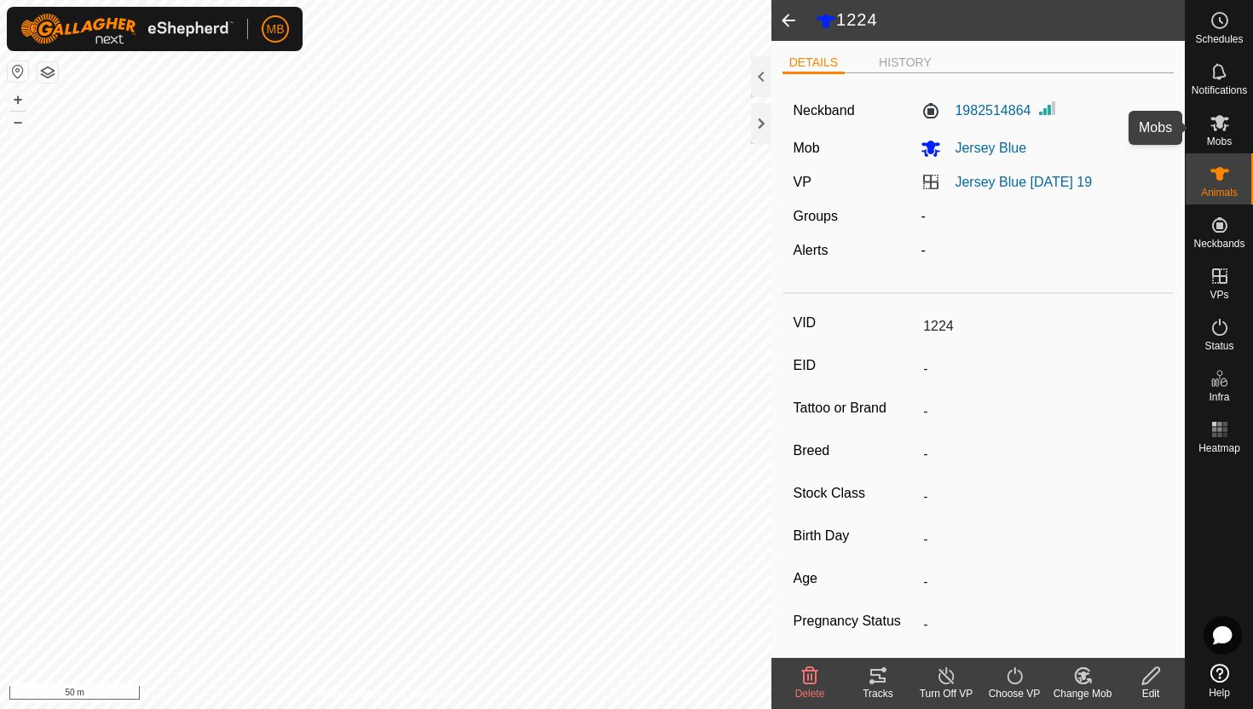
click at [1216, 125] on icon at bounding box center [1220, 123] width 19 height 16
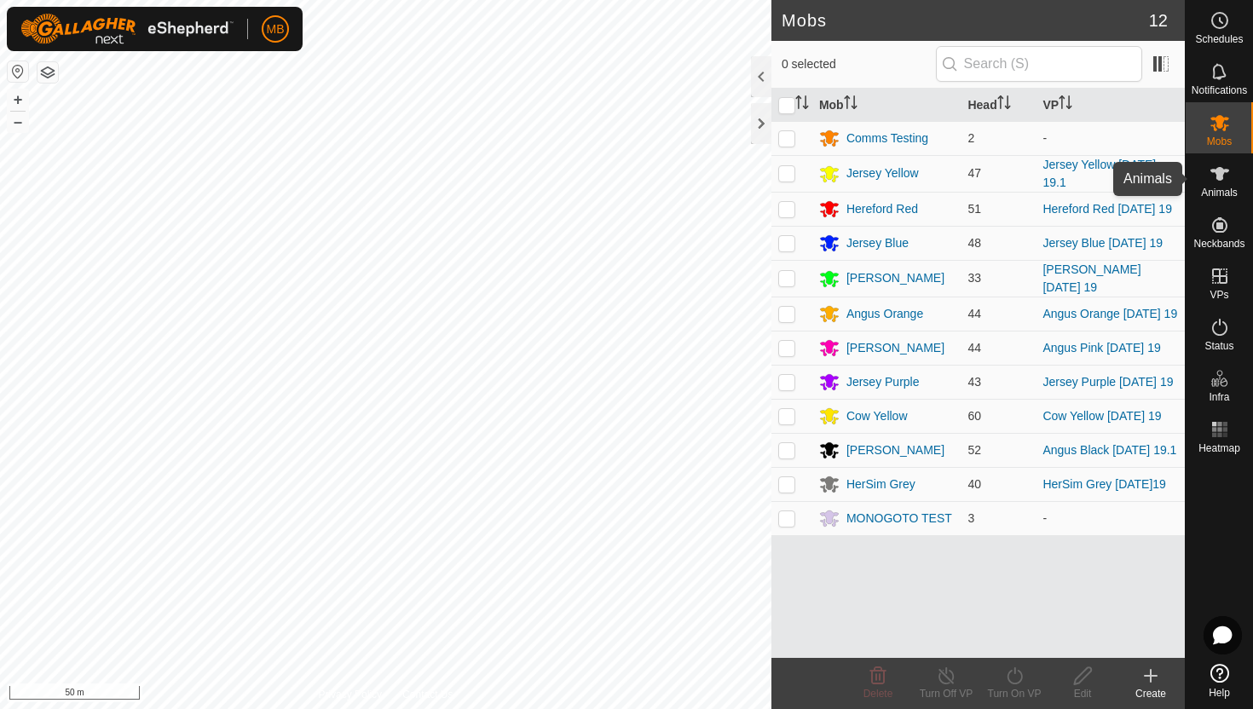
click at [1221, 174] on icon at bounding box center [1220, 174] width 19 height 14
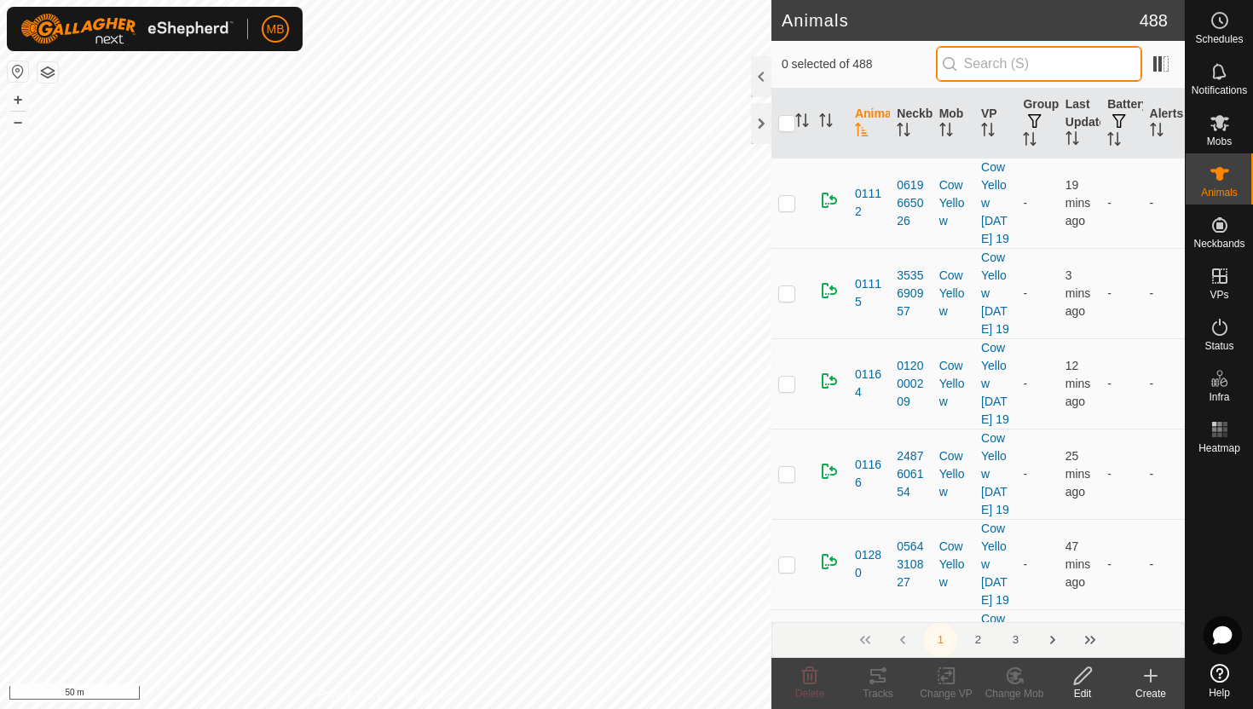
click at [1083, 67] on input "text" at bounding box center [1039, 64] width 206 height 36
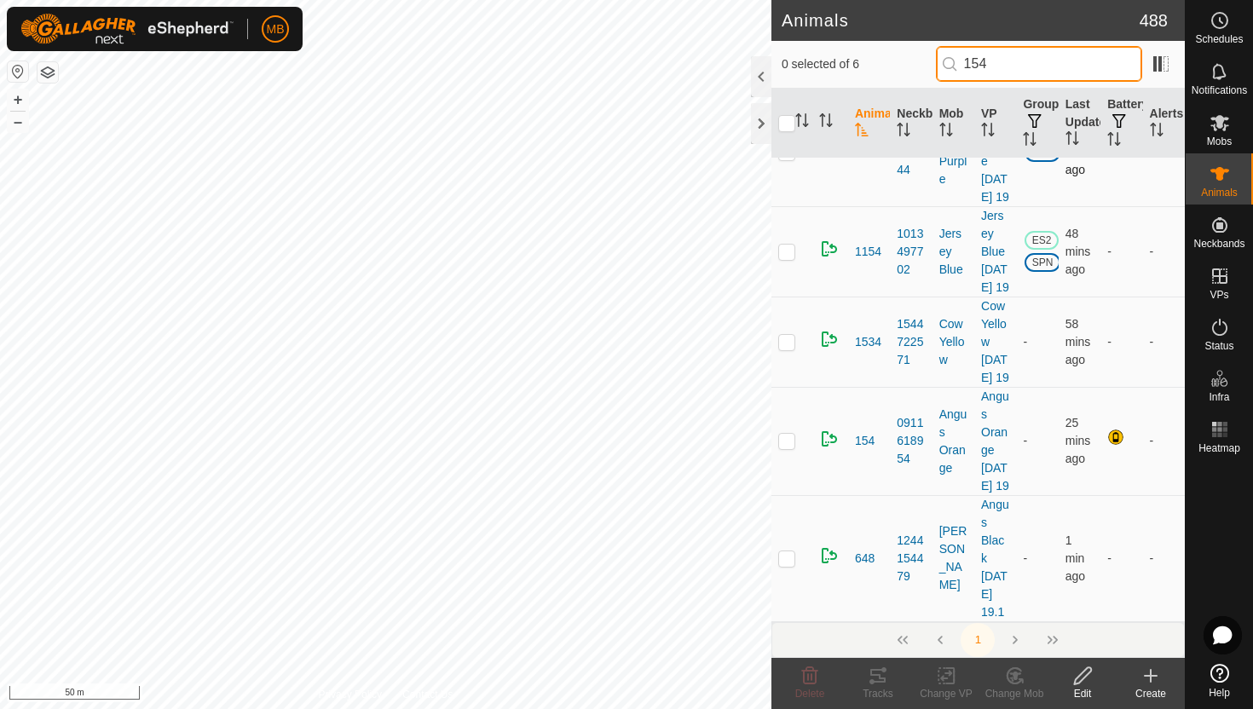
scroll to position [239, 0]
type input "154"
click at [790, 434] on p-checkbox at bounding box center [786, 441] width 17 height 14
checkbox input "true"
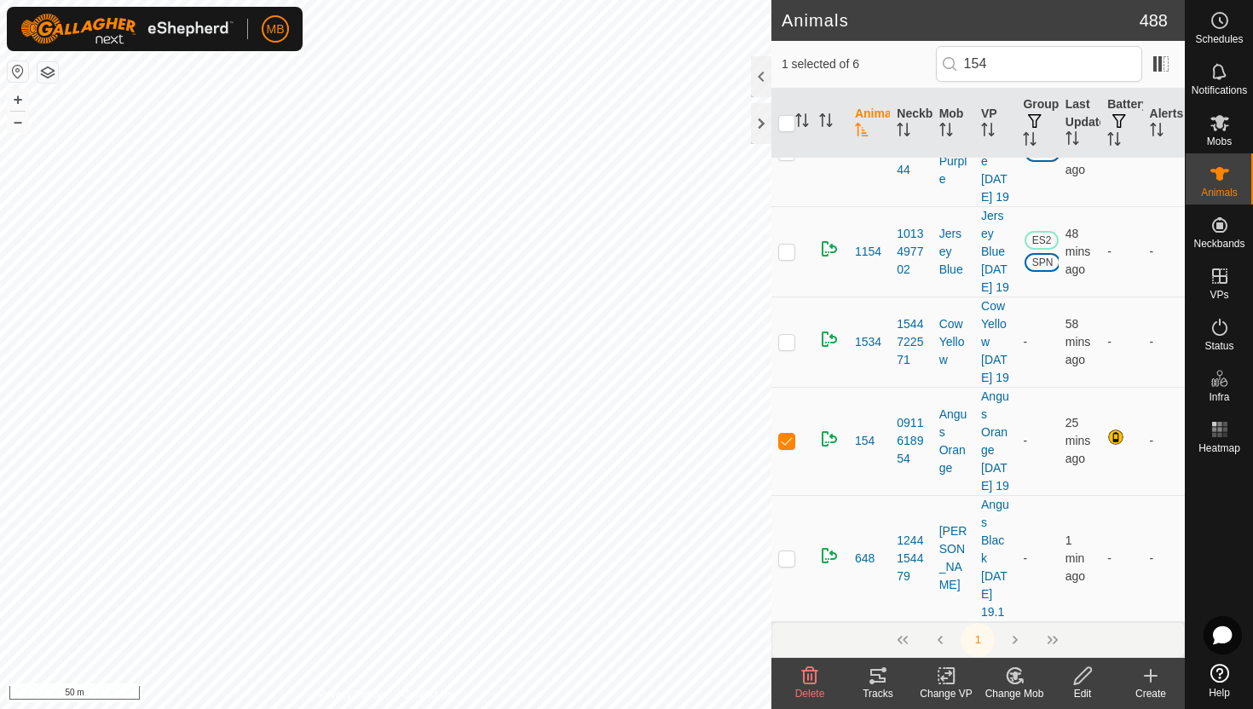
click at [1080, 677] on icon at bounding box center [1082, 676] width 21 height 20
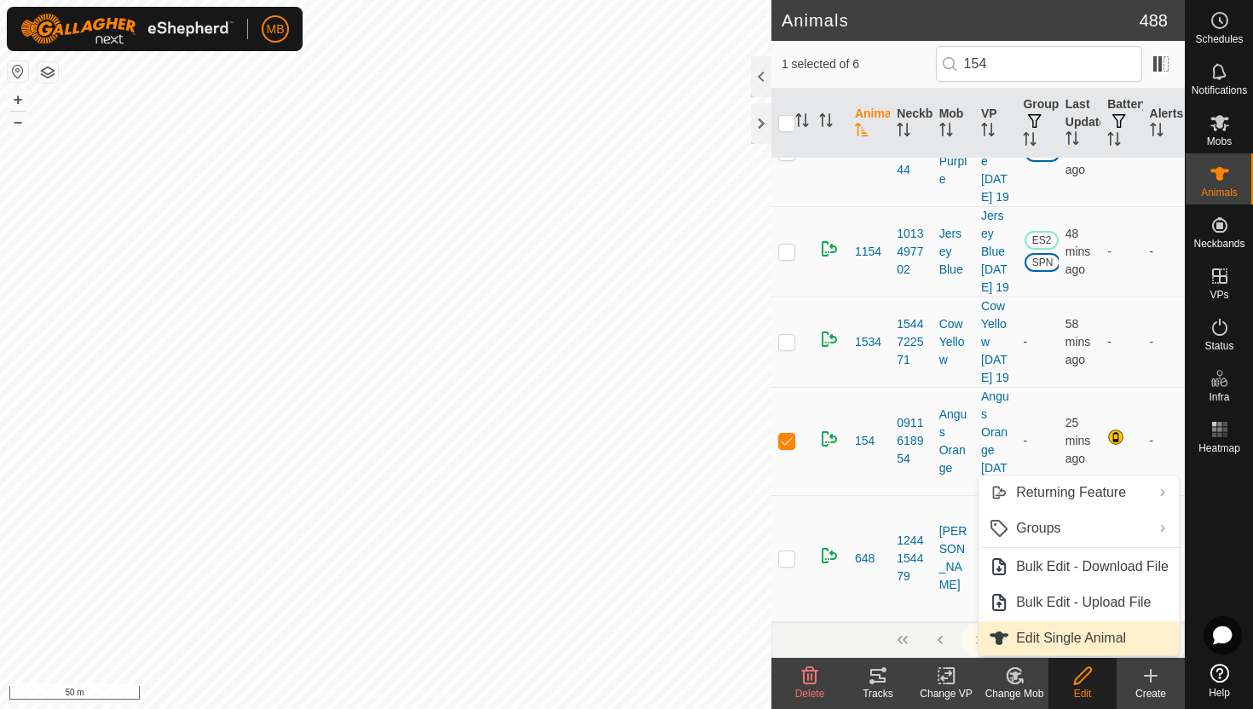
click at [1097, 635] on link "Edit Single Animal" at bounding box center [1079, 638] width 200 height 34
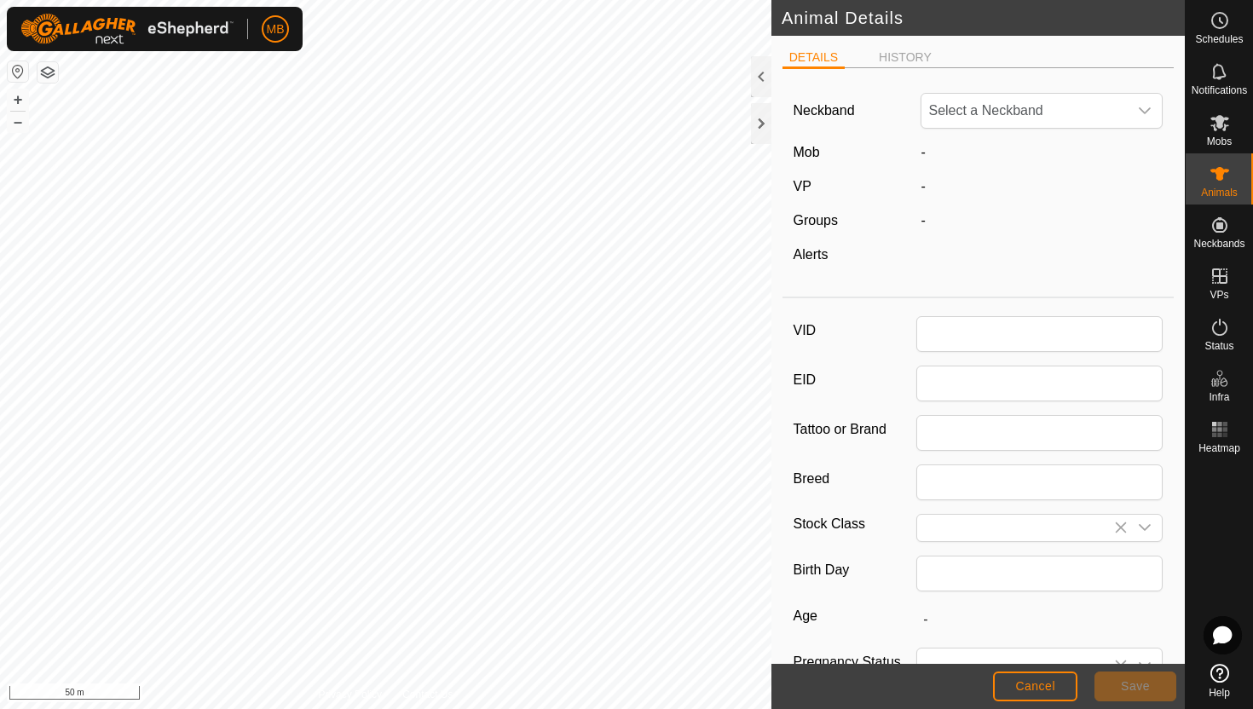
type input "154"
type input "429"
type input "[DATE]"
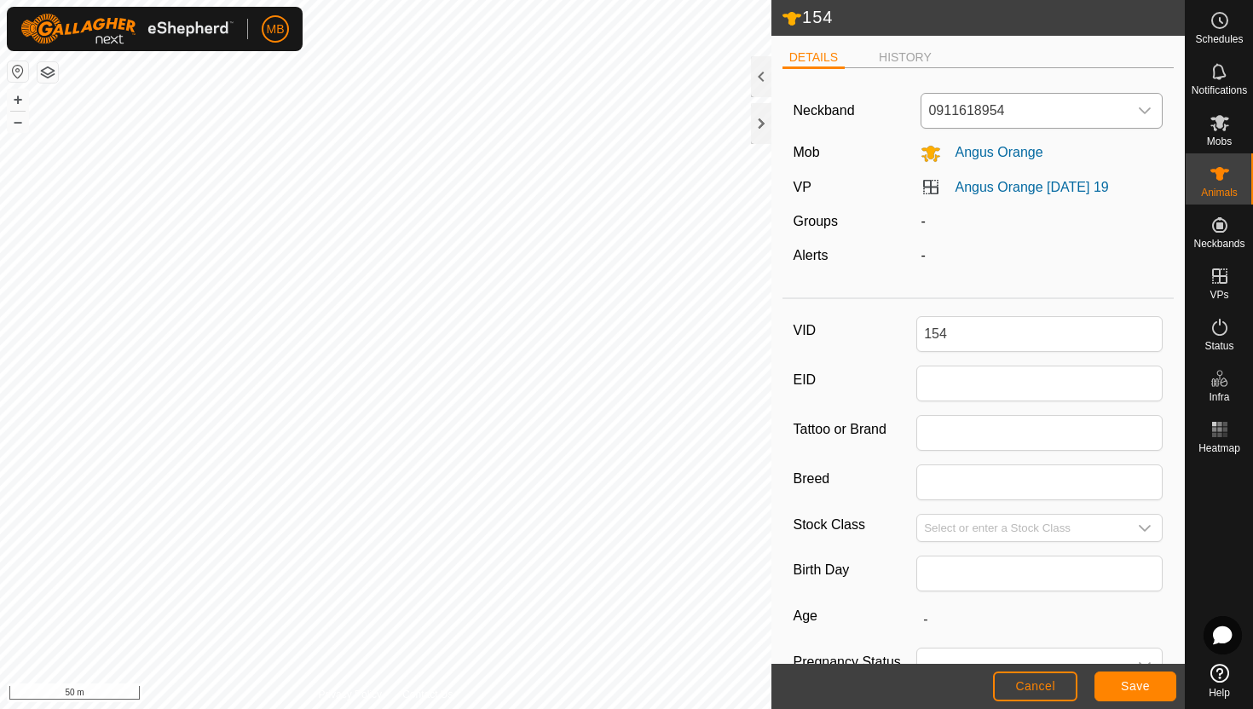
click at [1135, 114] on div "dropdown trigger" at bounding box center [1145, 111] width 34 height 34
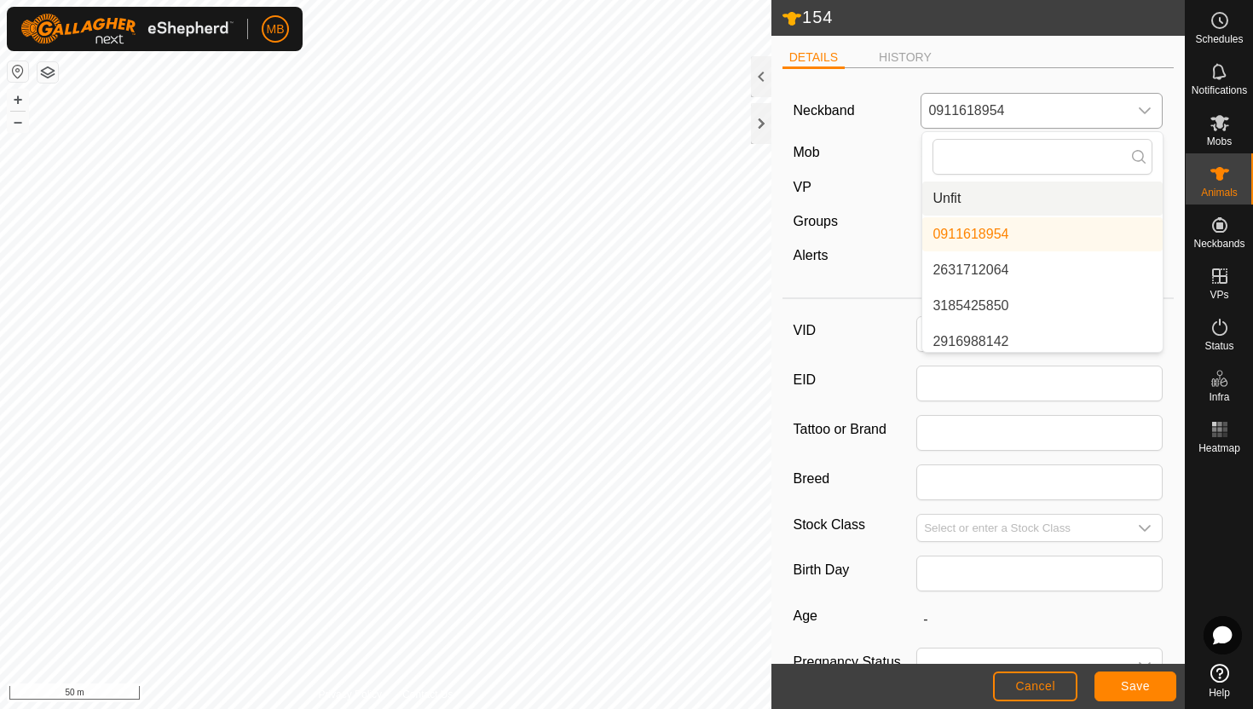
click at [1037, 203] on li "Unfit" at bounding box center [1042, 199] width 240 height 34
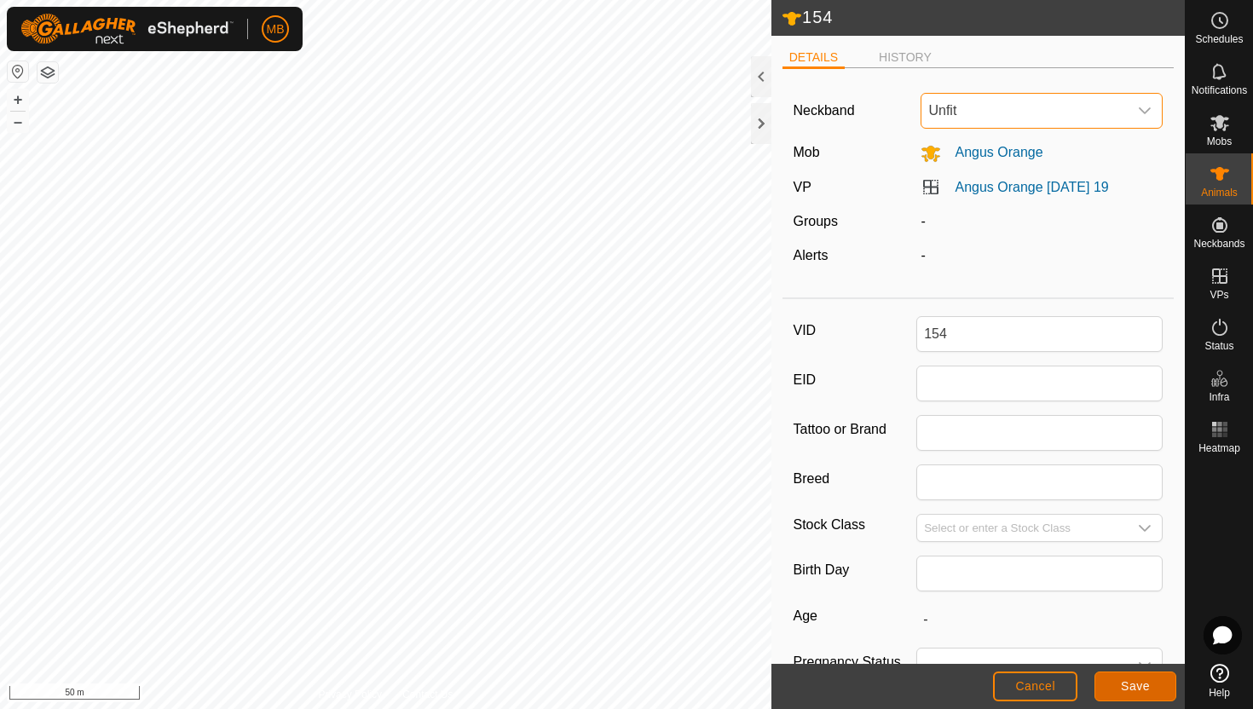
click at [1141, 685] on span "Save" at bounding box center [1135, 686] width 29 height 14
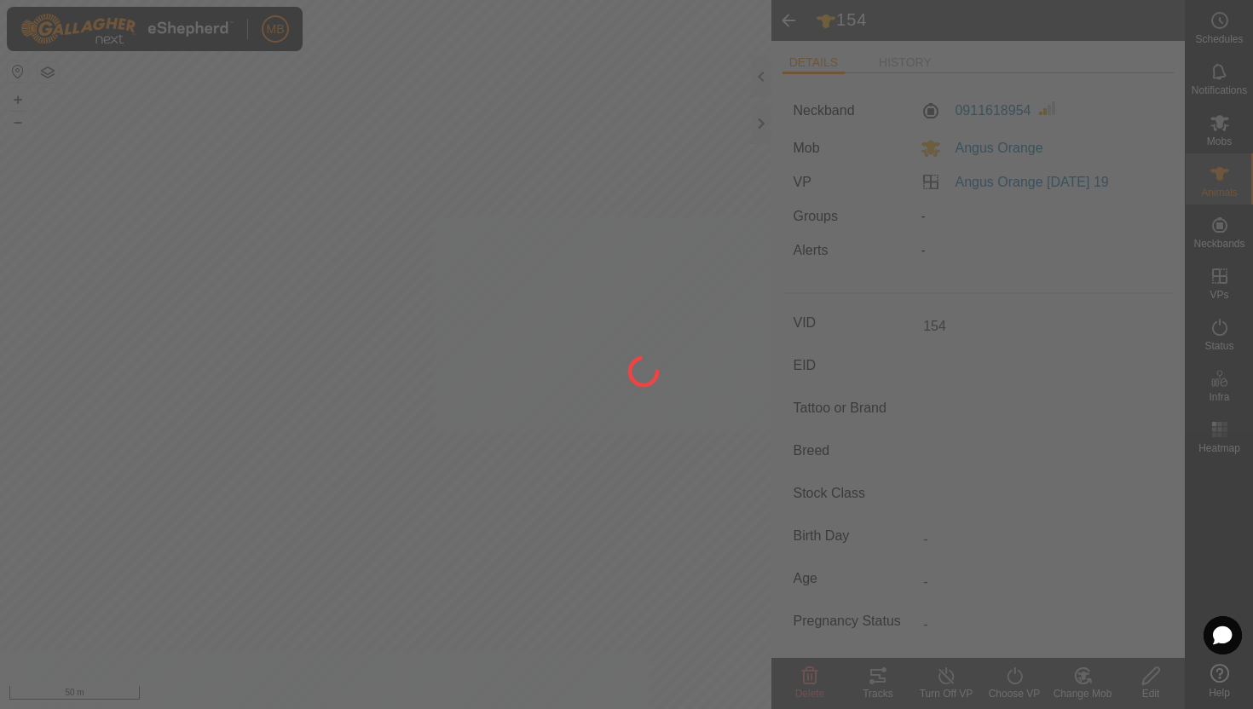
type input "-"
type input "429 kg"
type input "-"
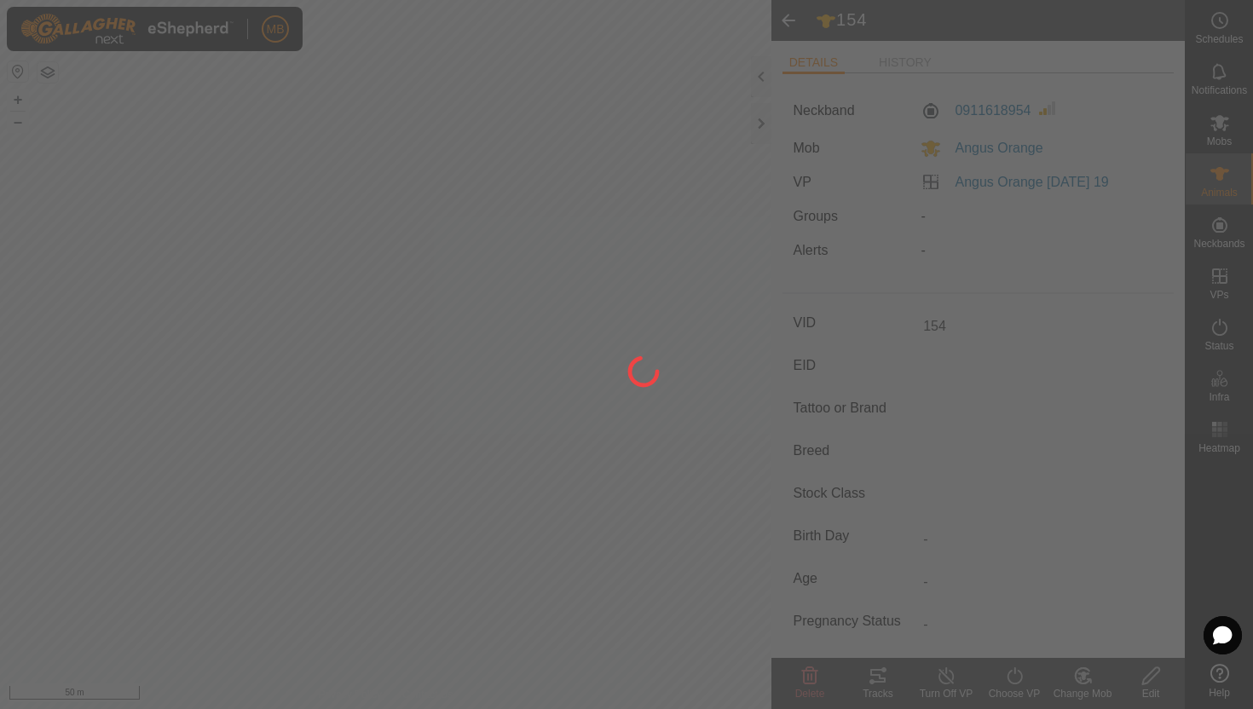
type input "-"
click at [1220, 124] on div at bounding box center [626, 354] width 1253 height 709
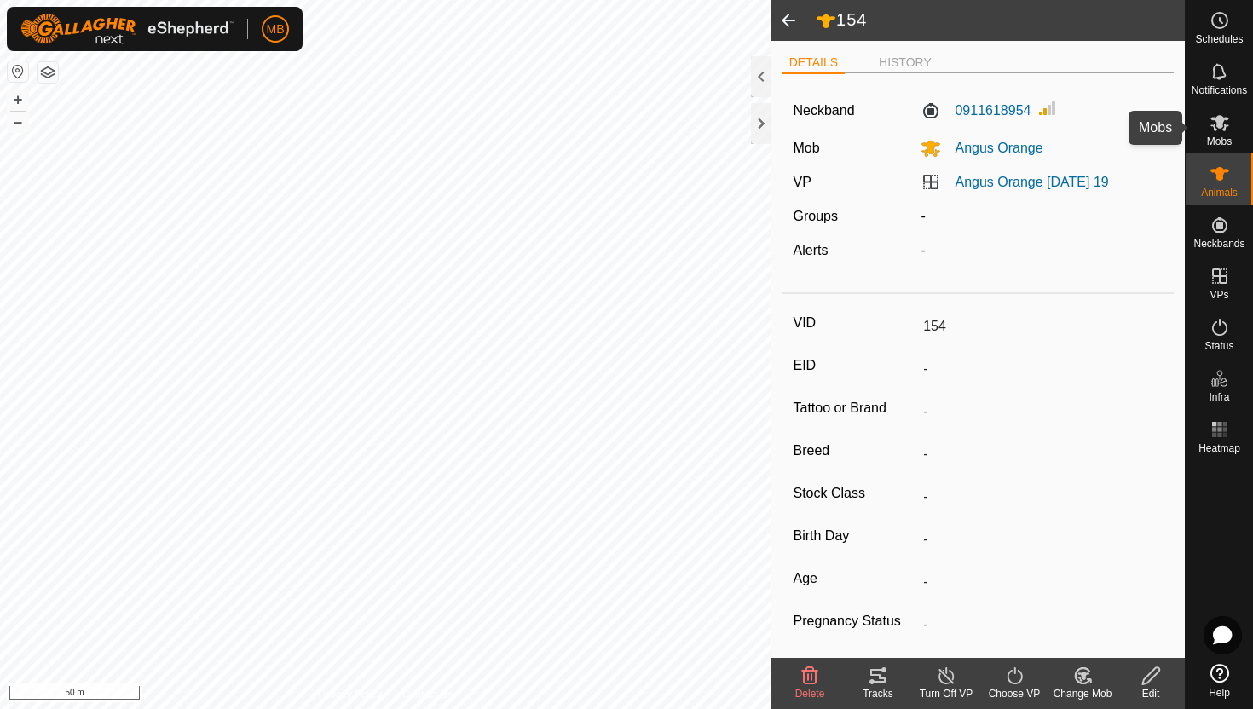
click at [1227, 124] on icon at bounding box center [1220, 123] width 19 height 16
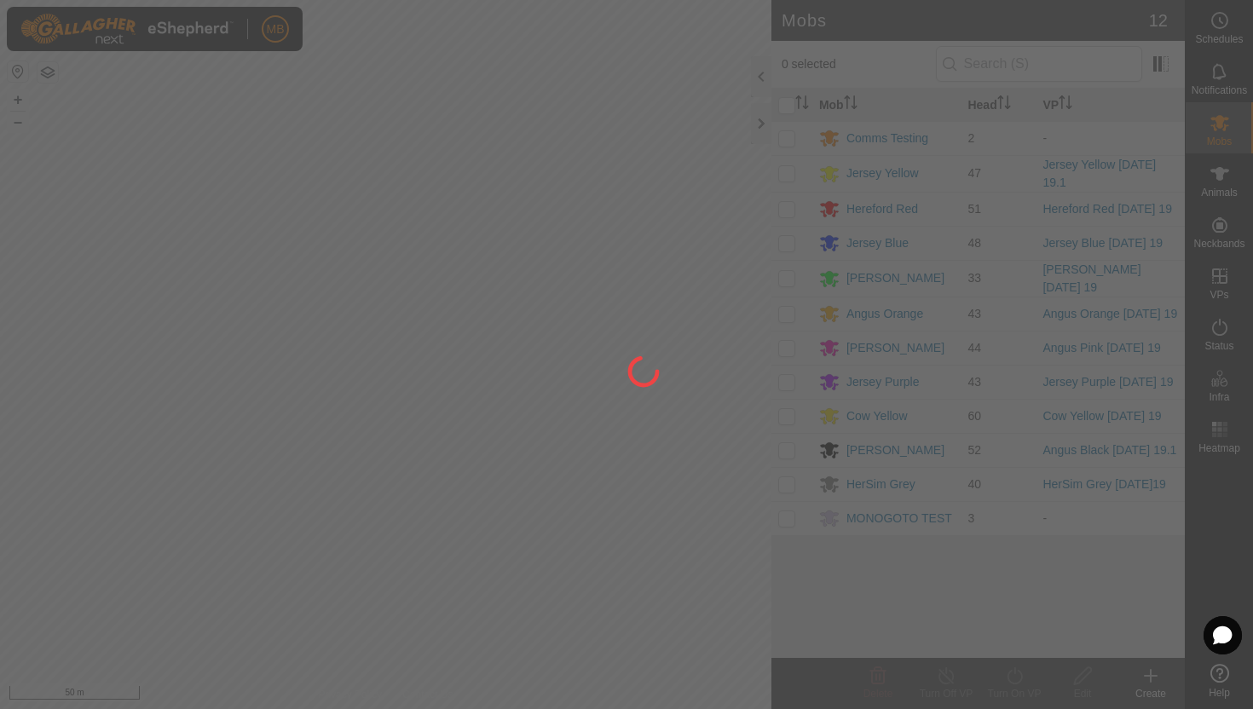
click at [1223, 180] on div at bounding box center [626, 354] width 1253 height 709
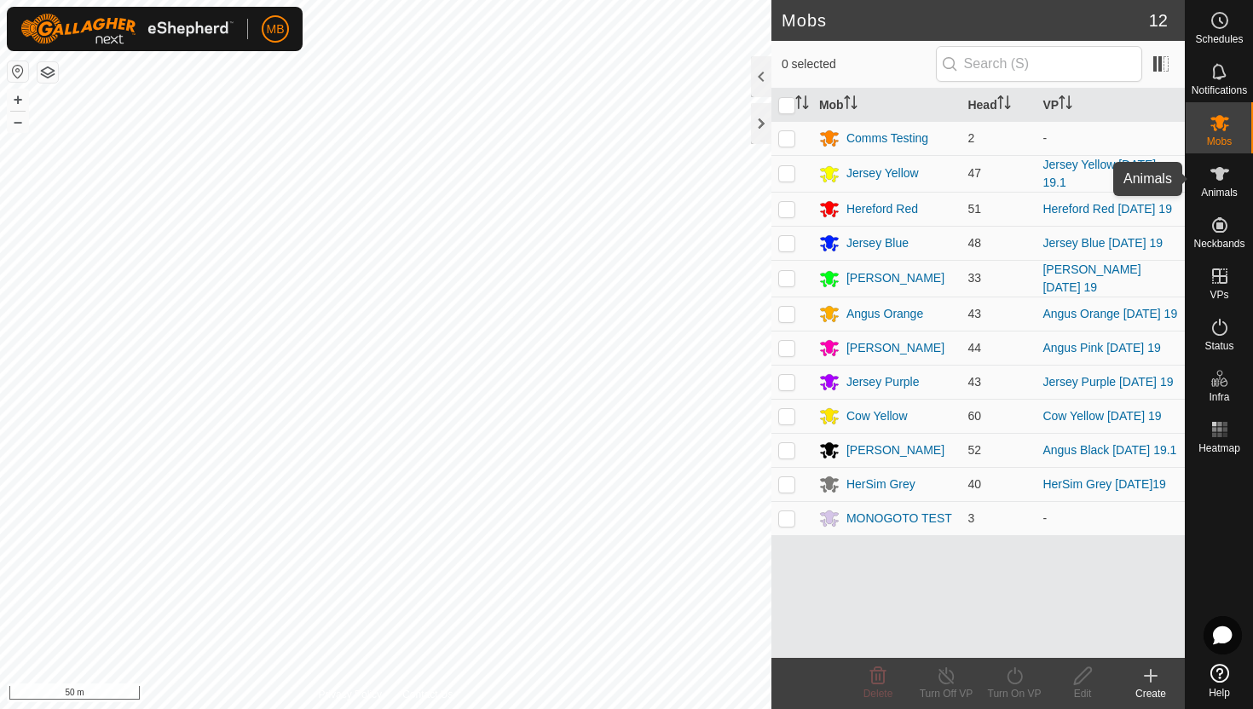
click at [1223, 180] on icon at bounding box center [1220, 174] width 20 height 20
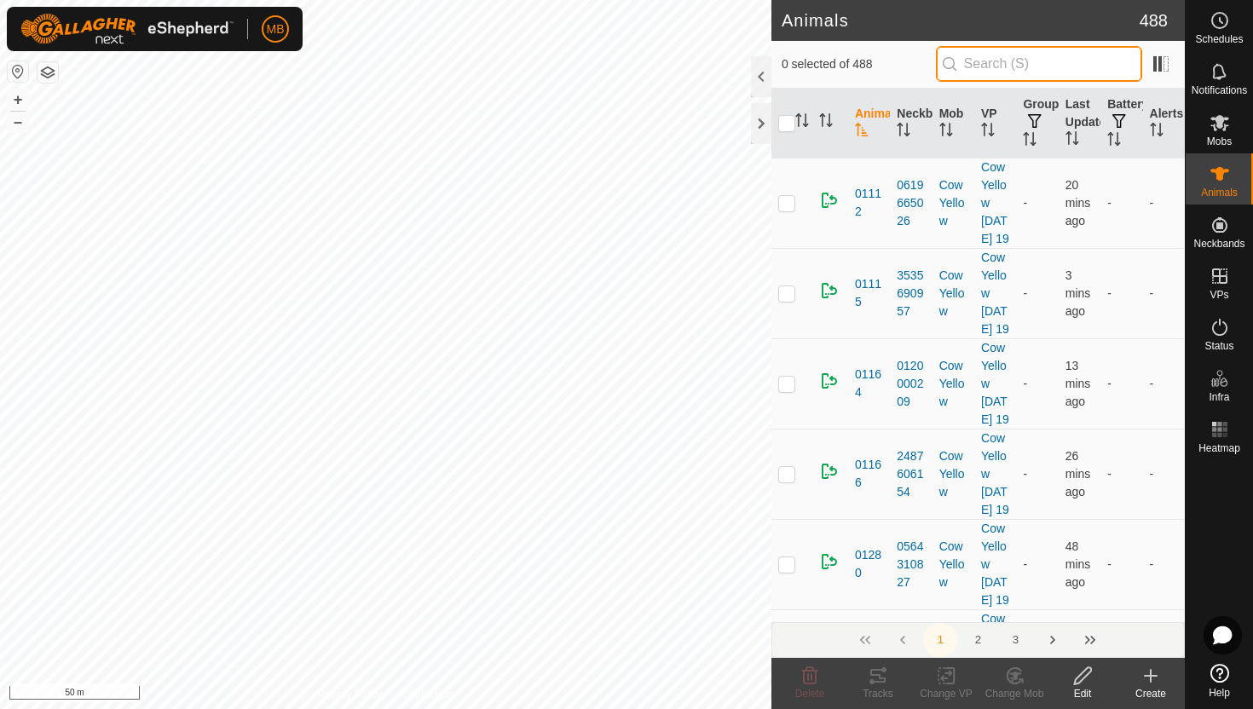
click at [1065, 66] on input "text" at bounding box center [1039, 64] width 206 height 36
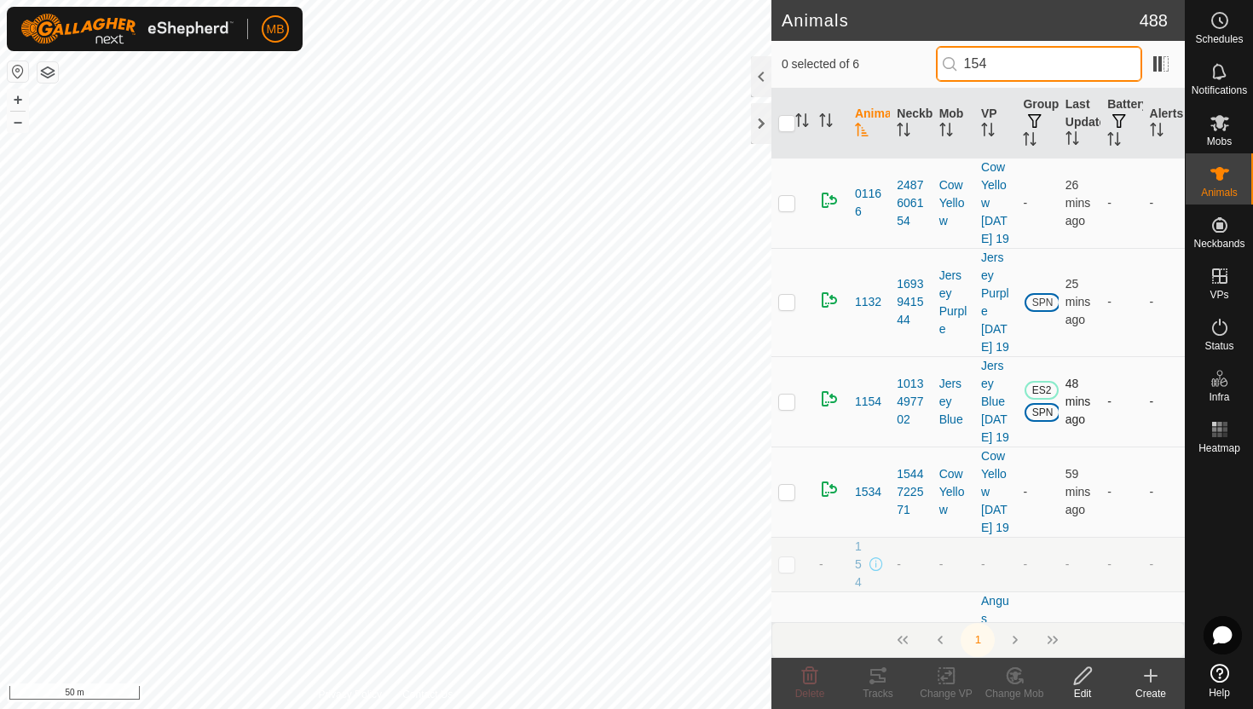
scroll to position [167, 0]
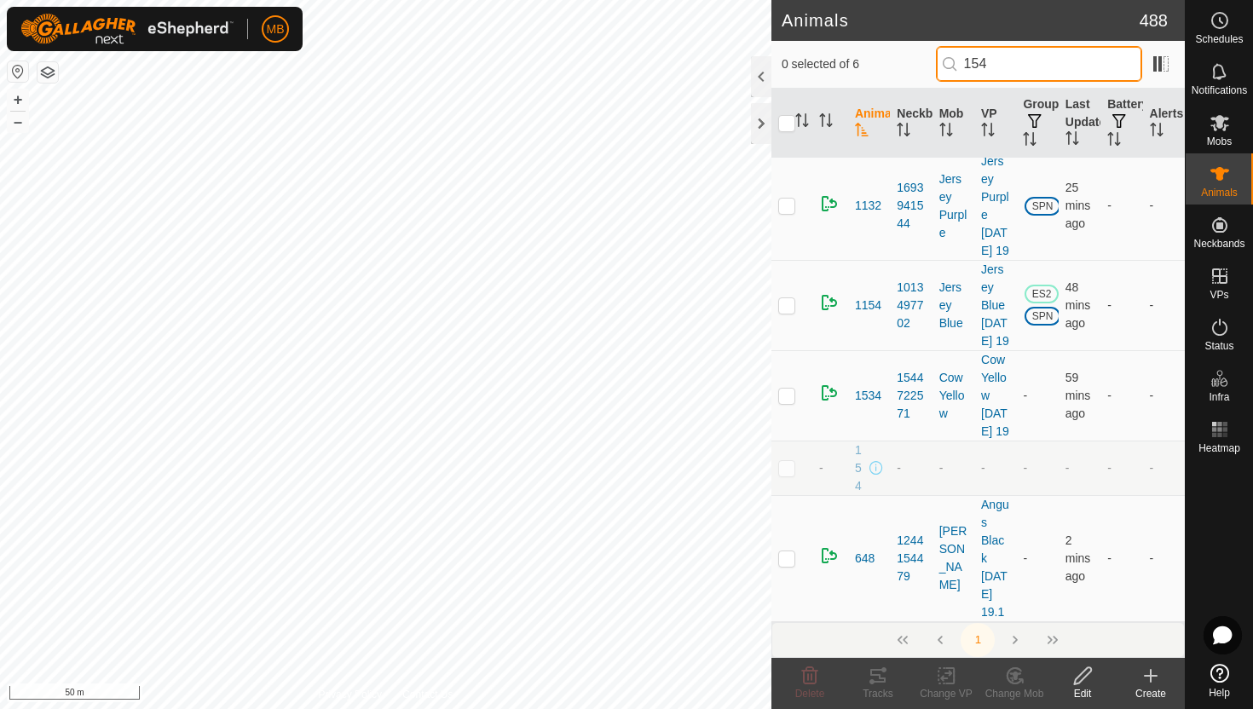
type input "154"
click at [786, 467] on p-checkbox at bounding box center [786, 468] width 17 height 14
checkbox input "true"
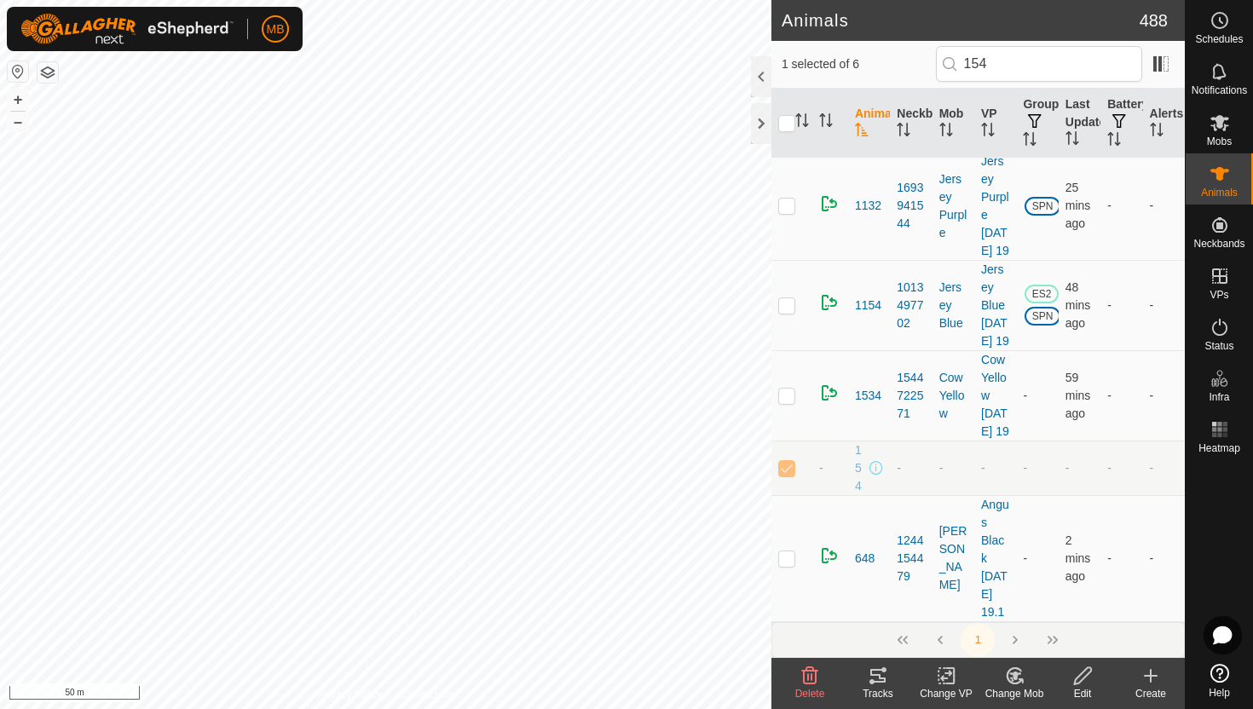
click at [1081, 676] on icon at bounding box center [1082, 676] width 21 height 20
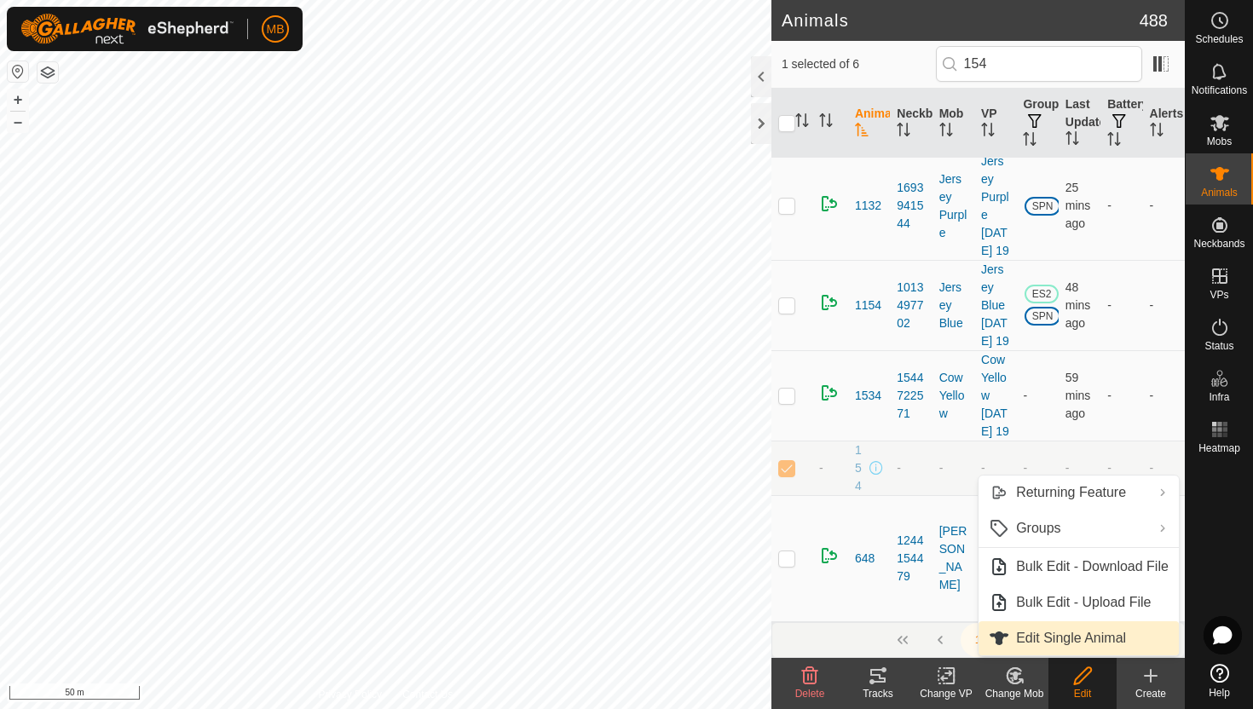
click at [1078, 638] on link "Edit Single Animal" at bounding box center [1079, 638] width 200 height 34
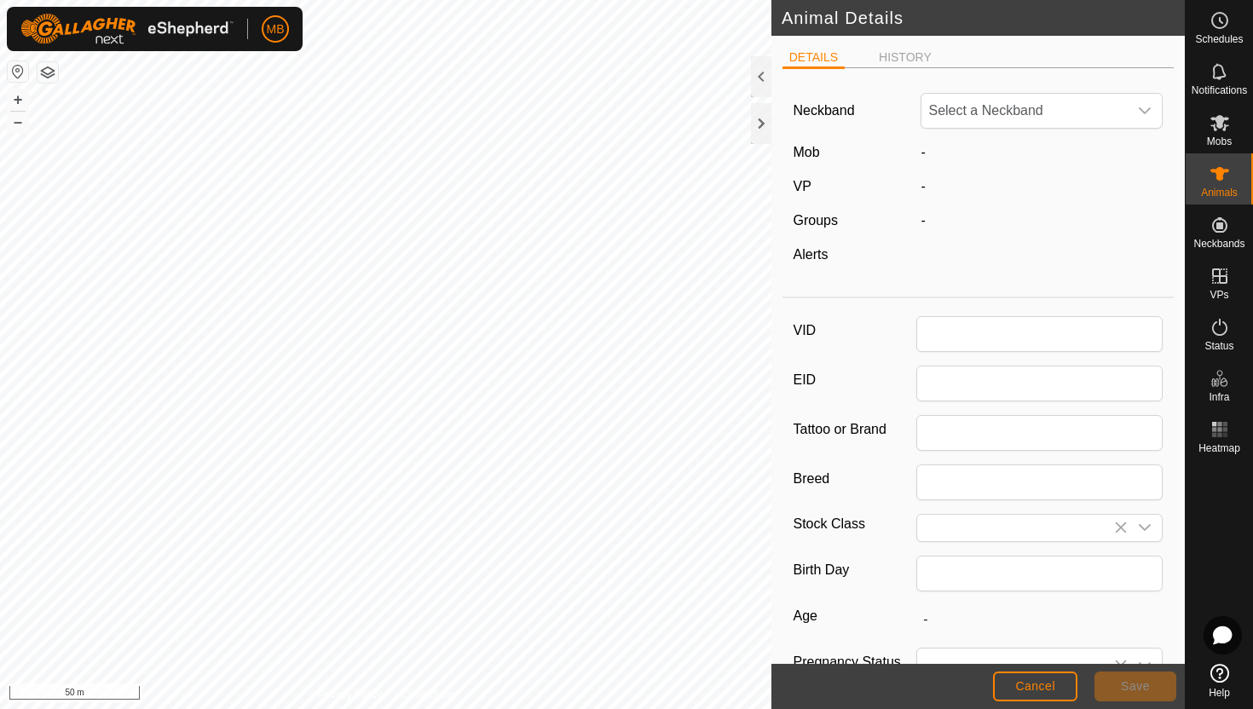
type input "154"
type input "429"
type input "16 Mar, 2025"
click at [1095, 118] on span "Unfit" at bounding box center [1025, 111] width 206 height 34
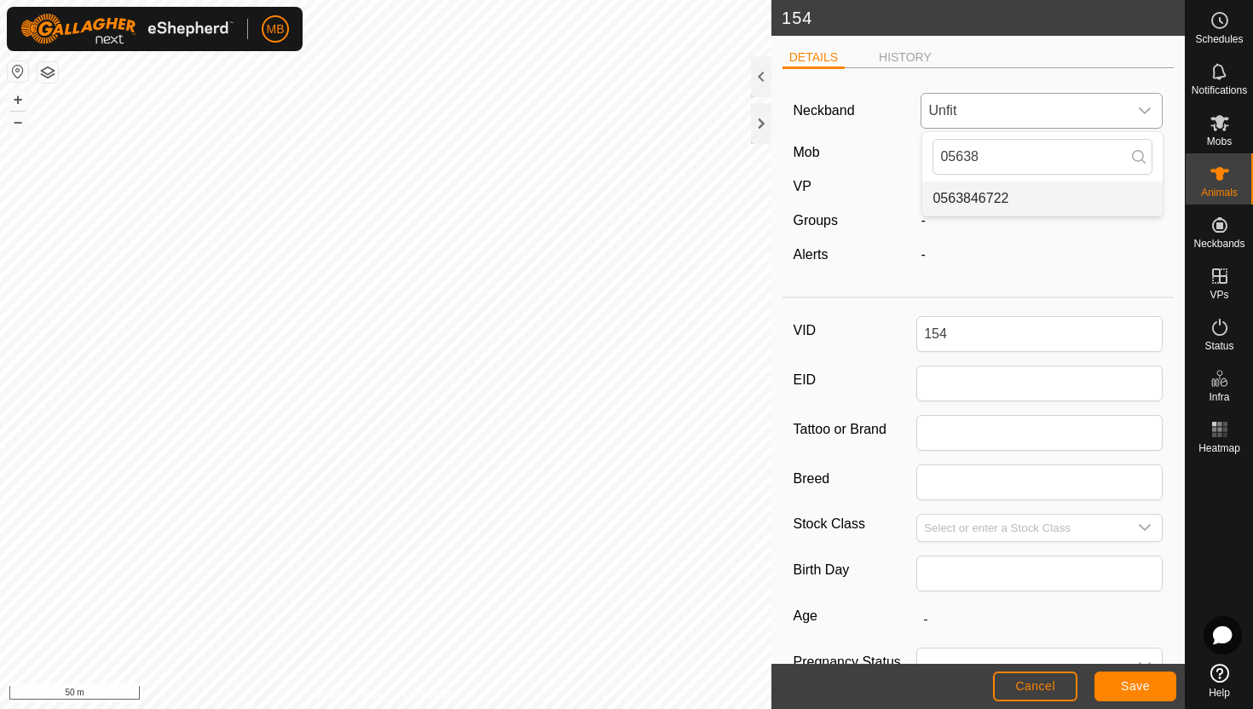
type input "05638"
click at [1027, 204] on li "0563846722" at bounding box center [1042, 199] width 240 height 34
click at [1141, 679] on span "Save" at bounding box center [1135, 686] width 29 height 14
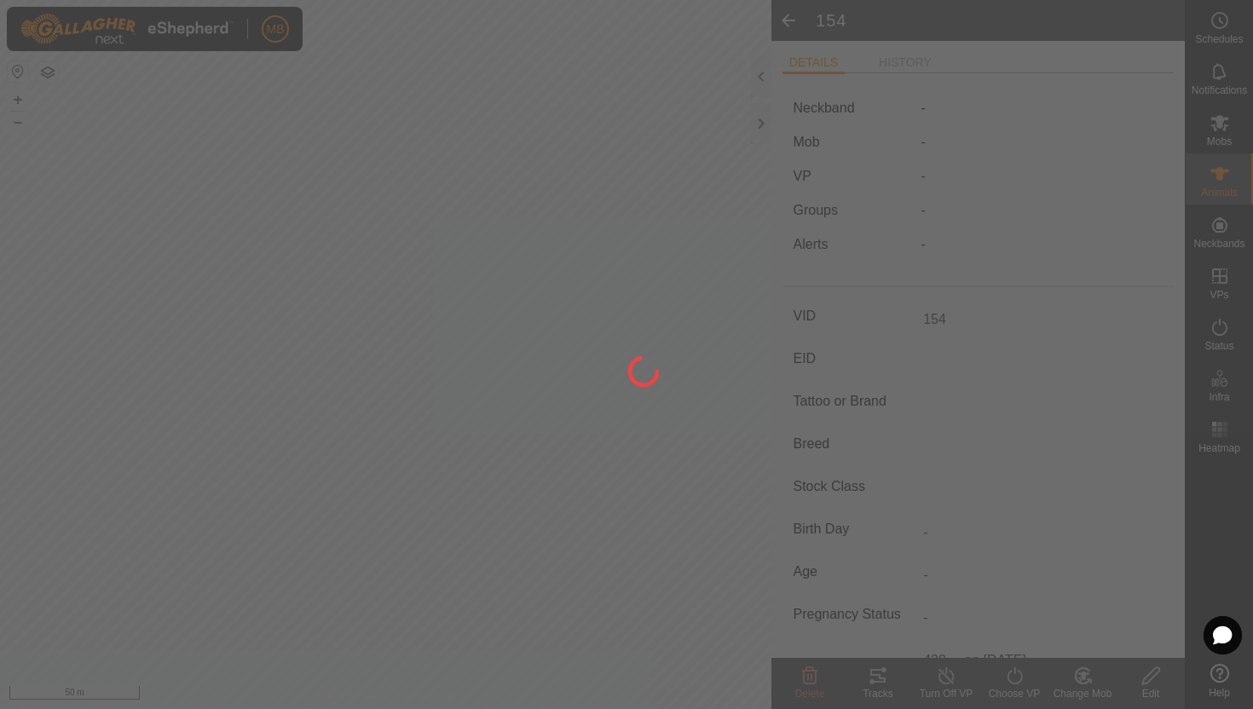
type input "-"
type input "429 kg"
type input "-"
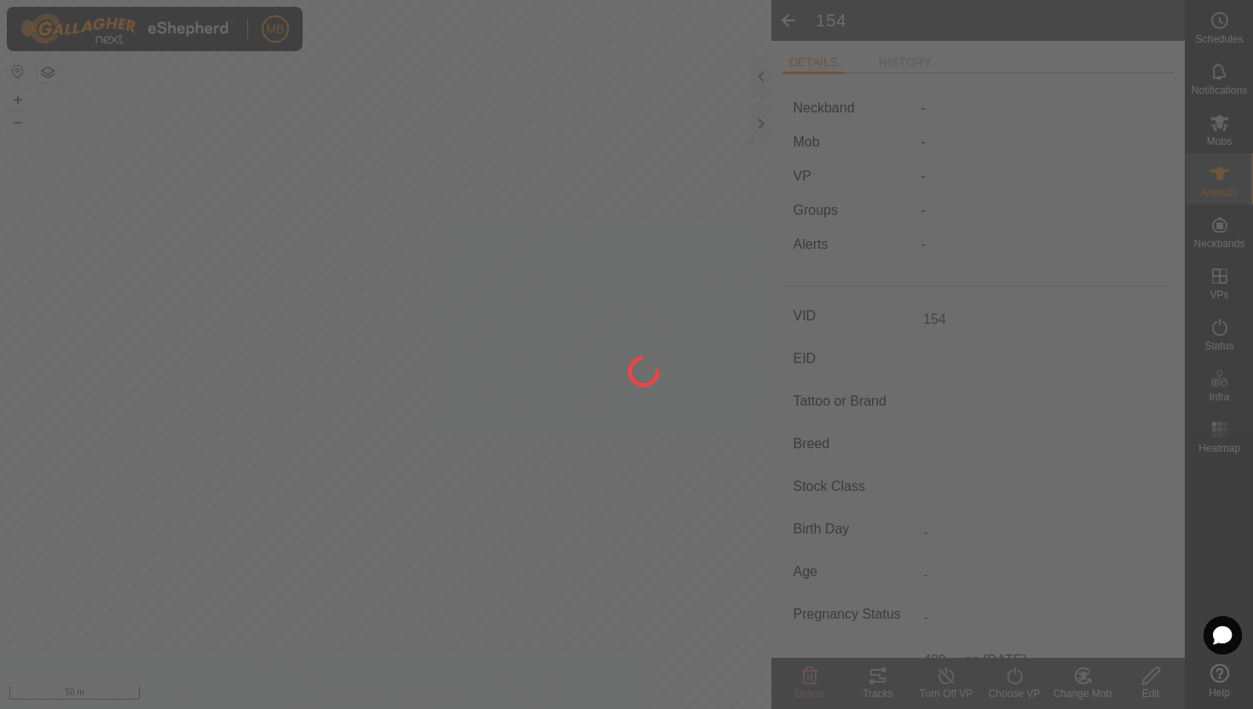
type input "-"
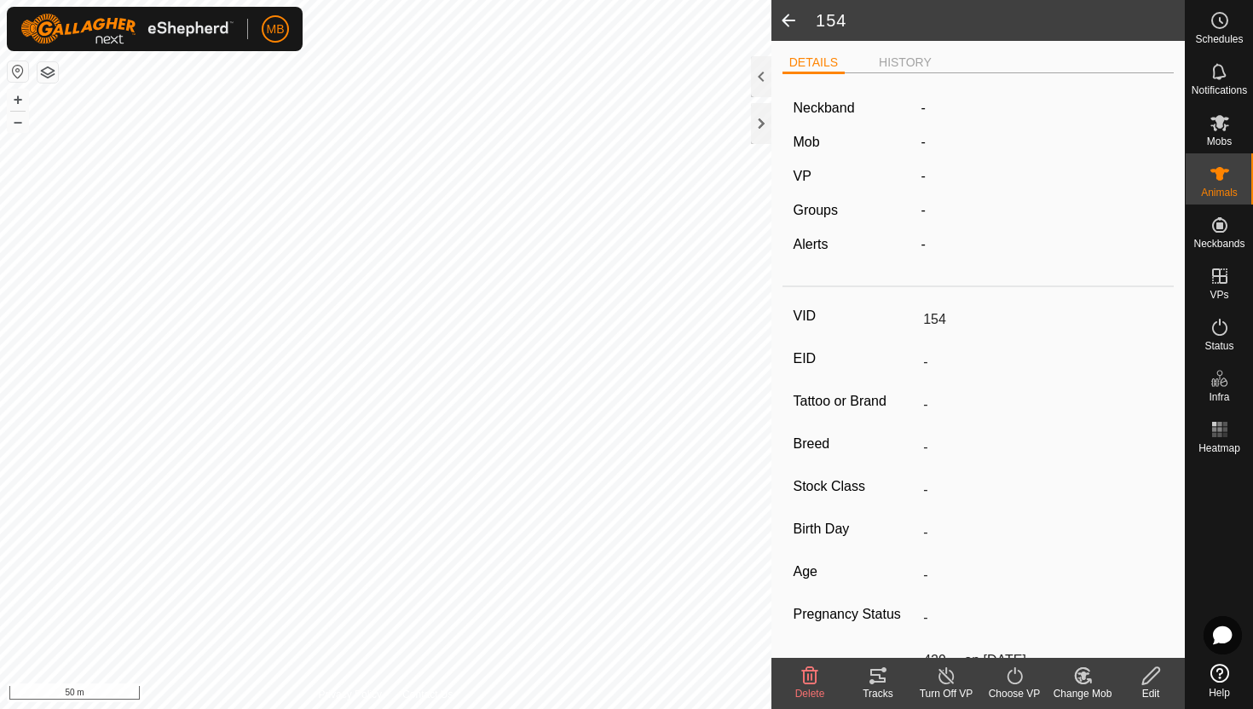
click at [1086, 675] on icon at bounding box center [1082, 676] width 21 height 20
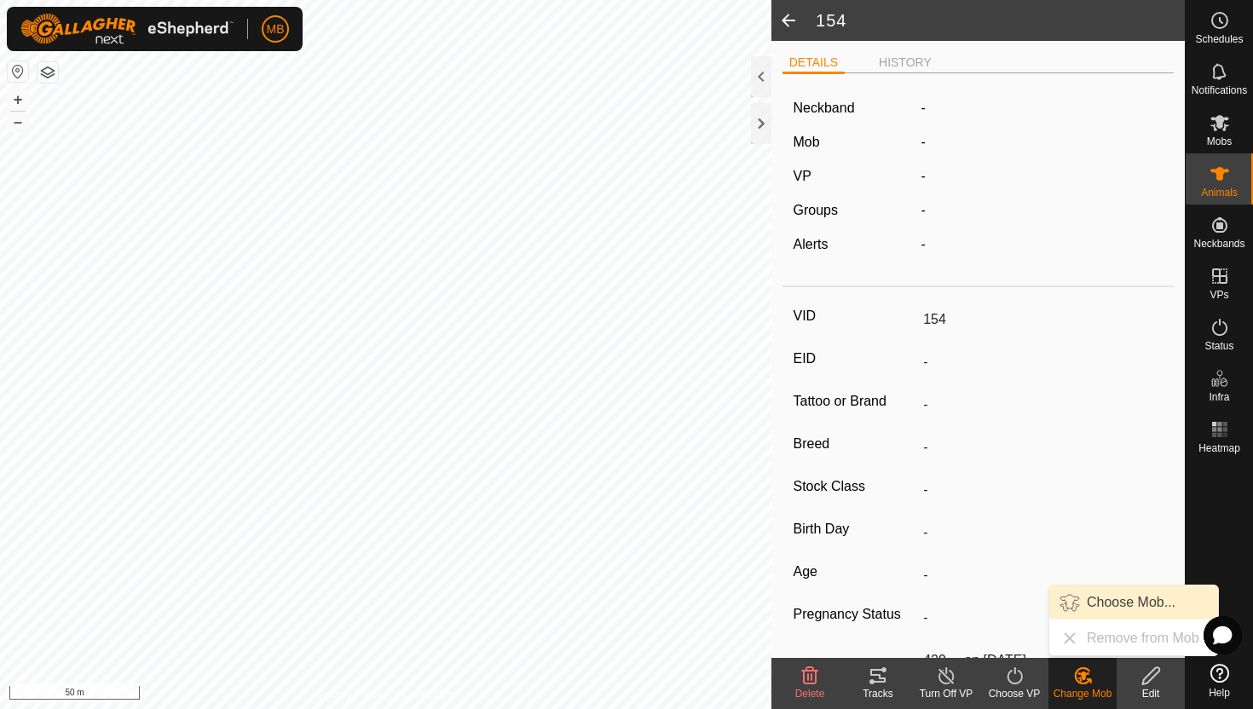
click at [1112, 602] on link "Choose Mob..." at bounding box center [1133, 603] width 169 height 34
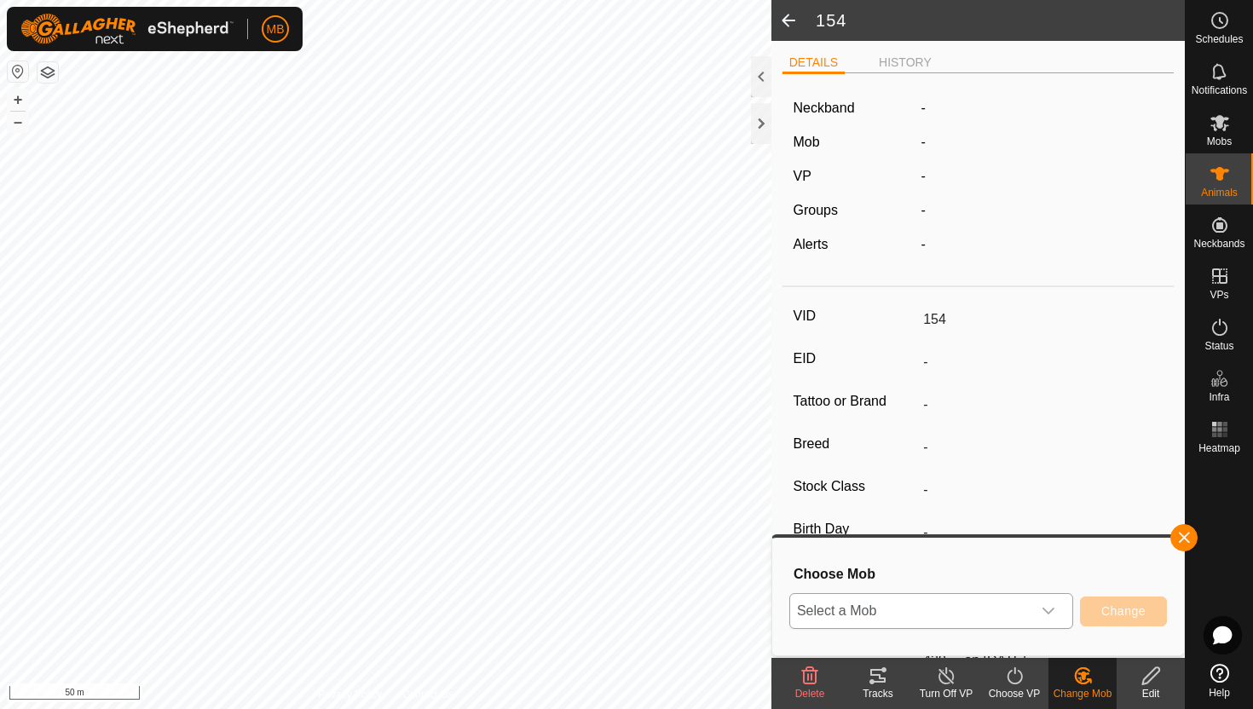
click at [1045, 607] on icon "dropdown trigger" at bounding box center [1049, 611] width 14 height 14
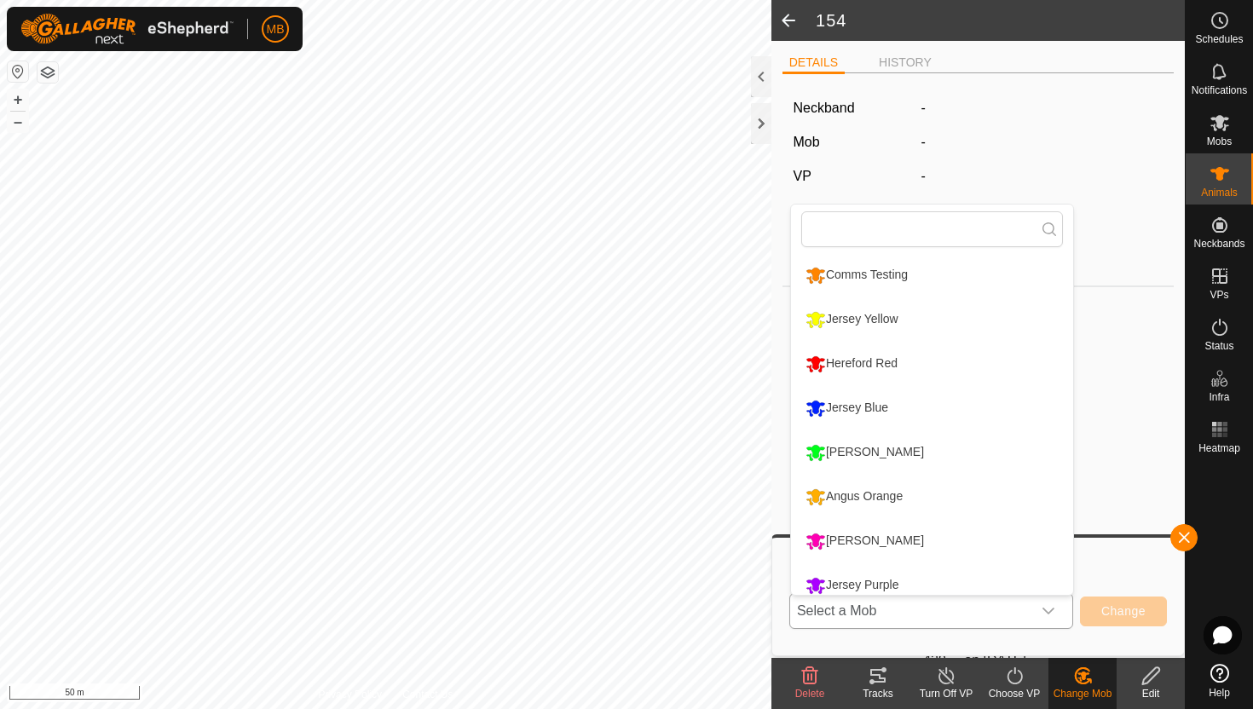
scroll to position [12, 0]
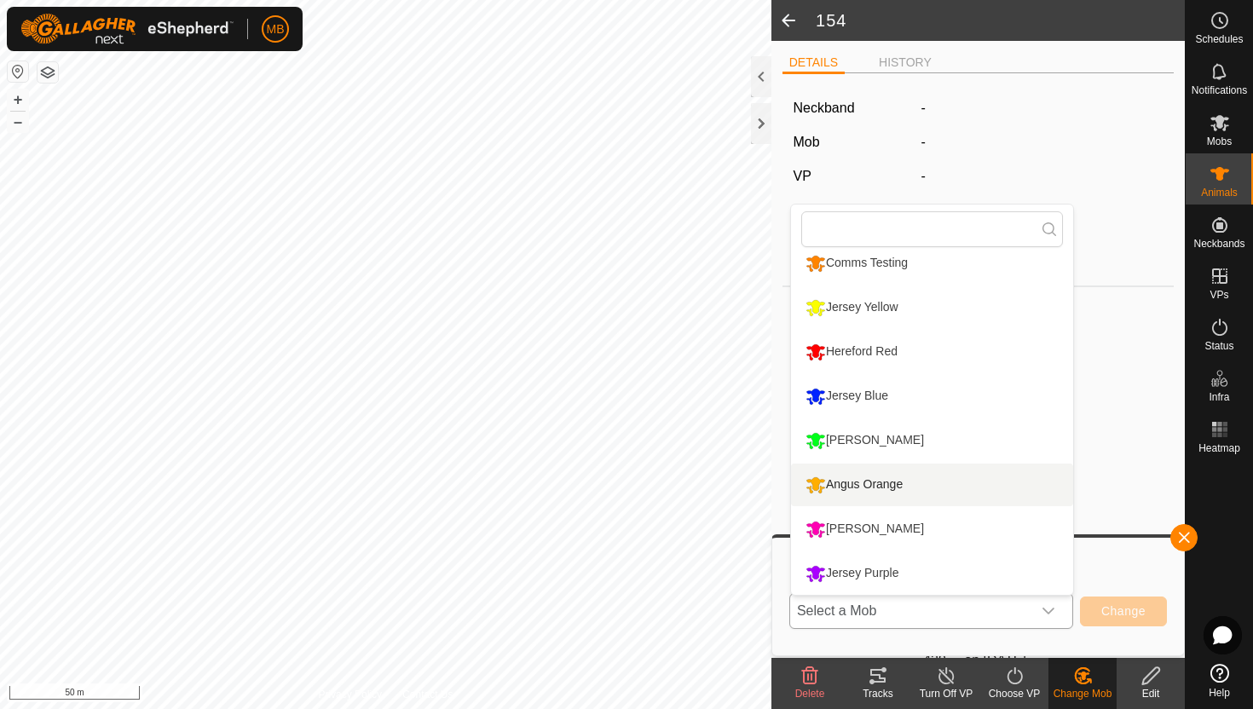
click at [929, 477] on li "Angus Orange" at bounding box center [932, 485] width 282 height 43
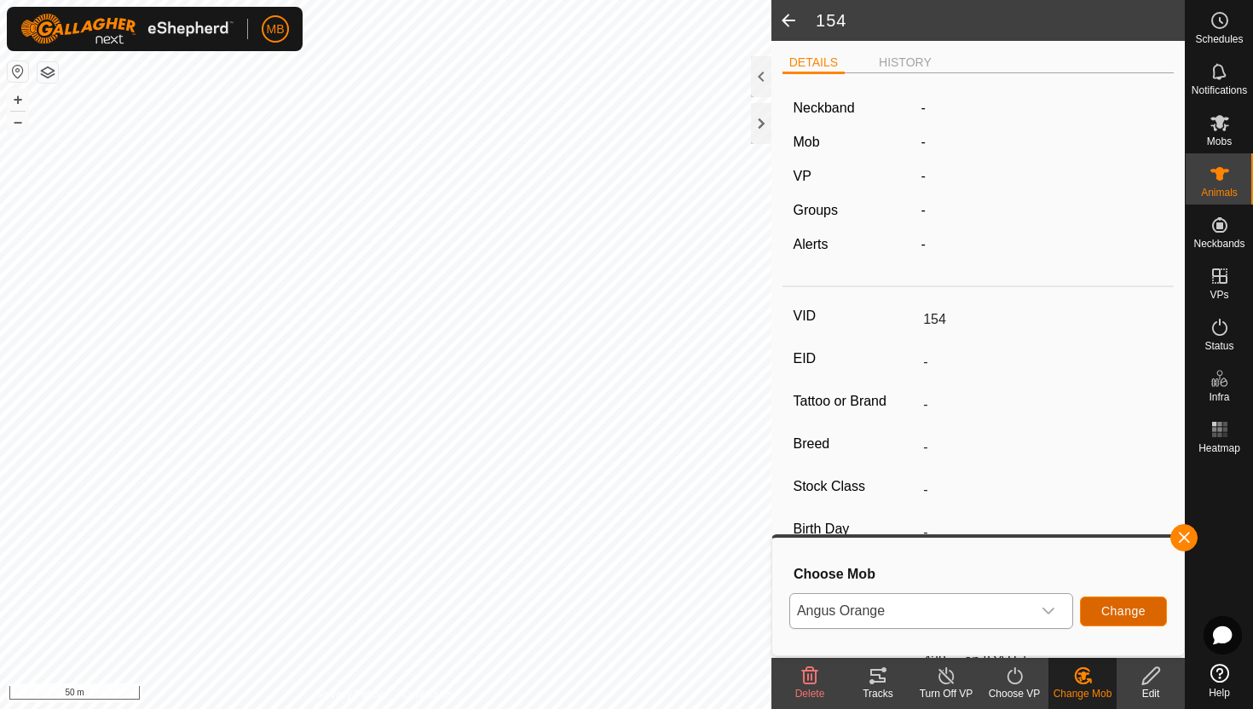
click at [1151, 606] on button "Change" at bounding box center [1123, 612] width 87 height 30
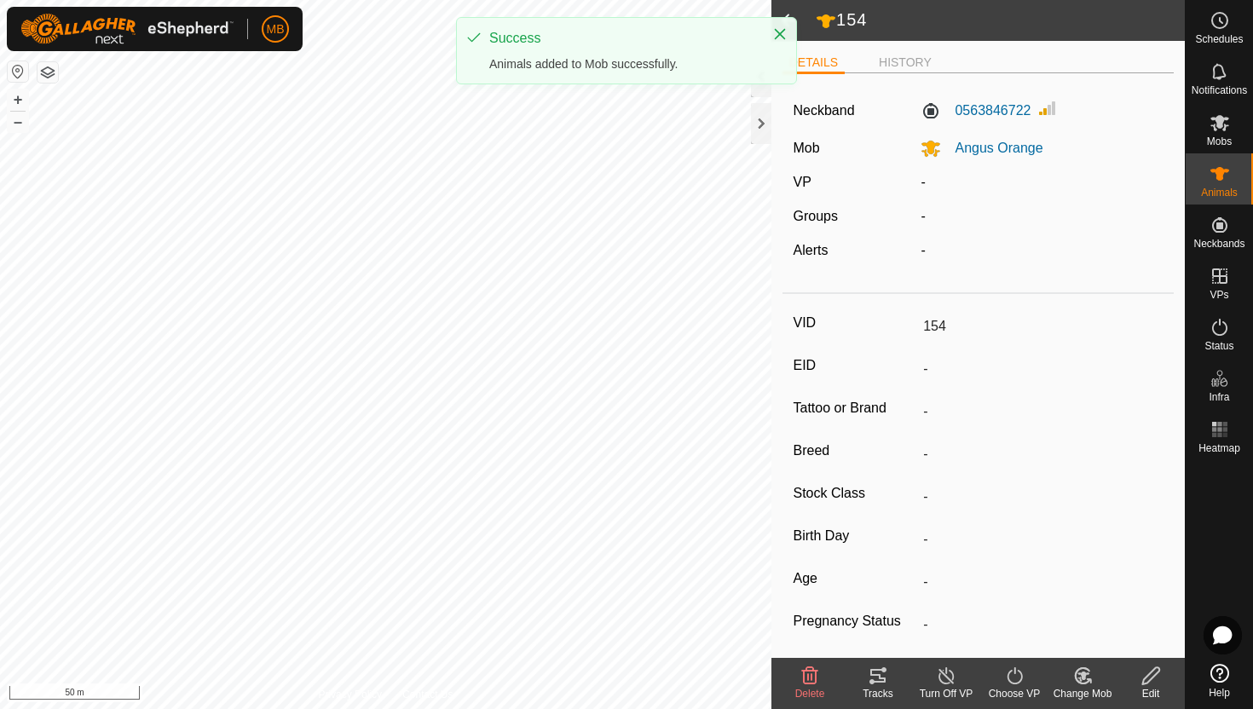
click at [1012, 670] on icon at bounding box center [1014, 675] width 15 height 17
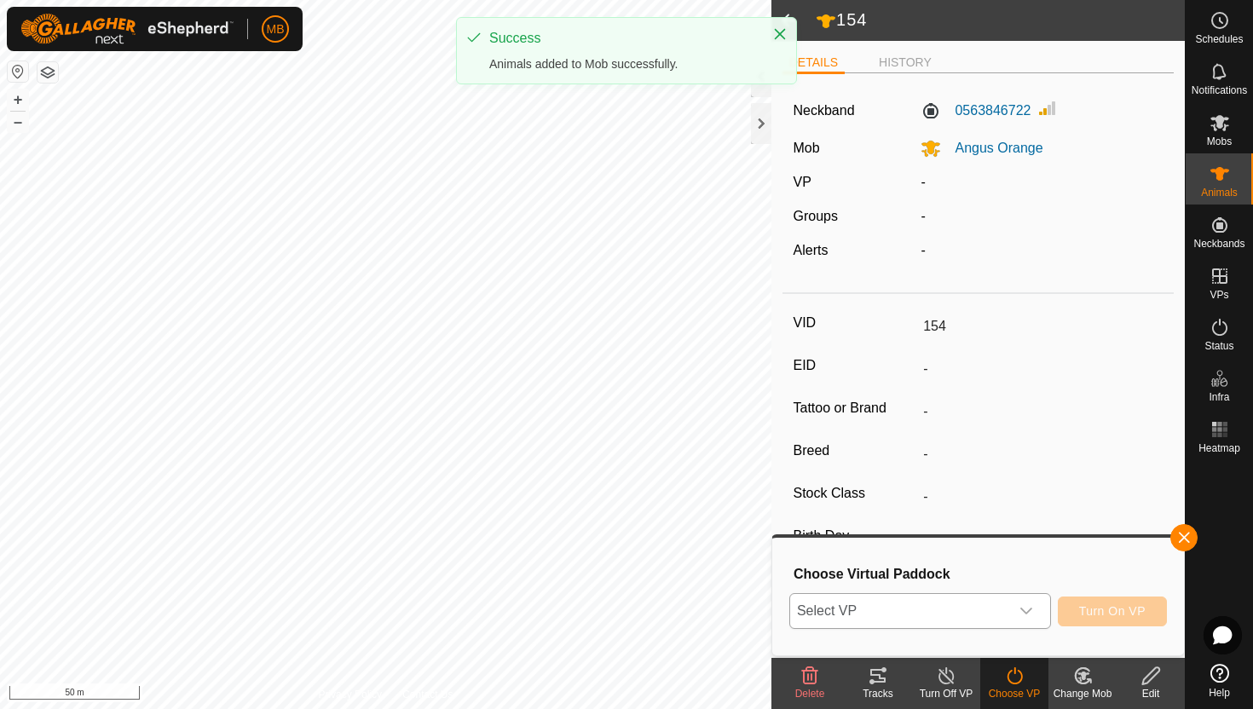
click at [1030, 611] on icon "dropdown trigger" at bounding box center [1027, 611] width 14 height 14
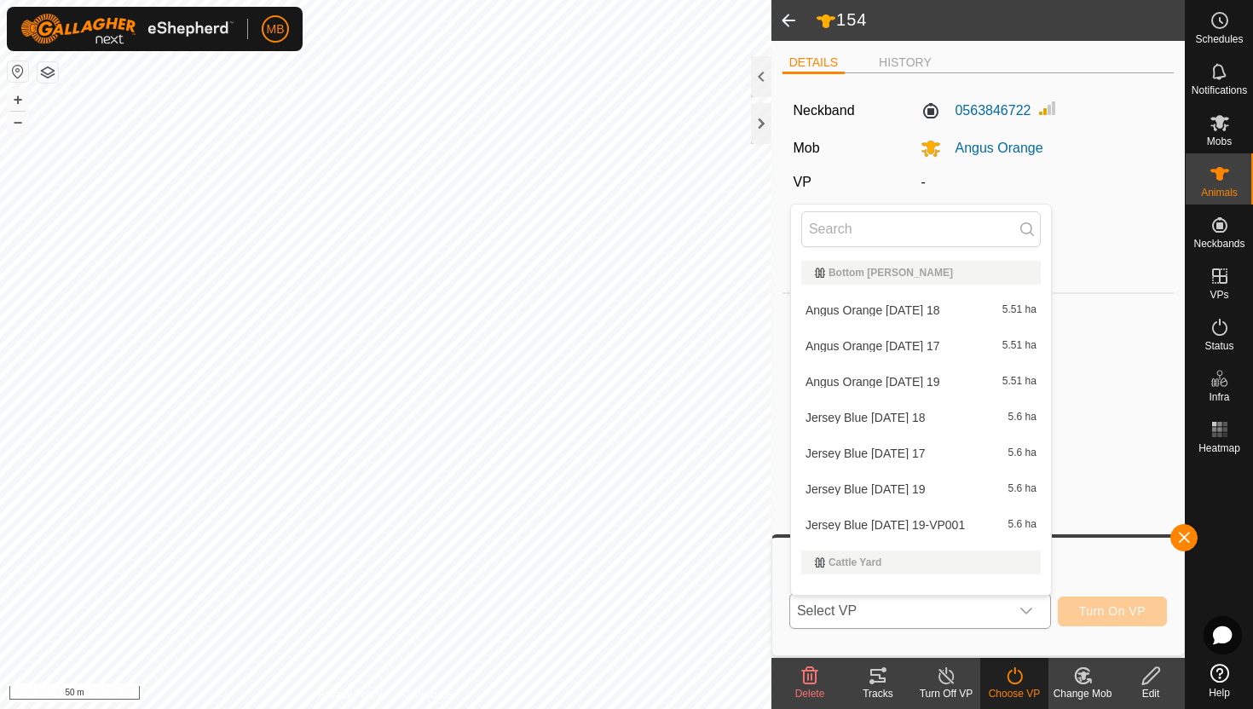
scroll to position [22, 0]
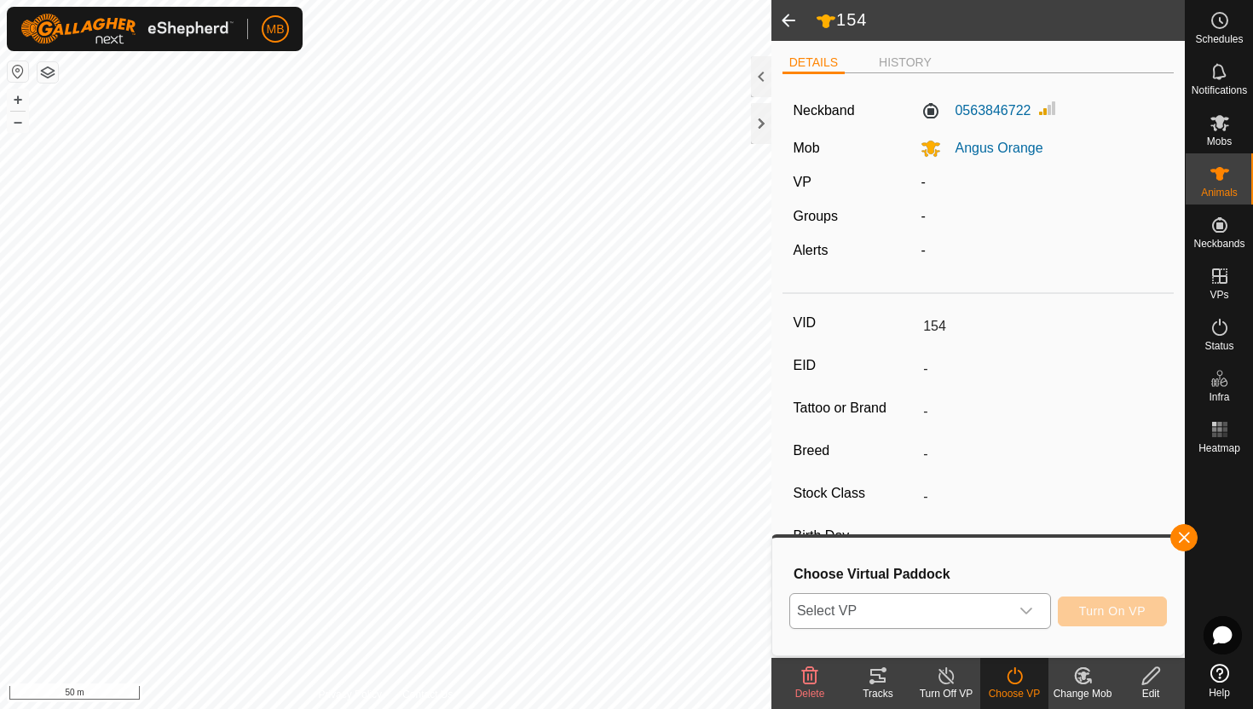
click at [1029, 614] on icon "dropdown trigger" at bounding box center [1027, 611] width 14 height 14
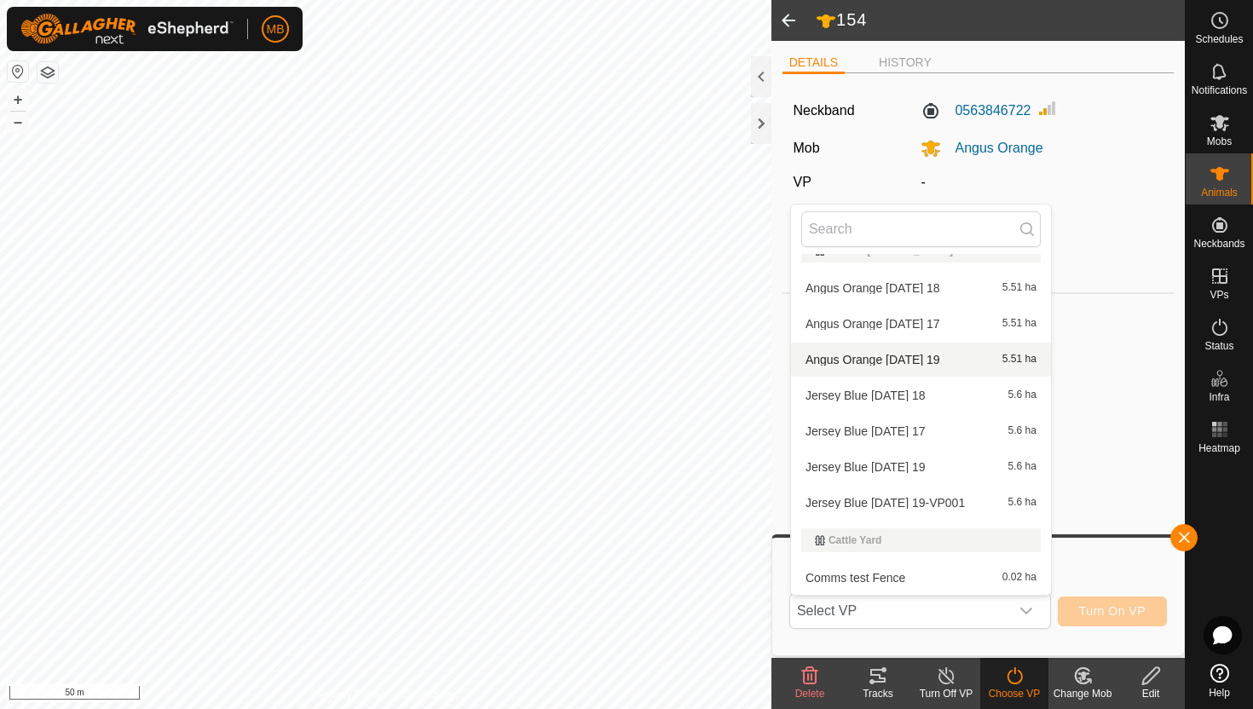
click at [933, 366] on li "Angus Orange Tuesday 19 5.51 ha" at bounding box center [921, 360] width 260 height 34
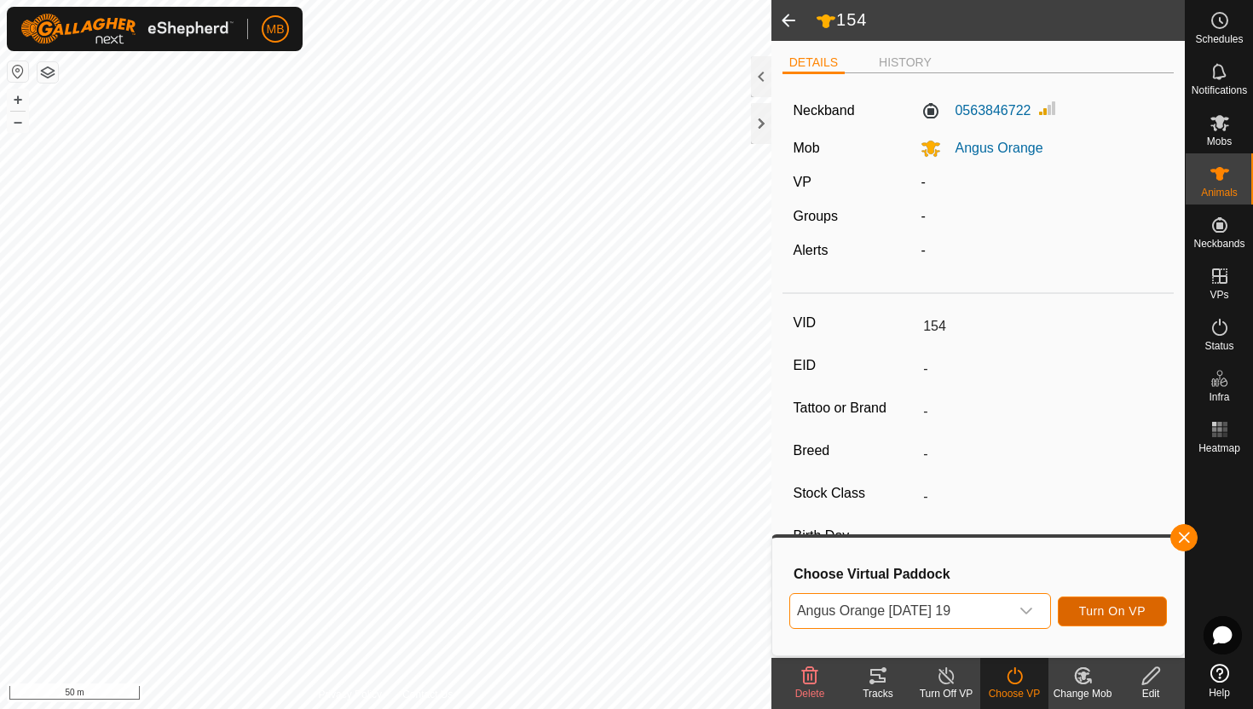
click at [1099, 613] on span "Turn On VP" at bounding box center [1112, 611] width 66 height 14
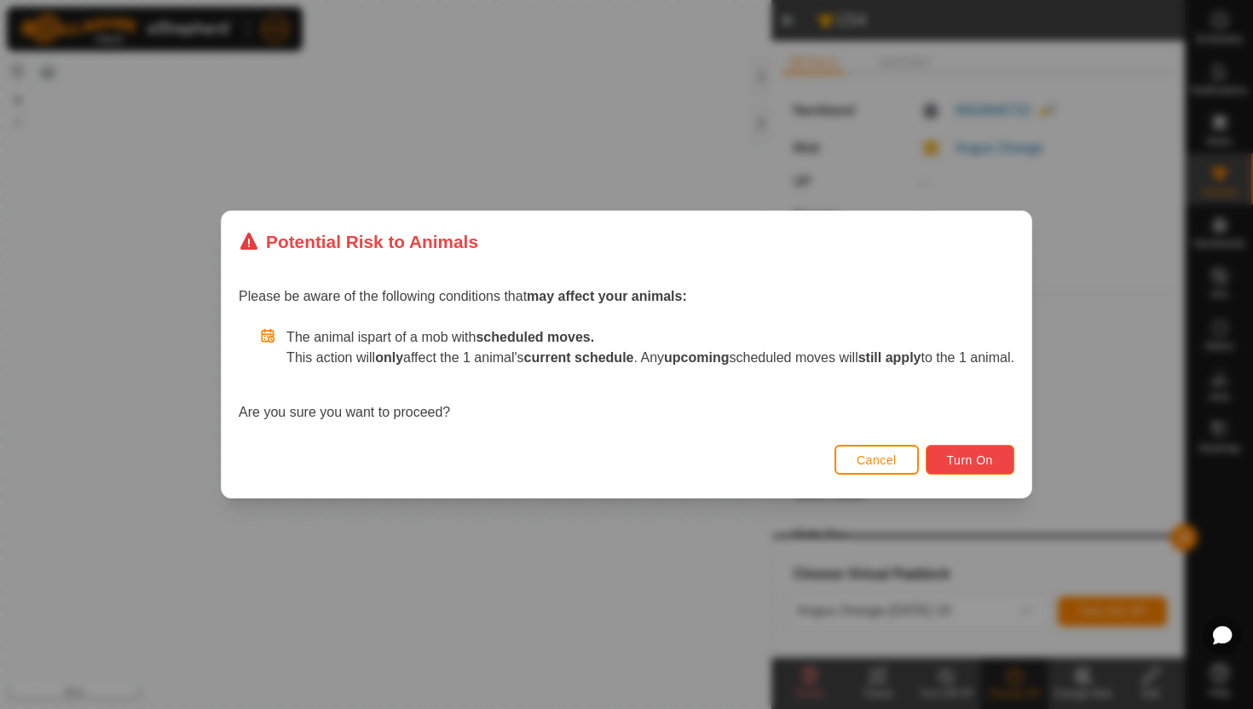
click at [993, 455] on span "Turn On" at bounding box center [970, 461] width 46 height 14
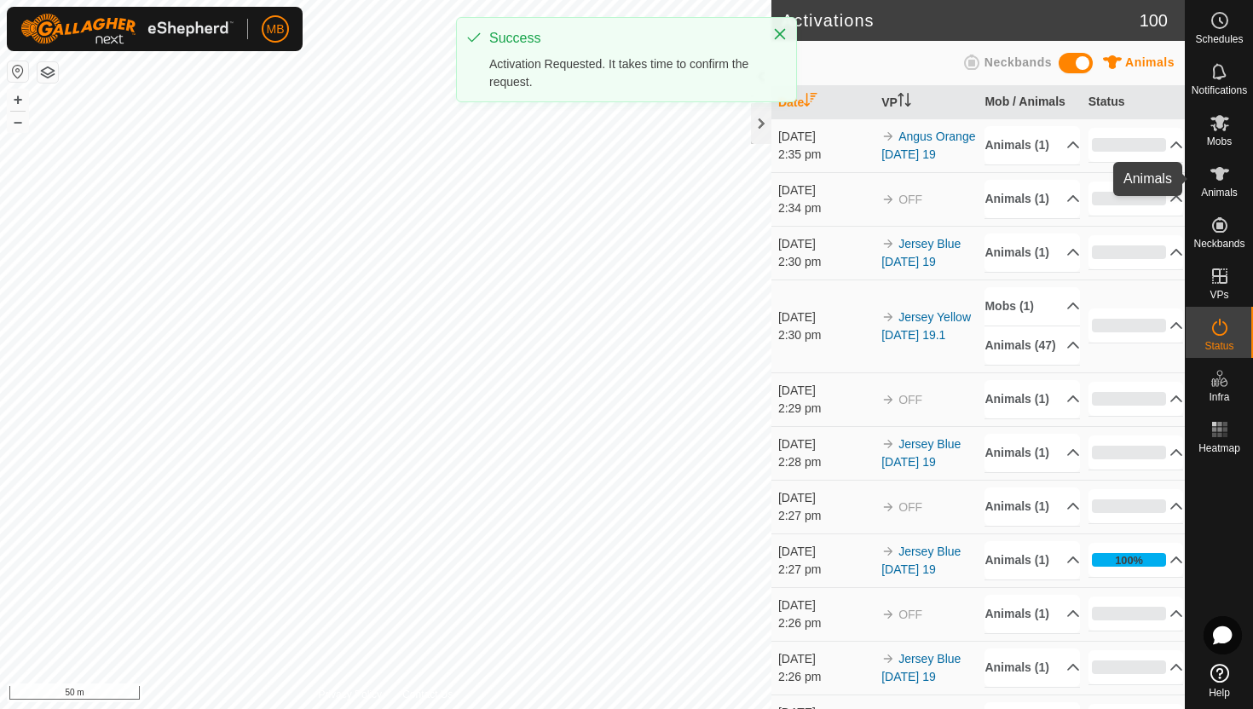
click at [1227, 171] on icon at bounding box center [1220, 174] width 19 height 14
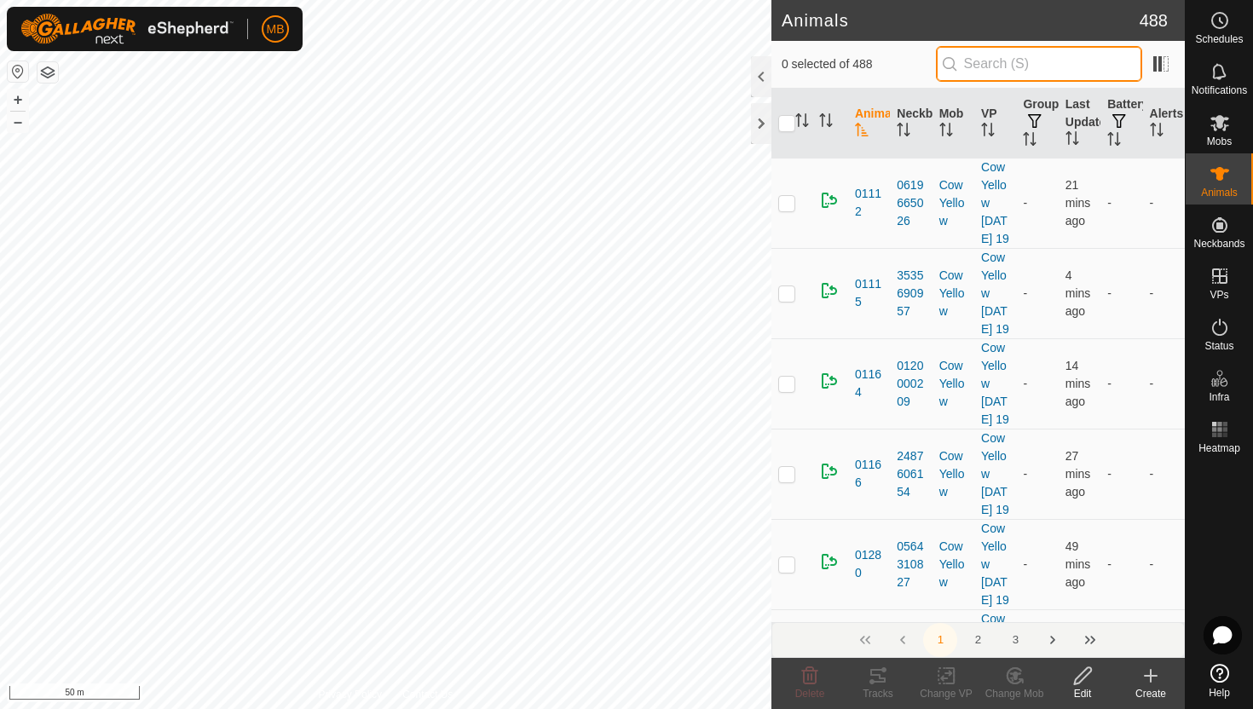
click at [1066, 54] on input "text" at bounding box center [1039, 64] width 206 height 36
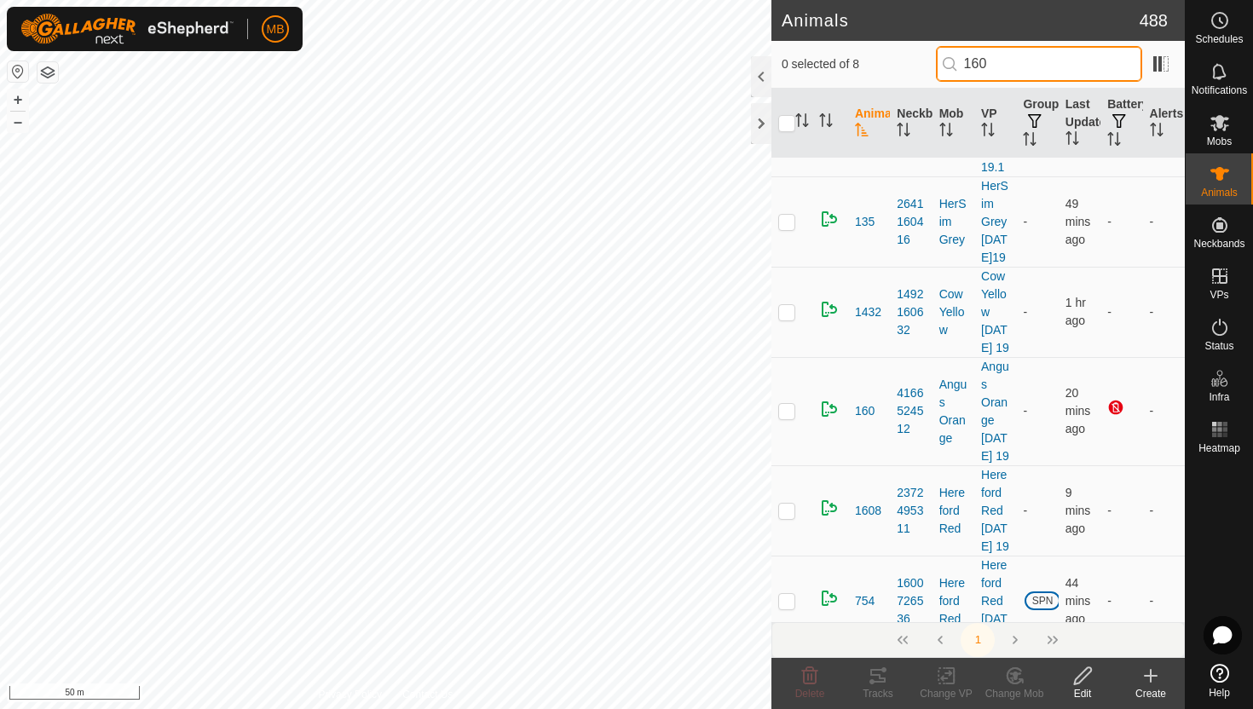
scroll to position [416, 0]
type input "160"
click at [789, 416] on p-checkbox at bounding box center [786, 409] width 17 height 14
checkbox input "true"
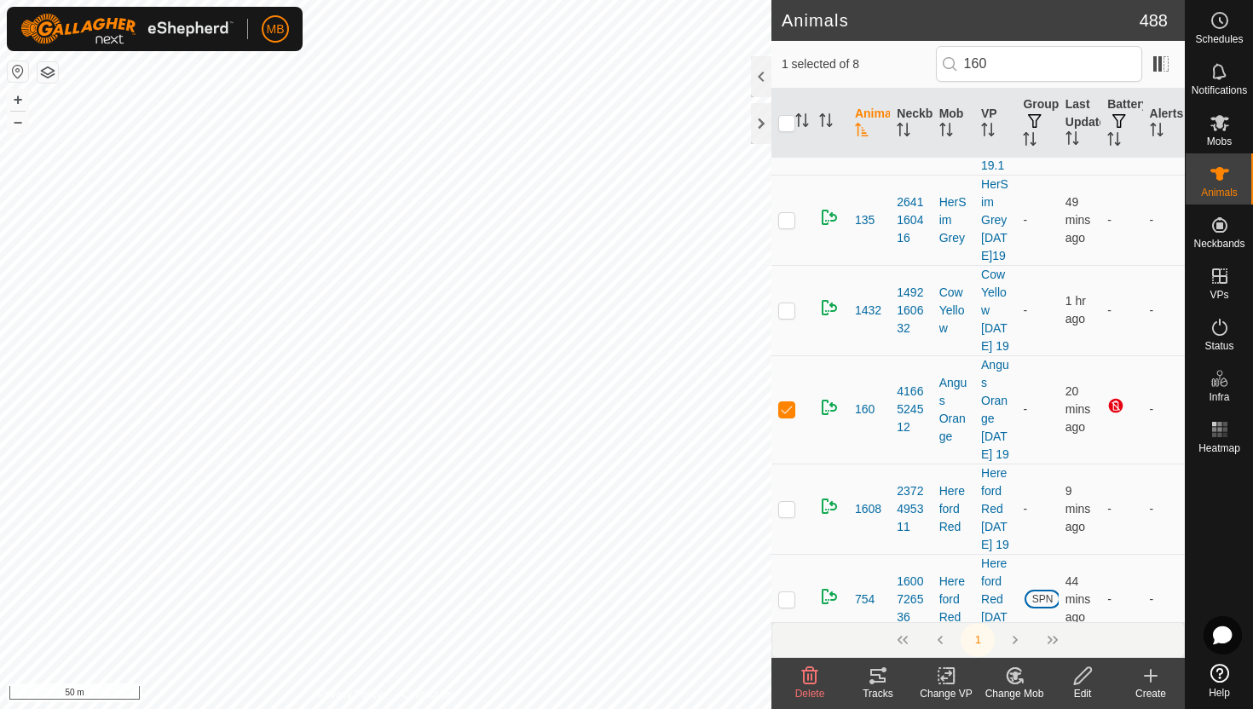
click at [1079, 677] on icon at bounding box center [1082, 676] width 21 height 20
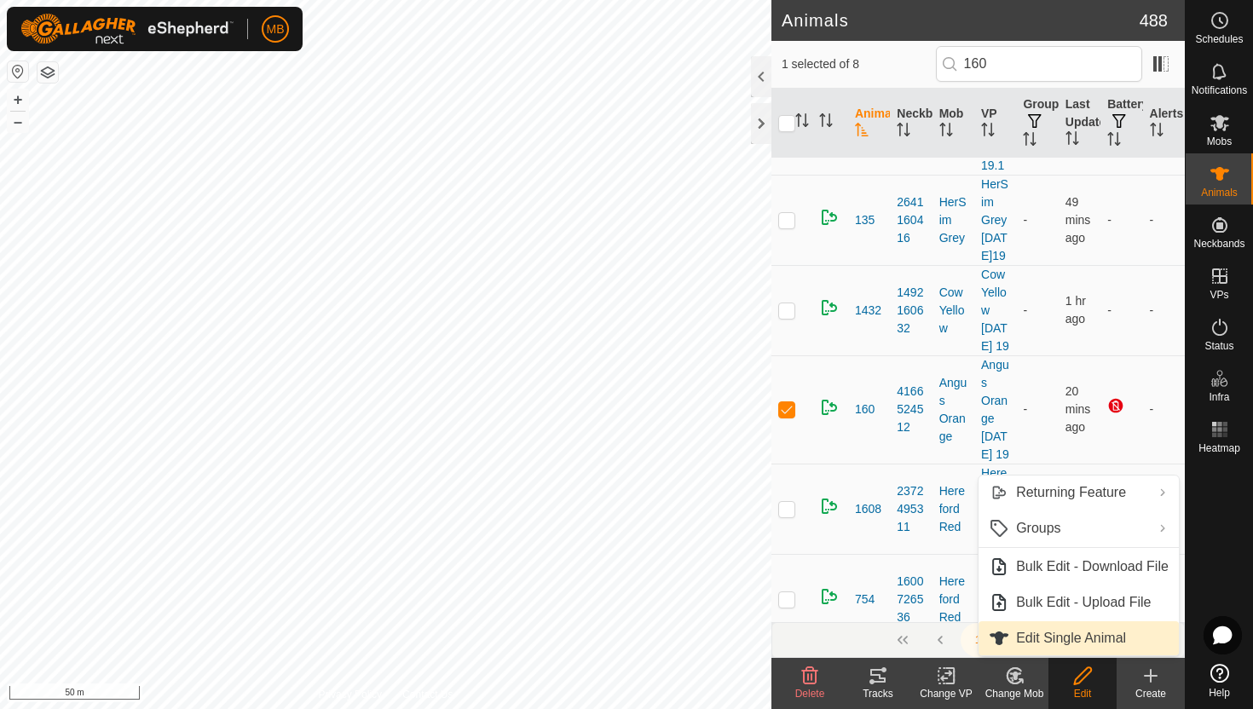
click at [1085, 632] on link "Edit Single Animal" at bounding box center [1079, 638] width 200 height 34
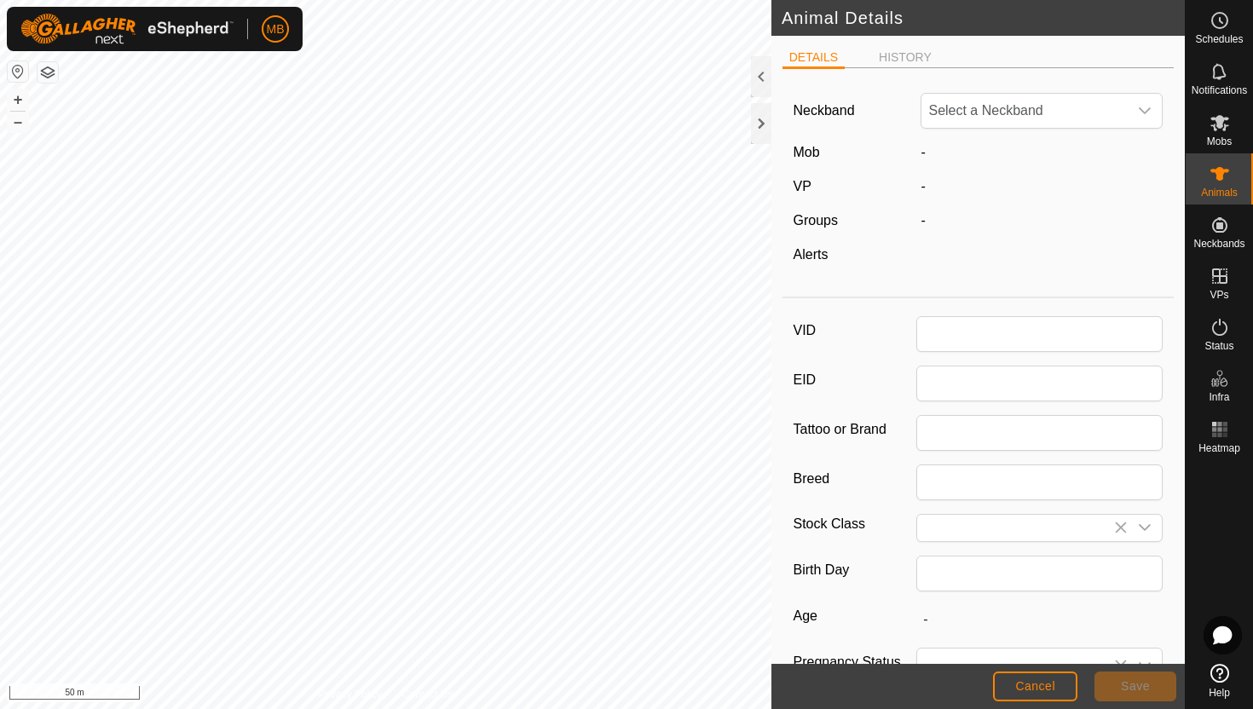
type input "160"
type input "437"
type input "16 Mar, 2025"
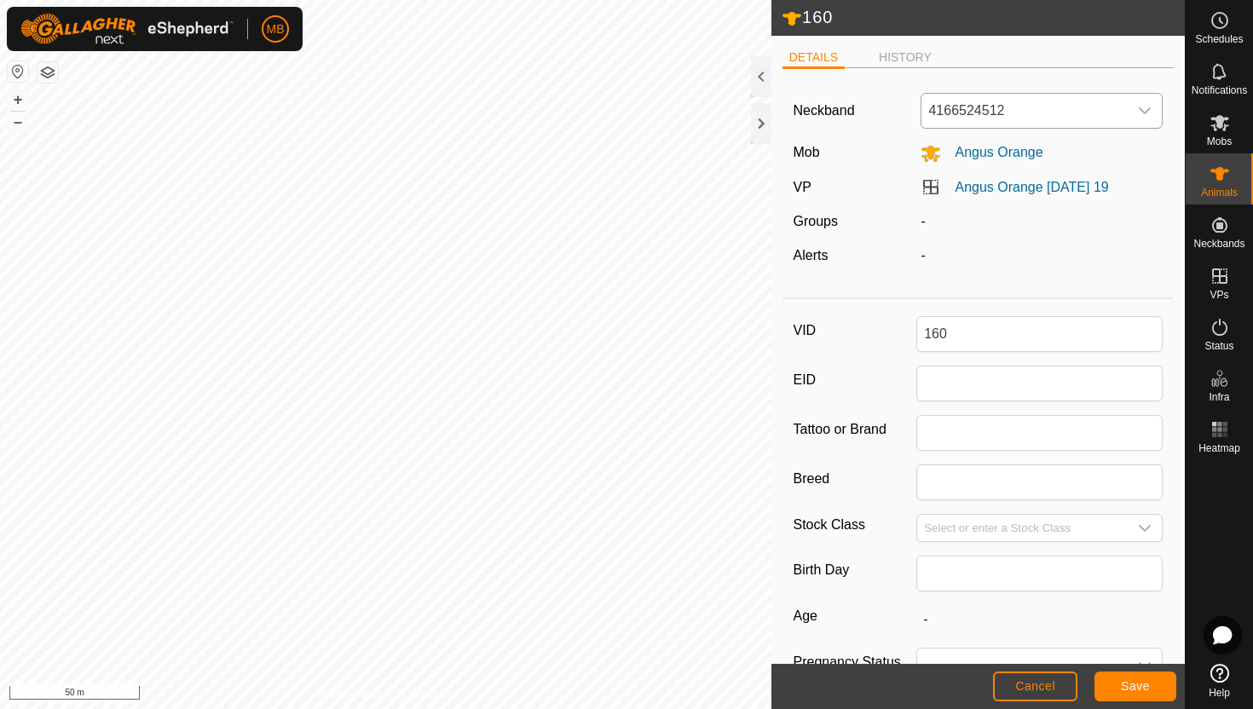
click at [1144, 113] on icon "dropdown trigger" at bounding box center [1145, 111] width 14 height 14
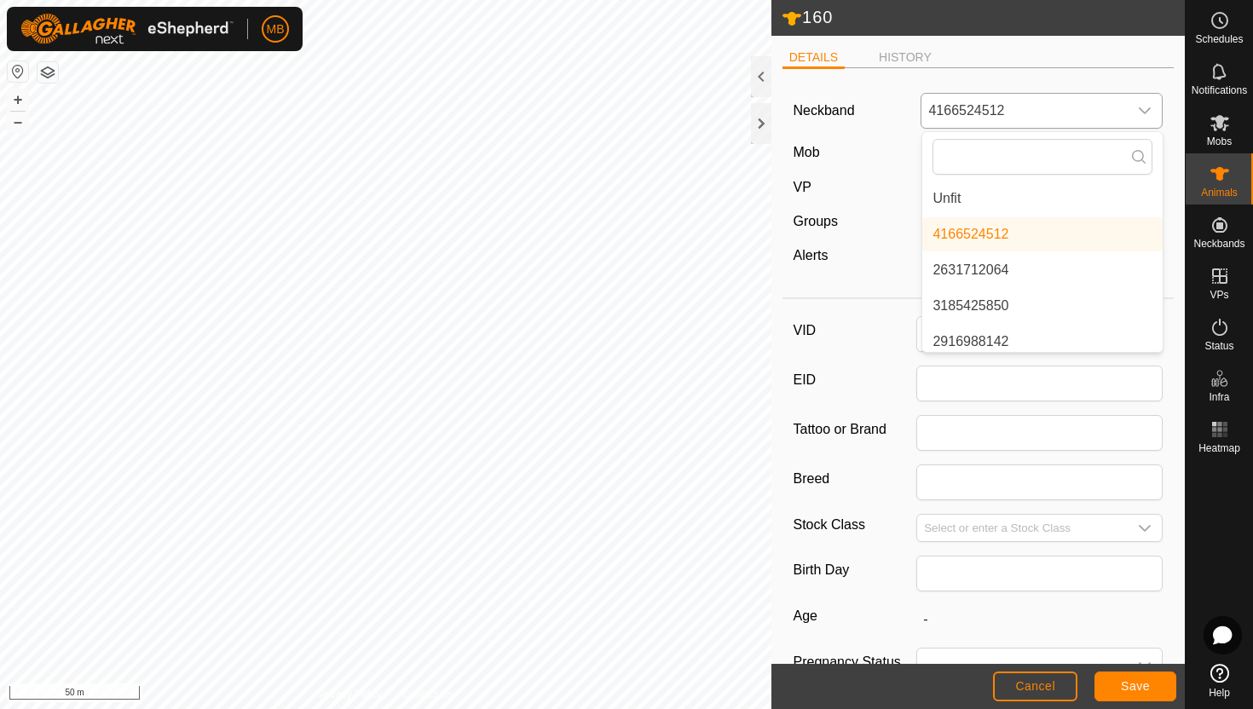
click at [1072, 202] on li "Unfit" at bounding box center [1042, 199] width 240 height 34
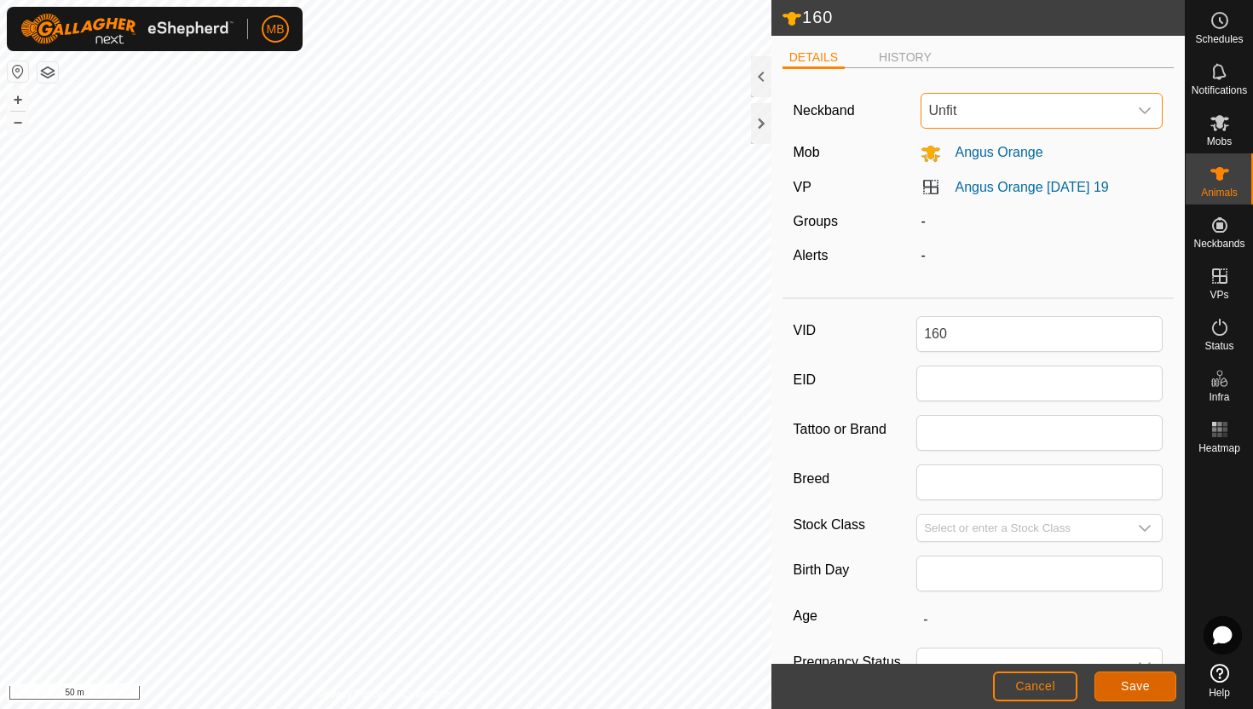
click at [1136, 681] on span "Save" at bounding box center [1135, 686] width 29 height 14
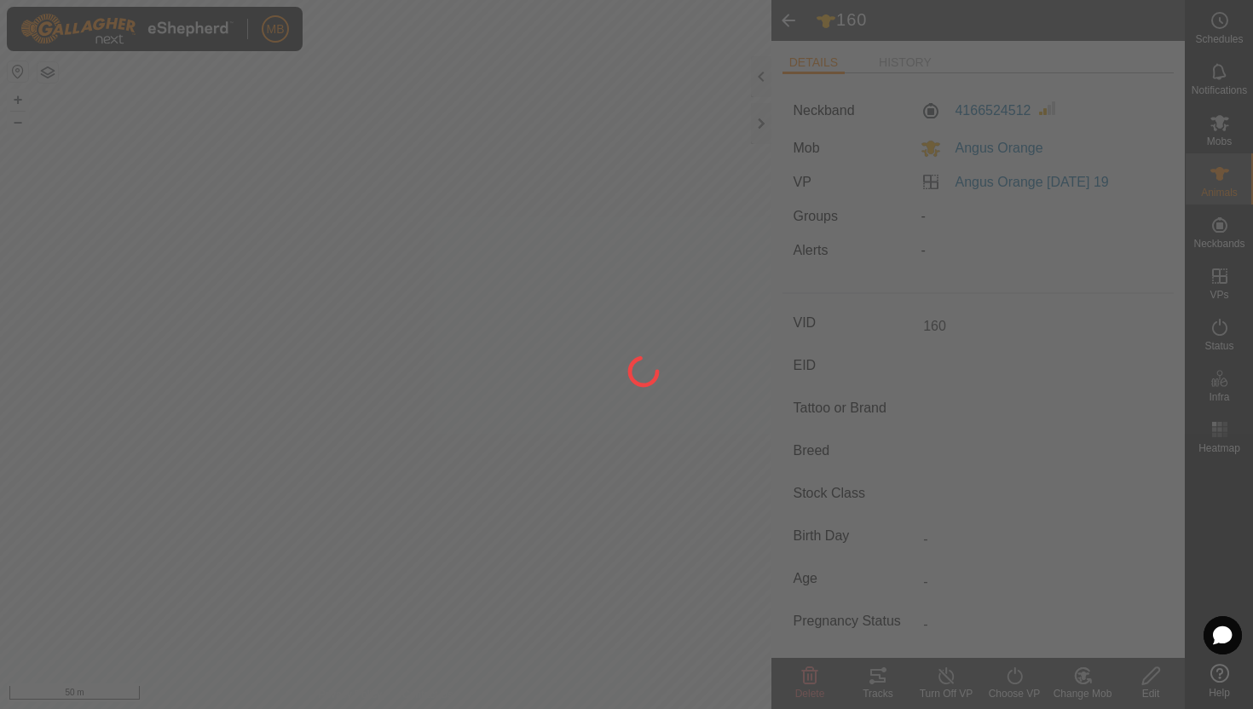
type input "-"
type input "437 kg"
type input "-"
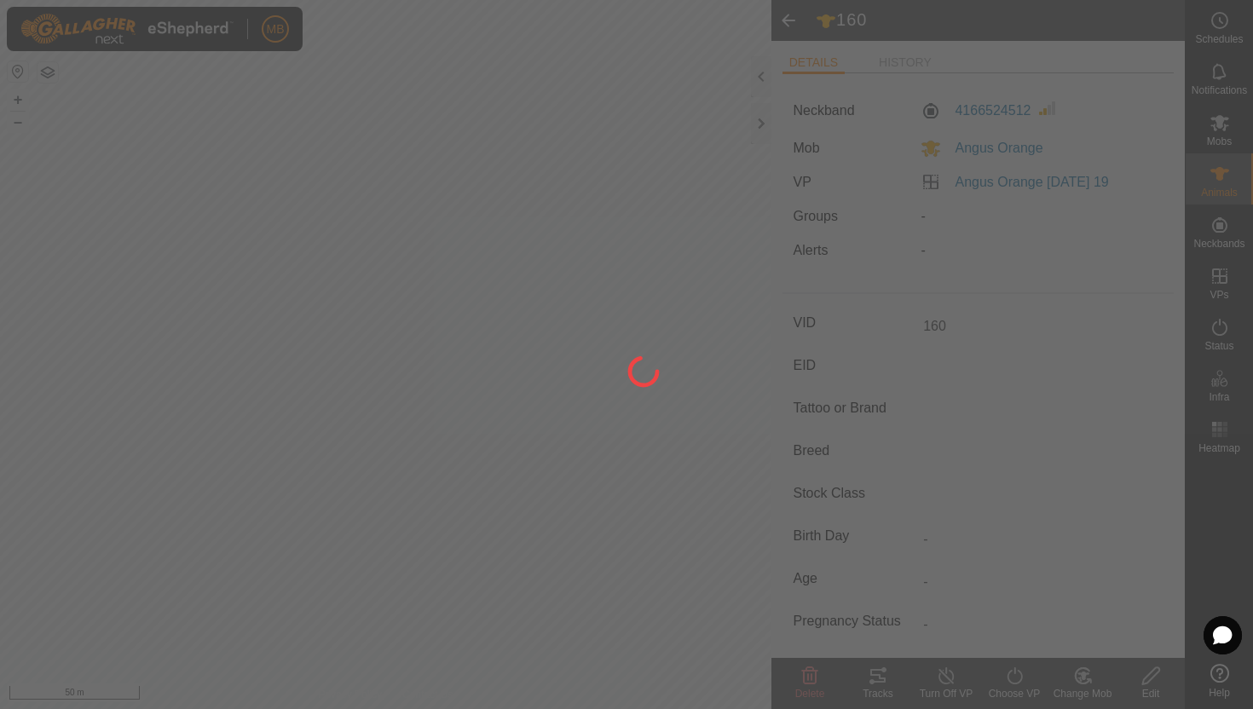
type input "-"
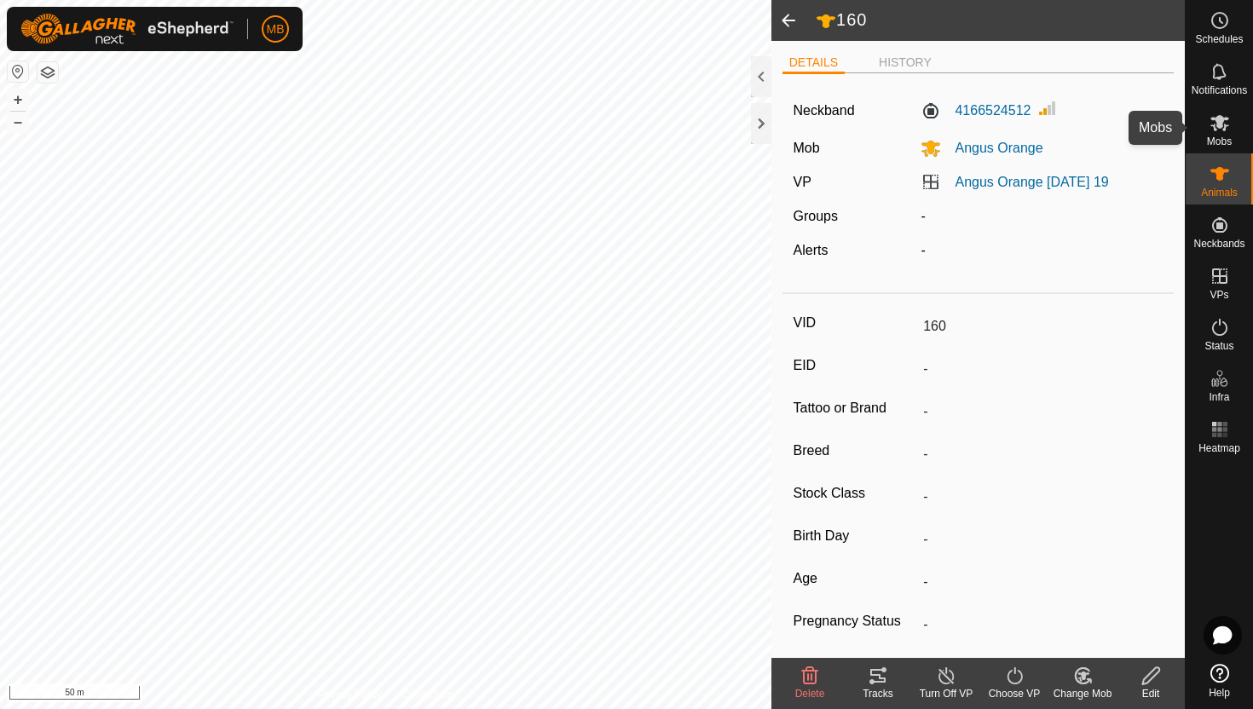
click at [1228, 122] on icon at bounding box center [1220, 123] width 20 height 20
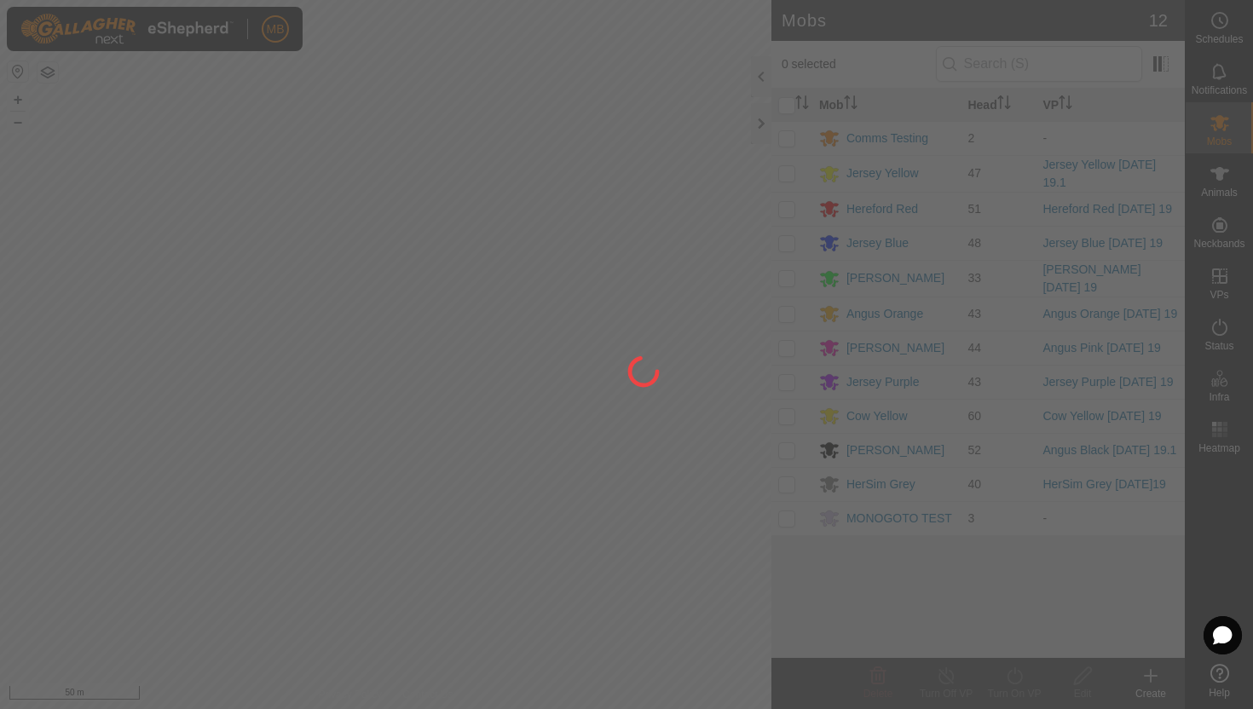
click at [1221, 175] on div at bounding box center [626, 354] width 1253 height 709
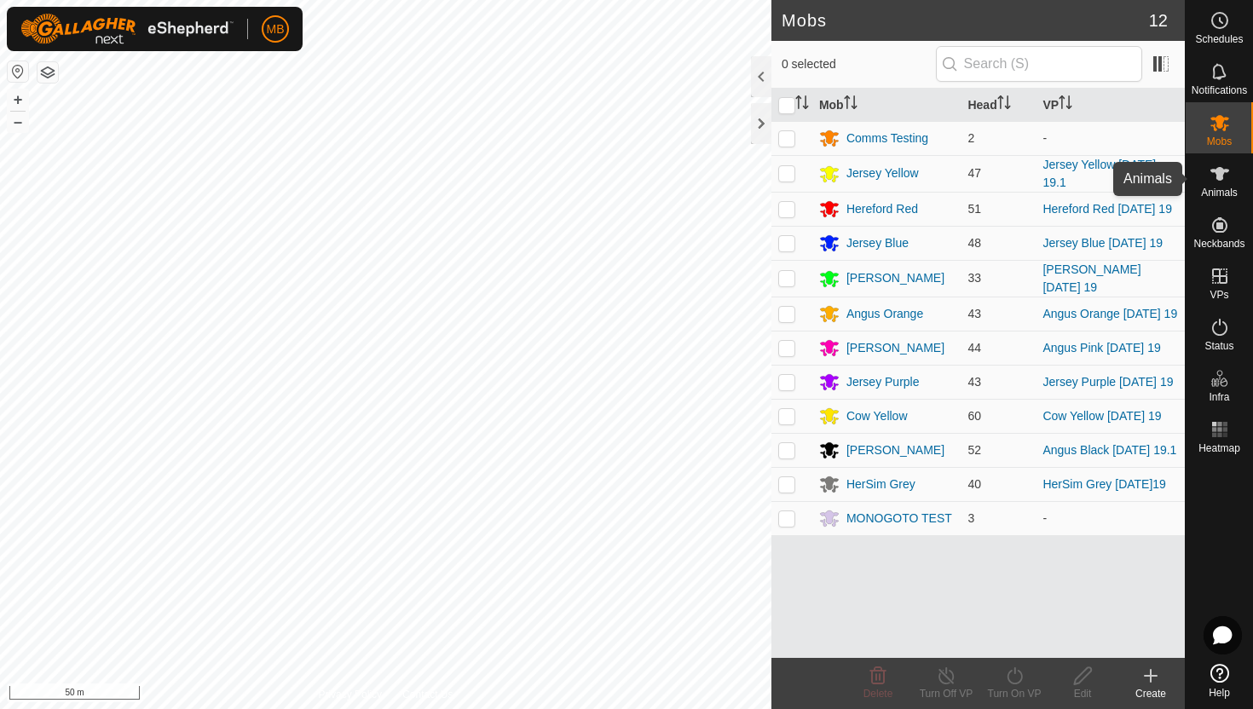
click at [1221, 175] on icon at bounding box center [1220, 174] width 19 height 14
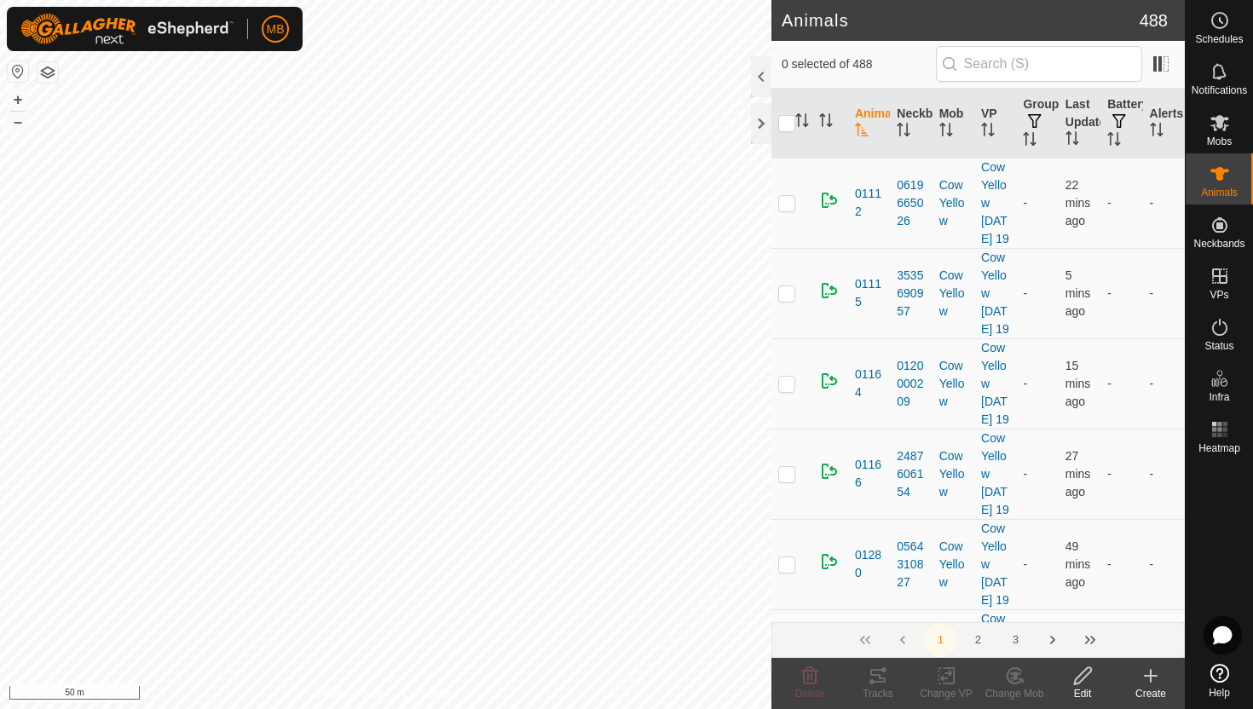
click at [1096, 66] on input "text" at bounding box center [1039, 64] width 206 height 36
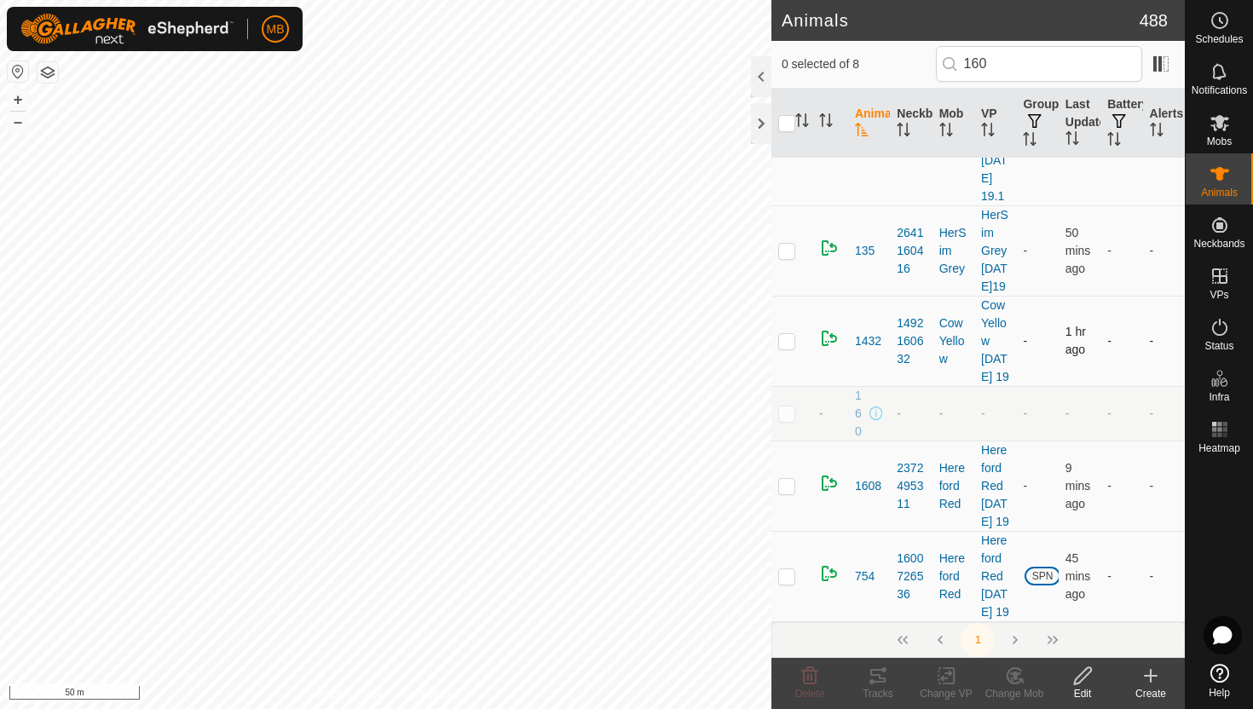
scroll to position [427, 0]
type input "160"
click at [788, 420] on p-checkbox at bounding box center [786, 414] width 17 height 14
checkbox input "true"
click at [1078, 677] on icon at bounding box center [1082, 676] width 21 height 20
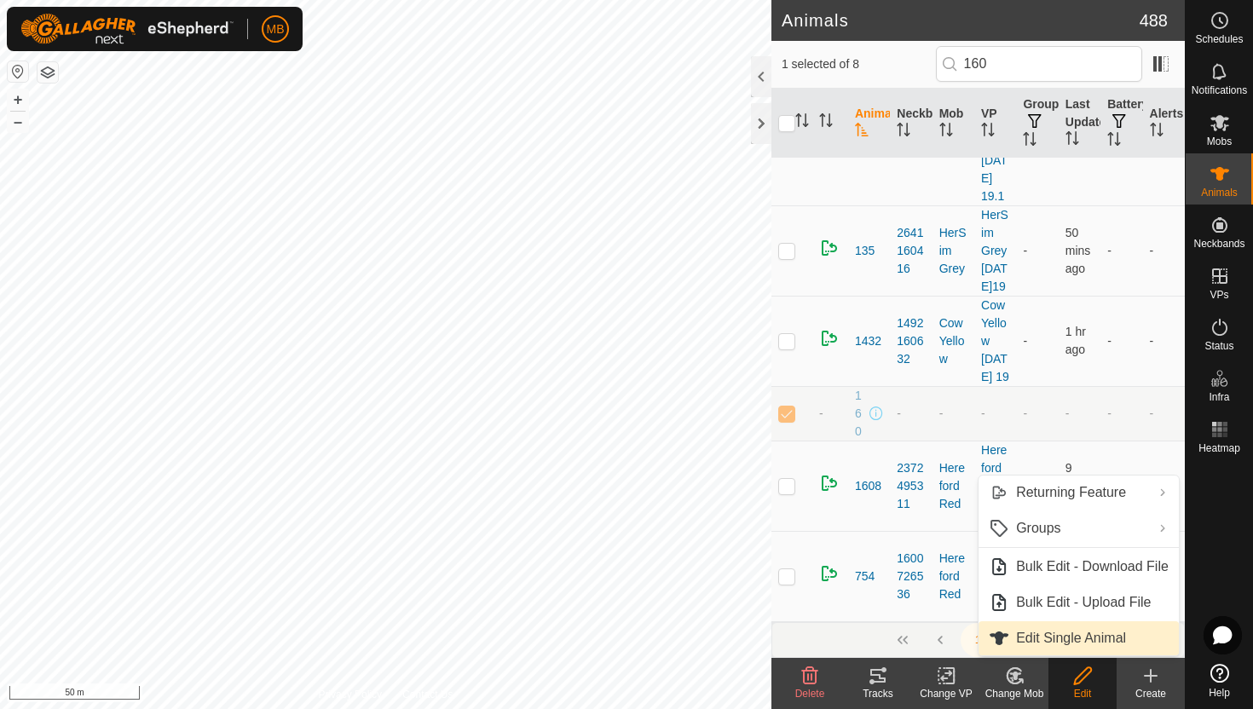
click at [1093, 639] on link "Edit Single Animal" at bounding box center [1079, 638] width 200 height 34
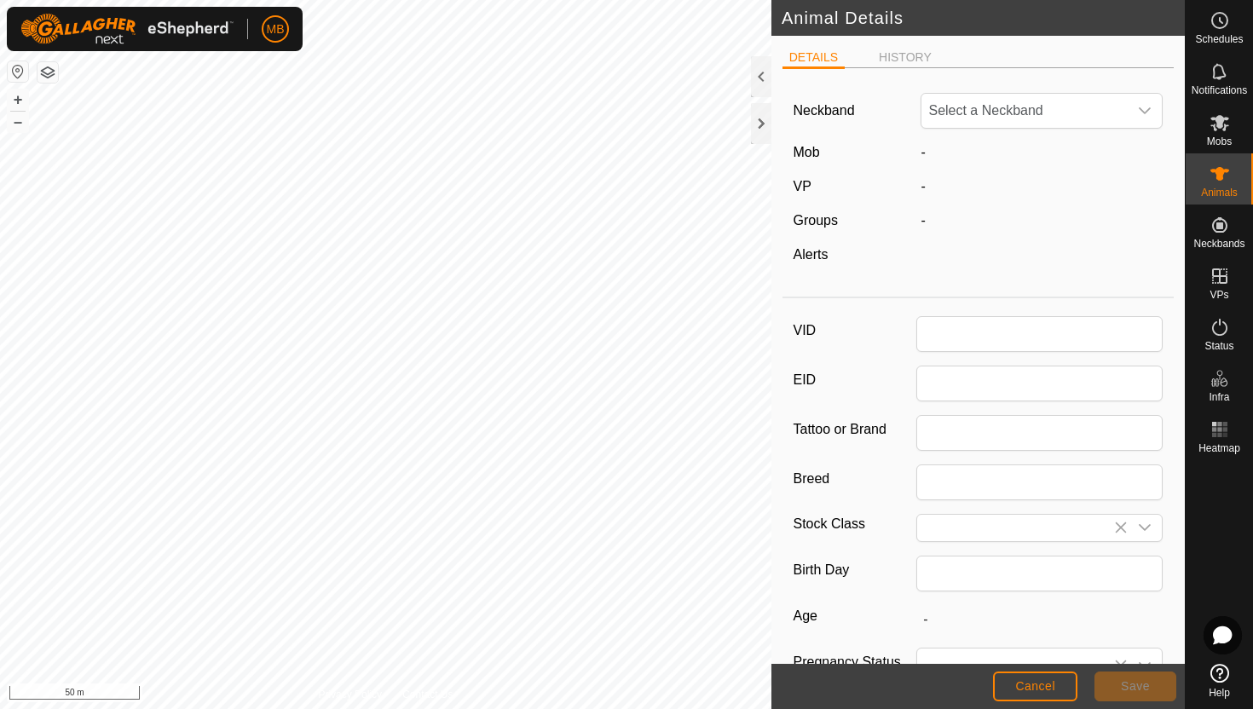
type input "160"
type input "437"
type input "[DATE]"
click at [1141, 110] on icon "dropdown trigger" at bounding box center [1146, 110] width 12 height 7
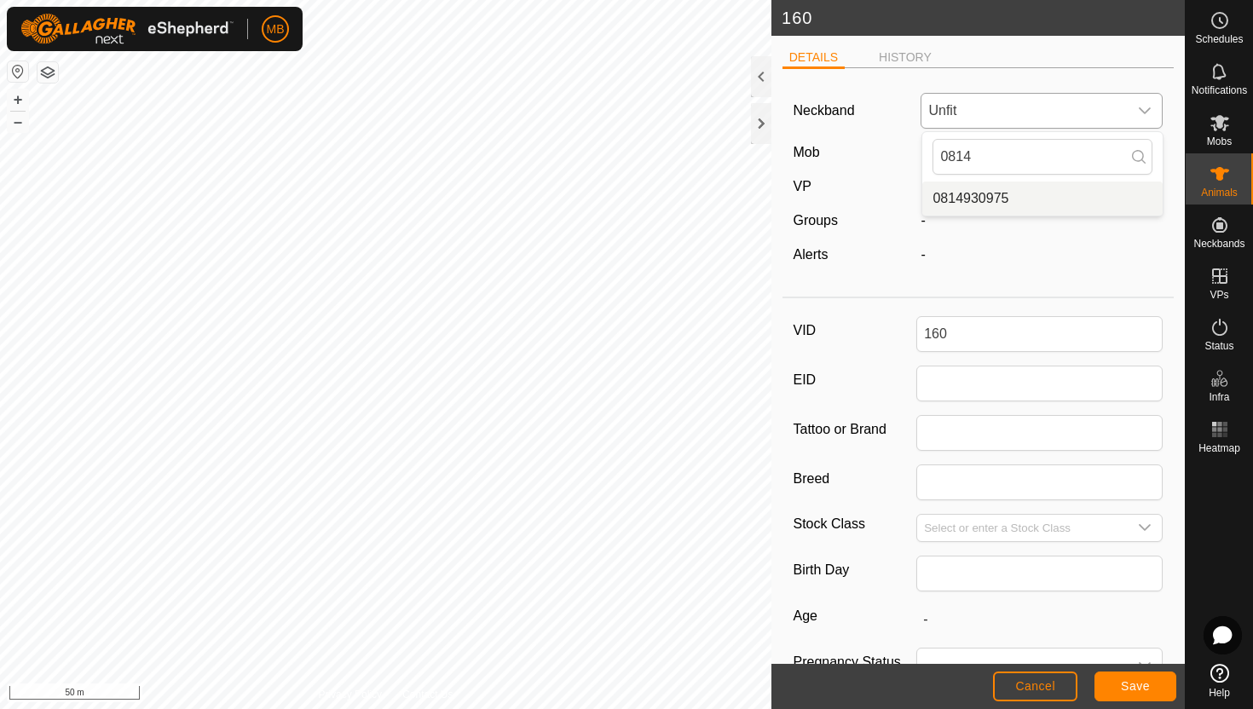
type input "0814"
click at [1028, 208] on li "0814930975" at bounding box center [1042, 199] width 240 height 34
click at [1145, 685] on span "Save" at bounding box center [1135, 686] width 29 height 14
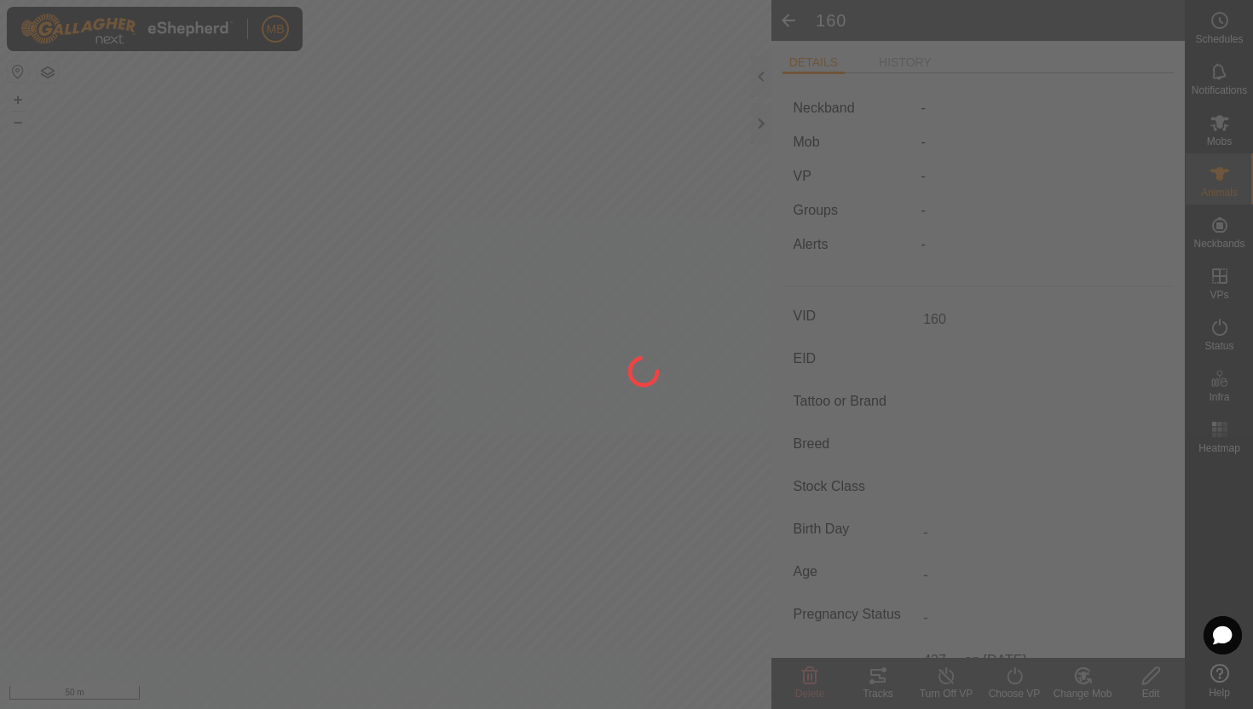
type input "-"
type input "437 kg"
type input "-"
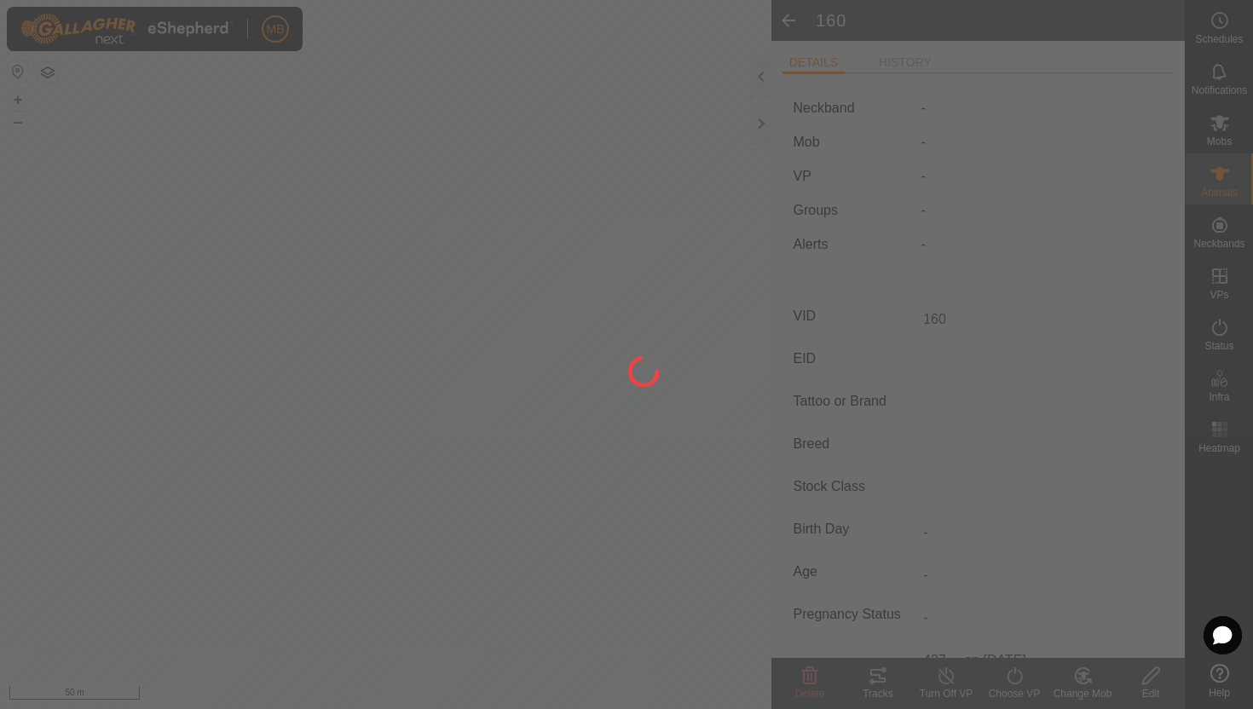
type input "-"
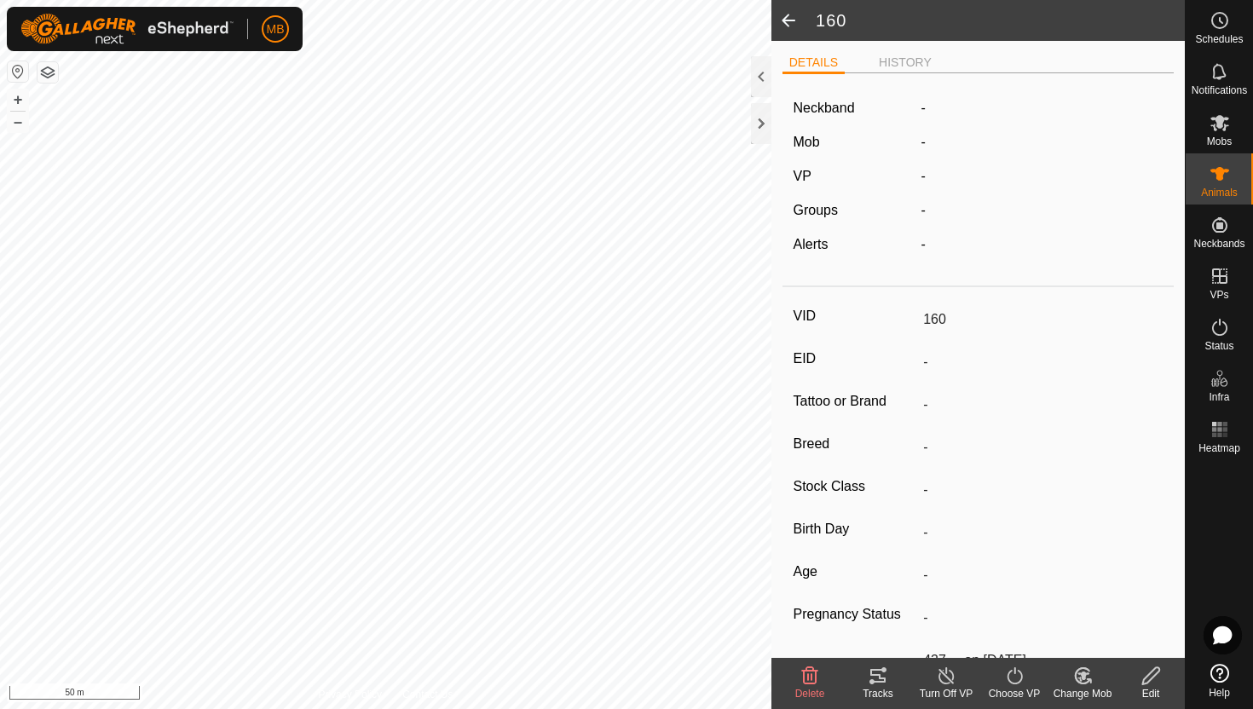
click at [1081, 676] on icon at bounding box center [1084, 676] width 12 height 9
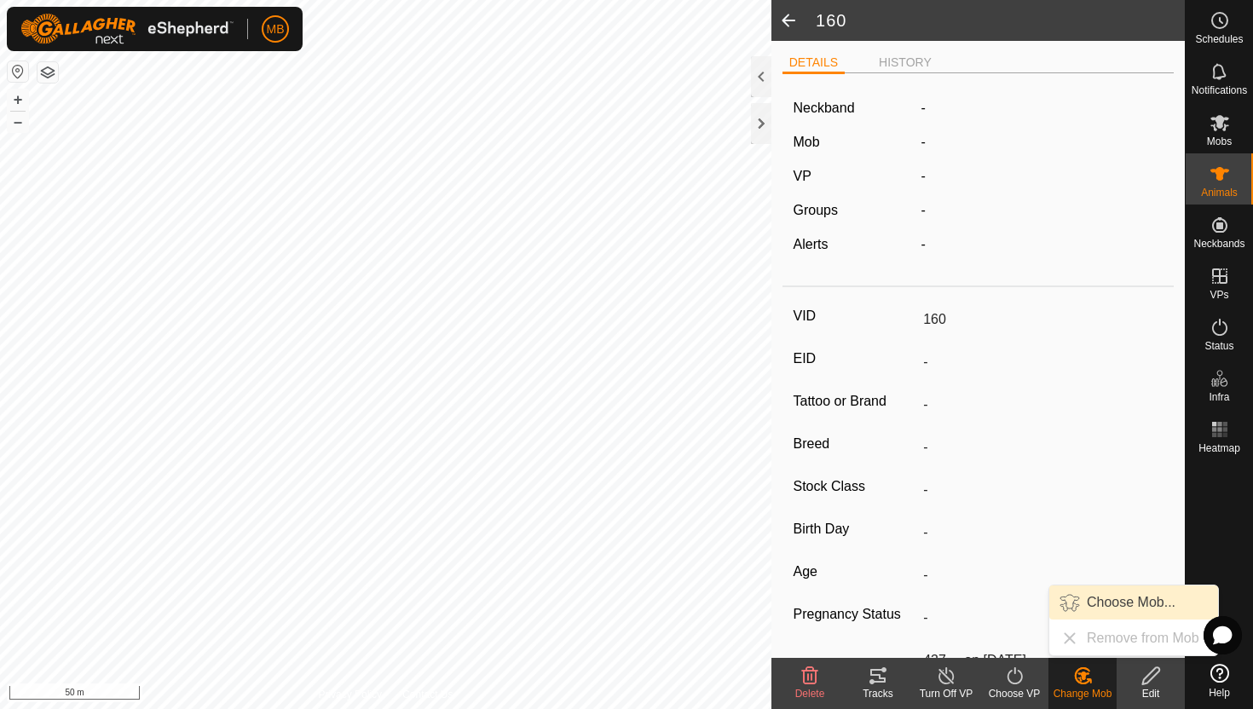
click at [1114, 602] on link "Choose Mob..." at bounding box center [1133, 603] width 169 height 34
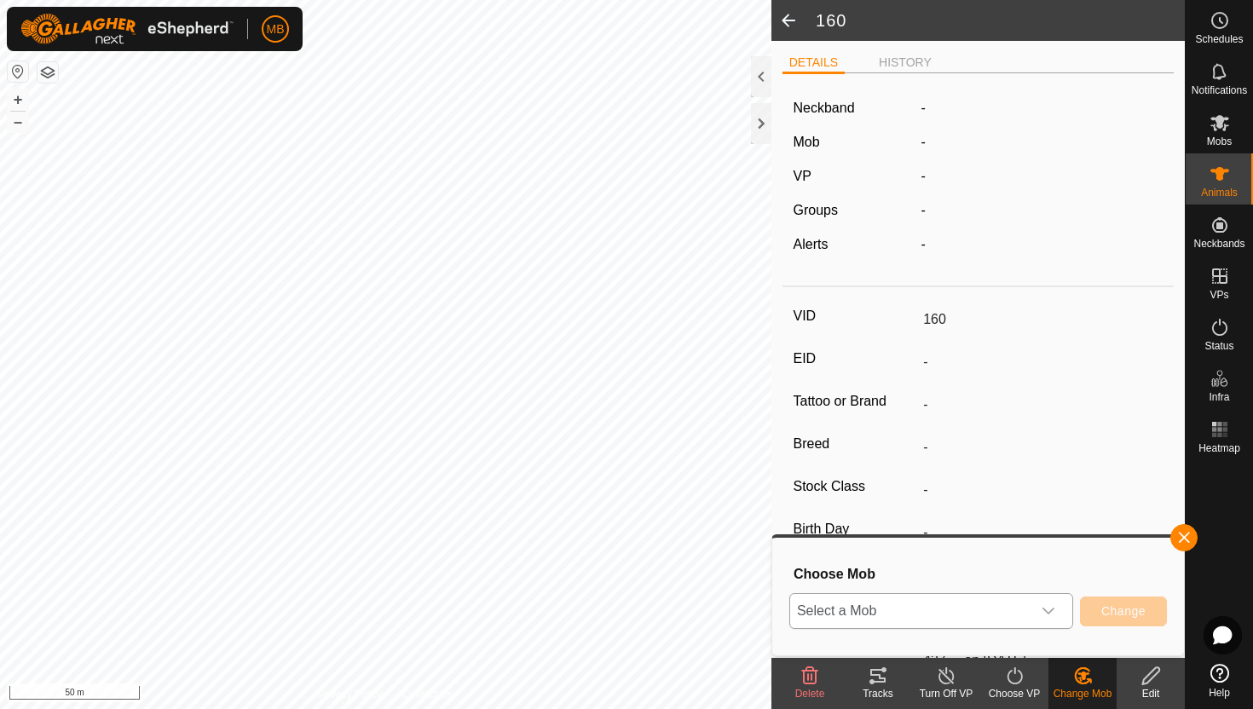
click at [1052, 604] on icon "dropdown trigger" at bounding box center [1049, 611] width 14 height 14
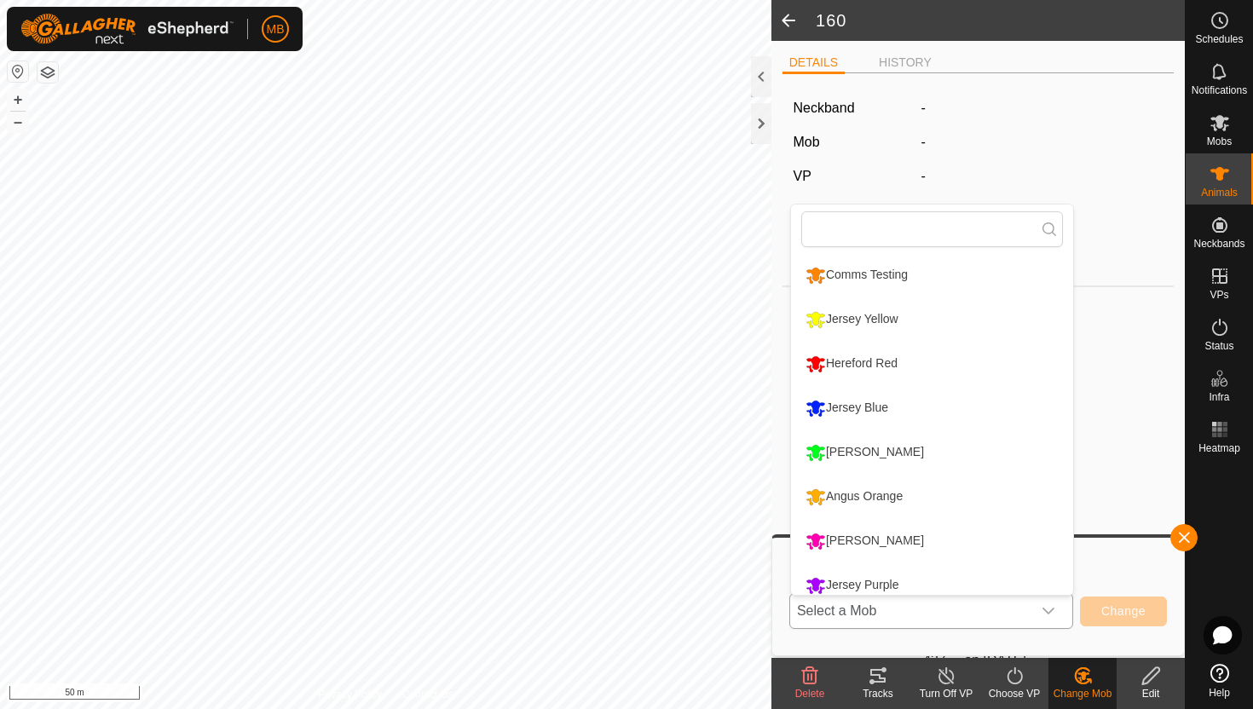
scroll to position [12, 0]
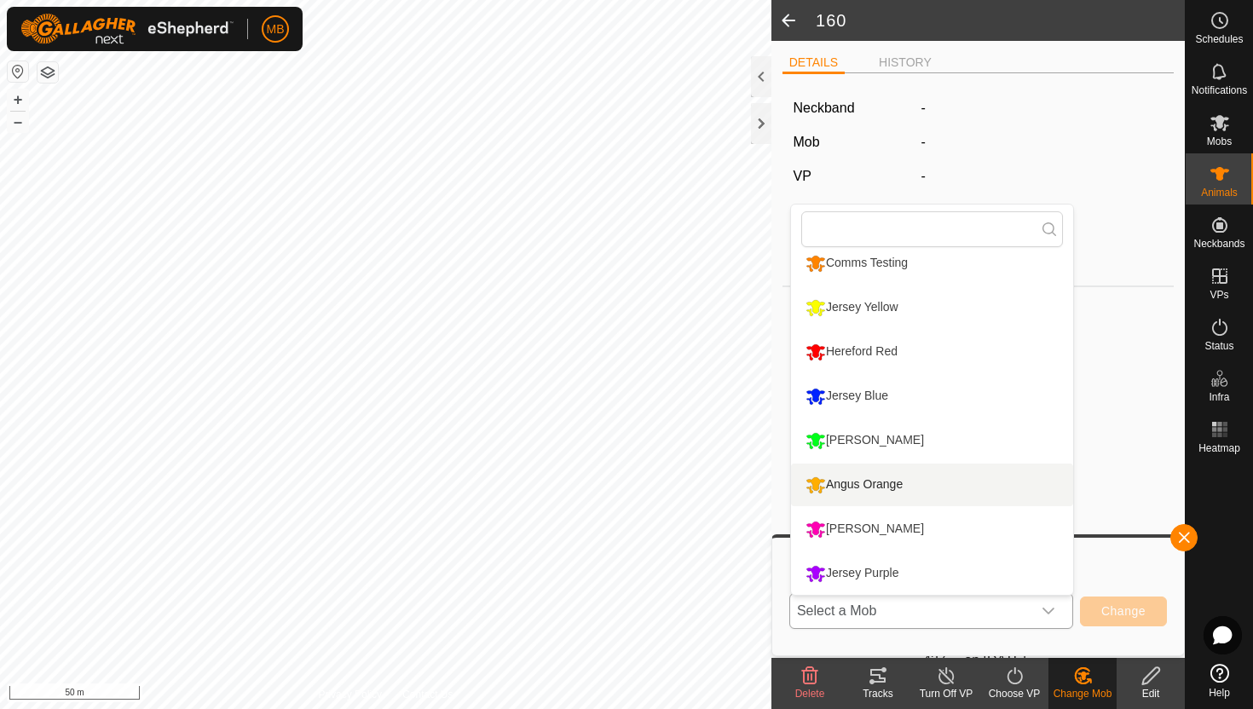
click at [893, 480] on li "Angus Orange" at bounding box center [932, 485] width 282 height 43
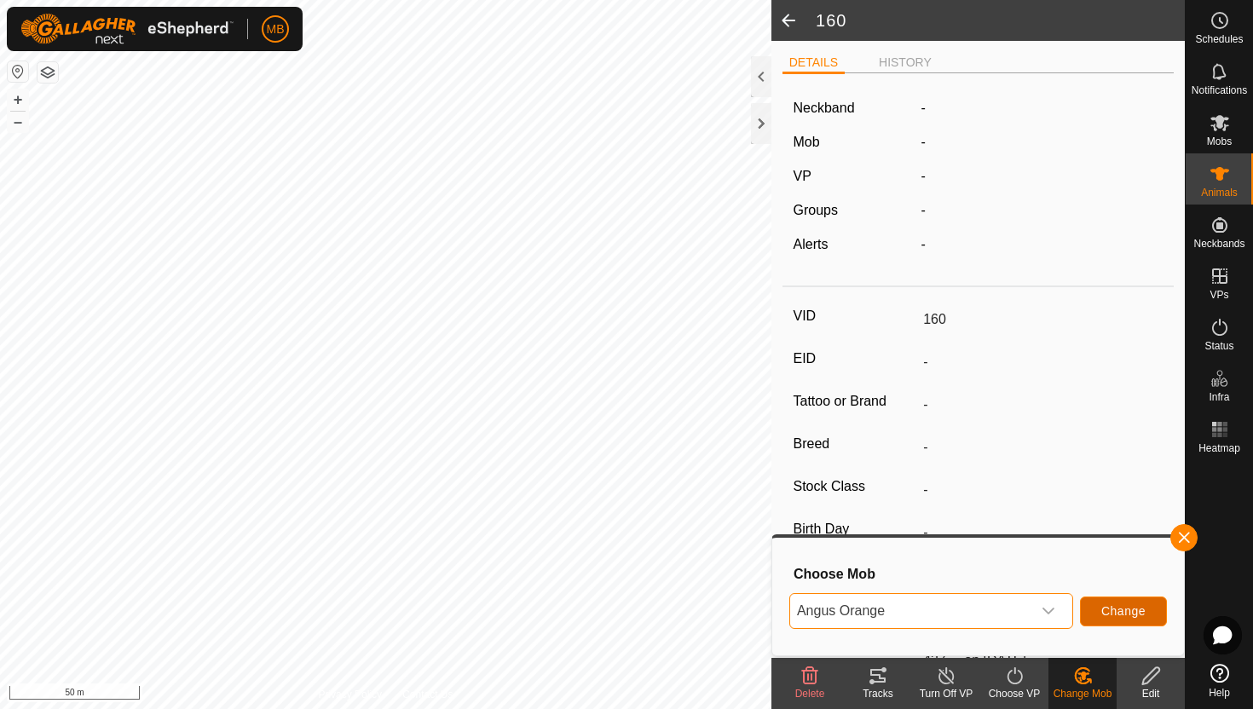
click at [1114, 604] on button "Change" at bounding box center [1123, 612] width 87 height 30
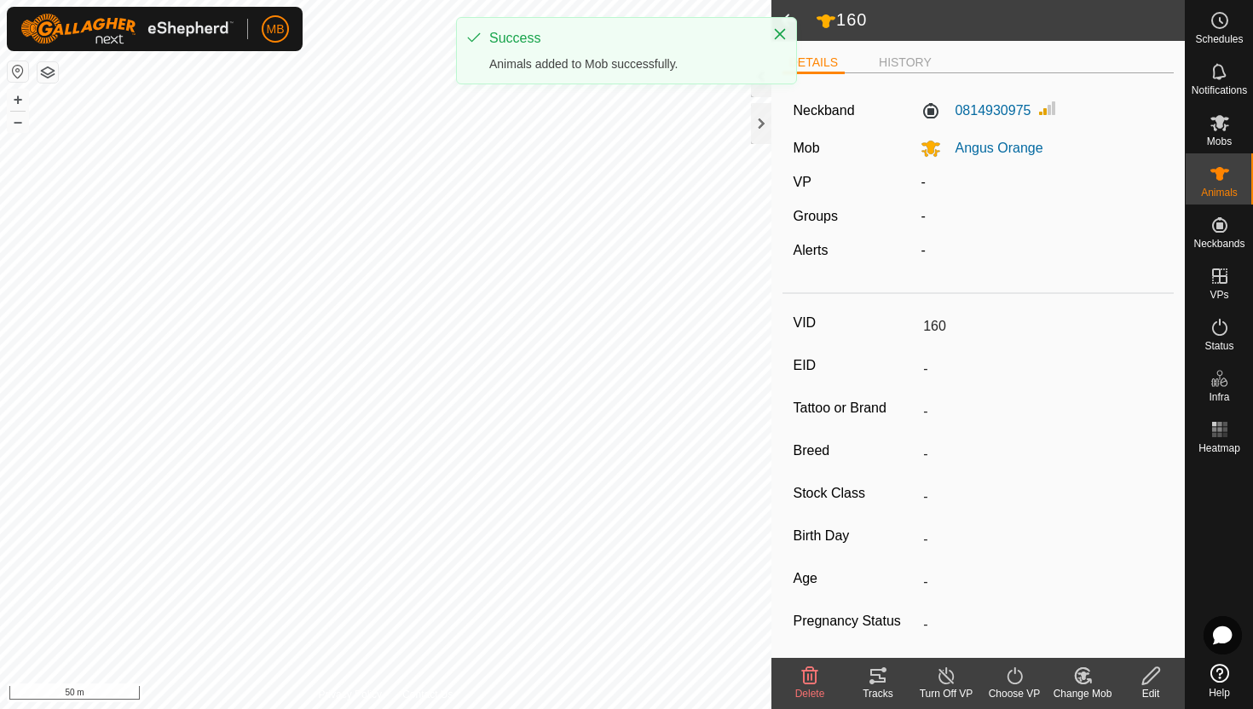
click at [1019, 675] on icon at bounding box center [1014, 676] width 21 height 20
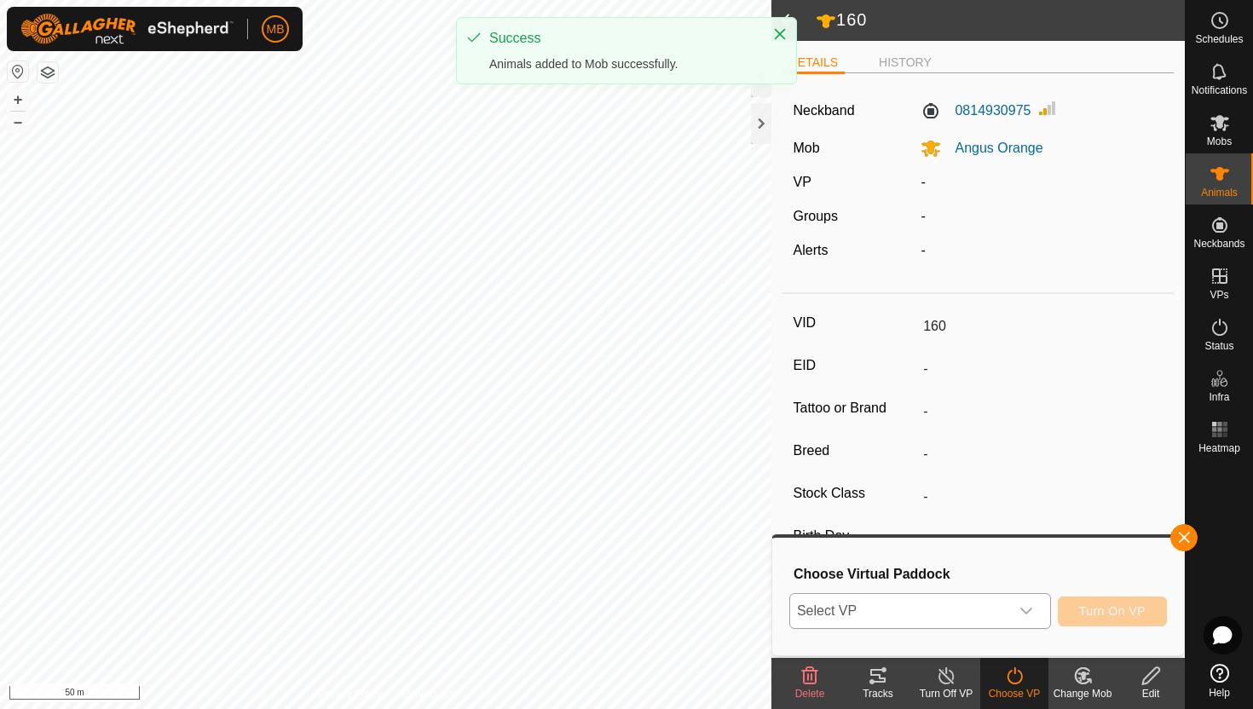
click at [1029, 613] on icon "dropdown trigger" at bounding box center [1027, 611] width 14 height 14
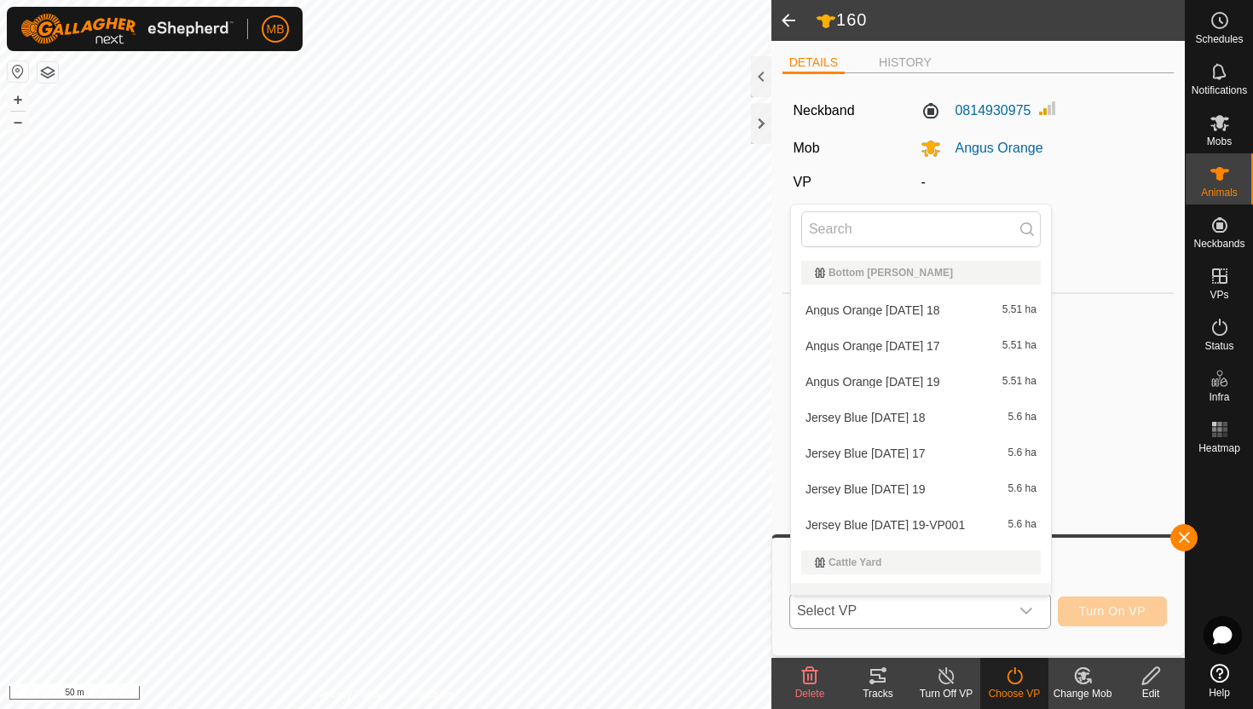
scroll to position [22, 0]
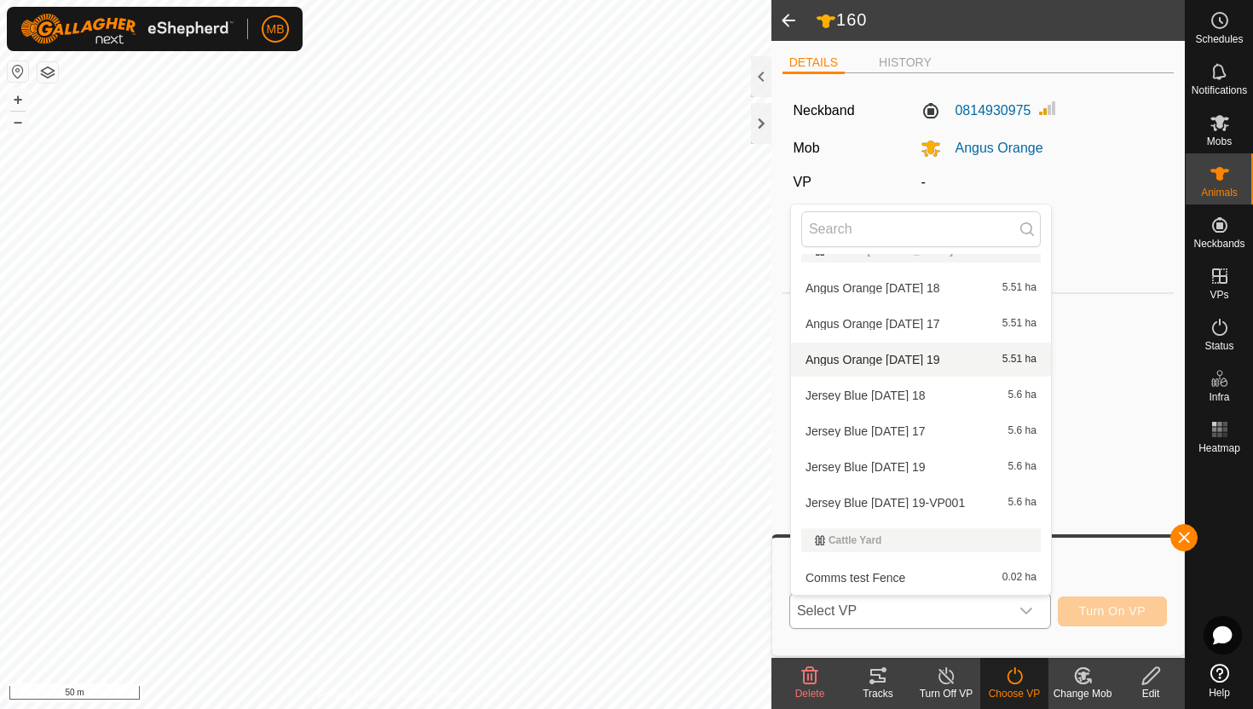
click at [925, 363] on li "Angus Orange [DATE] 19 5.51 ha" at bounding box center [921, 360] width 260 height 34
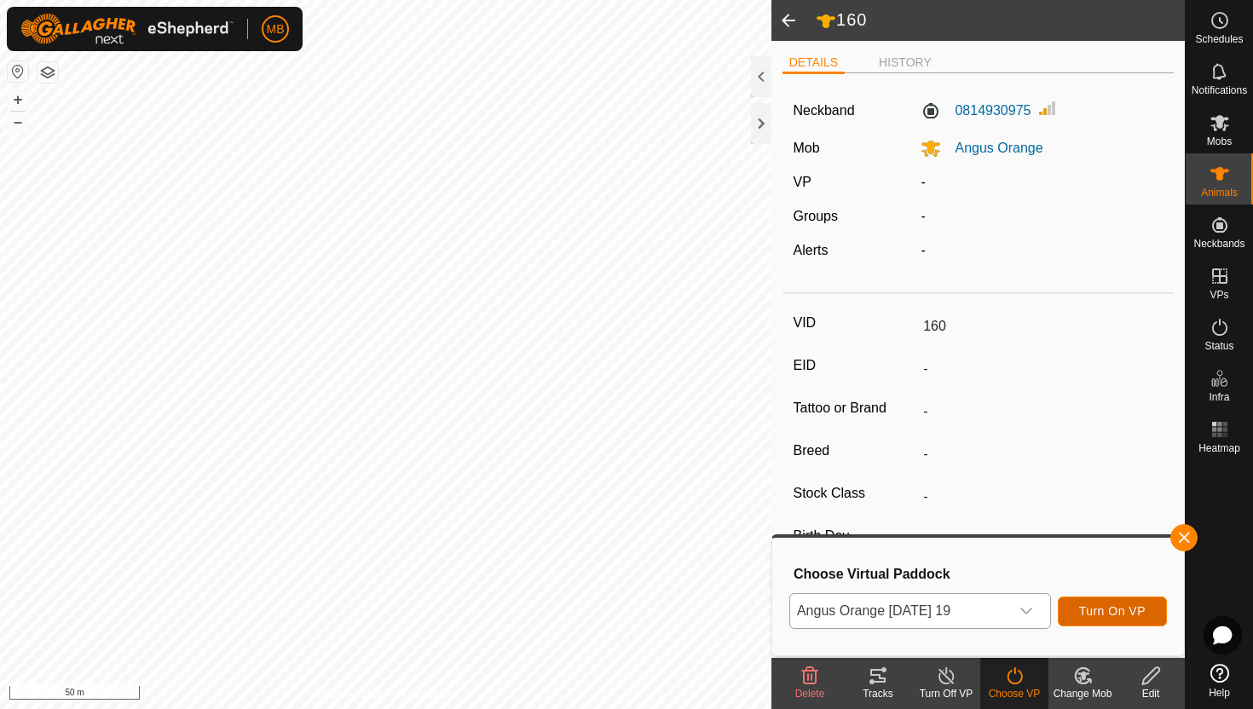
click at [1128, 608] on span "Turn On VP" at bounding box center [1112, 611] width 66 height 14
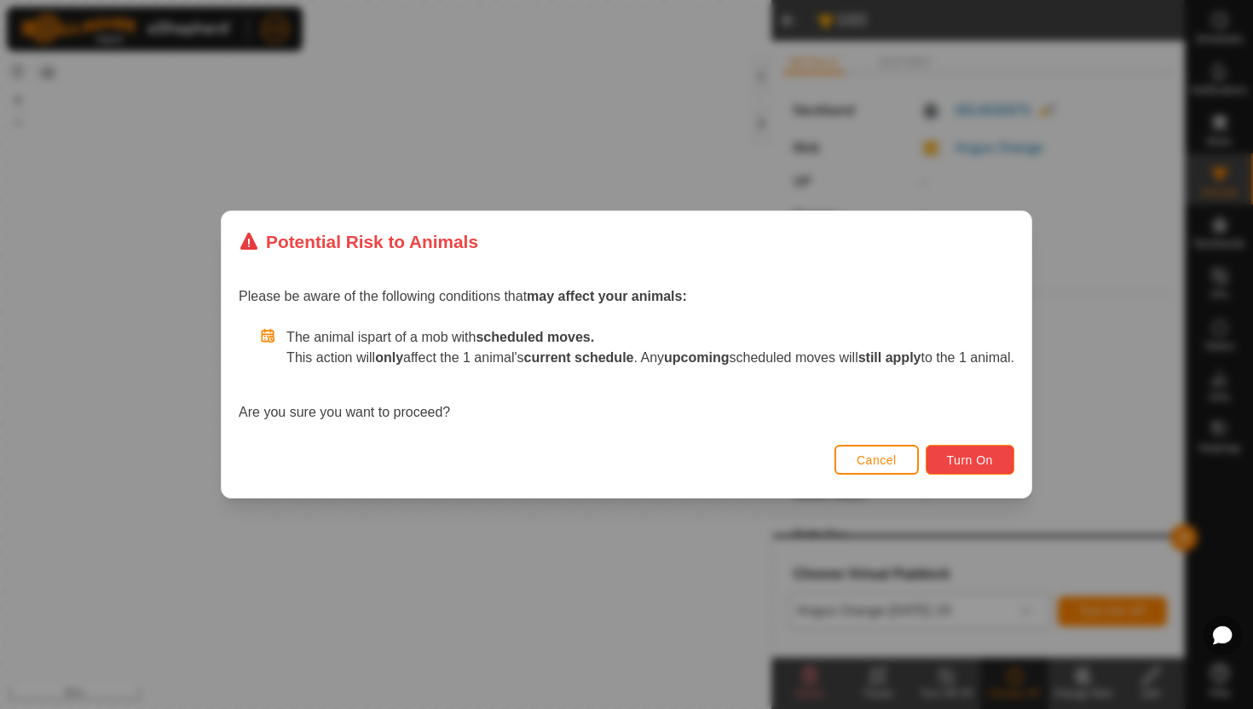
click at [1011, 455] on button "Turn On" at bounding box center [970, 460] width 89 height 30
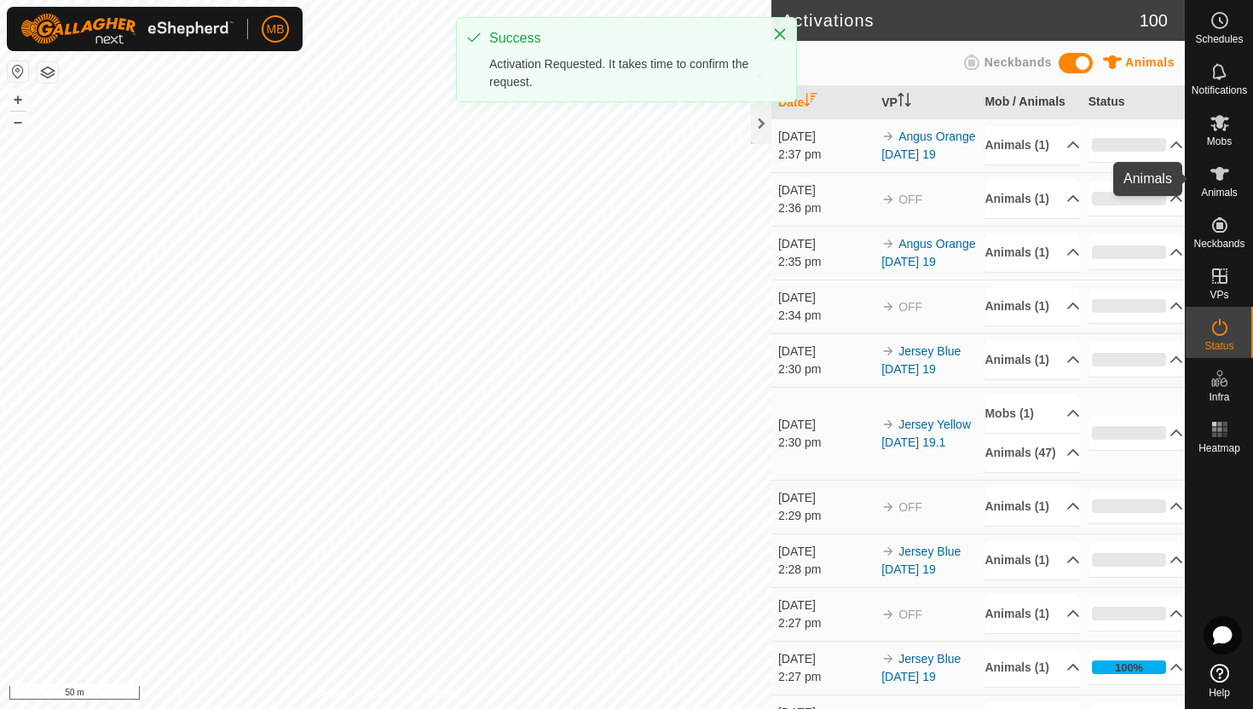
click at [1233, 181] on es-animals-svg-icon at bounding box center [1220, 173] width 31 height 27
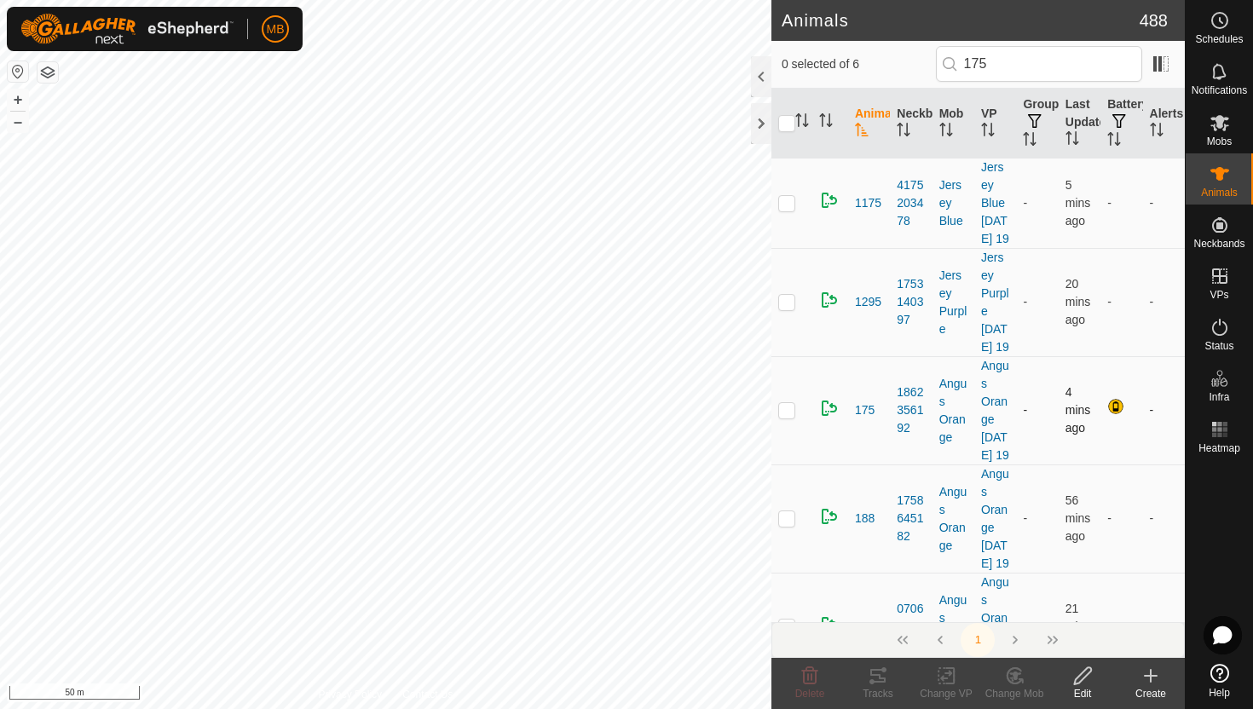
type input "175"
click at [788, 417] on p-checkbox at bounding box center [786, 410] width 17 height 14
checkbox input "true"
click at [1082, 679] on icon at bounding box center [1082, 675] width 17 height 17
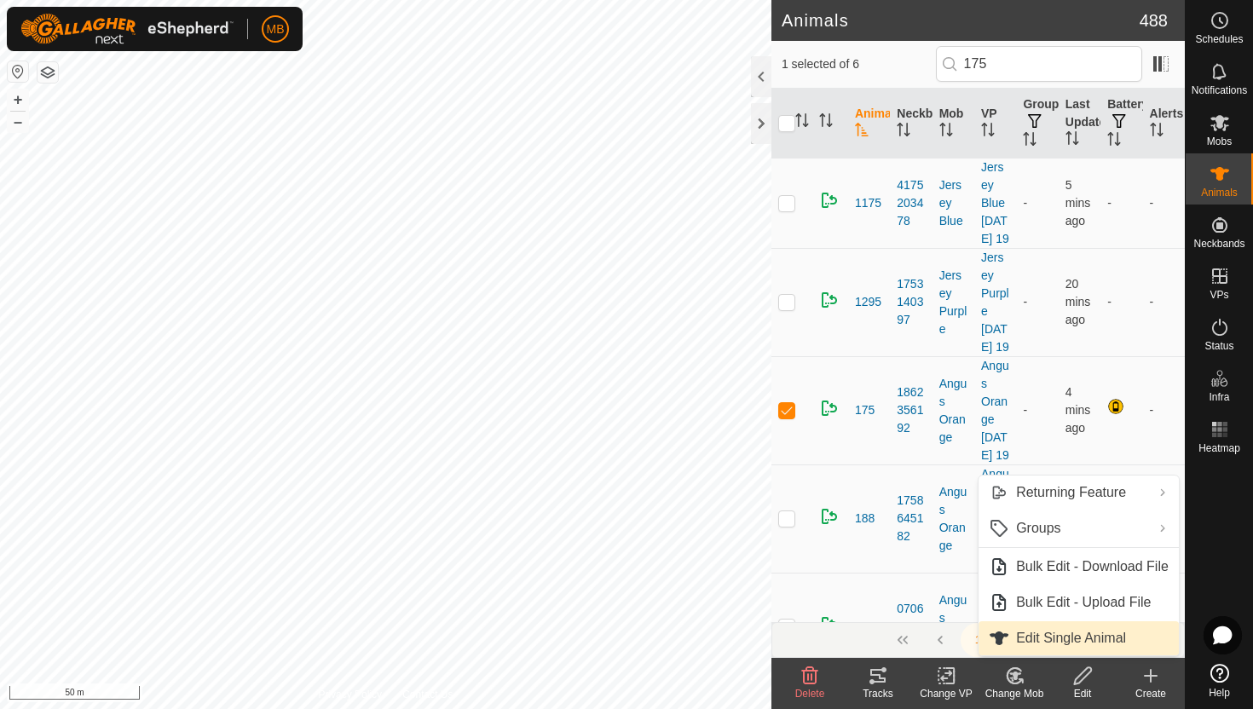
click at [1081, 637] on link "Edit Single Animal" at bounding box center [1079, 638] width 200 height 34
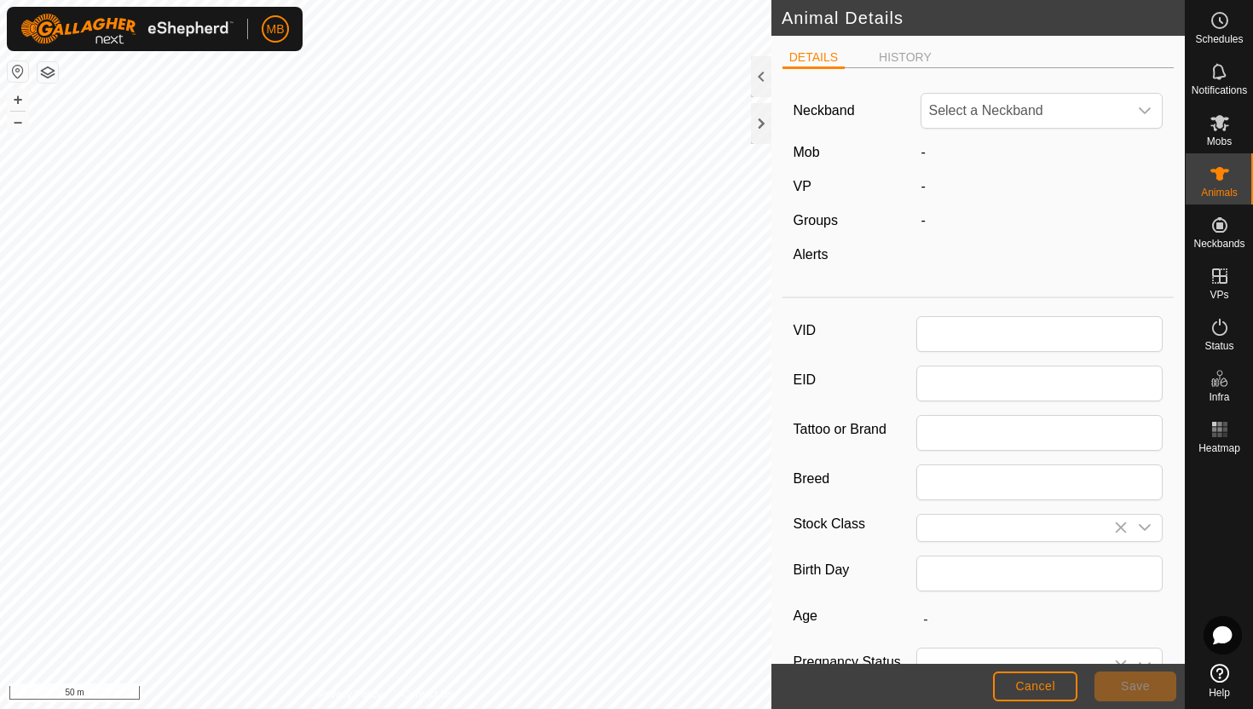
type input "175"
type input "455"
type input "[DATE]"
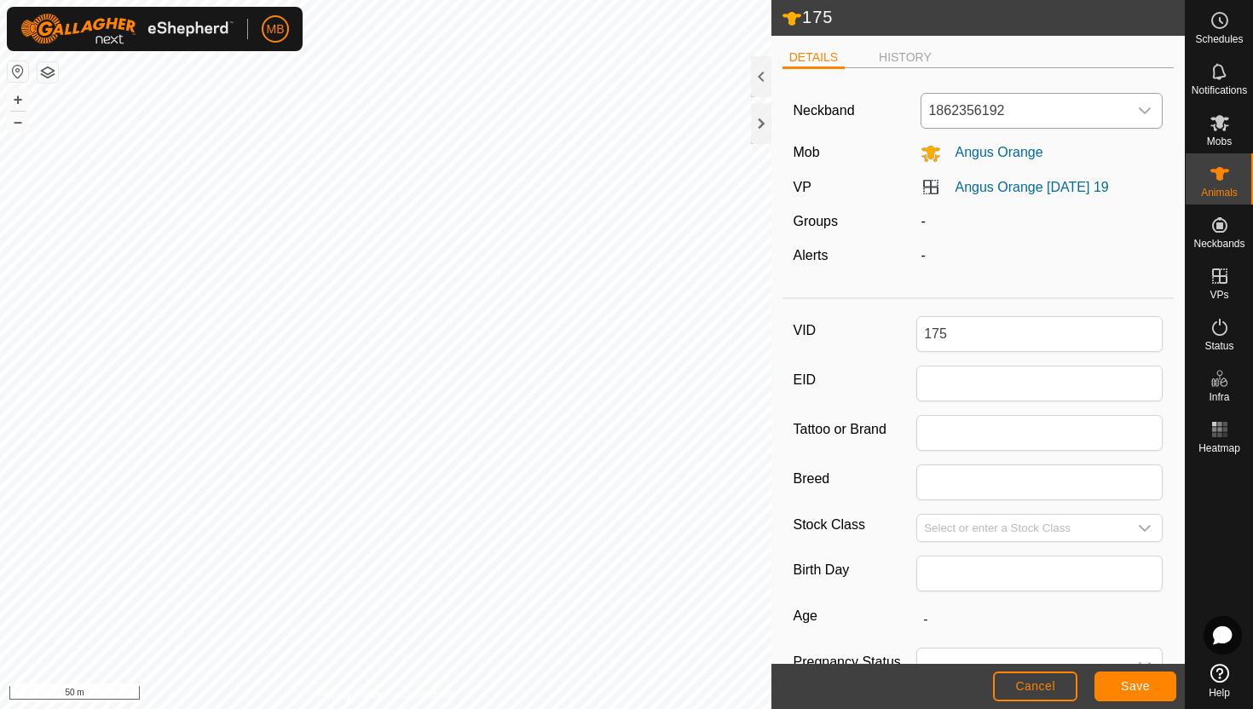
click at [1152, 99] on div "dropdown trigger" at bounding box center [1145, 111] width 34 height 34
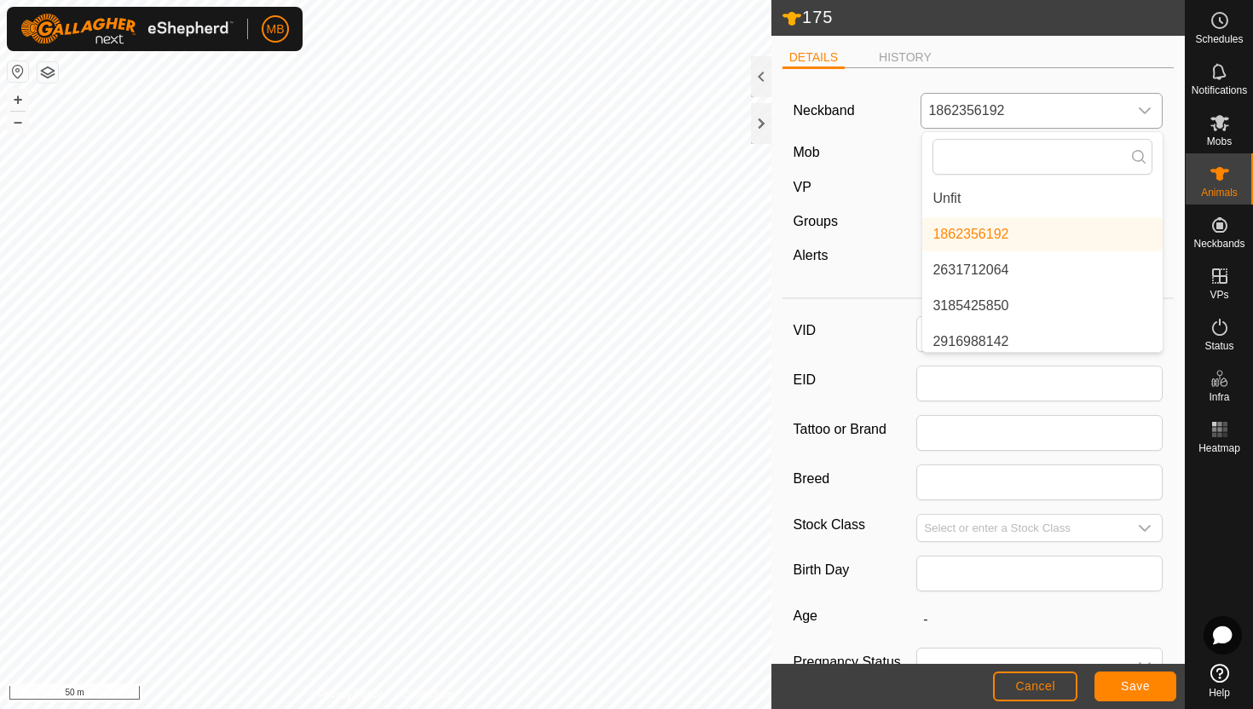
click at [1072, 190] on li "Unfit" at bounding box center [1042, 199] width 240 height 34
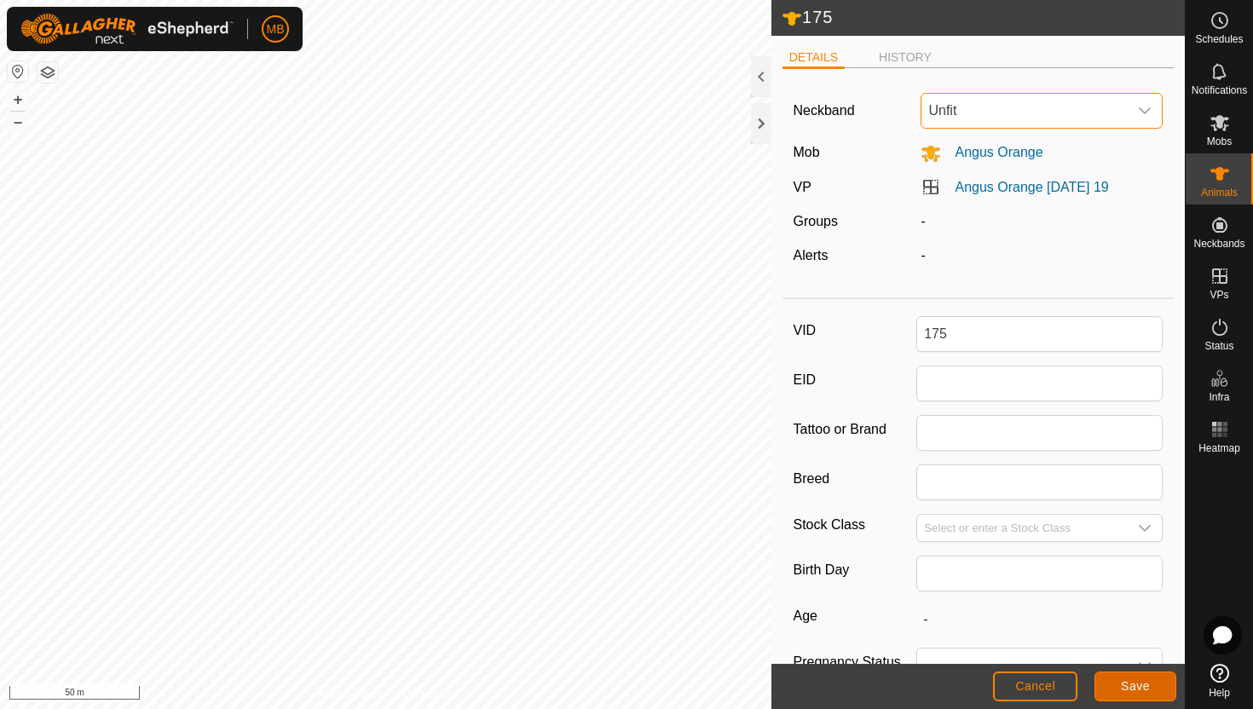
click at [1131, 679] on span "Save" at bounding box center [1135, 686] width 29 height 14
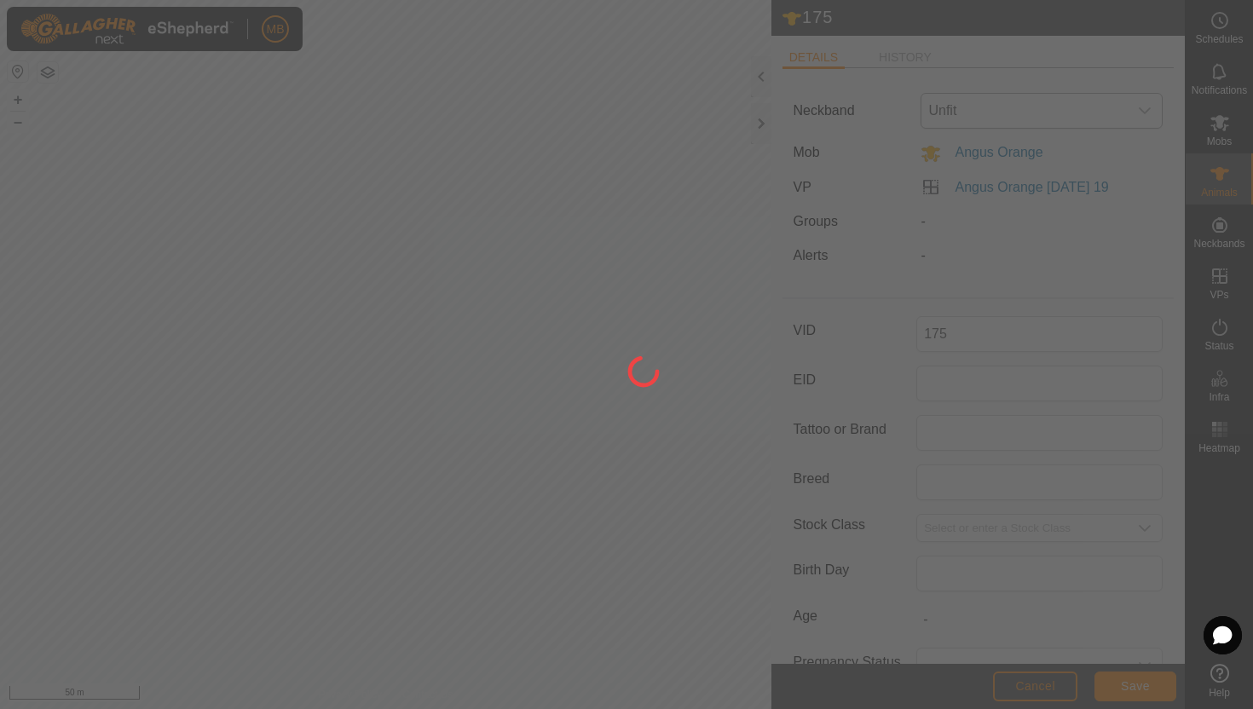
type input "-"
type input "455 kg"
type input "-"
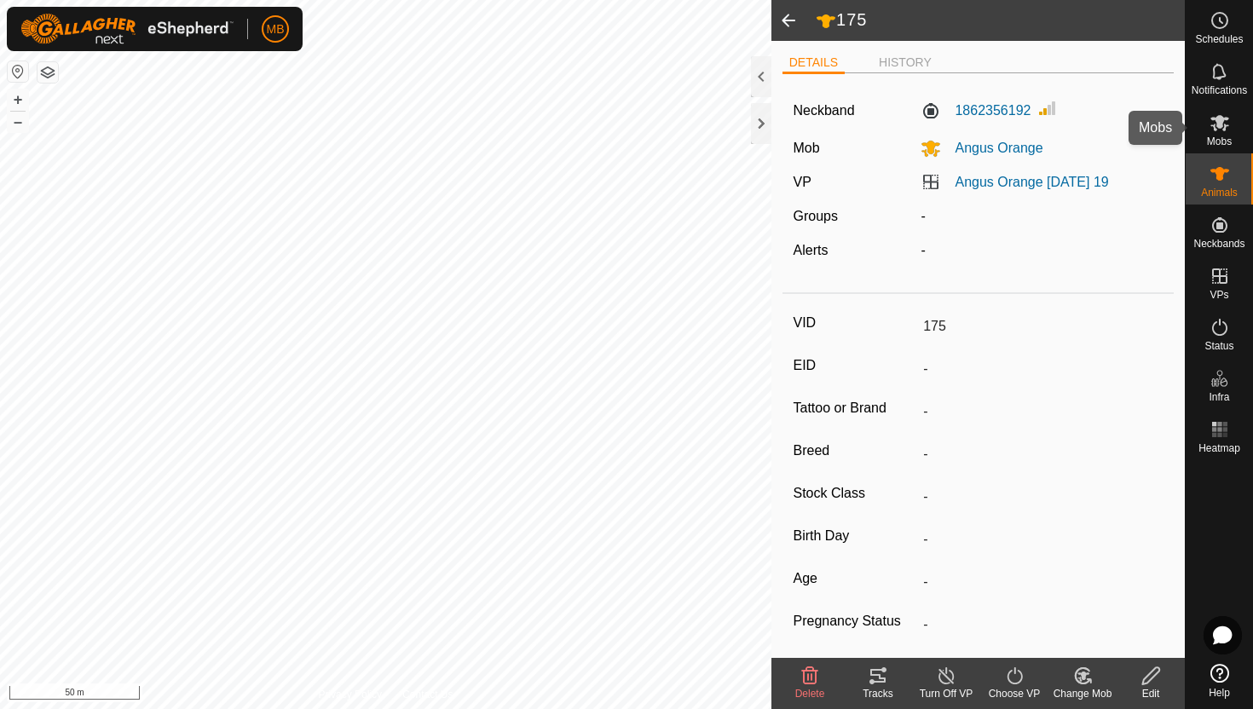
click at [1222, 130] on icon at bounding box center [1220, 123] width 20 height 20
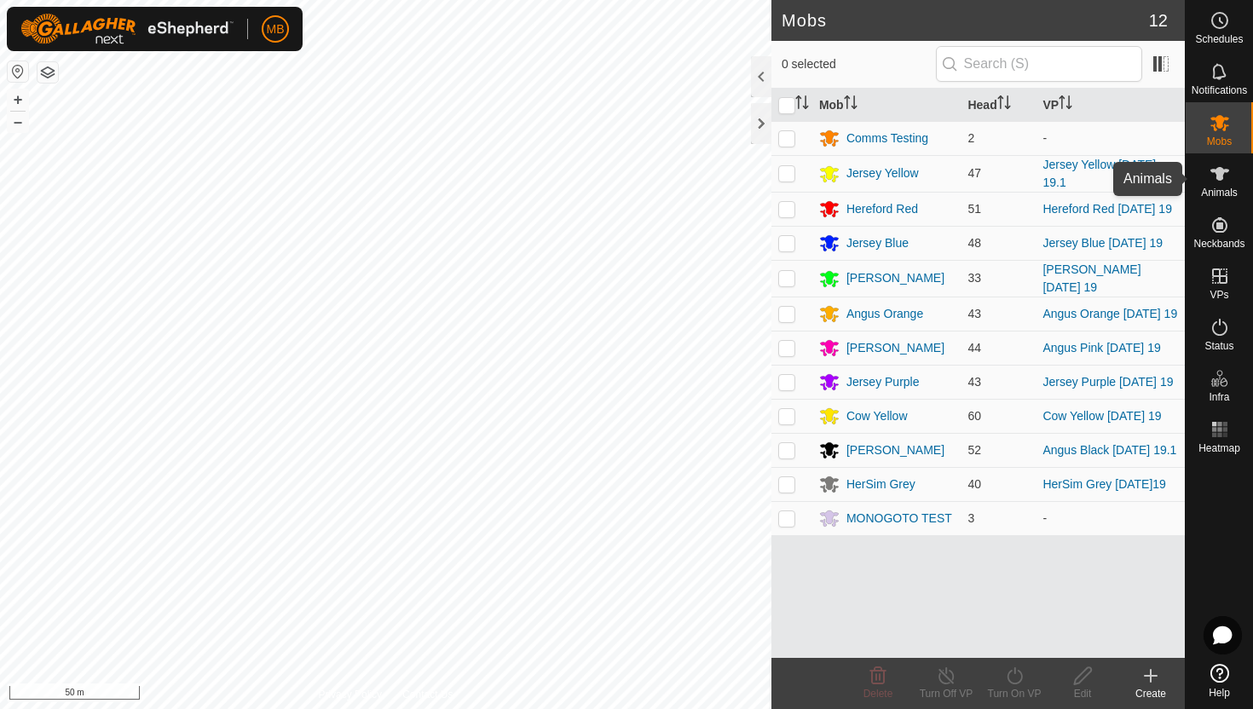
click at [1215, 176] on icon at bounding box center [1220, 174] width 20 height 20
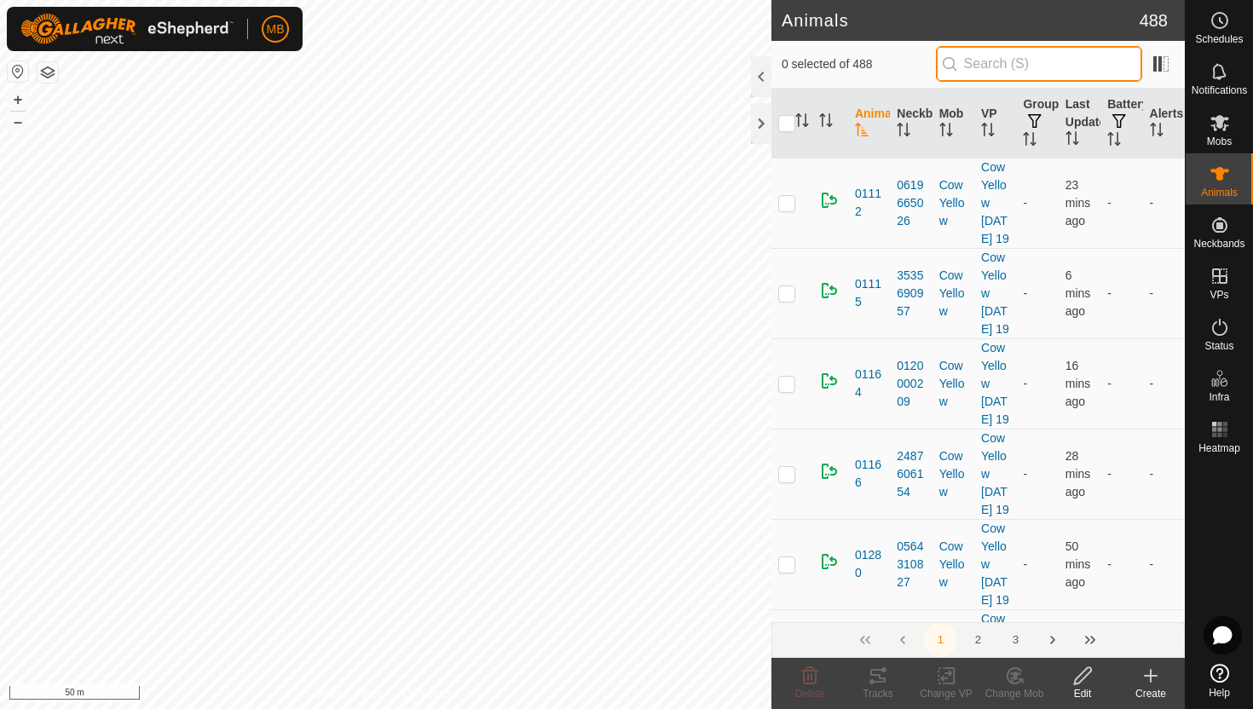
click at [1070, 71] on input "text" at bounding box center [1039, 64] width 206 height 36
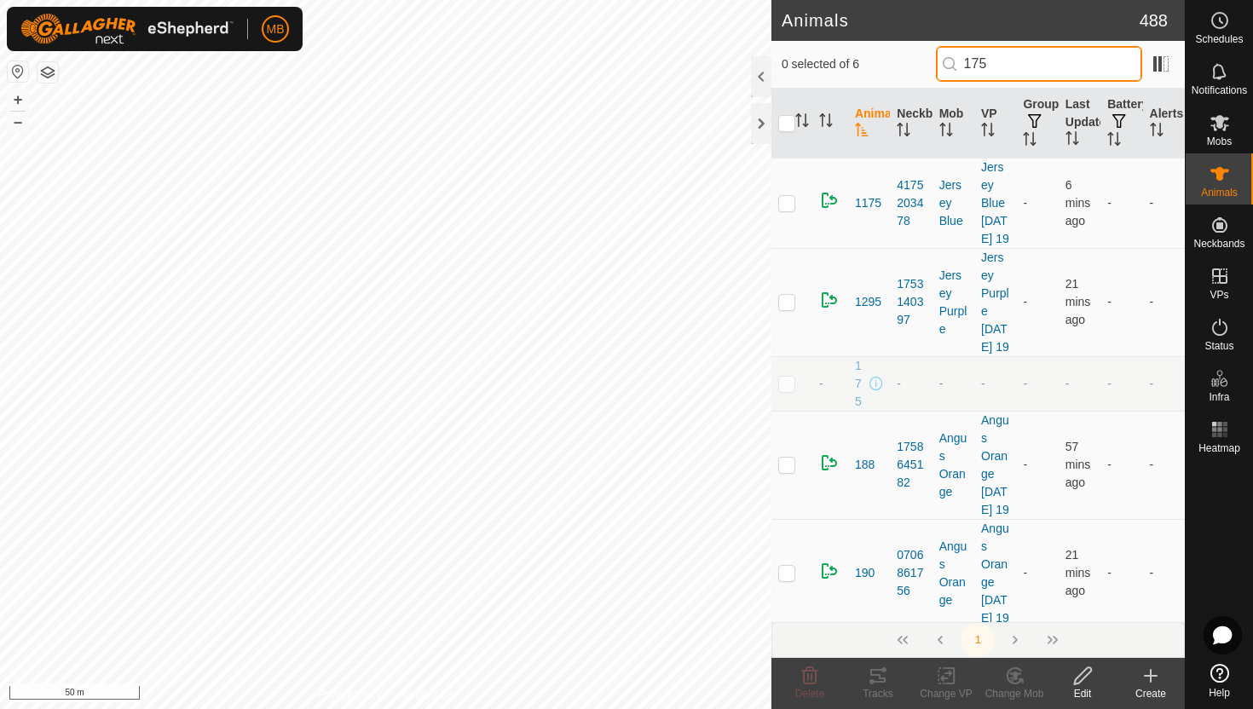
type input "175"
click at [786, 390] on p-checkbox at bounding box center [786, 384] width 17 height 14
checkbox input "true"
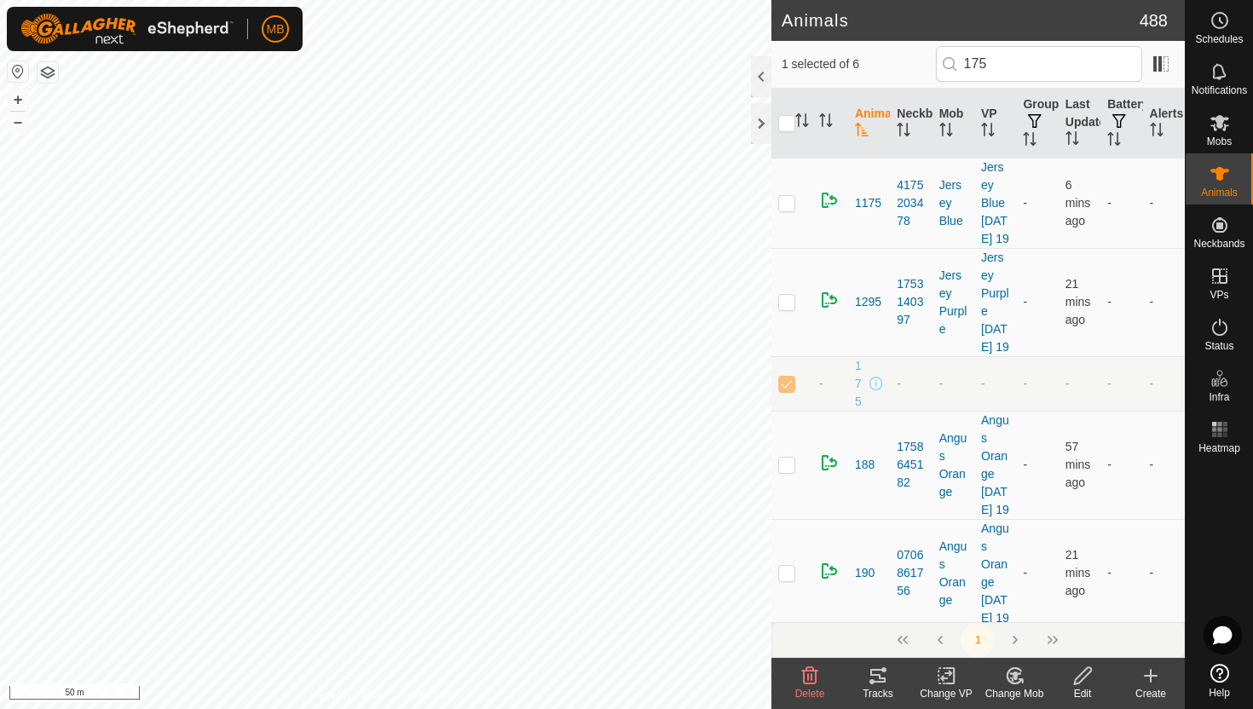
click at [1076, 677] on icon at bounding box center [1082, 675] width 17 height 17
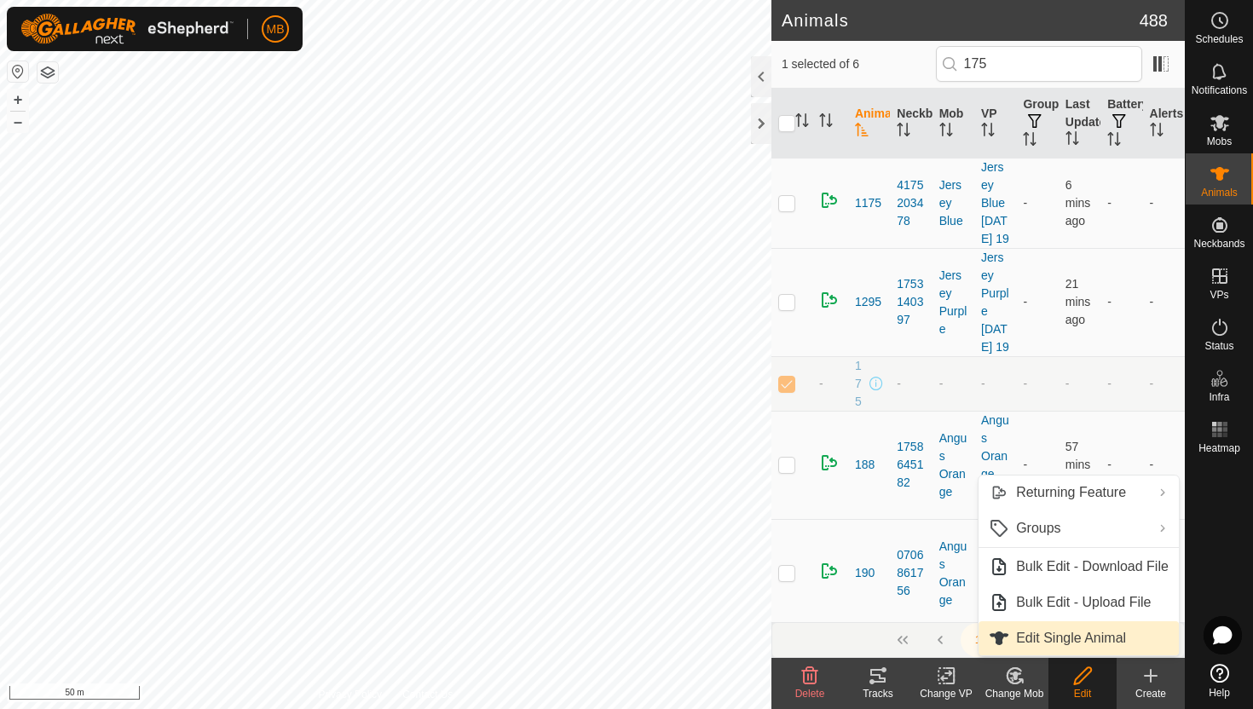
click at [1088, 640] on link "Edit Single Animal" at bounding box center [1079, 638] width 200 height 34
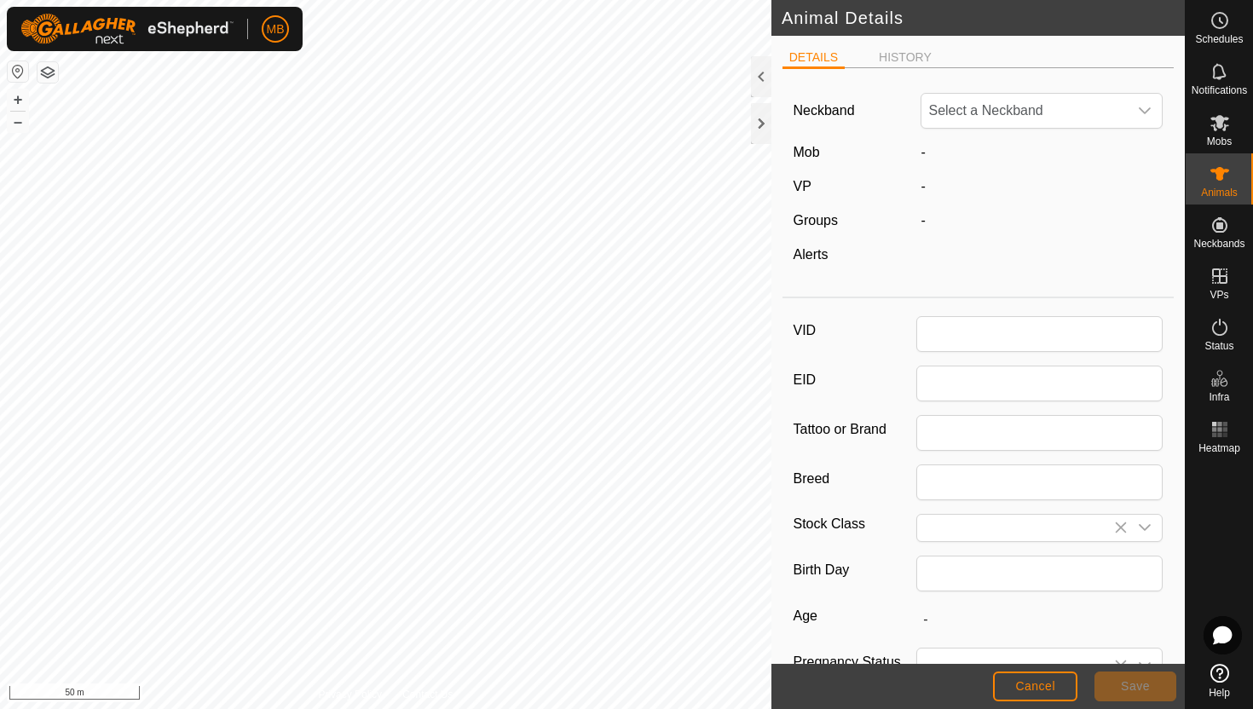
type input "175"
type input "455"
type input "[DATE]"
click at [1144, 101] on div "dropdown trigger" at bounding box center [1145, 111] width 34 height 34
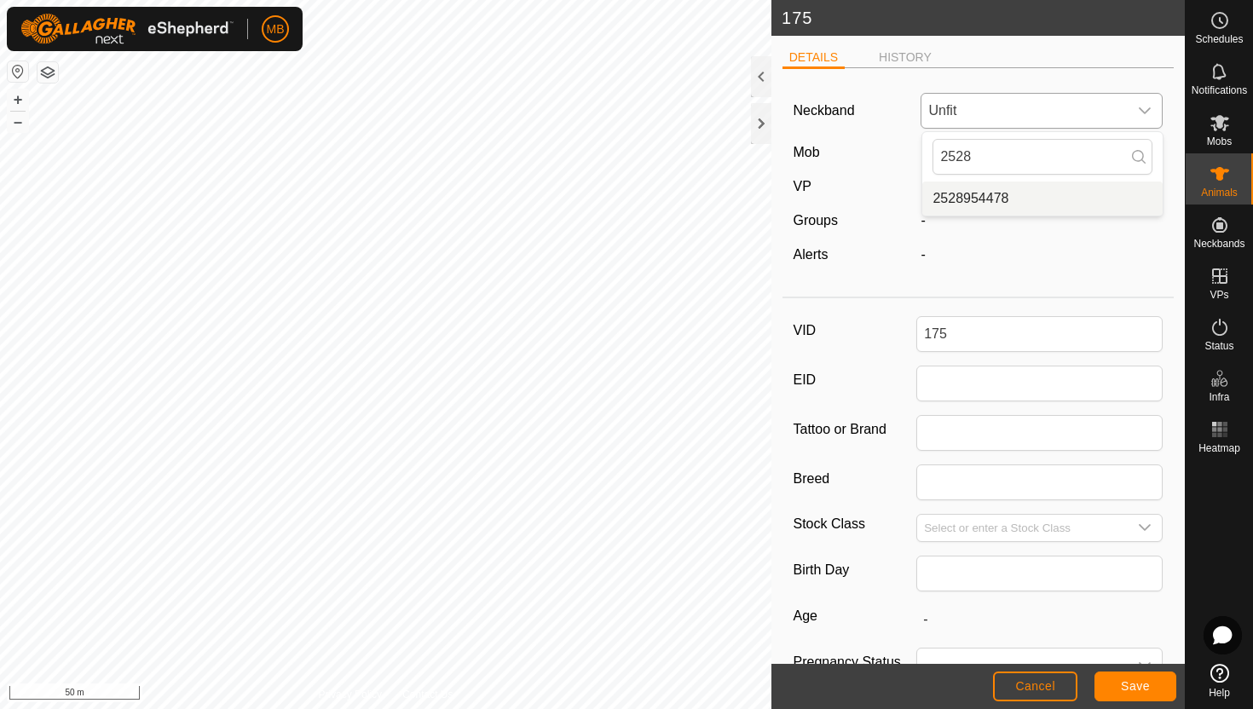
type input "2528"
click at [1049, 199] on li "2528954478" at bounding box center [1042, 199] width 240 height 34
click at [1131, 682] on span "Save" at bounding box center [1135, 686] width 29 height 14
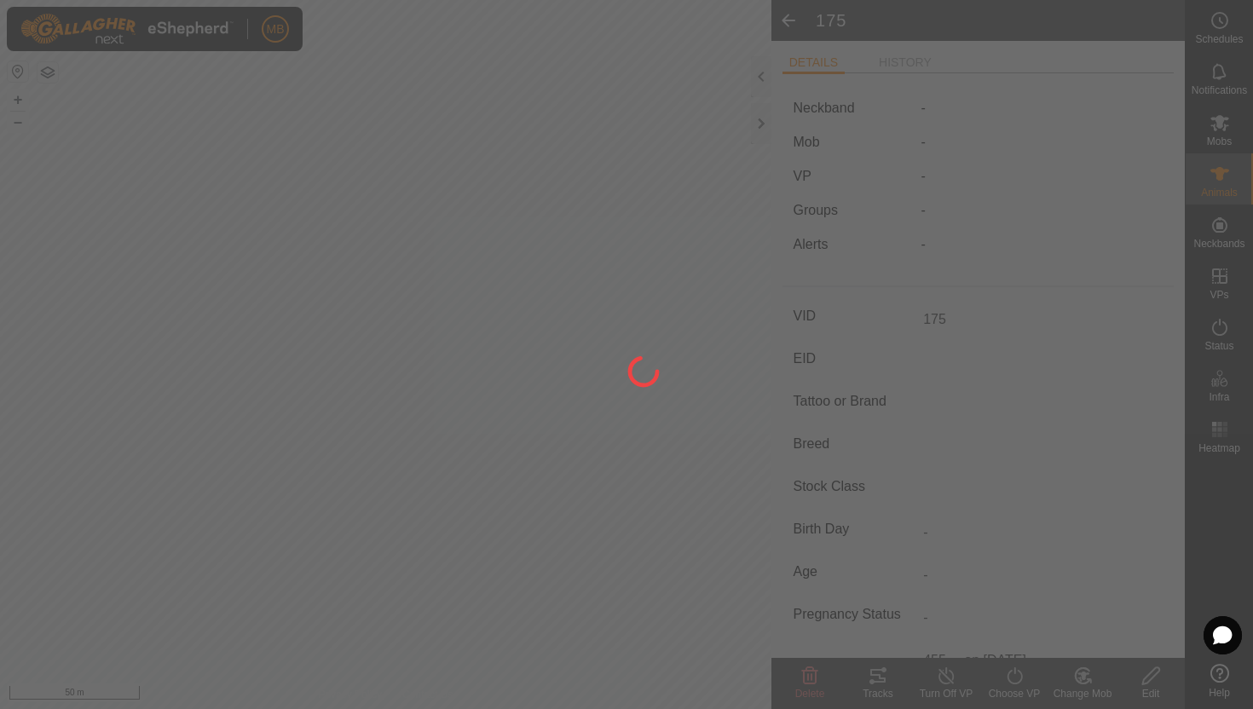
type input "-"
type input "455 kg"
type input "-"
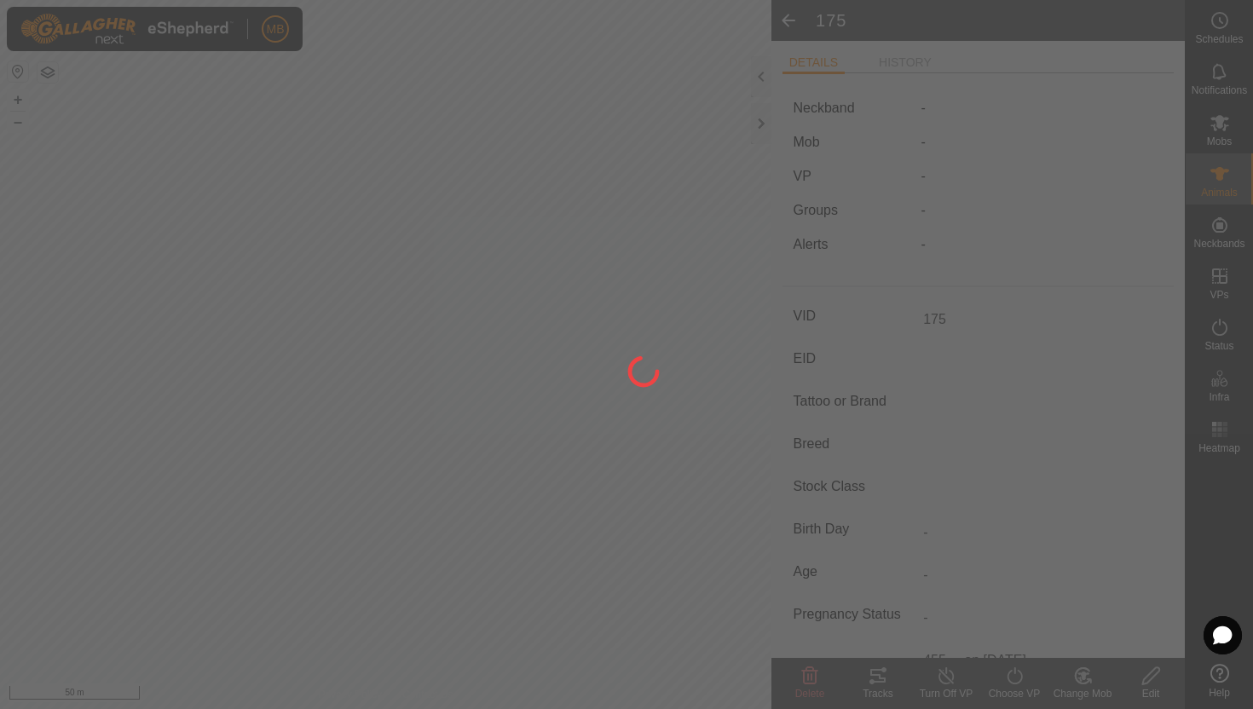
type input "-"
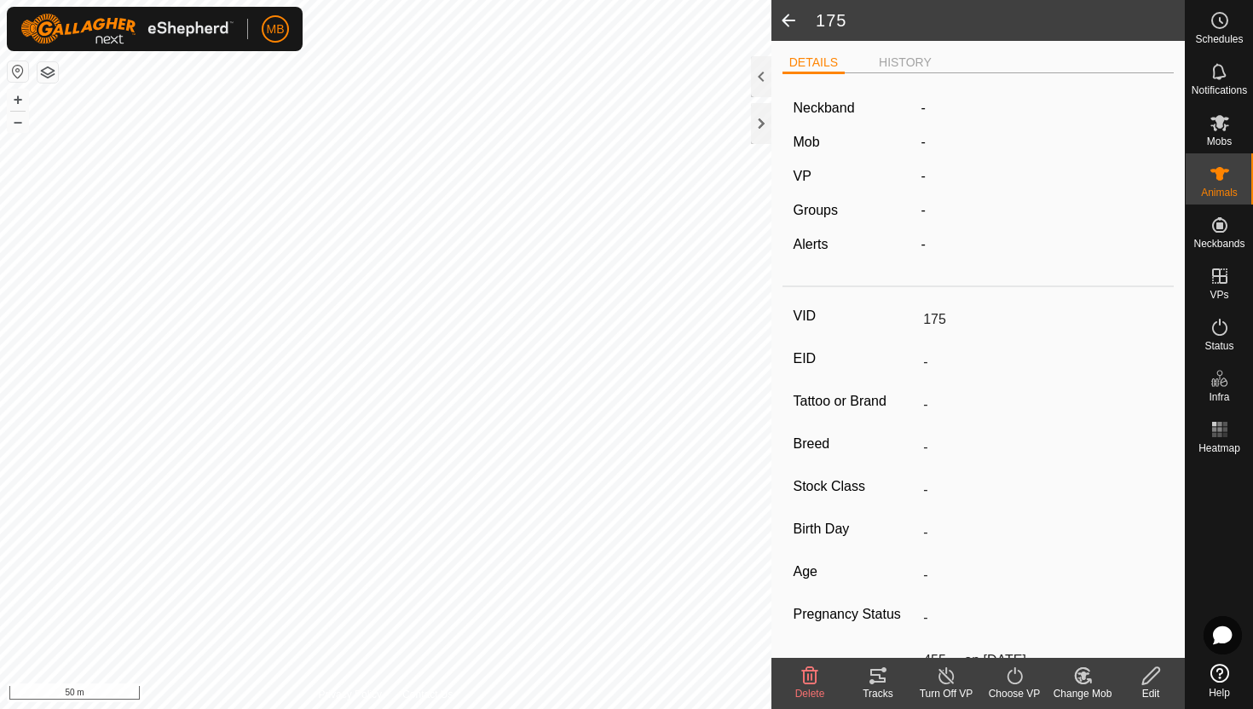
click at [1087, 673] on icon at bounding box center [1084, 676] width 12 height 9
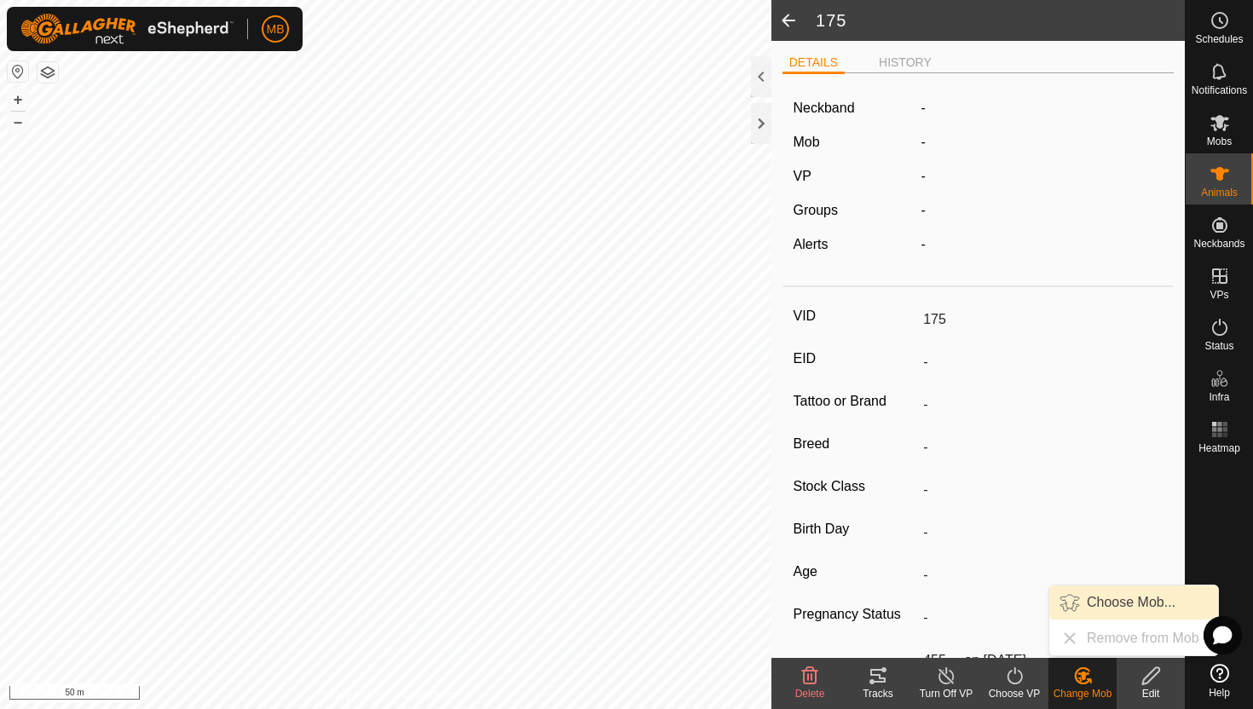
click at [1109, 600] on link "Choose Mob..." at bounding box center [1133, 603] width 169 height 34
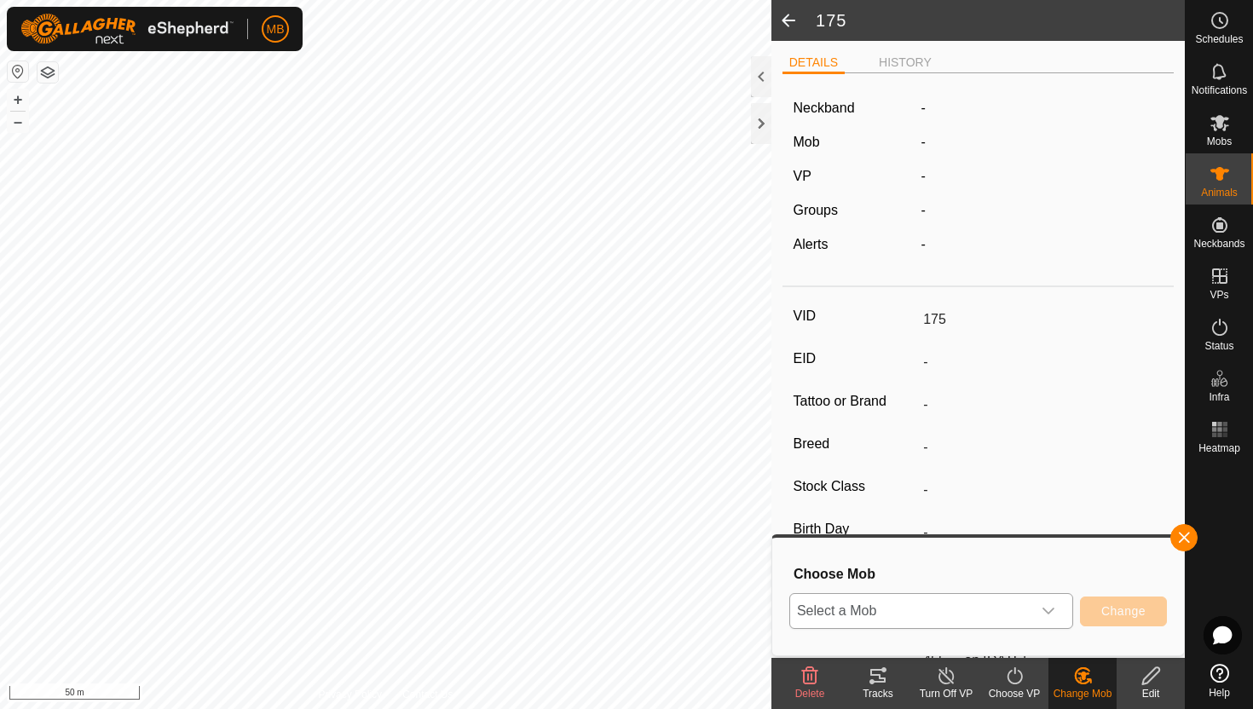
click at [1043, 615] on icon "dropdown trigger" at bounding box center [1049, 611] width 14 height 14
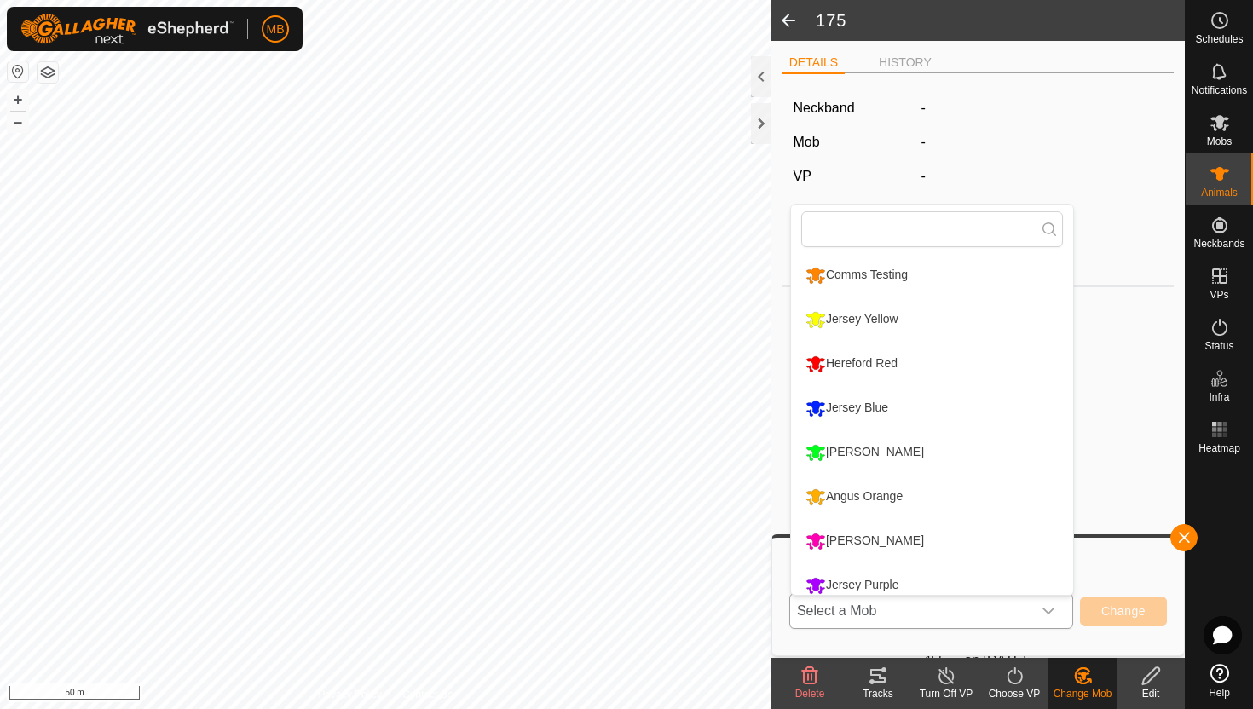
scroll to position [12, 0]
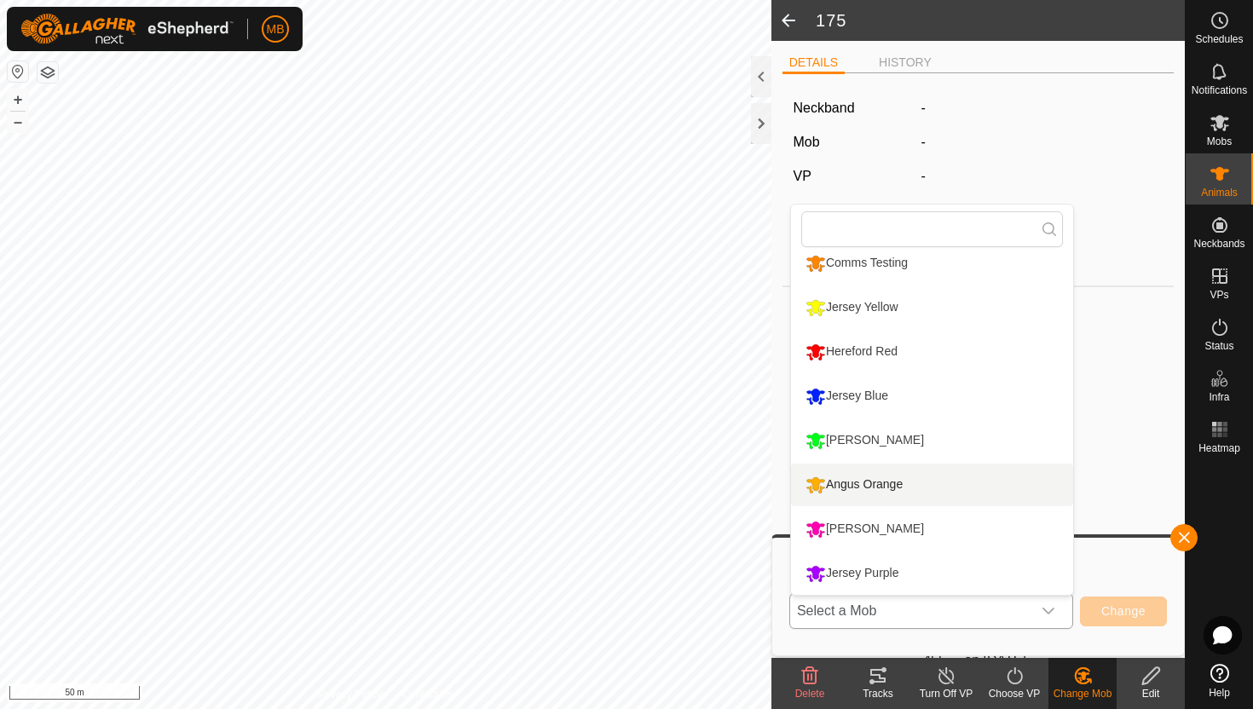
click at [927, 482] on li "Angus Orange" at bounding box center [932, 485] width 282 height 43
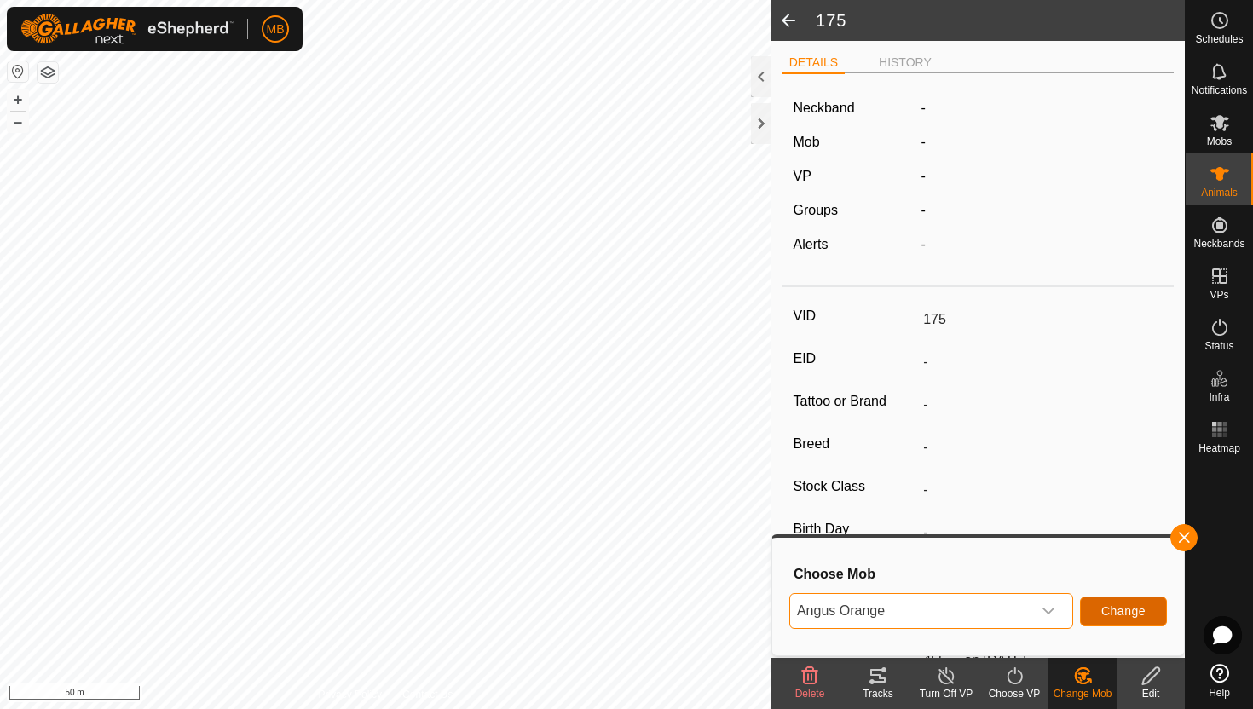
click at [1148, 612] on button "Change" at bounding box center [1123, 612] width 87 height 30
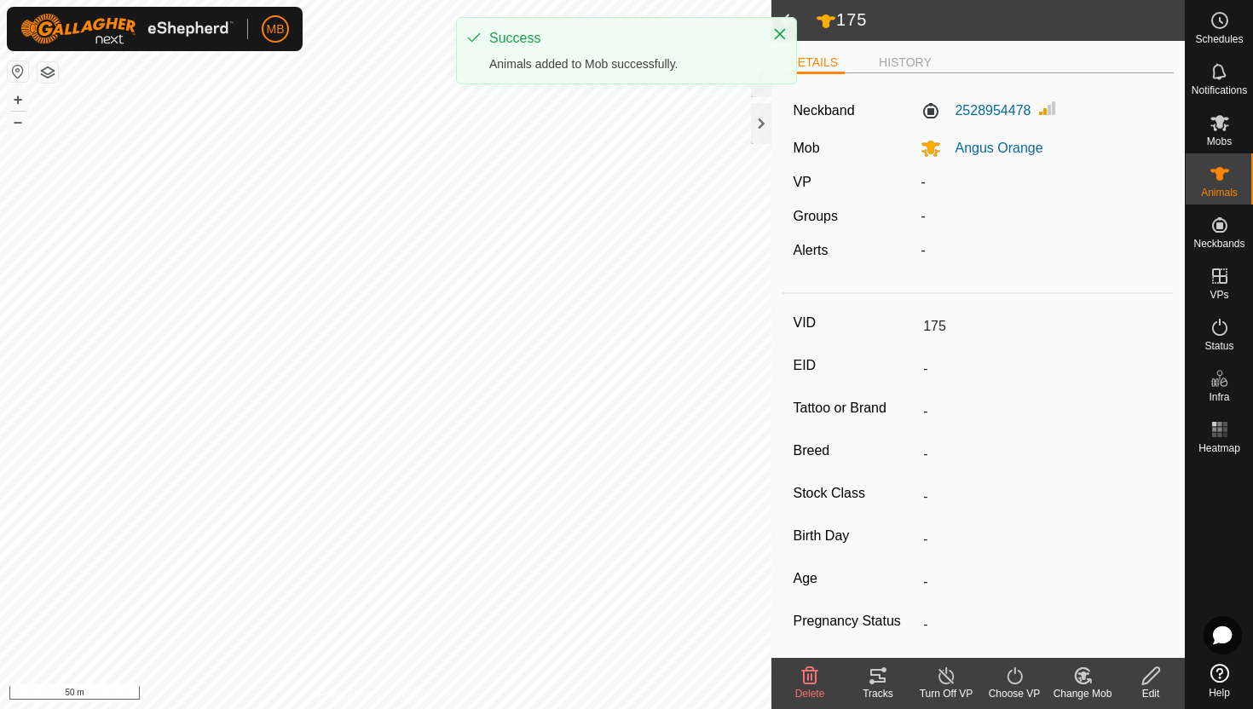
click at [1018, 680] on icon at bounding box center [1014, 676] width 21 height 20
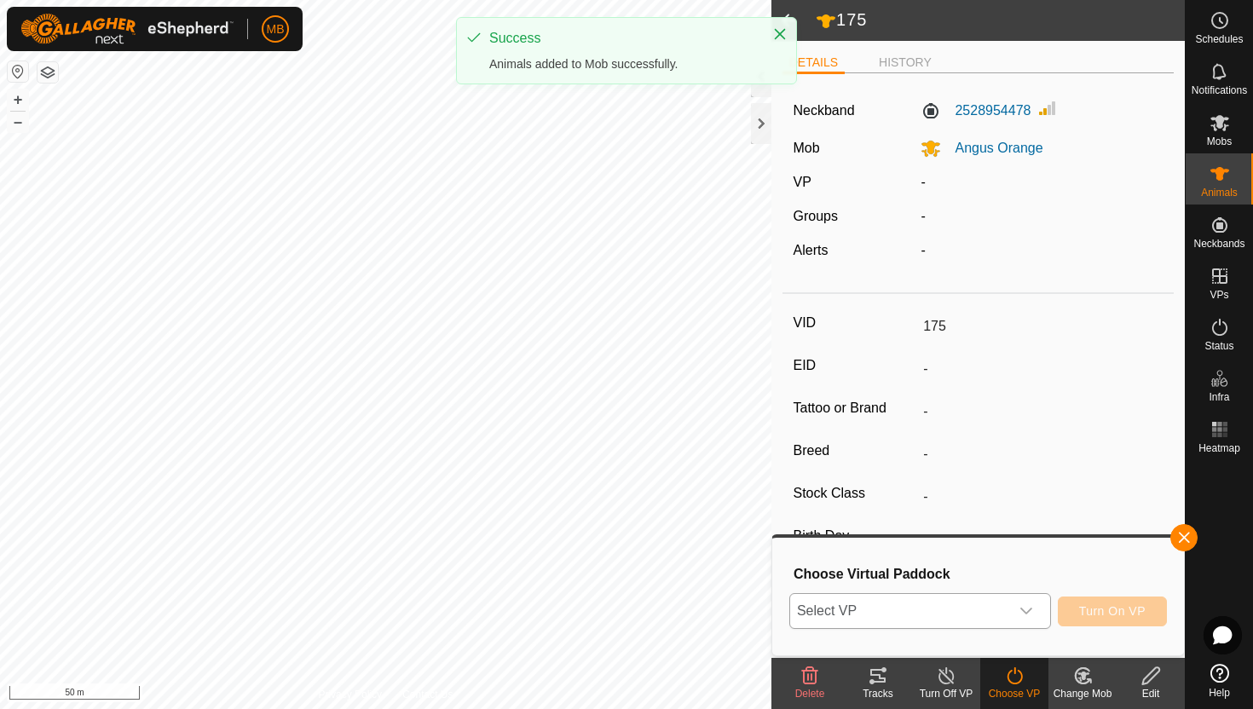
click at [1031, 612] on icon "dropdown trigger" at bounding box center [1027, 611] width 14 height 14
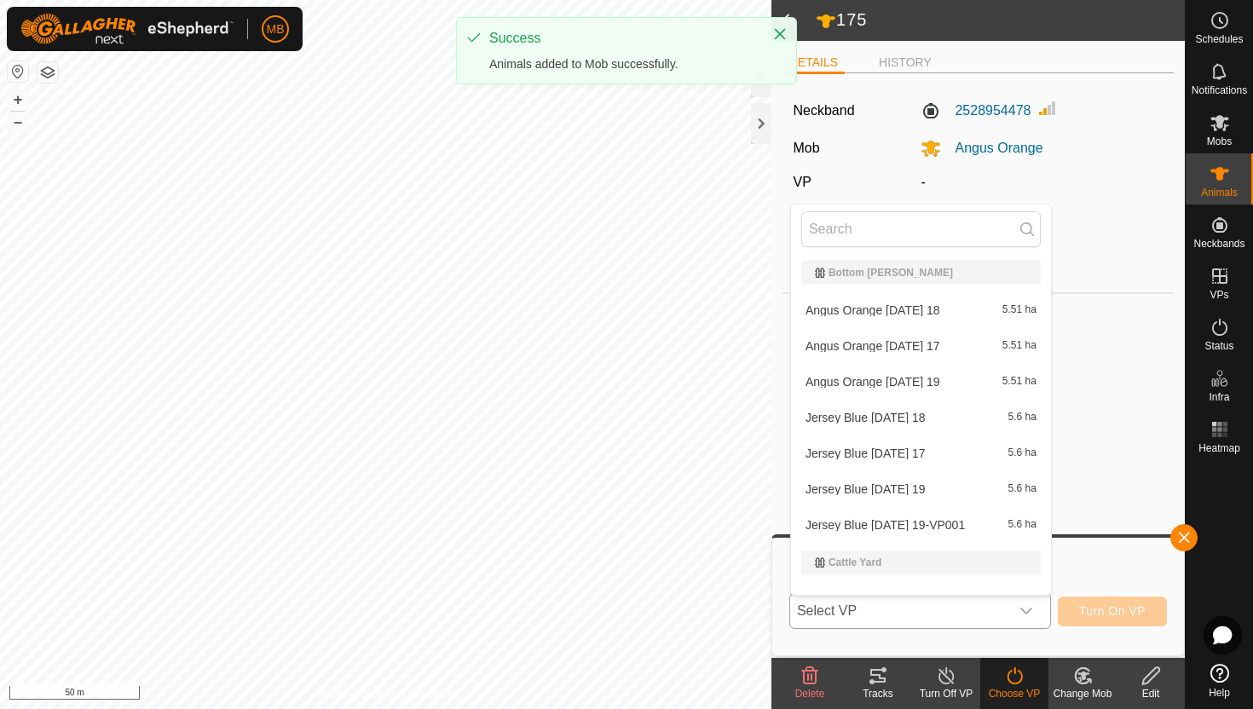
scroll to position [22, 0]
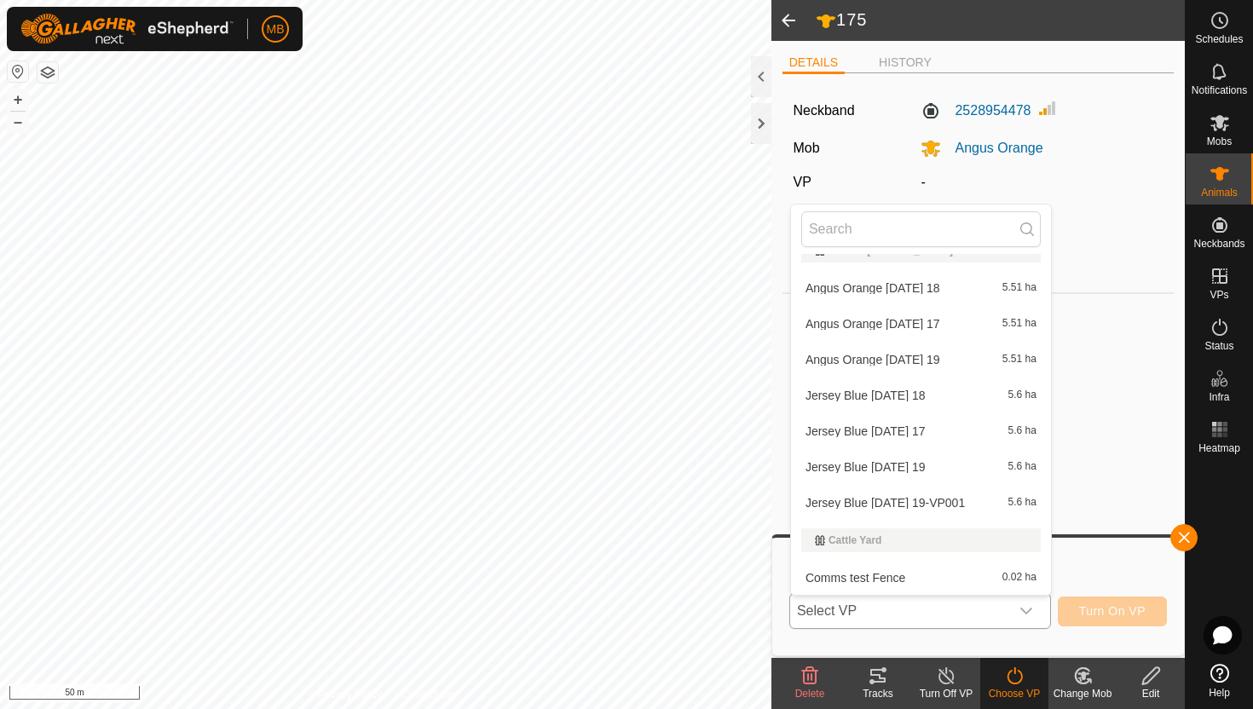
click at [951, 358] on li "Angus Orange [DATE] 19 5.51 ha" at bounding box center [921, 360] width 260 height 34
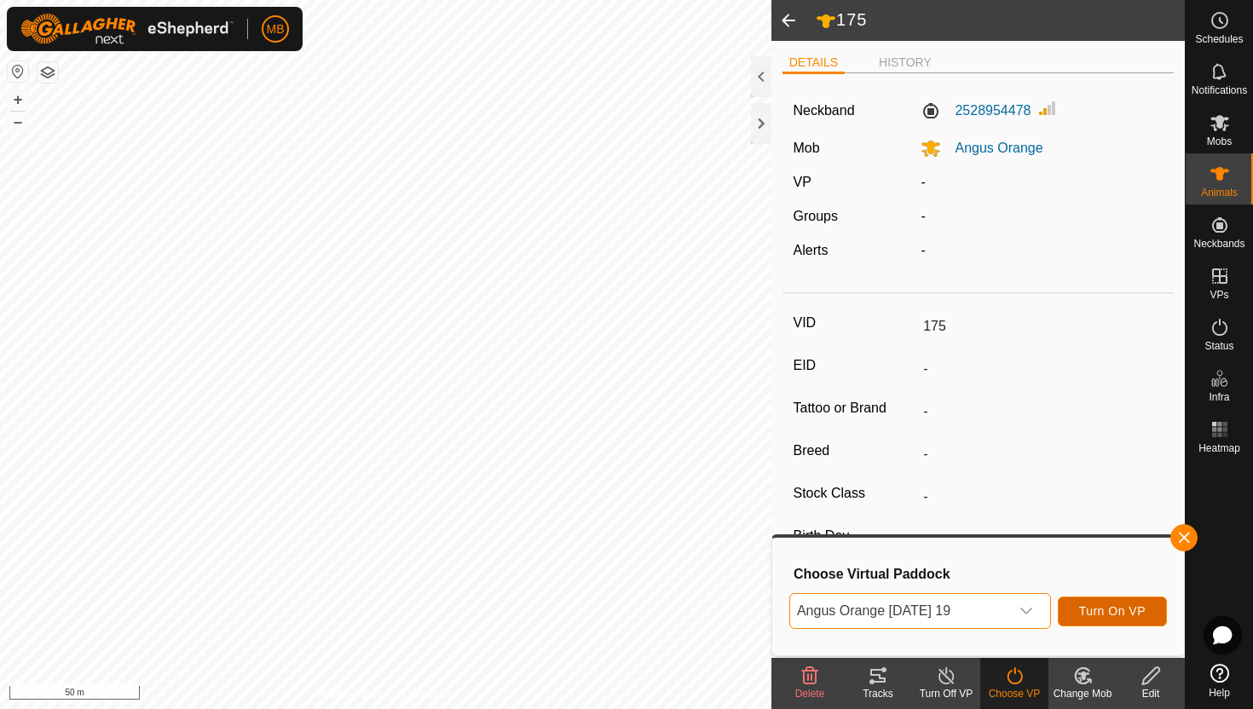
click at [1116, 608] on span "Turn On VP" at bounding box center [1112, 611] width 66 height 14
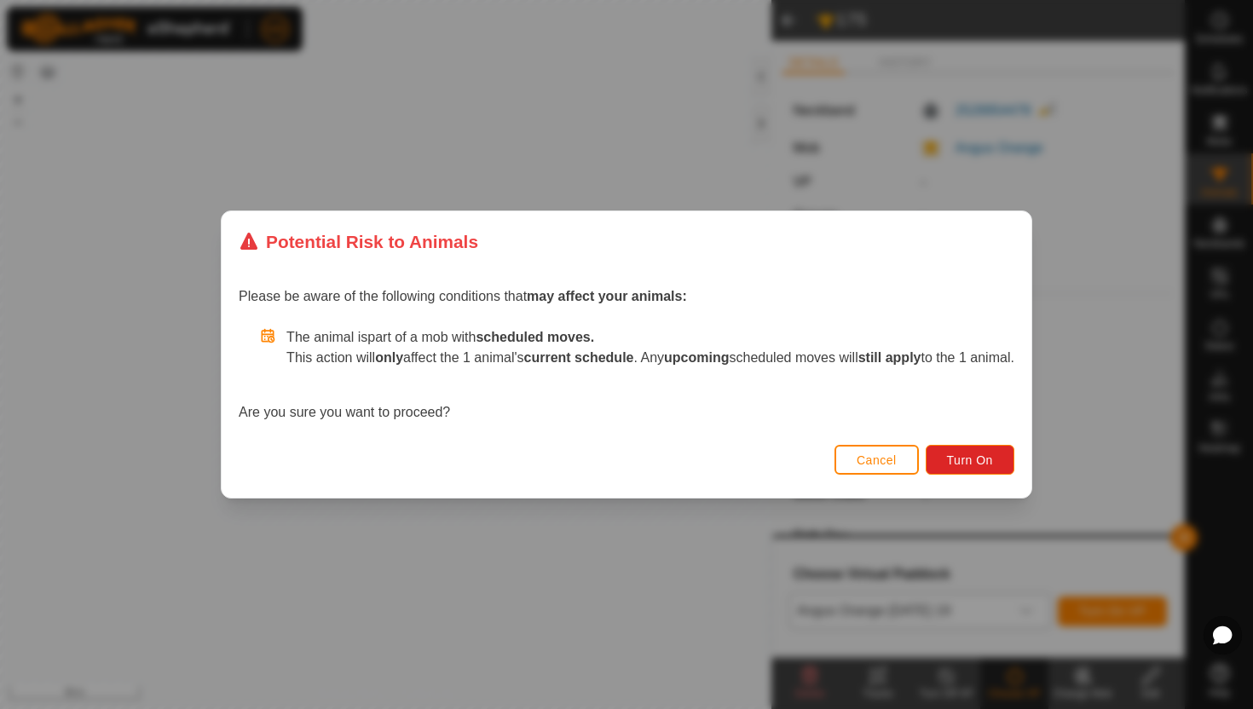
click at [1009, 477] on div "Cancel Turn On" at bounding box center [627, 469] width 810 height 58
click at [993, 461] on span "Turn On" at bounding box center [970, 461] width 46 height 14
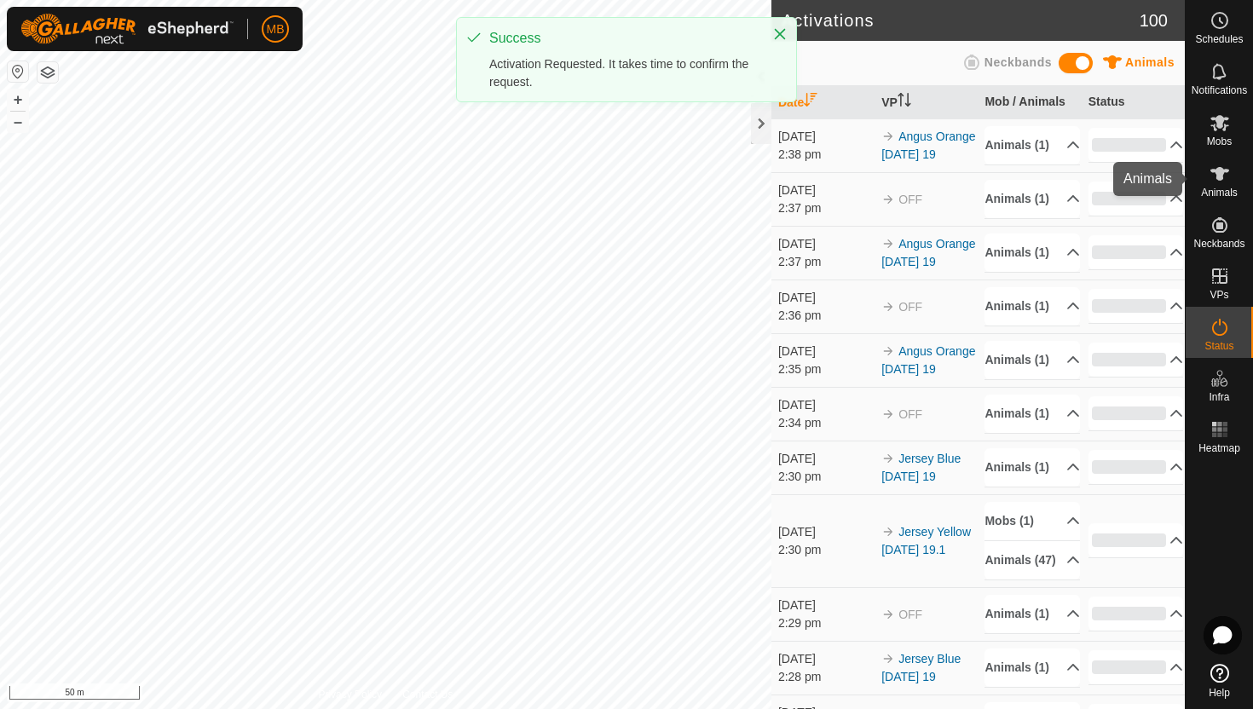
click at [1221, 183] on es-animals-svg-icon at bounding box center [1220, 173] width 31 height 27
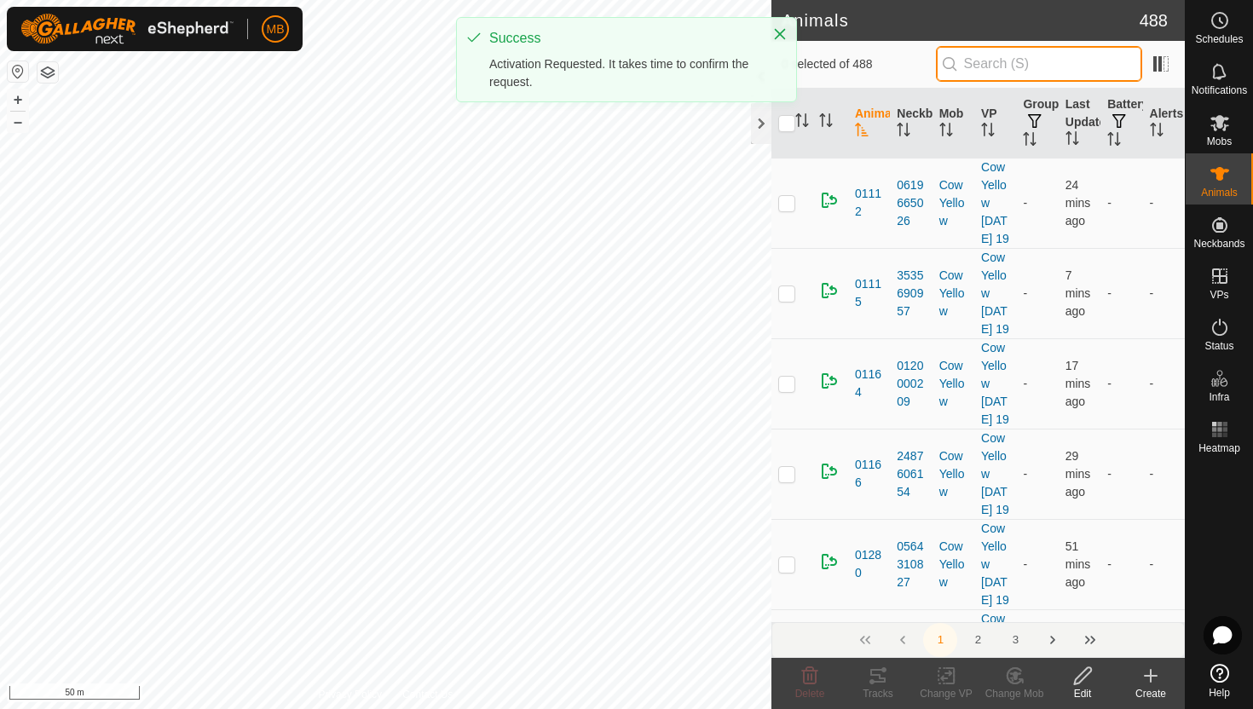
click at [1112, 67] on input "text" at bounding box center [1039, 64] width 206 height 36
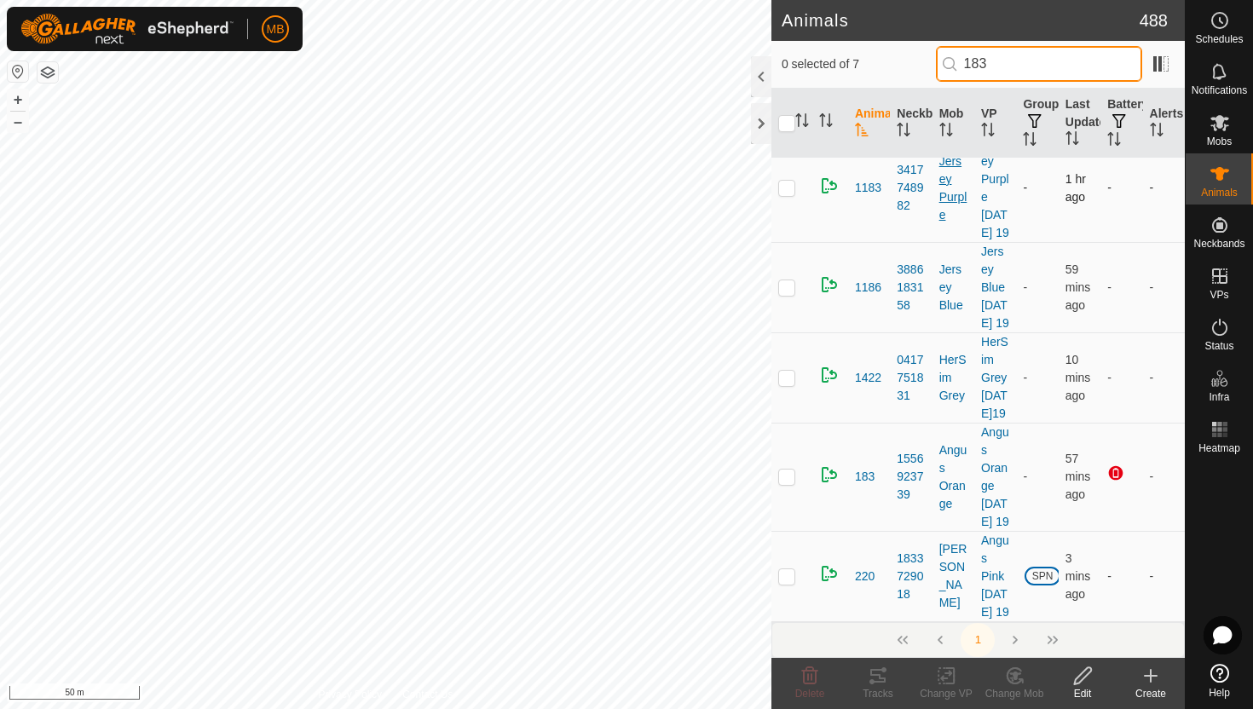
scroll to position [272, 0]
type input "183"
click at [787, 483] on p-checkbox at bounding box center [786, 477] width 17 height 14
checkbox input "true"
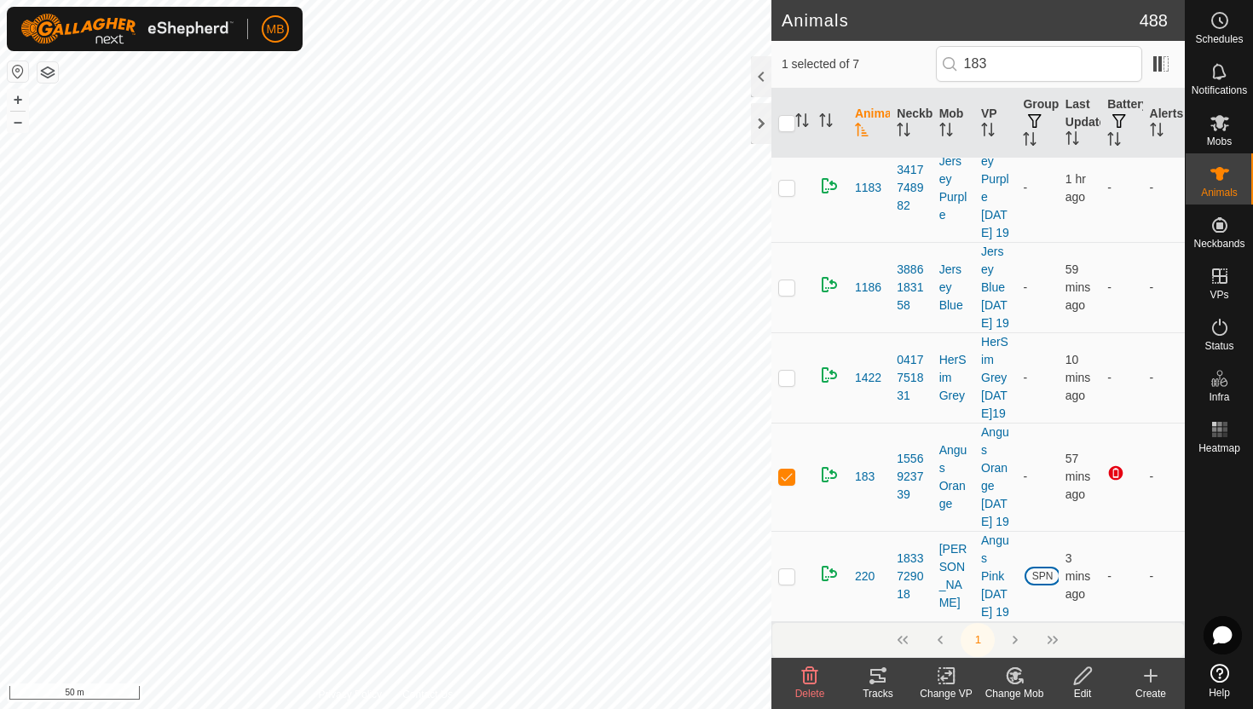
click at [1078, 674] on icon at bounding box center [1082, 676] width 21 height 20
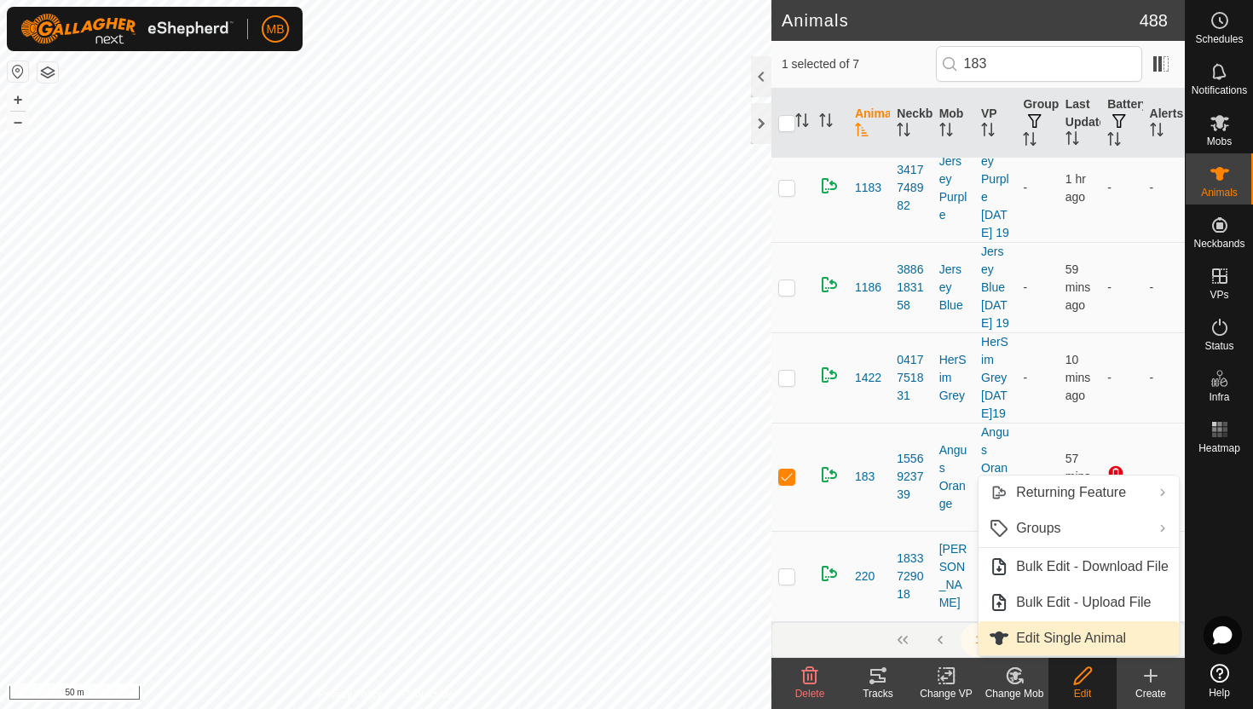
click at [1088, 647] on link "Edit Single Animal" at bounding box center [1079, 638] width 200 height 34
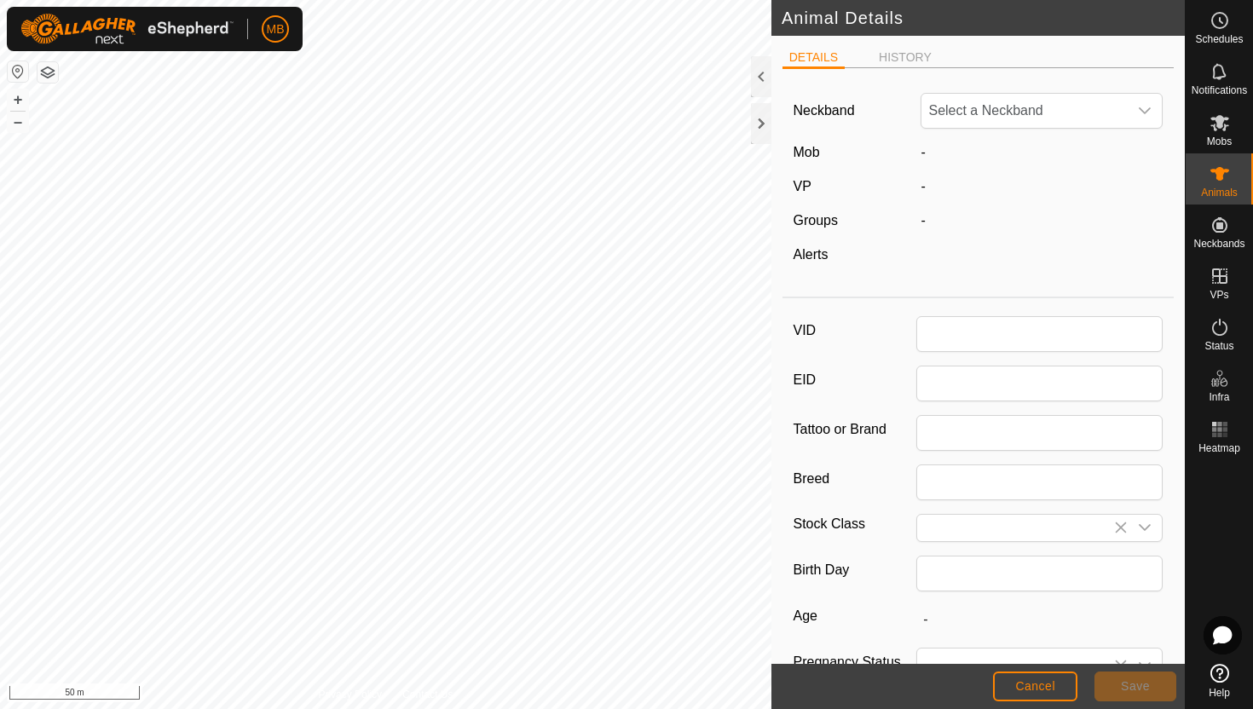
type input "183"
type input "419"
type input "[DATE]"
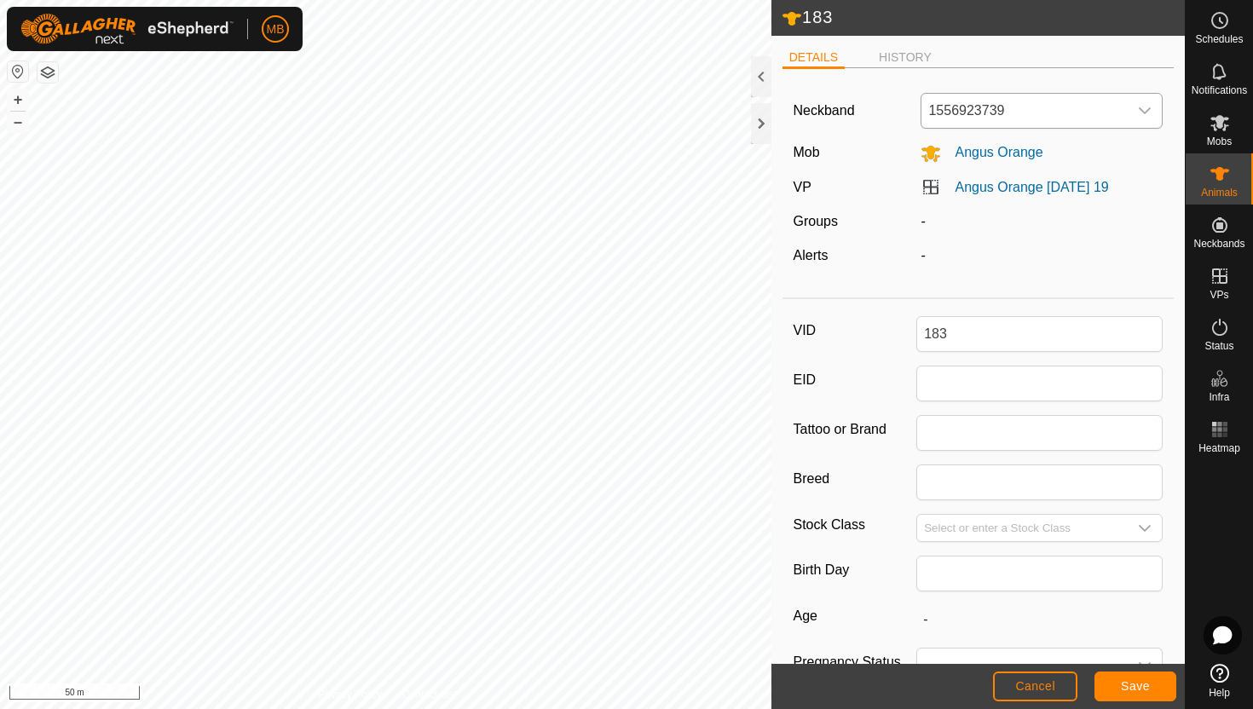
click at [1137, 111] on div "dropdown trigger" at bounding box center [1145, 111] width 34 height 34
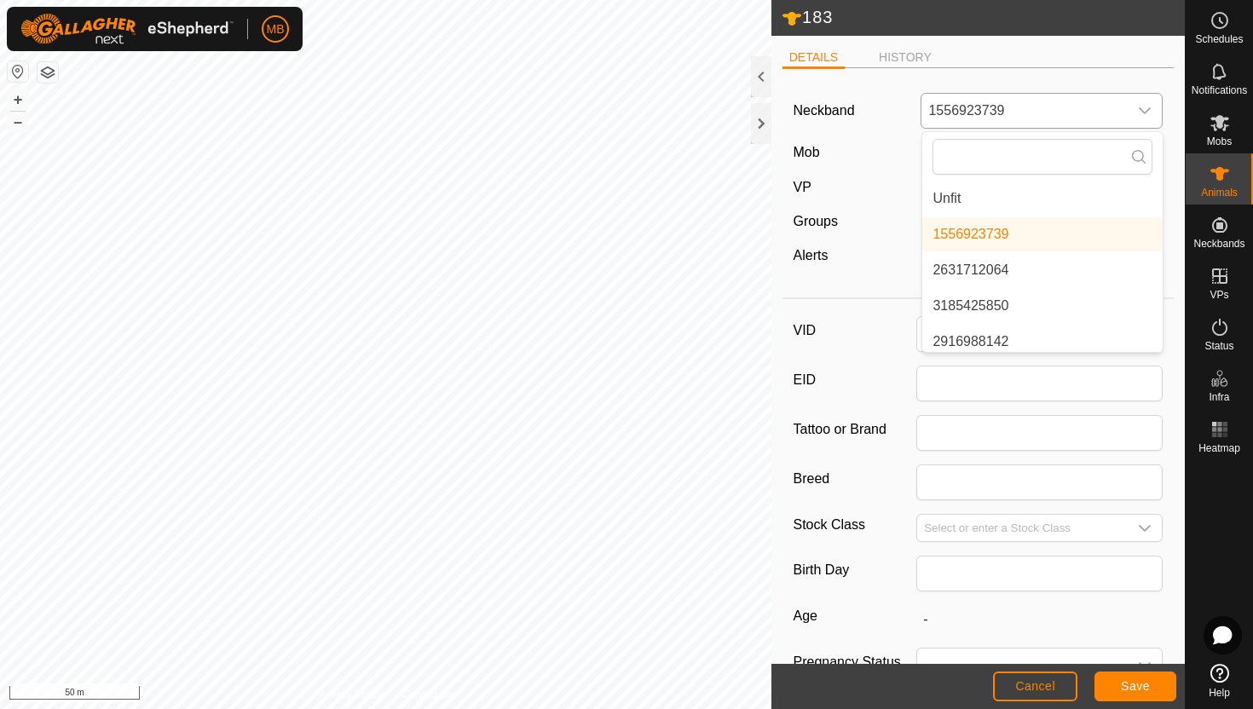
click at [1053, 202] on li "Unfit" at bounding box center [1042, 199] width 240 height 34
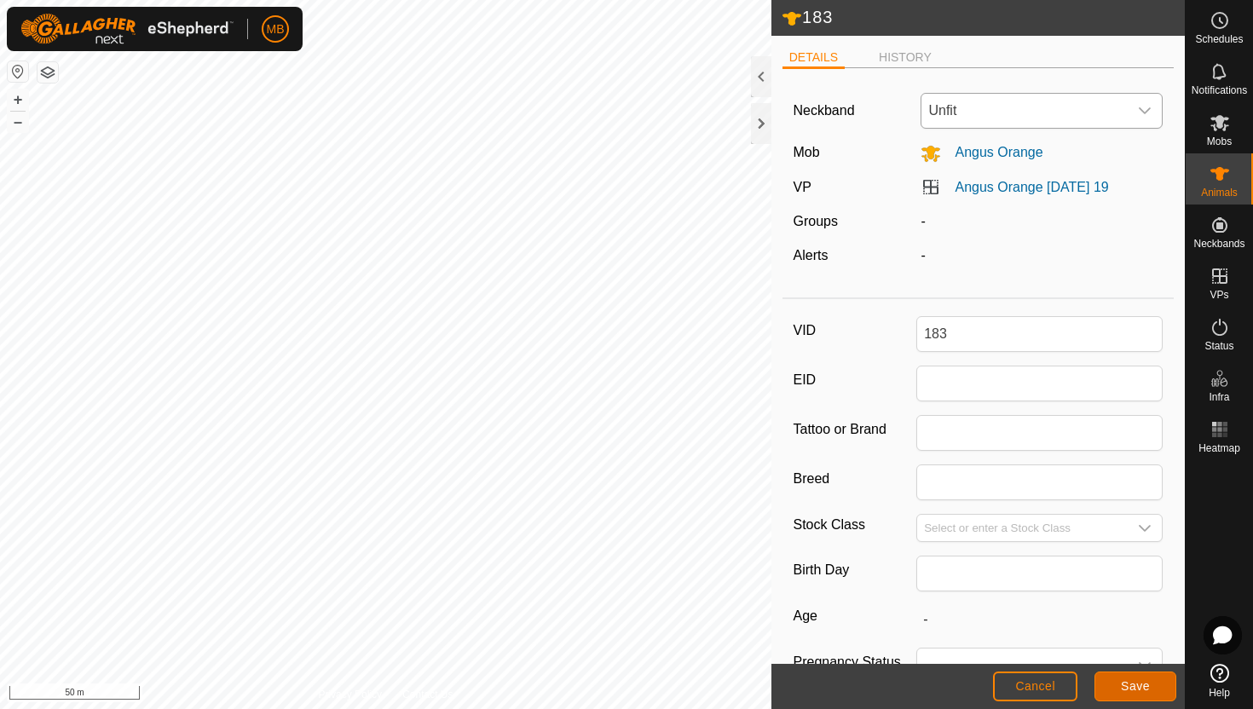
click at [1142, 685] on span "Save" at bounding box center [1135, 686] width 29 height 14
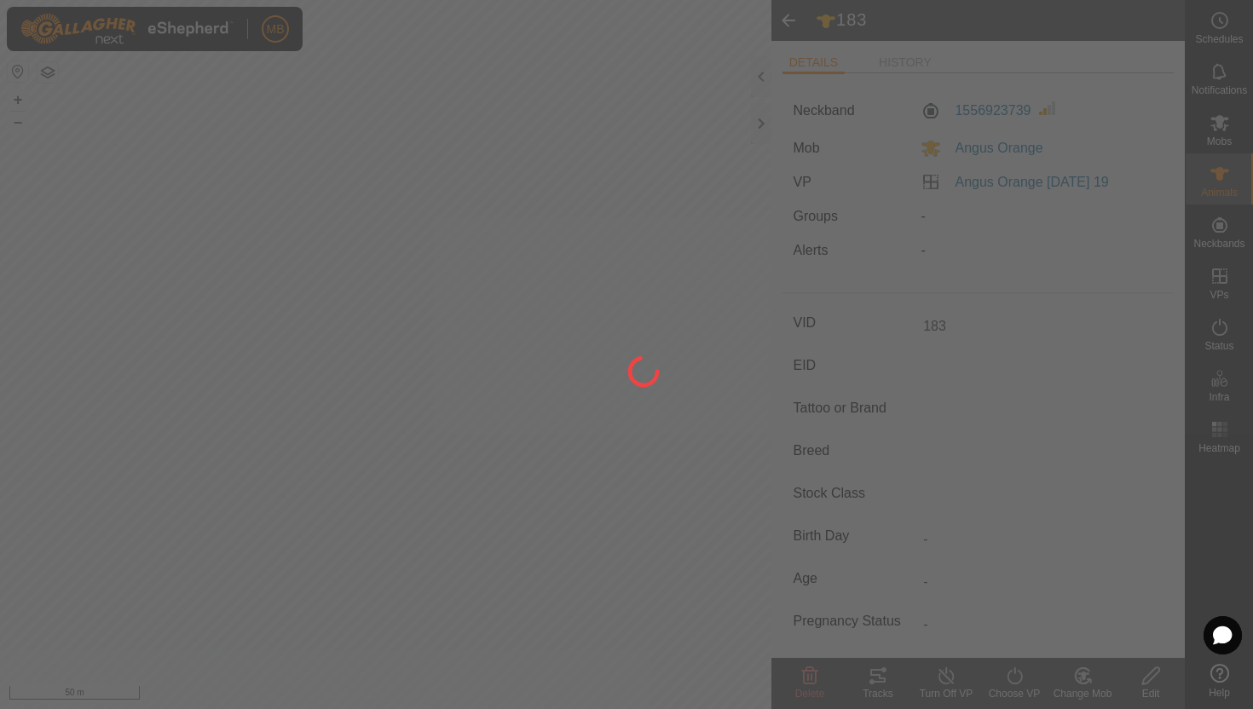
type input "-"
type input "419 kg"
type input "-"
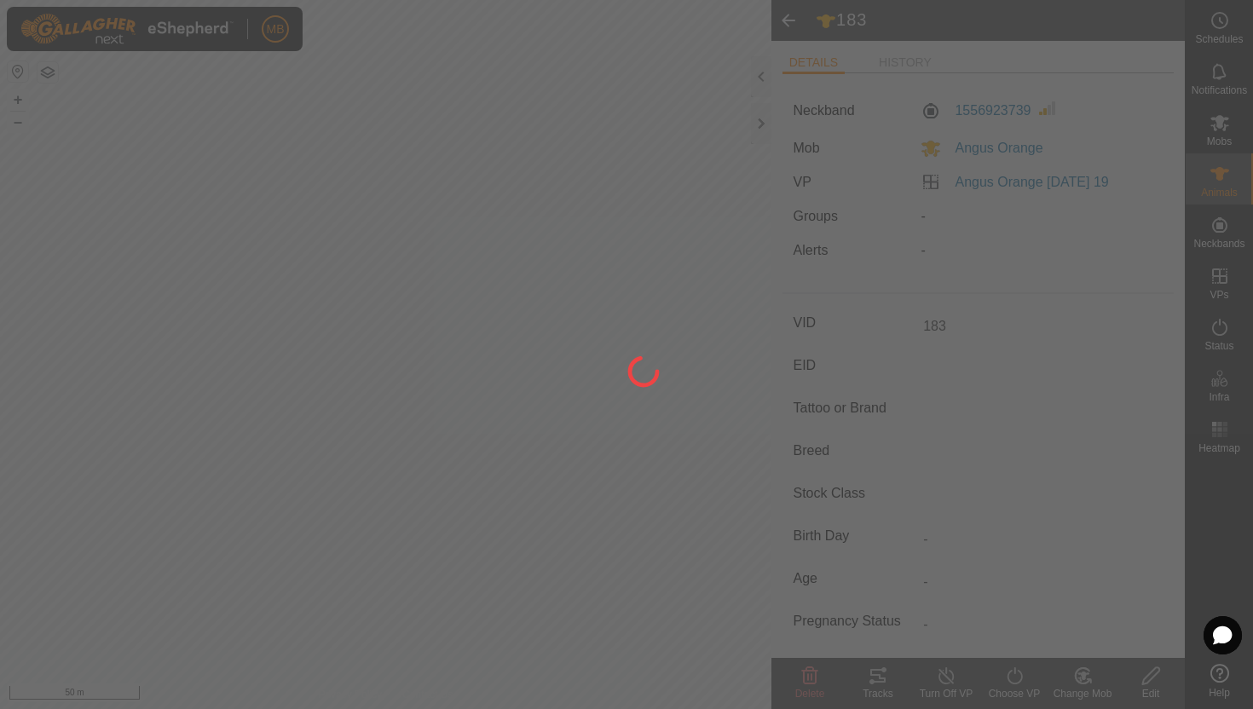
type input "-"
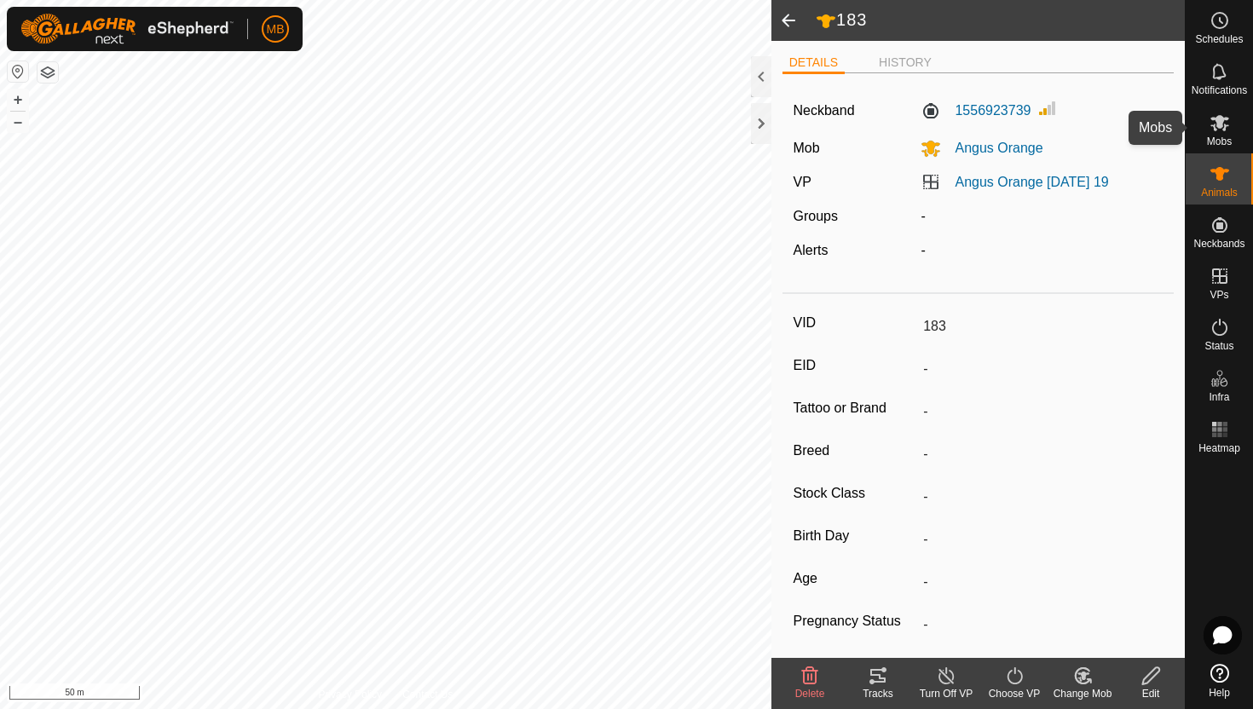
click at [1218, 128] on icon at bounding box center [1220, 123] width 19 height 16
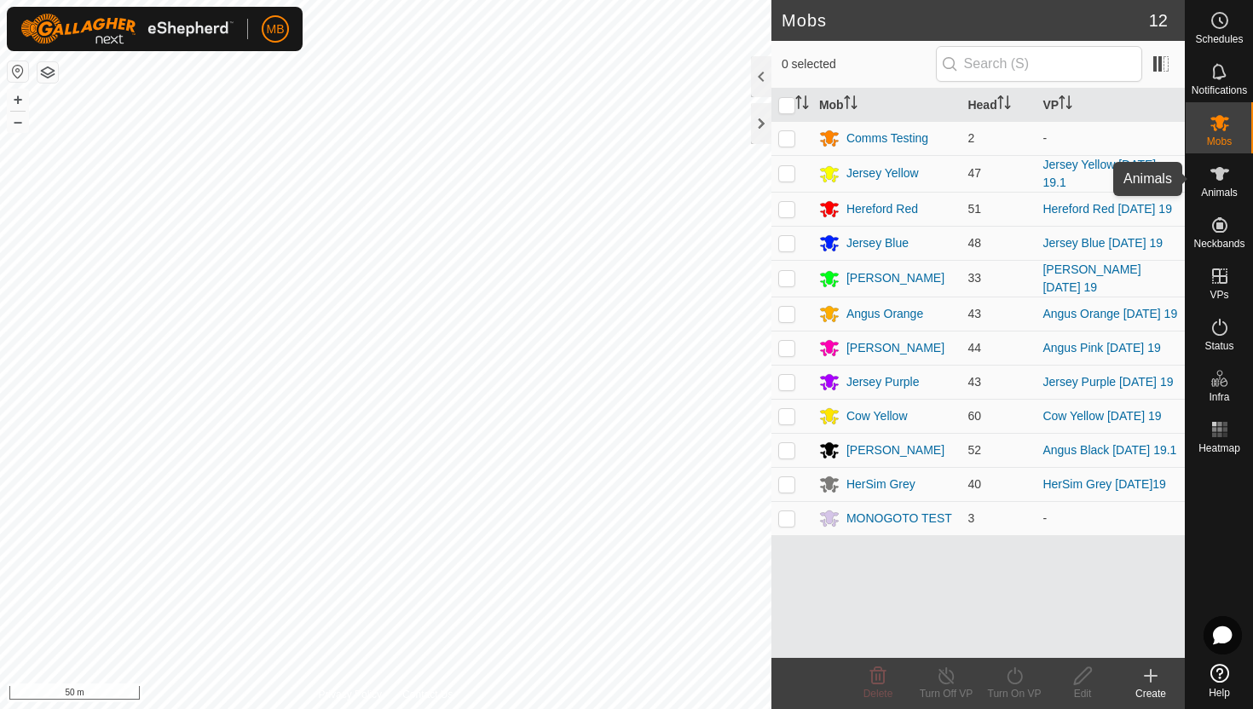
click at [1222, 176] on icon at bounding box center [1220, 174] width 20 height 20
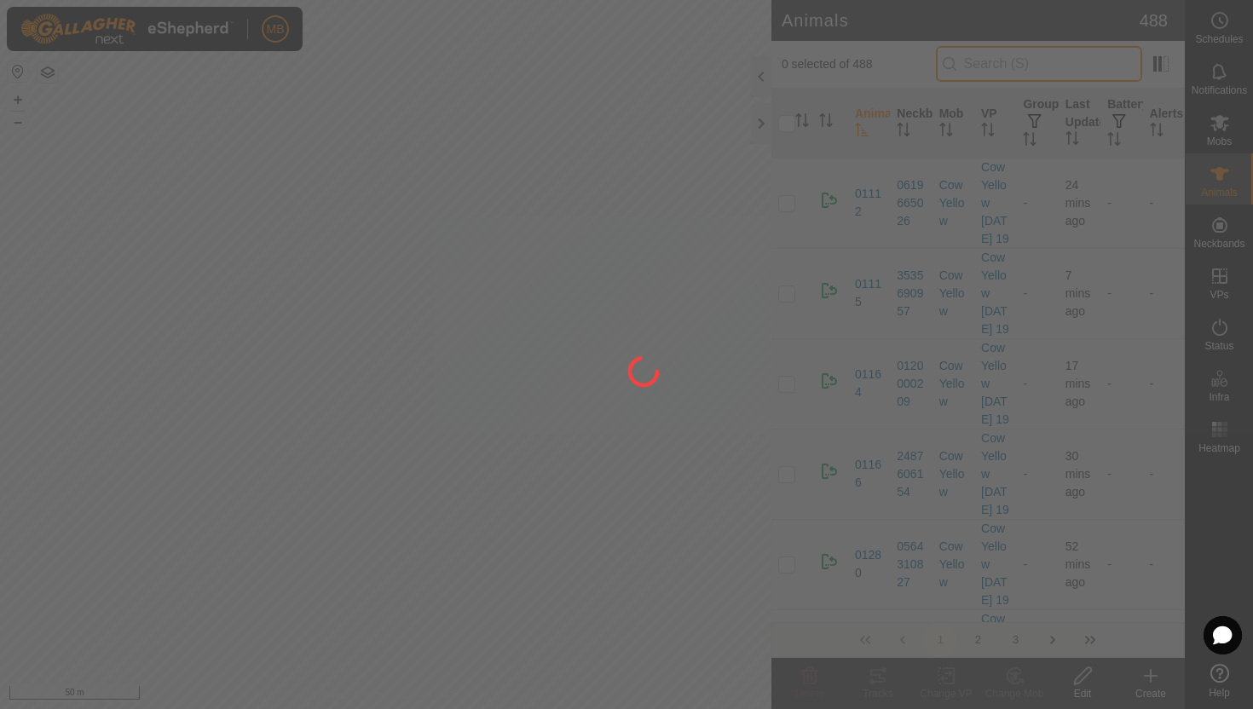
click at [1074, 63] on input "text" at bounding box center [1039, 64] width 206 height 36
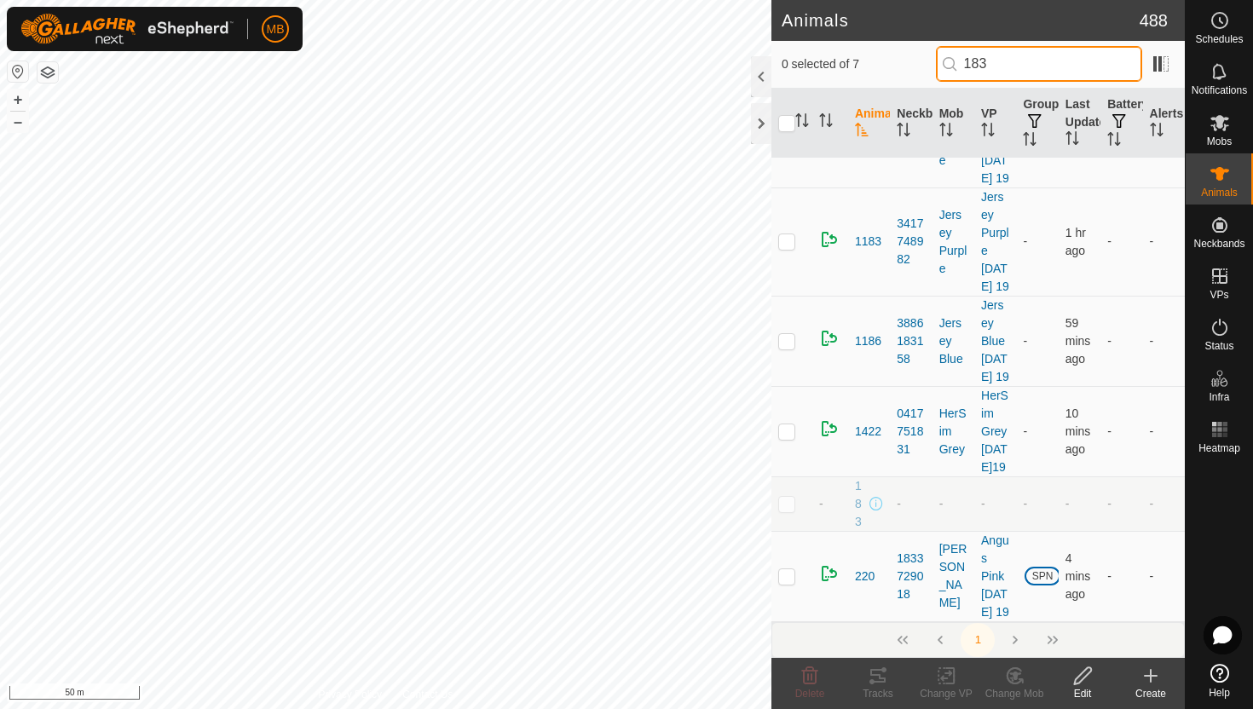
scroll to position [275, 0]
type input "183"
click at [786, 497] on p-checkbox at bounding box center [786, 504] width 17 height 14
checkbox input "true"
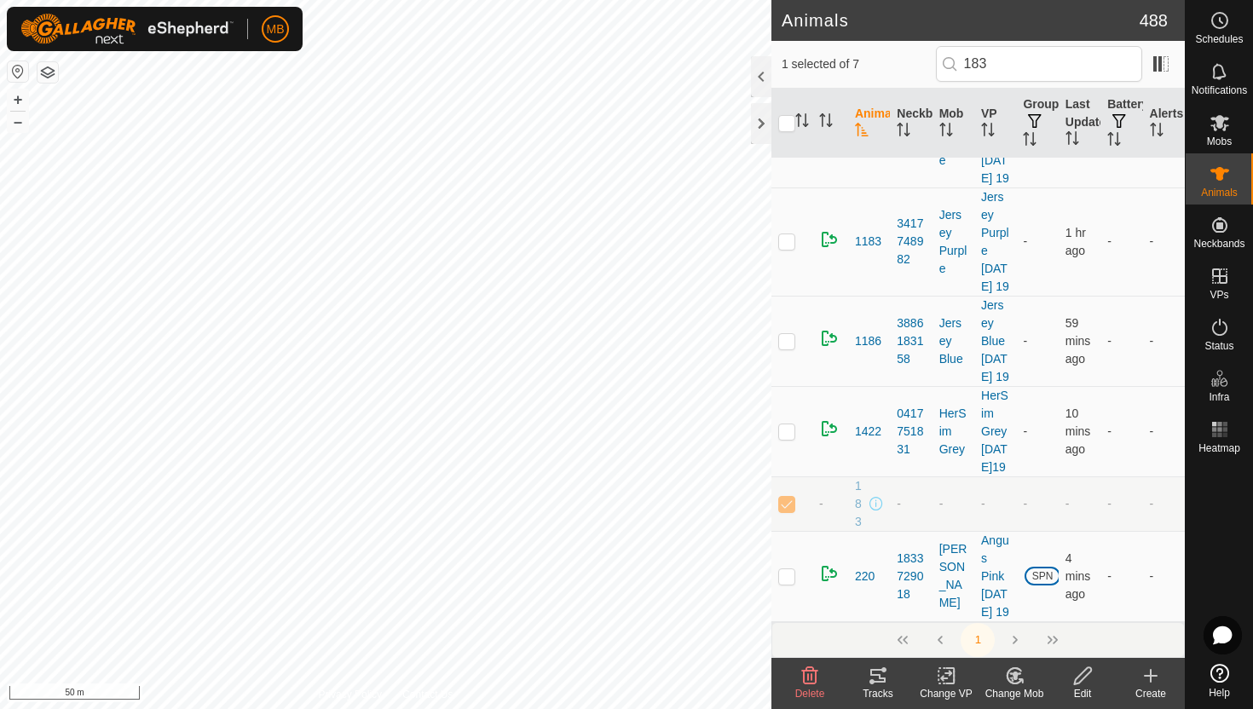
click at [1076, 681] on icon at bounding box center [1082, 676] width 21 height 20
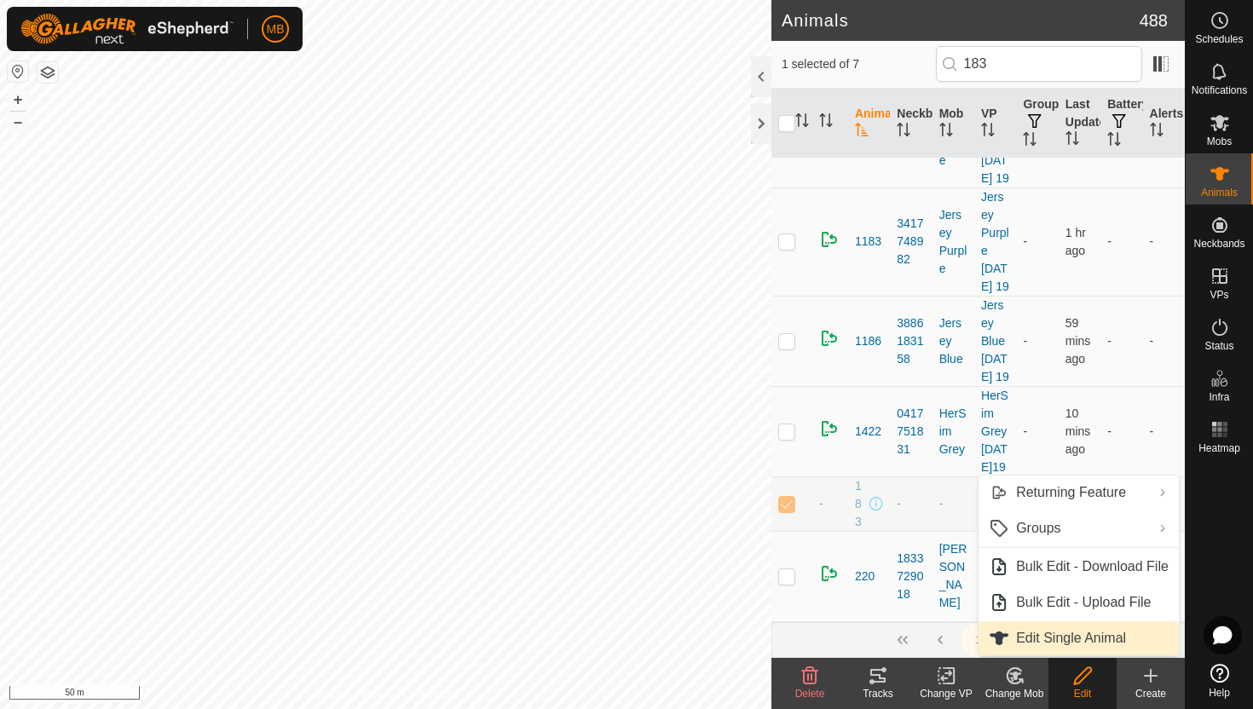
click at [1093, 634] on link "Edit Single Animal" at bounding box center [1079, 638] width 200 height 34
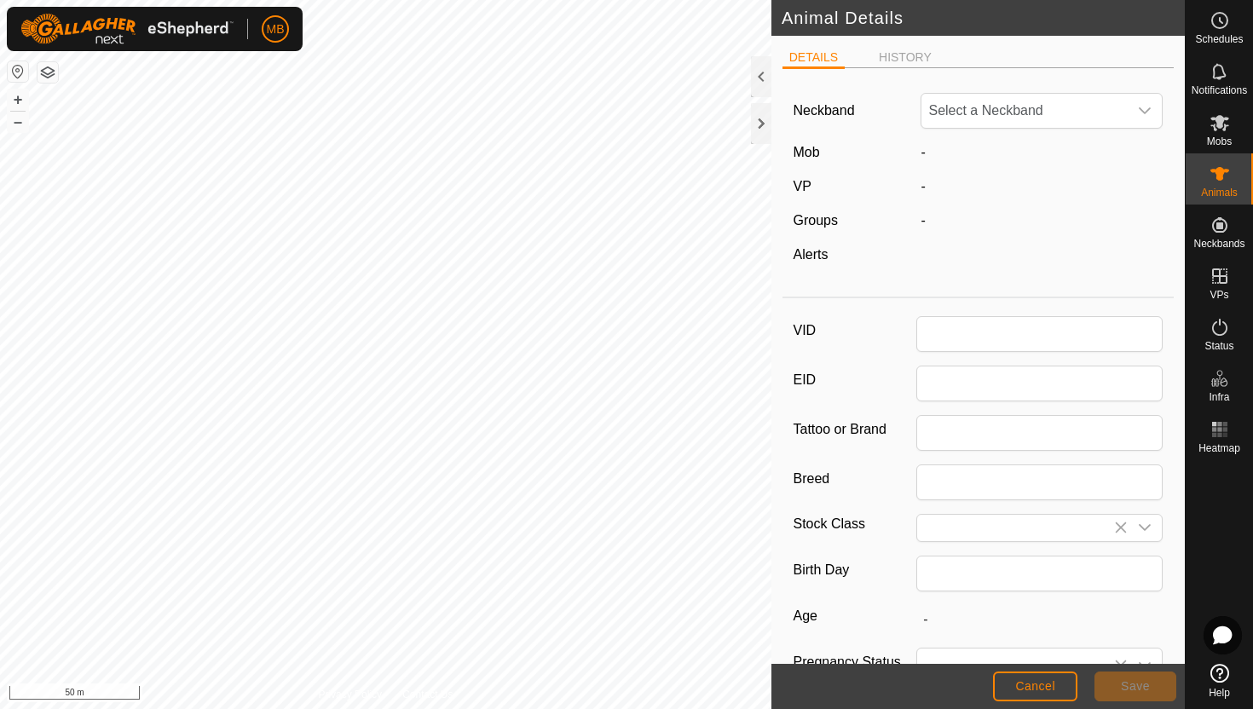
type input "183"
type input "419"
type input "[DATE]"
click at [1098, 113] on span "Unfit" at bounding box center [1025, 111] width 206 height 34
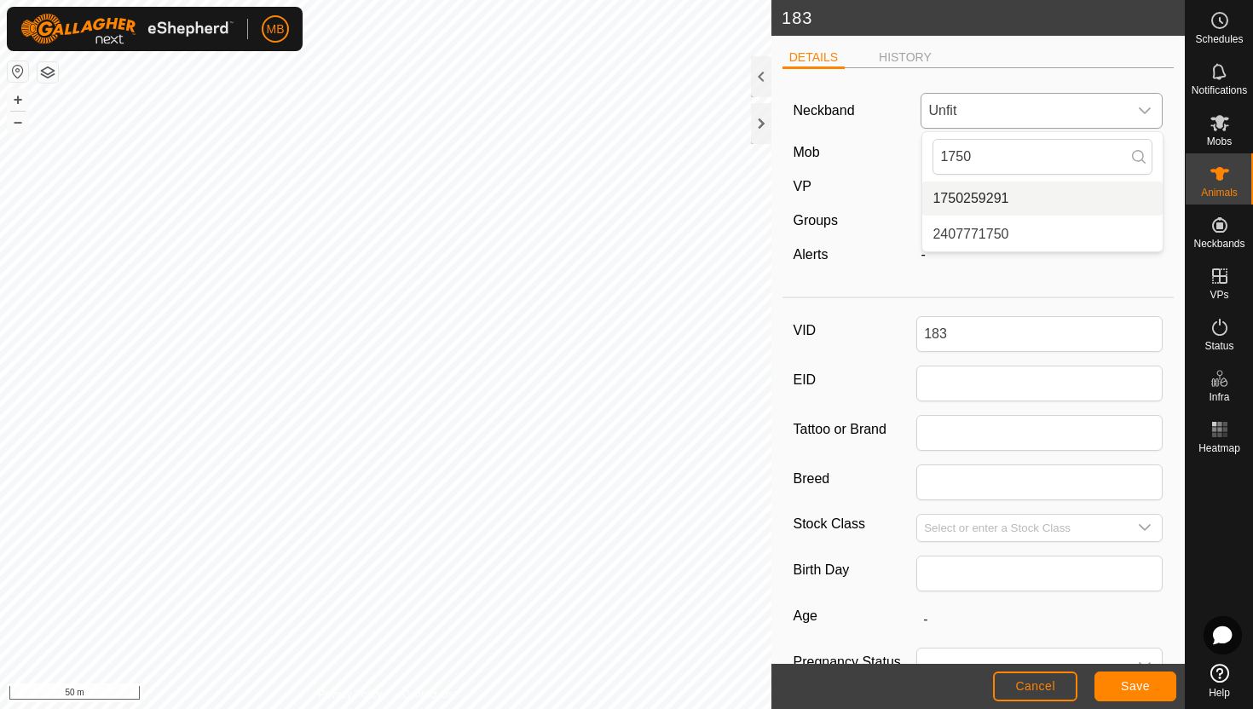
type input "1750"
click at [1010, 199] on li "1750259291" at bounding box center [1042, 199] width 240 height 34
click at [1149, 690] on span "Save" at bounding box center [1135, 686] width 29 height 14
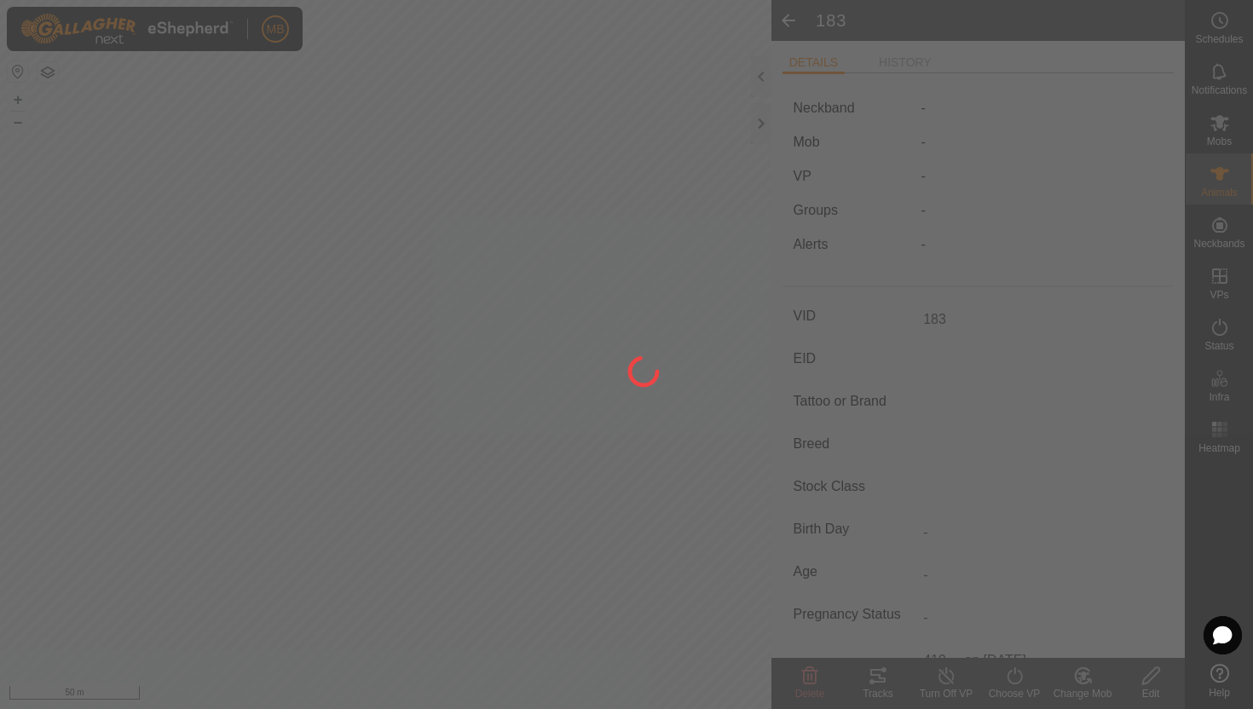
type input "-"
type input "419 kg"
type input "-"
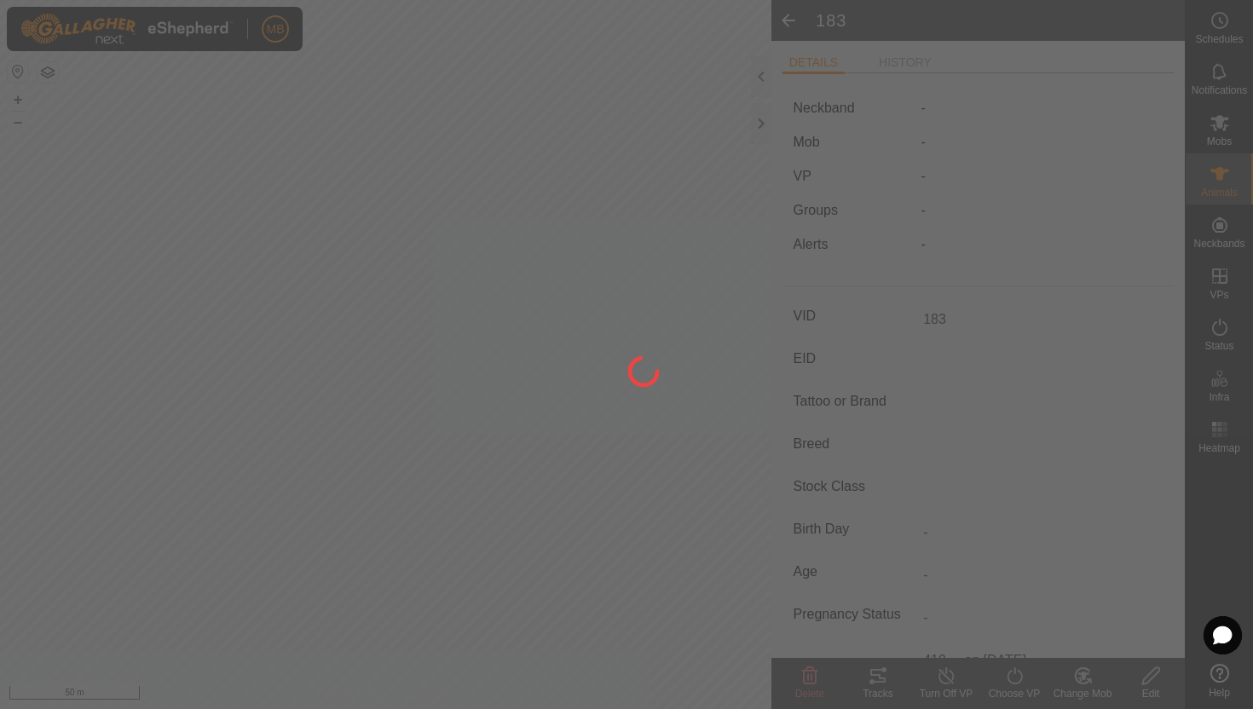
type input "-"
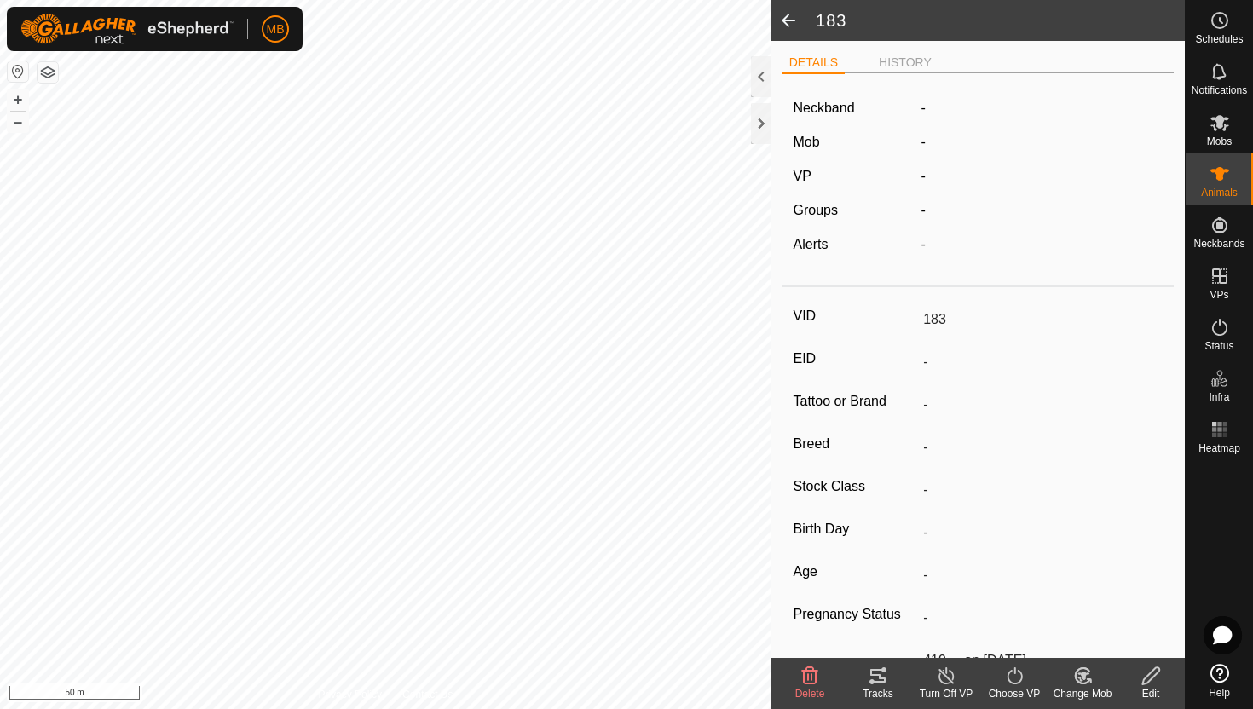
click at [1081, 671] on icon at bounding box center [1082, 676] width 21 height 20
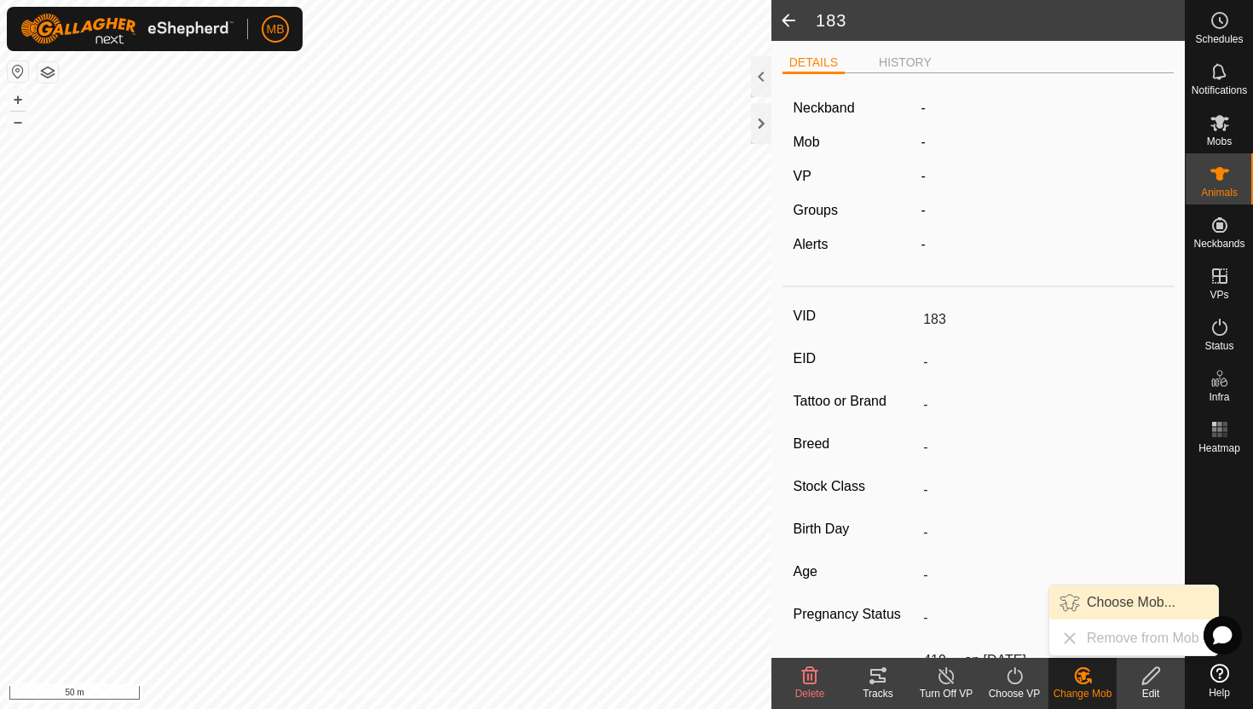
click at [1115, 601] on link "Choose Mob..." at bounding box center [1133, 603] width 169 height 34
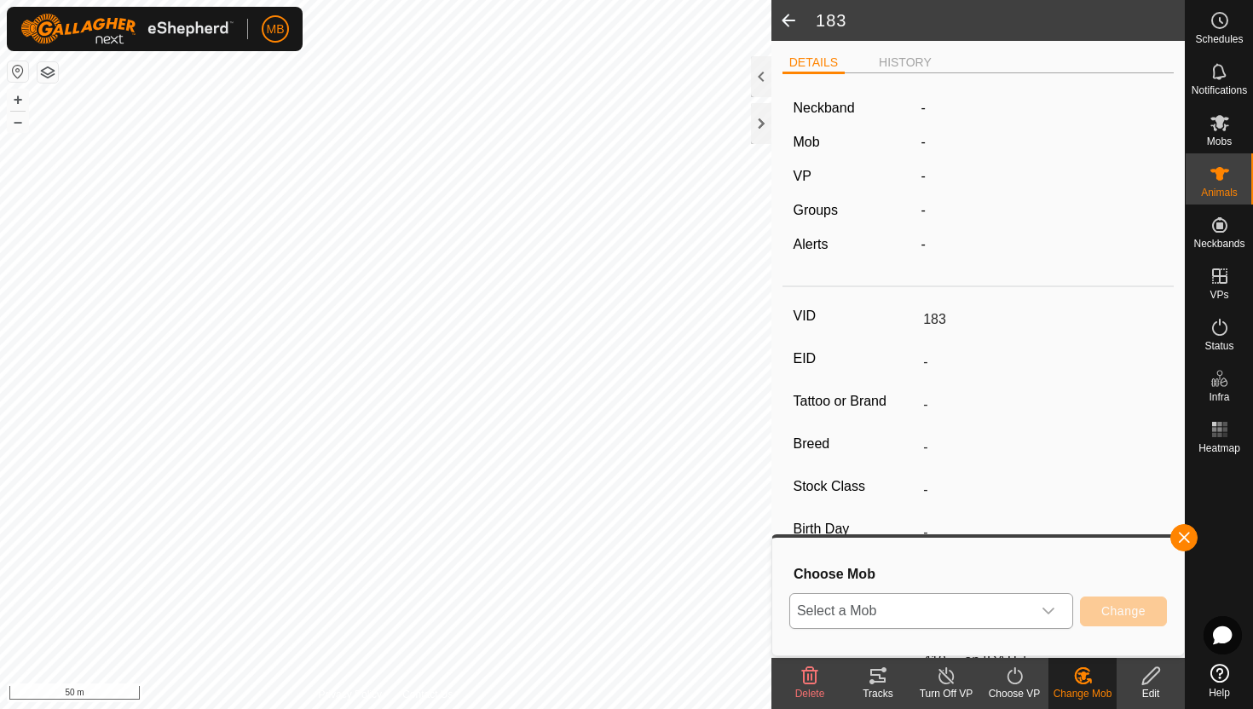
click at [1049, 614] on icon "dropdown trigger" at bounding box center [1049, 611] width 14 height 14
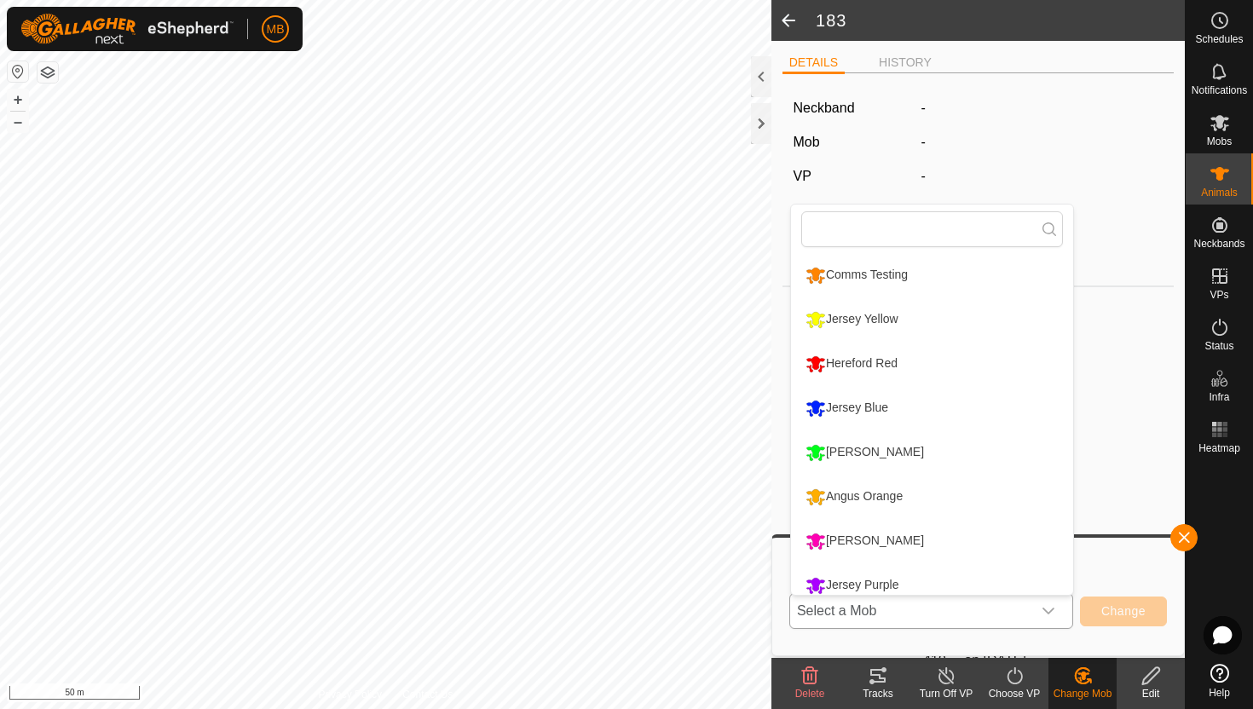
scroll to position [12, 0]
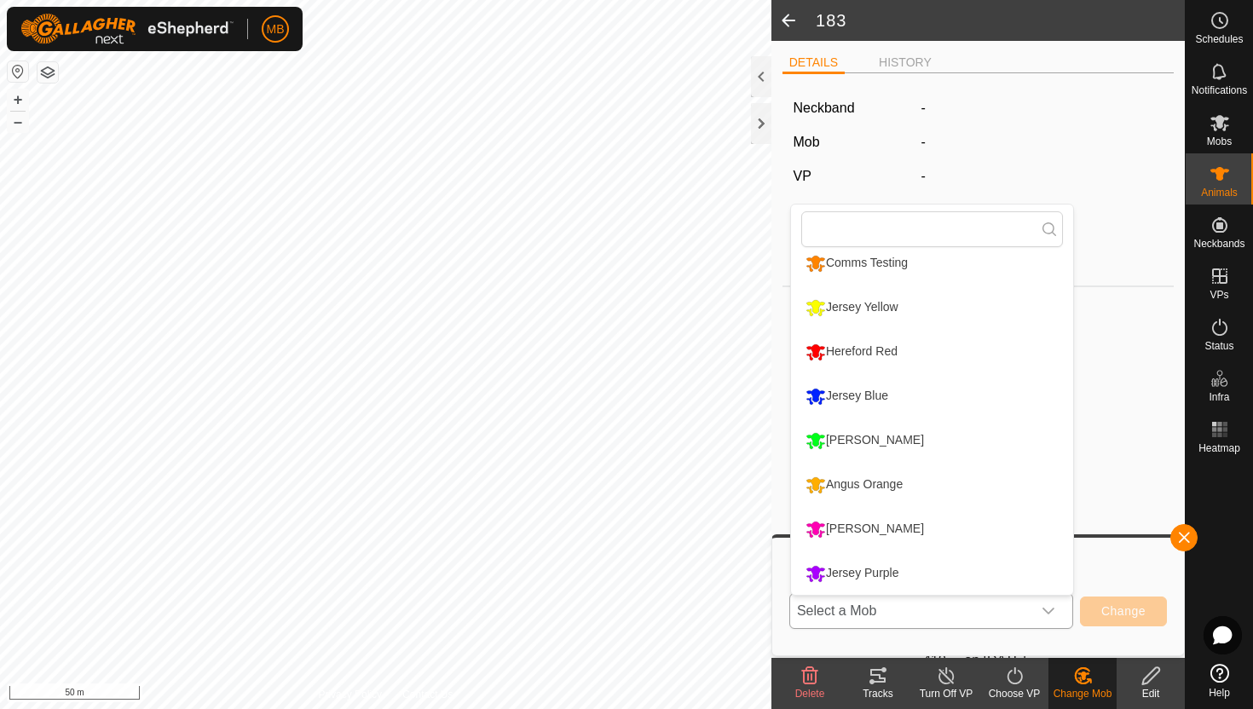
click at [881, 486] on li "Angus Orange" at bounding box center [932, 485] width 282 height 43
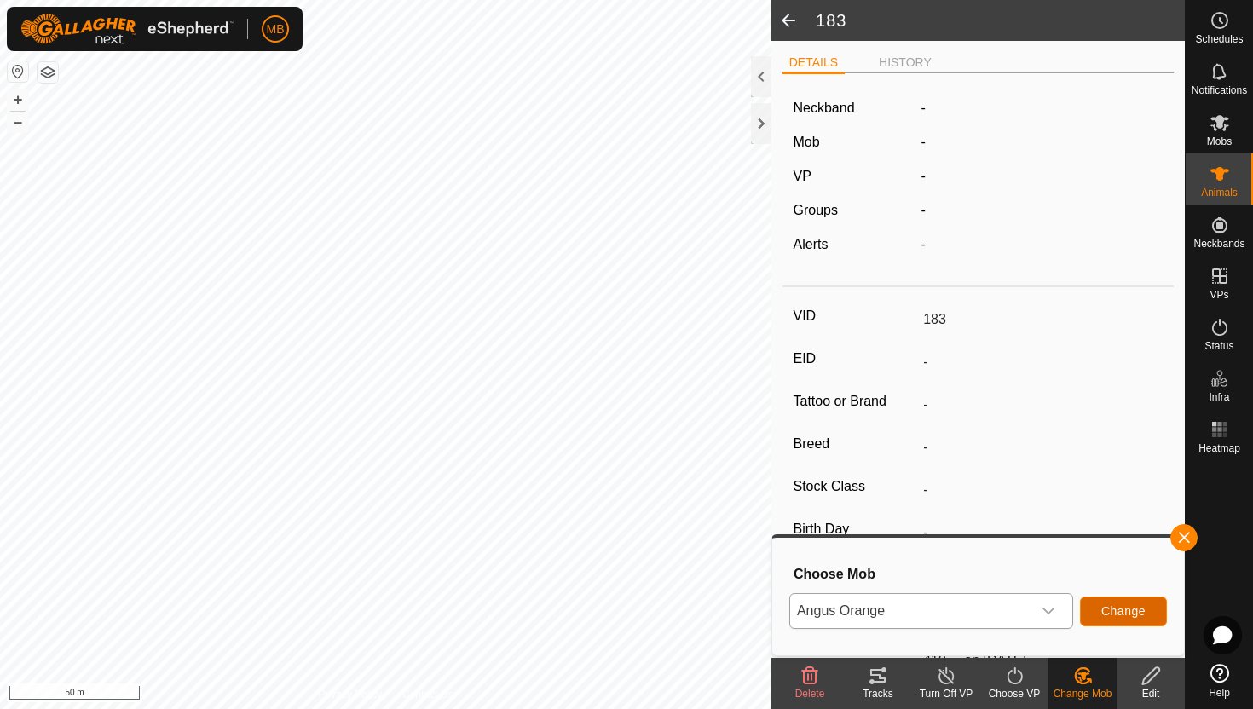
click at [1134, 611] on span "Change" at bounding box center [1123, 611] width 44 height 14
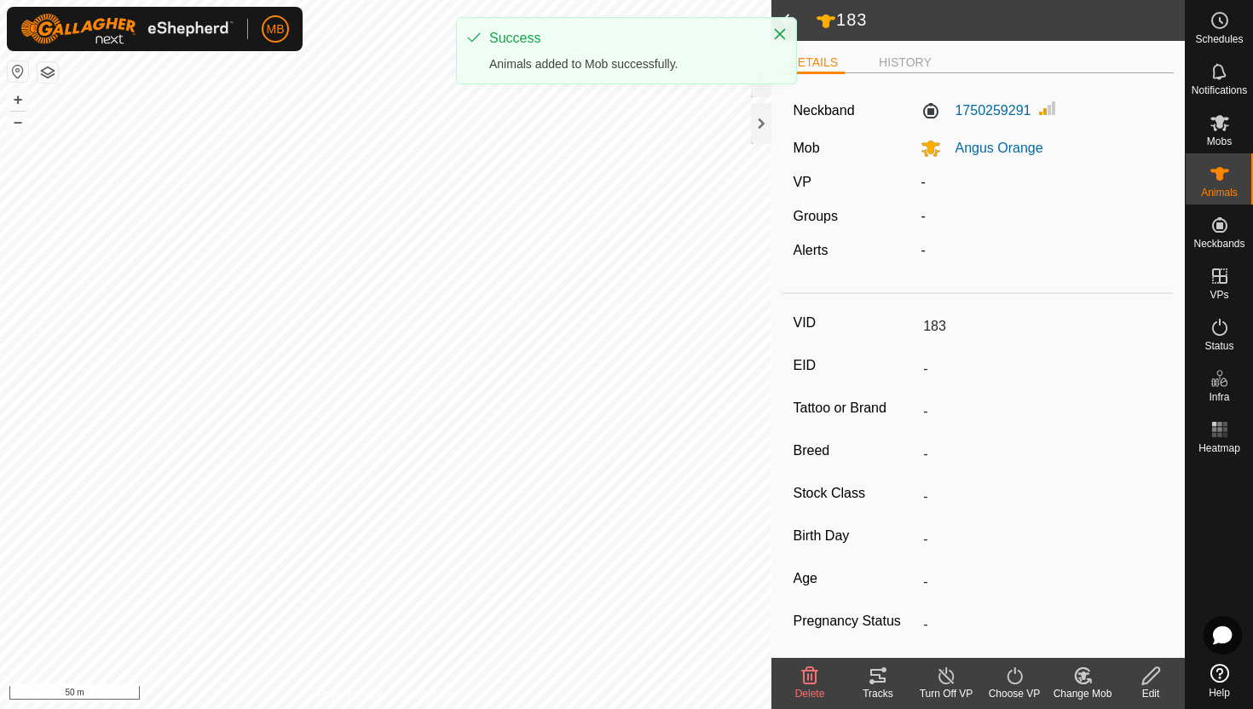
click at [1015, 677] on icon at bounding box center [1014, 676] width 21 height 20
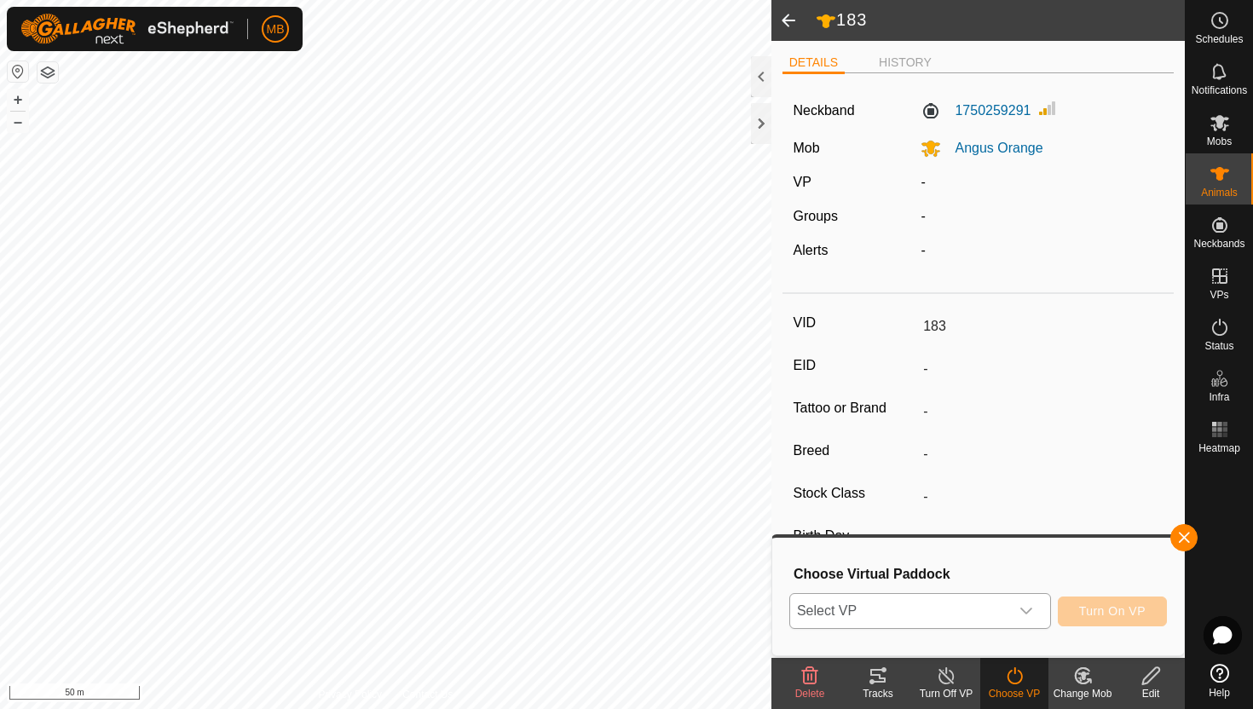
click at [1034, 615] on div "dropdown trigger" at bounding box center [1026, 611] width 34 height 34
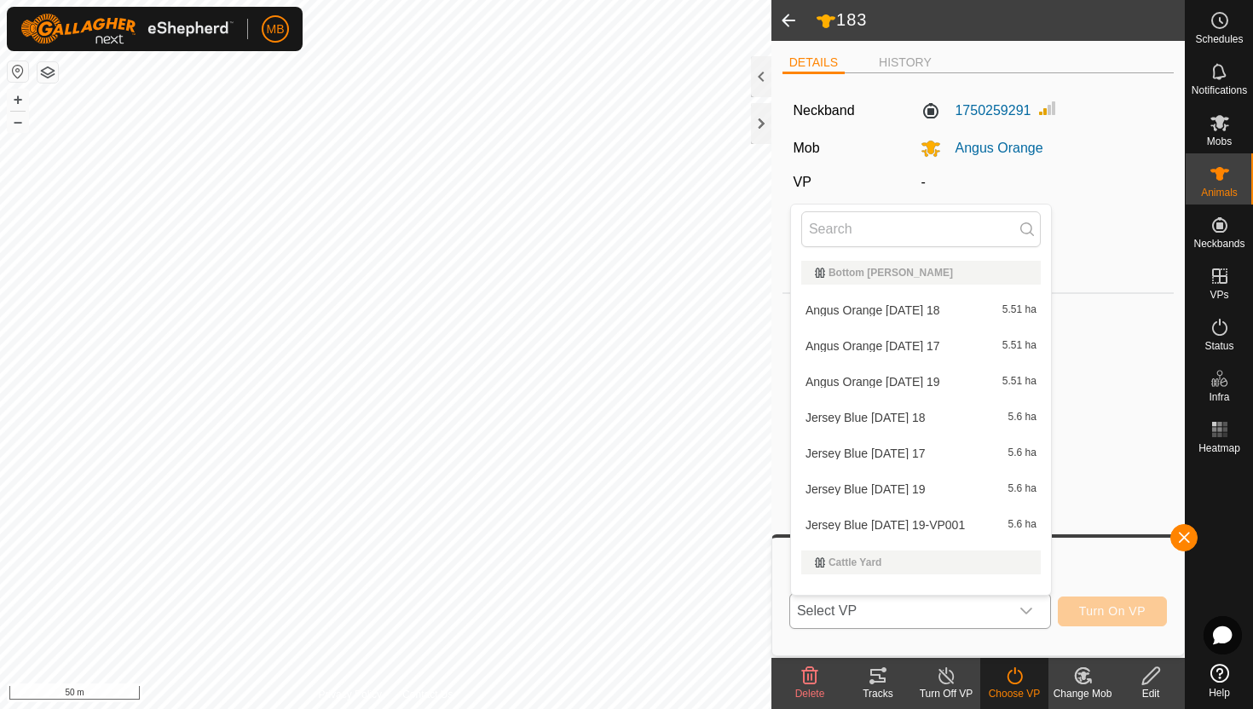
scroll to position [22, 0]
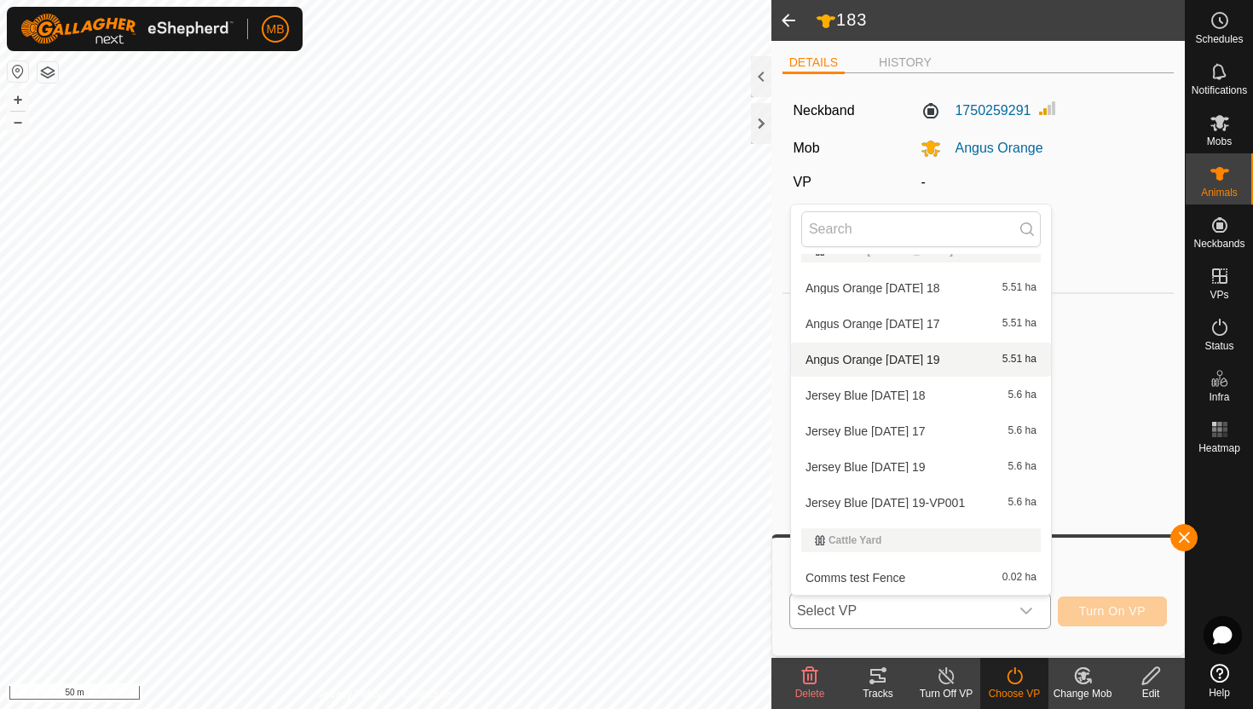
click at [956, 355] on li "Angus Orange [DATE] 19 5.51 ha" at bounding box center [921, 360] width 260 height 34
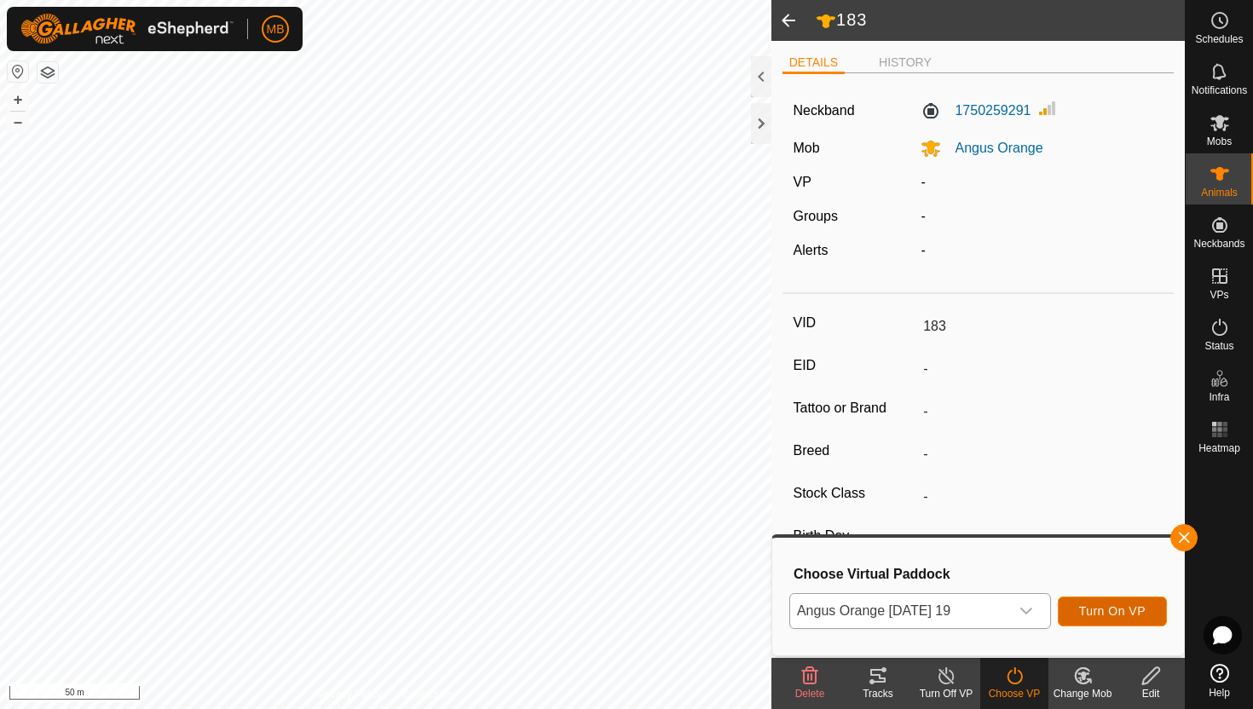
click at [1107, 608] on span "Turn On VP" at bounding box center [1112, 611] width 66 height 14
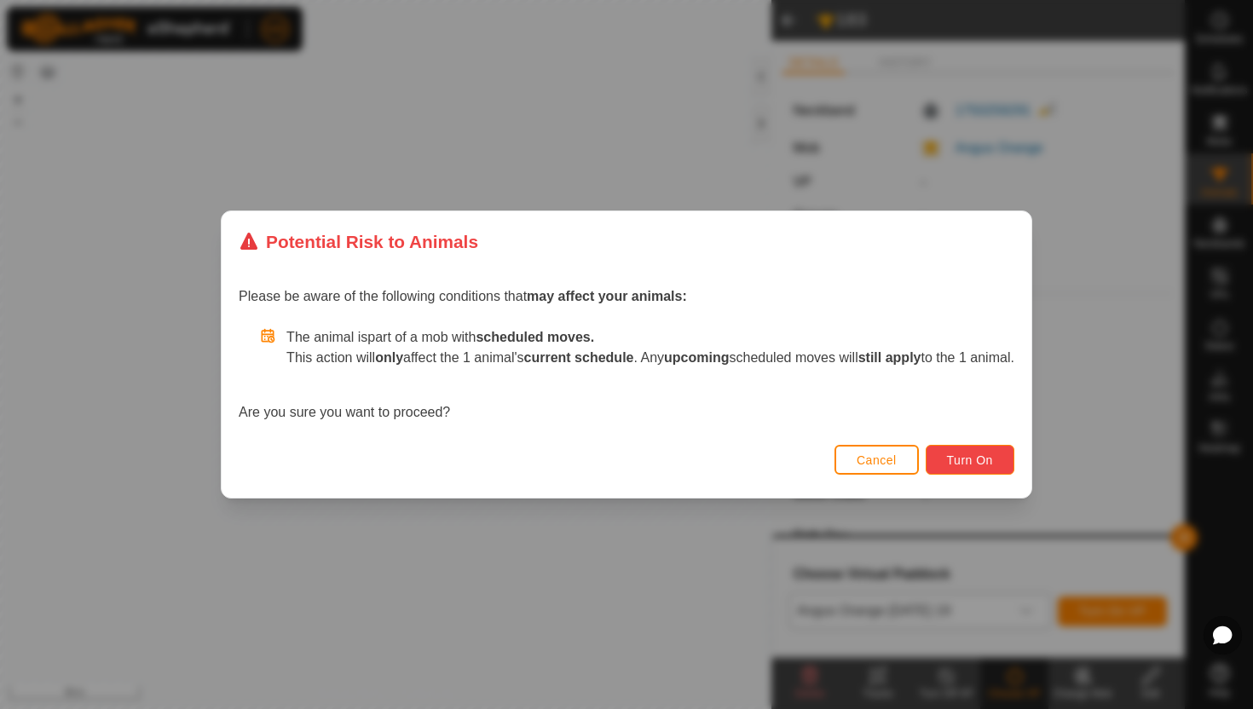
click at [989, 458] on span "Turn On" at bounding box center [970, 461] width 46 height 14
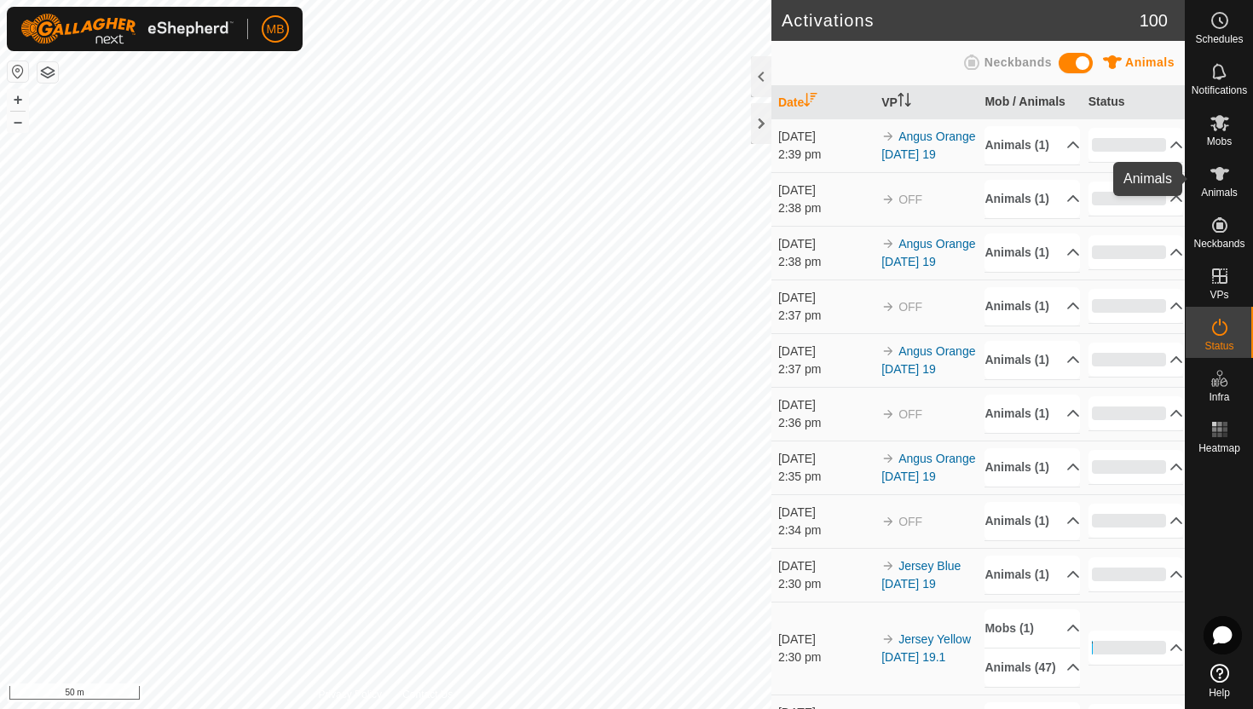
click at [1216, 176] on icon at bounding box center [1220, 174] width 19 height 14
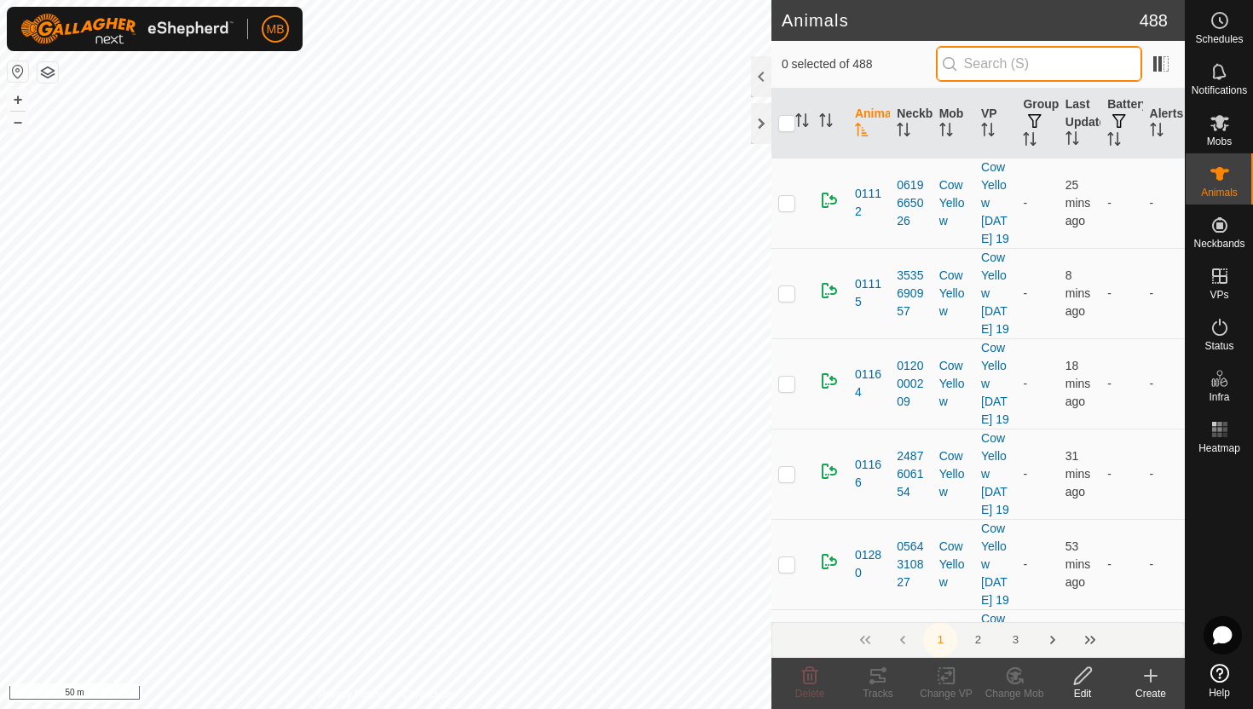
click at [1114, 62] on input "text" at bounding box center [1039, 64] width 206 height 36
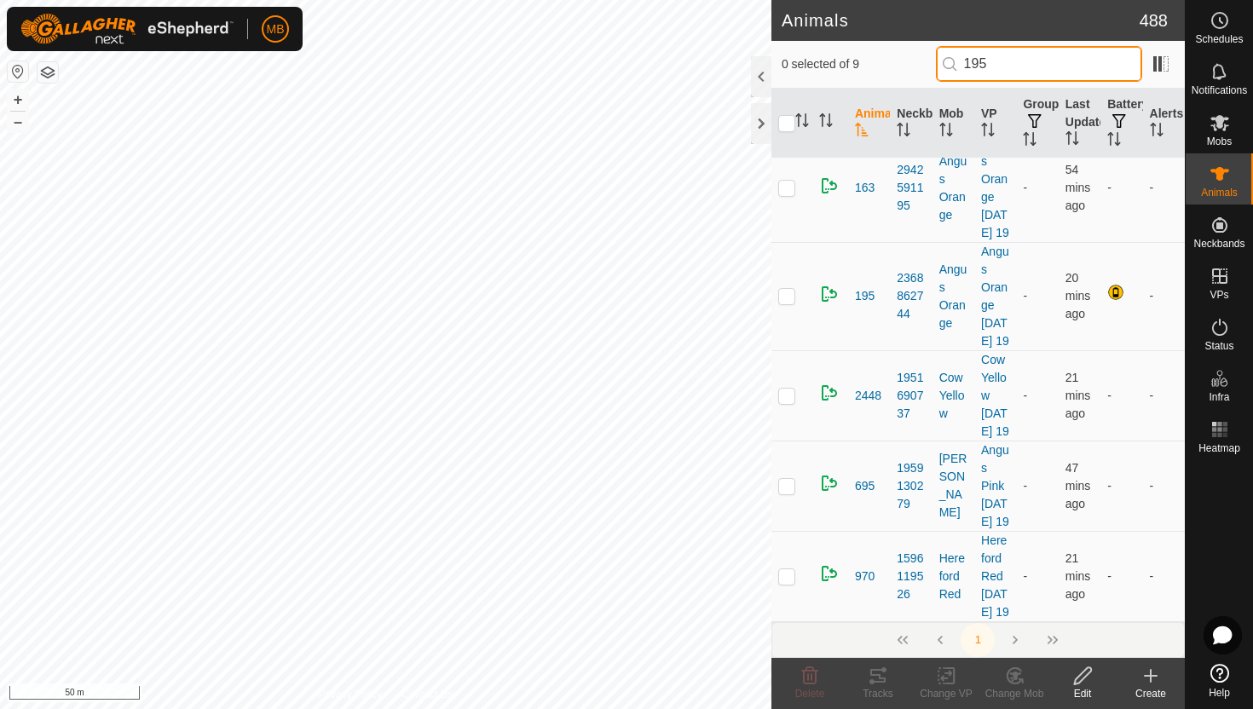
scroll to position [477, 0]
type input "195"
click at [790, 303] on p-checkbox at bounding box center [786, 296] width 17 height 14
checkbox input "true"
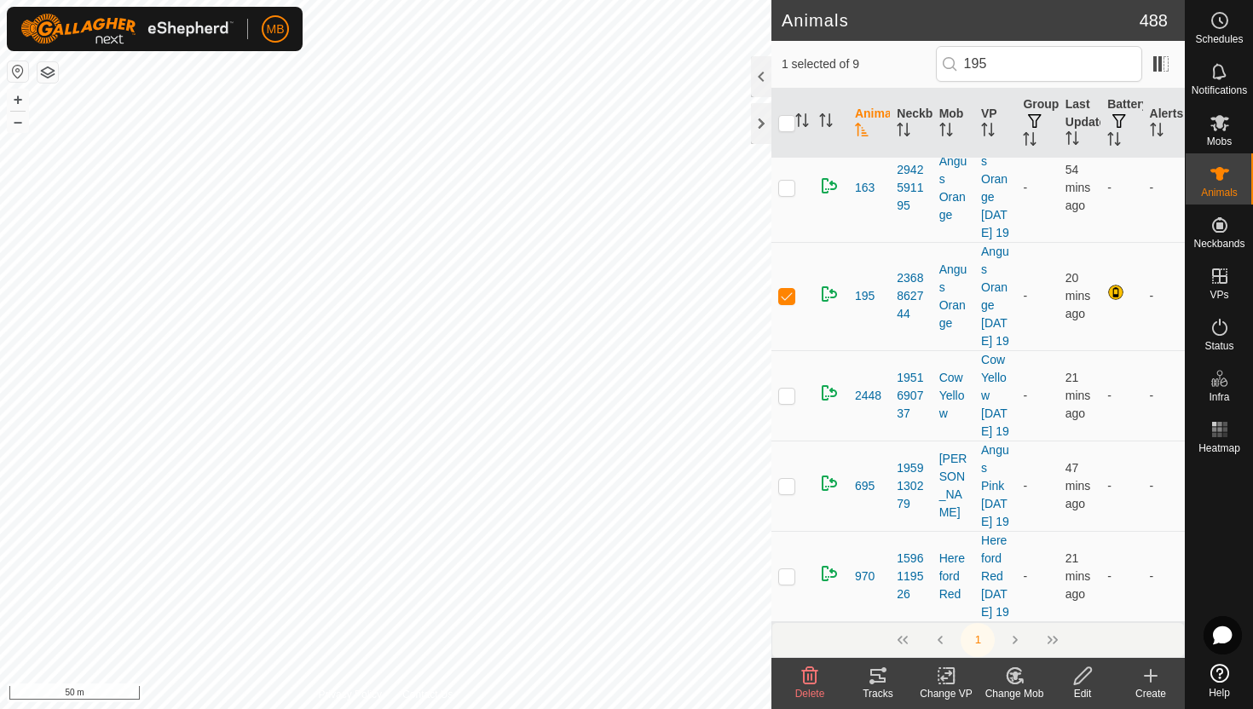
click at [1080, 669] on icon at bounding box center [1082, 676] width 21 height 20
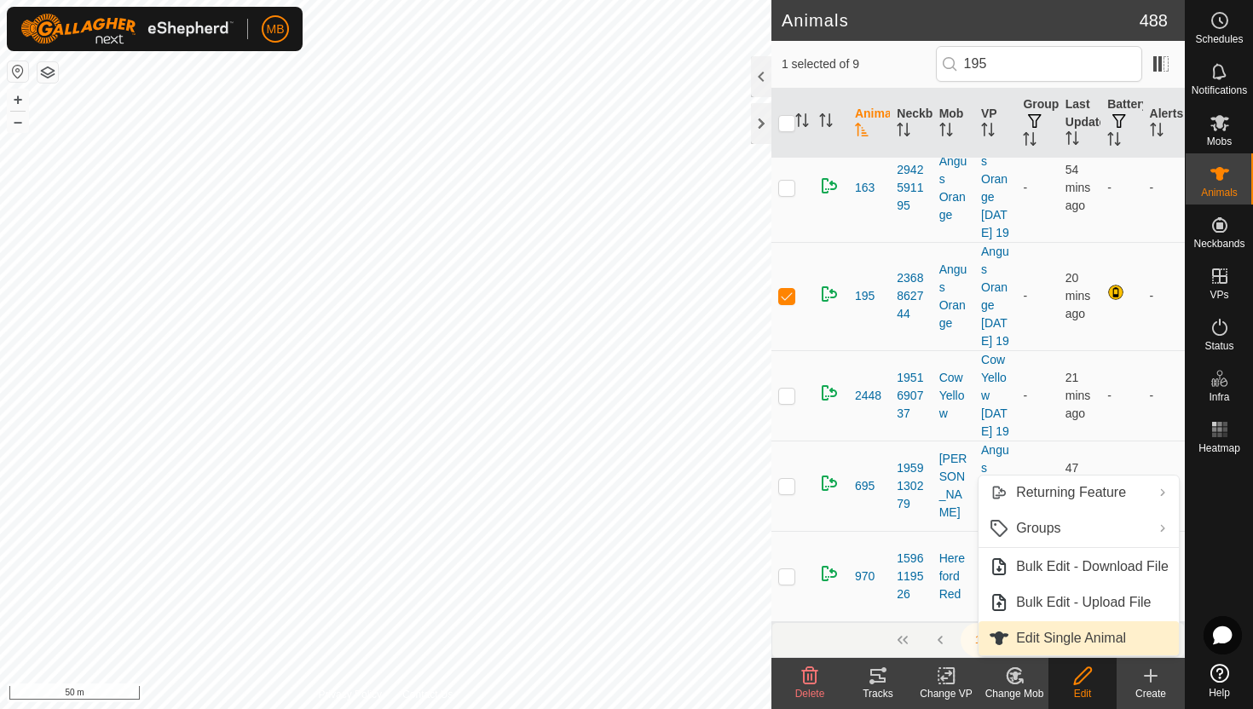
click at [1083, 646] on link "Edit Single Animal" at bounding box center [1079, 638] width 200 height 34
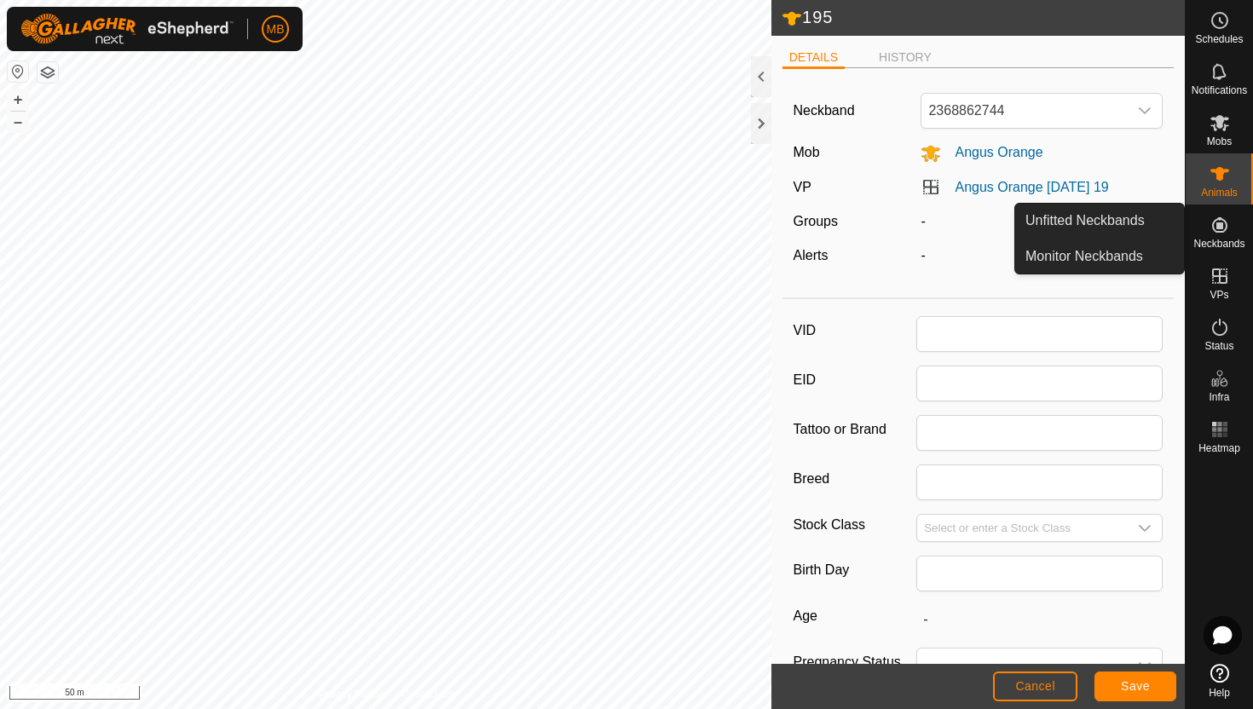
type input "195"
type input "410"
type input "[DATE]"
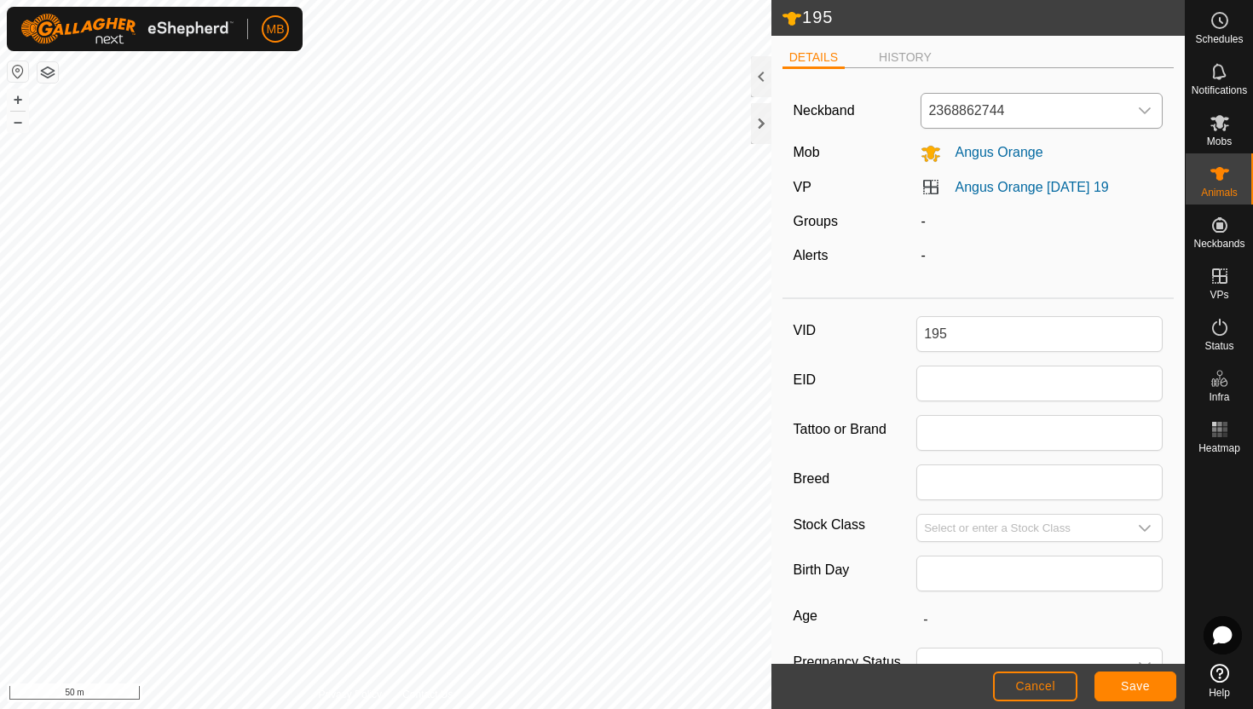
click at [1153, 109] on div "dropdown trigger" at bounding box center [1145, 111] width 34 height 34
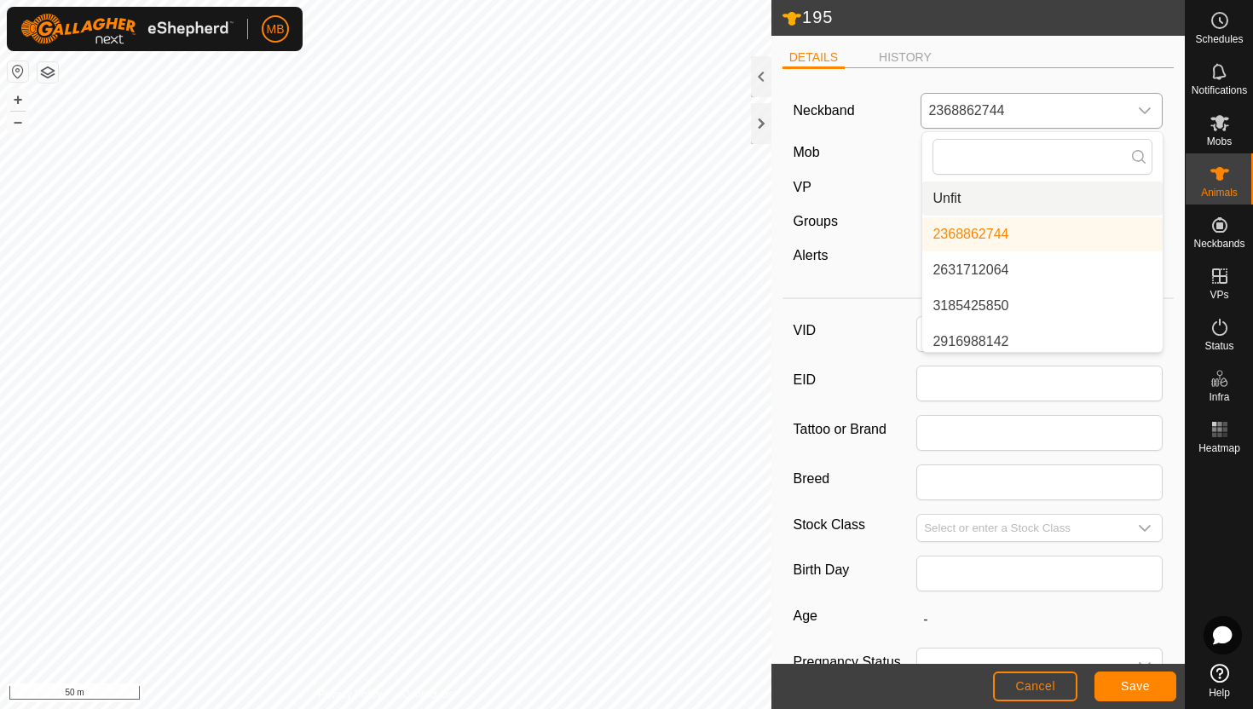
click at [1073, 190] on li "Unfit" at bounding box center [1042, 199] width 240 height 34
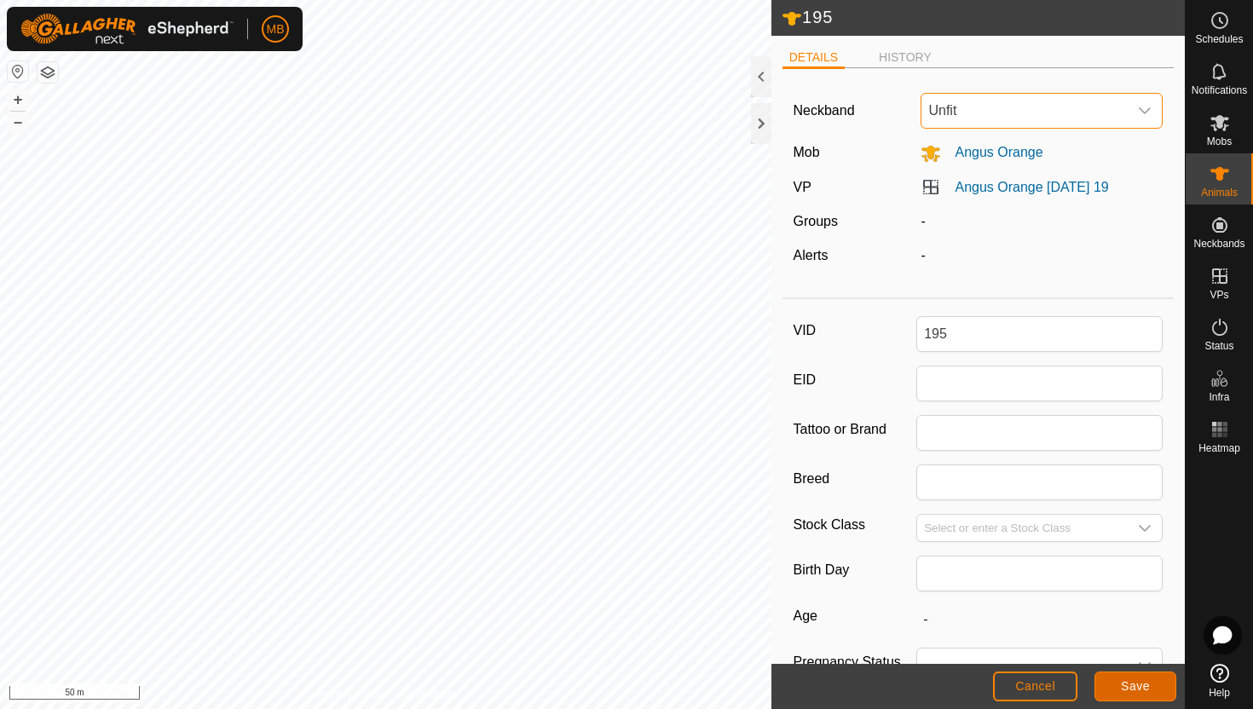
click at [1135, 679] on span "Save" at bounding box center [1135, 686] width 29 height 14
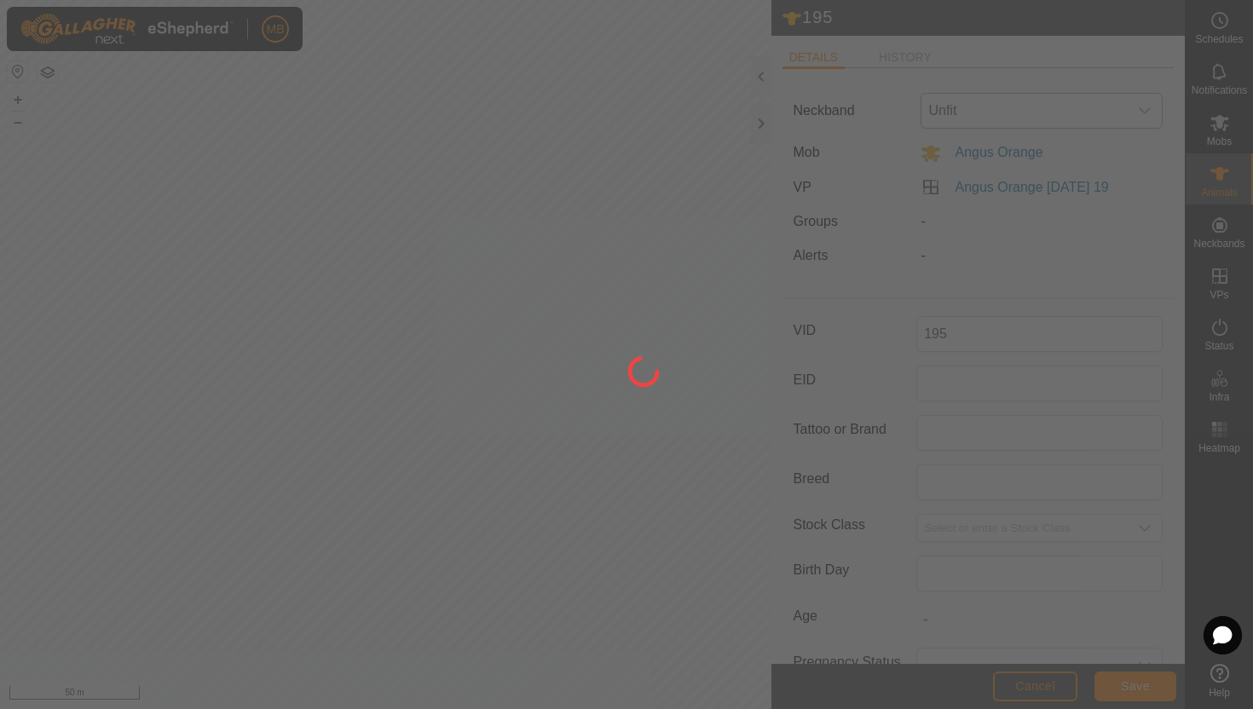
type input "-"
type input "410 kg"
type input "-"
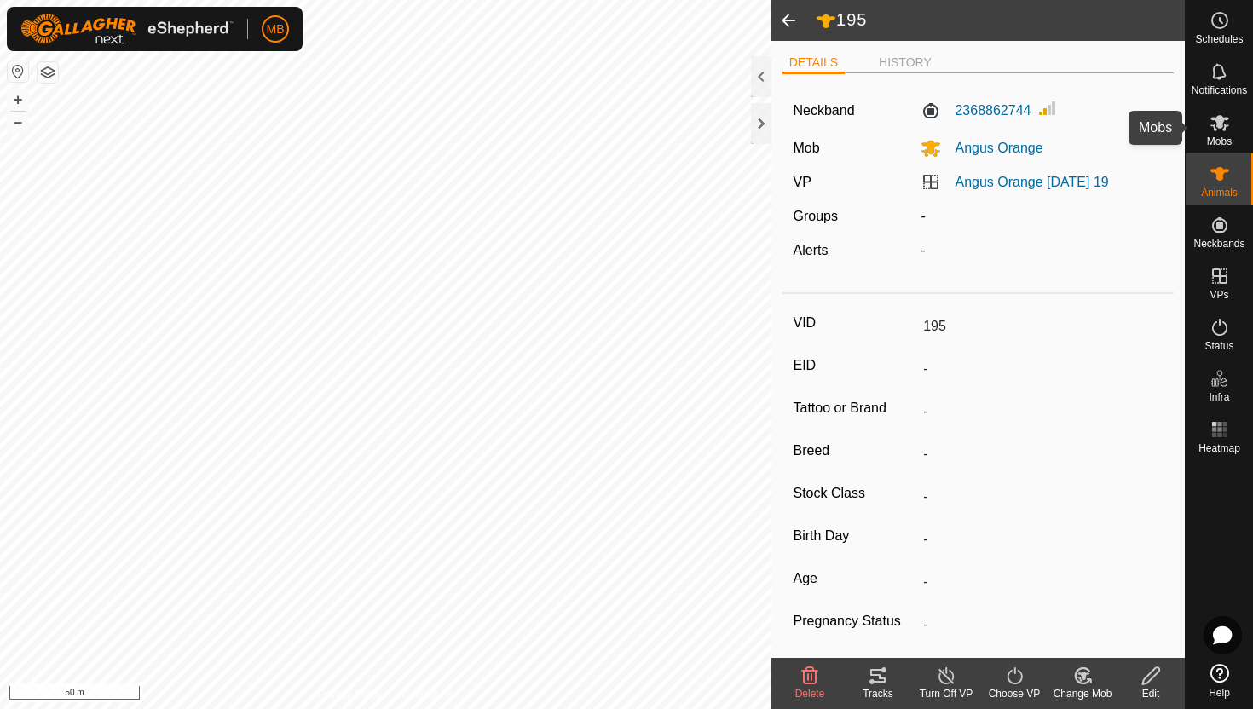
click at [1225, 136] on span "Mobs" at bounding box center [1219, 141] width 25 height 10
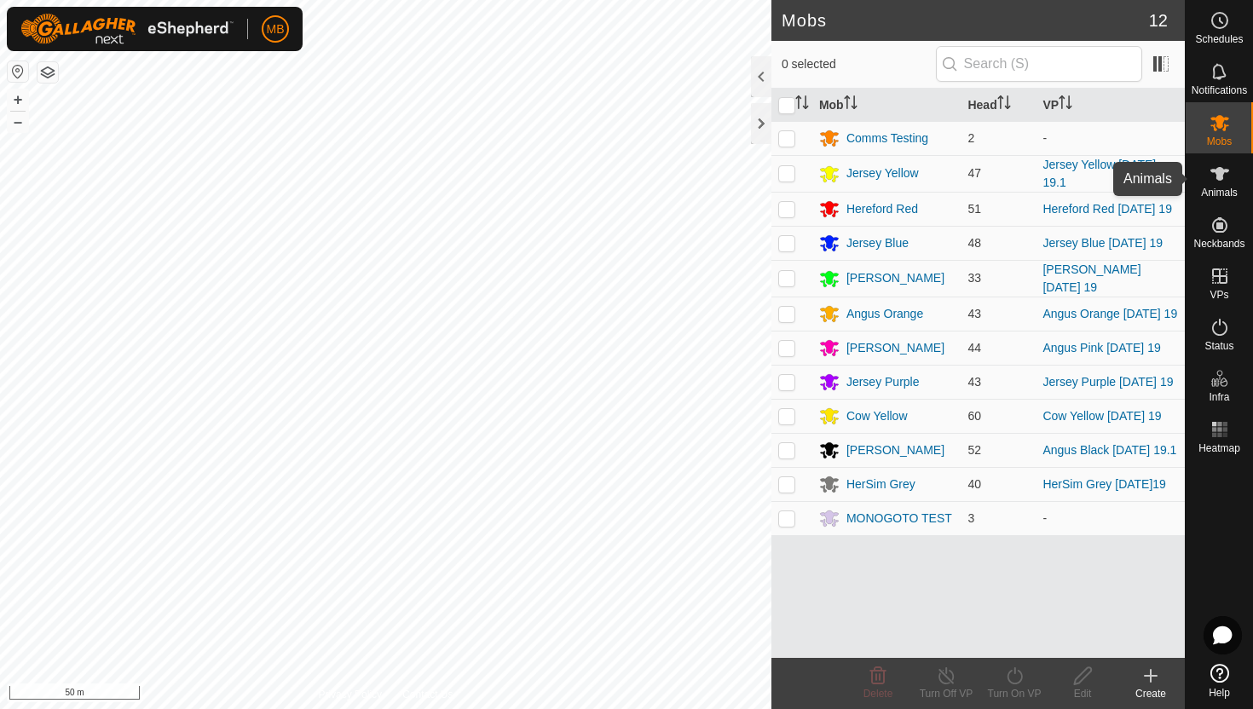
click at [1216, 180] on icon at bounding box center [1220, 174] width 20 height 20
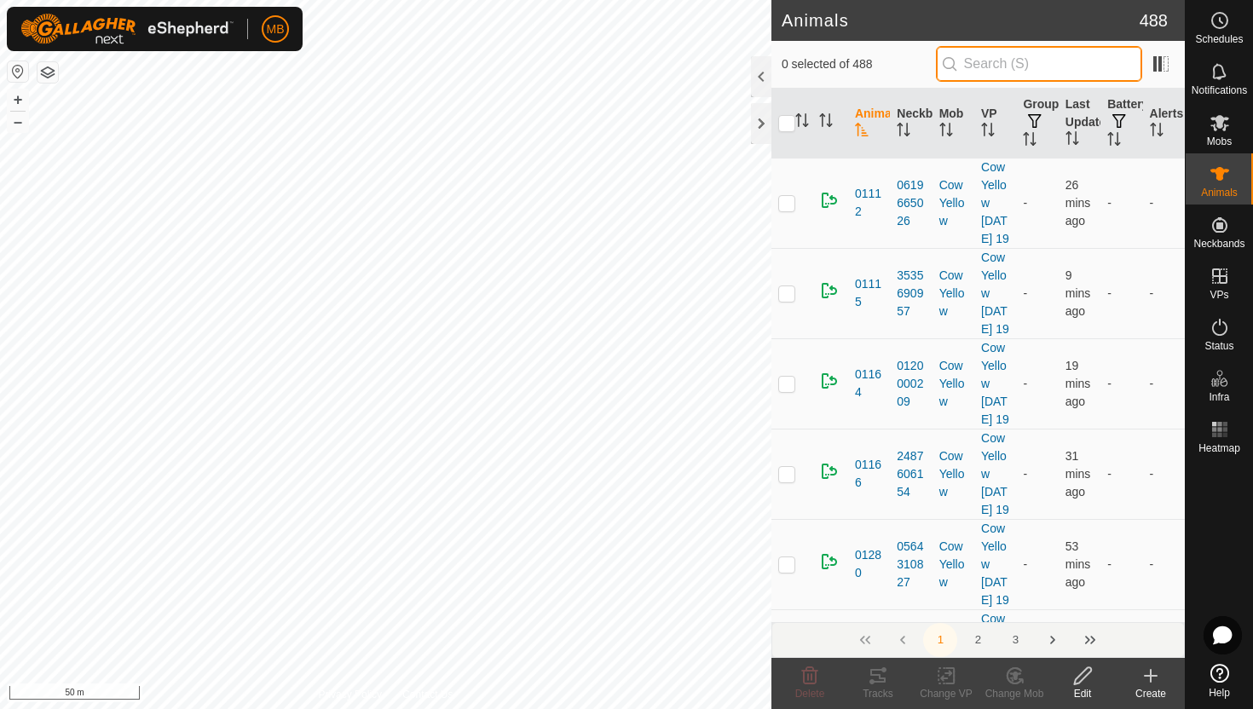
click at [1030, 69] on input "text" at bounding box center [1039, 64] width 206 height 36
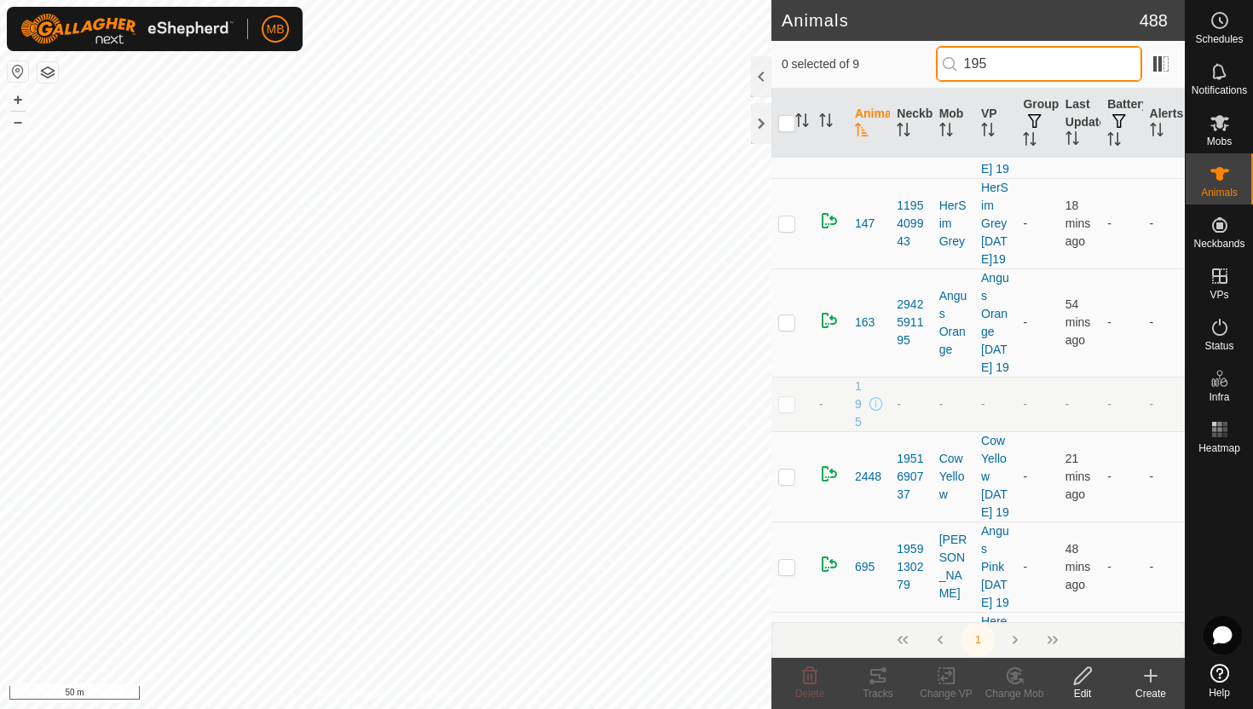
scroll to position [282, 0]
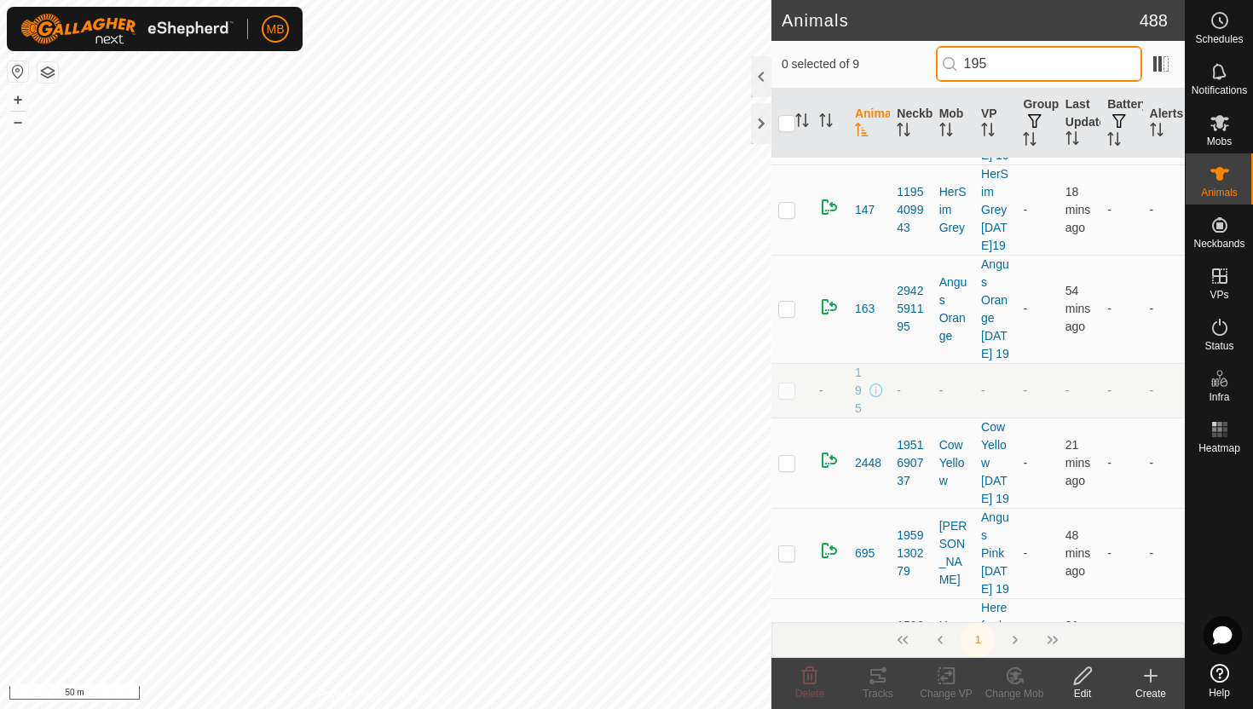
type input "195"
click at [789, 397] on p-checkbox at bounding box center [786, 391] width 17 height 14
checkbox input "true"
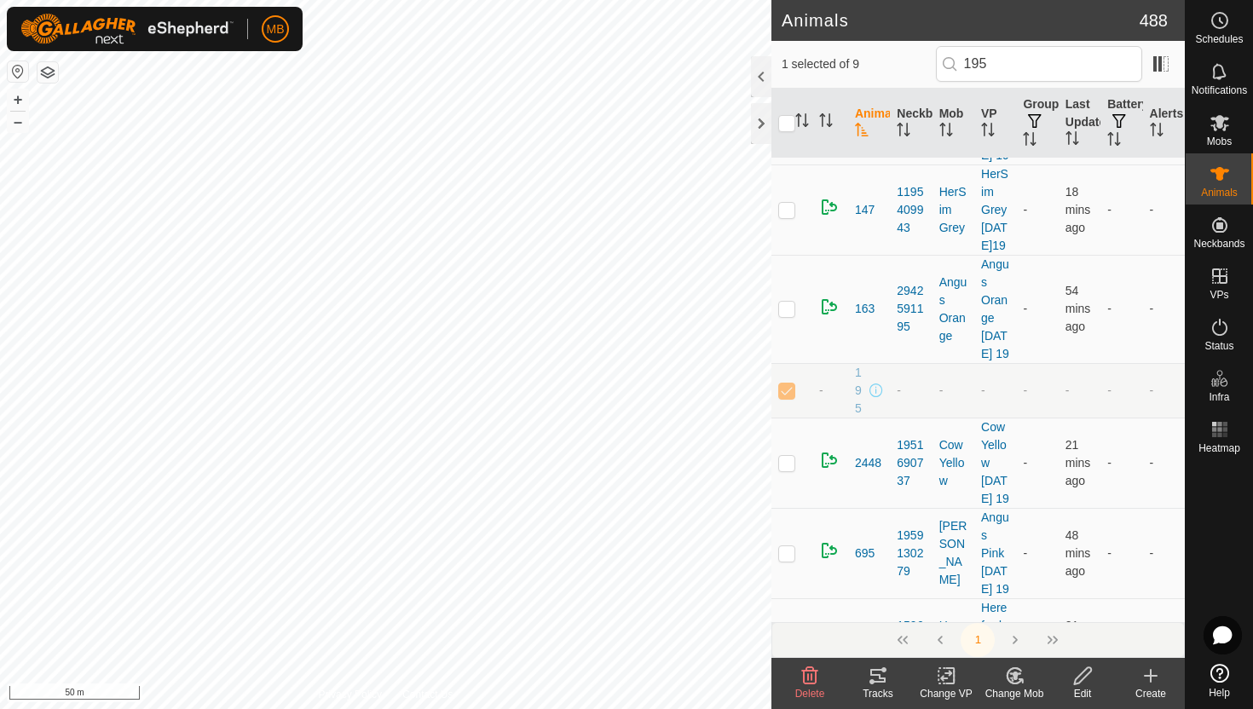
click at [1083, 673] on icon at bounding box center [1082, 676] width 21 height 20
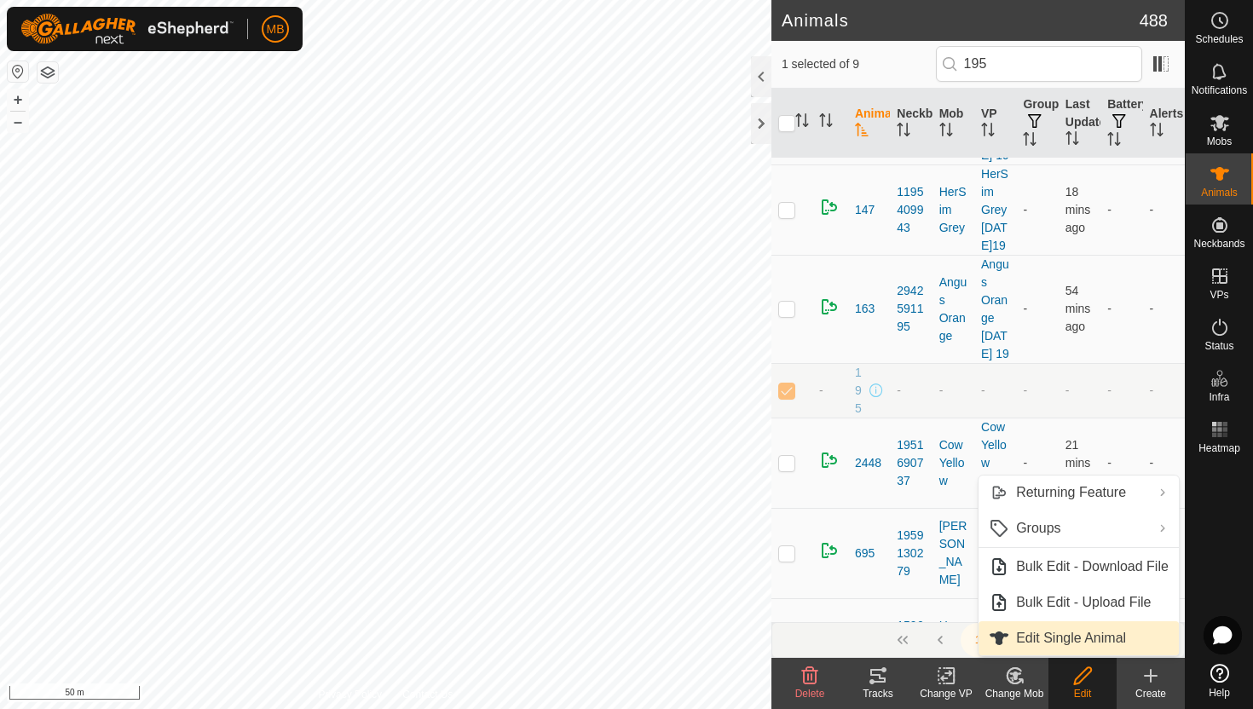
click at [1086, 644] on link "Edit Single Animal" at bounding box center [1079, 638] width 200 height 34
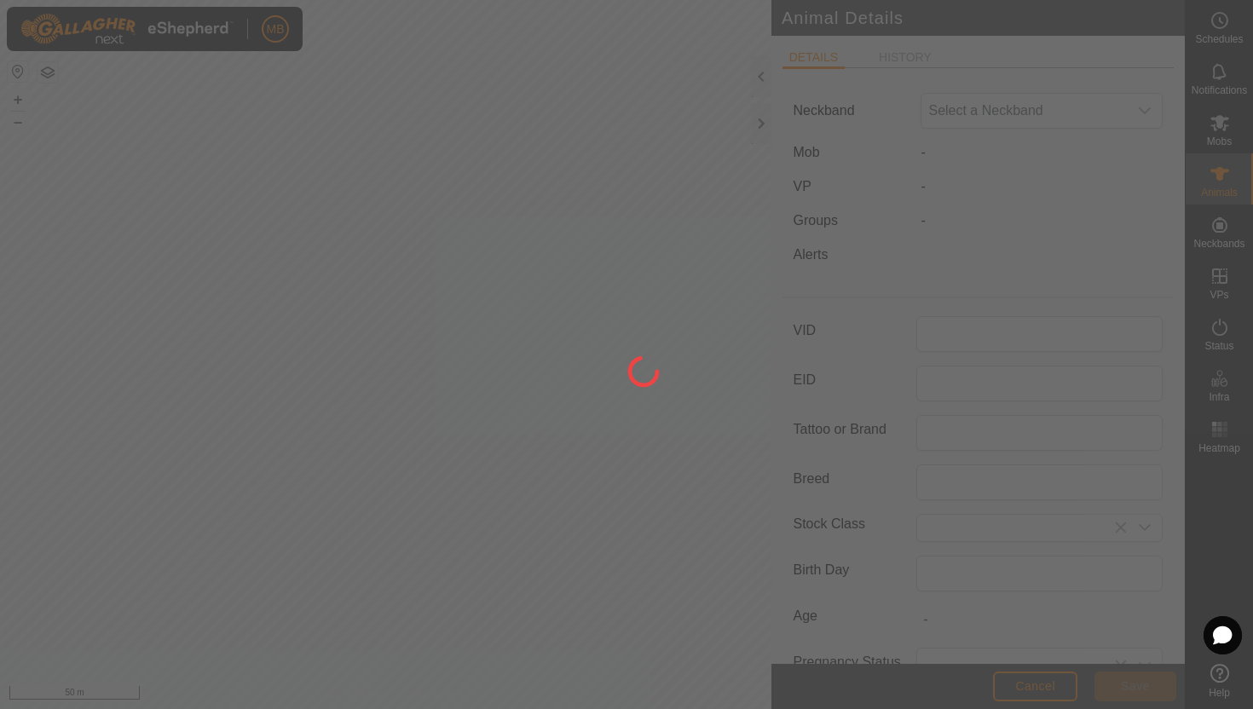
type input "195"
type input "410"
type input "[DATE]"
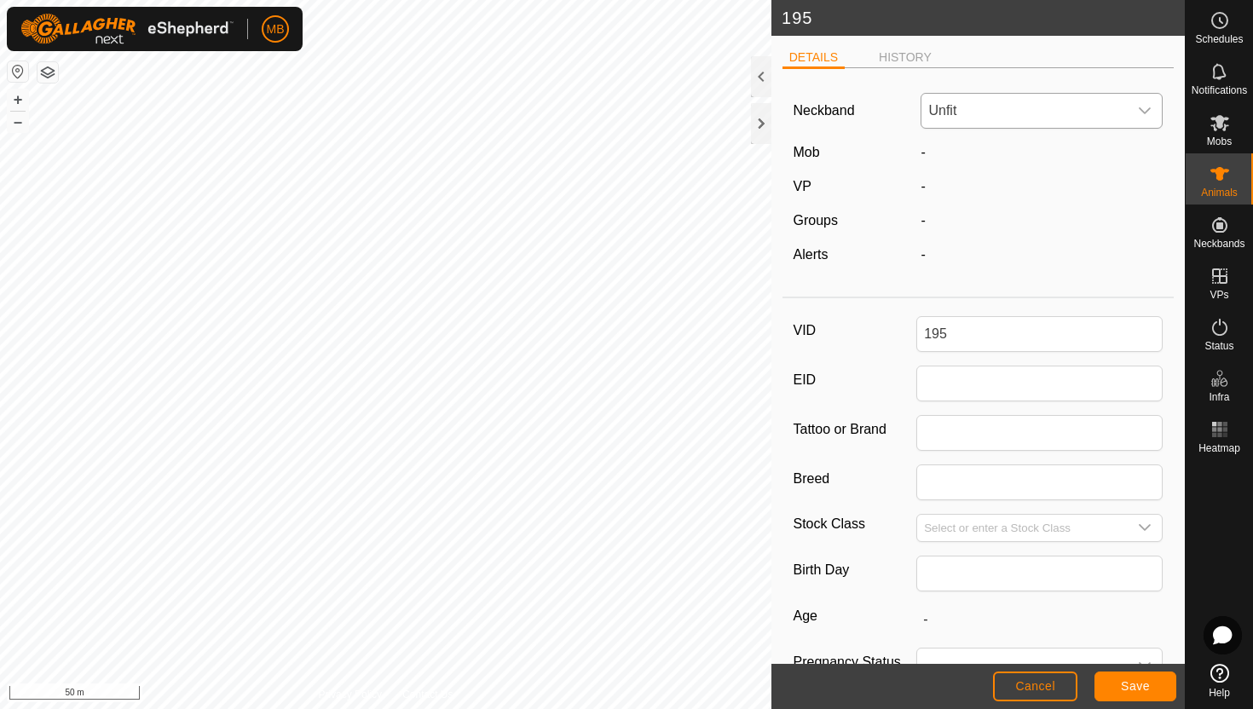
click at [1147, 108] on icon "dropdown trigger" at bounding box center [1145, 111] width 14 height 14
type input "2522"
click at [1018, 202] on li "2522987996" at bounding box center [1042, 199] width 240 height 34
click at [1146, 684] on span "Save" at bounding box center [1135, 686] width 29 height 14
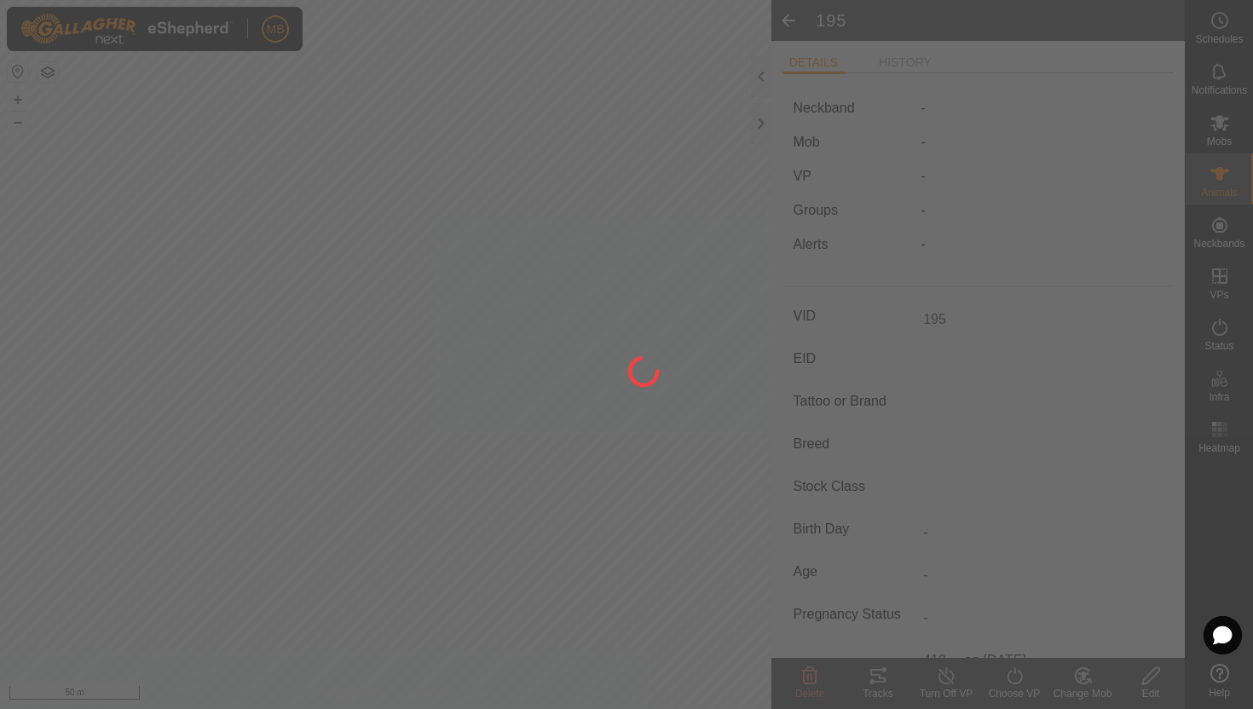
type input "-"
type input "410 kg"
type input "-"
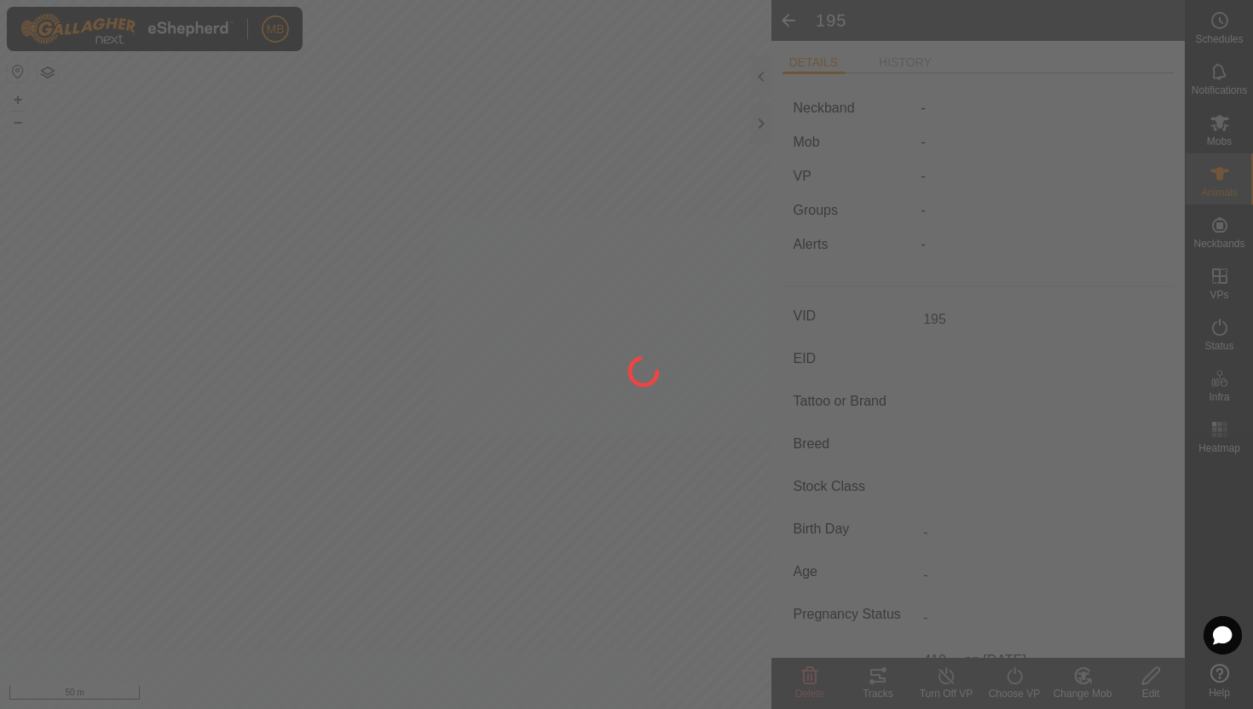
type input "-"
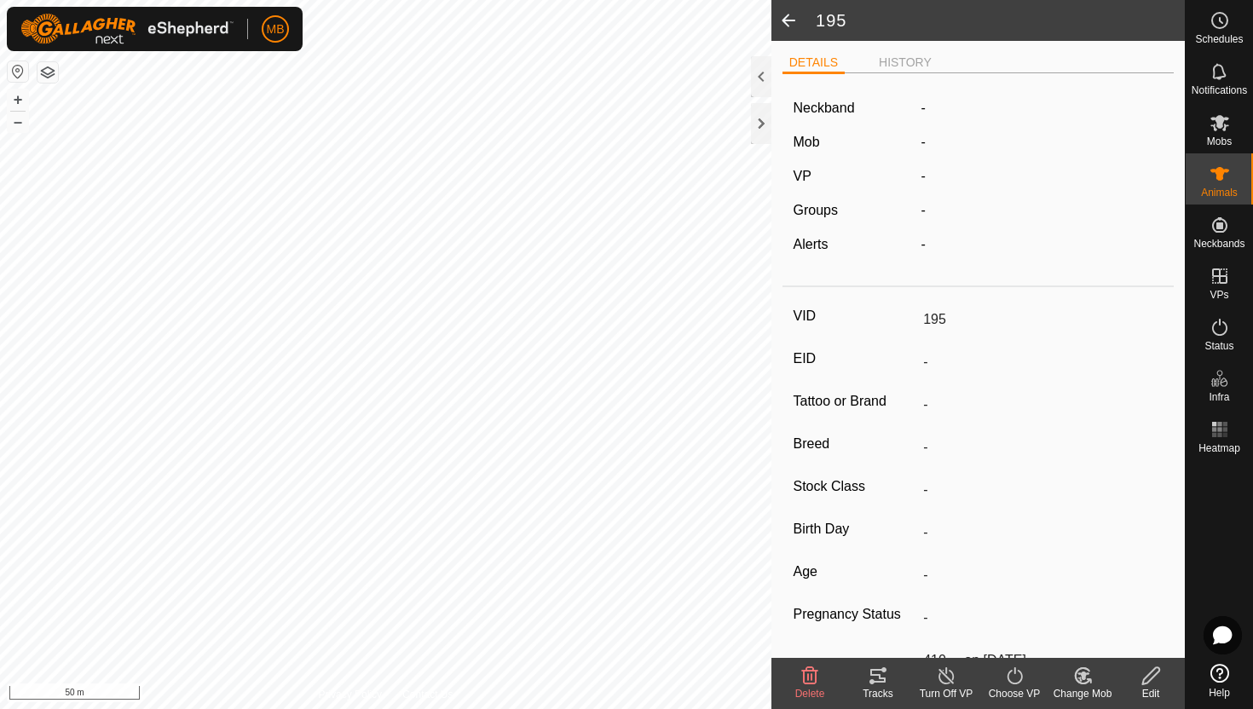
click at [1083, 675] on icon at bounding box center [1084, 676] width 12 height 9
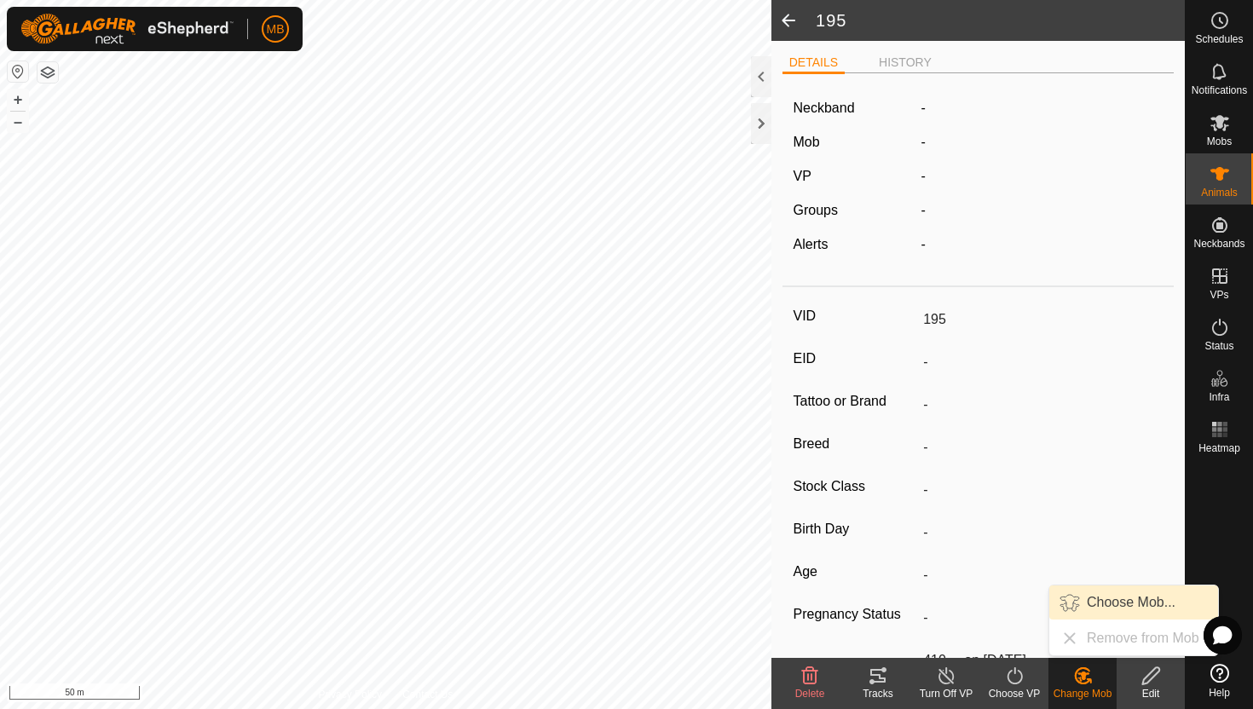
click at [1091, 610] on link "Choose Mob..." at bounding box center [1133, 603] width 169 height 34
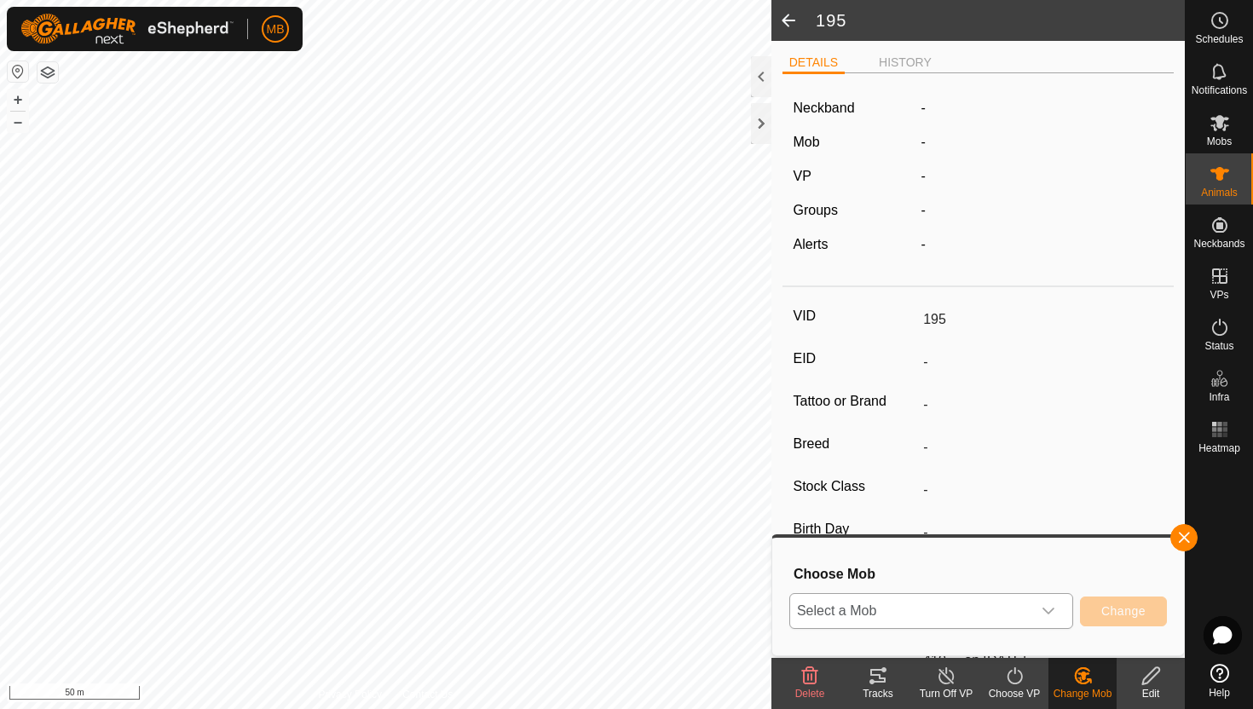
click at [1055, 605] on icon "dropdown trigger" at bounding box center [1049, 611] width 14 height 14
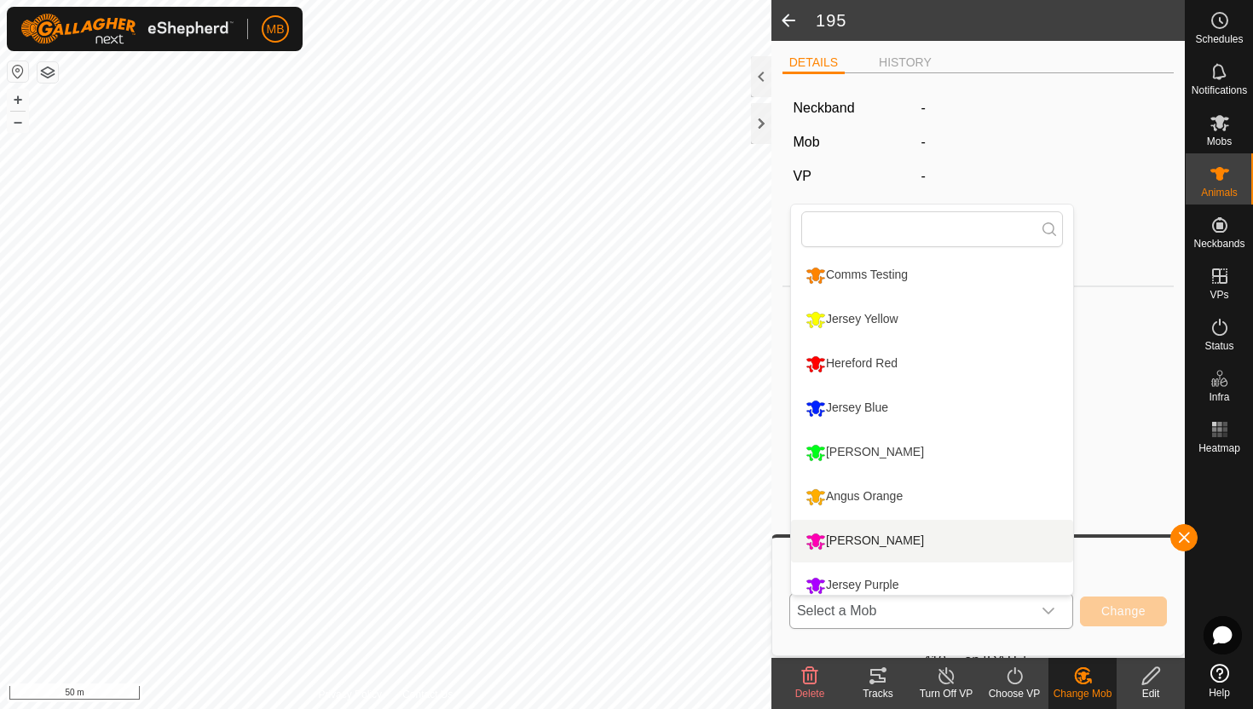
scroll to position [12, 0]
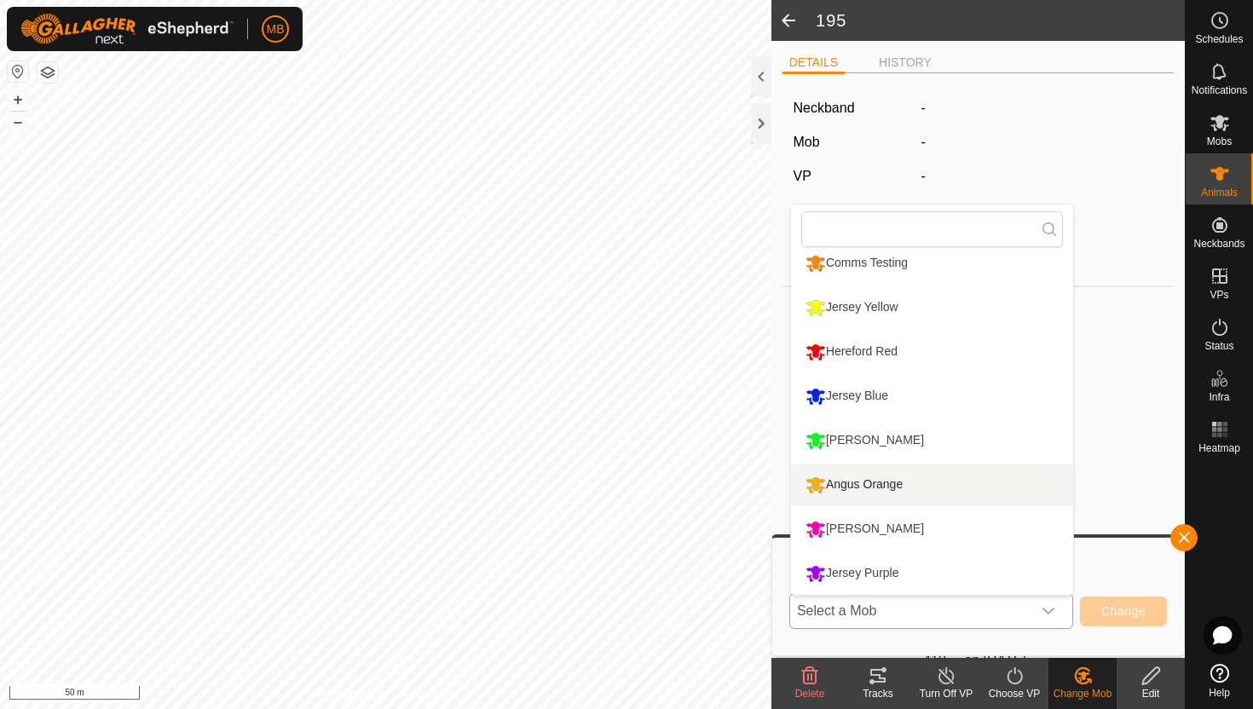
click at [910, 479] on li "Angus Orange" at bounding box center [932, 485] width 282 height 43
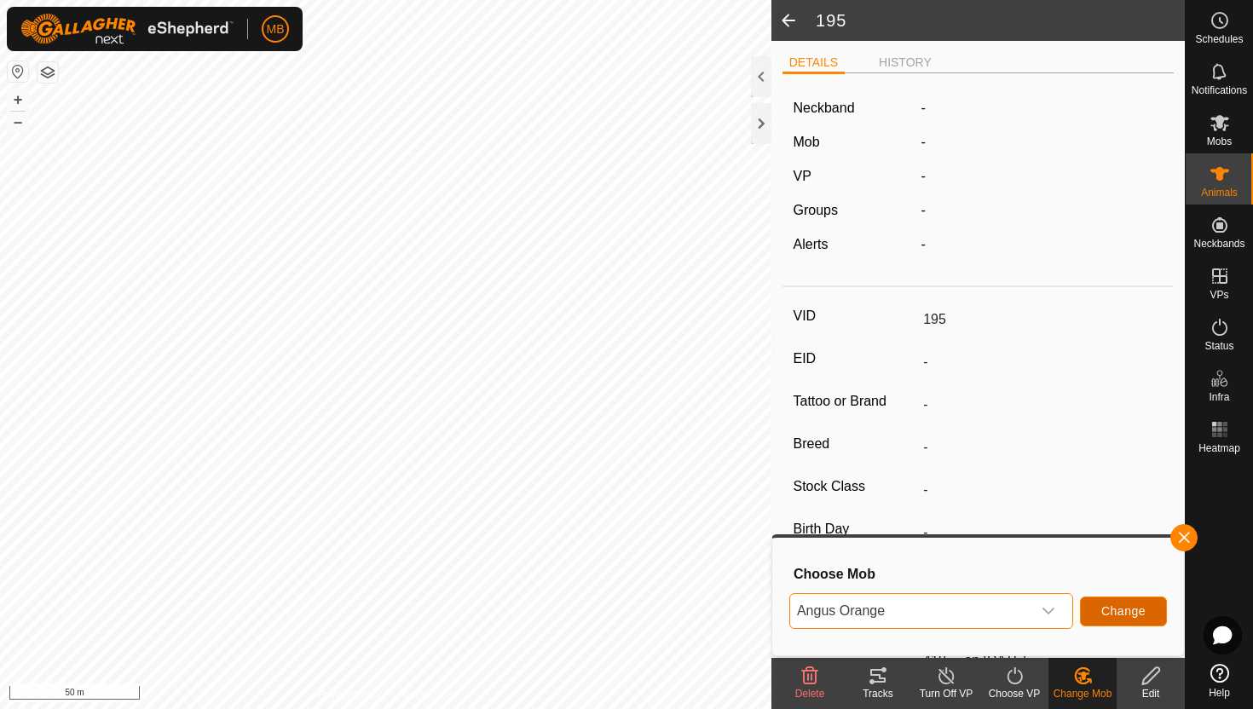
click at [1144, 604] on span "Change" at bounding box center [1123, 611] width 44 height 14
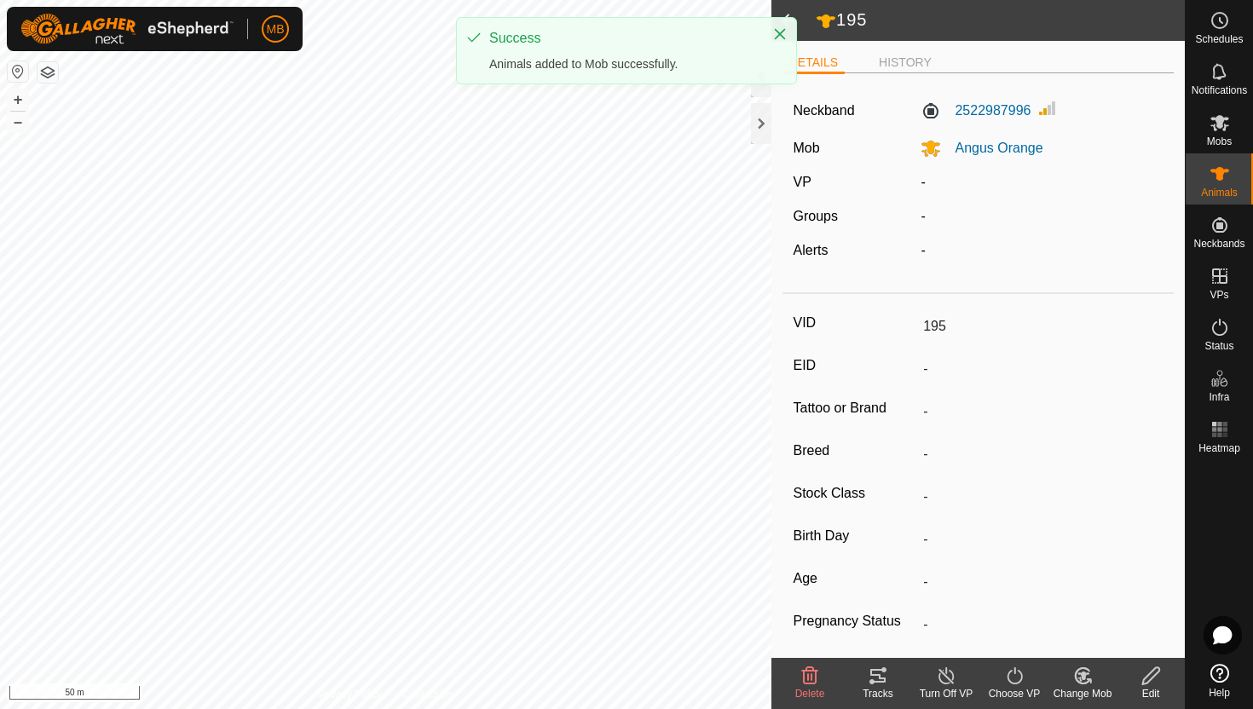
click at [1014, 674] on icon at bounding box center [1014, 676] width 21 height 20
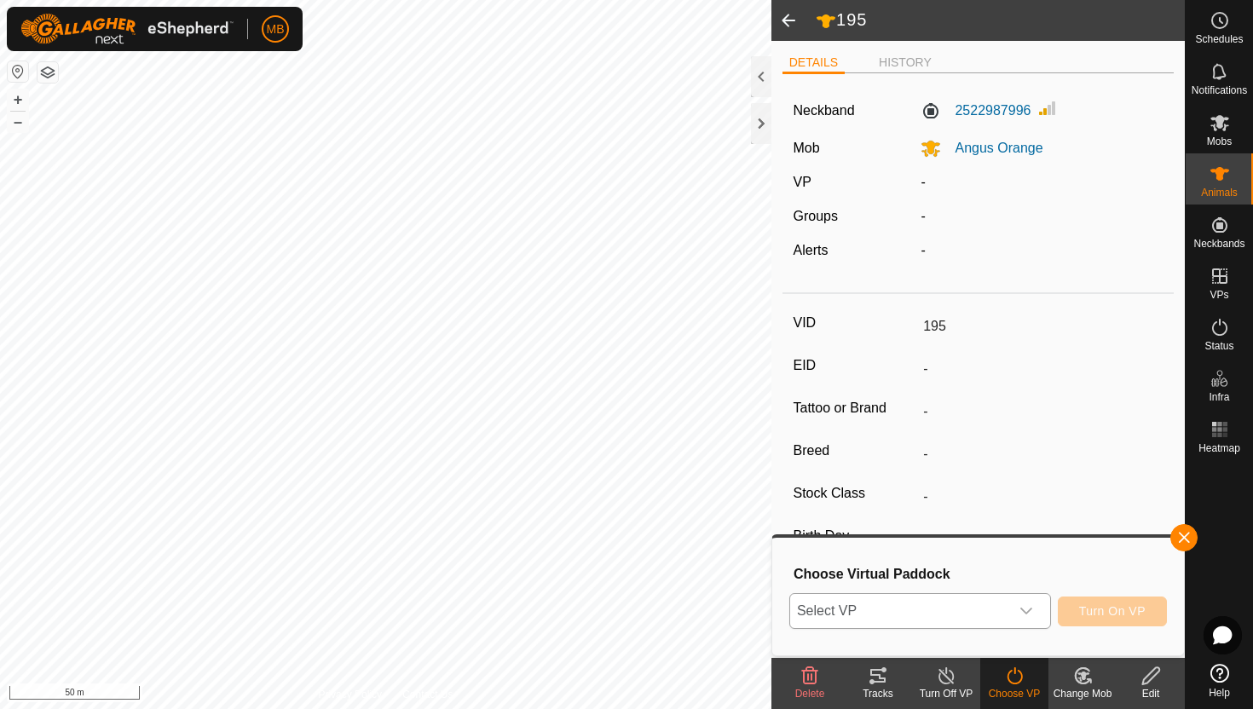
click at [1028, 607] on icon "dropdown trigger" at bounding box center [1027, 611] width 14 height 14
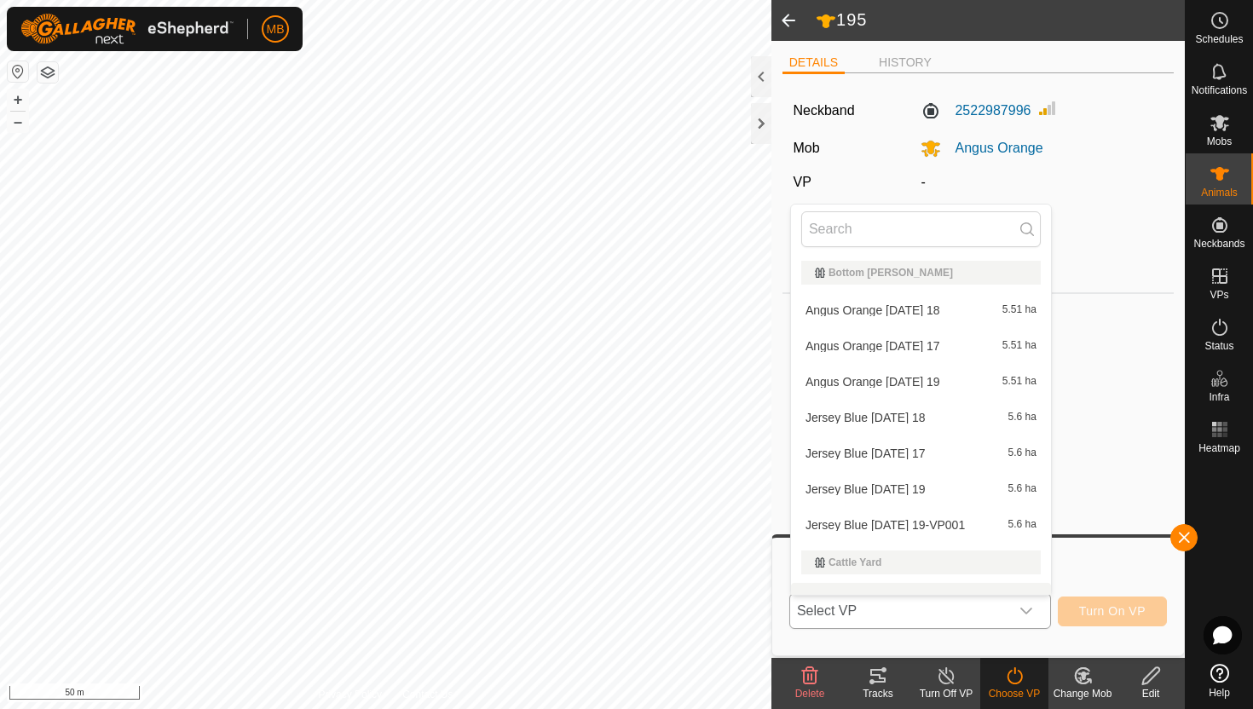
scroll to position [22, 0]
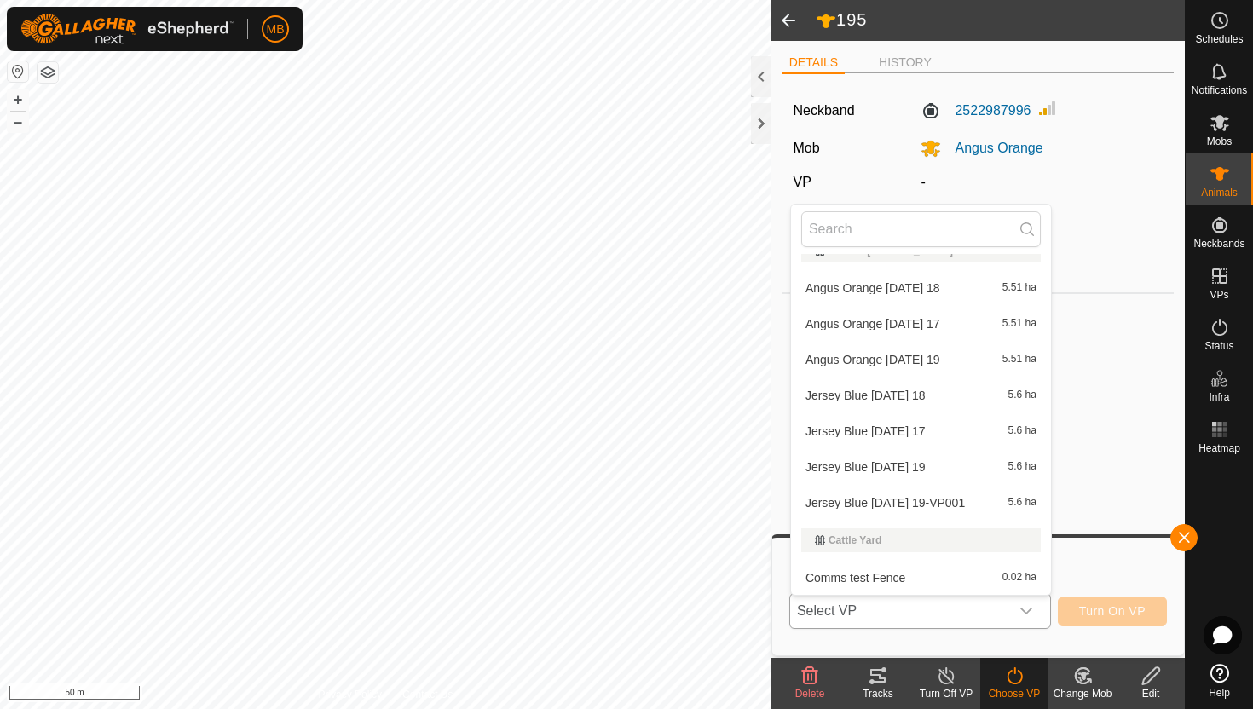
click at [931, 356] on li "Angus Orange [DATE] 19 5.51 ha" at bounding box center [921, 360] width 260 height 34
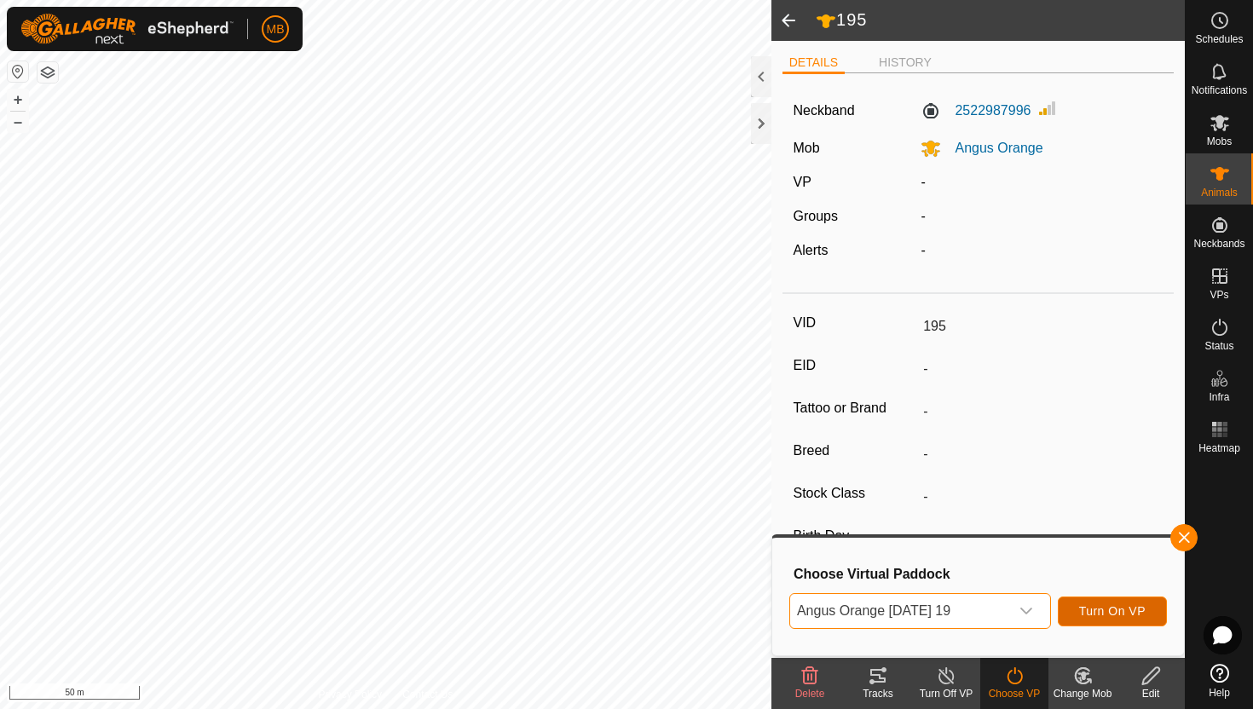
click at [1110, 614] on span "Turn On VP" at bounding box center [1112, 611] width 66 height 14
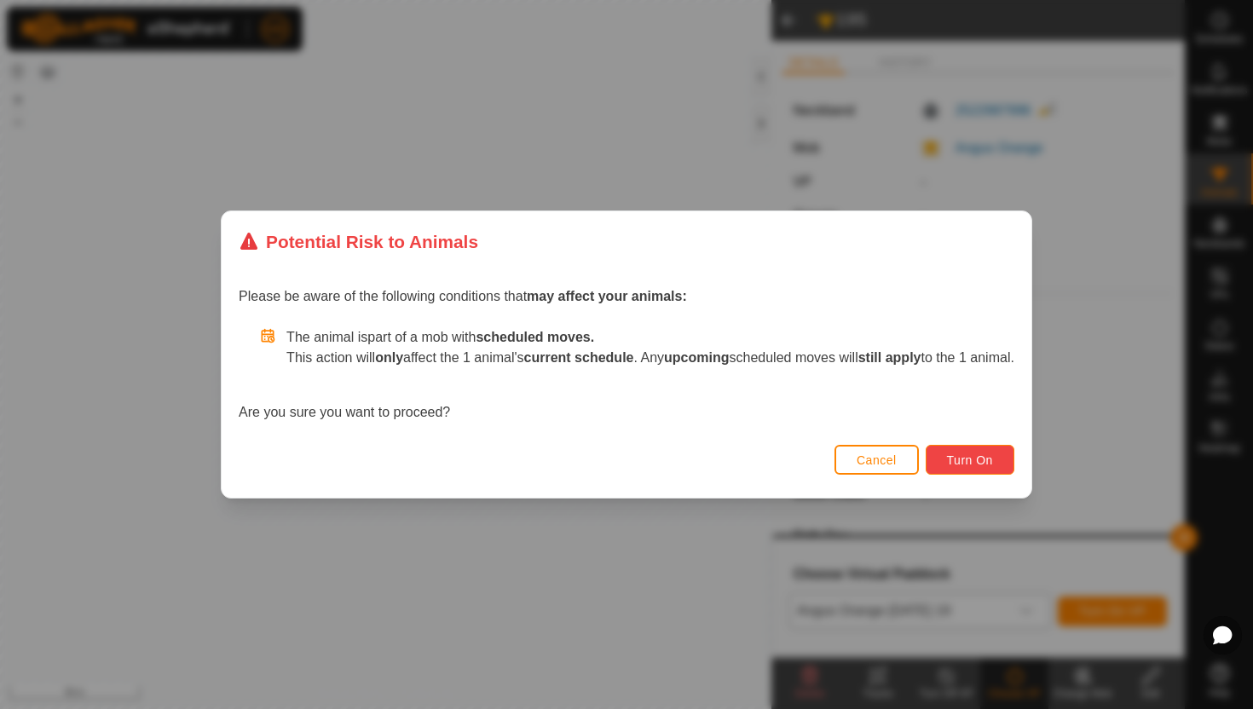
click at [986, 461] on span "Turn On" at bounding box center [970, 461] width 46 height 14
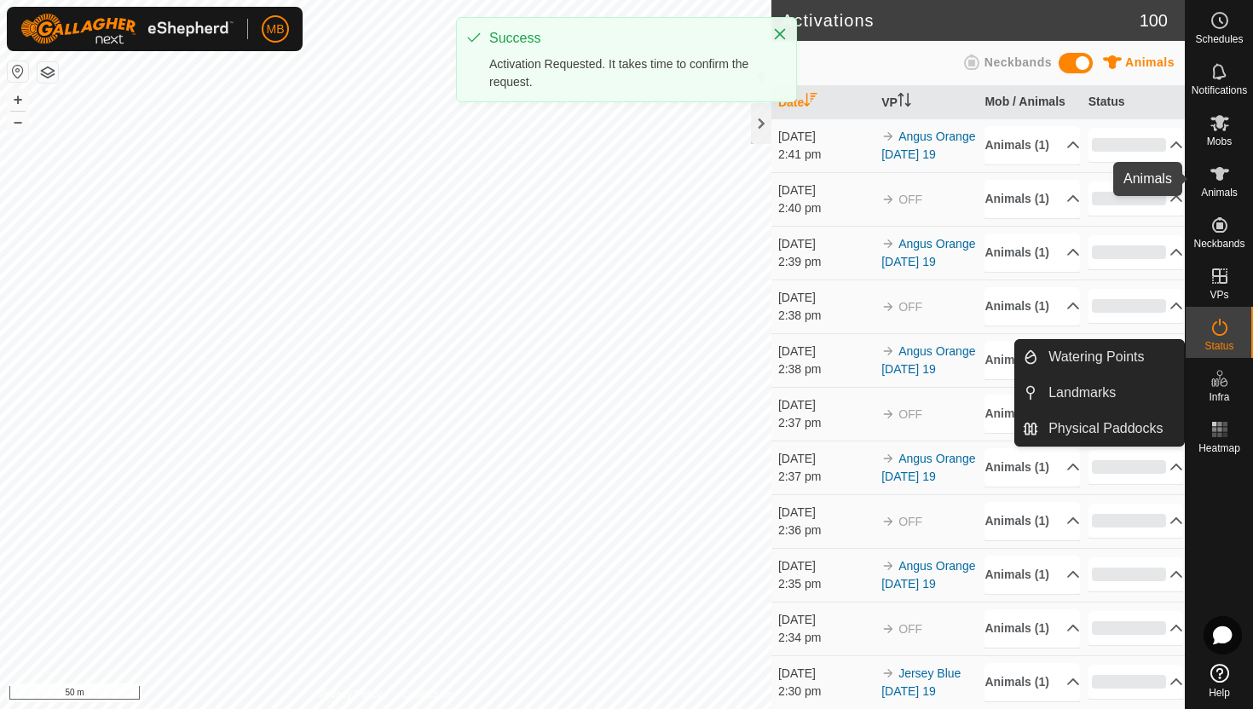
click at [1221, 179] on icon at bounding box center [1220, 174] width 19 height 14
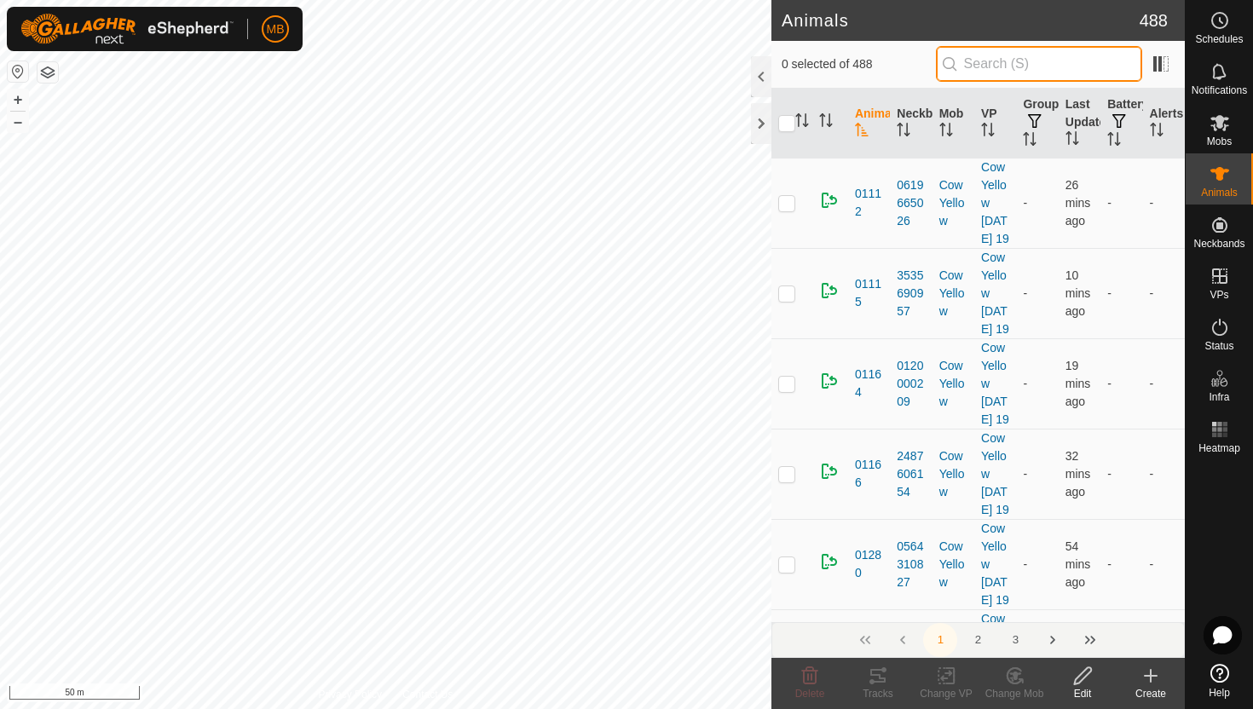
click at [1059, 61] on input "text" at bounding box center [1039, 64] width 206 height 36
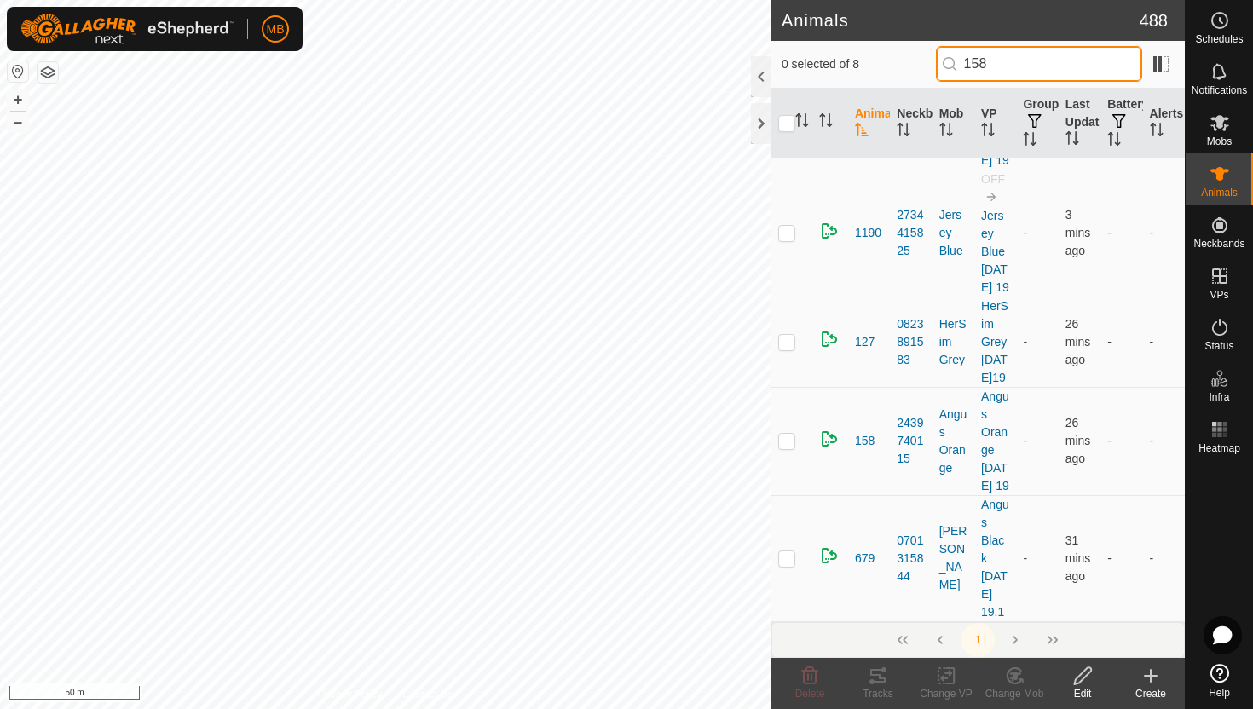
scroll to position [413, 0]
type input "158"
click at [788, 448] on p-checkbox at bounding box center [786, 441] width 17 height 14
checkbox input "true"
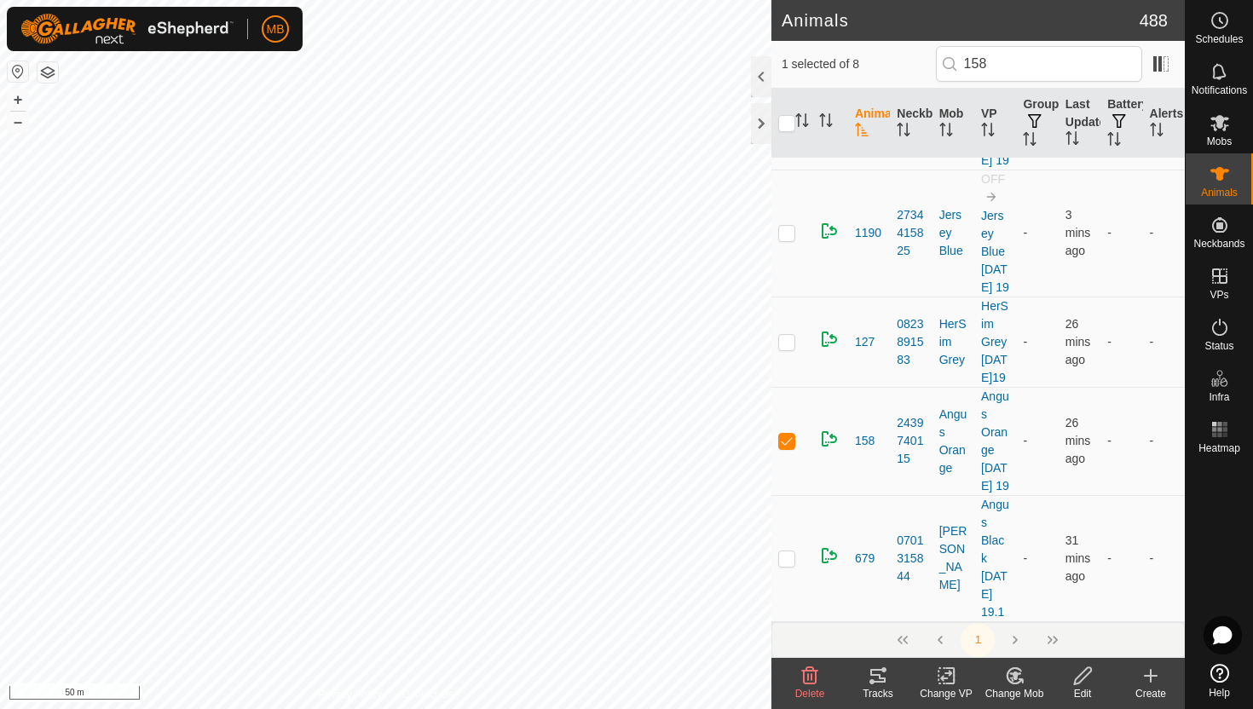
click at [1084, 673] on icon at bounding box center [1082, 676] width 21 height 20
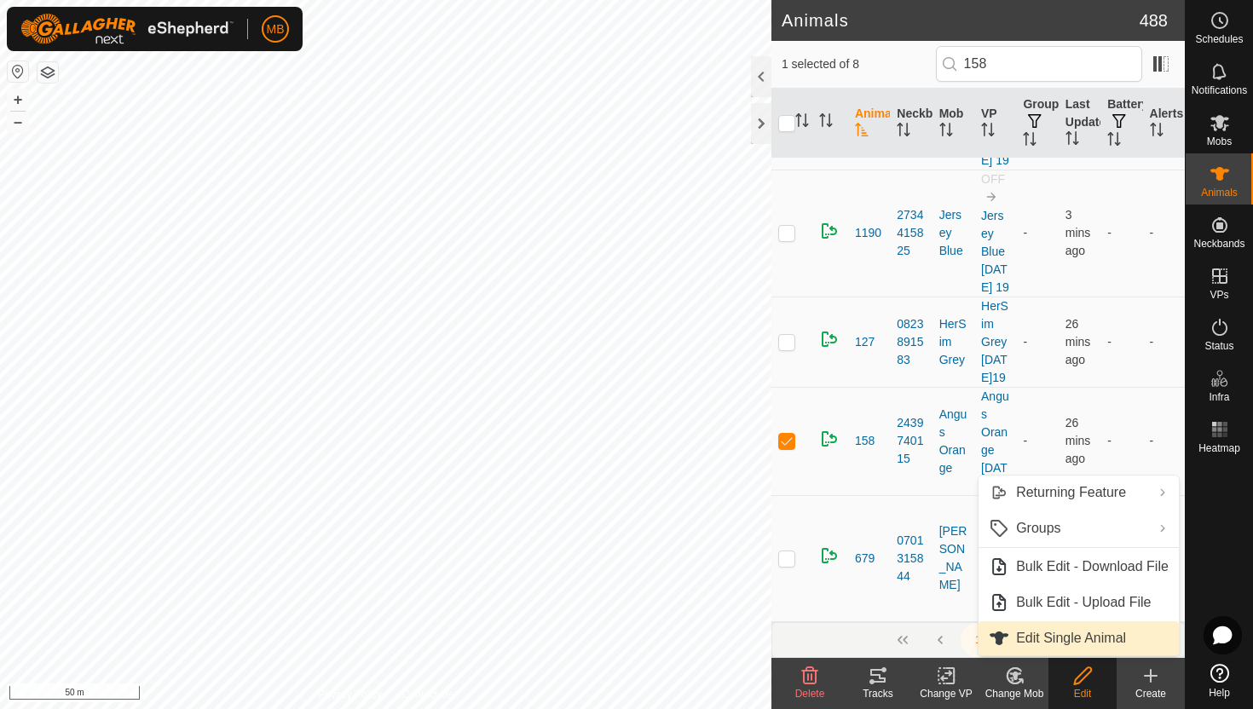
click at [1080, 643] on link "Edit Single Animal" at bounding box center [1079, 638] width 200 height 34
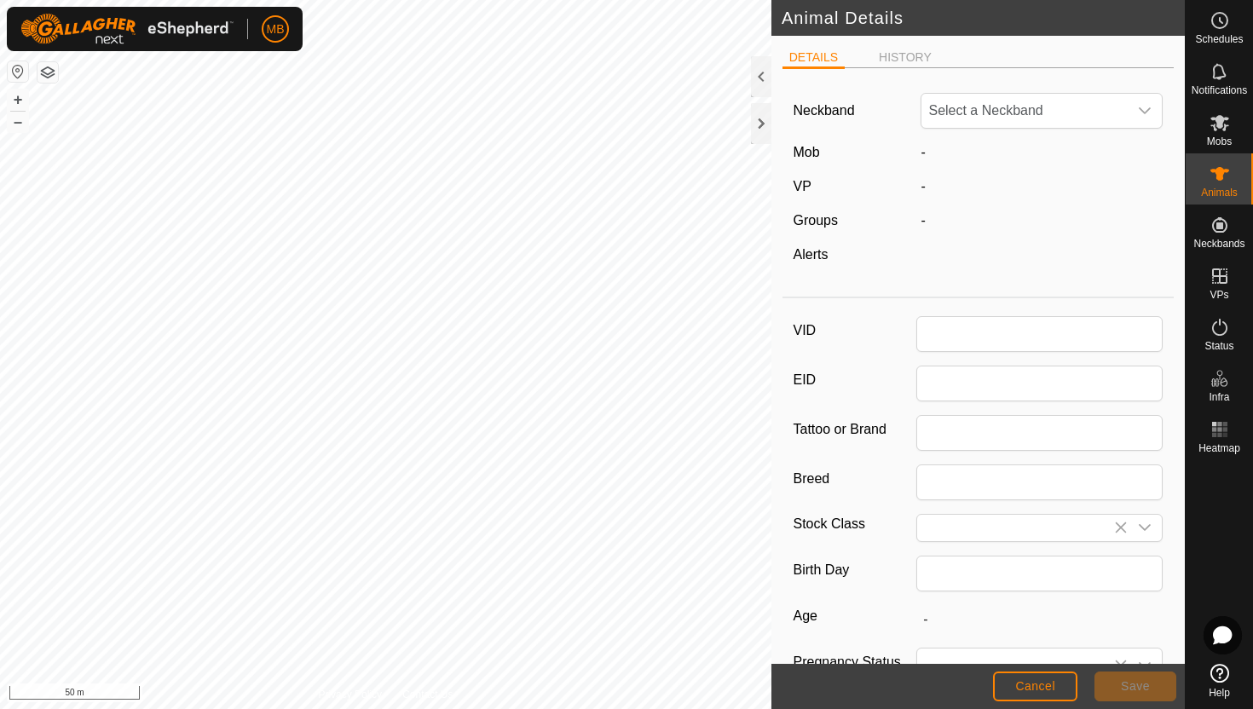
type input "158"
type input "456"
type input "[DATE]"
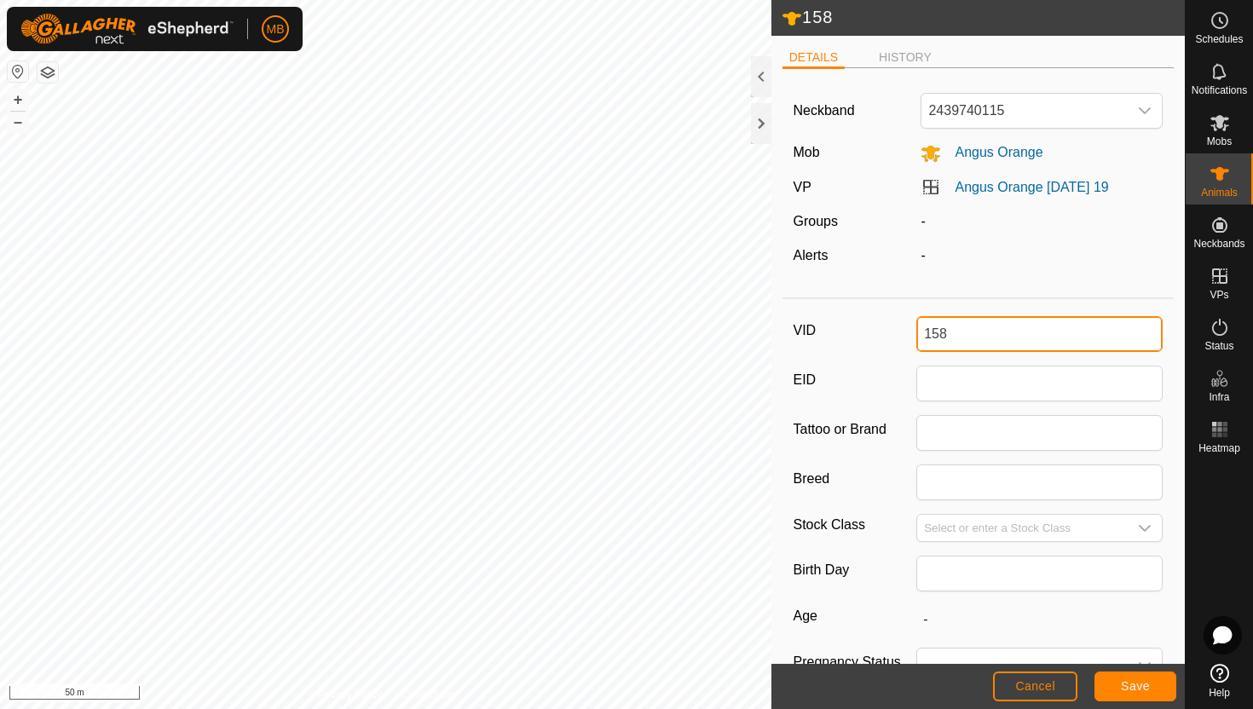
click at [1044, 338] on input "158" at bounding box center [1039, 334] width 246 height 36
type input "1"
type input "707"
click at [1153, 684] on button "Save" at bounding box center [1136, 687] width 82 height 30
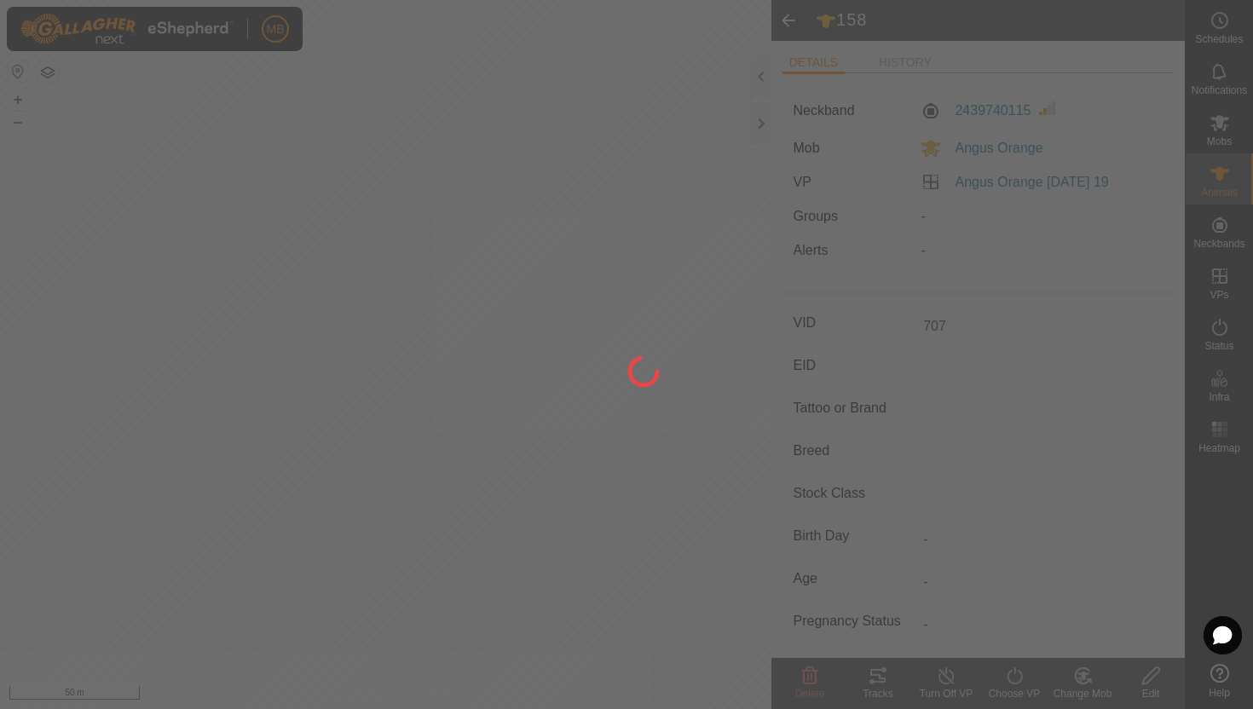
type input "-"
type input "456 kg"
type input "-"
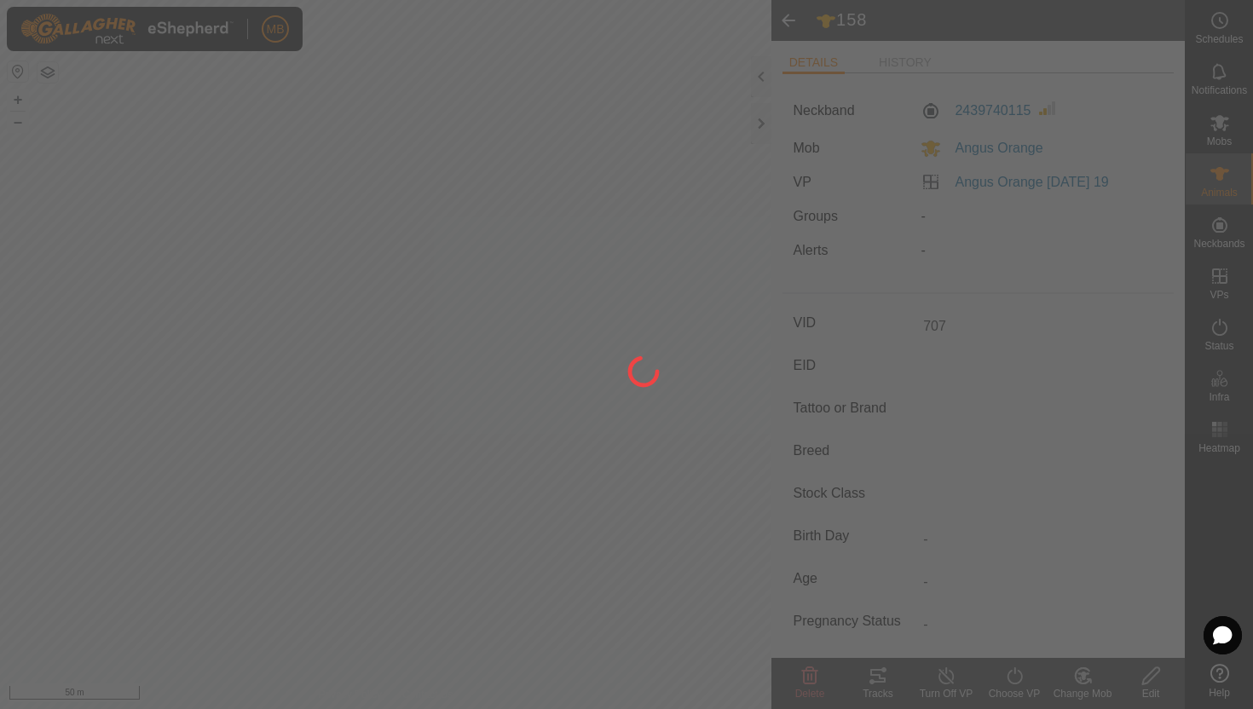
type input "-"
type input "158"
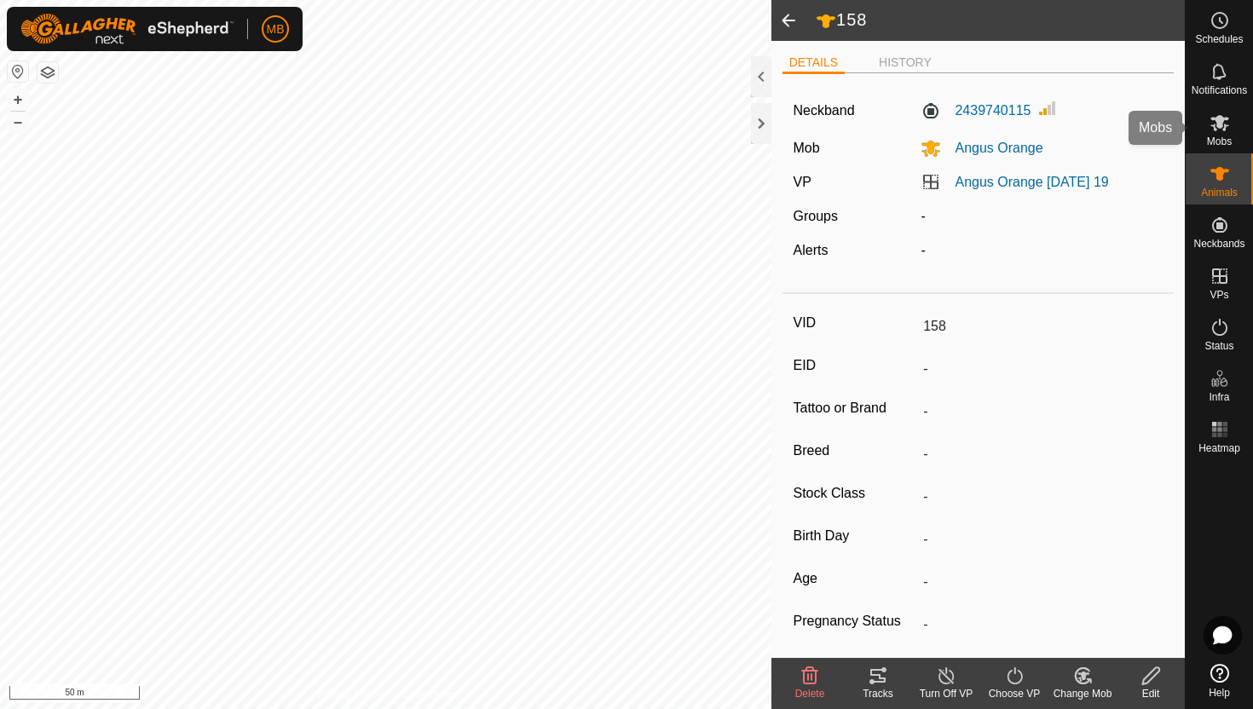
click at [1211, 130] on icon at bounding box center [1220, 123] width 20 height 20
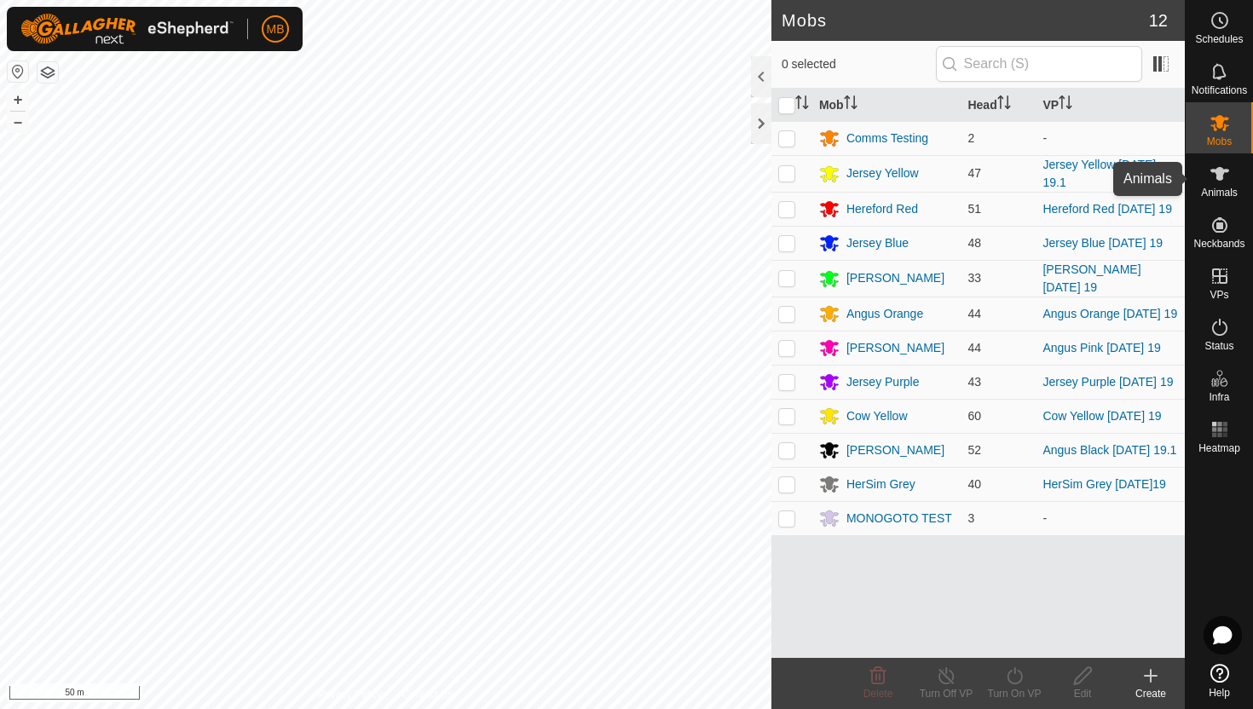
click at [1216, 182] on icon at bounding box center [1220, 174] width 20 height 20
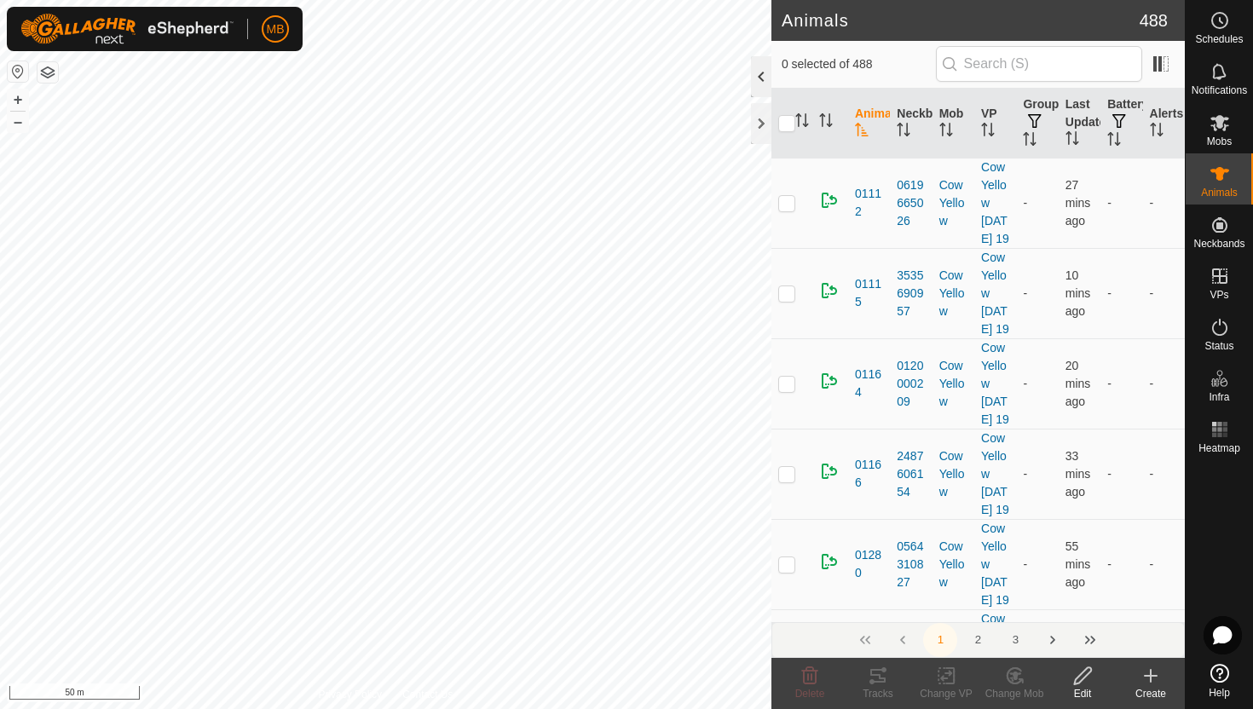
click at [762, 76] on div at bounding box center [761, 76] width 20 height 41
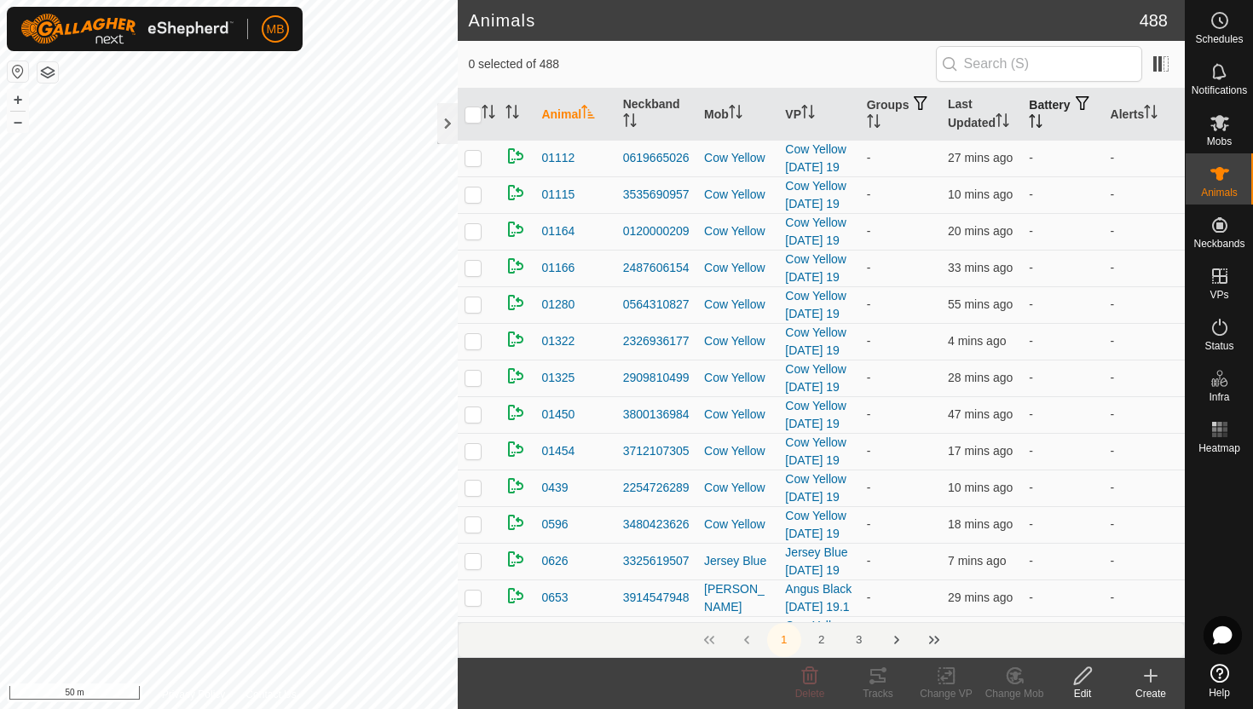
click at [1043, 117] on icon "Activate to sort" at bounding box center [1036, 121] width 14 height 14
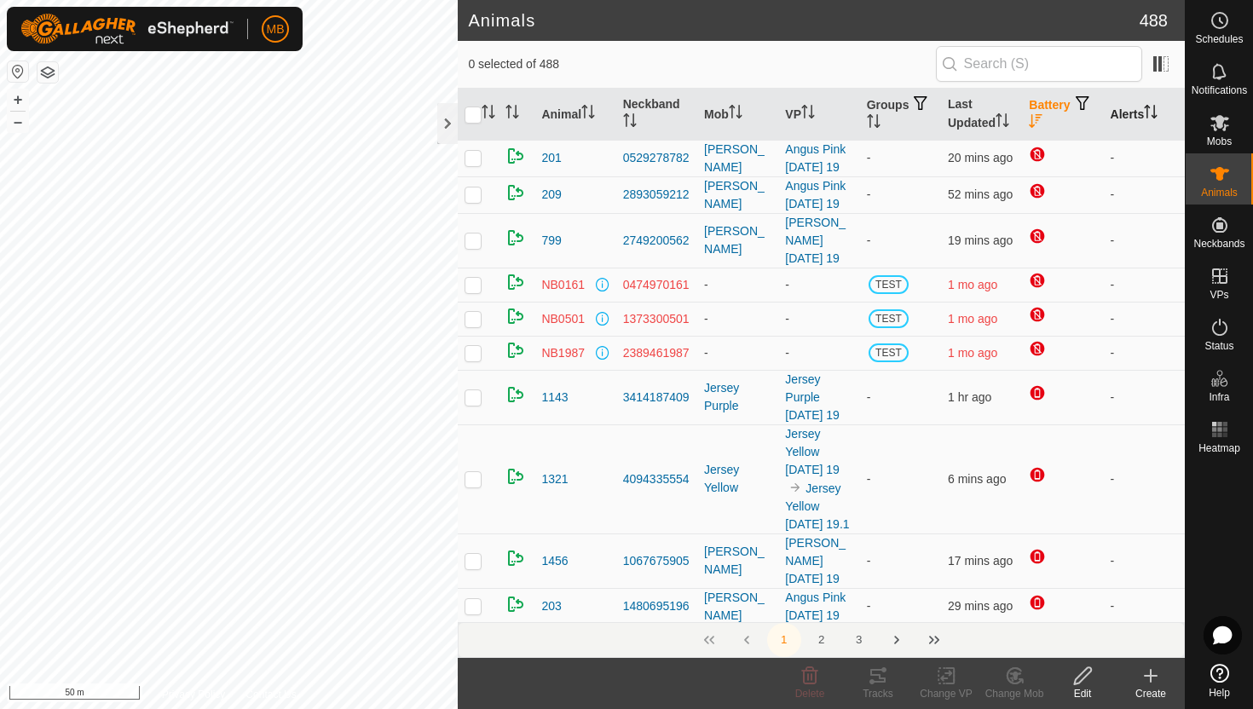
click at [1150, 109] on icon "Activate to sort" at bounding box center [1151, 112] width 14 height 14
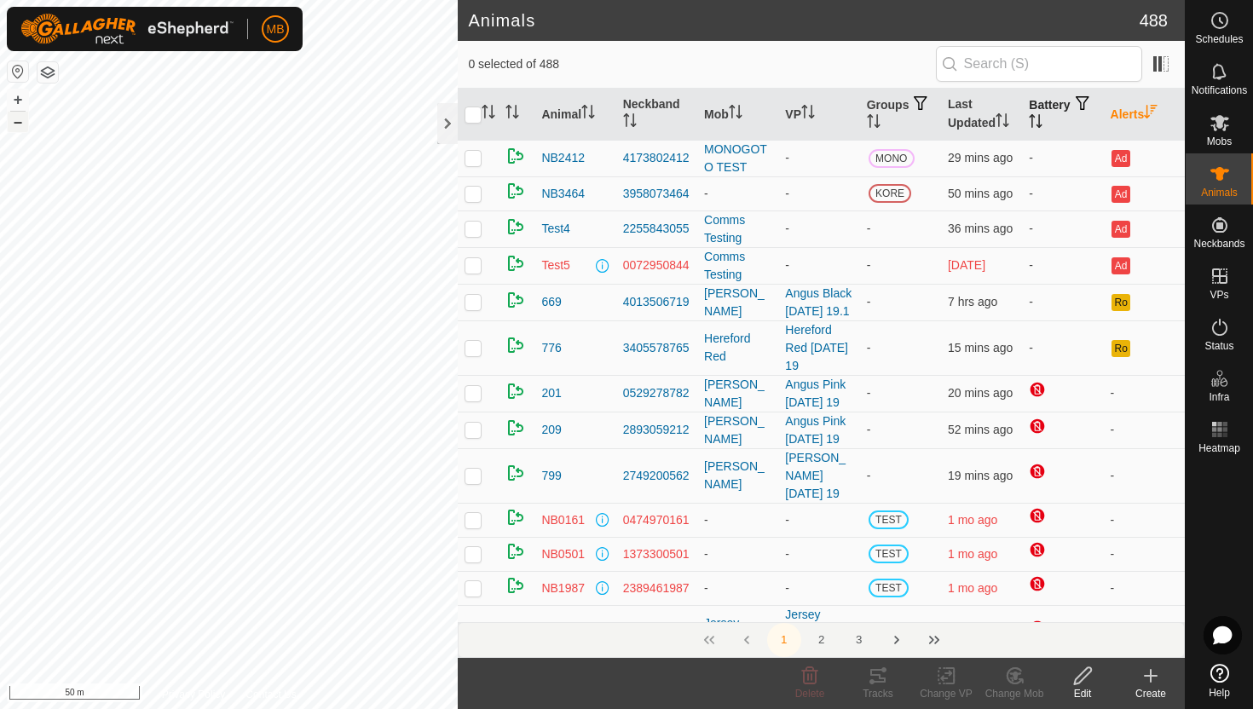
click at [16, 123] on button "–" at bounding box center [18, 122] width 20 height 20
click at [19, 126] on button "–" at bounding box center [18, 122] width 20 height 20
